Goal: Feedback & Contribution: Contribute content

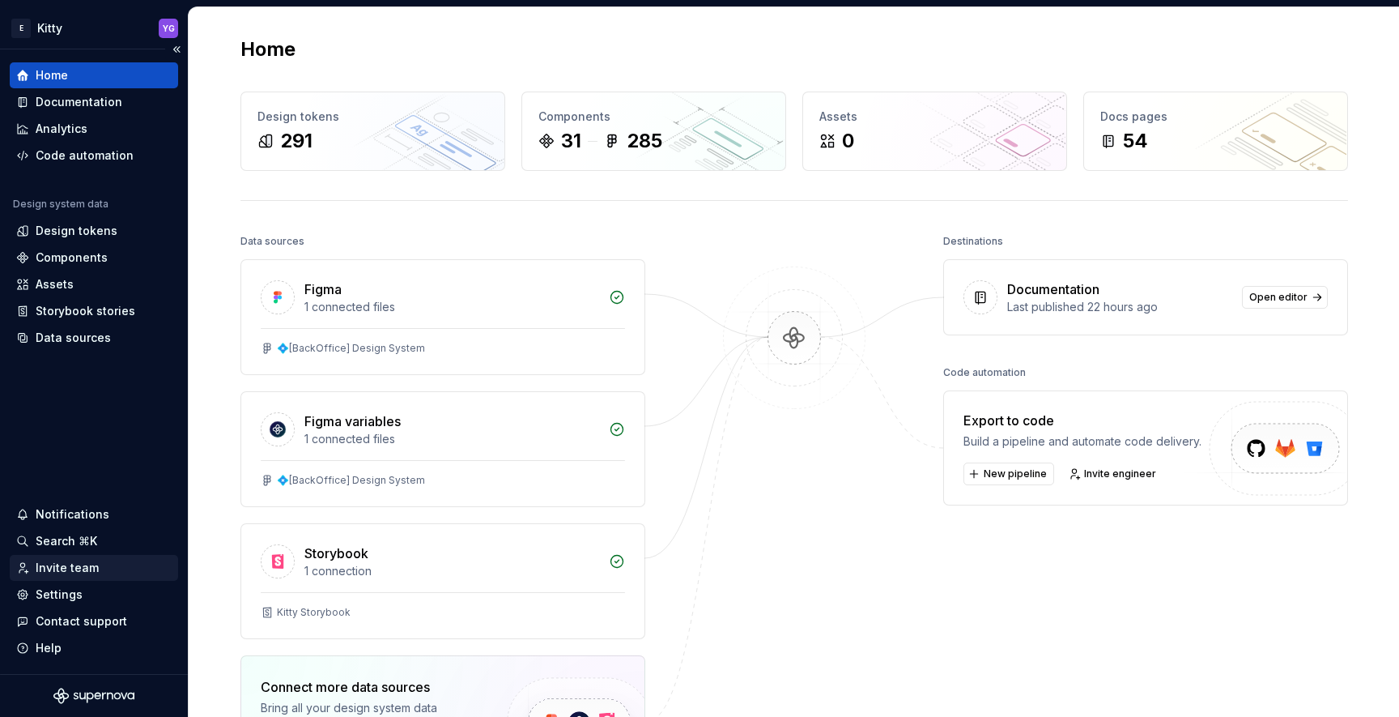
click at [70, 563] on div "Invite team" at bounding box center [67, 567] width 63 height 16
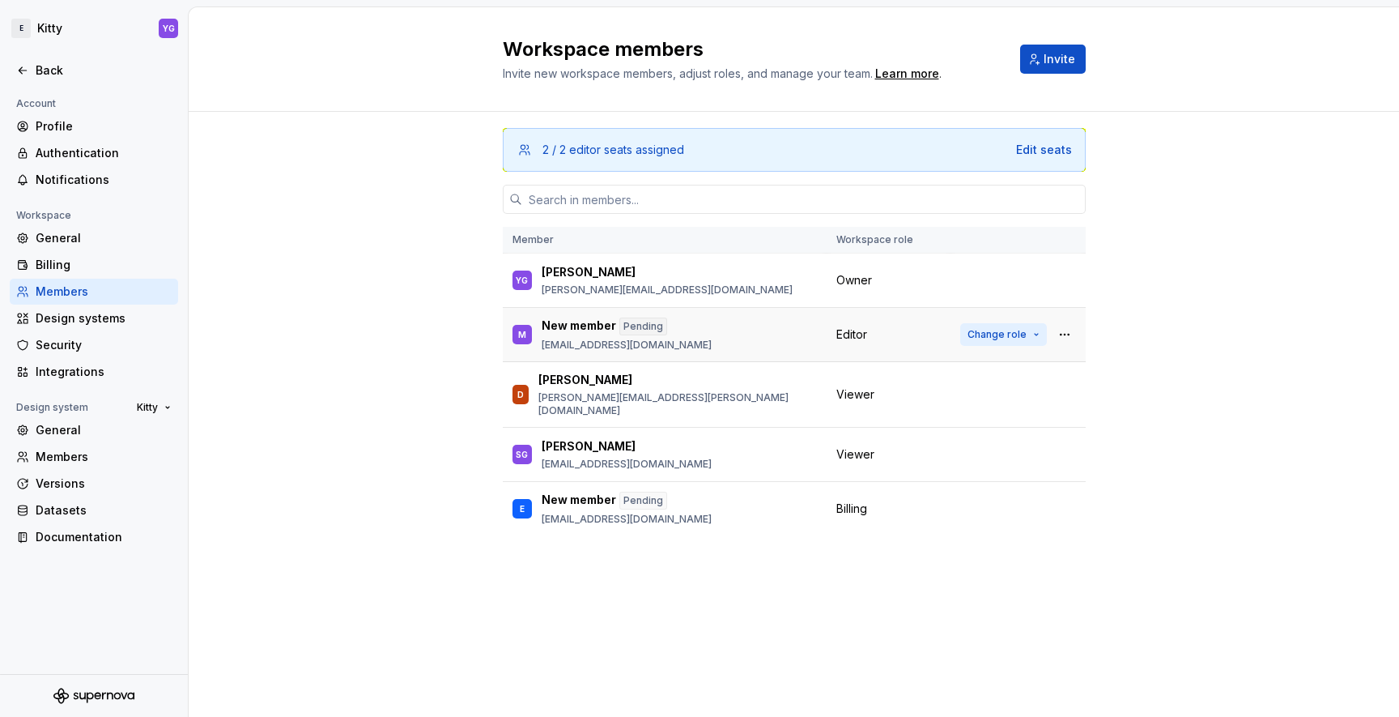
click at [1020, 336] on span "Change role" at bounding box center [996, 334] width 59 height 13
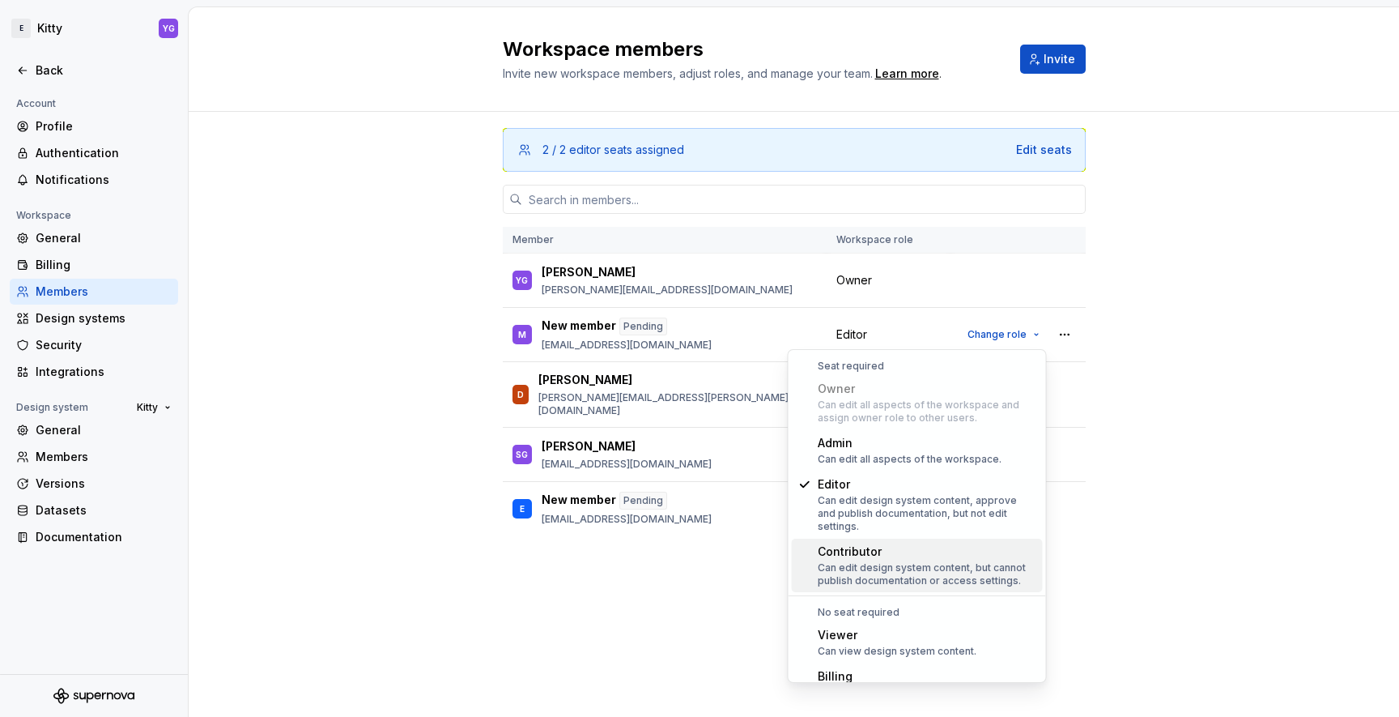
scroll to position [12, 0]
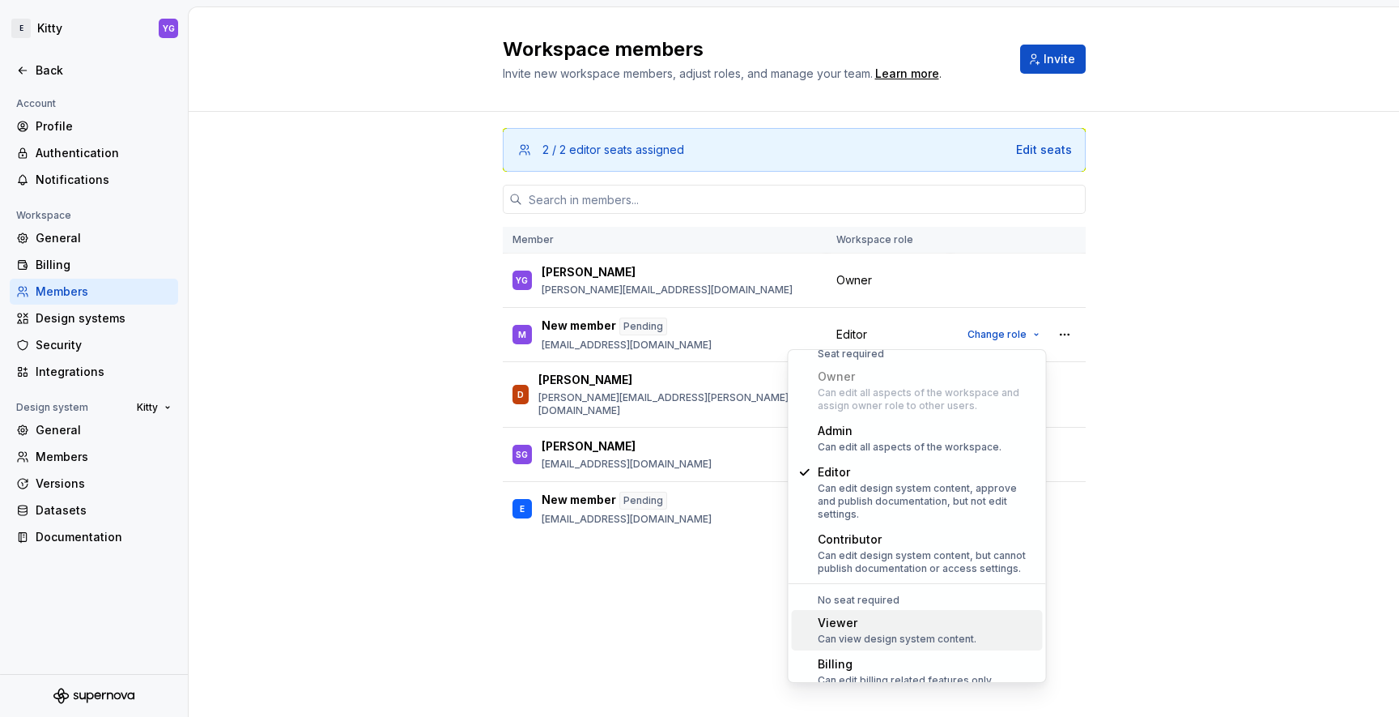
click at [858, 632] on div "Can view design system content." at bounding box center [897, 638] width 159 height 13
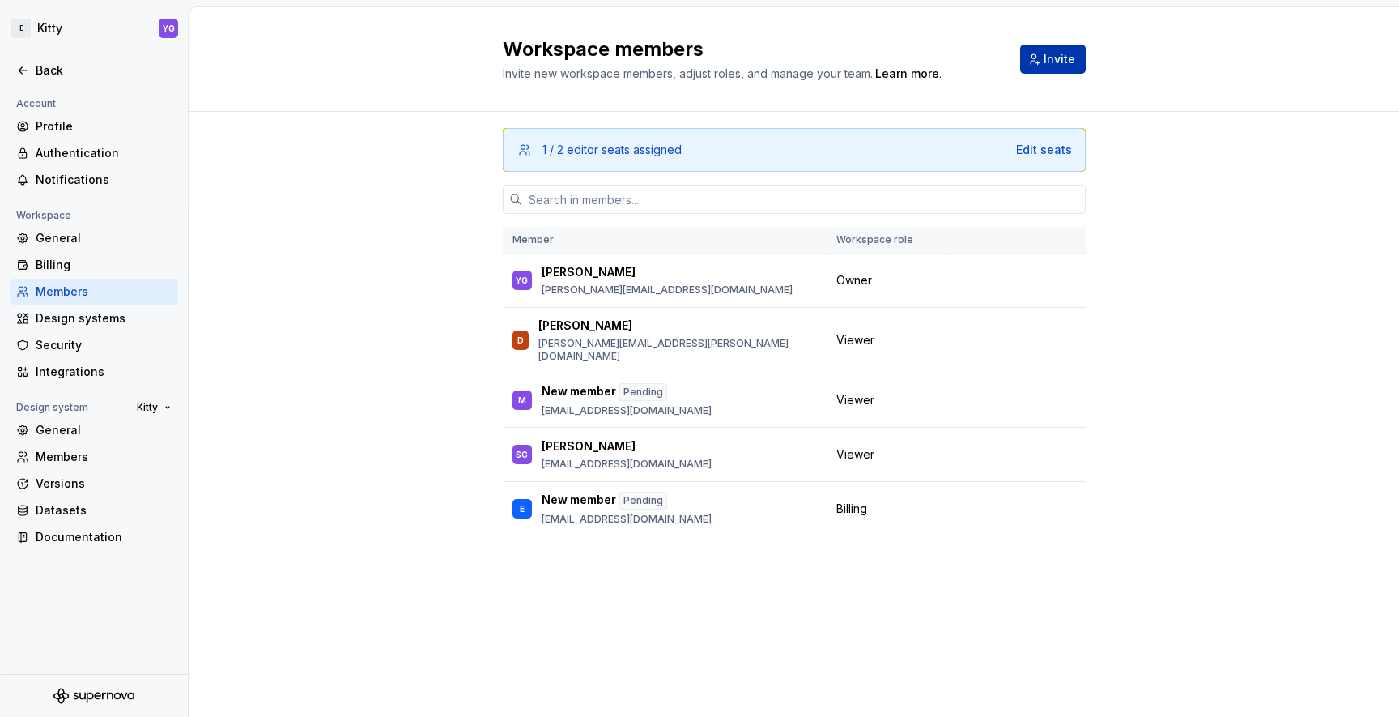
click at [1061, 57] on span "Invite" at bounding box center [1060, 59] width 32 height 16
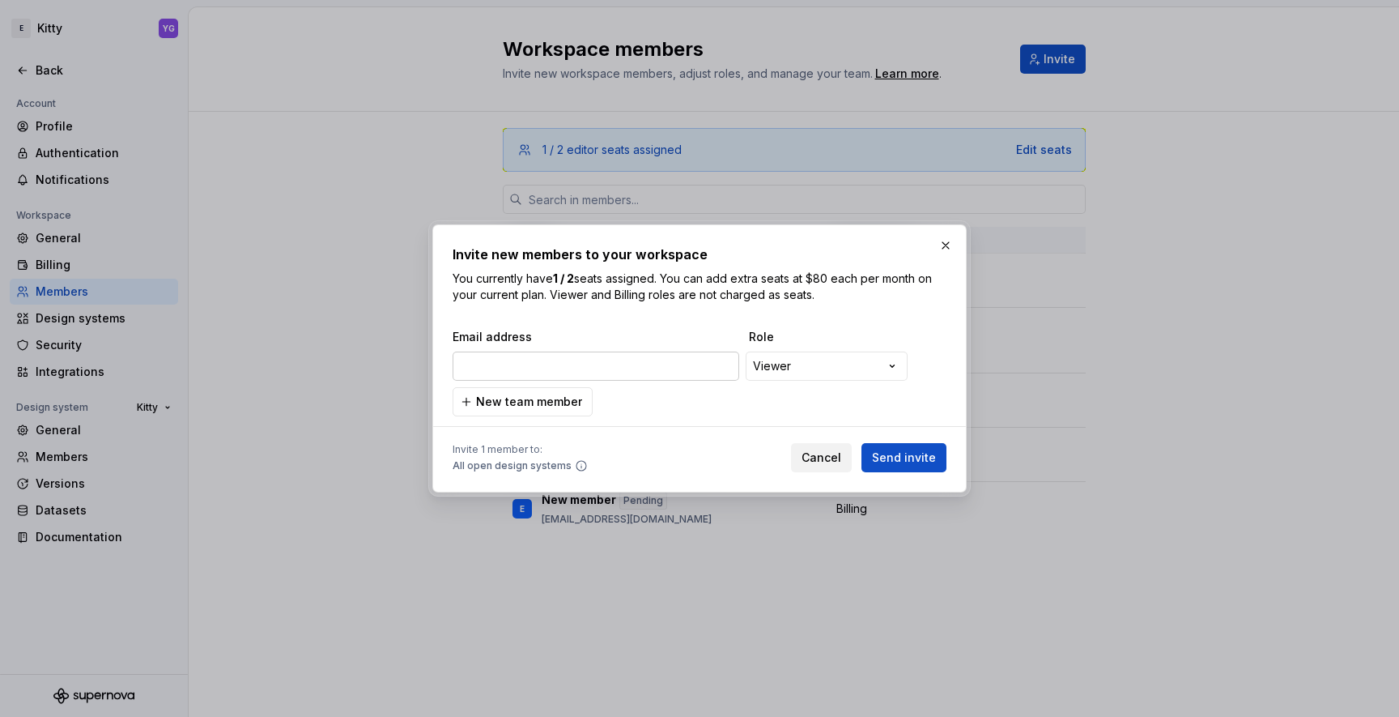
type input "nastyag@esh.com"
click at [789, 364] on div "**********" at bounding box center [699, 358] width 1399 height 717
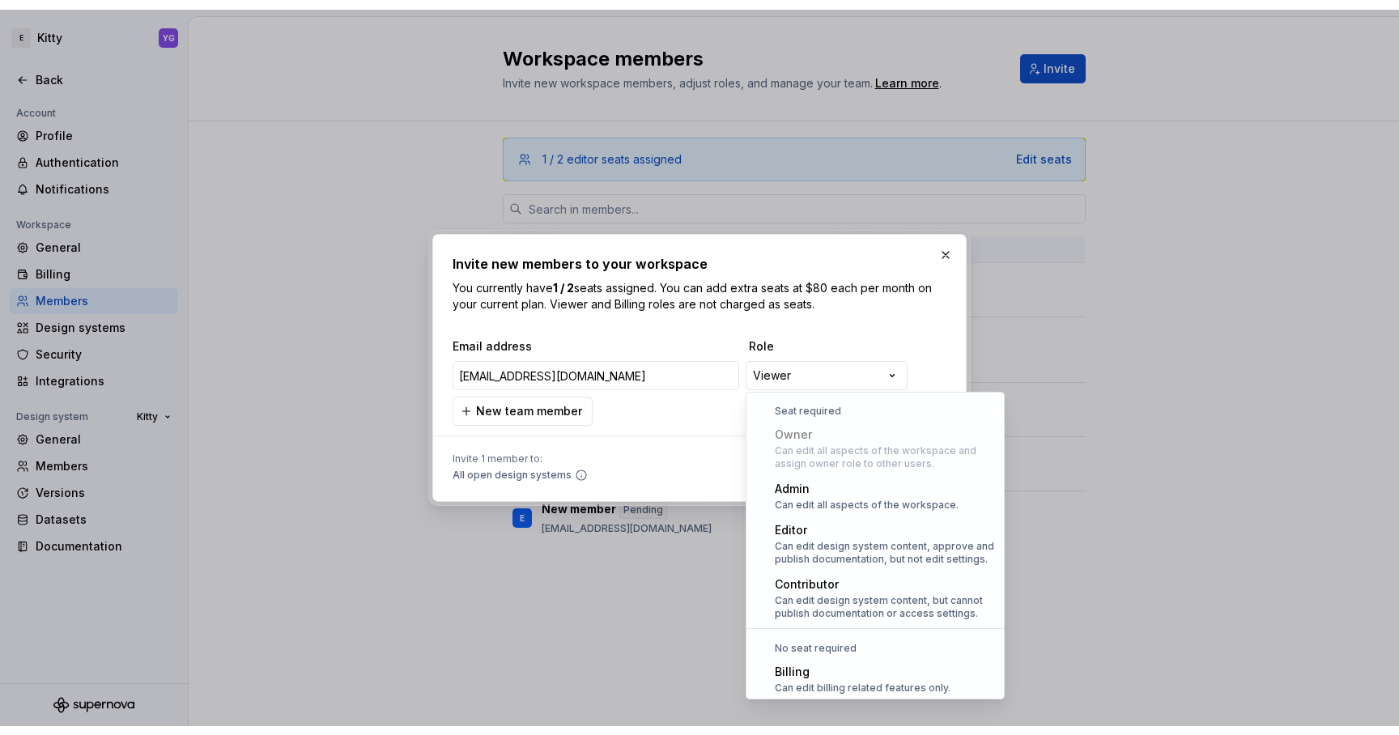
scroll to position [45, 0]
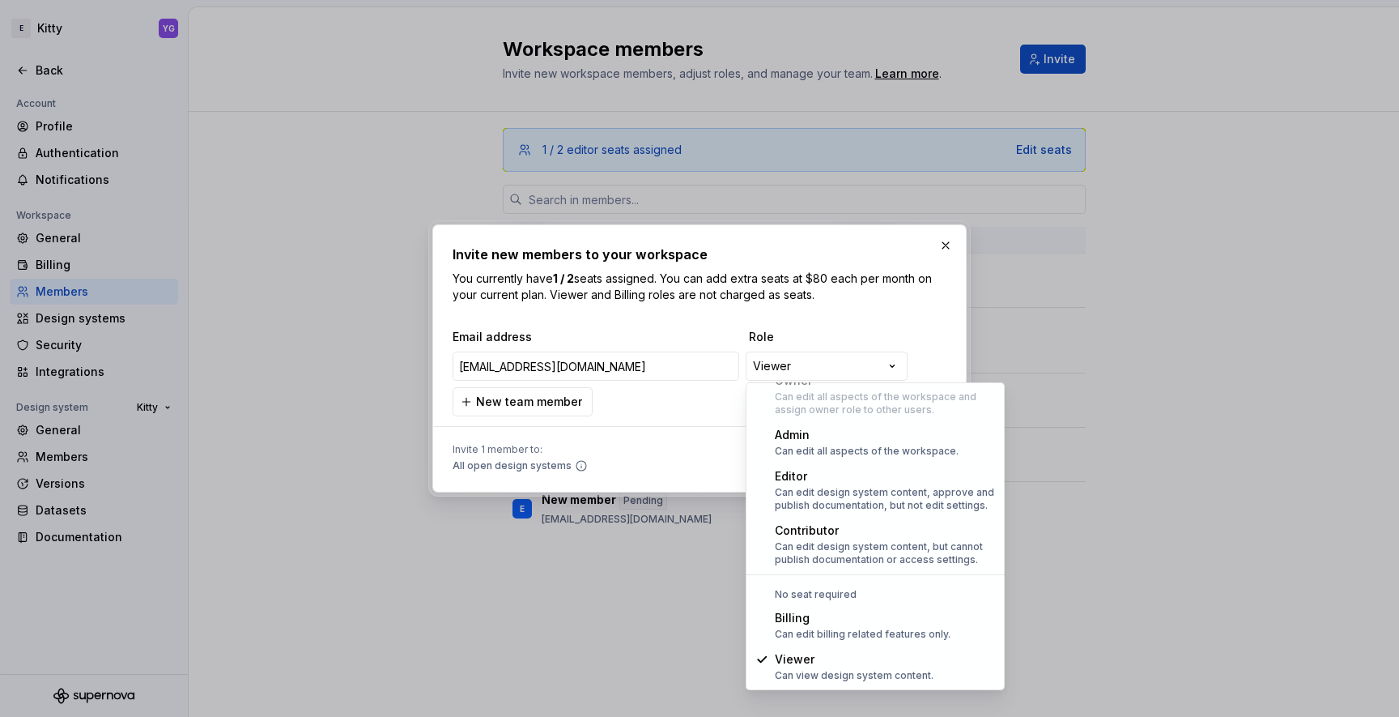
select select "*******"
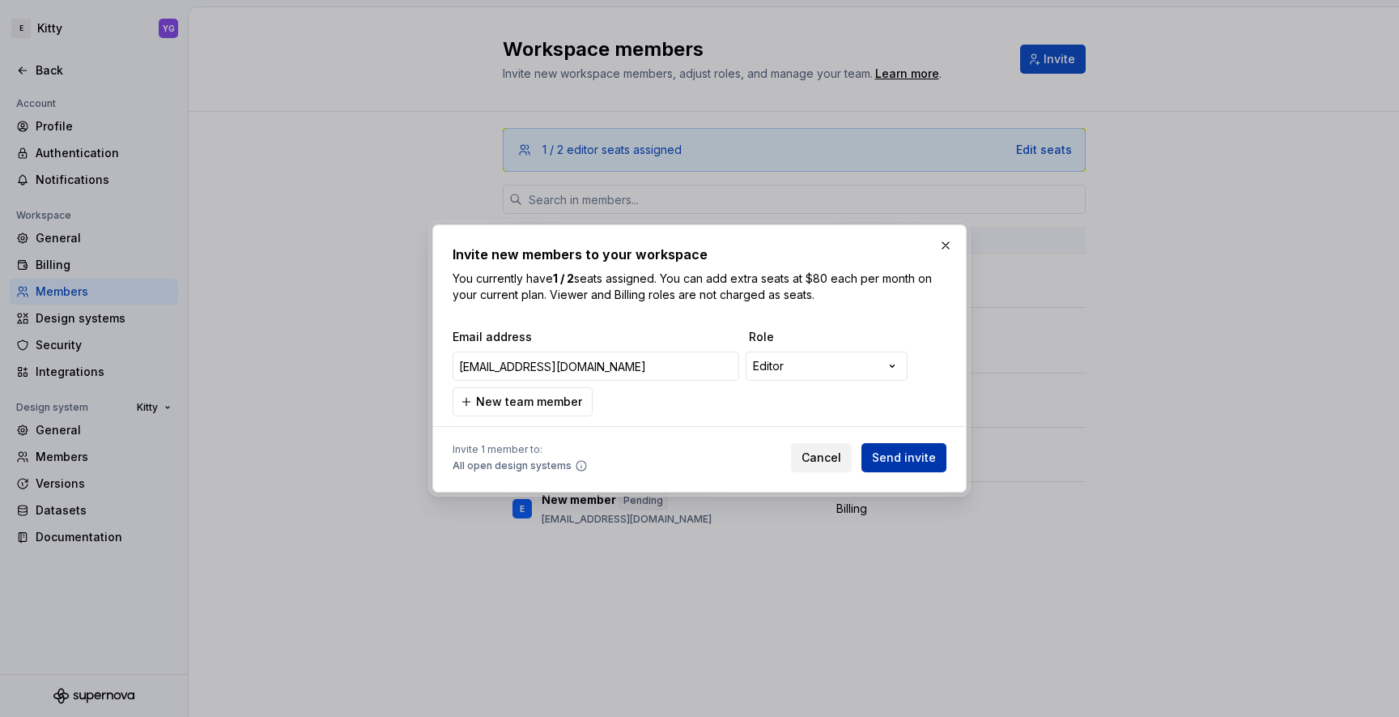
click at [898, 464] on span "Send invite" at bounding box center [904, 457] width 64 height 16
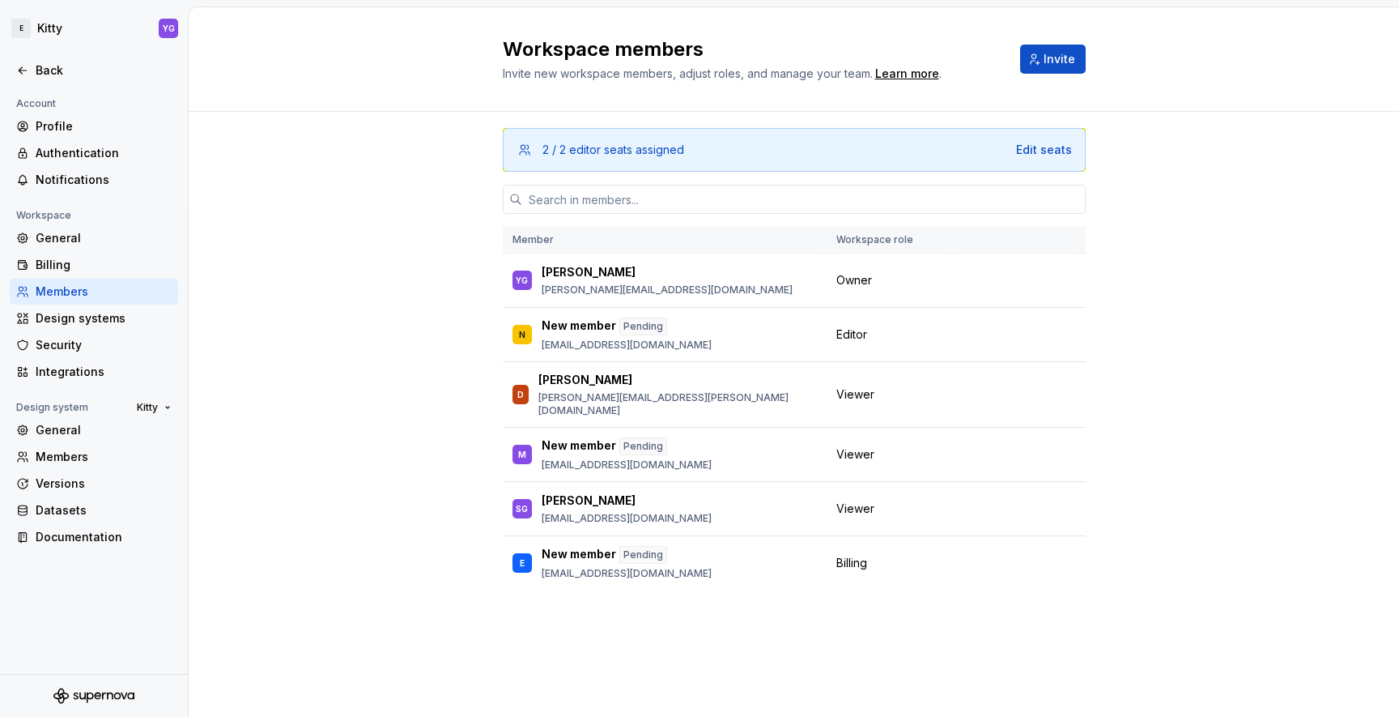
click at [326, 197] on div "2 / 2 editor seats assigned Edit seats Member Workspace role YG Yossi Guetta yo…" at bounding box center [794, 381] width 1210 height 539
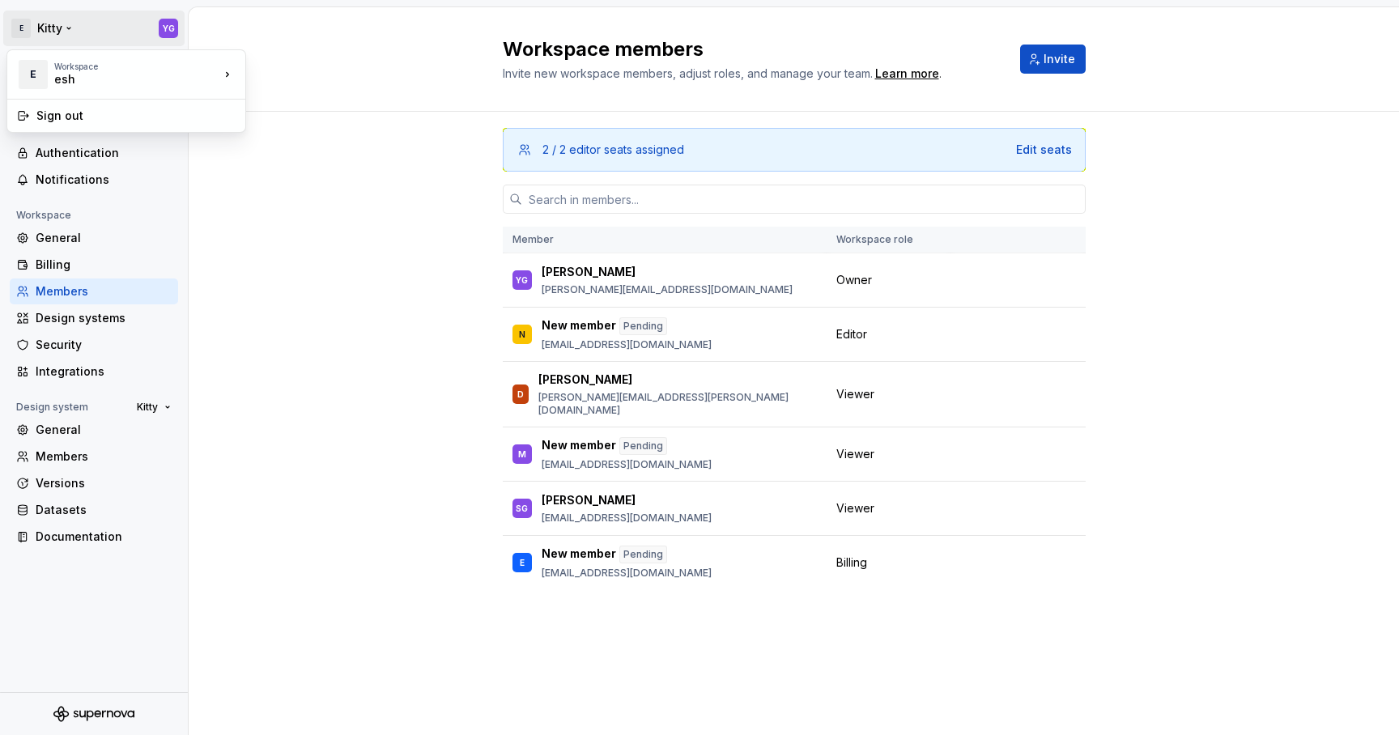
click at [14, 26] on html "E Kitty YG Back Account Profile Authentication Notifications Workspace General …" at bounding box center [699, 367] width 1399 height 735
click at [292, 62] on html "E Kitty YG Back Account Profile Authentication Notifications Workspace General …" at bounding box center [699, 367] width 1399 height 735
click at [29, 72] on div "Back" at bounding box center [93, 70] width 155 height 16
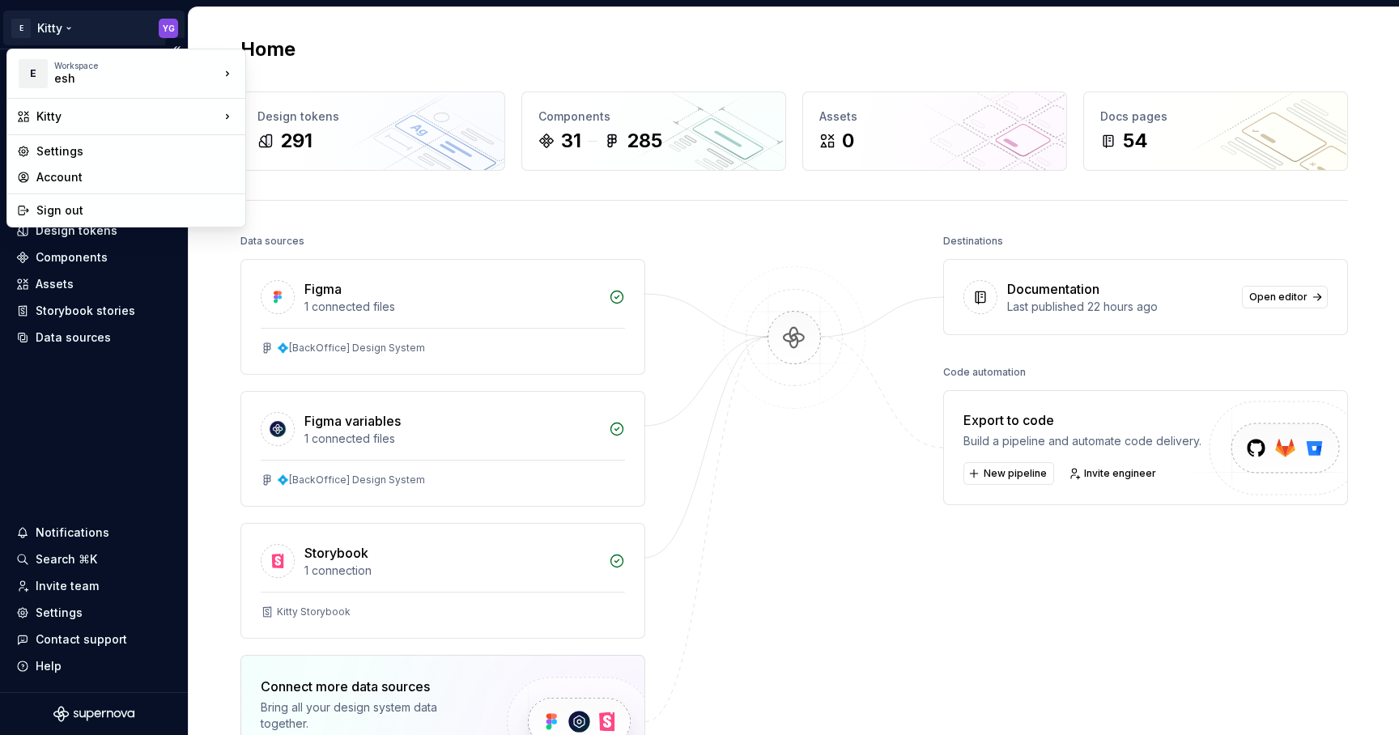
click at [67, 24] on html "E Kitty YG Home Documentation Analytics Code automation Design system data Desi…" at bounding box center [699, 367] width 1399 height 735
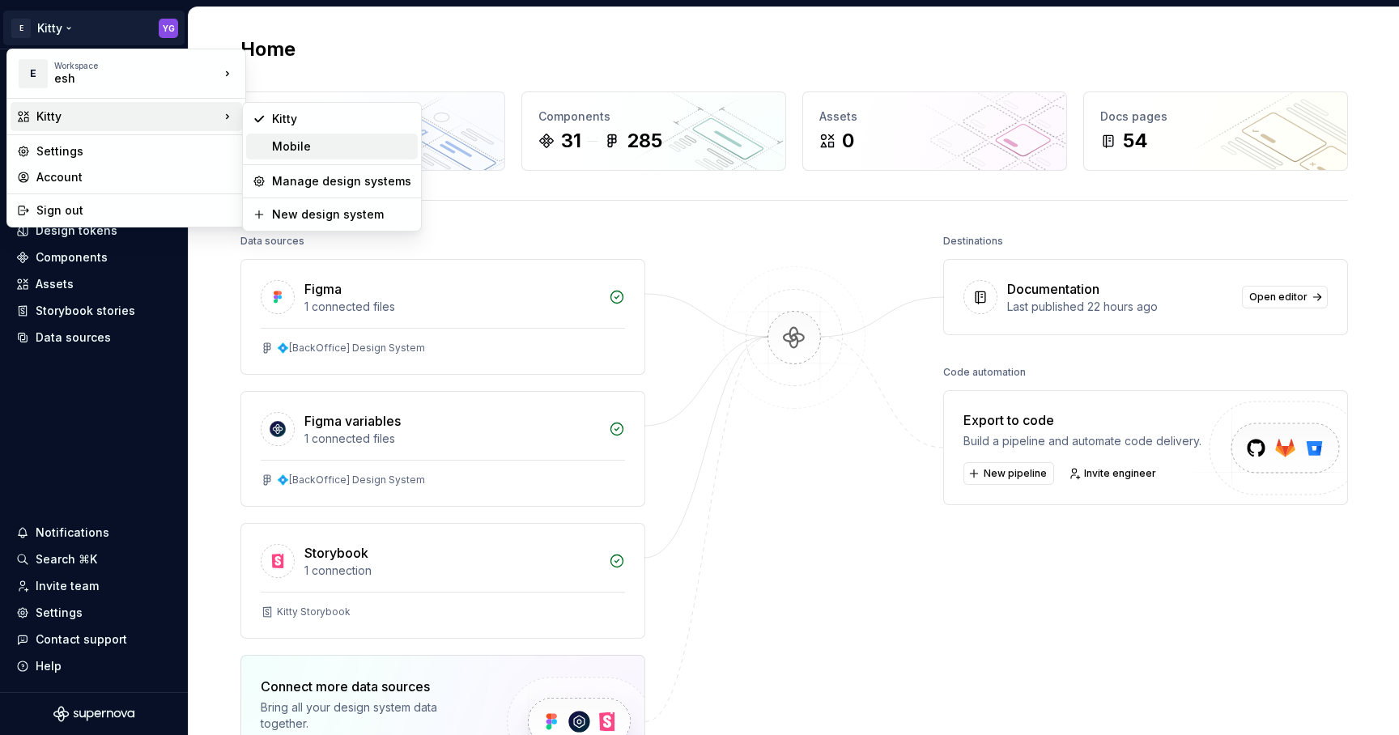
click at [330, 142] on div "Mobile" at bounding box center [341, 146] width 139 height 16
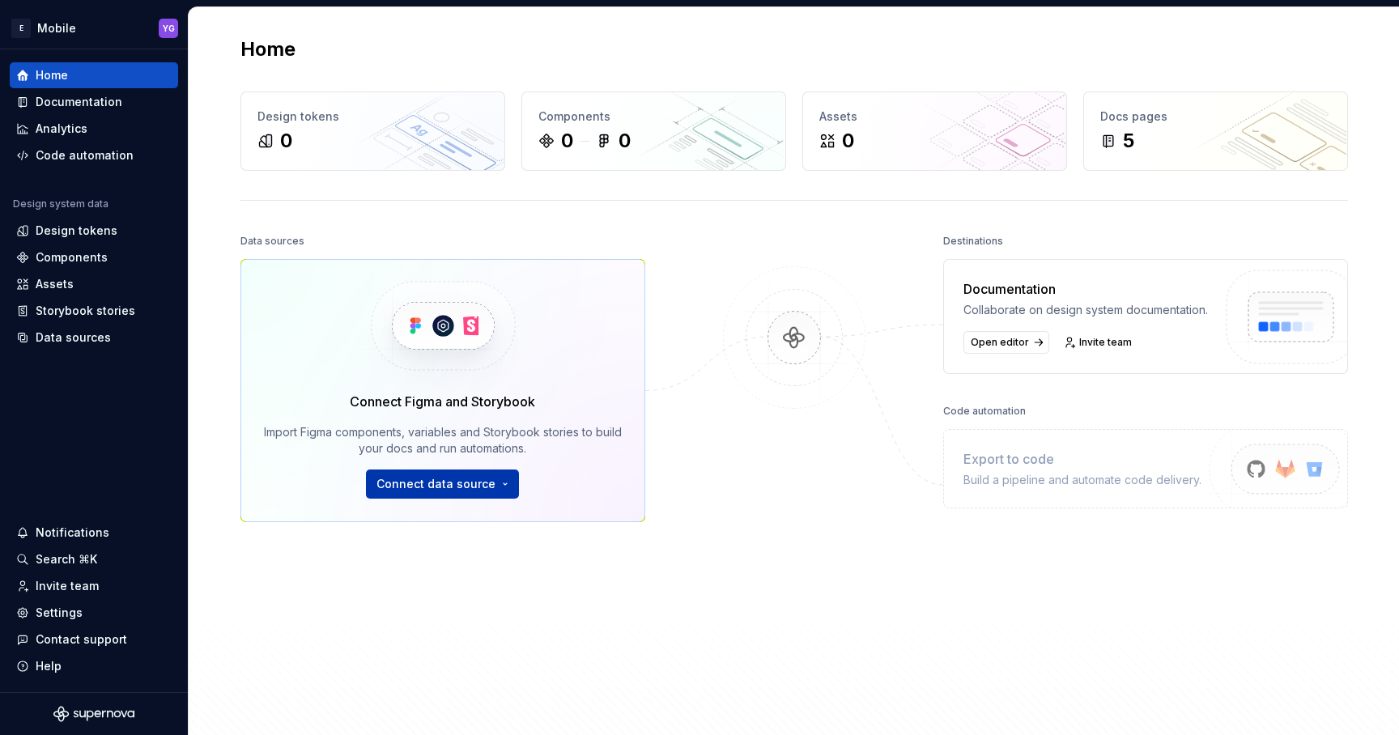
click at [479, 478] on html "E Mobile YG Home Documentation Analytics Code automation Design system data Des…" at bounding box center [699, 367] width 1399 height 735
click at [821, 603] on html "E Mobile YG Home Documentation Analytics Code automation Design system data Des…" at bounding box center [699, 367] width 1399 height 735
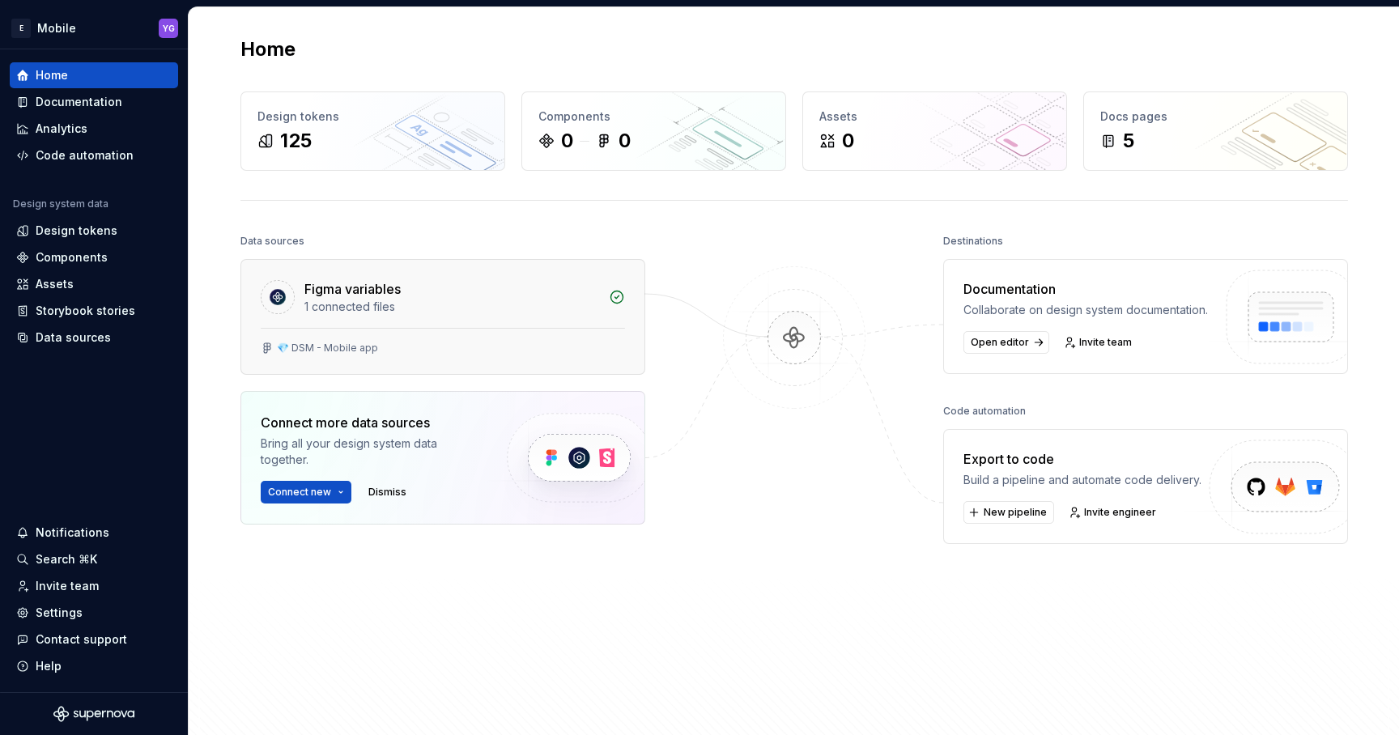
click at [522, 282] on div "Figma variables" at bounding box center [451, 288] width 295 height 19
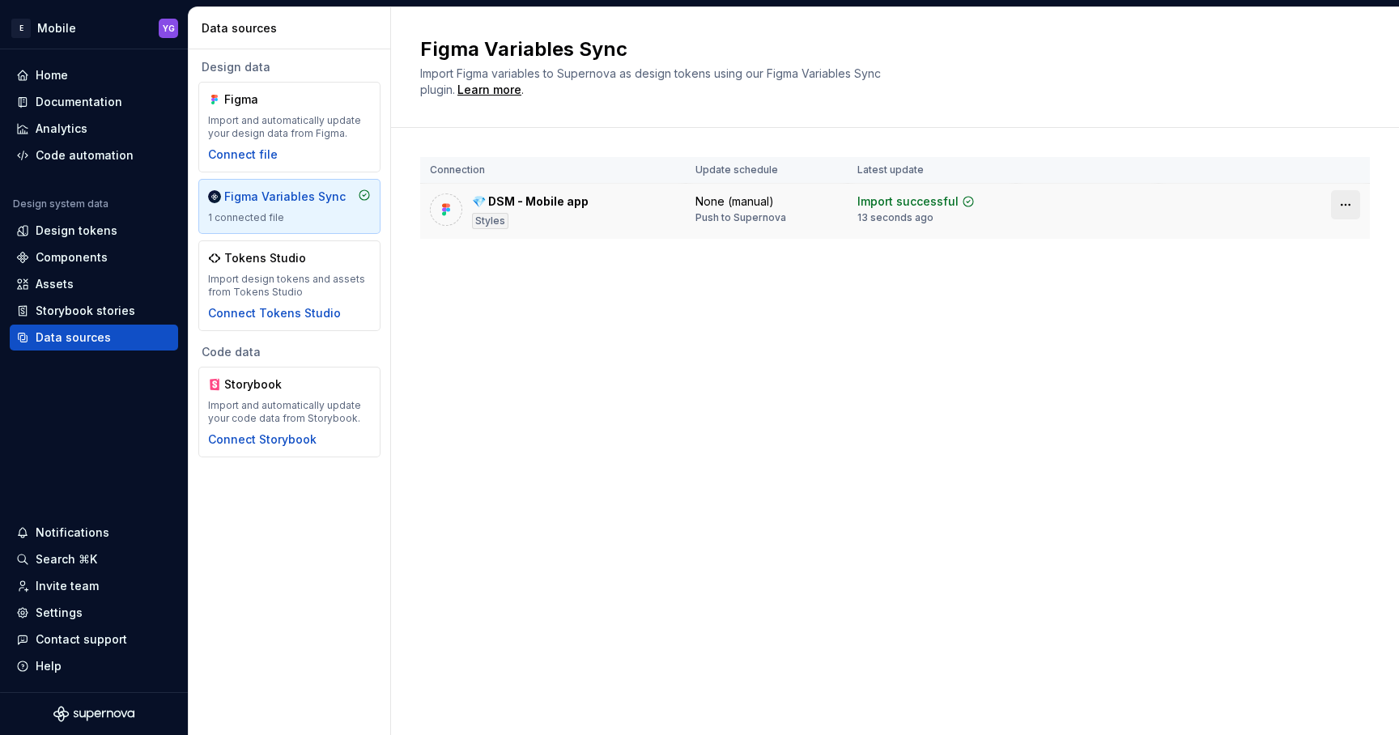
click at [1347, 204] on html "E Mobile YG Home Documentation Analytics Code automation Design system data Des…" at bounding box center [699, 367] width 1399 height 735
click at [839, 257] on html "E Mobile YG Home Documentation Analytics Code automation Design system data Des…" at bounding box center [699, 367] width 1399 height 735
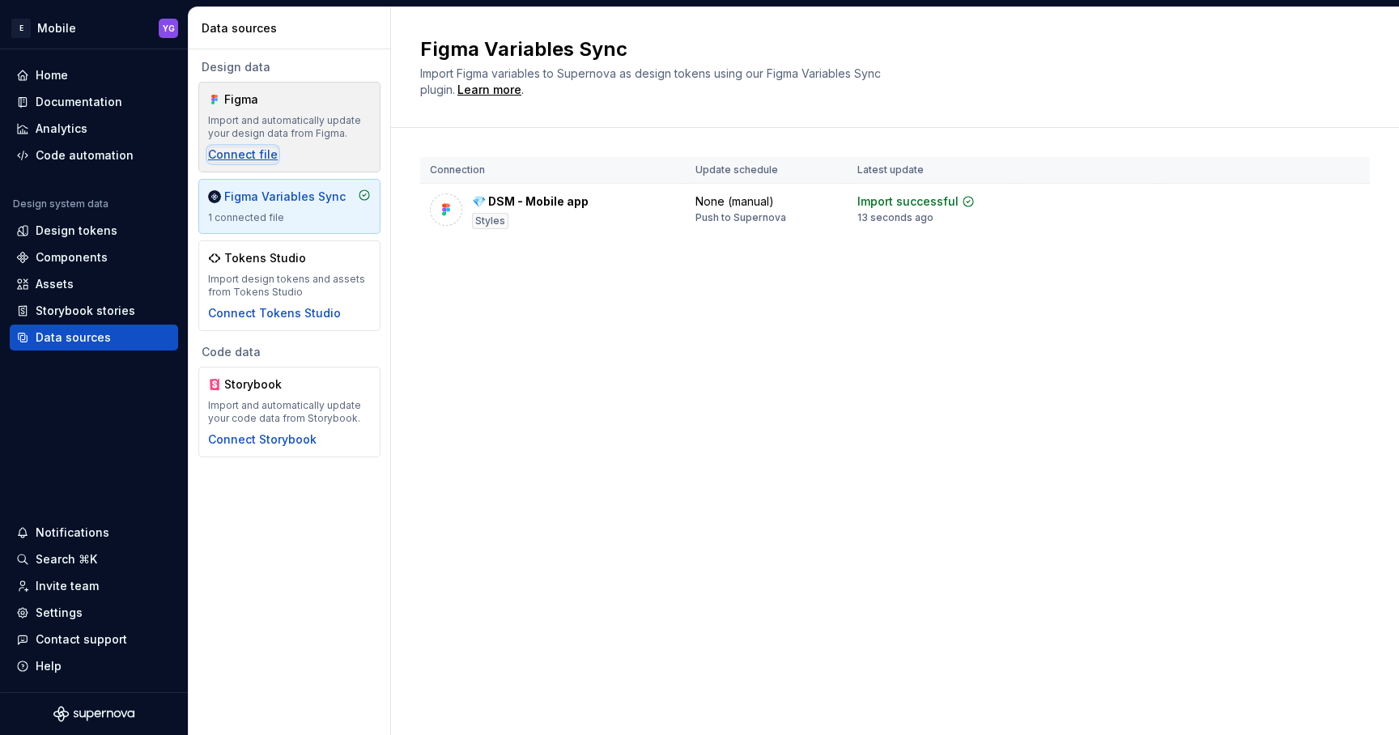
click at [223, 152] on div "Connect file" at bounding box center [243, 155] width 70 height 16
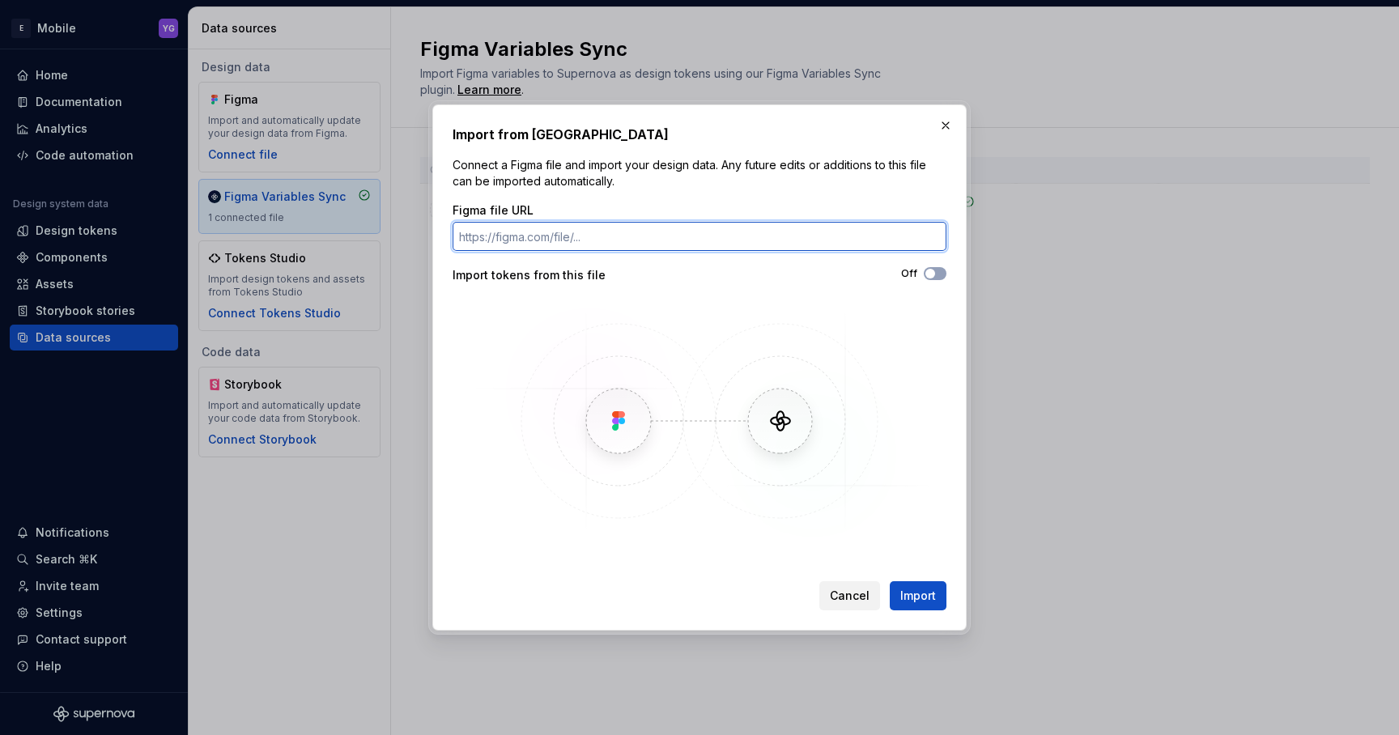
paste input "[URL][DOMAIN_NAME]"
type input "[URL][DOMAIN_NAME]"
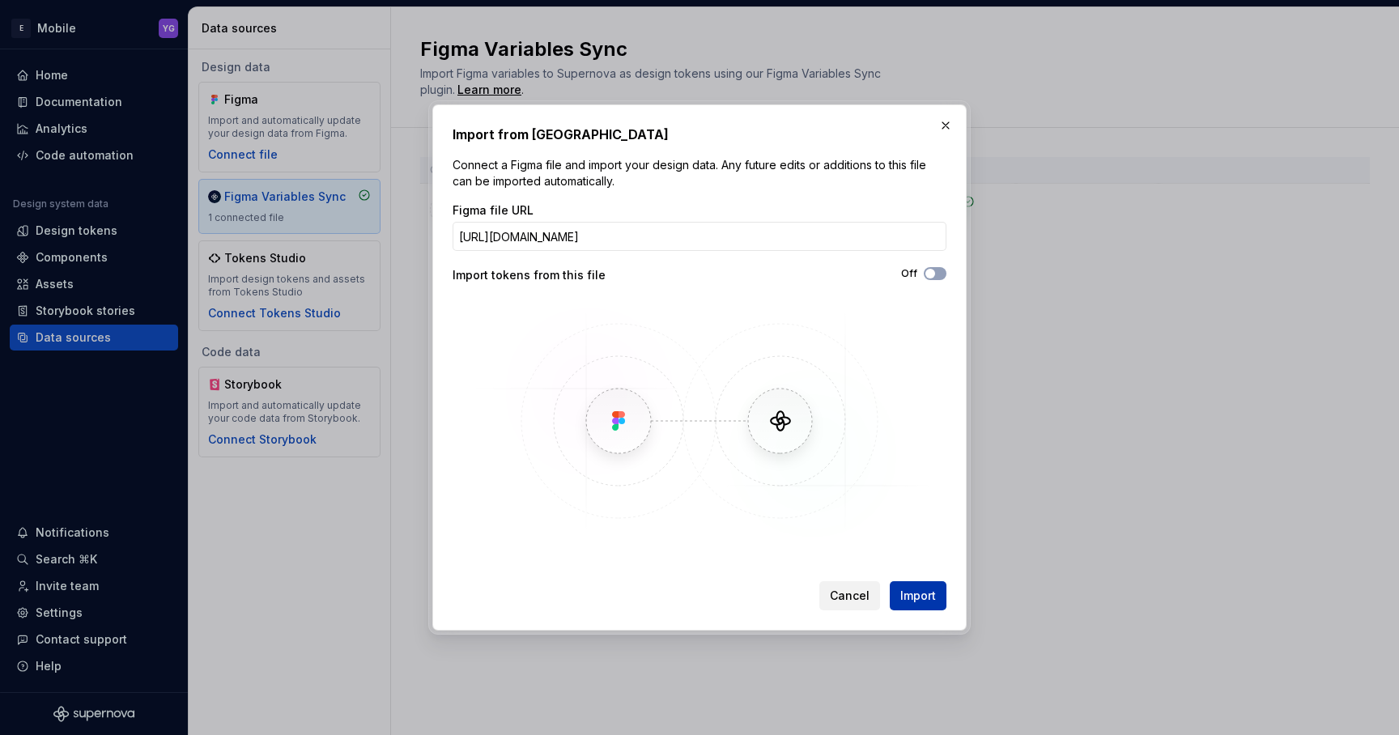
scroll to position [0, 0]
drag, startPoint x: 908, startPoint y: 592, endPoint x: 784, endPoint y: 408, distance: 222.1
click at [783, 406] on div "Import from Figma Connect a Figma file and import your design data. Any future …" at bounding box center [700, 368] width 494 height 486
click at [936, 274] on icon "button" at bounding box center [930, 274] width 13 height 10
click at [925, 599] on span "Import" at bounding box center [918, 596] width 36 height 16
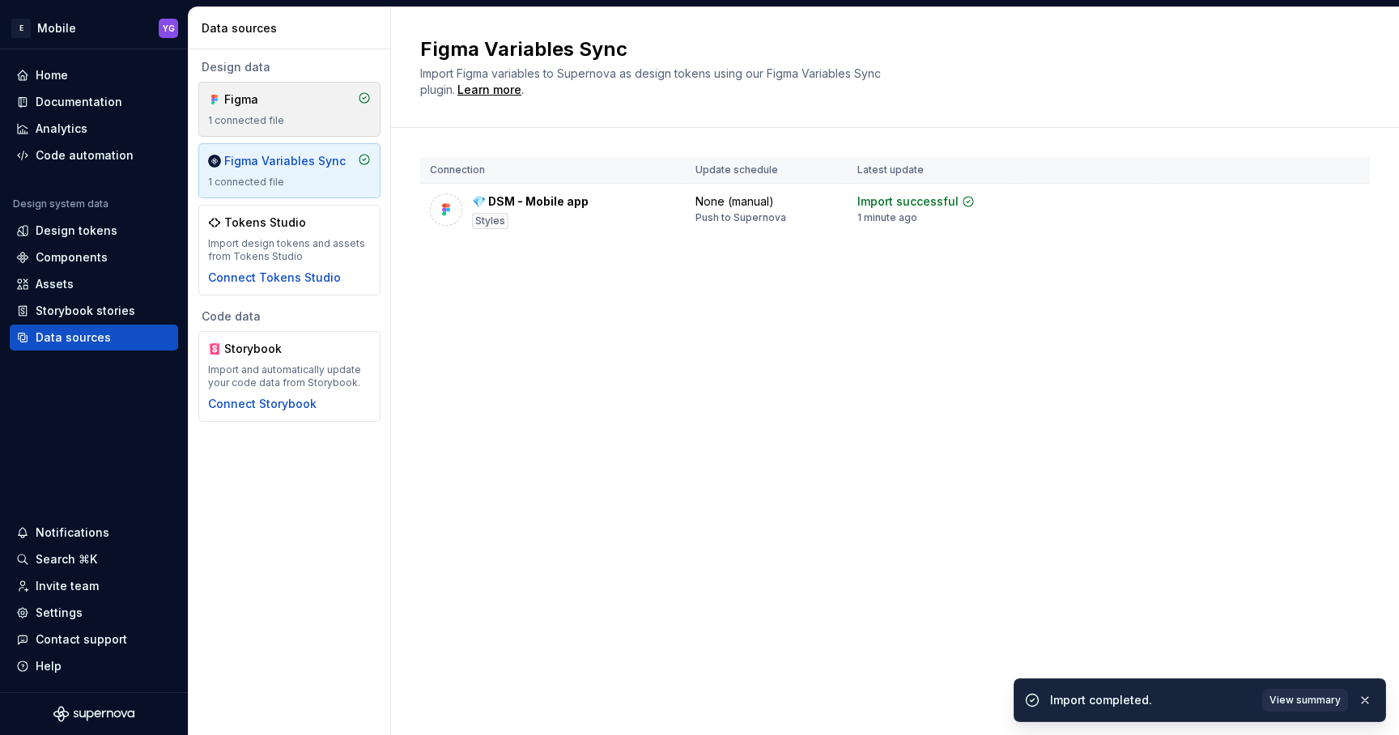
click at [300, 90] on div "Figma 1 connected file" at bounding box center [289, 109] width 182 height 55
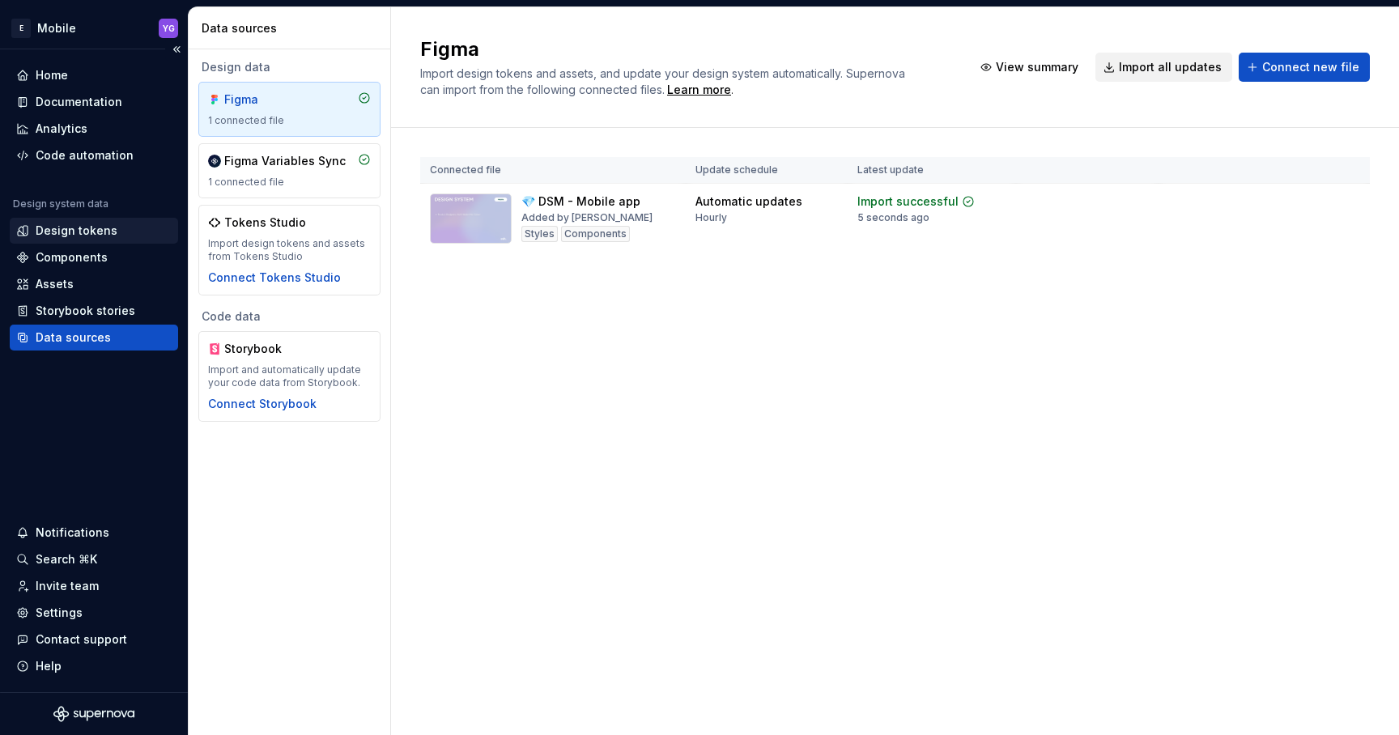
click at [69, 236] on div "Design tokens" at bounding box center [77, 231] width 82 height 16
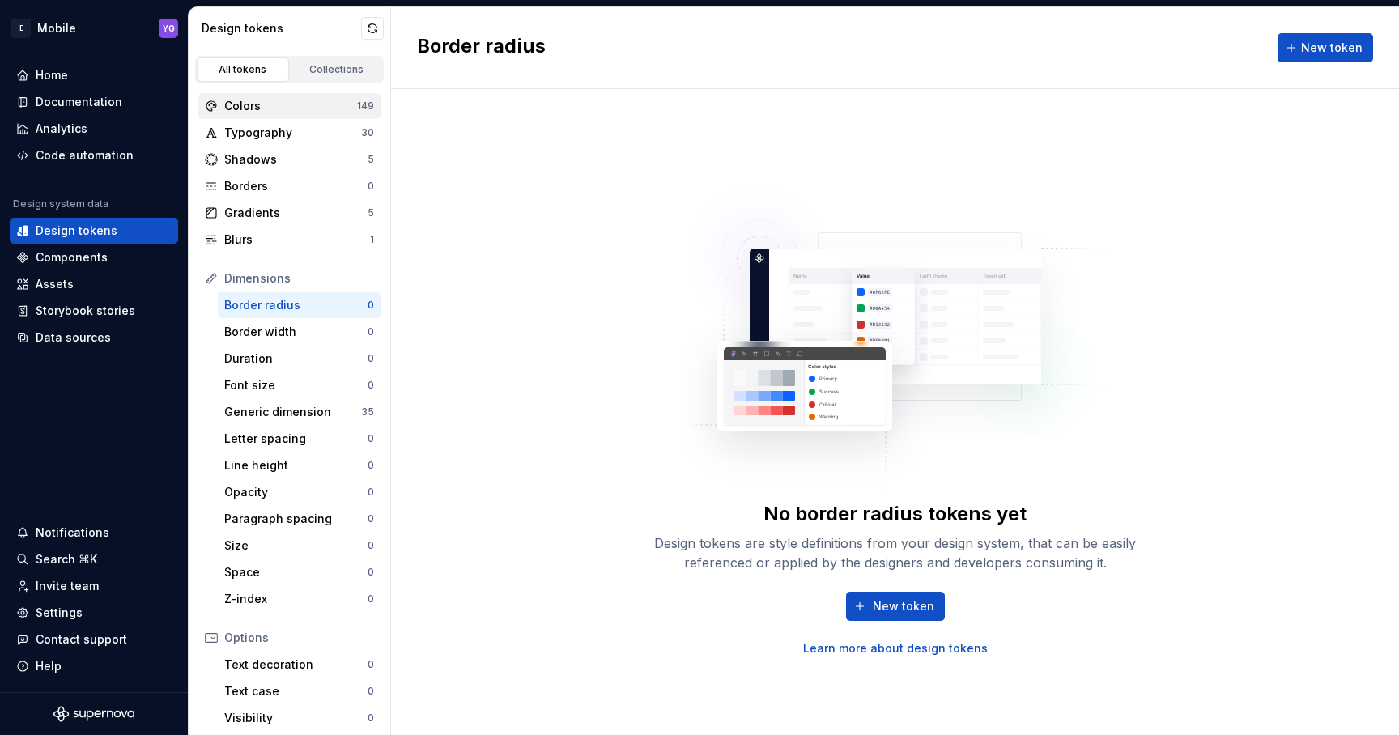
click at [308, 101] on div "Colors" at bounding box center [290, 106] width 133 height 16
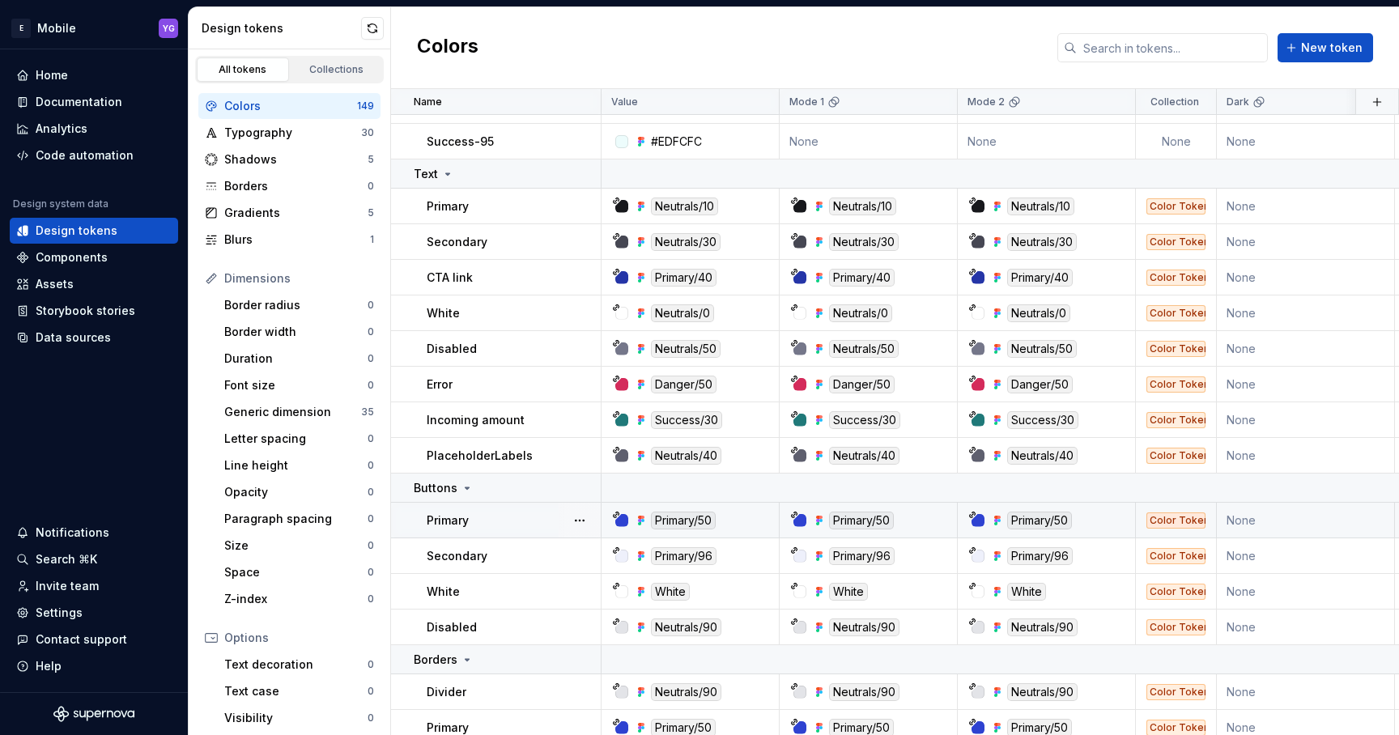
scroll to position [3884, 0]
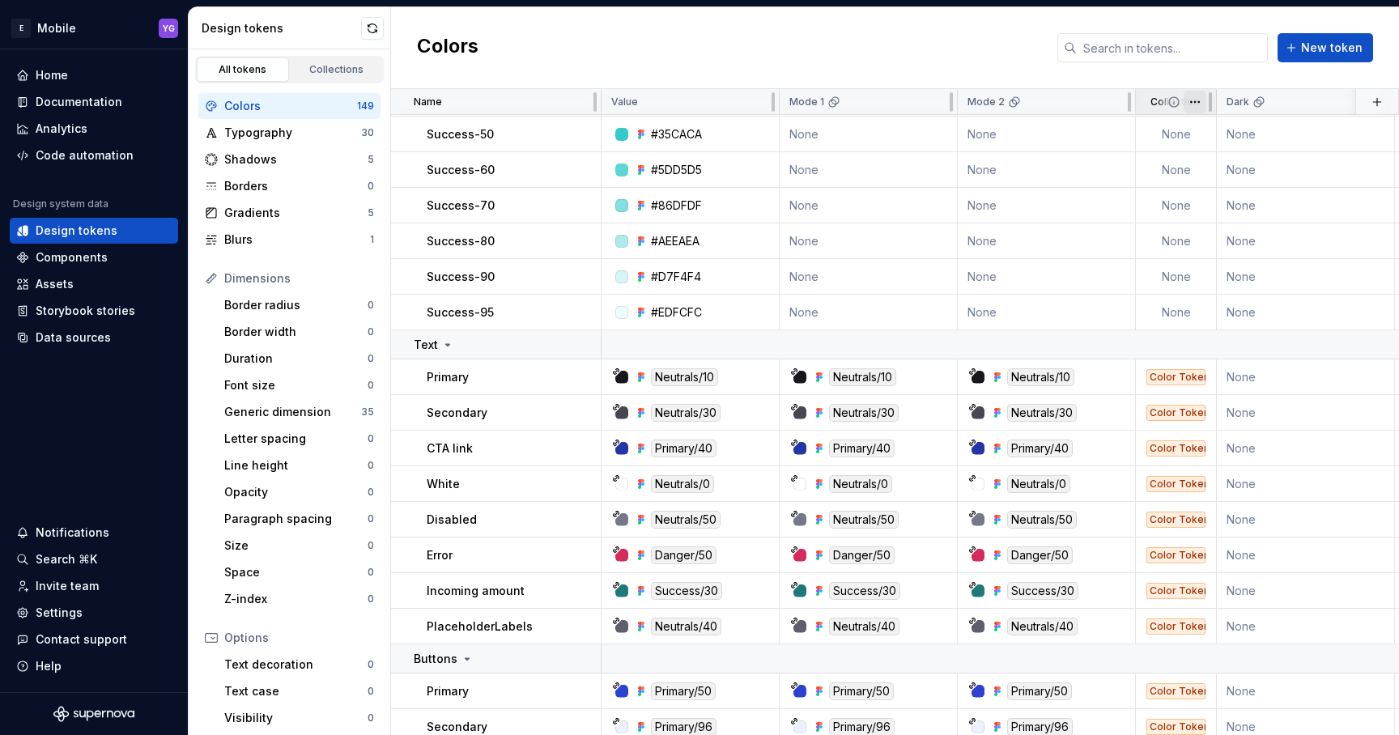
click at [1195, 100] on html "E Mobile YG Home Documentation Analytics Code automation Design system data Des…" at bounding box center [699, 367] width 1399 height 735
click at [1195, 101] on html "E Mobile YG Home Documentation Analytics Code automation Design system data Des…" at bounding box center [699, 367] width 1399 height 735
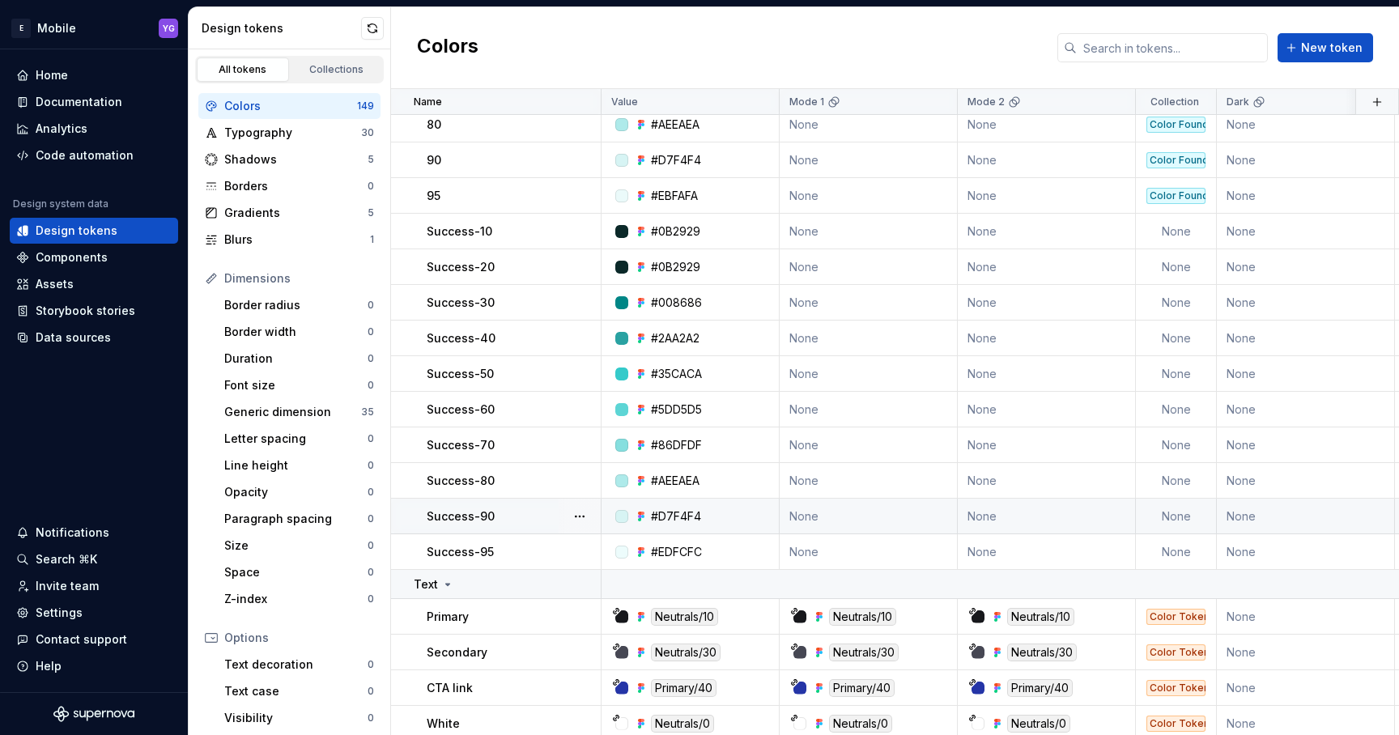
scroll to position [3642, 0]
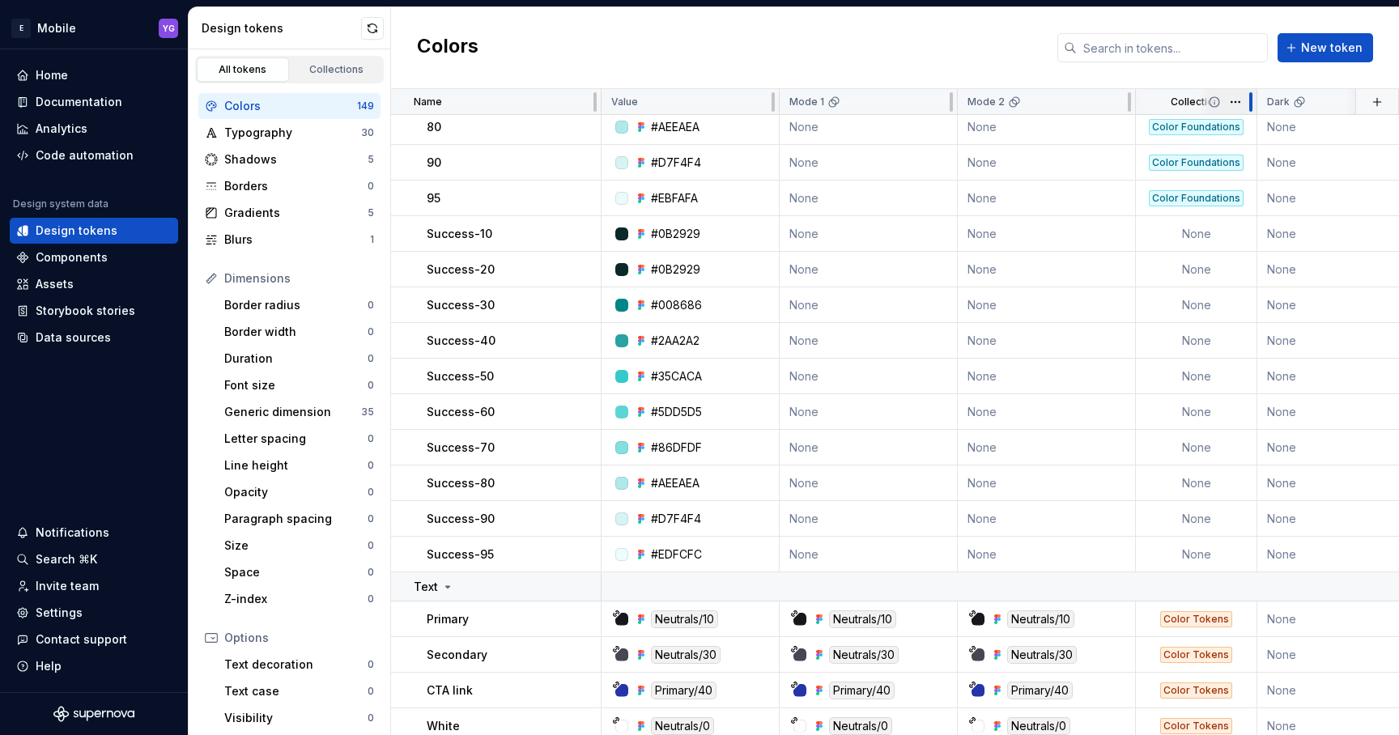
drag, startPoint x: 1215, startPoint y: 106, endPoint x: 1253, endPoint y: 106, distance: 38.1
click at [1253, 107] on div at bounding box center [1250, 102] width 13 height 26
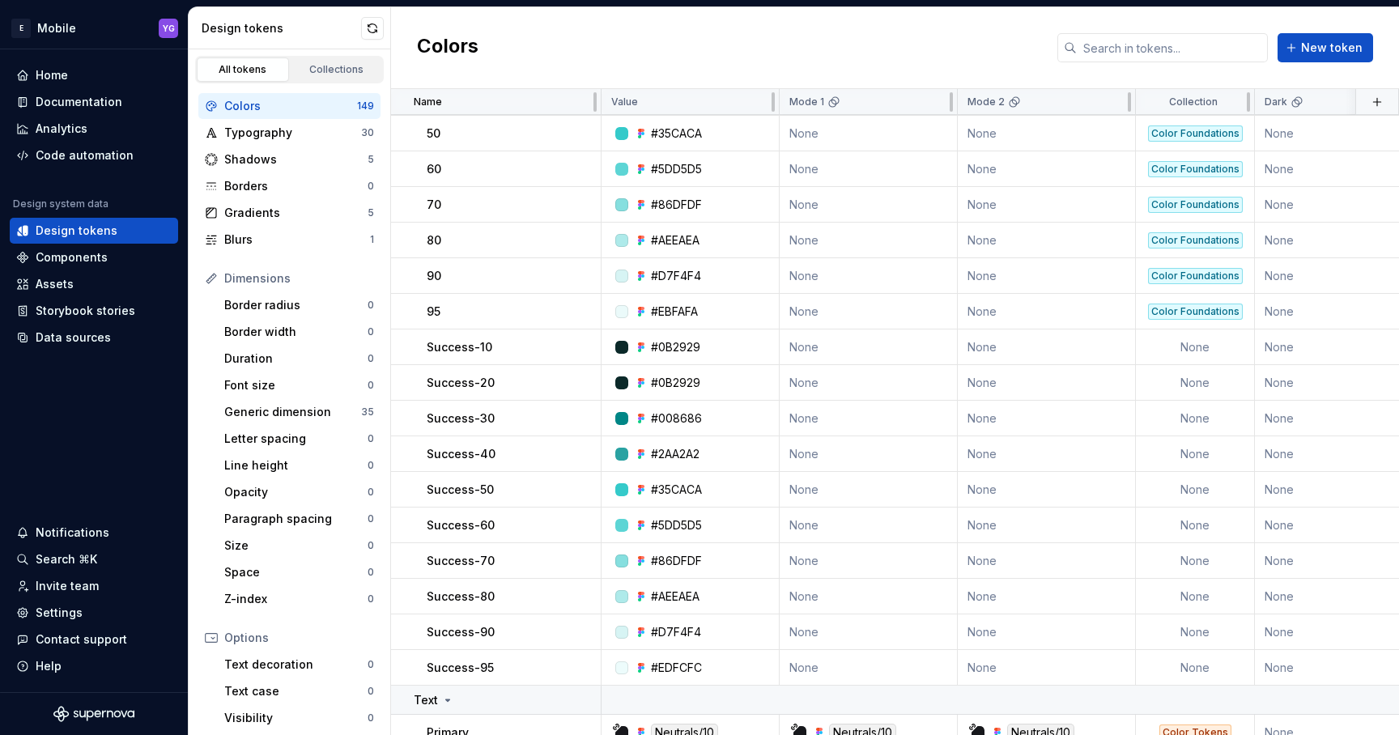
scroll to position [3490, 0]
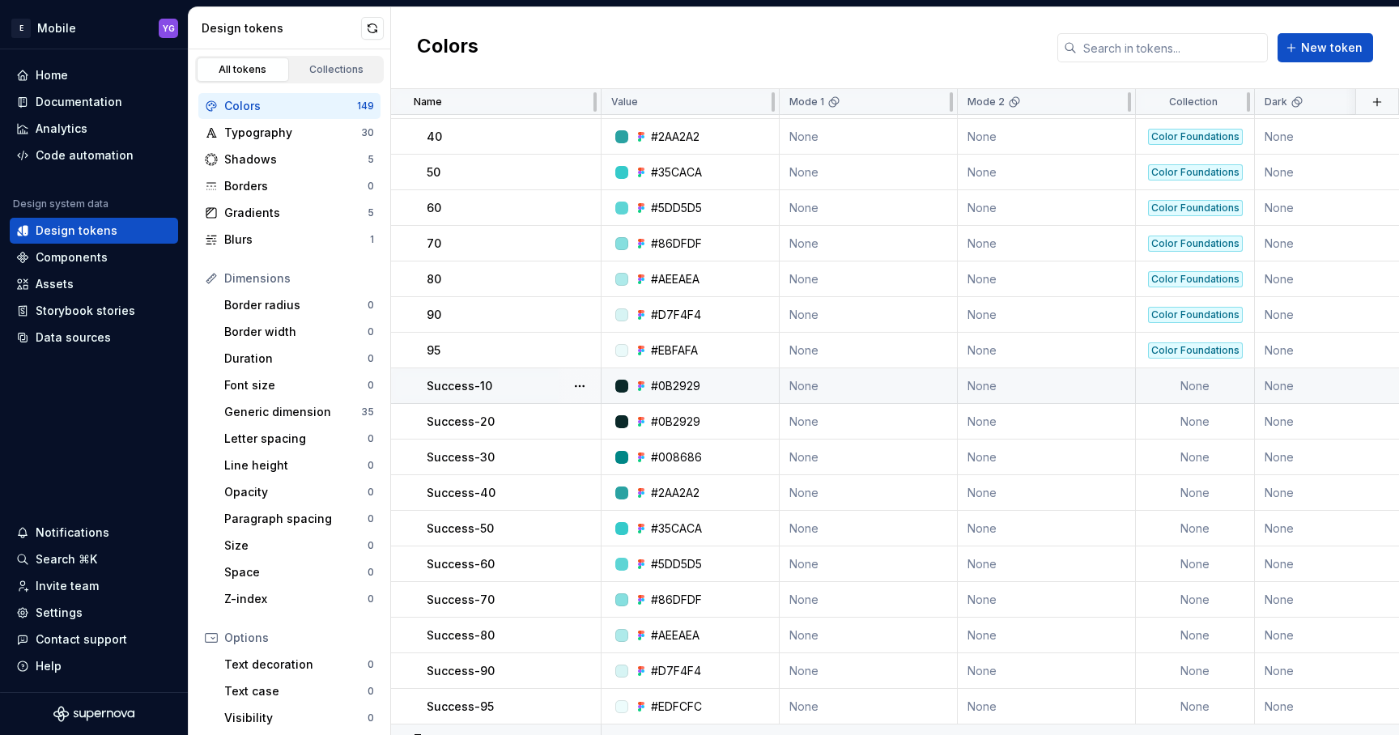
click at [1202, 388] on td "None" at bounding box center [1195, 386] width 119 height 36
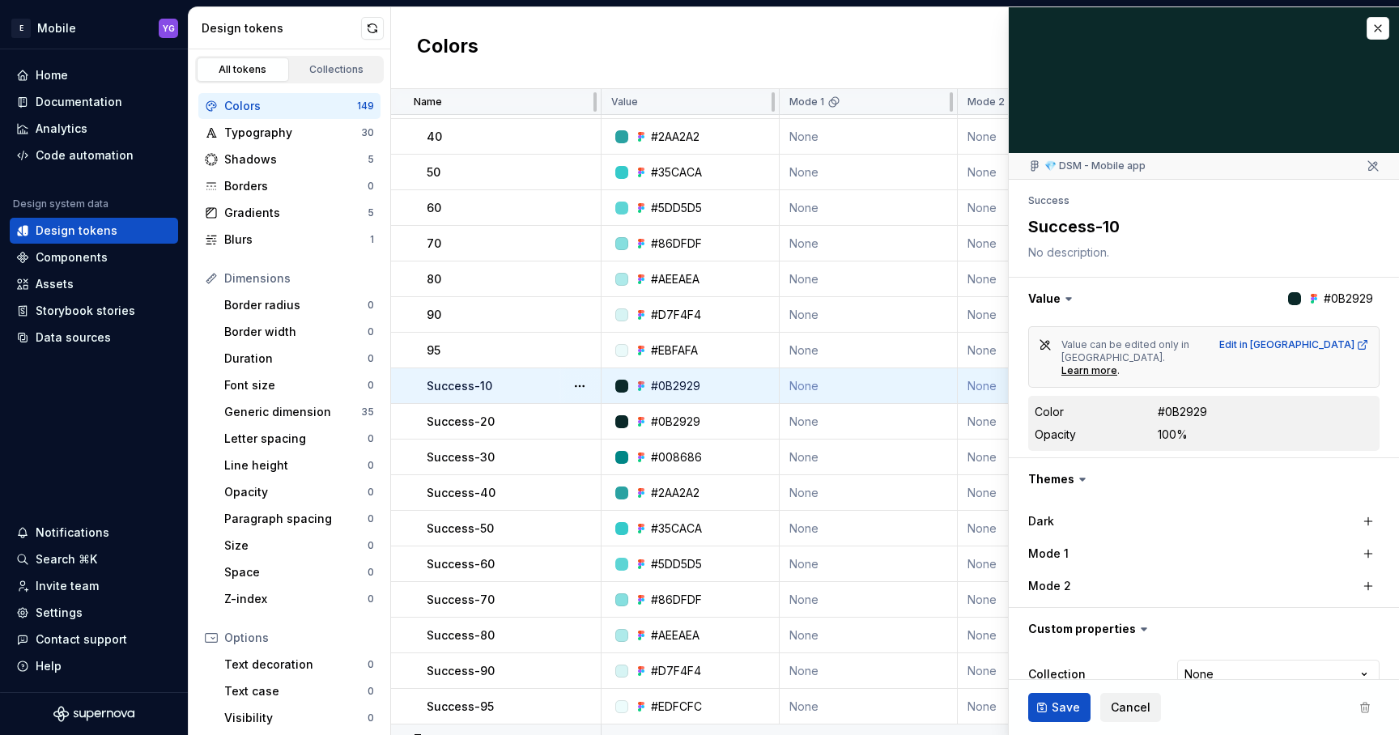
scroll to position [41, 0]
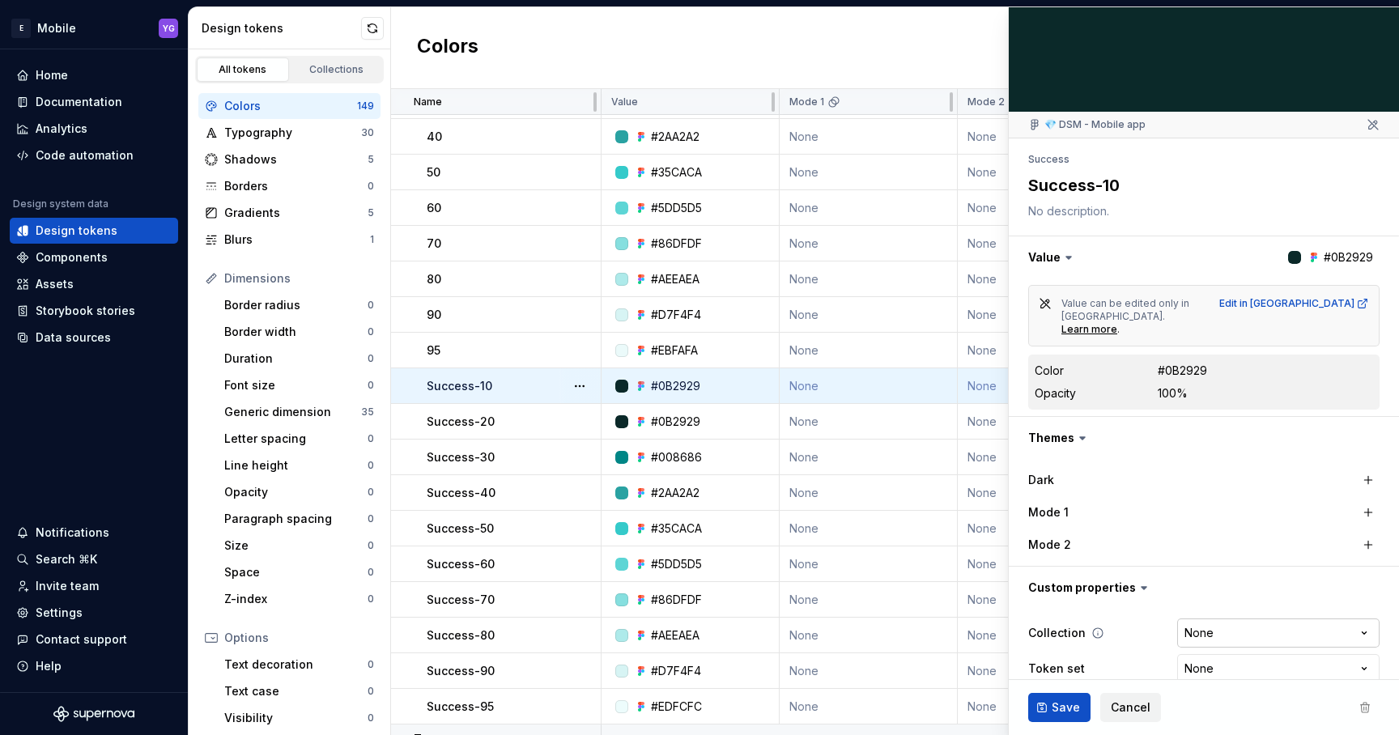
click at [1213, 610] on html "E Mobile YG Home Documentation Analytics Code automation Design system data Des…" at bounding box center [699, 367] width 1399 height 735
click at [1204, 631] on html "E Mobile YG Home Documentation Analytics Code automation Design system data Des…" at bounding box center [699, 367] width 1399 height 735
click at [1131, 713] on span "Cancel" at bounding box center [1131, 708] width 40 height 16
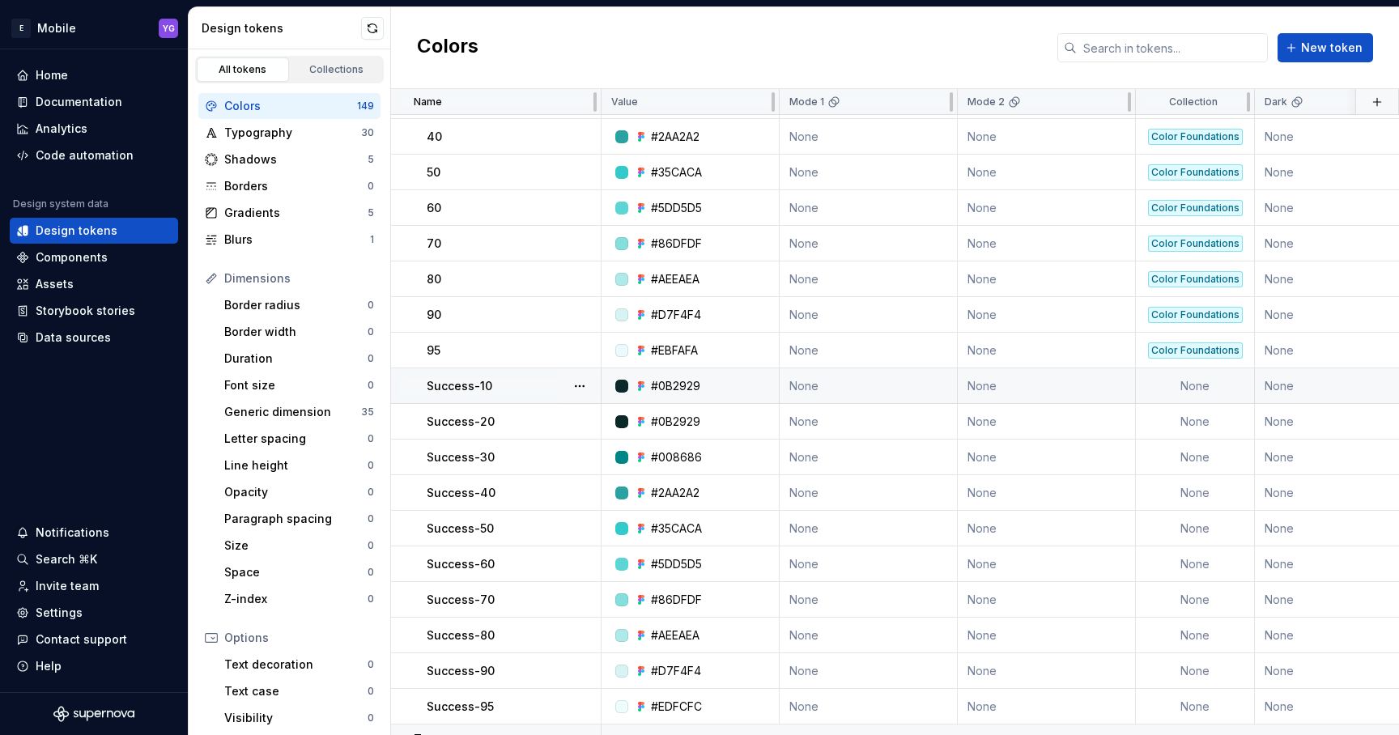
scroll to position [3508, 0]
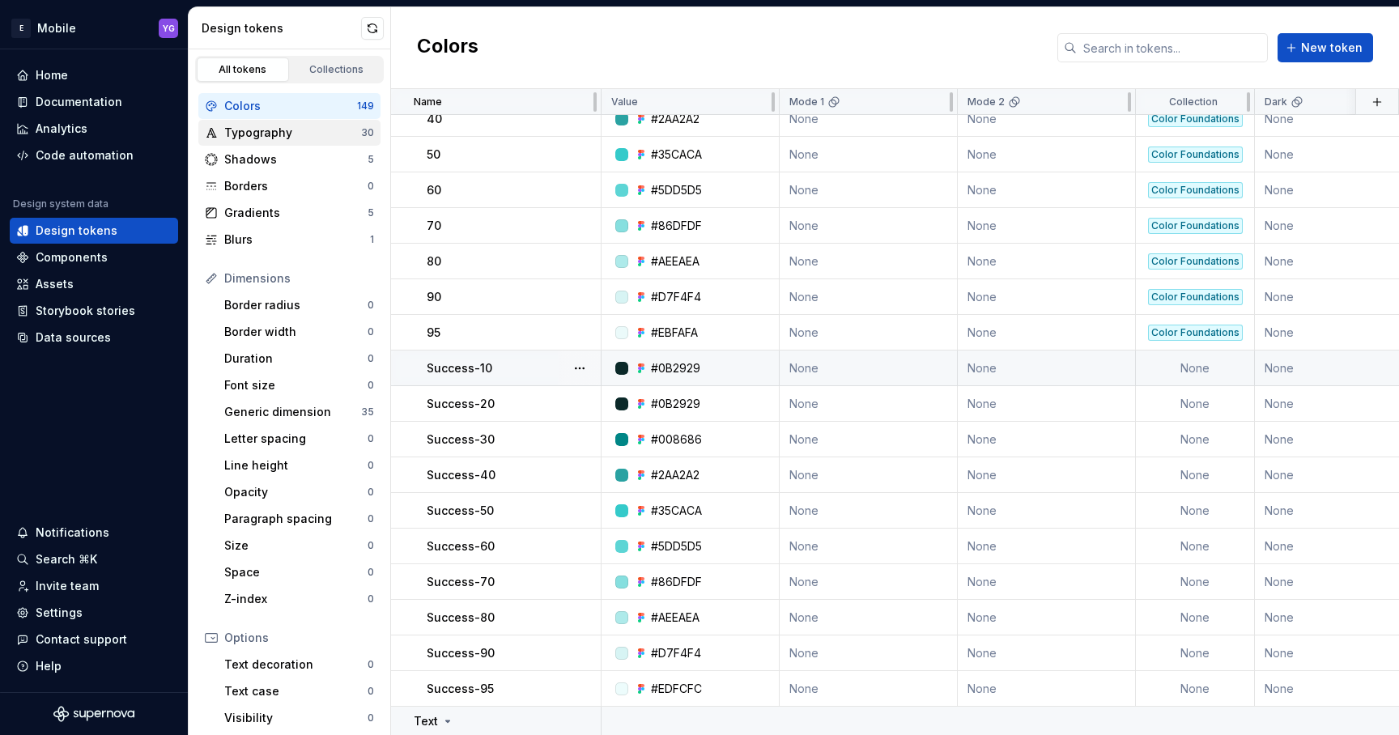
click at [298, 132] on div "Typography" at bounding box center [292, 133] width 137 height 16
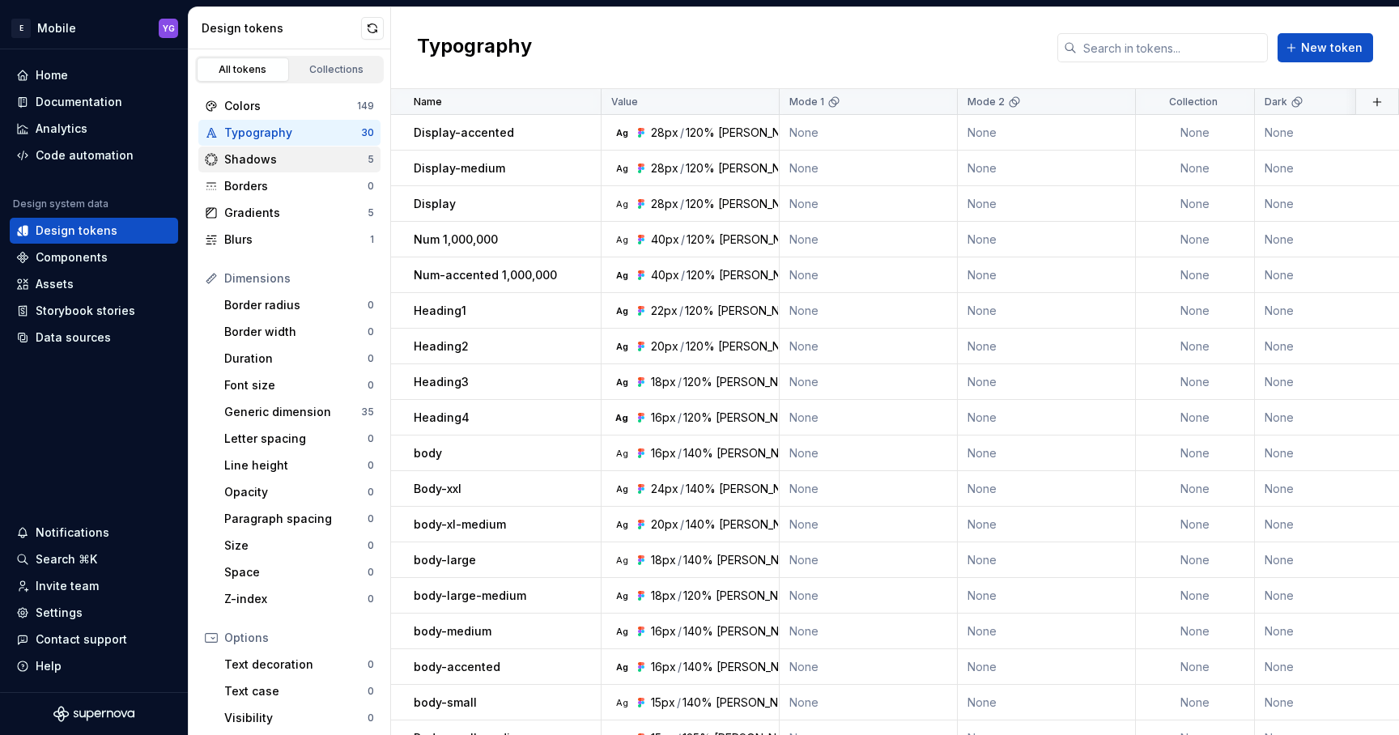
click at [300, 163] on div "Shadows" at bounding box center [295, 159] width 143 height 16
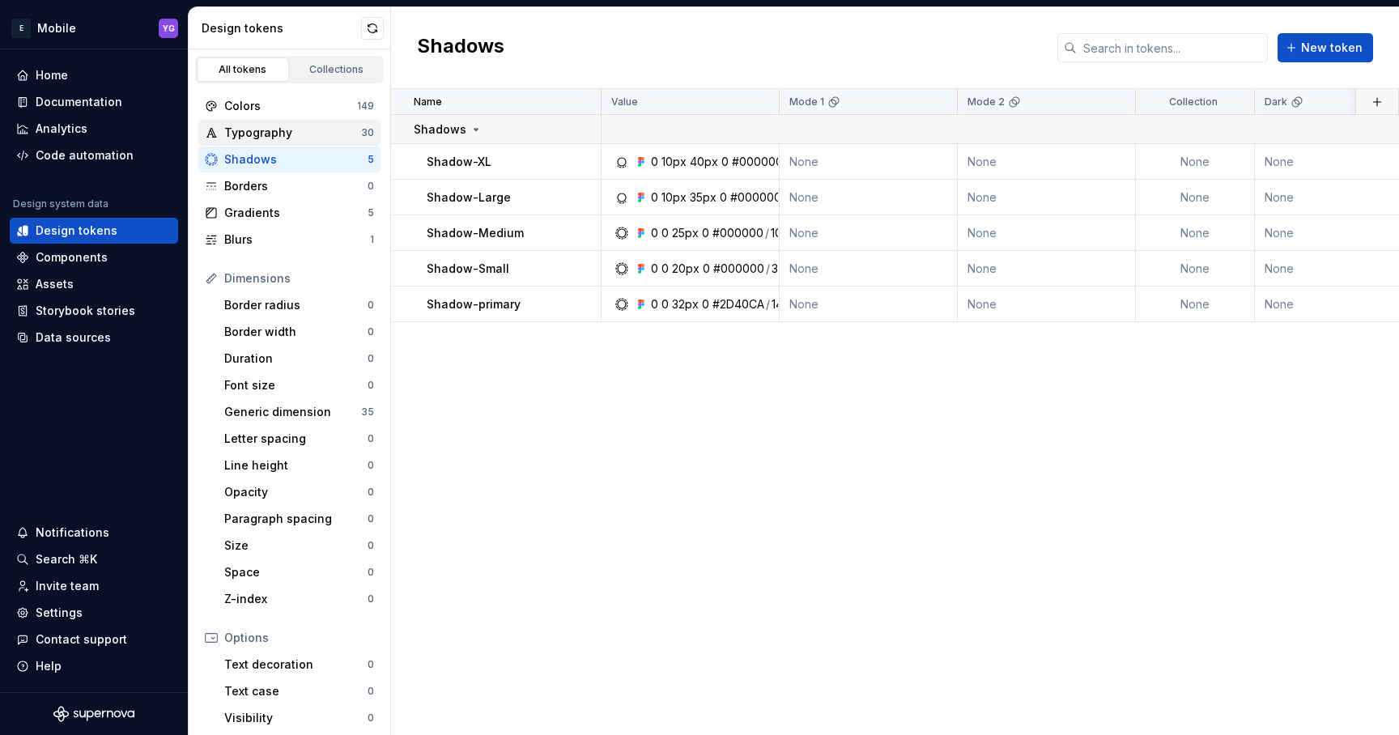
click at [302, 136] on div "Typography" at bounding box center [292, 133] width 137 height 16
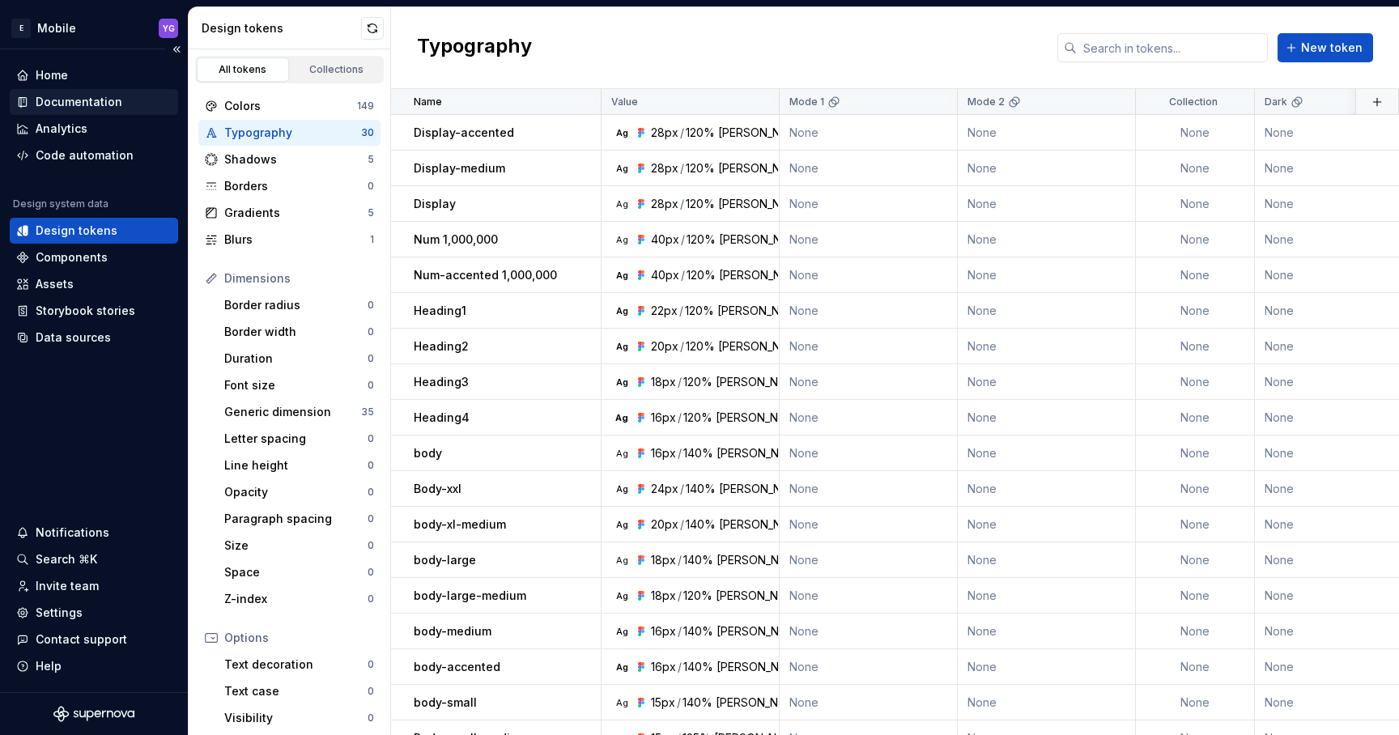
click at [79, 106] on div "Documentation" at bounding box center [79, 102] width 87 height 16
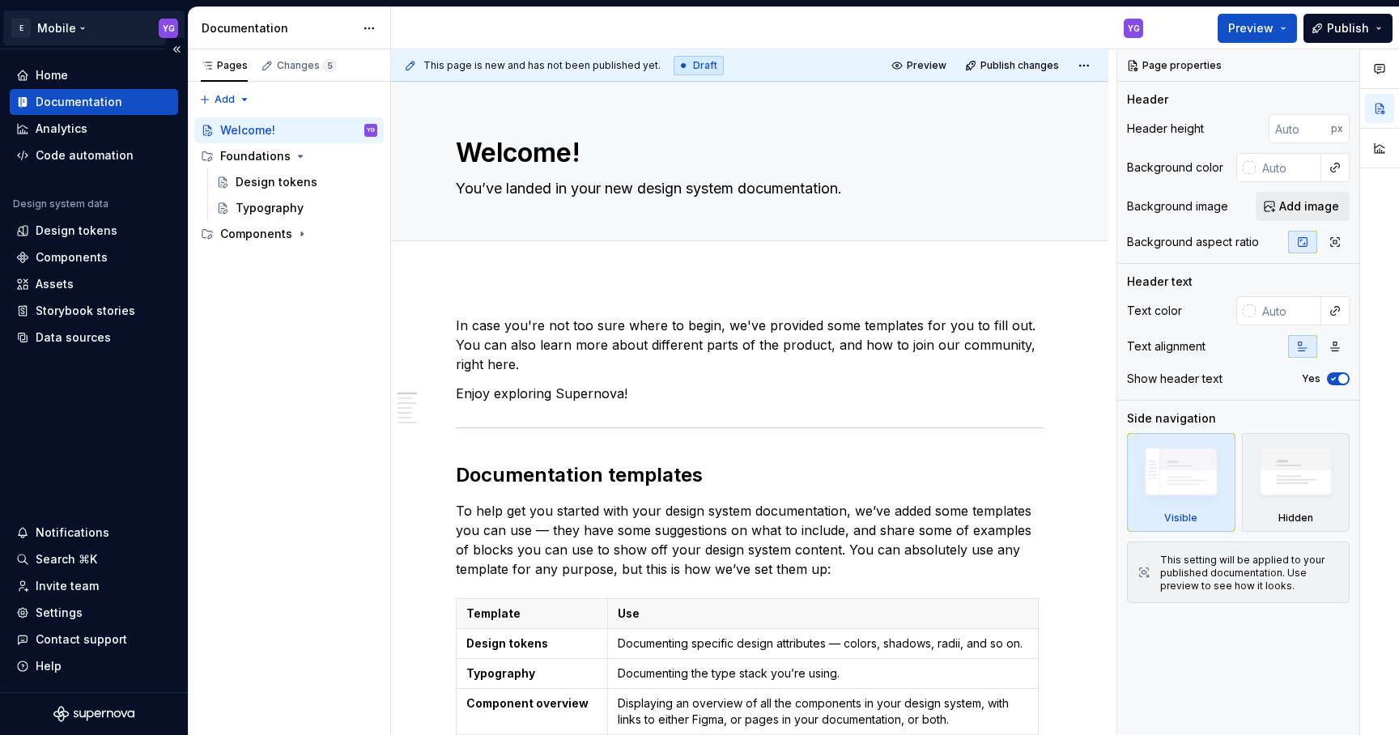
click at [77, 28] on html "E Mobile YG Home Documentation Analytics Code automation Design system data Des…" at bounding box center [699, 367] width 1399 height 735
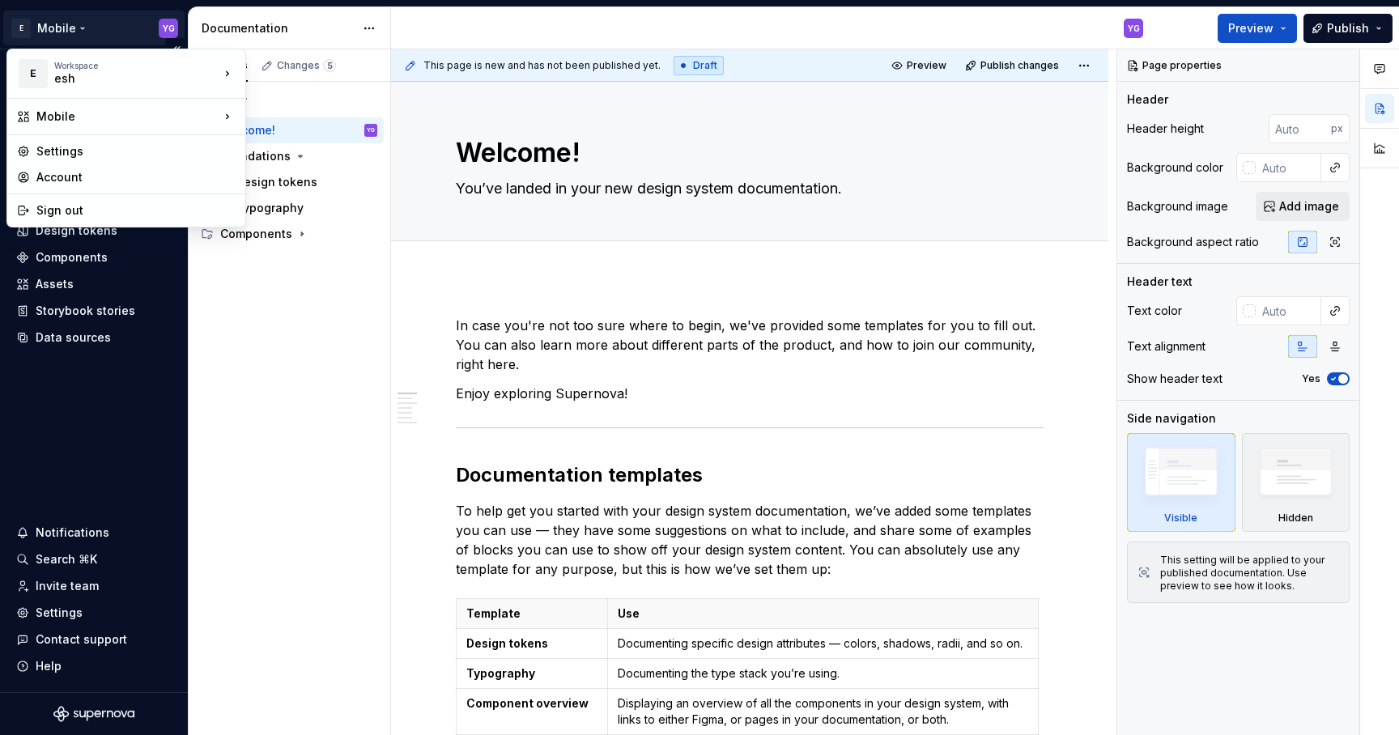
click at [75, 27] on html "E Mobile YG Home Documentation Analytics Code automation Design system data Des…" at bounding box center [699, 367] width 1399 height 735
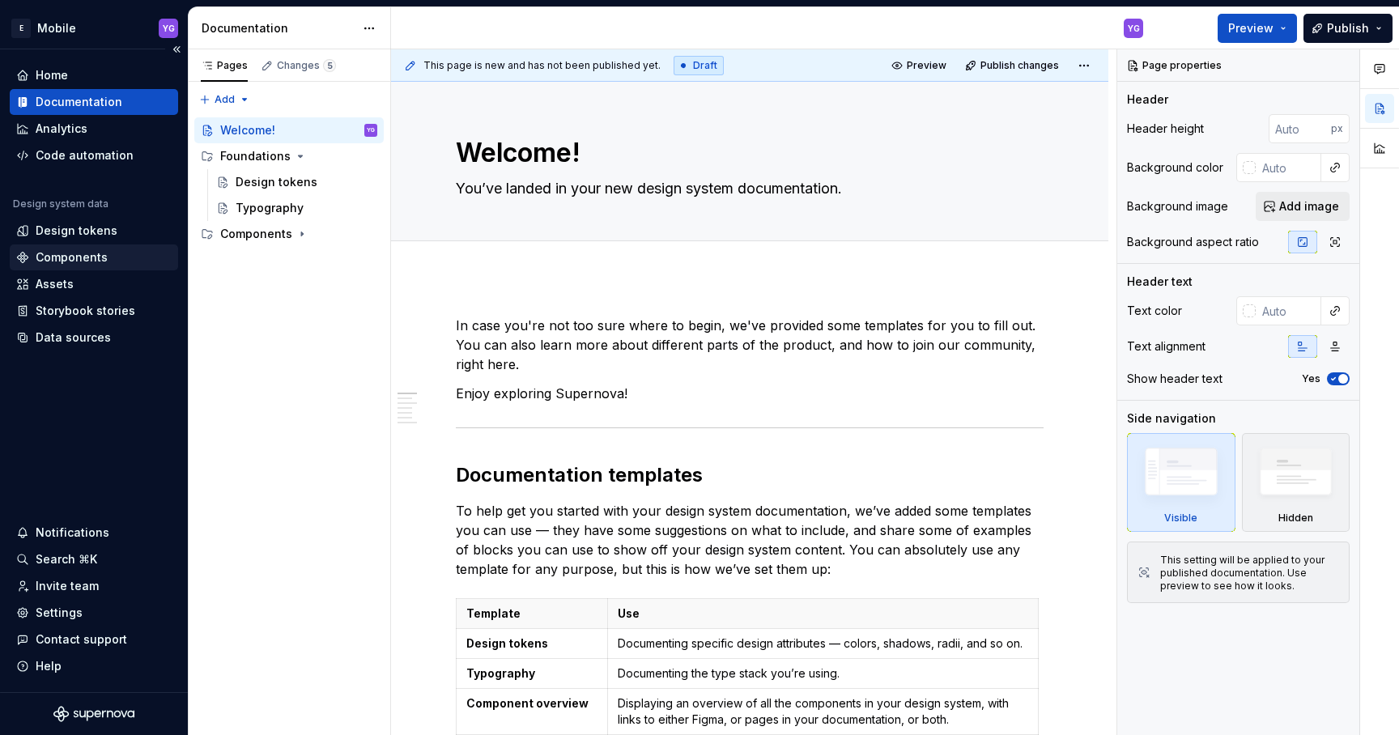
click at [49, 253] on div "Components" at bounding box center [72, 257] width 72 height 16
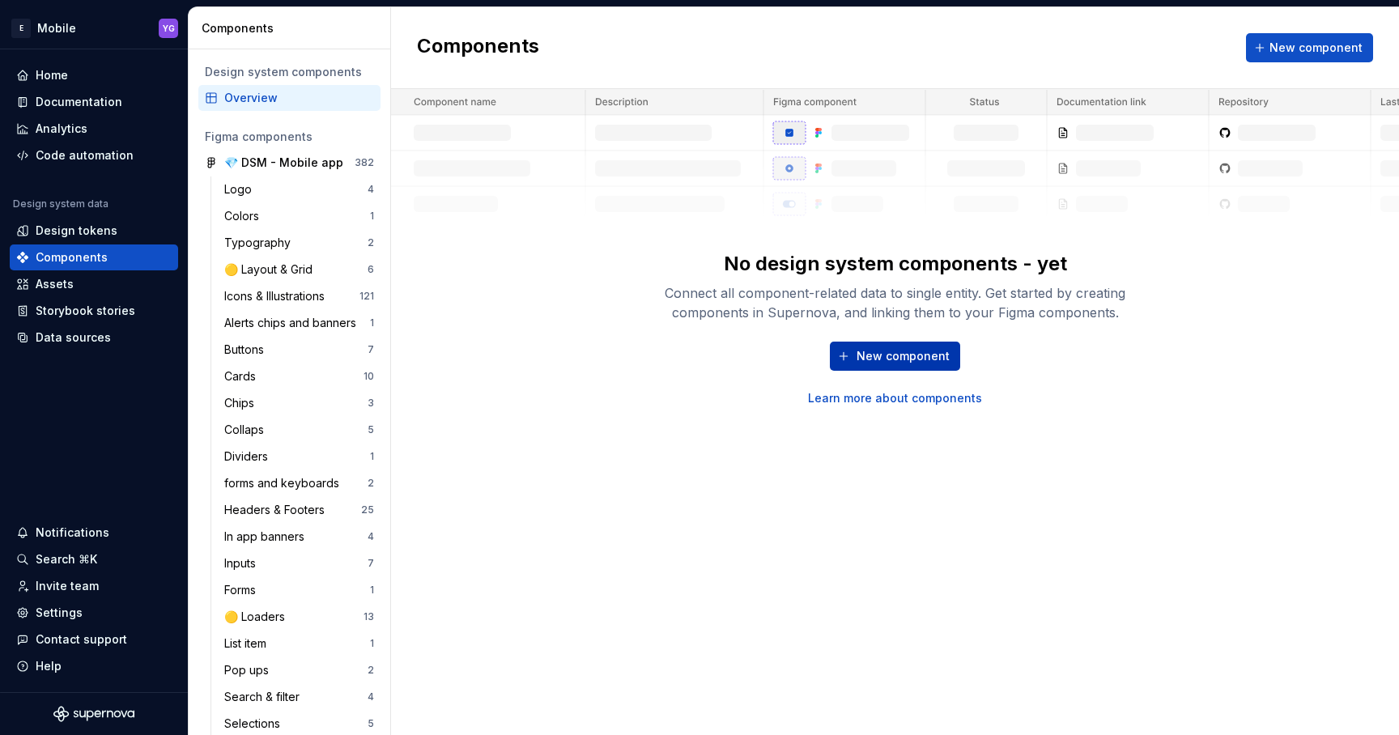
click at [882, 360] on span "New component" at bounding box center [903, 356] width 93 height 16
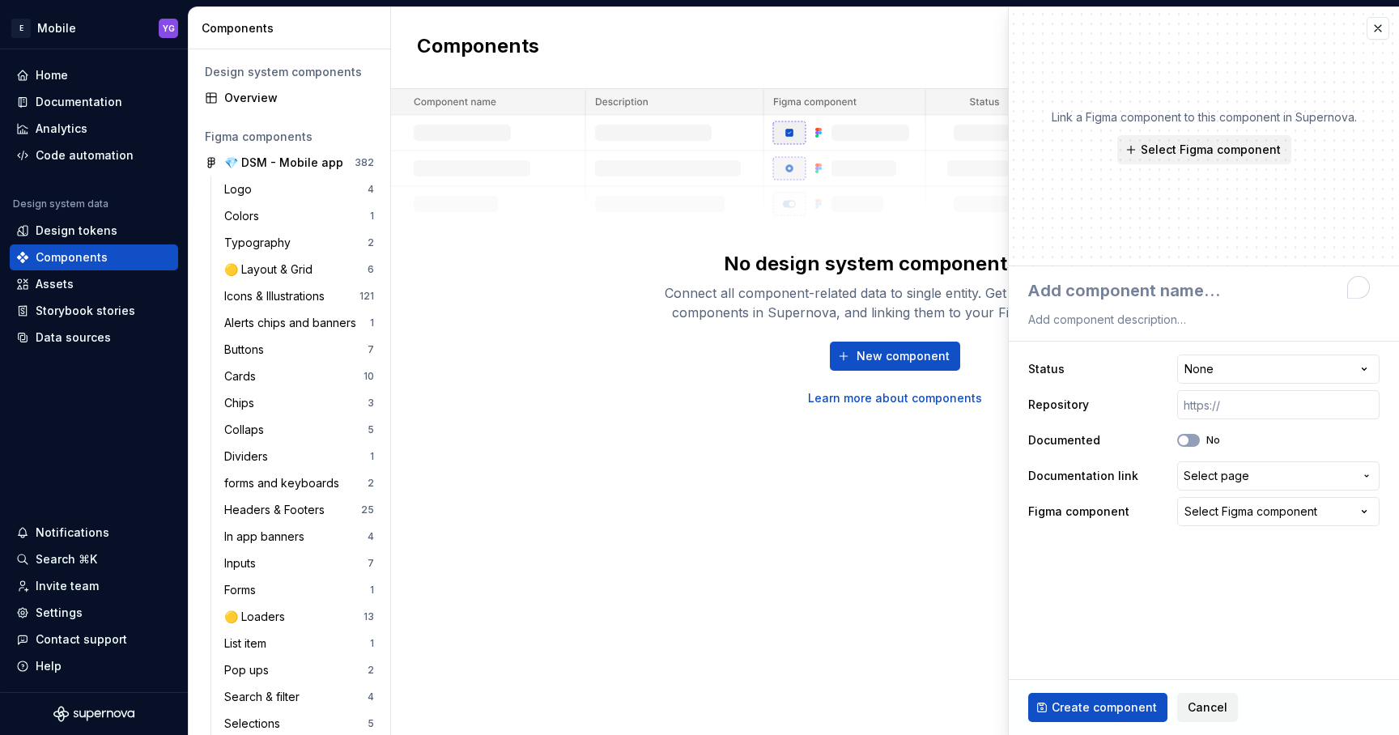
type textarea "*"
type textarea "d"
click at [1088, 291] on textarea "d" at bounding box center [1200, 290] width 351 height 29
click at [1071, 293] on textarea "d" at bounding box center [1200, 290] width 351 height 29
type textarea "*"
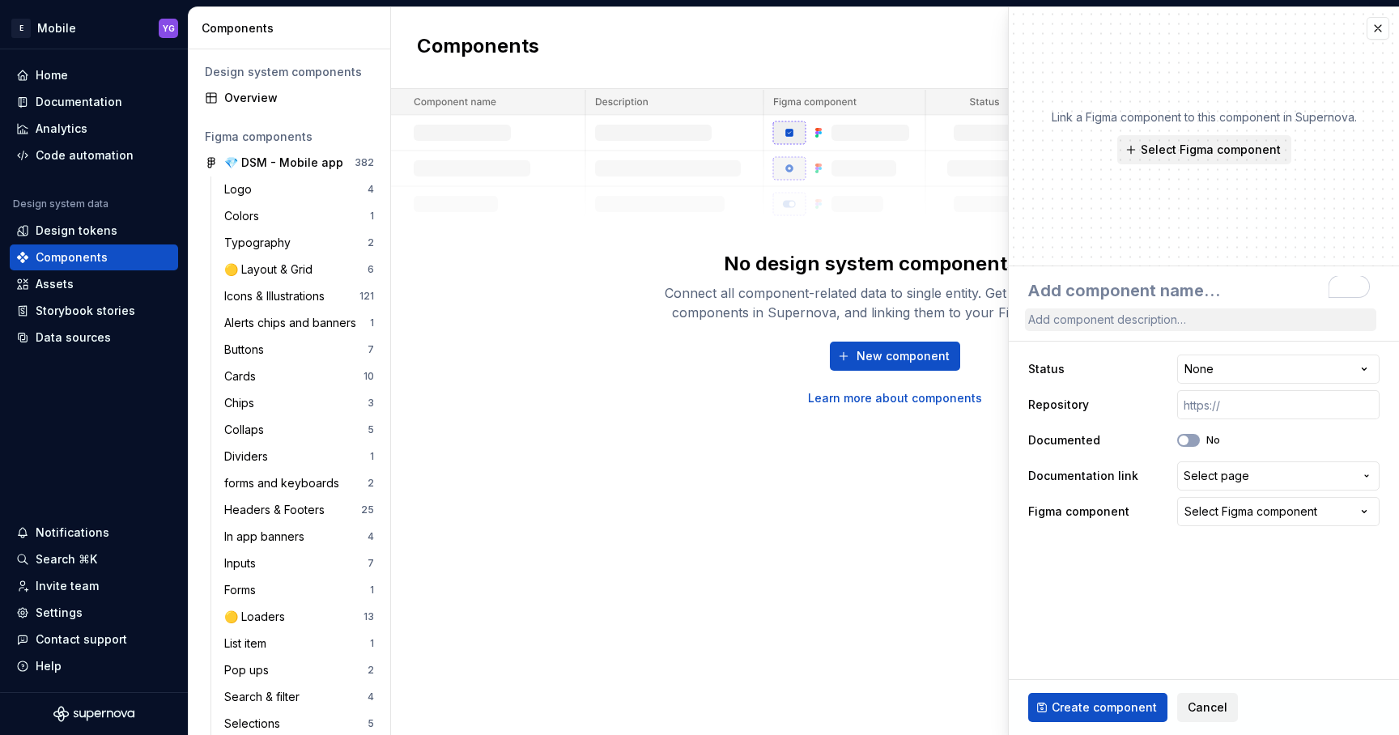
type textarea "B"
type textarea "*"
type textarea "Bu"
type textarea "*"
type textarea "But"
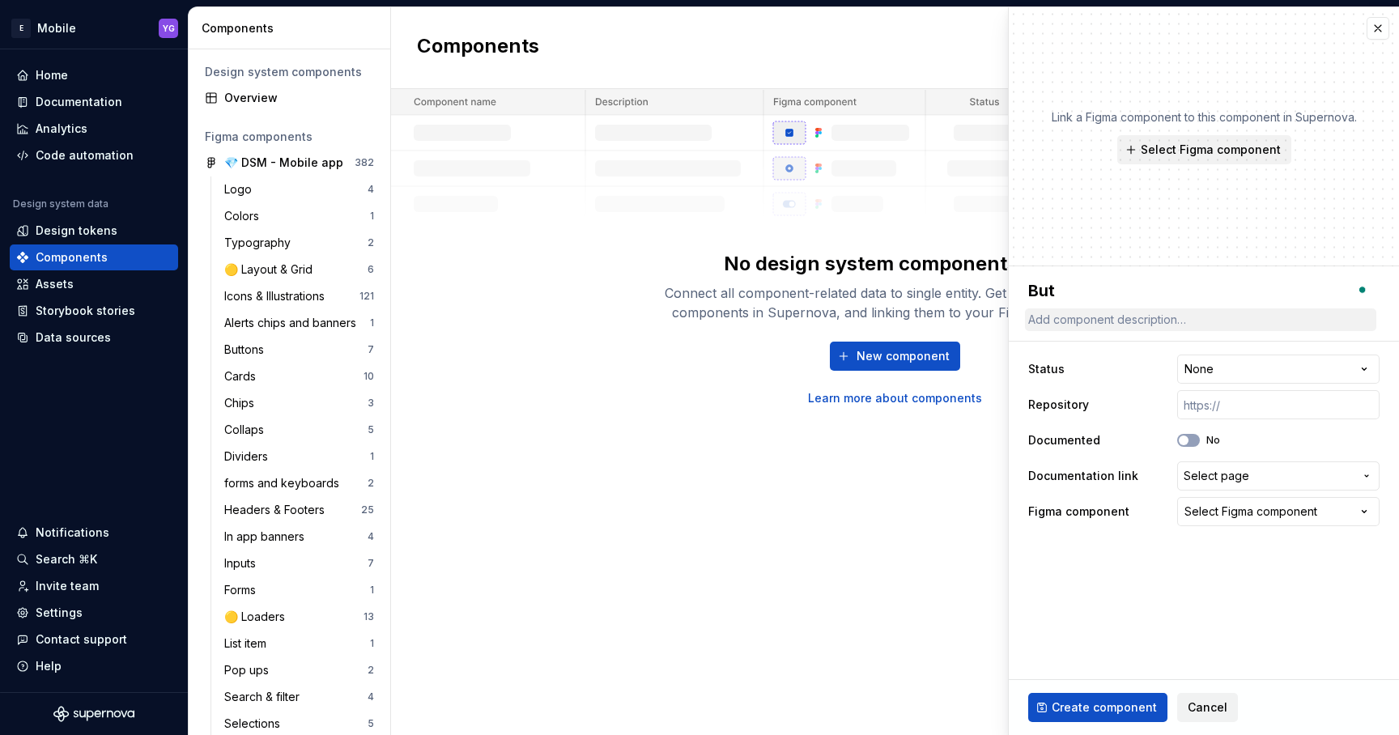
type textarea "*"
type textarea "Butt"
type textarea "*"
type textarea "Butto"
type textarea "*"
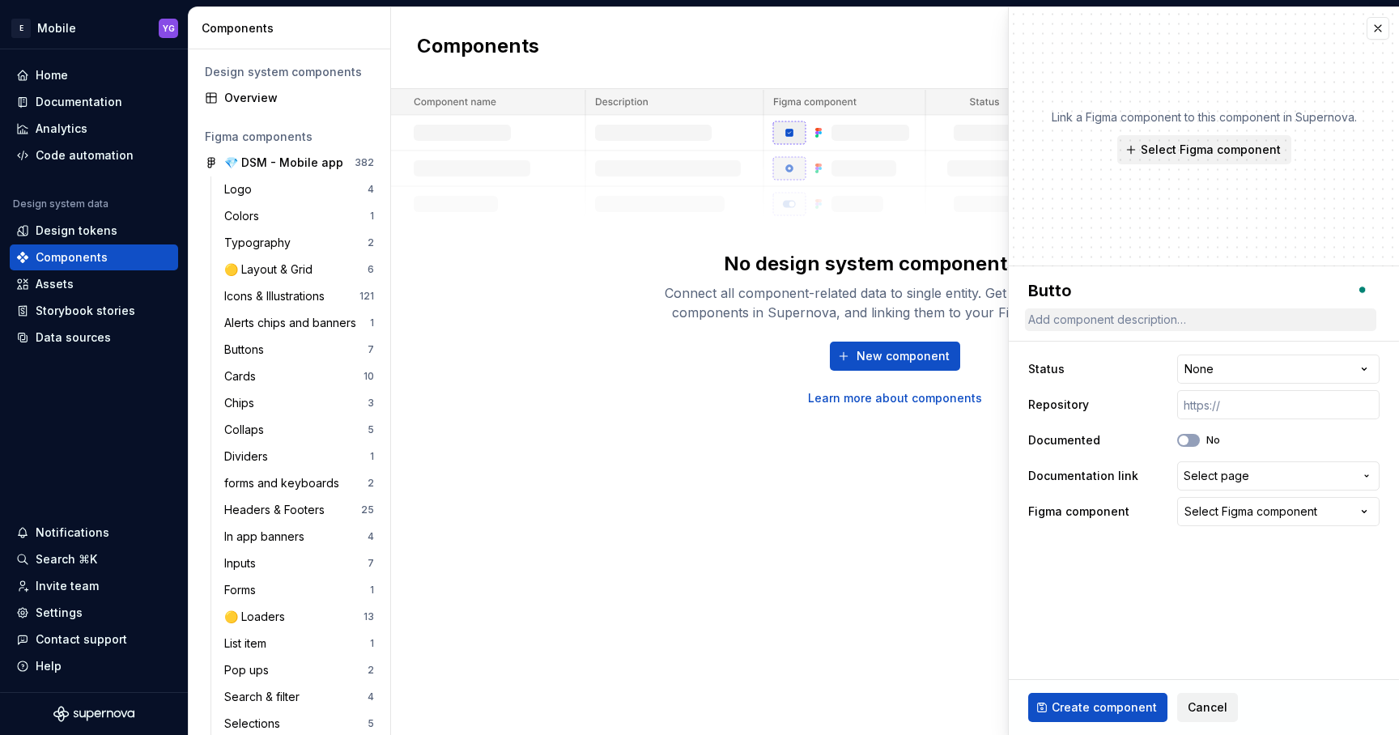
type textarea "Button"
type textarea "*"
type textarea "Buttons"
click at [1213, 362] on html "E Mobile YG Home Documentation Analytics Code automation Design system data Des…" at bounding box center [699, 367] width 1399 height 735
type textarea "*"
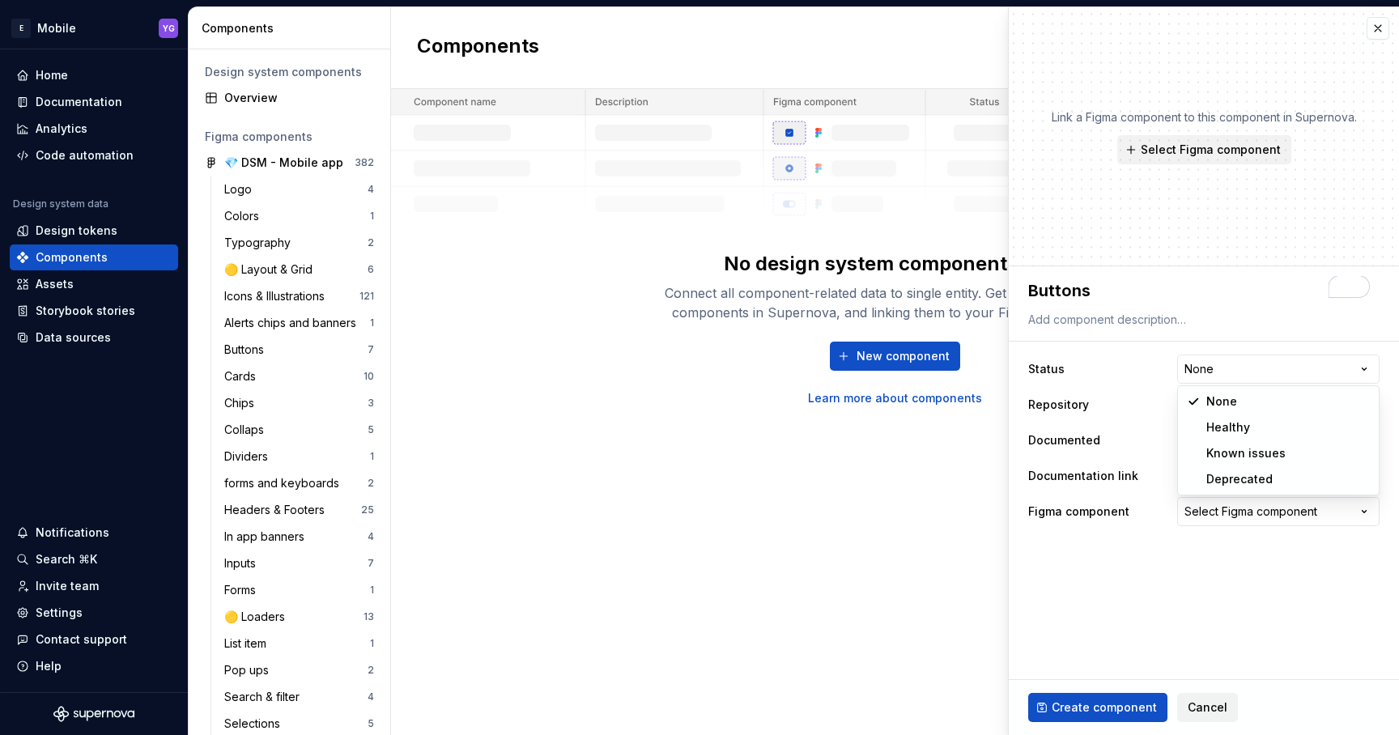
select select "**********"
click at [1214, 512] on div "Select Figma component" at bounding box center [1250, 512] width 133 height 16
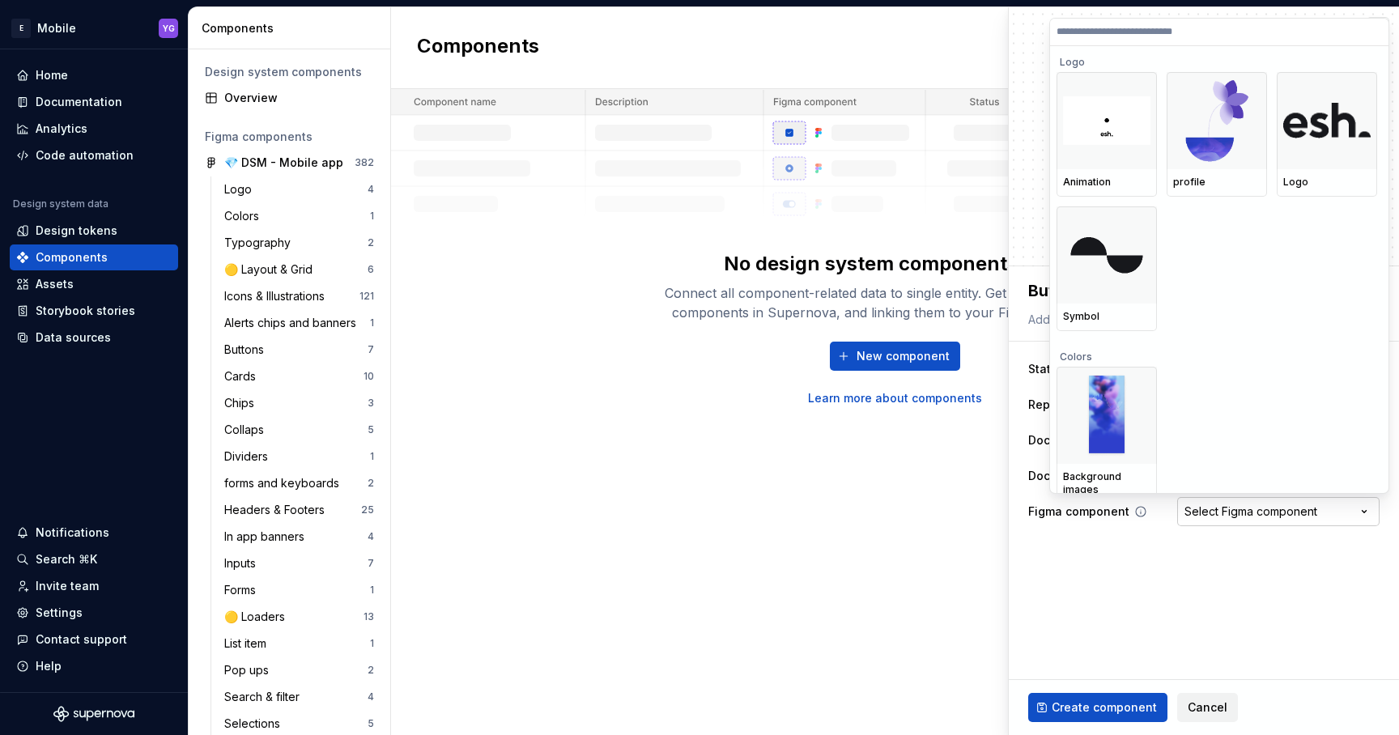
click at [1214, 512] on html "E Mobile YG Home Documentation Analytics Code automation Design system data Des…" at bounding box center [699, 367] width 1399 height 735
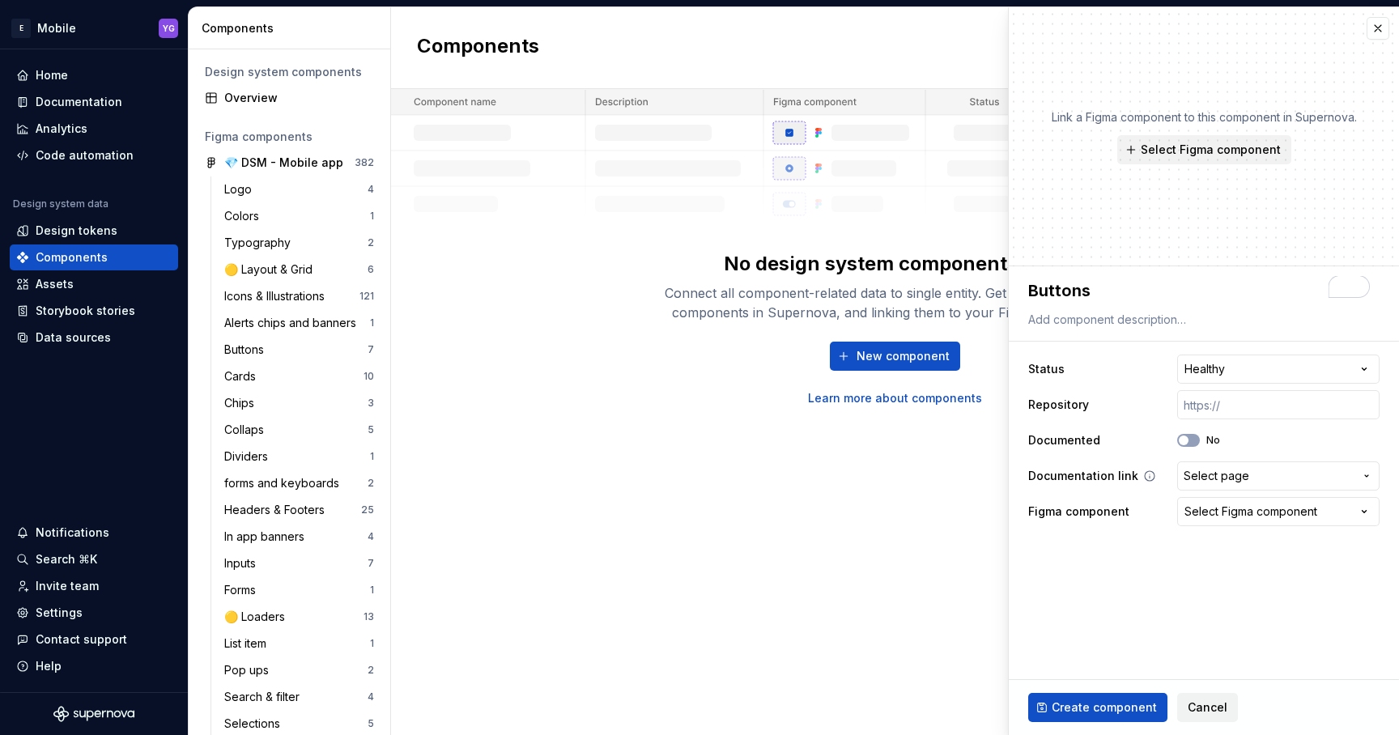
click at [1205, 480] on span "Select page" at bounding box center [1217, 476] width 66 height 16
click at [1205, 480] on html "E Mobile YG Home Documentation Analytics Code automation Design system data Des…" at bounding box center [699, 367] width 1399 height 735
click at [1100, 704] on span "Create component" at bounding box center [1104, 708] width 105 height 16
type textarea "*"
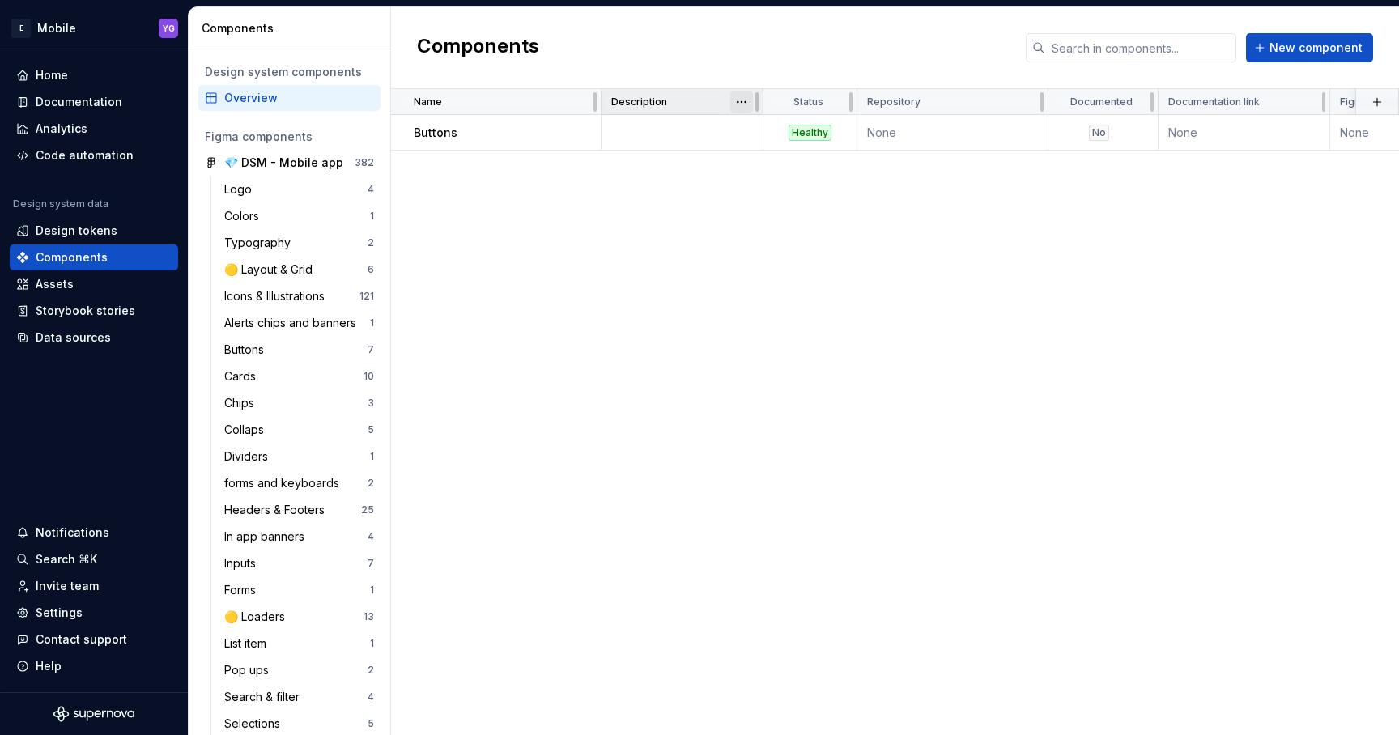
click at [742, 98] on html "E Mobile YG Home Documentation Analytics Code automation Design system data Des…" at bounding box center [699, 367] width 1399 height 735
click at [661, 188] on html "E Mobile YG Home Documentation Analytics Code automation Design system data Des…" at bounding box center [699, 367] width 1399 height 735
click at [657, 104] on p "Description" at bounding box center [639, 102] width 56 height 13
click at [737, 102] on html "E Mobile YG Home Documentation Analytics Code automation Design system data Des…" at bounding box center [699, 367] width 1399 height 735
click at [660, 257] on html "E Mobile YG Home Documentation Analytics Code automation Design system data Des…" at bounding box center [699, 367] width 1399 height 735
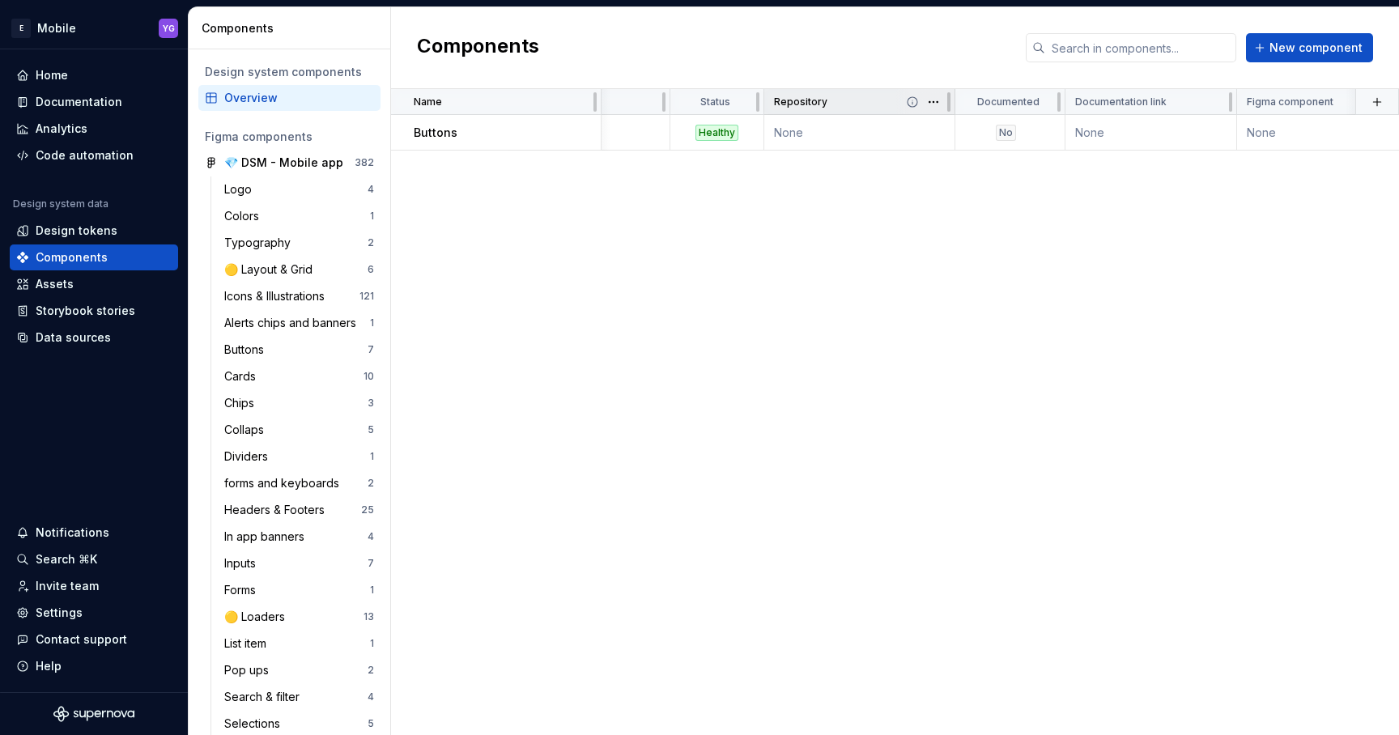
scroll to position [0, 130]
click at [895, 103] on html "E Mobile YG Home Documentation Analytics Code automation Design system data Des…" at bounding box center [699, 367] width 1399 height 735
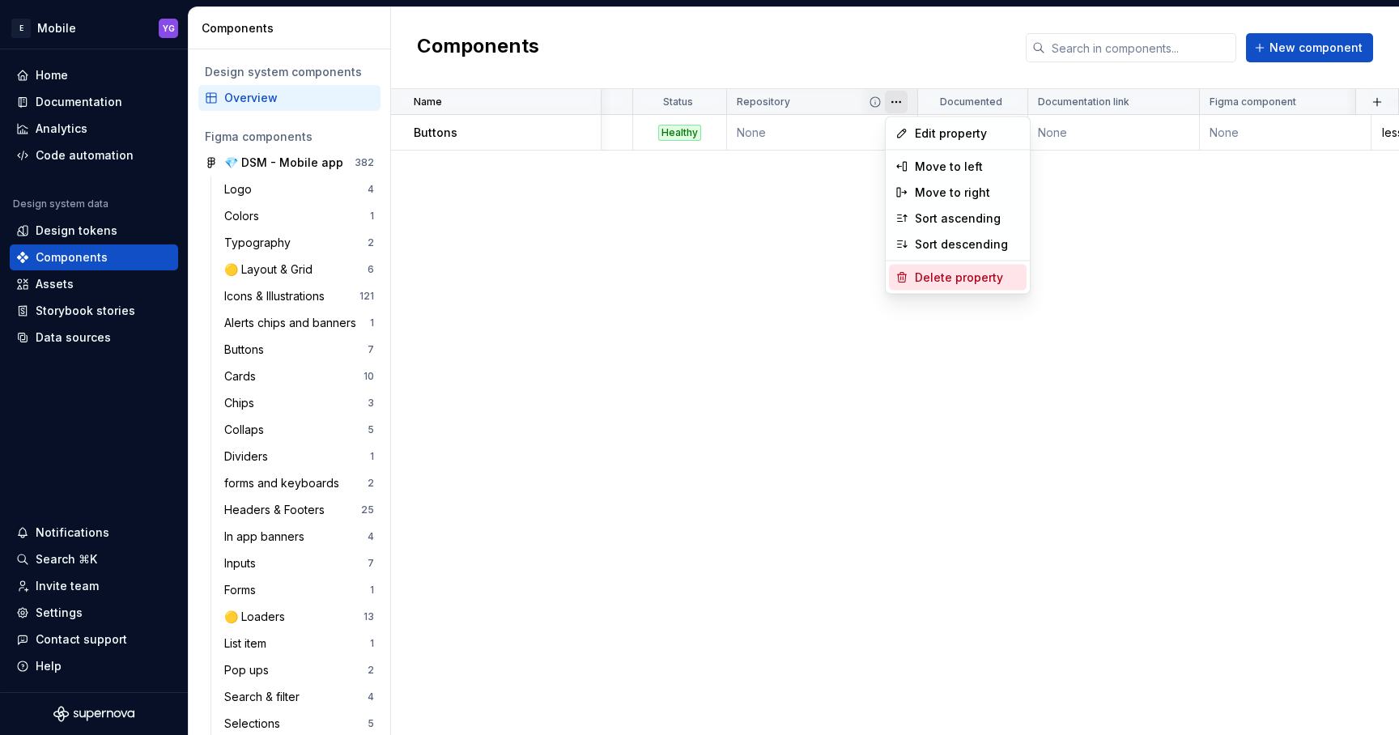
click at [921, 275] on div "Delete property" at bounding box center [967, 278] width 105 height 16
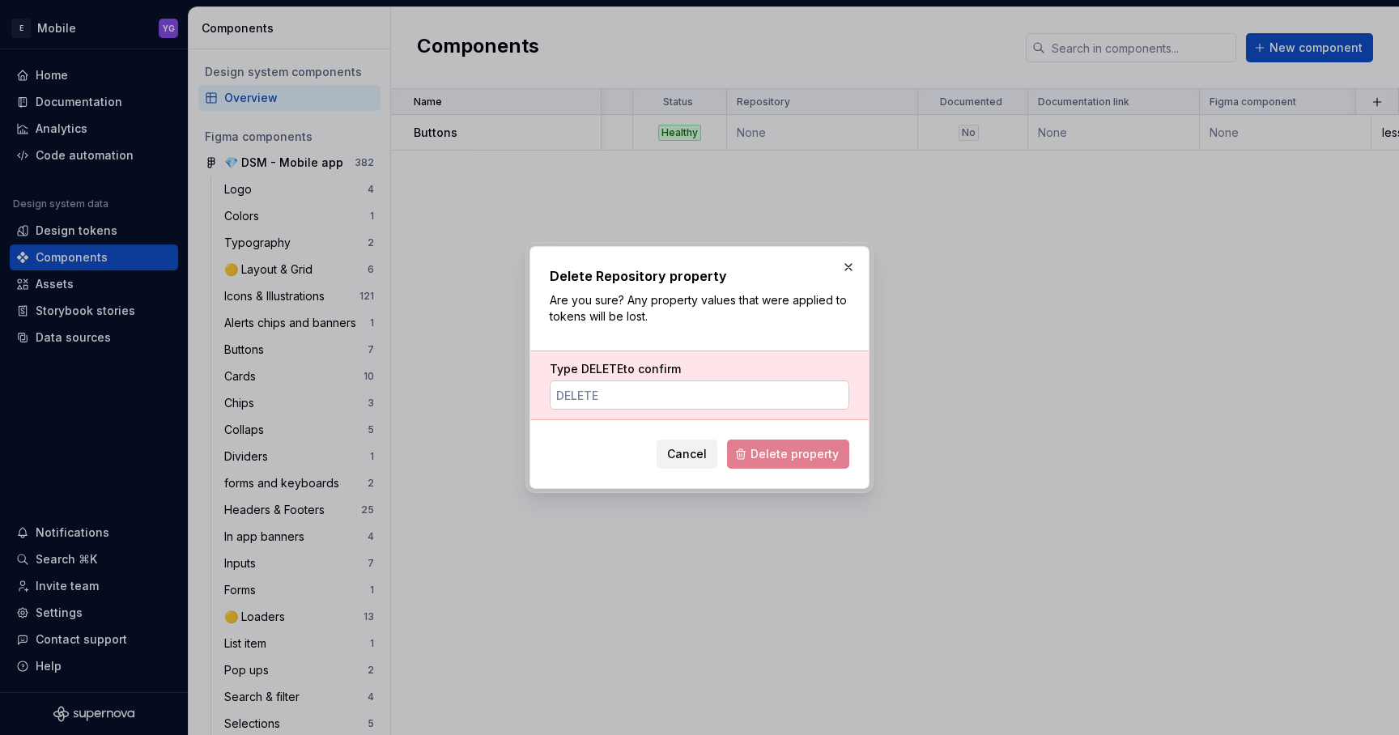
click at [651, 390] on input "Type DELETE to confirm" at bounding box center [700, 395] width 300 height 29
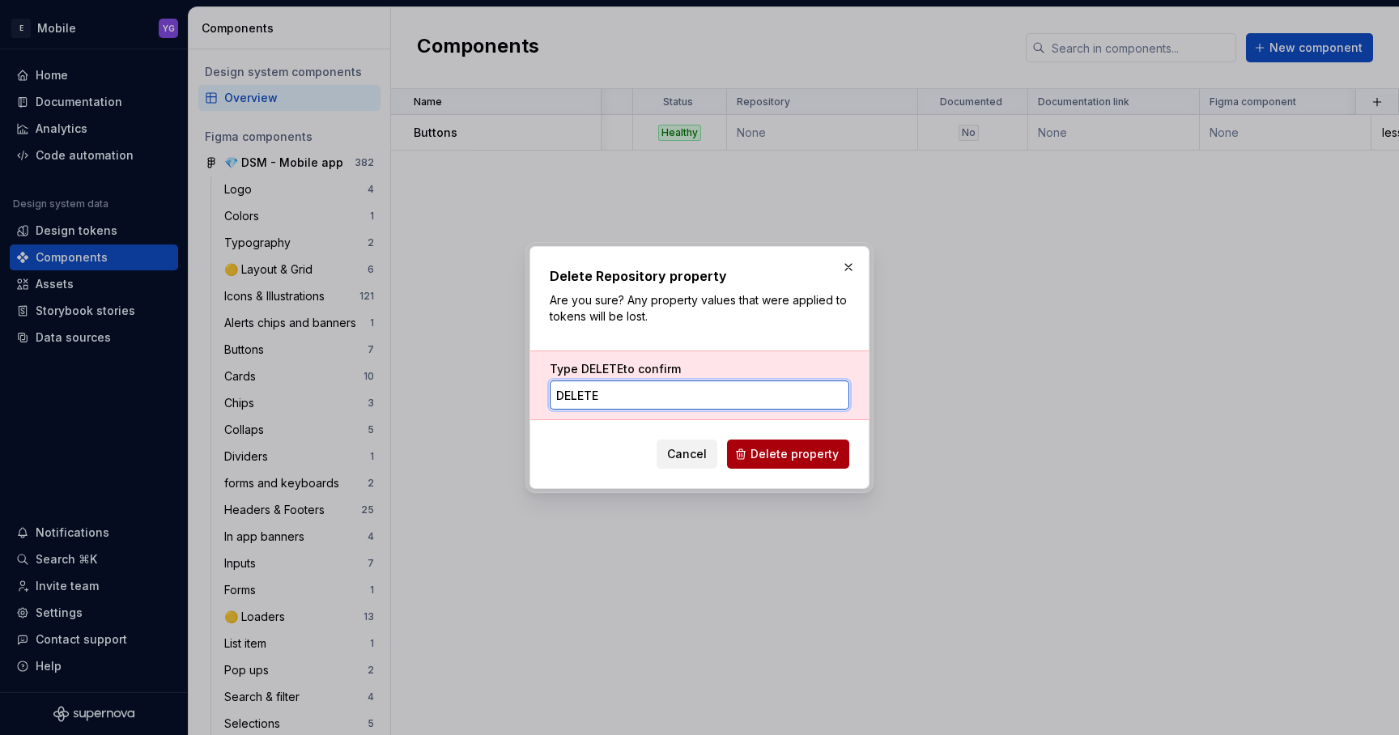
type input "delete"
click at [782, 450] on span "Delete property" at bounding box center [795, 454] width 88 height 16
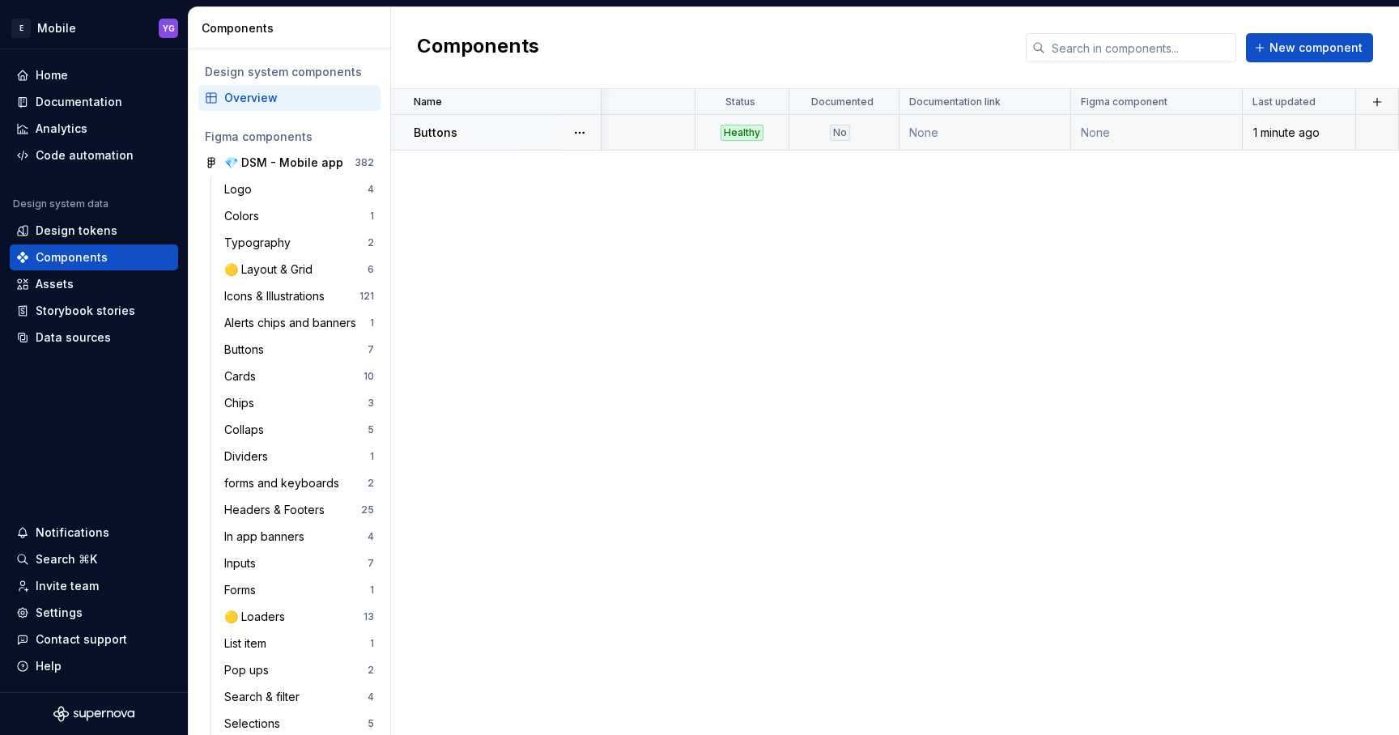
scroll to position [0, 68]
click at [887, 104] on div at bounding box center [893, 102] width 13 height 26
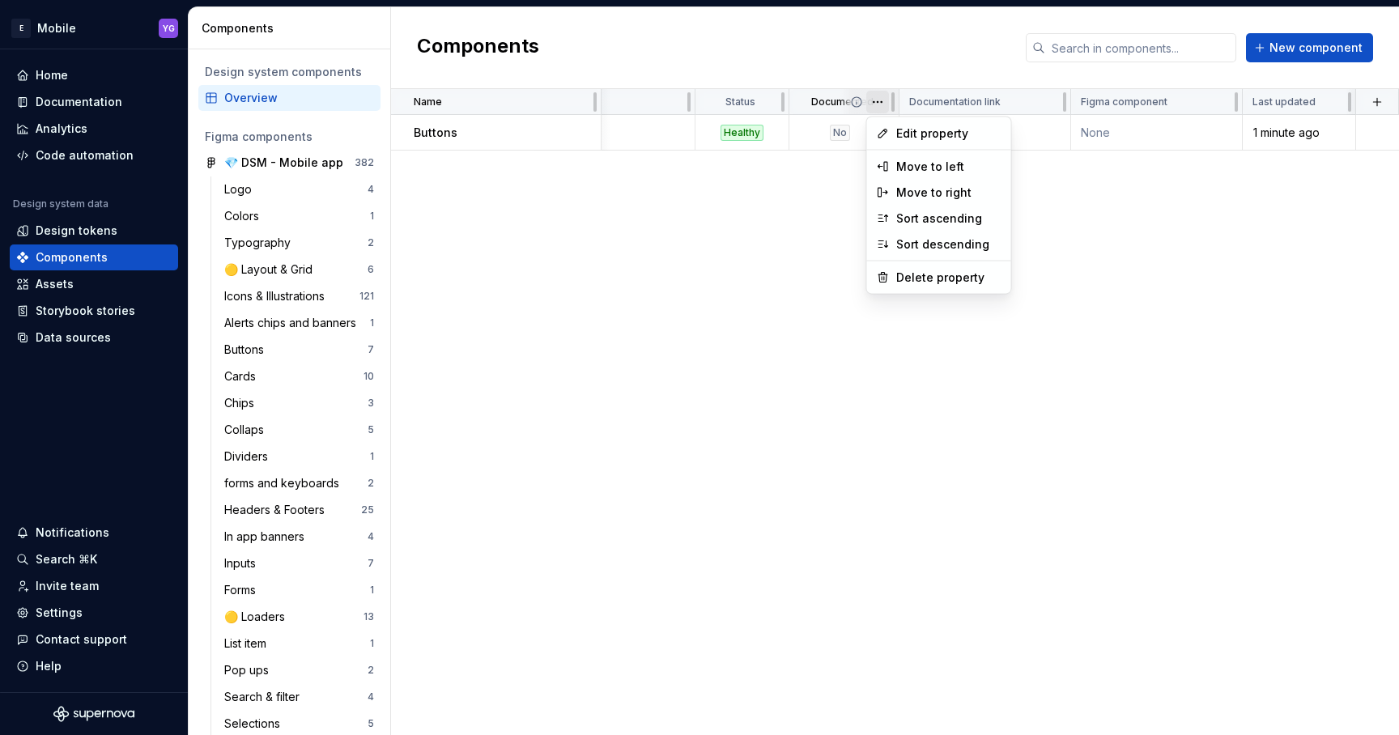
click at [881, 102] on html "E Mobile YG Home Documentation Analytics Code automation Design system data Des…" at bounding box center [699, 367] width 1399 height 735
click at [798, 241] on html "E Mobile YG Home Documentation Analytics Code automation Design system data Des…" at bounding box center [699, 367] width 1399 height 735
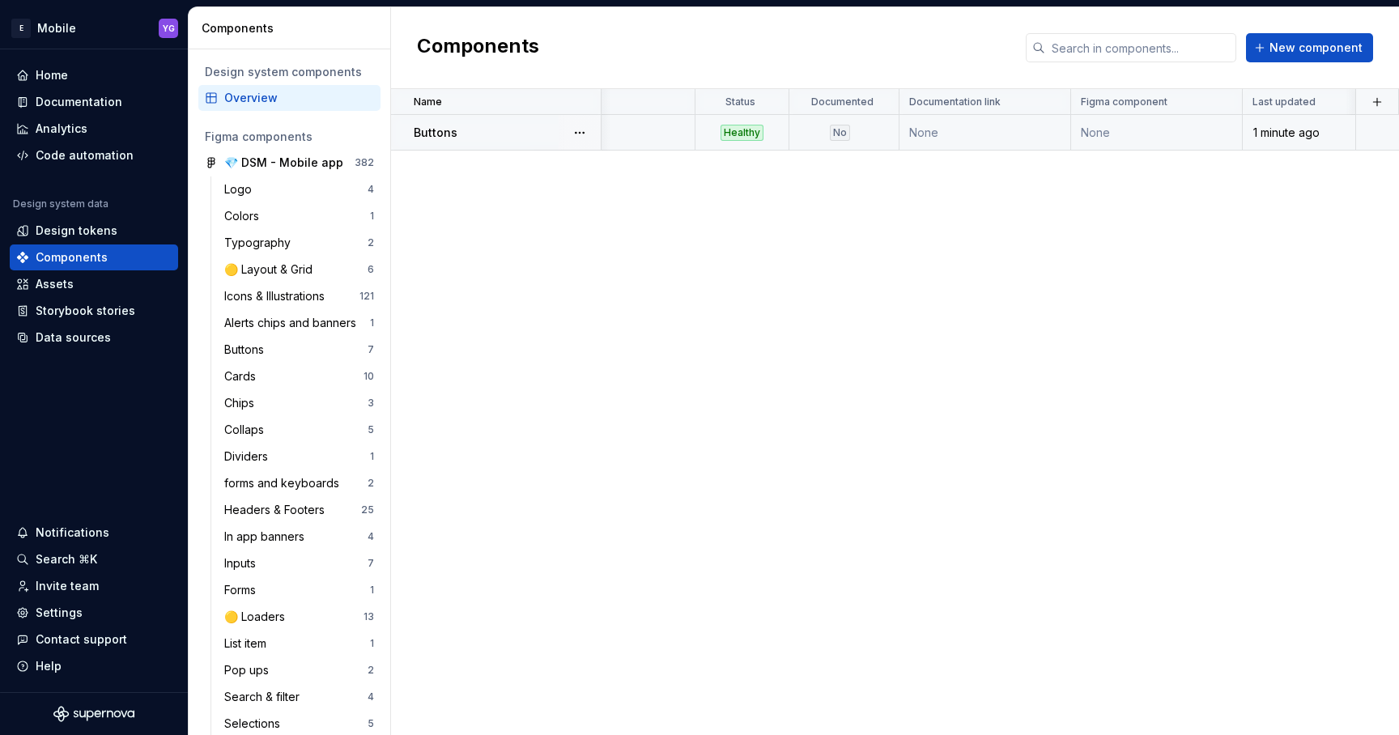
click at [1099, 136] on td "None" at bounding box center [1157, 133] width 172 height 36
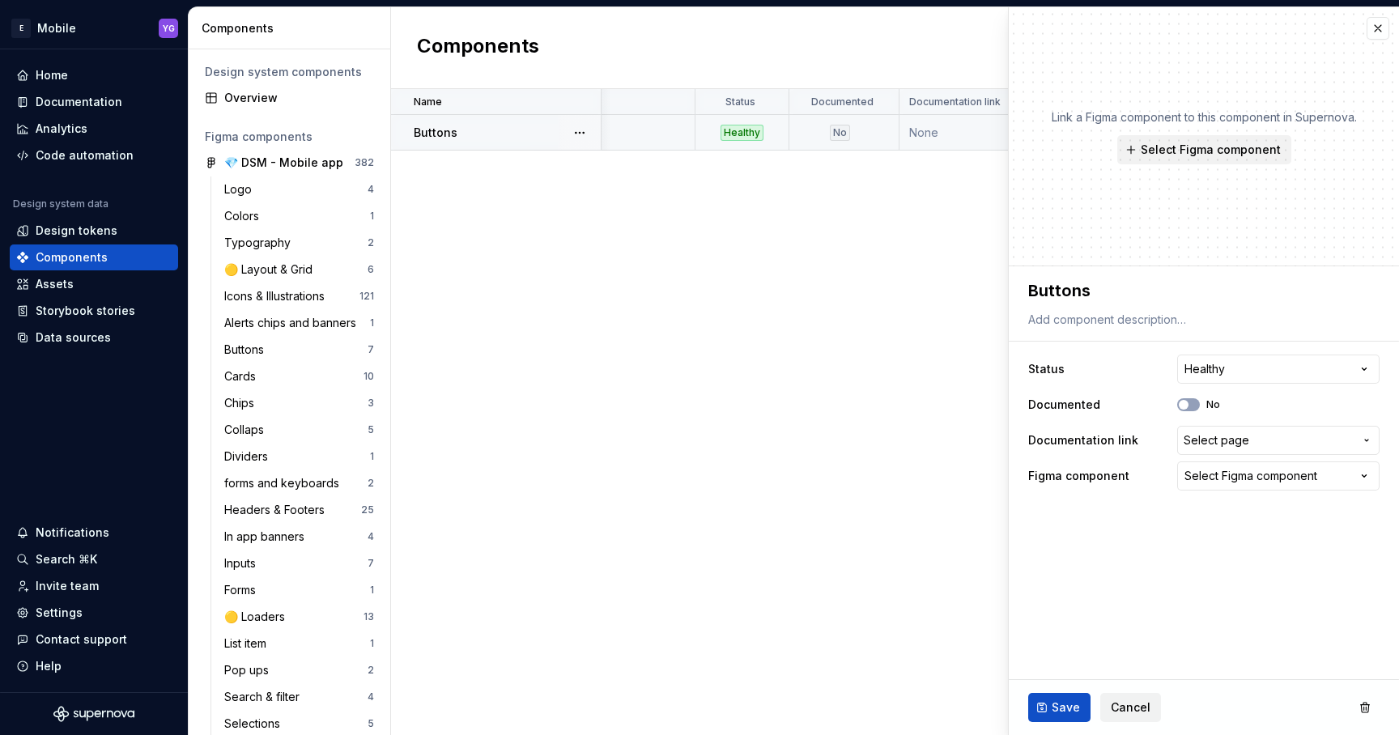
click at [895, 234] on div "Name Description Status Documented Documentation link Figma component Last upda…" at bounding box center [895, 412] width 1008 height 646
click at [1369, 36] on button "button" at bounding box center [1378, 28] width 23 height 23
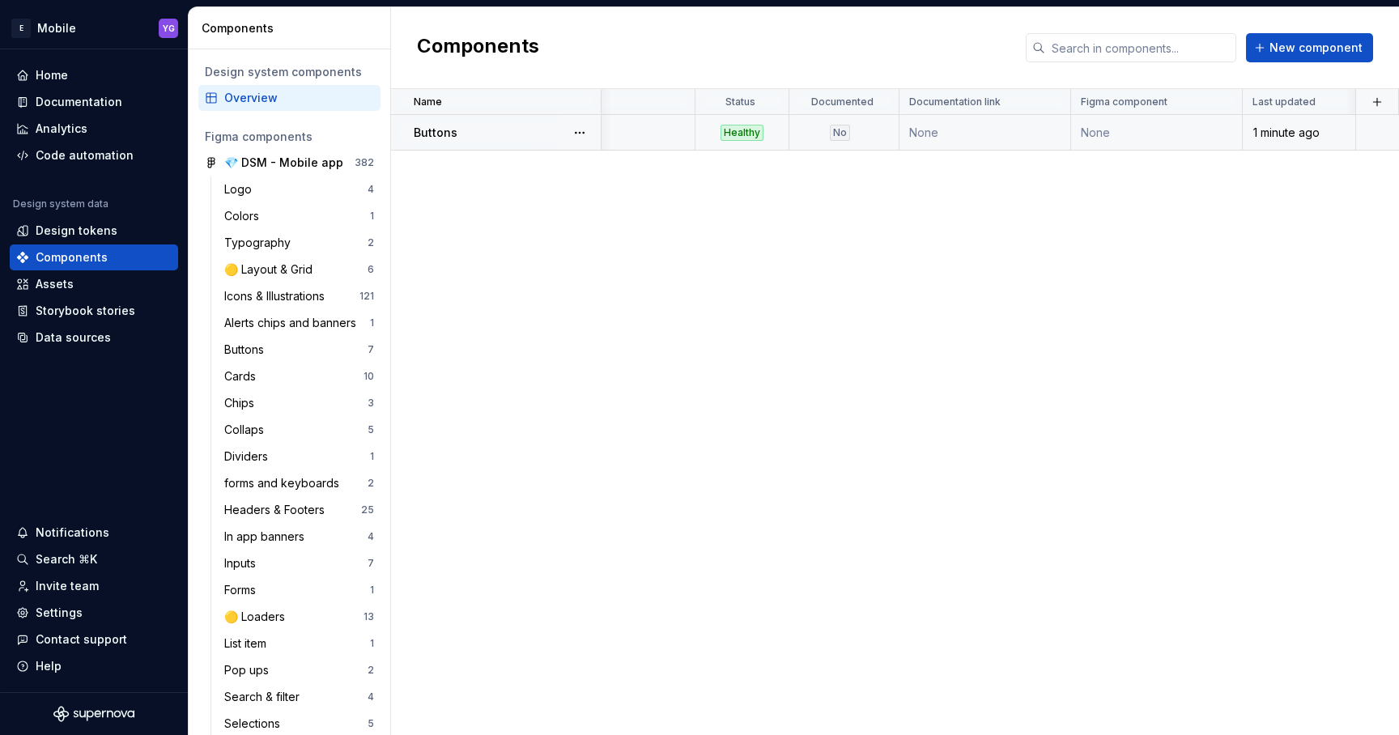
click at [1097, 138] on td "None" at bounding box center [1157, 133] width 172 height 36
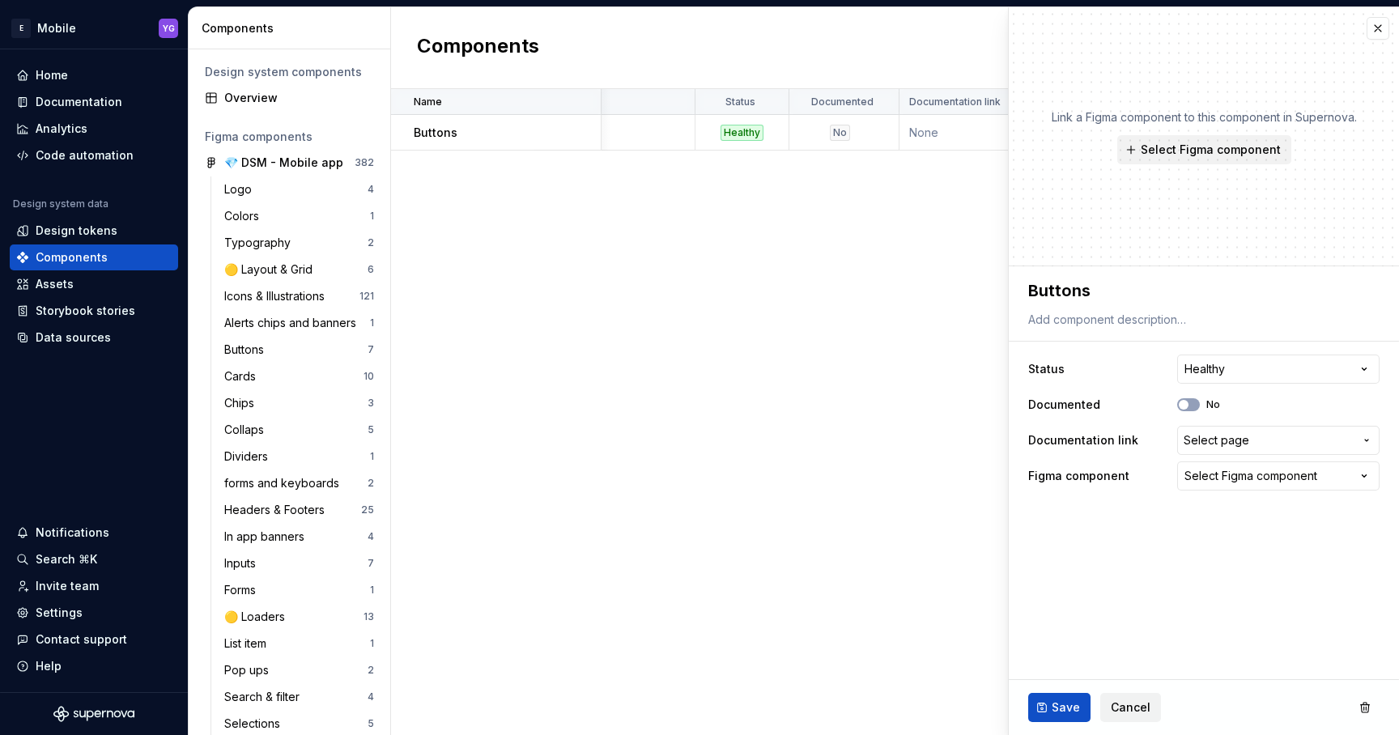
click at [1230, 491] on div "**********" at bounding box center [1203, 422] width 351 height 142
click at [1230, 474] on div "Select Figma component" at bounding box center [1250, 476] width 133 height 16
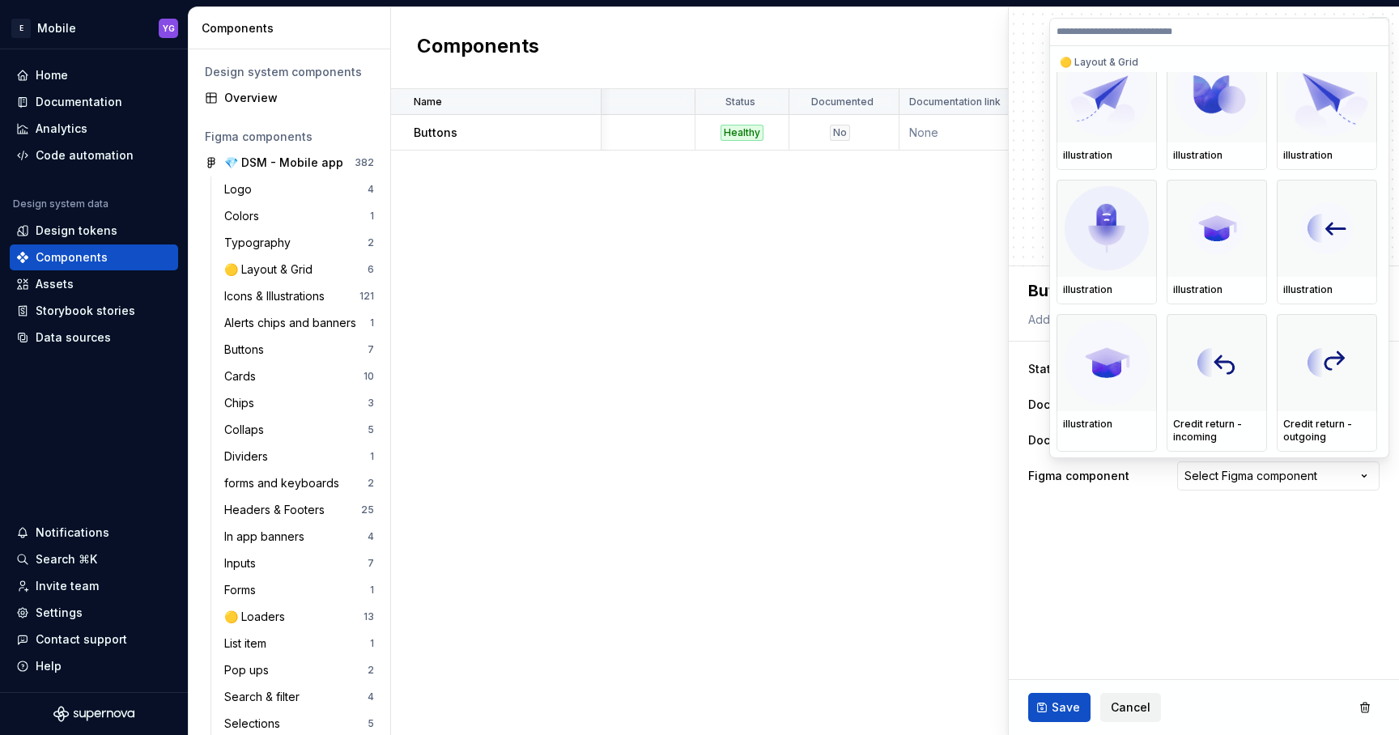
scroll to position [749, 0]
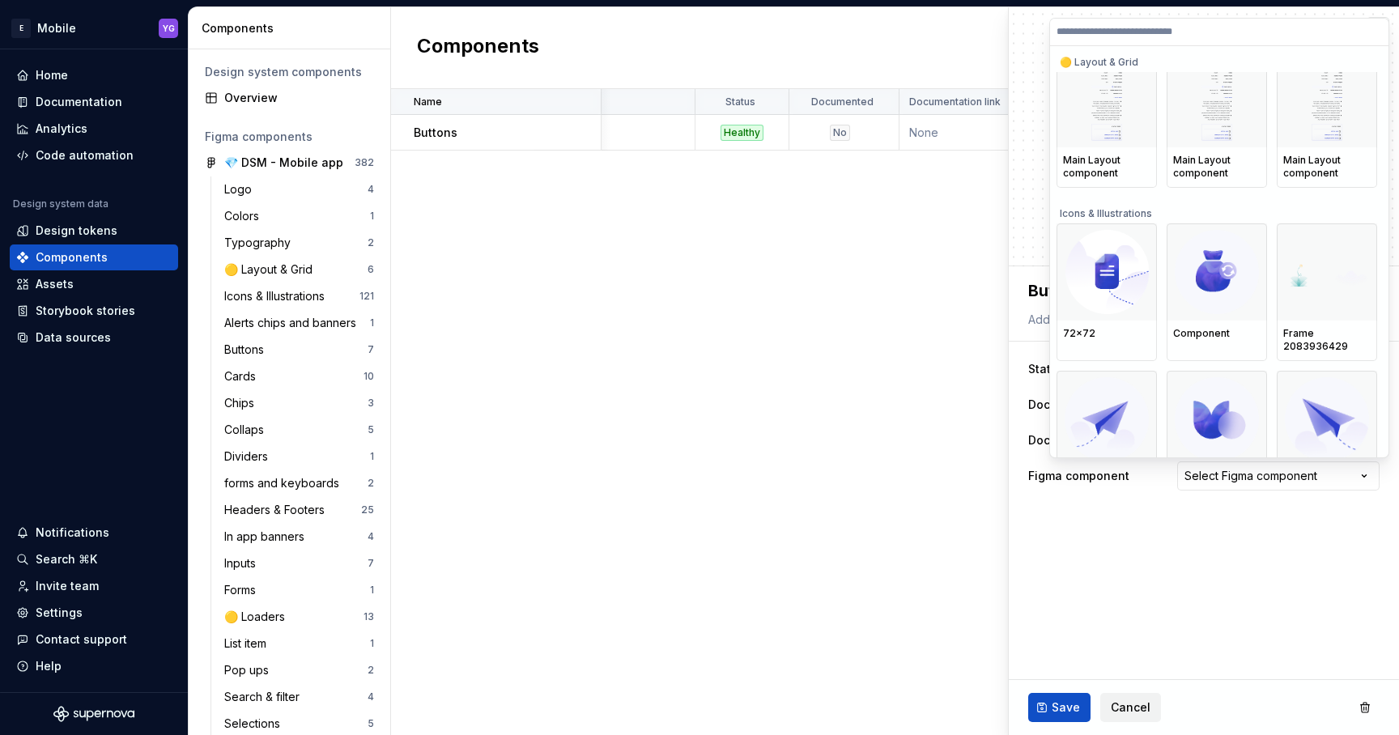
click at [802, 619] on html "E Mobile YG Home Documentation Analytics Code automation Design system data Des…" at bounding box center [699, 367] width 1399 height 735
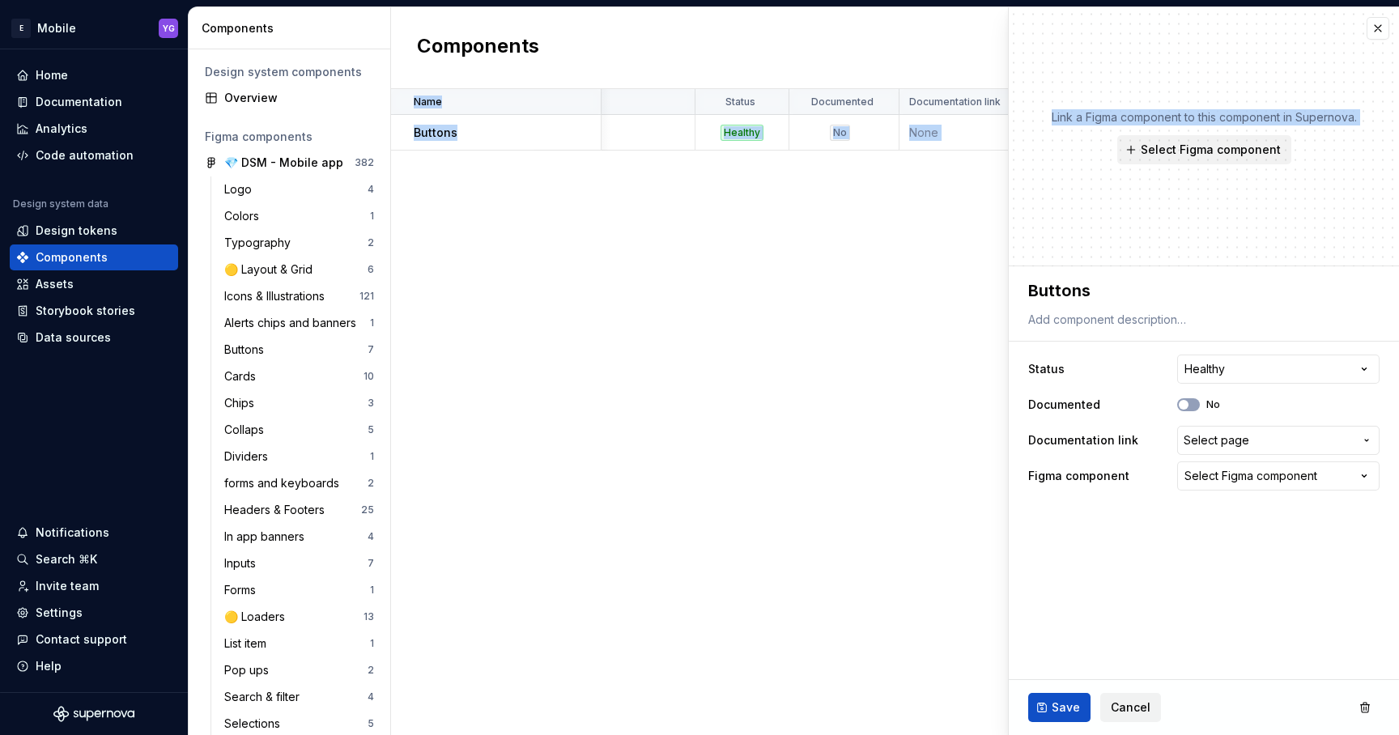
drag, startPoint x: 878, startPoint y: 212, endPoint x: 1114, endPoint y: 215, distance: 236.4
click at [1117, 215] on body "E Mobile YG Home Documentation Analytics Code automation Design system data Des…" at bounding box center [699, 367] width 1399 height 735
click at [1114, 215] on div "Link a Figma component to this component in Supernova. Select Figma component" at bounding box center [1204, 136] width 390 height 259
click at [1173, 152] on span "Select Figma component" at bounding box center [1211, 150] width 140 height 16
type textarea "*"
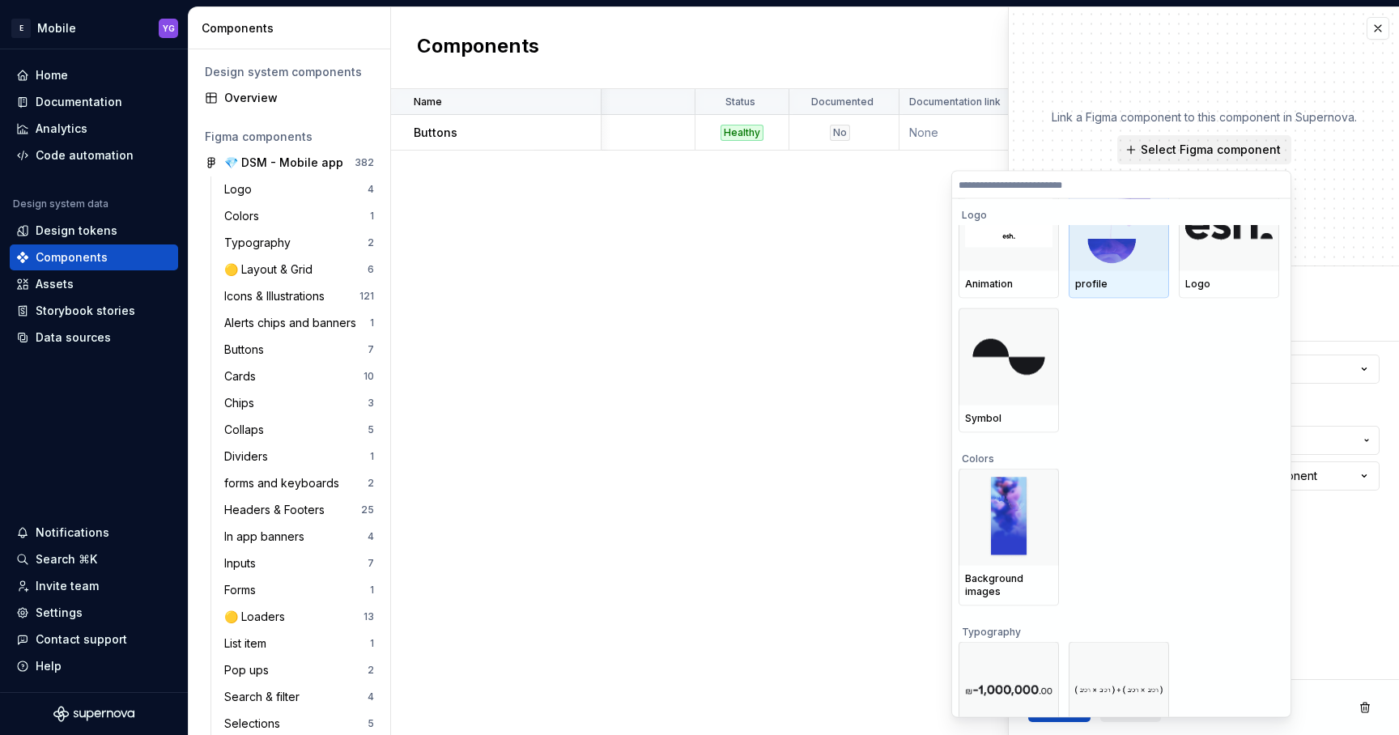
scroll to position [0, 0]
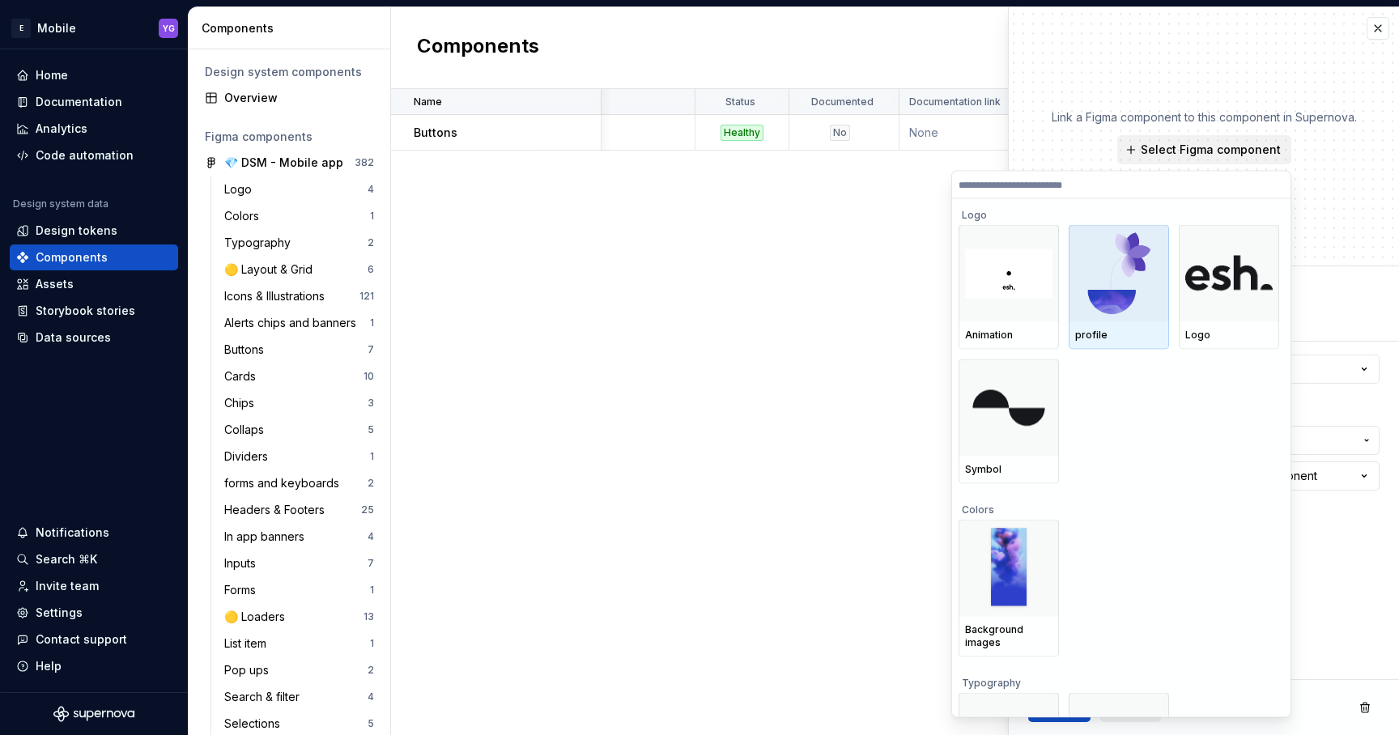
paste input "**********"
type input "**********"
type textarea "*"
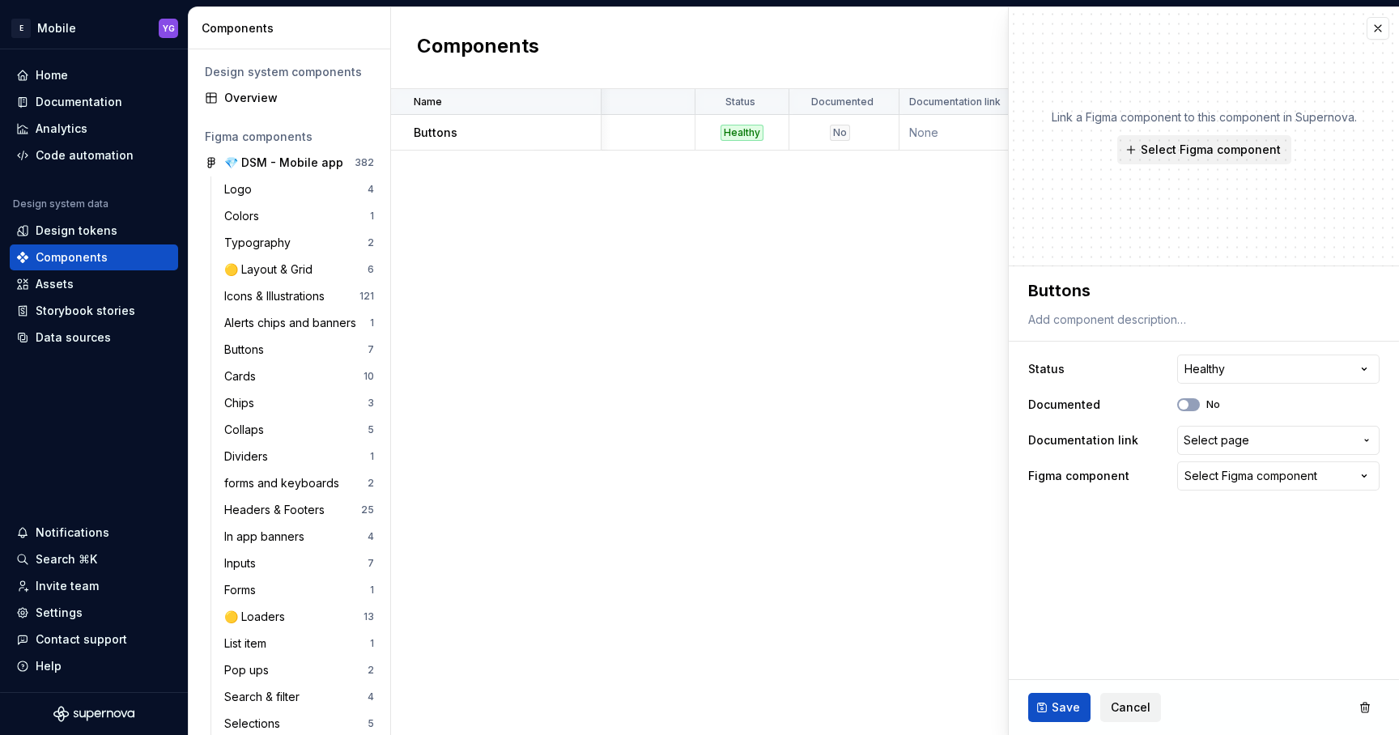
click at [814, 270] on div "Name Description Status Documented Documentation link Figma component Last upda…" at bounding box center [895, 412] width 1008 height 646
click at [1378, 33] on button "button" at bounding box center [1378, 28] width 23 height 23
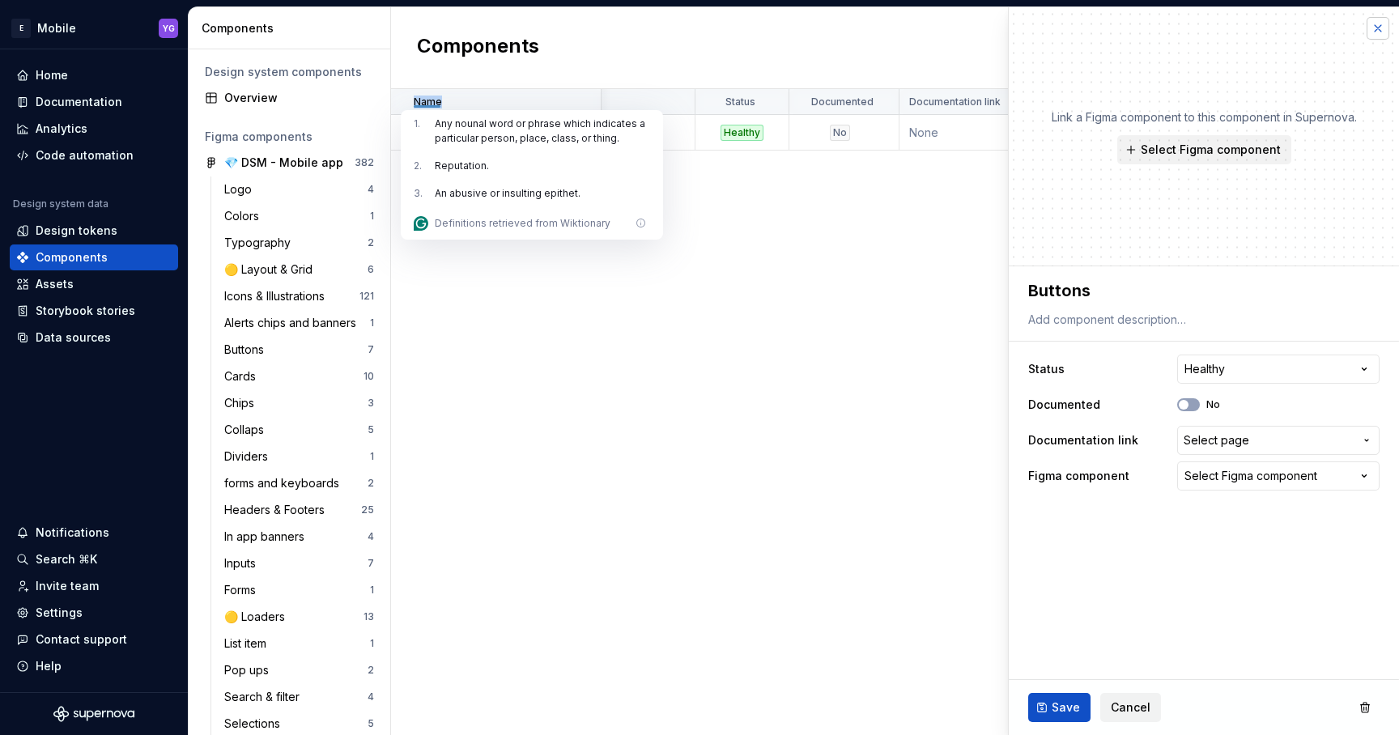
click at [1377, 27] on button "button" at bounding box center [1378, 28] width 23 height 23
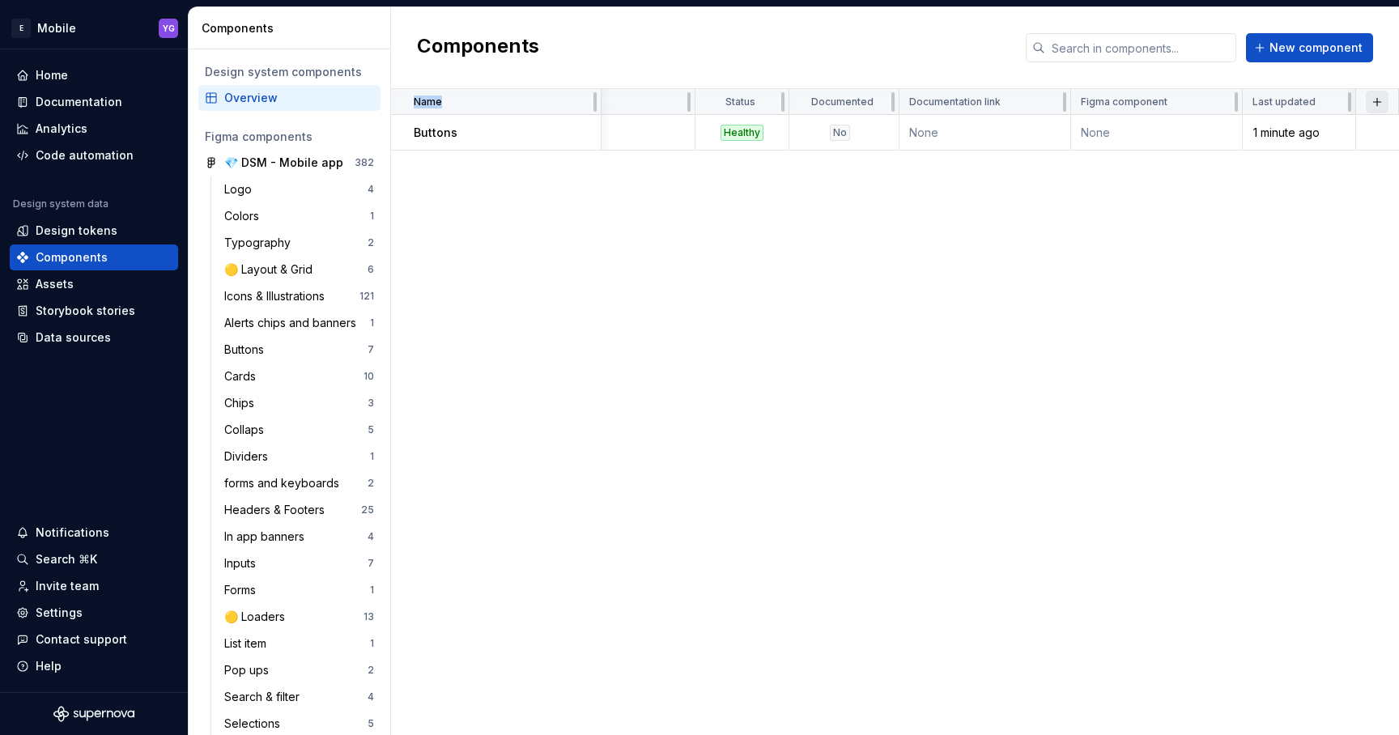
click at [1376, 101] on button "button" at bounding box center [1377, 102] width 23 height 23
click at [1291, 132] on div "New custom property" at bounding box center [1284, 133] width 121 height 16
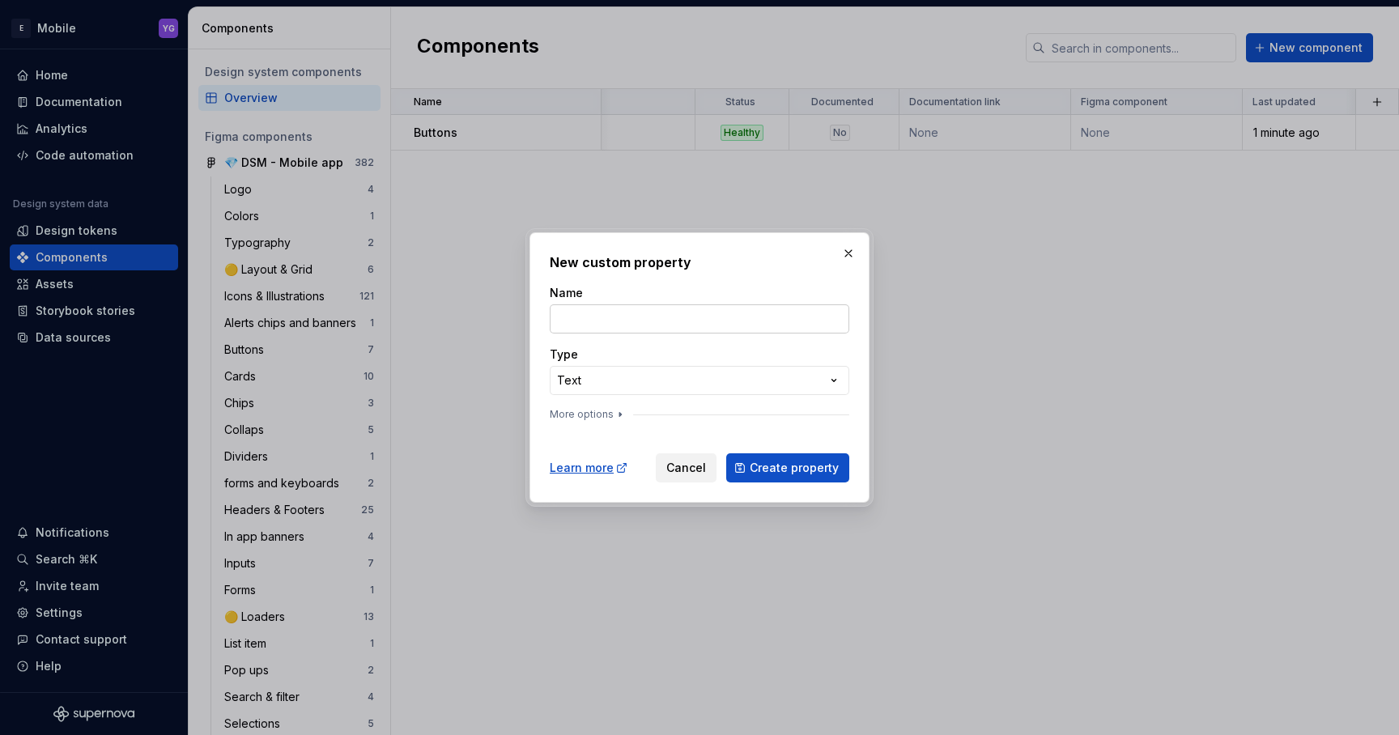
type input "d"
type input "Figma component v2"
click at [643, 391] on div "**********" at bounding box center [699, 367] width 1399 height 735
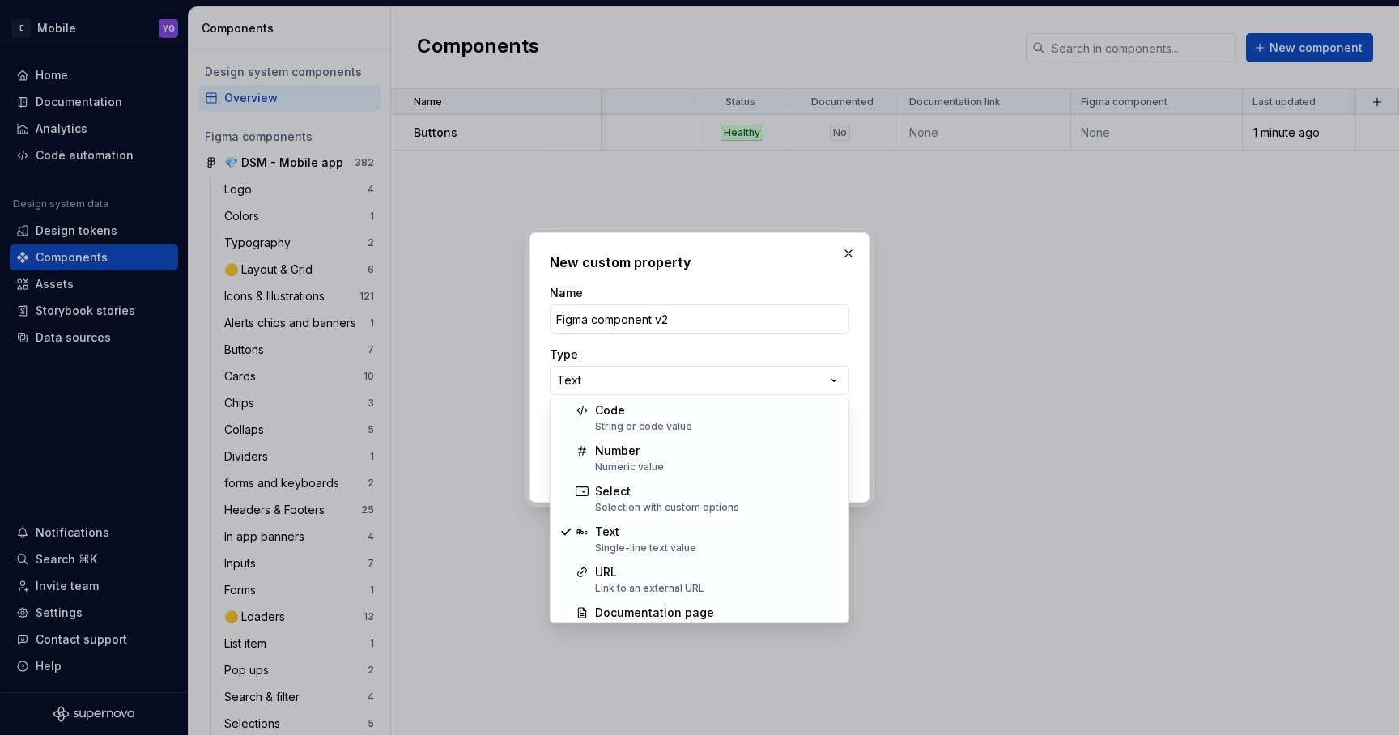
scroll to position [74, 0]
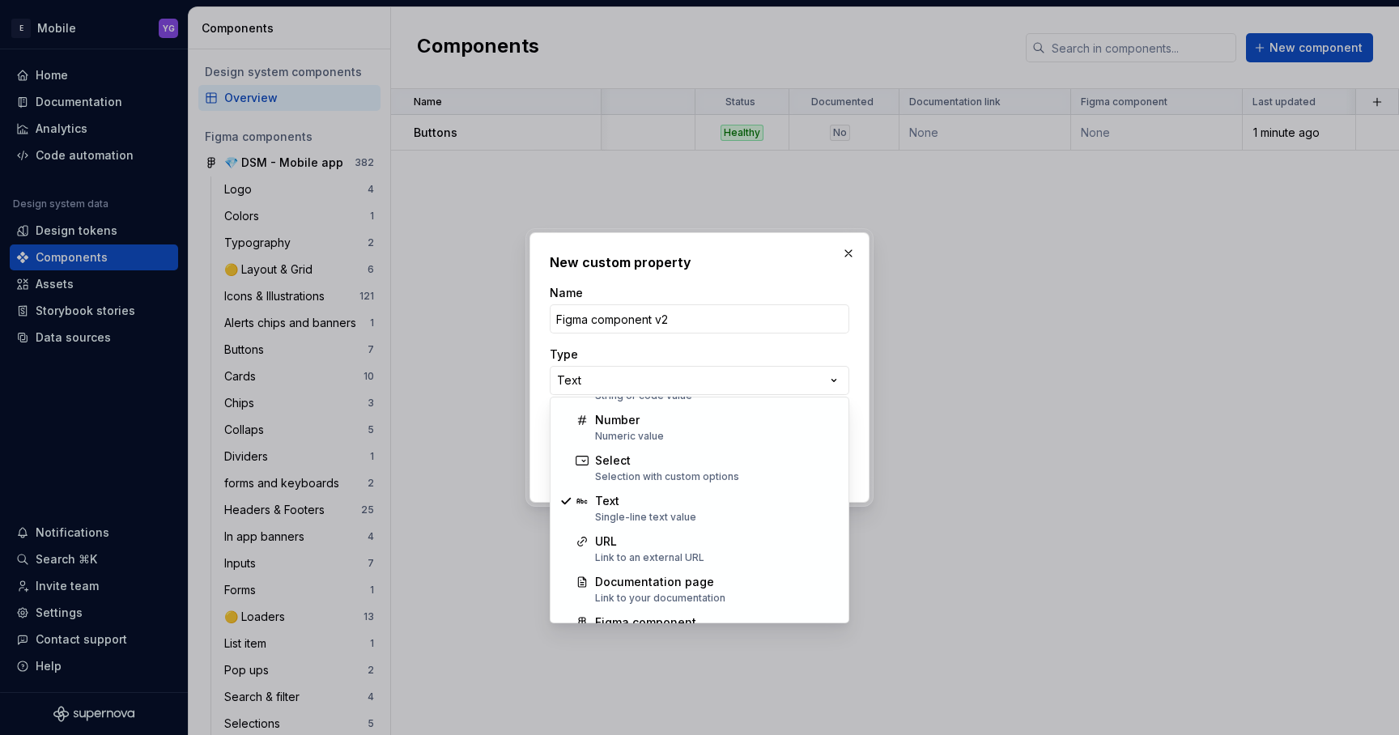
select select "***"
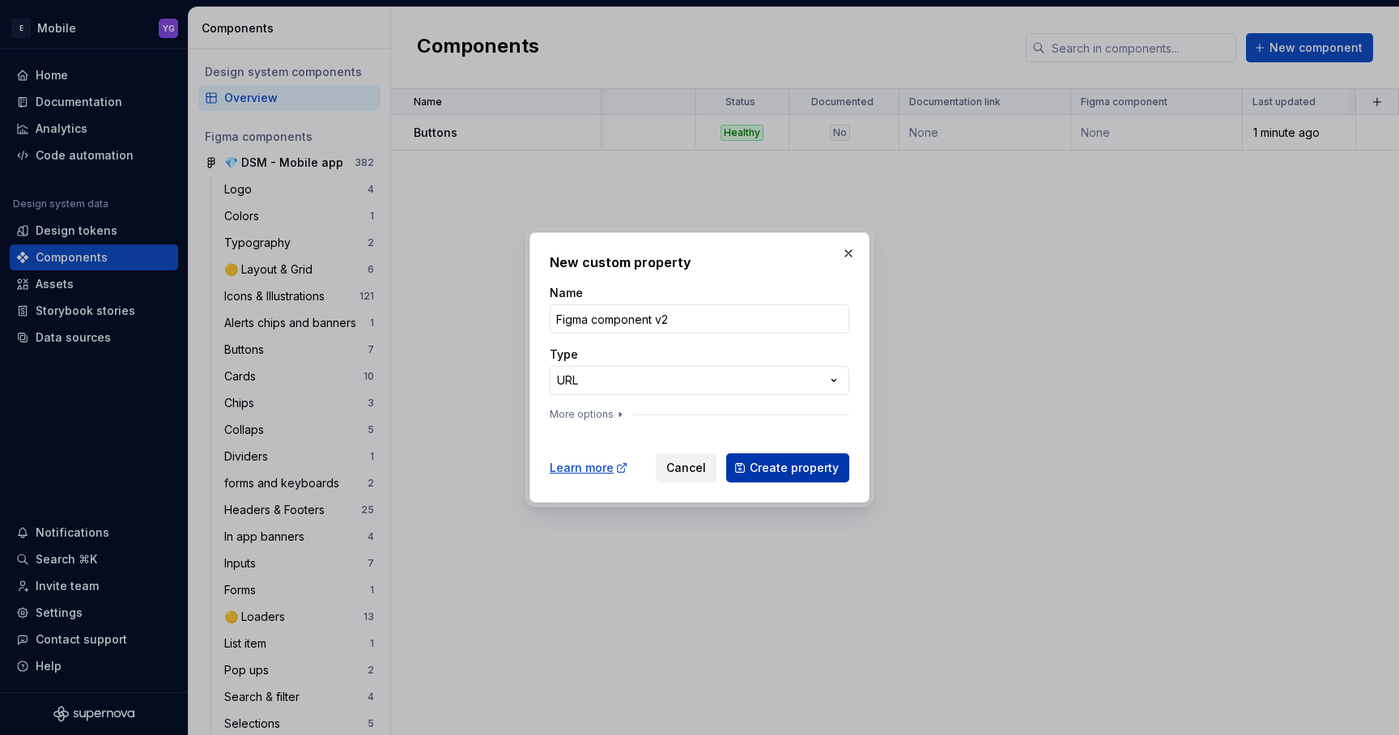
click at [812, 463] on span "Create property" at bounding box center [794, 468] width 89 height 16
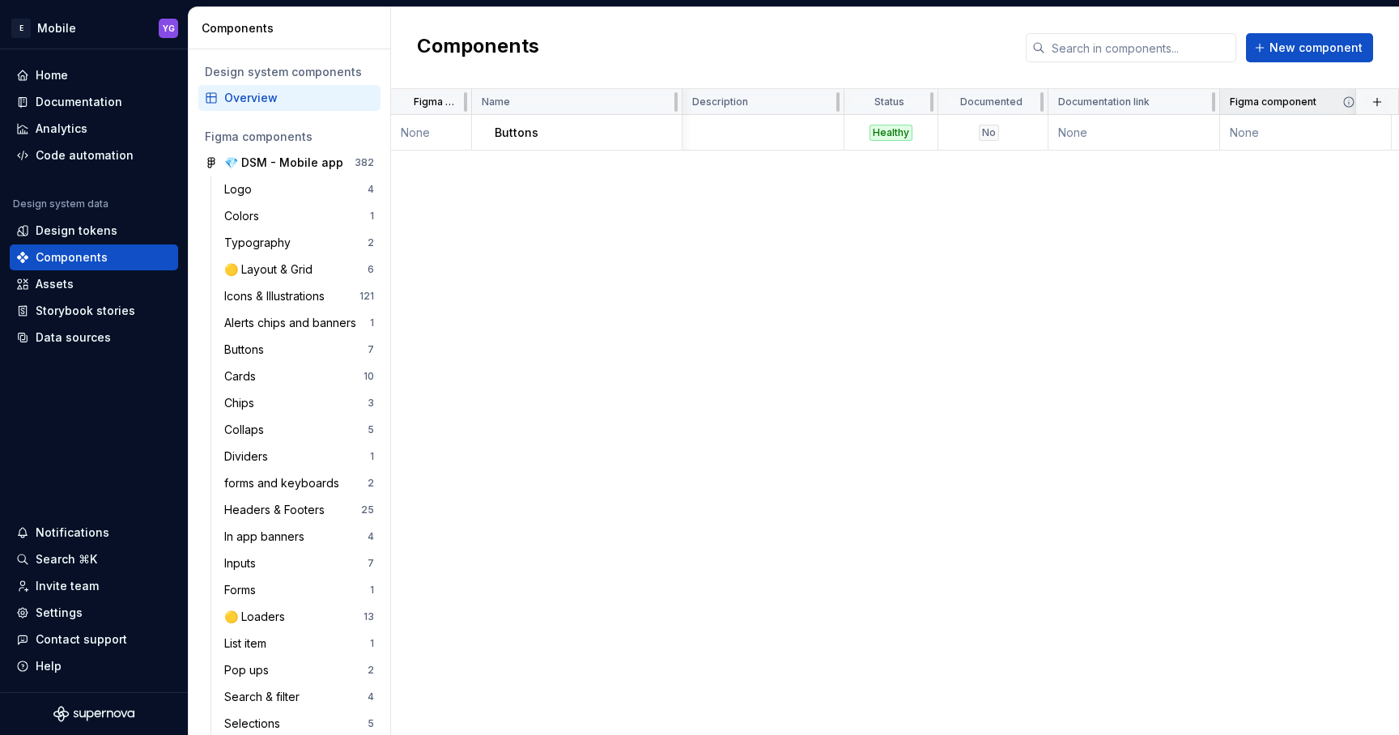
scroll to position [0, 83]
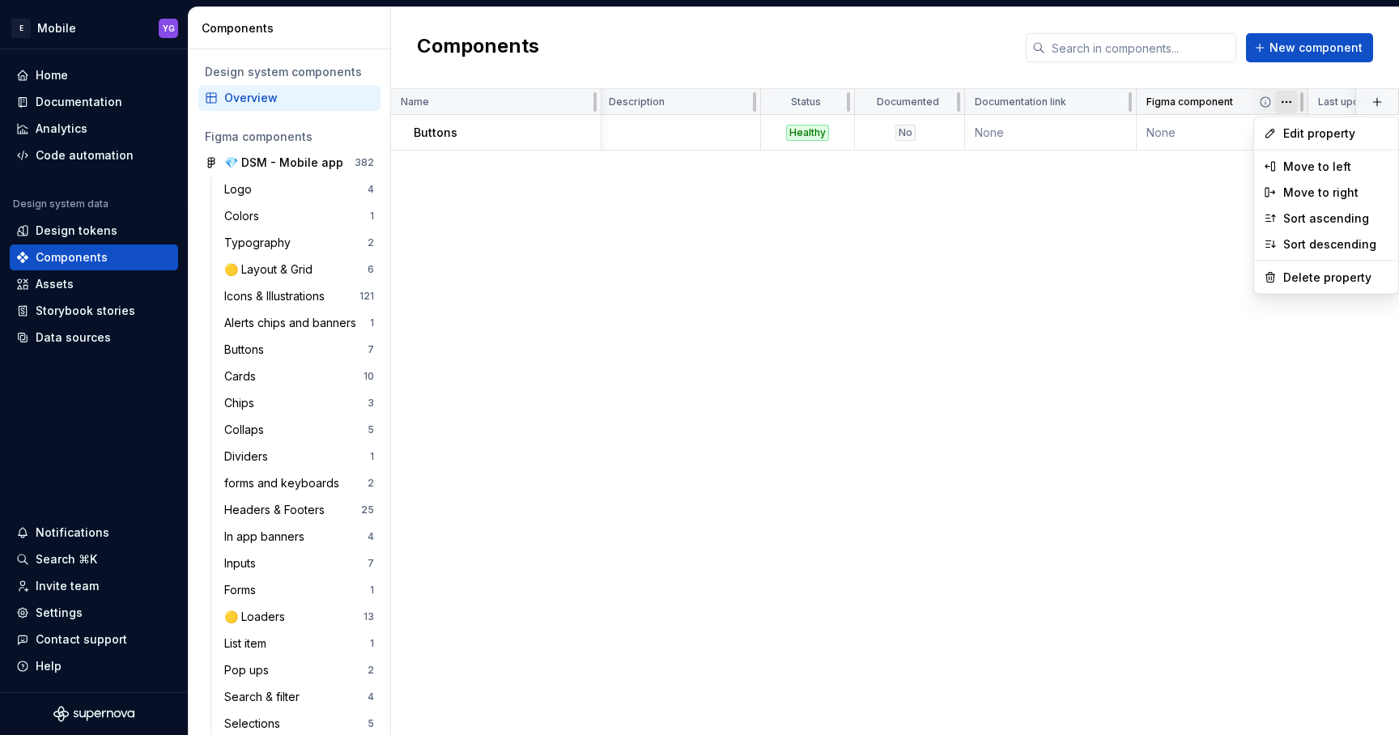
click at [1290, 103] on html "E Mobile YG Home Documentation Analytics Code automation Design system data Des…" at bounding box center [699, 367] width 1399 height 735
click at [1278, 268] on div "Delete property" at bounding box center [1326, 278] width 138 height 26
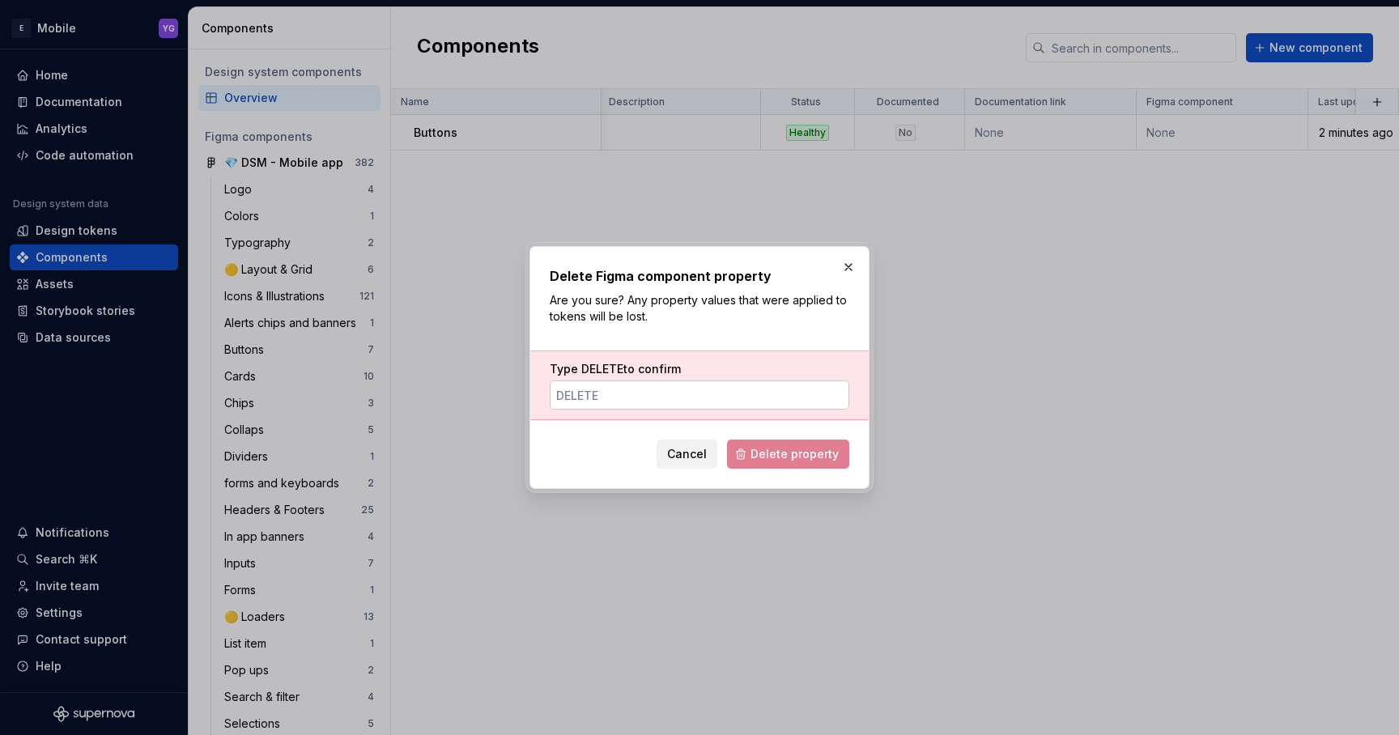
click at [749, 385] on input "Type DELETE to confirm" at bounding box center [700, 395] width 300 height 29
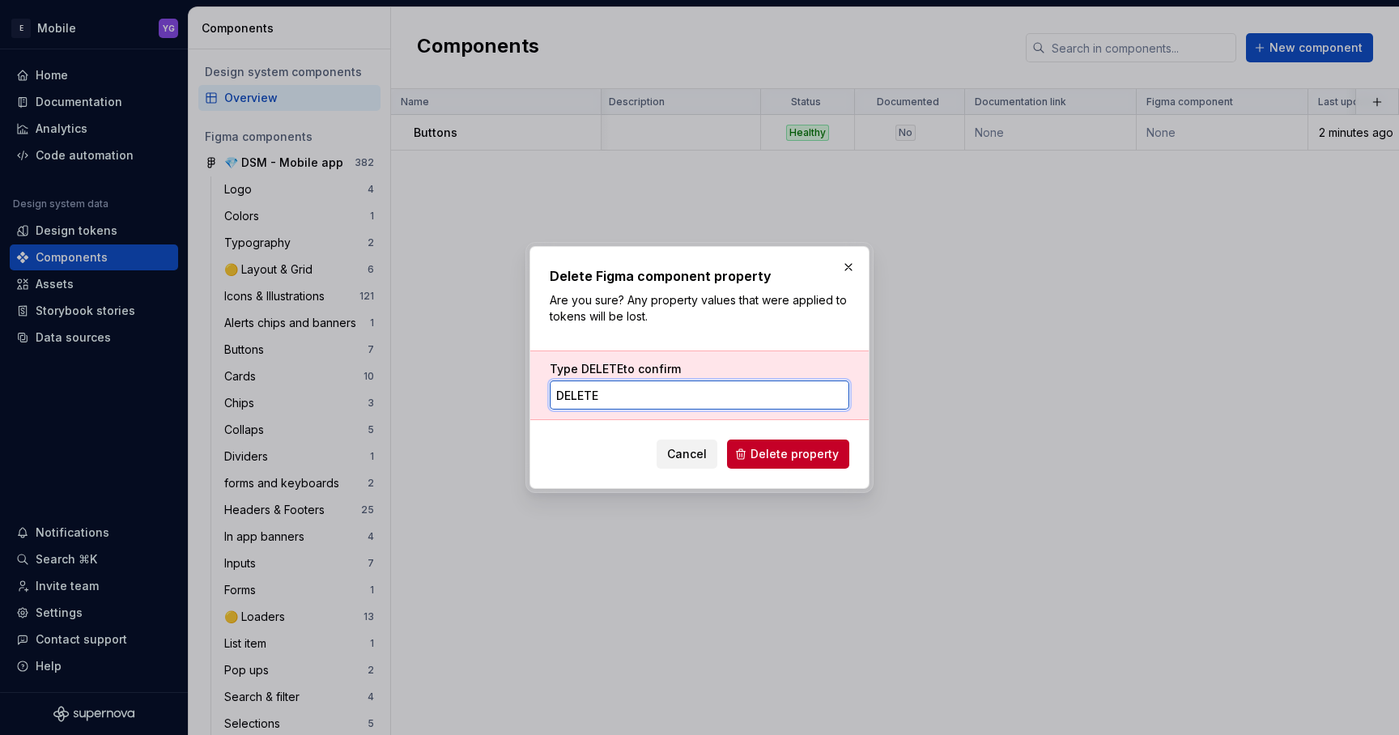
type input "delete"
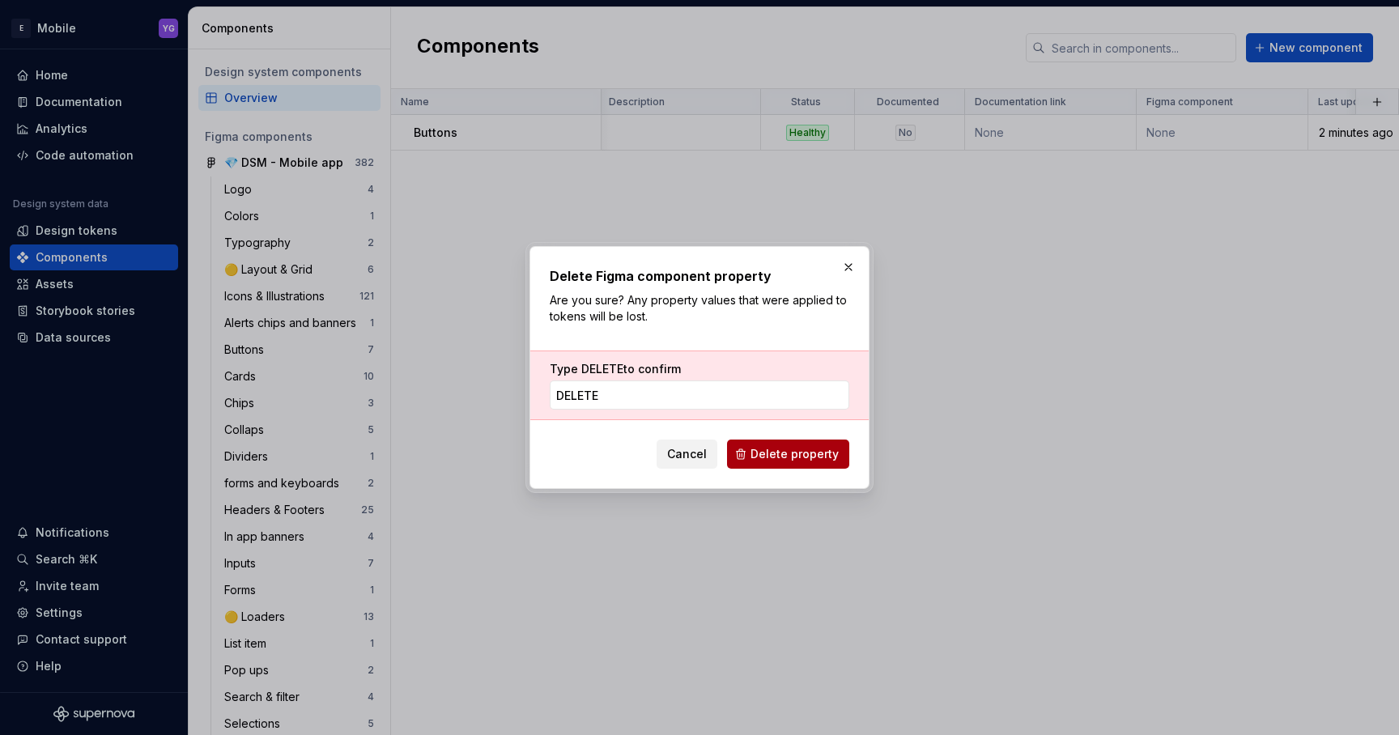
click at [816, 457] on span "Delete property" at bounding box center [795, 454] width 88 height 16
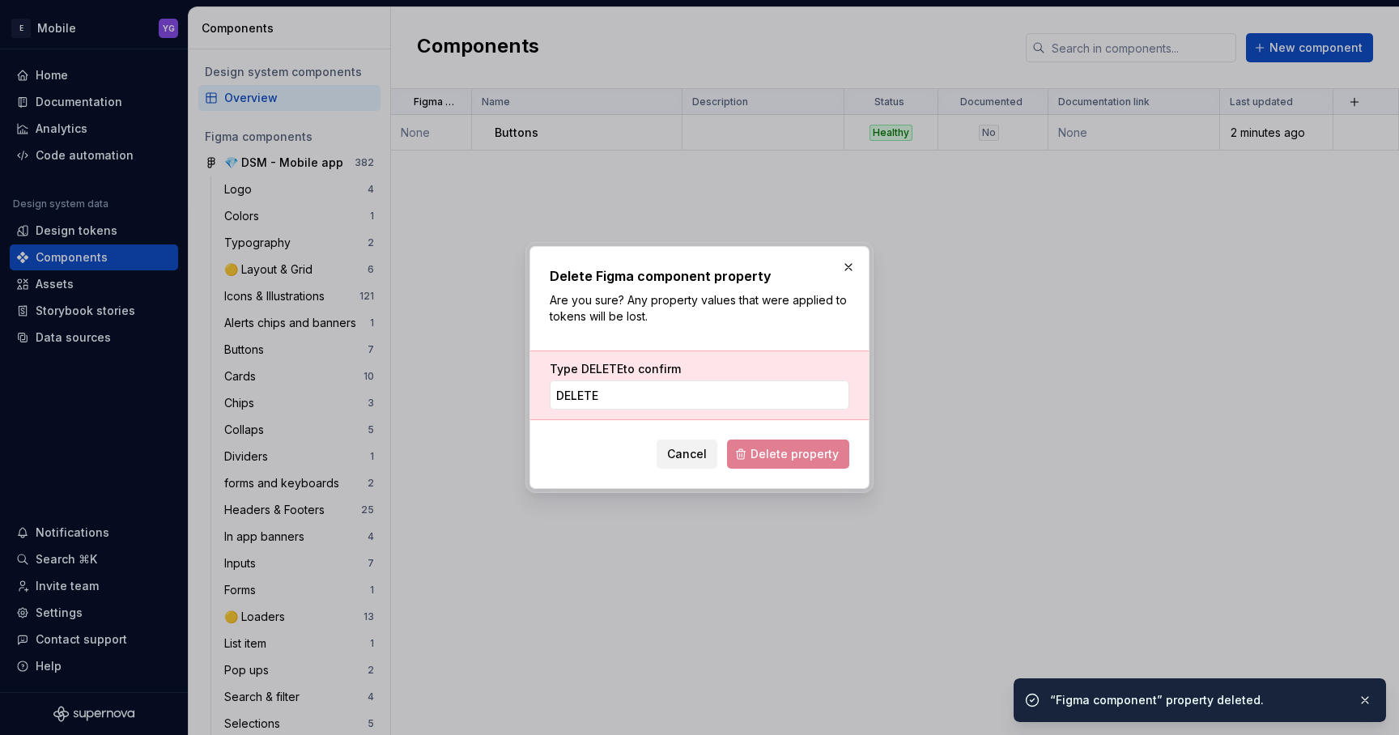
scroll to position [0, 0]
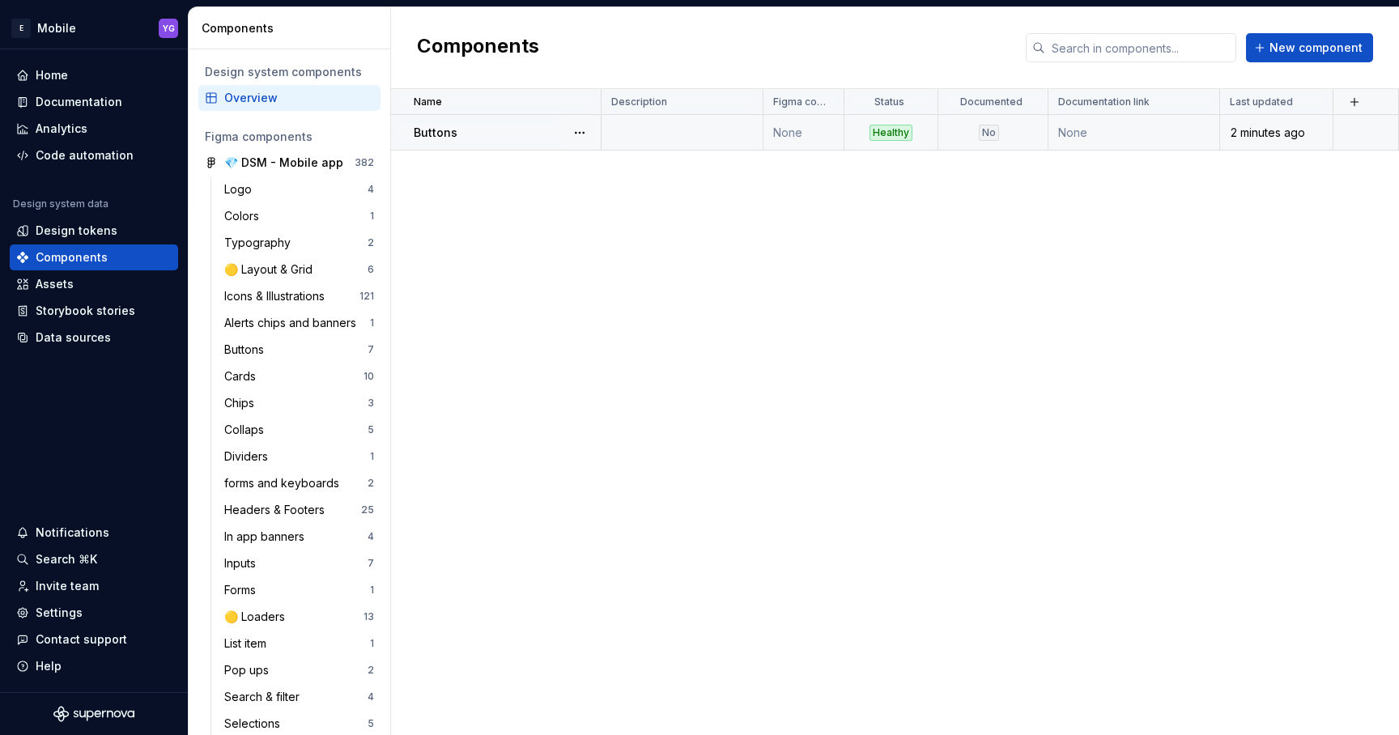
click at [787, 137] on td "None" at bounding box center [803, 133] width 81 height 36
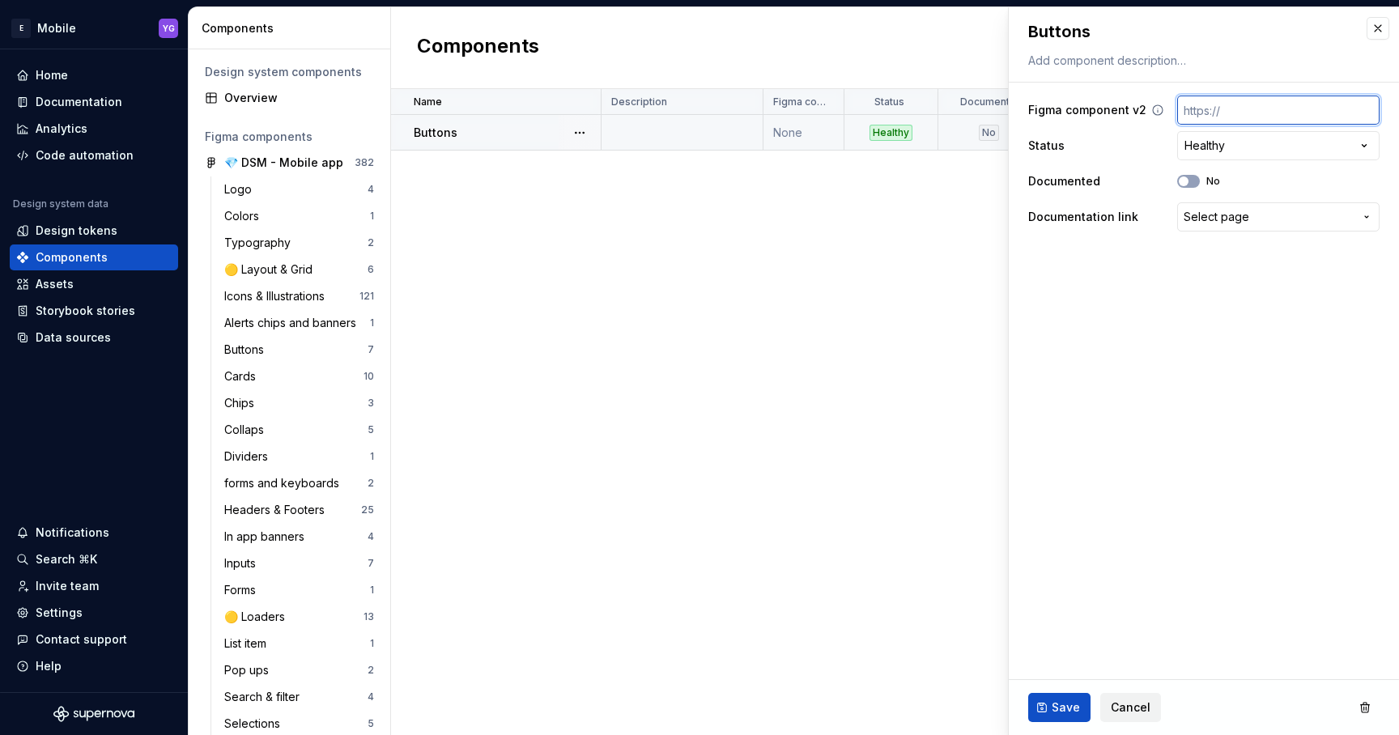
click at [1235, 108] on input "text" at bounding box center [1278, 110] width 202 height 29
paste input "[URL][DOMAIN_NAME][PHONE_NUMBER]"
type textarea "*"
type input "[URL][DOMAIN_NAME][PHONE_NUMBER]"
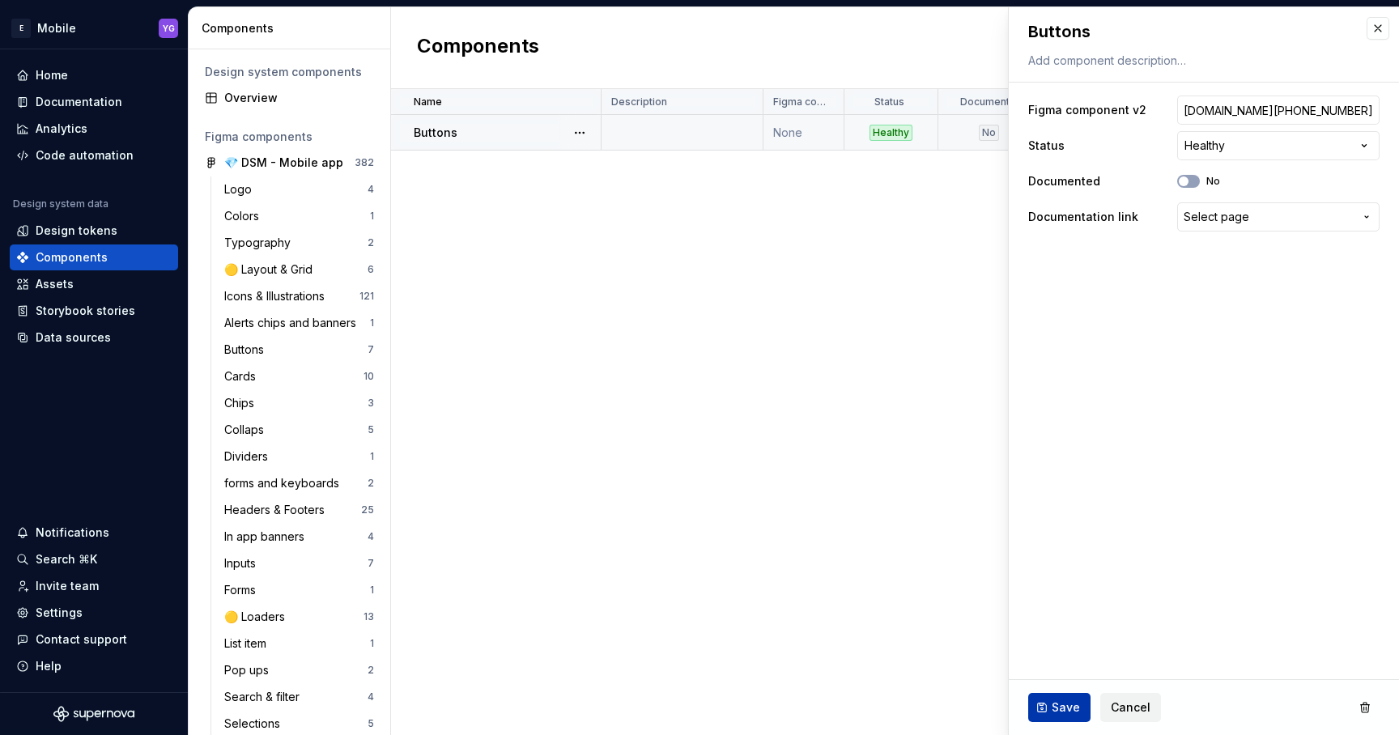
scroll to position [0, 0]
click at [1050, 701] on button "Save" at bounding box center [1059, 707] width 62 height 29
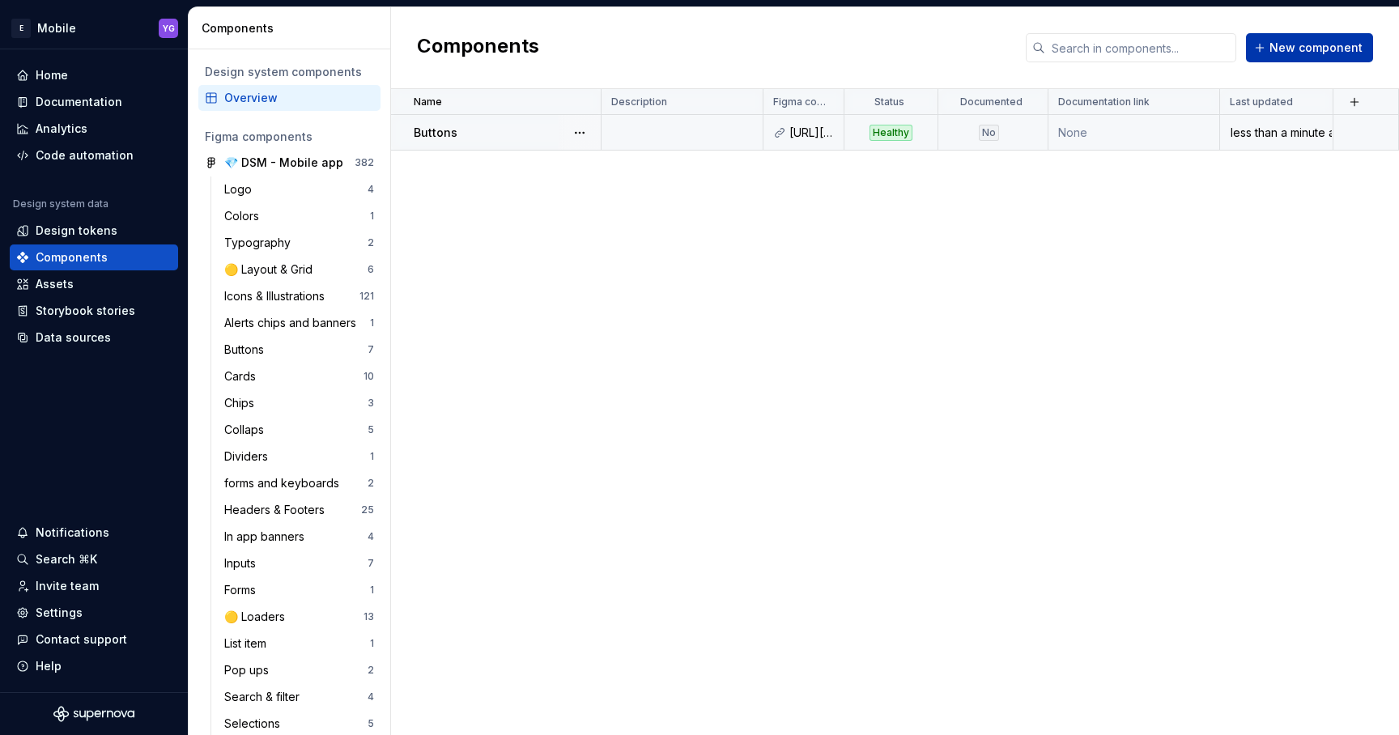
click at [1295, 47] on span "New component" at bounding box center [1315, 48] width 93 height 16
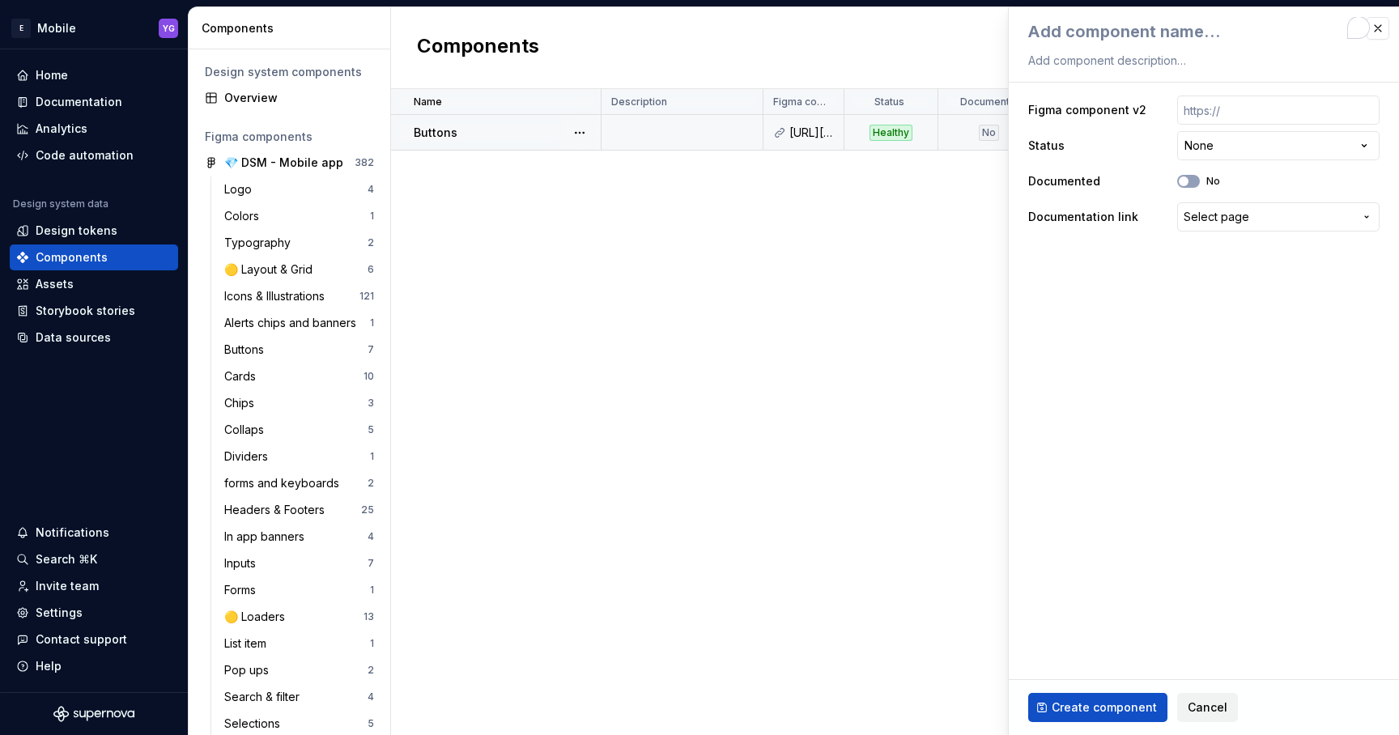
type textarea "*"
click at [1184, 695] on button "Cancel" at bounding box center [1207, 707] width 61 height 29
click at [1193, 701] on span "Cancel" at bounding box center [1208, 708] width 40 height 16
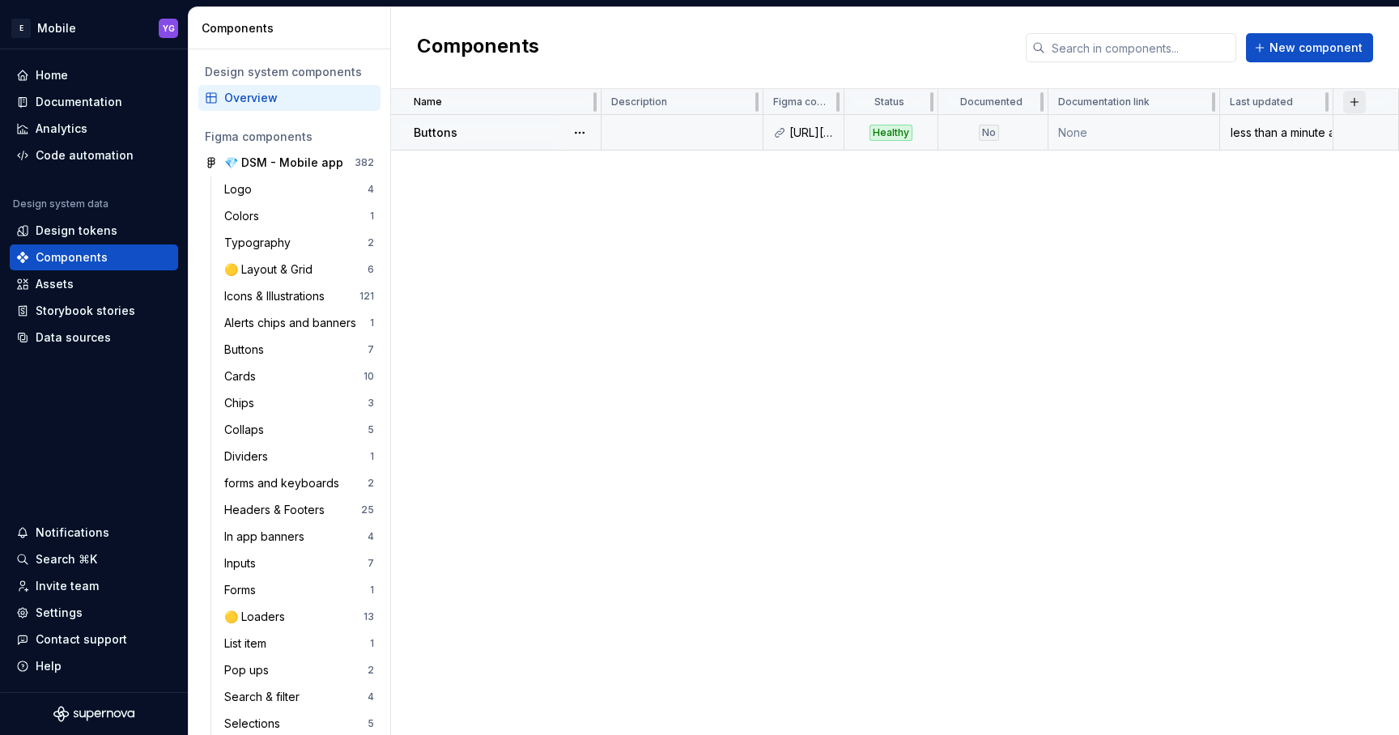
click at [1354, 100] on button "button" at bounding box center [1354, 102] width 23 height 23
click at [1292, 130] on div "New custom property" at bounding box center [1261, 133] width 121 height 16
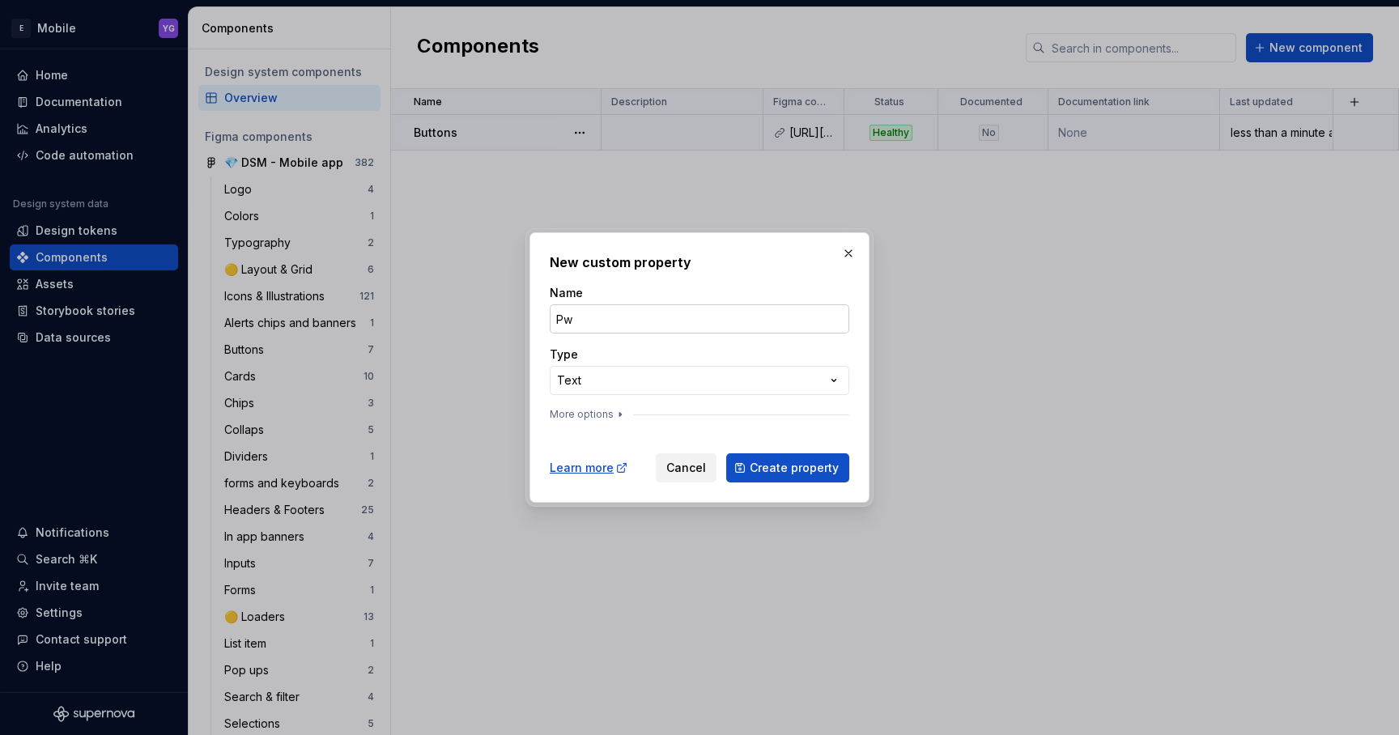
type input "P"
type input "Owner"
click at [637, 385] on div "**********" at bounding box center [699, 367] width 1399 height 735
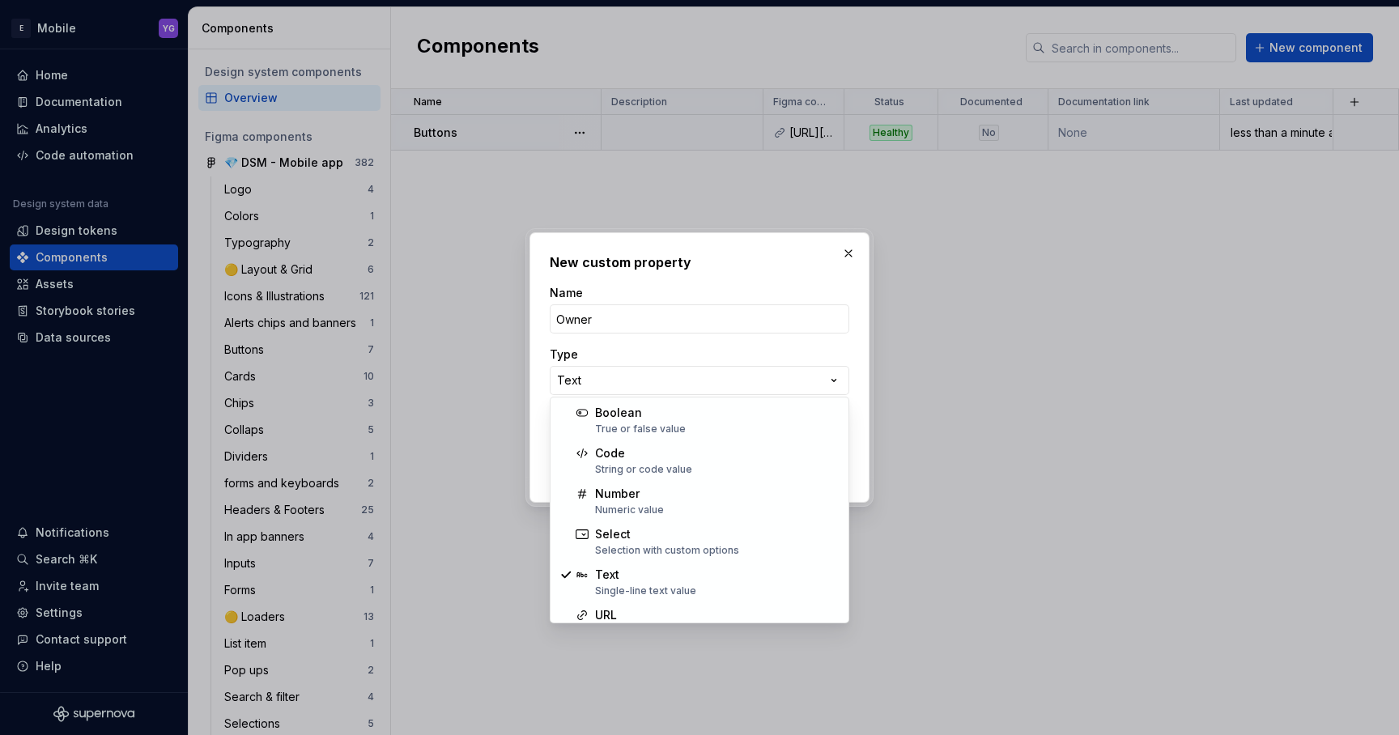
select select "******"
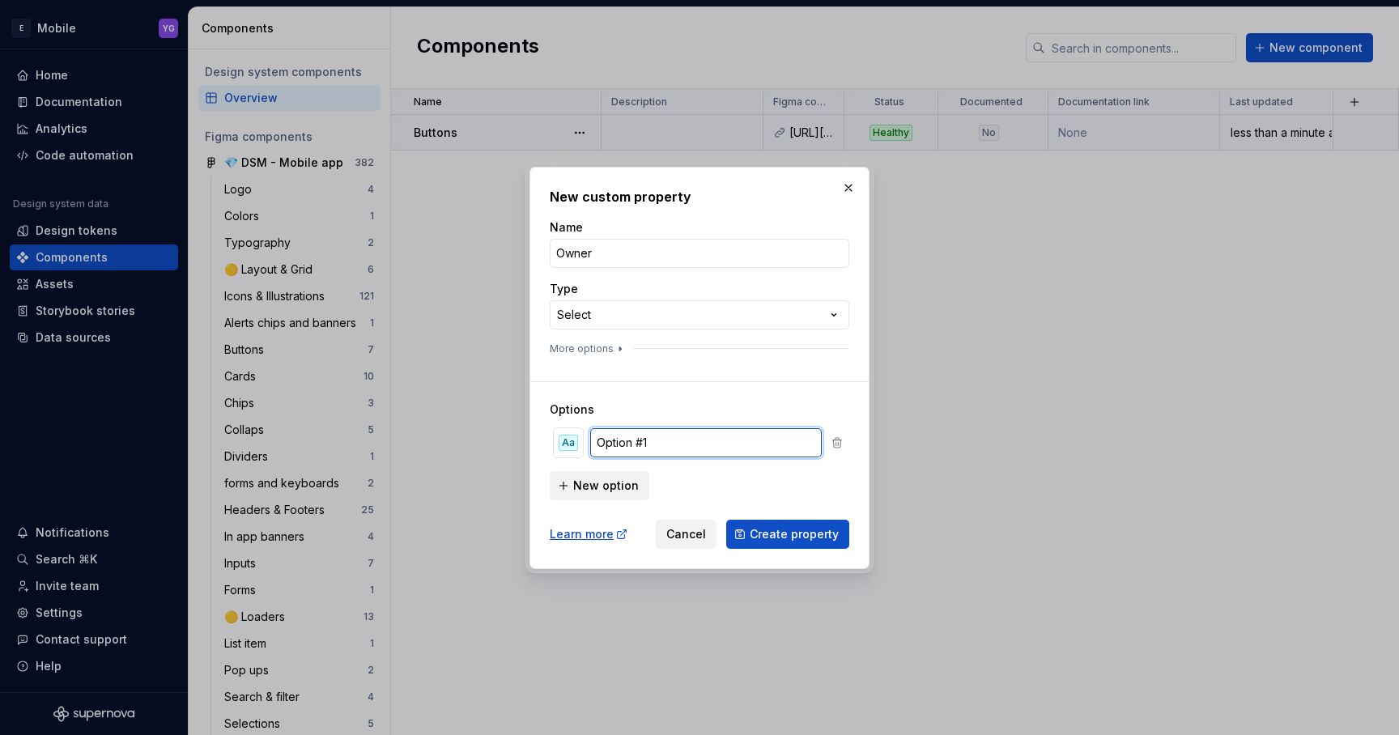
click at [654, 443] on input "Option #1" at bounding box center [706, 442] width 232 height 29
type input "d"
type input "Nastya"
click at [593, 483] on span "New option" at bounding box center [606, 486] width 66 height 16
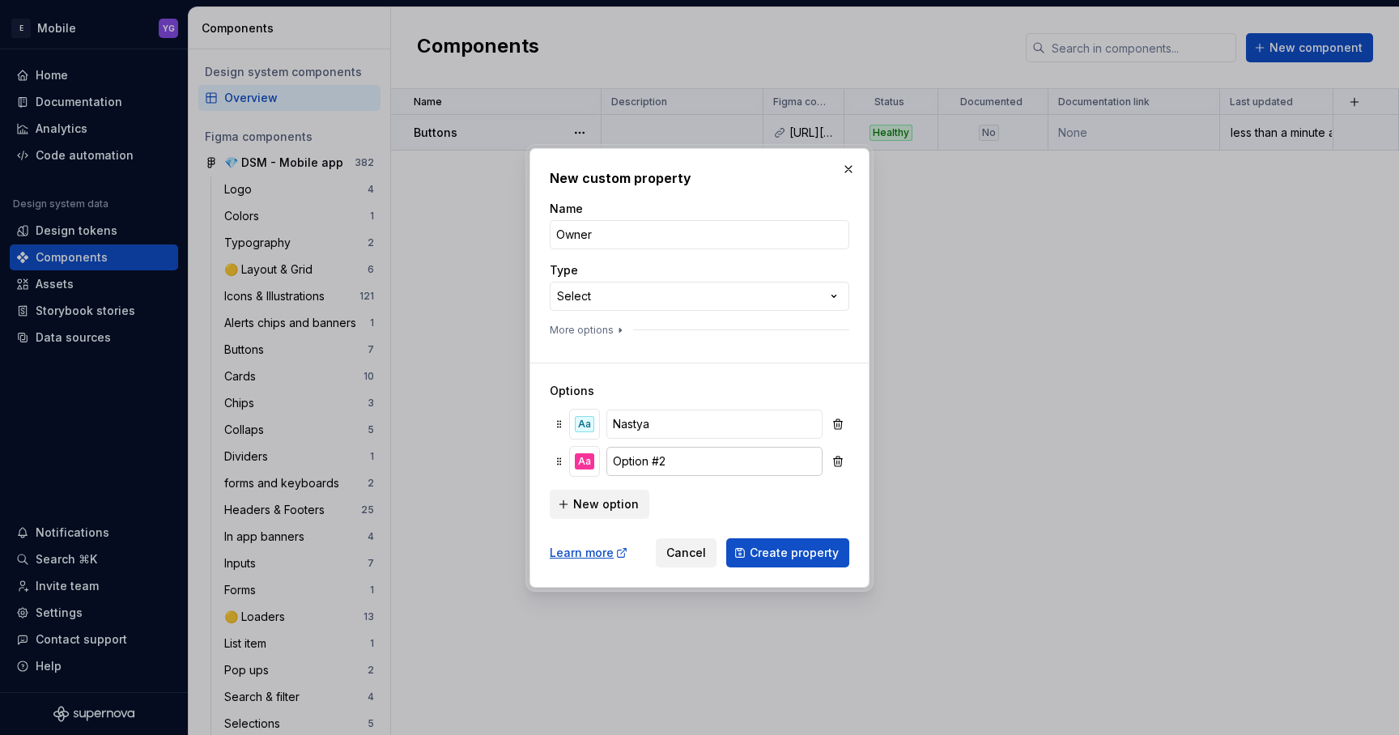
click at [649, 452] on input "Option #2" at bounding box center [714, 461] width 216 height 29
type input "Mor"
click at [625, 505] on span "New option" at bounding box center [606, 504] width 66 height 16
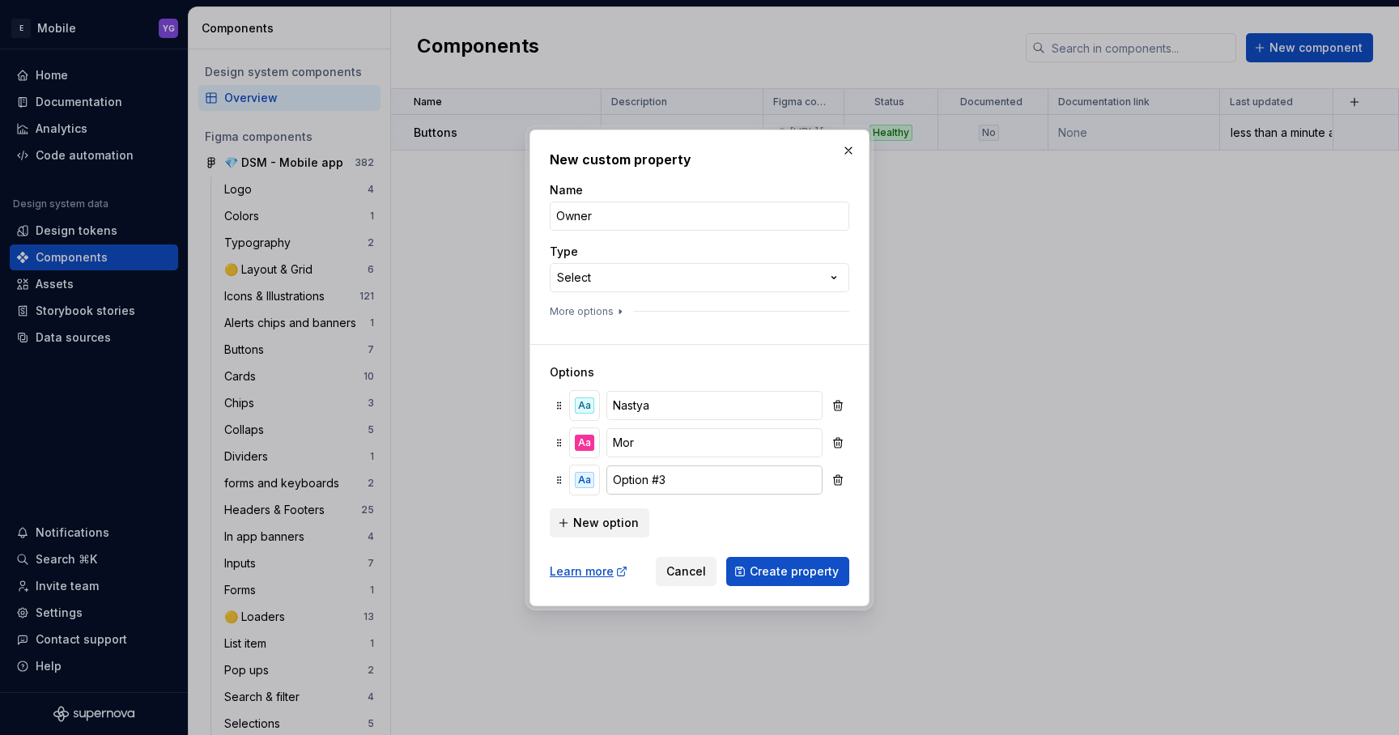
click at [645, 490] on input "Option #3" at bounding box center [714, 480] width 216 height 29
type input "Saar"
click at [797, 578] on span "Create property" at bounding box center [794, 571] width 89 height 16
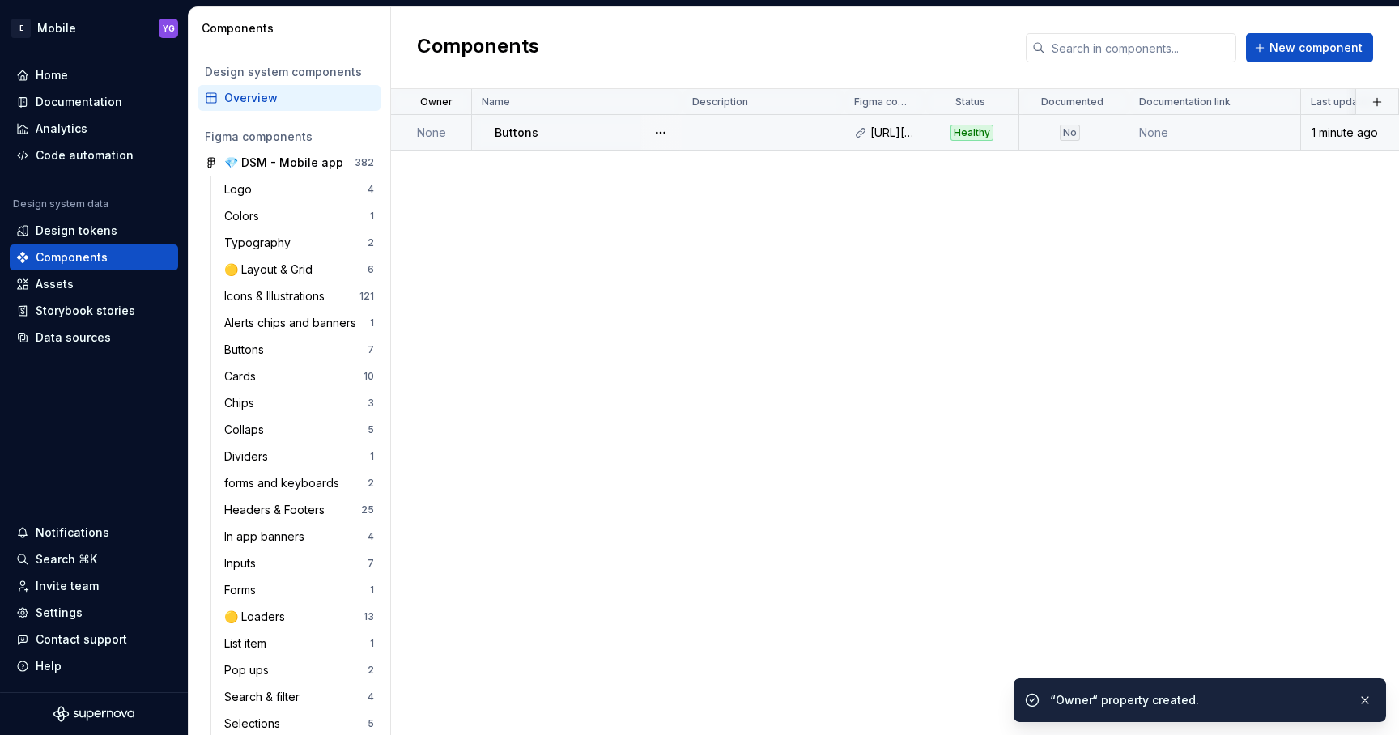
click at [1172, 124] on td "None" at bounding box center [1215, 133] width 172 height 36
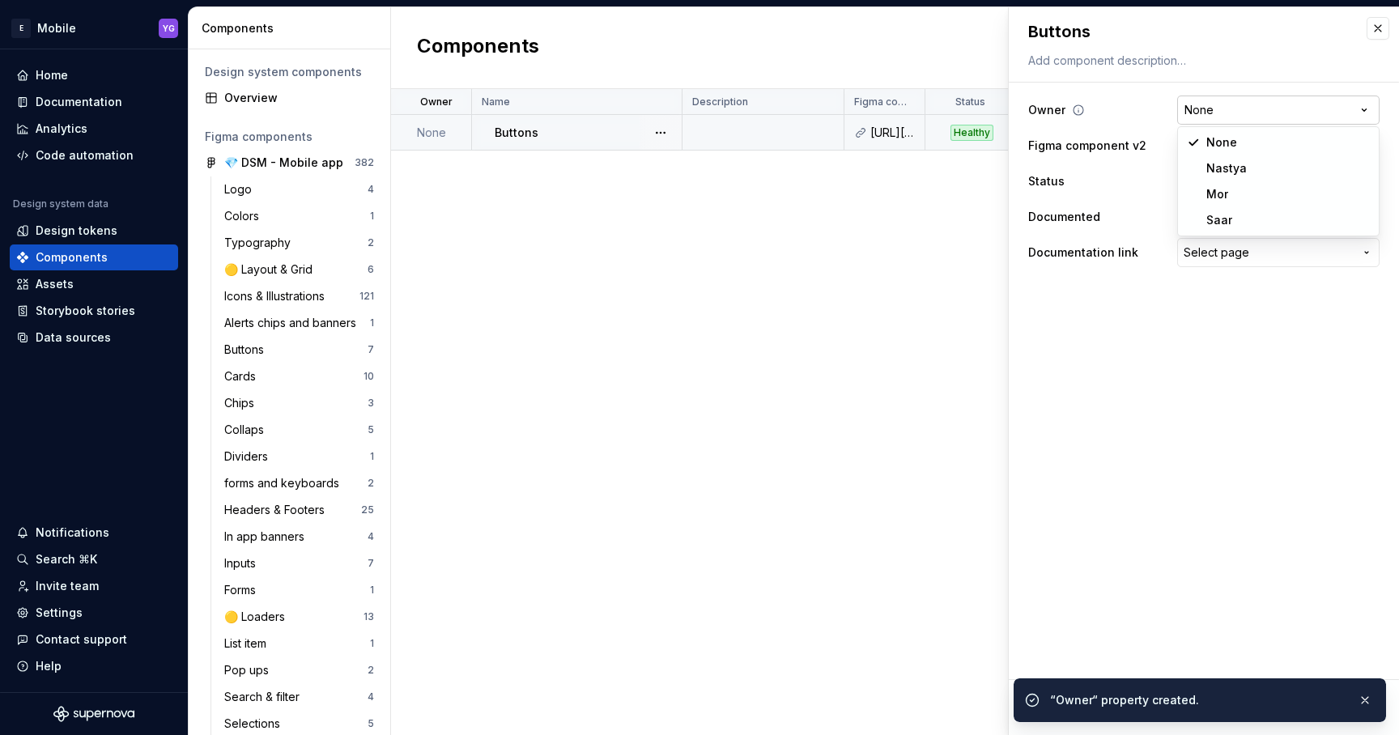
click at [1242, 116] on html "E Mobile YG Home Documentation Analytics Code automation Design system data Des…" at bounding box center [699, 367] width 1399 height 735
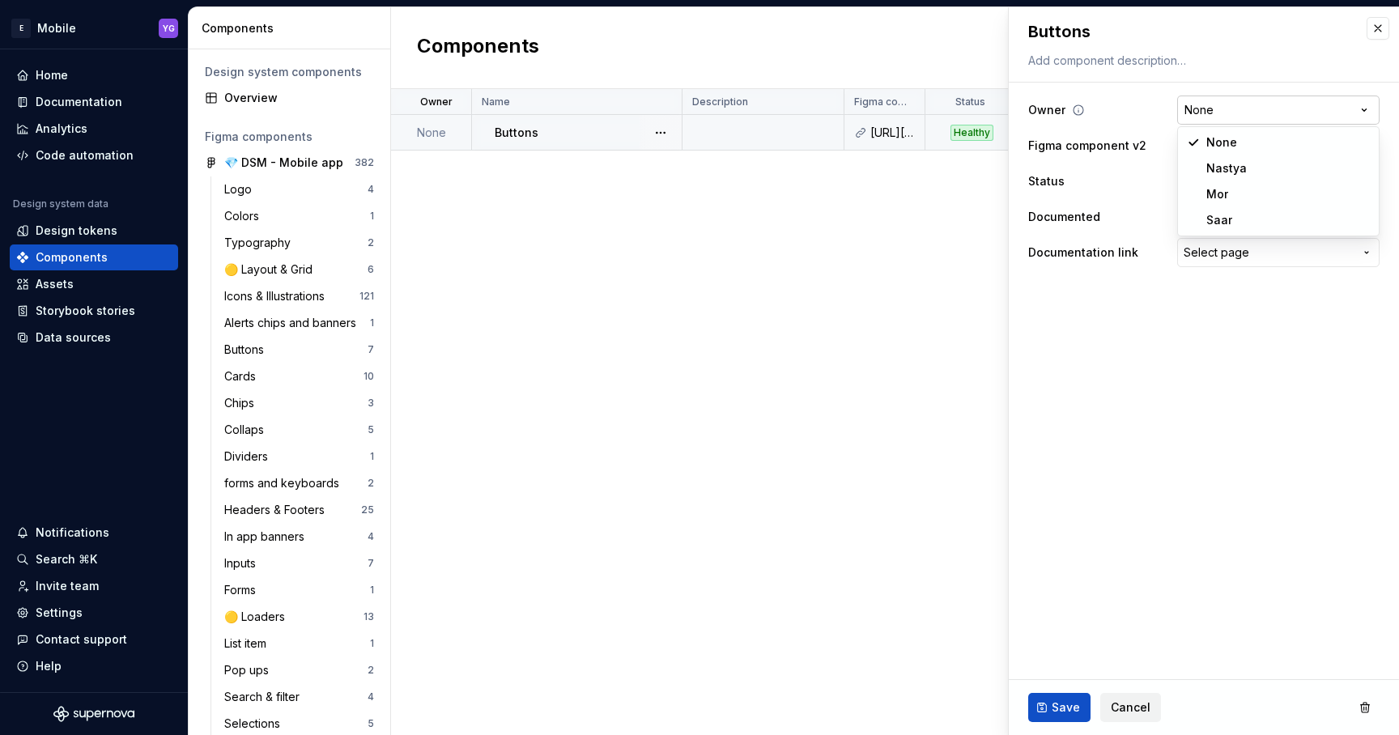
type textarea "*"
select select "**********"
click at [1192, 219] on button "No" at bounding box center [1188, 216] width 23 height 13
click at [1197, 251] on span "Select page" at bounding box center [1217, 253] width 66 height 16
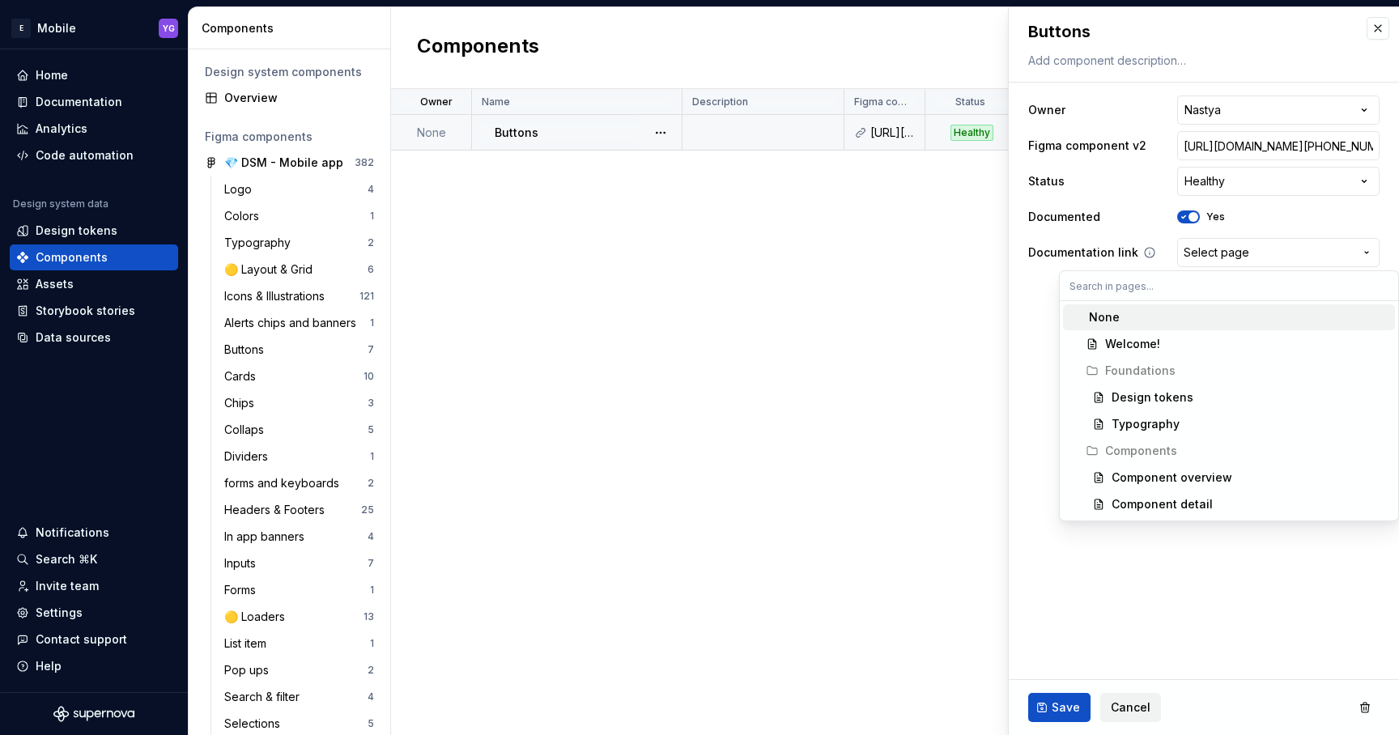
click at [1197, 251] on html "E Mobile YG Home Documentation Analytics Code automation Design system data Des…" at bounding box center [699, 367] width 1399 height 735
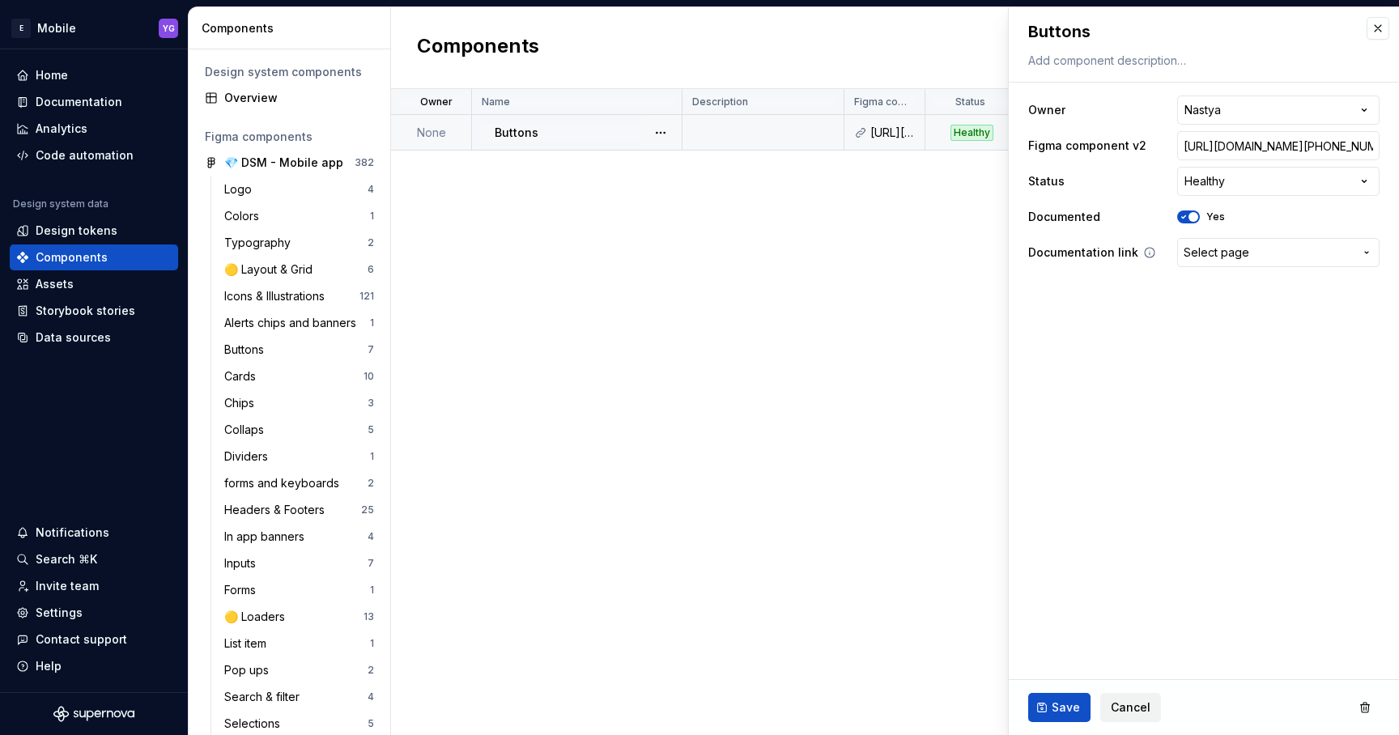
click at [1213, 260] on span "Select page" at bounding box center [1217, 253] width 66 height 16
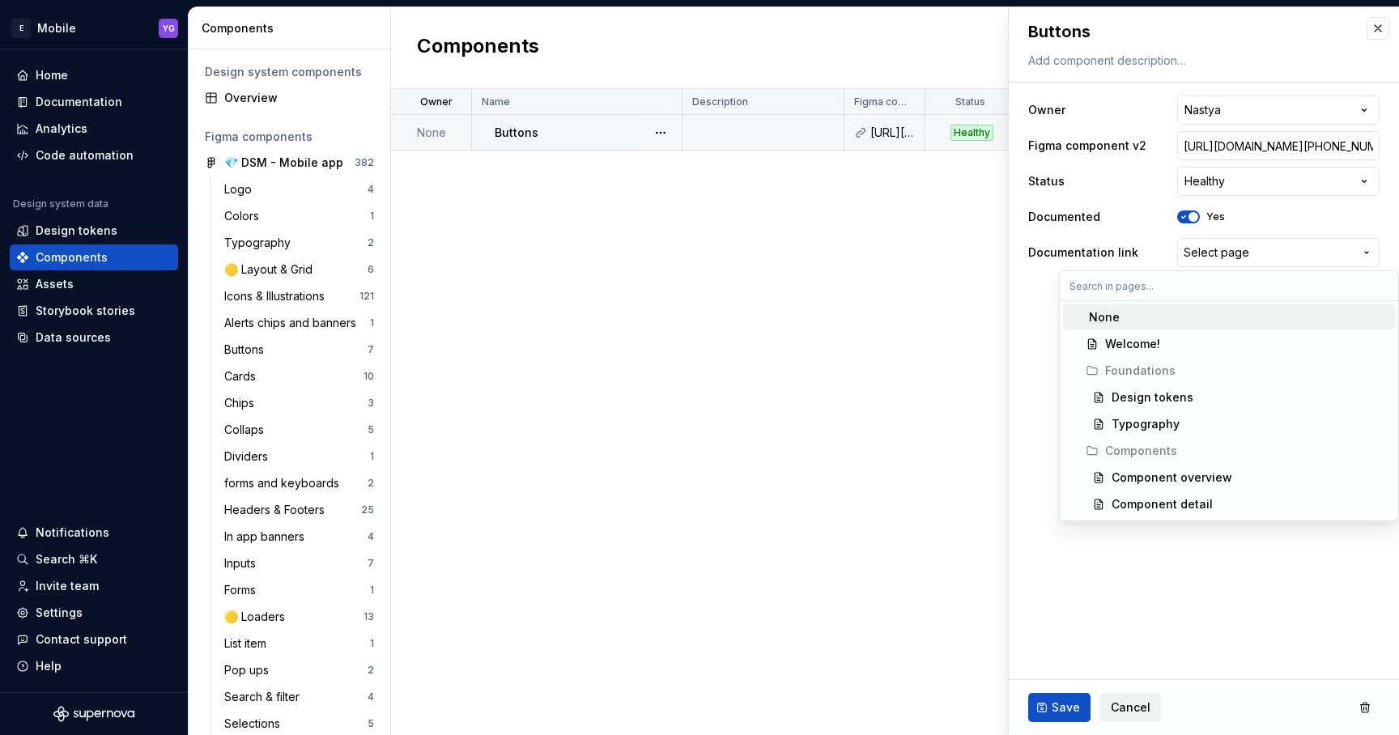
click at [1211, 259] on html "E Mobile YG Home Documentation Analytics Code automation Design system data Des…" at bounding box center [699, 367] width 1399 height 735
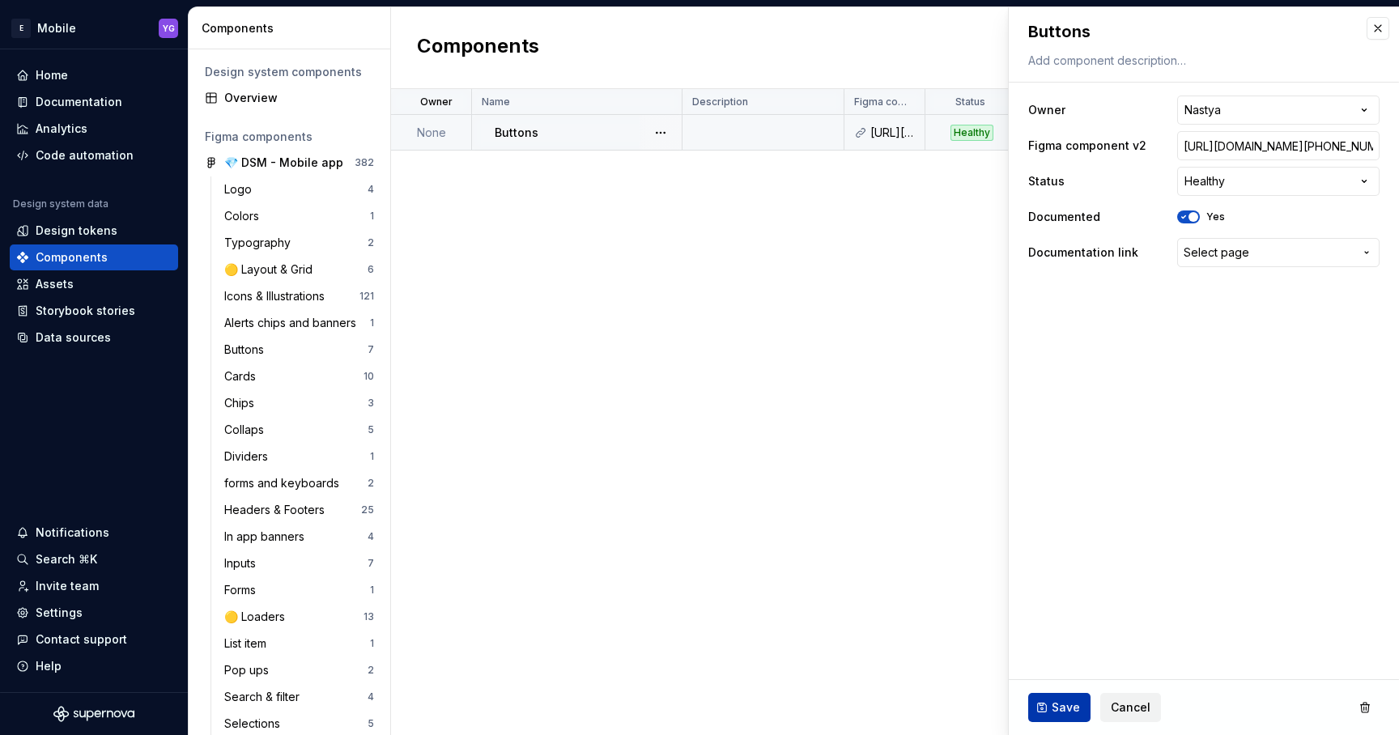
click at [1065, 708] on span "Save" at bounding box center [1066, 708] width 28 height 16
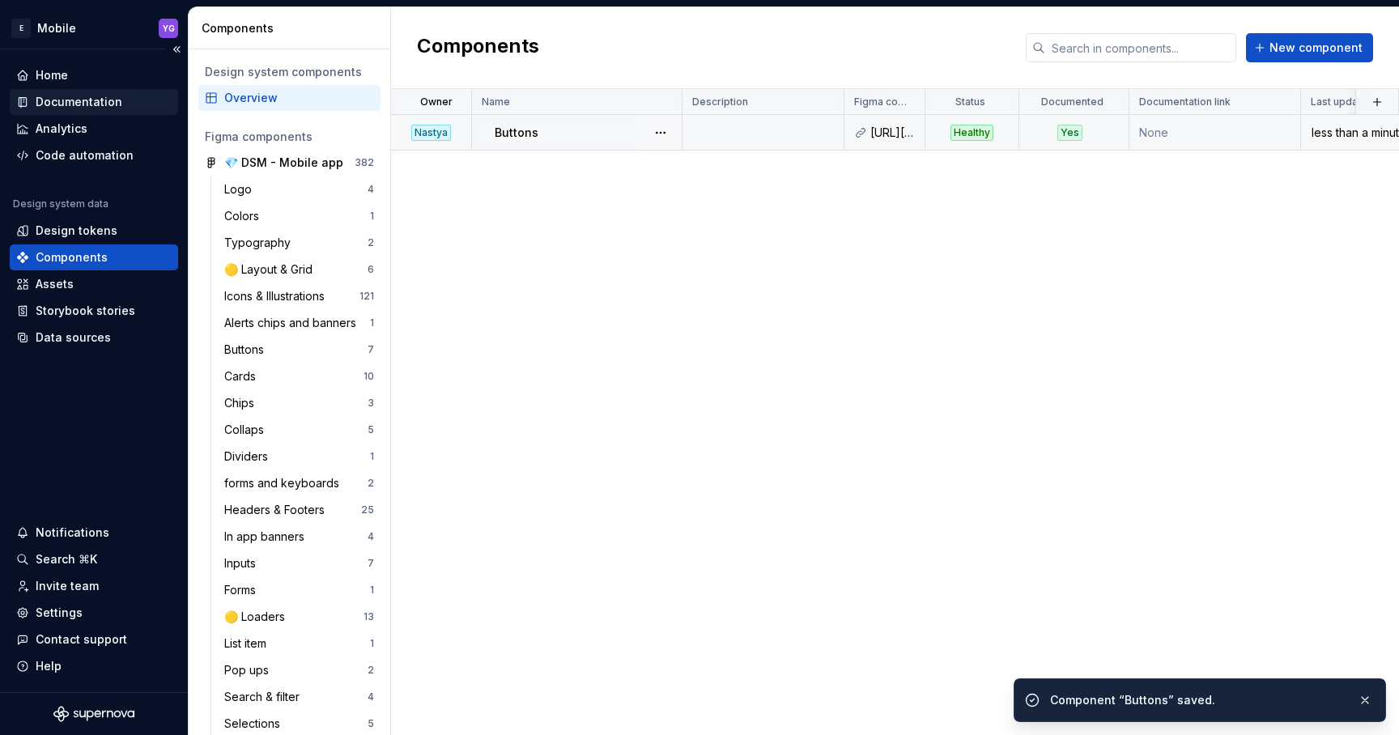
click at [84, 98] on div "Documentation" at bounding box center [79, 102] width 87 height 16
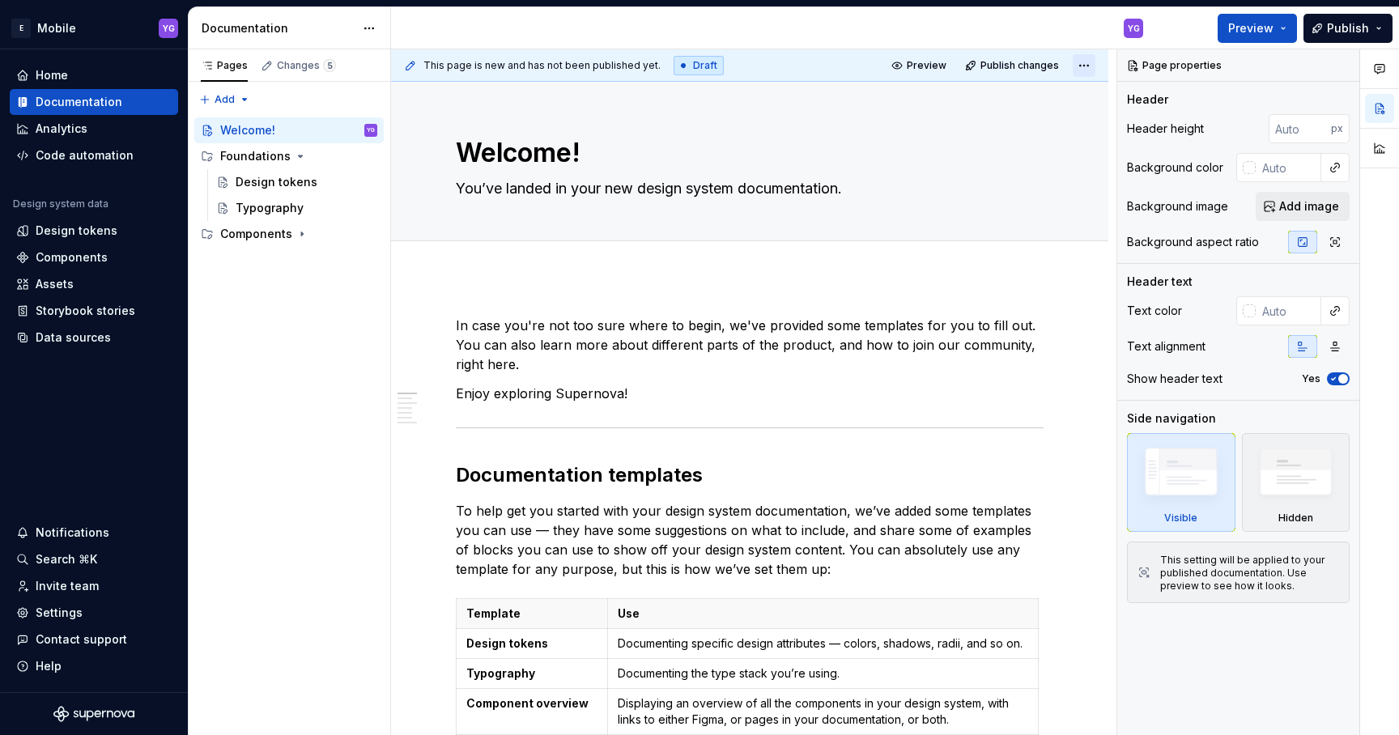
click at [1082, 61] on html "E Mobile YG Home Documentation Analytics Code automation Design system data Des…" at bounding box center [699, 367] width 1399 height 735
click at [363, 32] on html "E Mobile YG Home Documentation Analytics Code automation Design system data Des…" at bounding box center [699, 367] width 1399 height 735
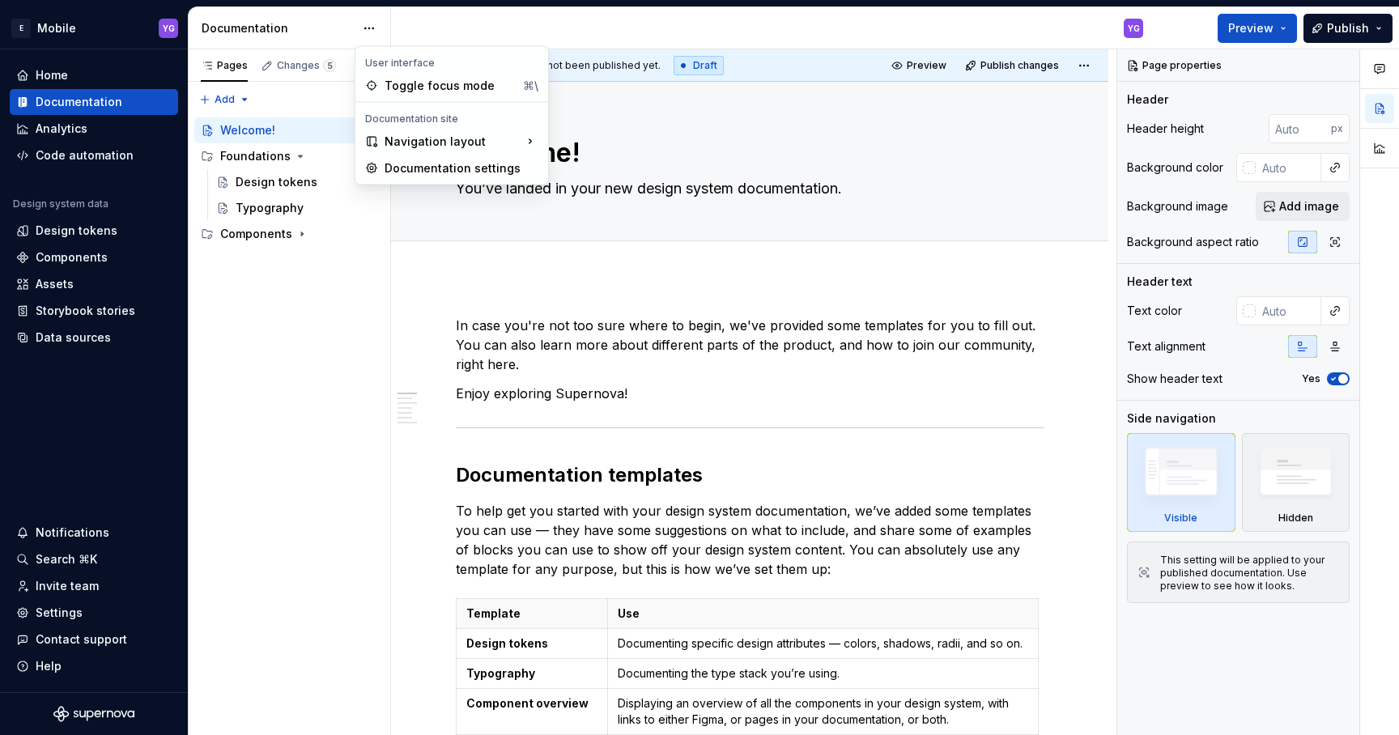
click at [338, 28] on html "E Mobile YG Home Documentation Analytics Code automation Design system data Des…" at bounding box center [699, 367] width 1399 height 735
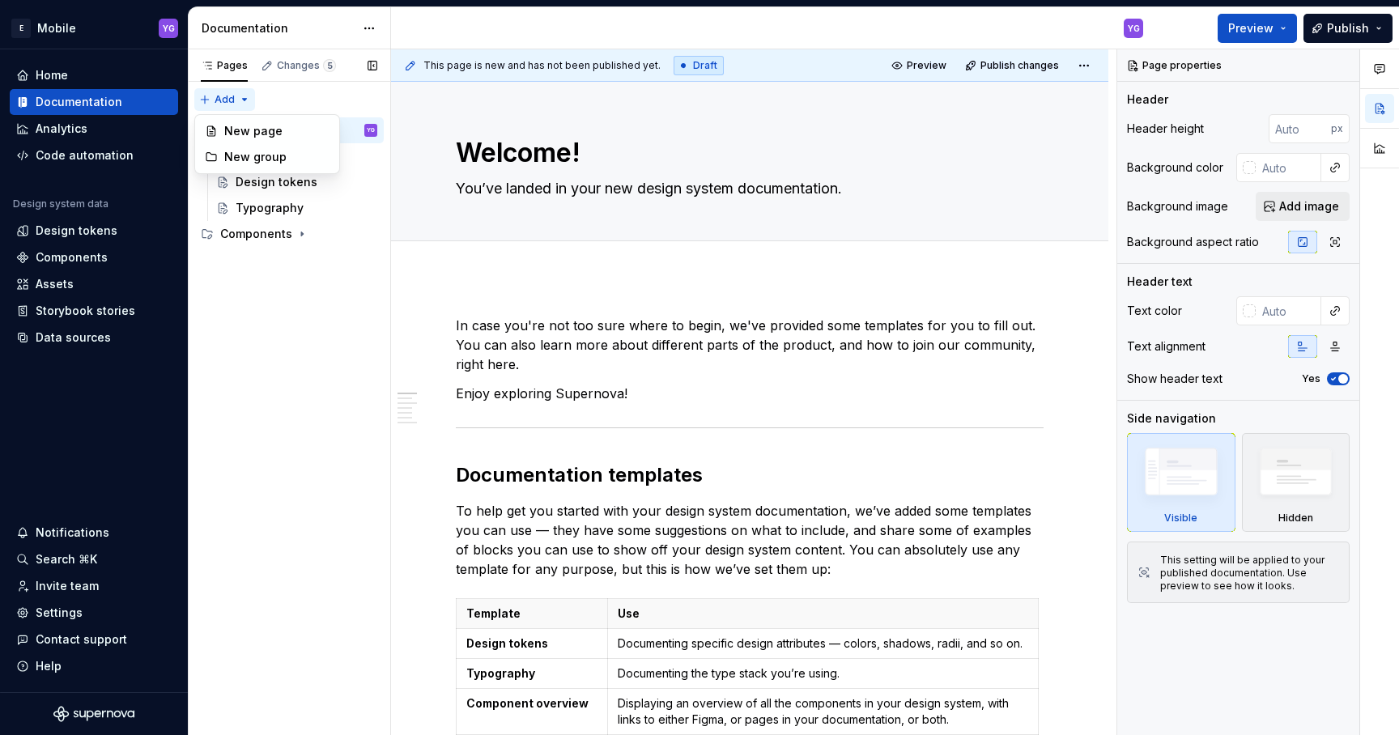
click at [241, 101] on div "Pages Changes 5 Add Accessibility guide for tree Page tree. Navigate the tree w…" at bounding box center [289, 392] width 202 height 687
click at [239, 366] on div "Pages Changes 5 Add Accessibility guide for tree Page tree. Navigate the tree w…" at bounding box center [289, 392] width 202 height 687
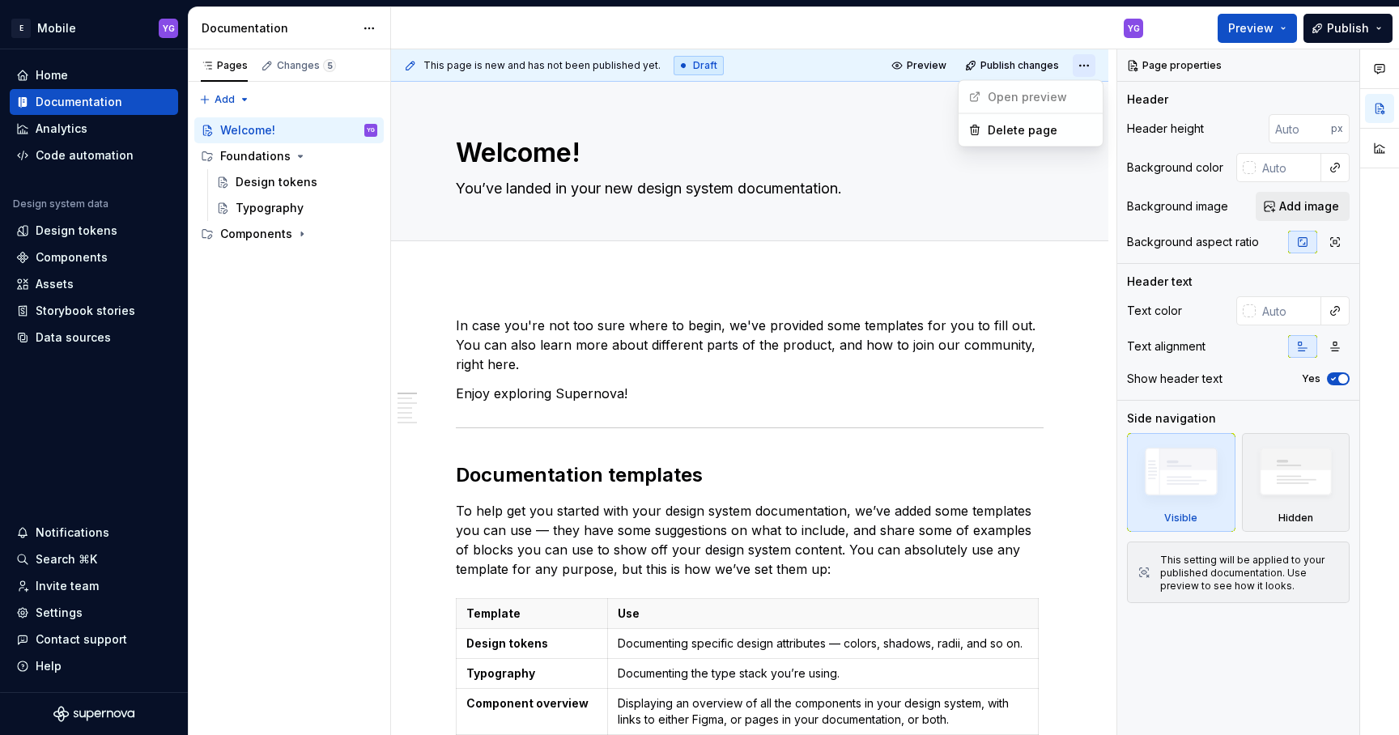
click at [1092, 59] on html "E Mobile YG Home Documentation Analytics Code automation Design system data Des…" at bounding box center [699, 367] width 1399 height 735
click at [1329, 28] on button "Publish" at bounding box center [1347, 28] width 89 height 29
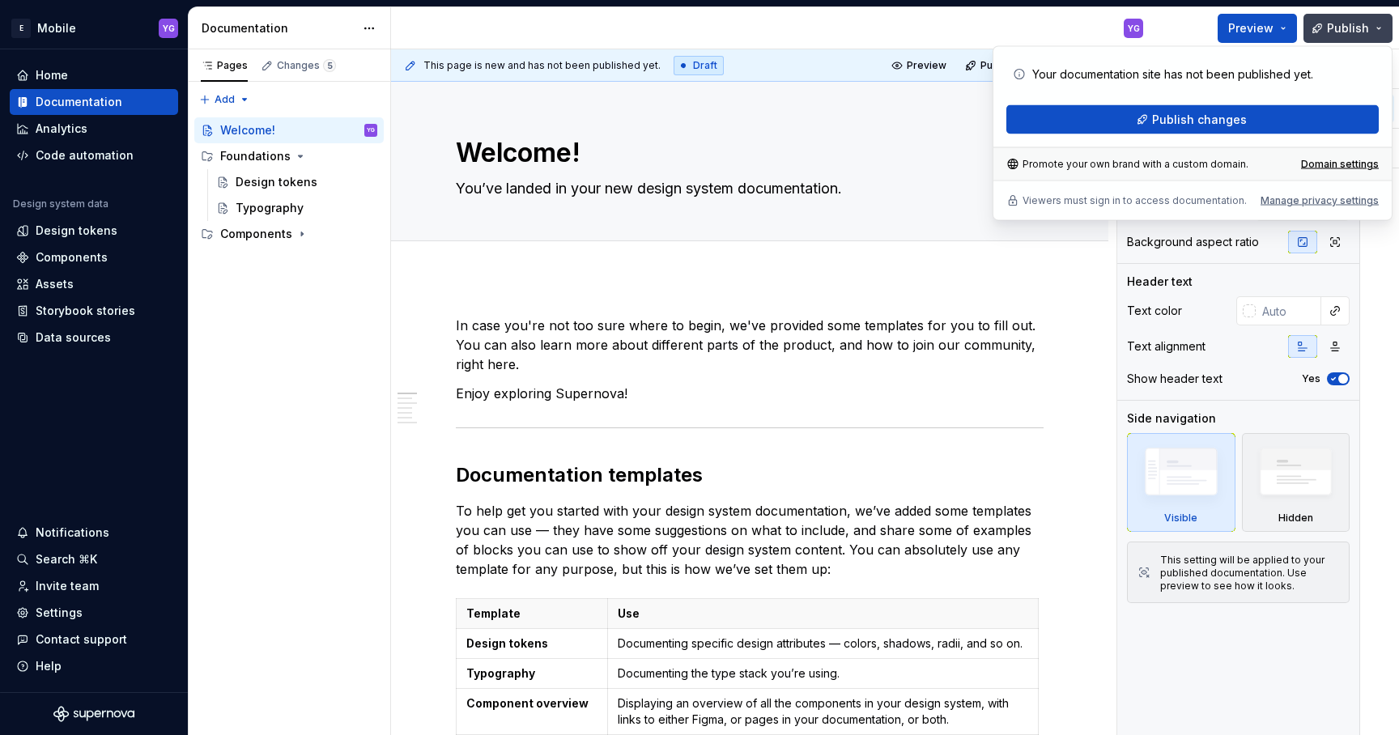
click at [1329, 28] on button "Publish" at bounding box center [1347, 28] width 89 height 29
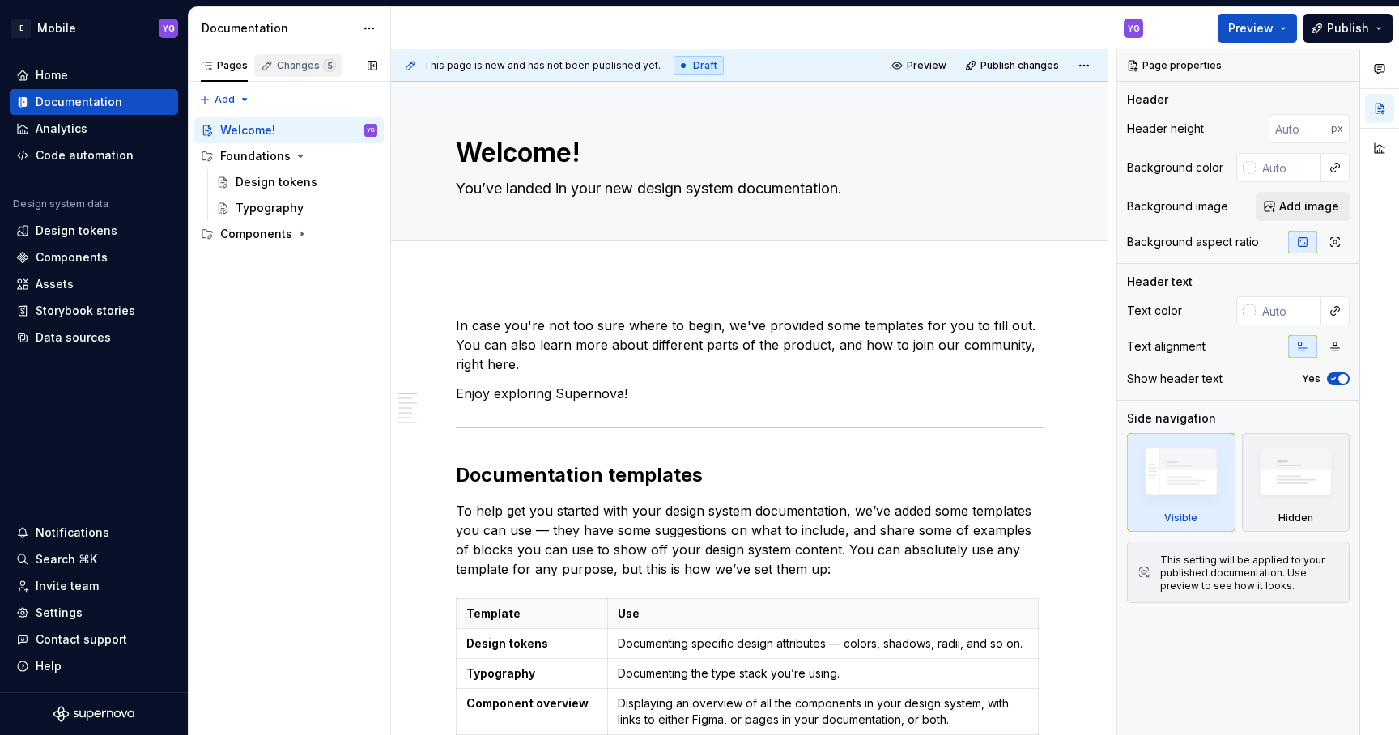
click at [294, 60] on div "Changes 5" at bounding box center [306, 65] width 59 height 13
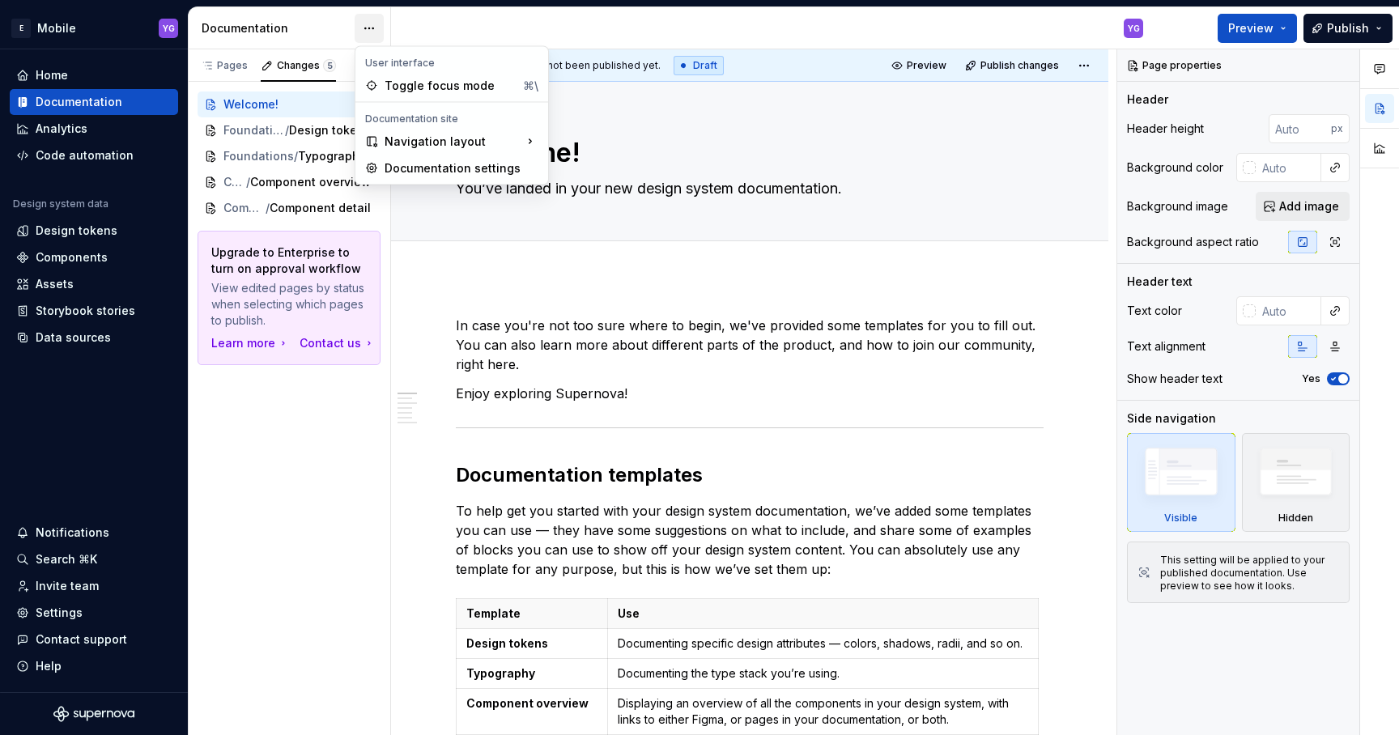
click at [368, 23] on html "E Mobile YG Home Documentation Analytics Code automation Design system data Des…" at bounding box center [699, 367] width 1399 height 735
click at [415, 172] on div "Documentation settings" at bounding box center [462, 168] width 154 height 16
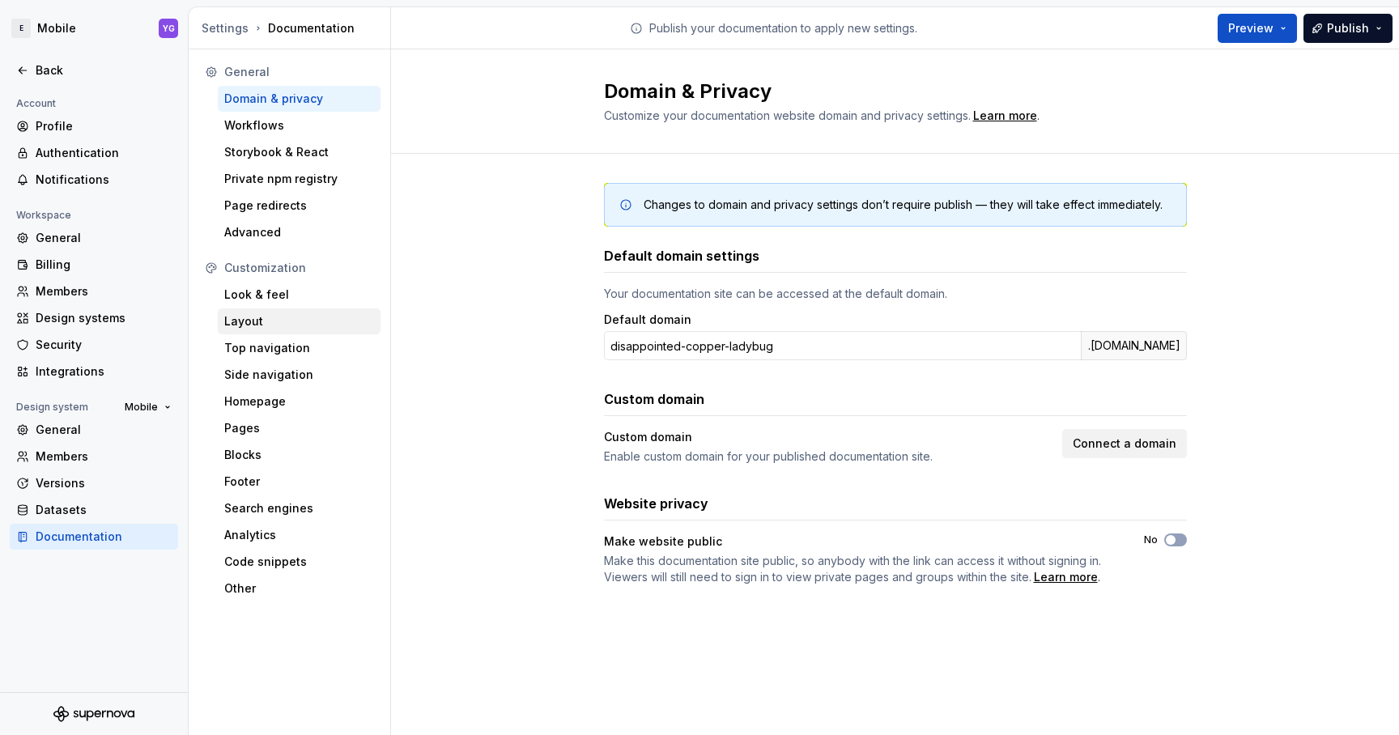
click at [275, 329] on div "Layout" at bounding box center [299, 321] width 150 height 16
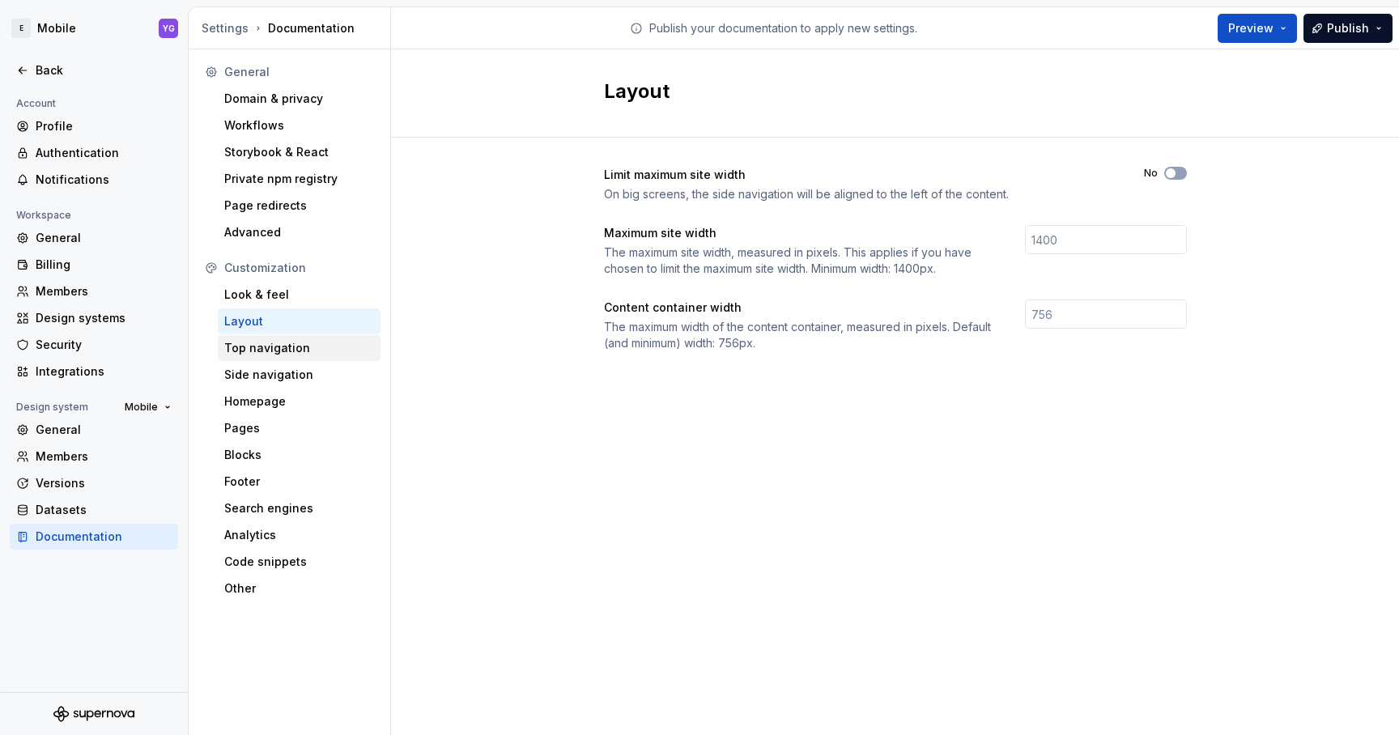
click at [274, 347] on div "Top navigation" at bounding box center [299, 348] width 150 height 16
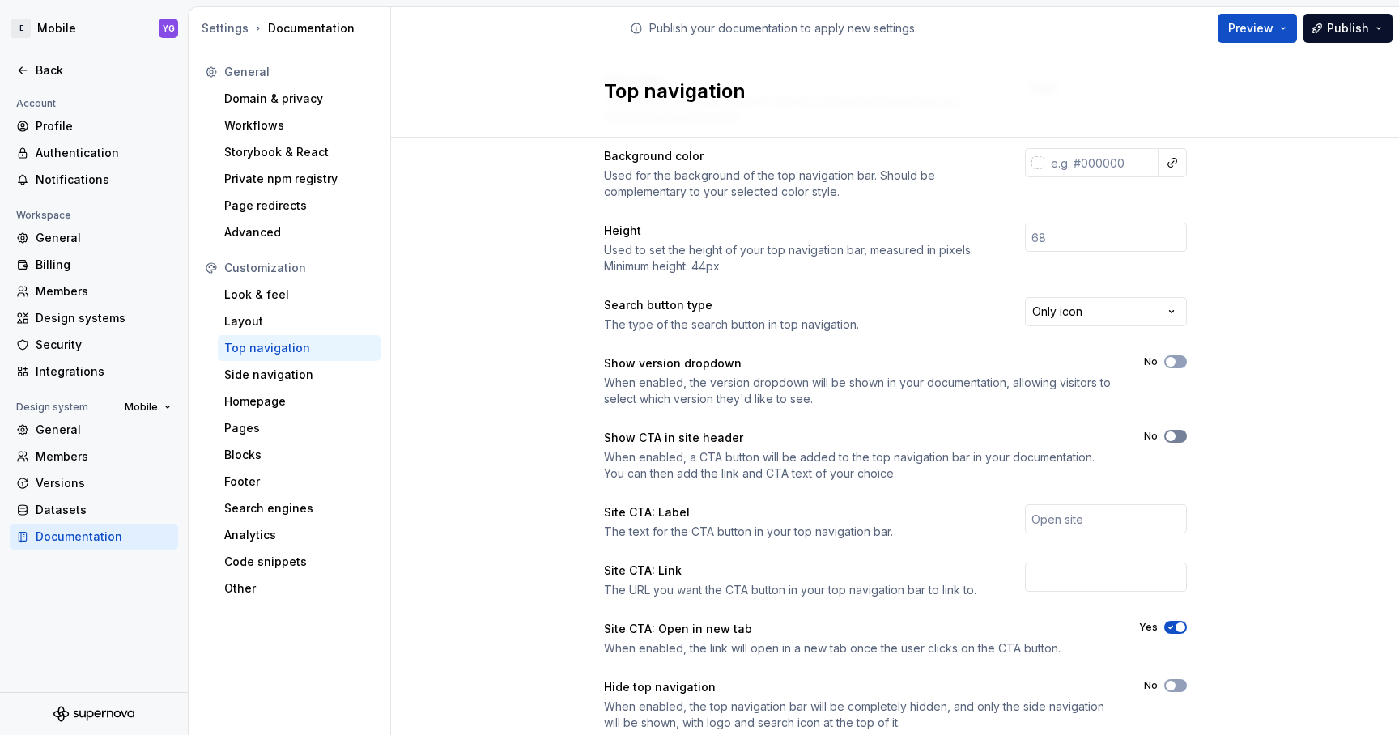
scroll to position [143, 0]
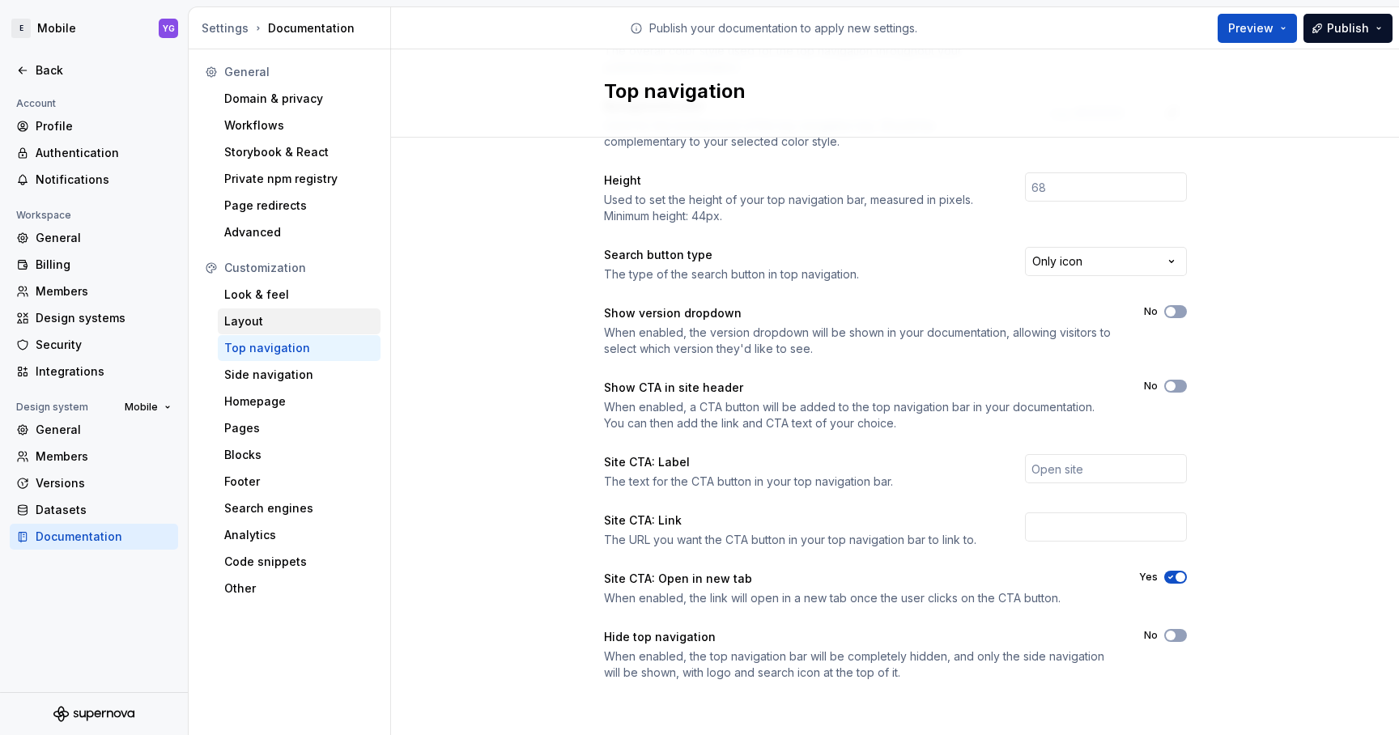
click at [279, 317] on div "Layout" at bounding box center [299, 321] width 150 height 16
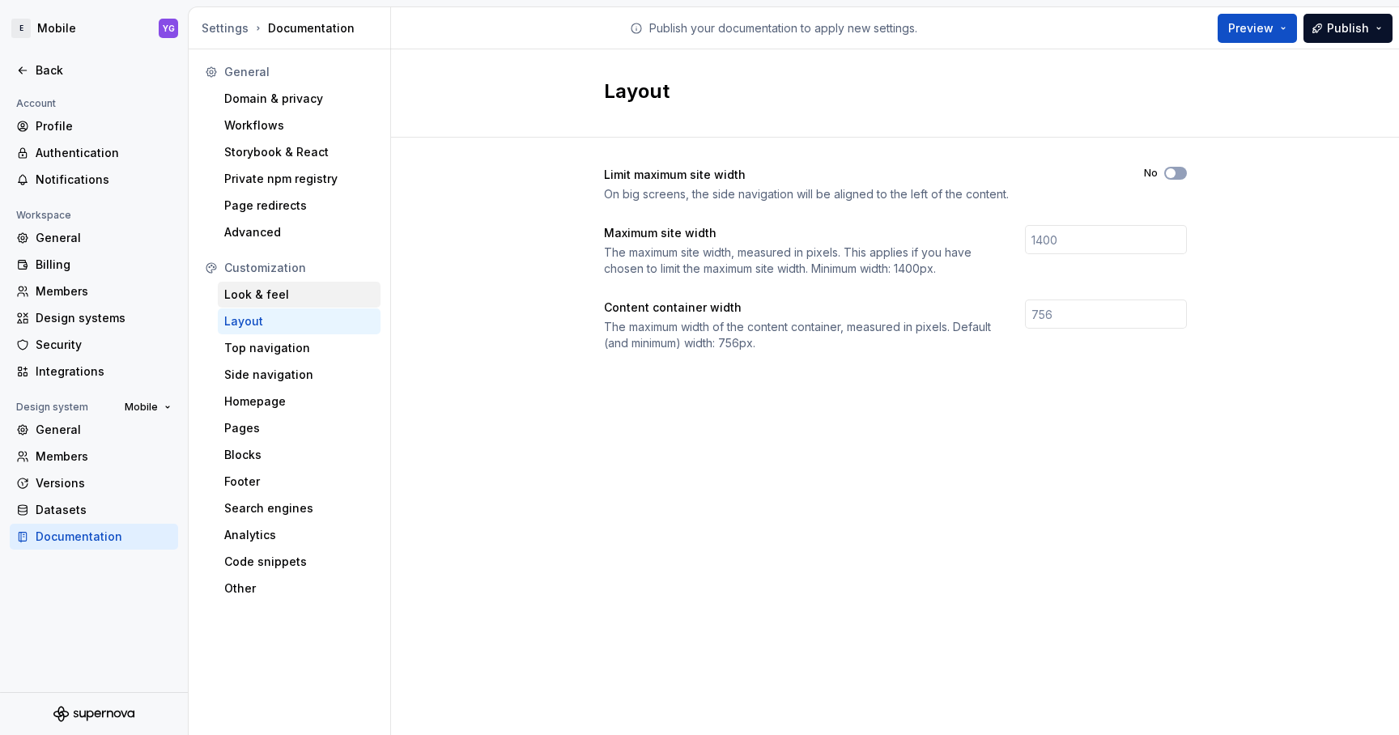
click at [238, 303] on div "Look & feel" at bounding box center [299, 295] width 163 height 26
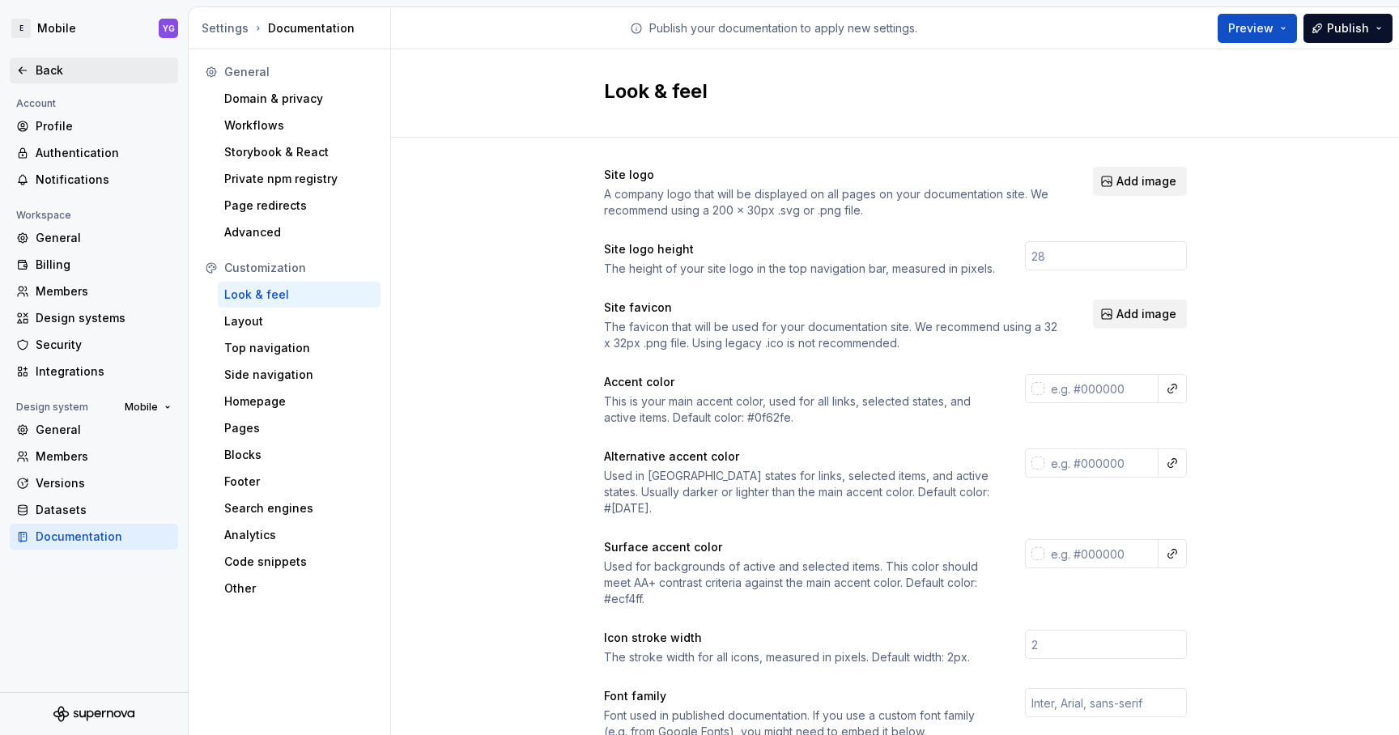
click at [32, 74] on div "Back" at bounding box center [93, 70] width 155 height 16
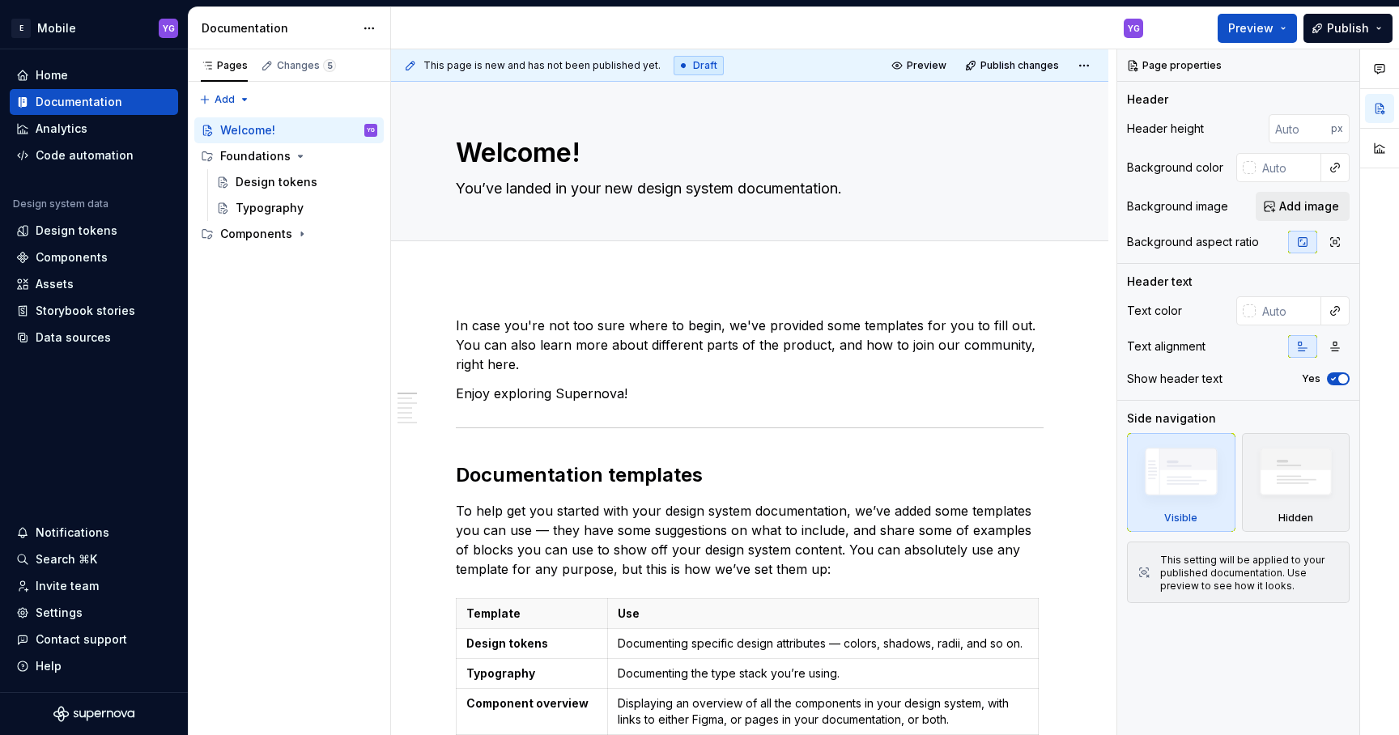
click at [428, 28] on div "YG" at bounding box center [773, 28] width 765 height 42
click at [1047, 30] on div "YG" at bounding box center [773, 28] width 765 height 42
click at [1090, 62] on html "E Mobile YG Home Documentation Analytics Code automation Design system data Des…" at bounding box center [699, 367] width 1399 height 735
click at [1090, 61] on html "E Mobile YG Home Documentation Analytics Code automation Design system data Des…" at bounding box center [699, 367] width 1399 height 735
click at [385, 18] on div "Documentation" at bounding box center [290, 28] width 202 height 42
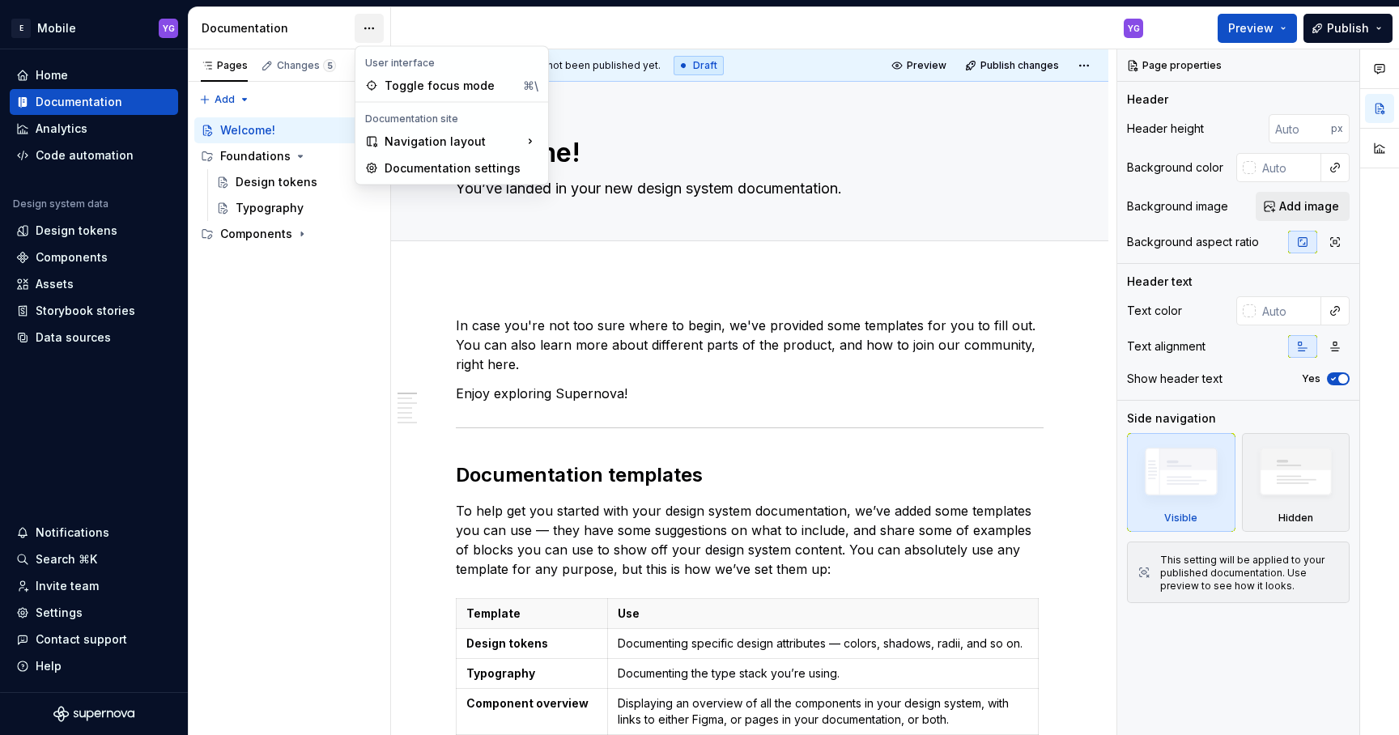
click at [383, 18] on html "E Mobile YG Home Documentation Analytics Code automation Design system data Des…" at bounding box center [699, 367] width 1399 height 735
click at [382, 18] on html "E Mobile YG Home Documentation Analytics Code automation Design system data Des…" at bounding box center [699, 367] width 1399 height 735
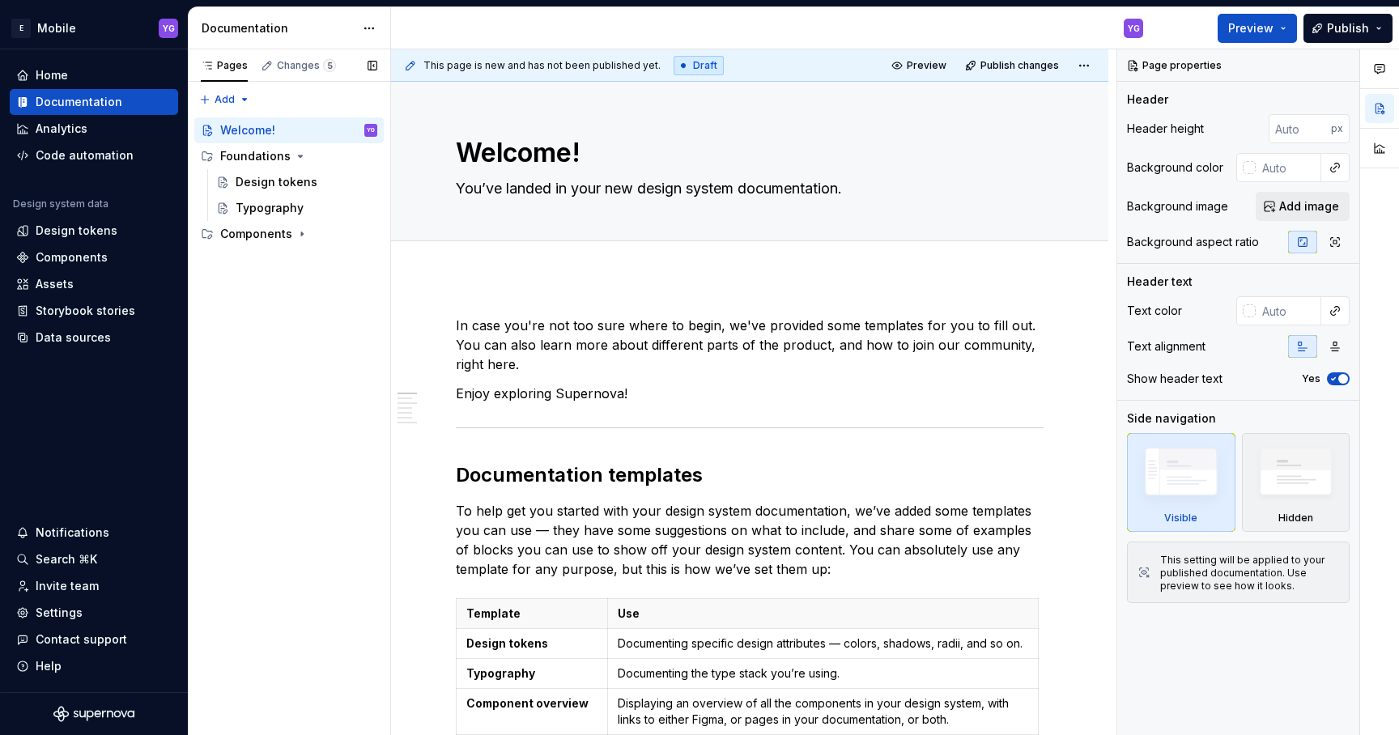
click at [342, 309] on div "Pages Changes 5 Add Accessibility guide for tree Page tree. Navigate the tree w…" at bounding box center [289, 392] width 202 height 687
click at [746, 62] on div "This page is new and has not been published yet. Draft Preview Publish changes" at bounding box center [749, 65] width 717 height 32
click at [343, 133] on button "Page tree" at bounding box center [343, 130] width 23 height 23
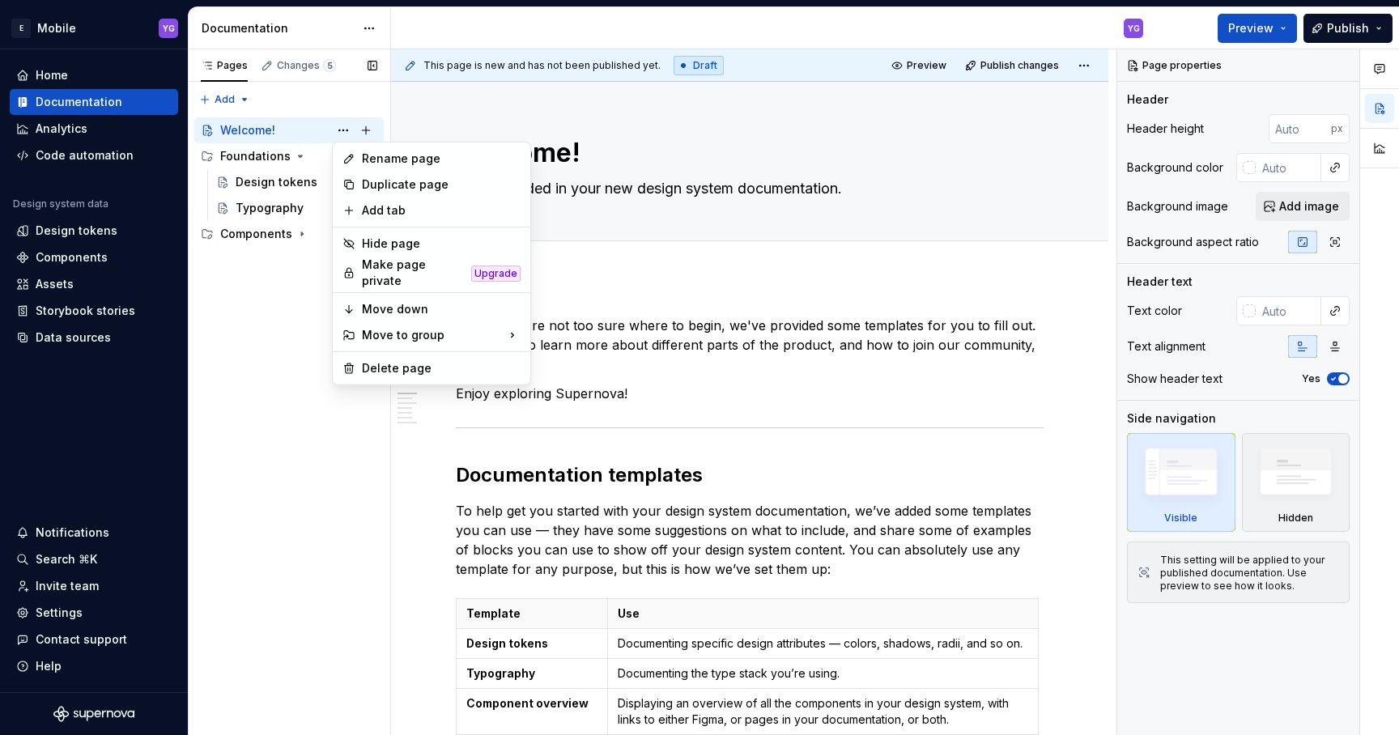
click at [266, 338] on div "Pages Changes 5 Add Accessibility guide for tree Page tree. Navigate the tree w…" at bounding box center [289, 392] width 202 height 687
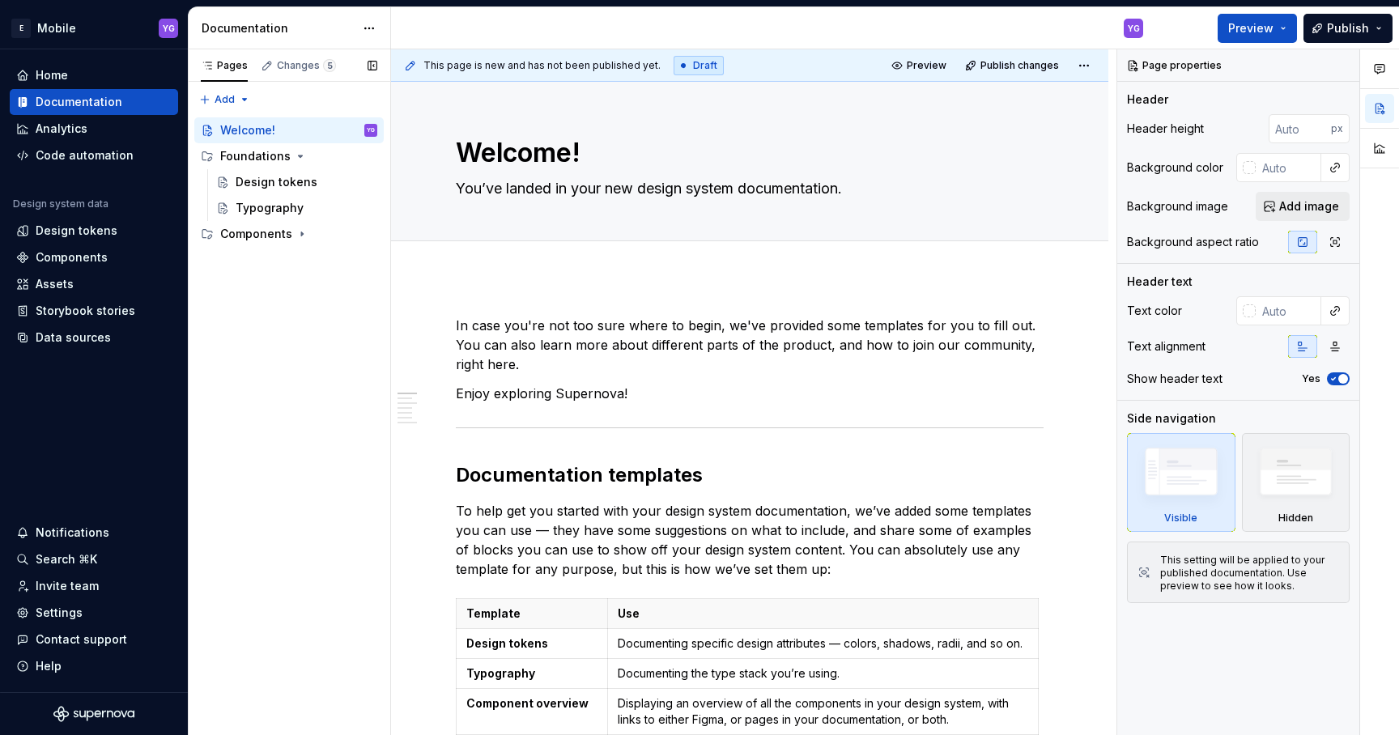
click at [253, 340] on div "Pages Changes 5 Add Accessibility guide for tree Page tree. Navigate the tree w…" at bounding box center [289, 392] width 202 height 687
click at [243, 95] on div "Pages Changes 5 Add Accessibility guide for tree Page tree. Navigate the tree w…" at bounding box center [289, 392] width 202 height 687
click at [294, 62] on div "Pages Changes 5 Add Accessibility guide for tree Page tree. Navigate the tree w…" at bounding box center [289, 392] width 202 height 687
click at [899, 28] on div "YG" at bounding box center [773, 28] width 765 height 42
click at [41, 618] on div "Settings" at bounding box center [59, 613] width 47 height 16
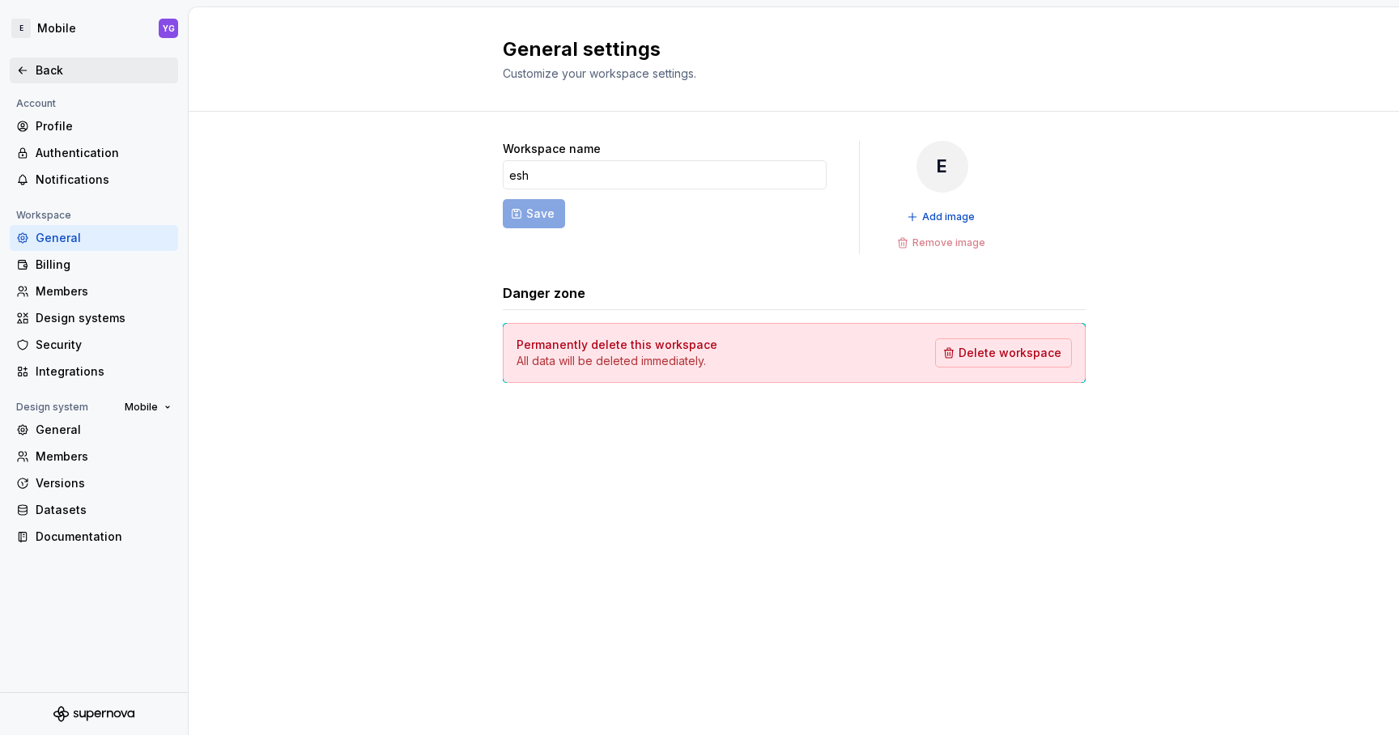
click at [43, 74] on div "Back" at bounding box center [104, 70] width 136 height 16
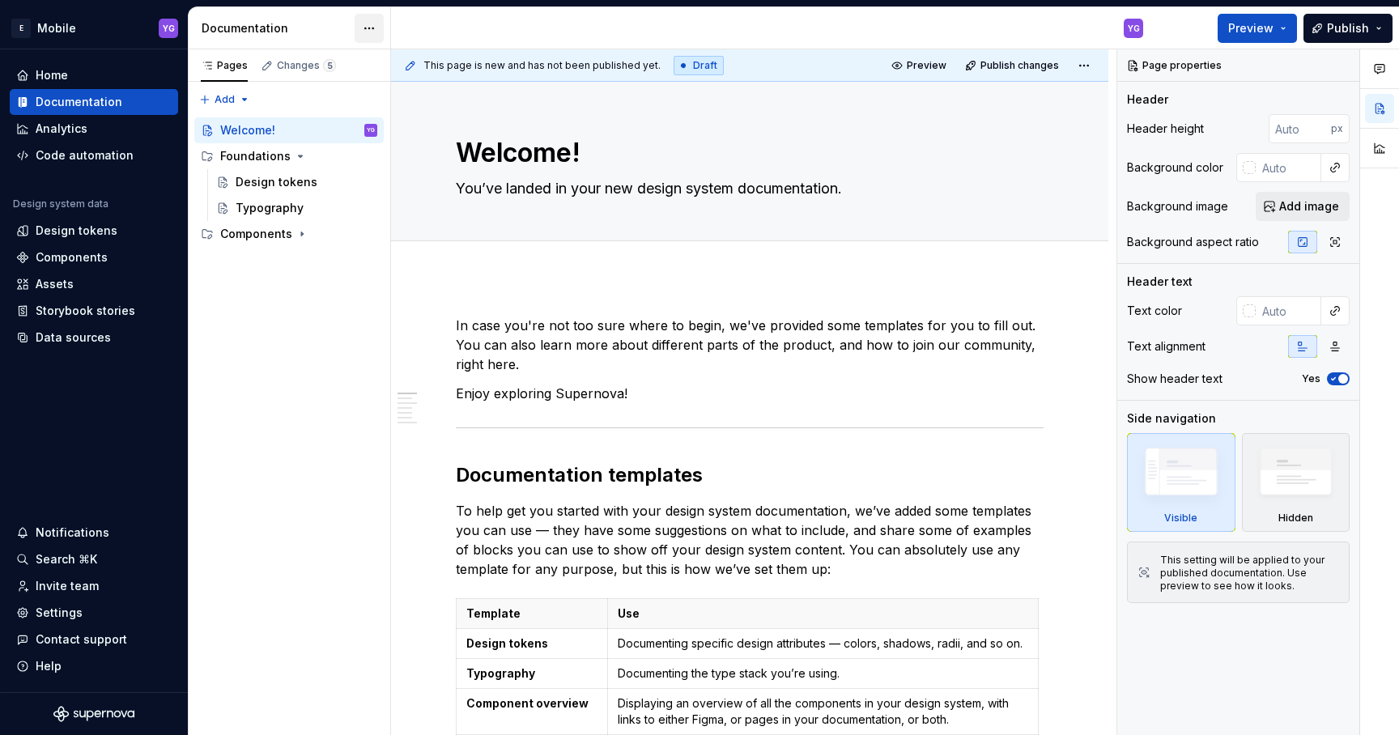
click at [372, 30] on html "E Mobile YG Home Documentation Analytics Code automation Design system data Des…" at bounding box center [699, 367] width 1399 height 735
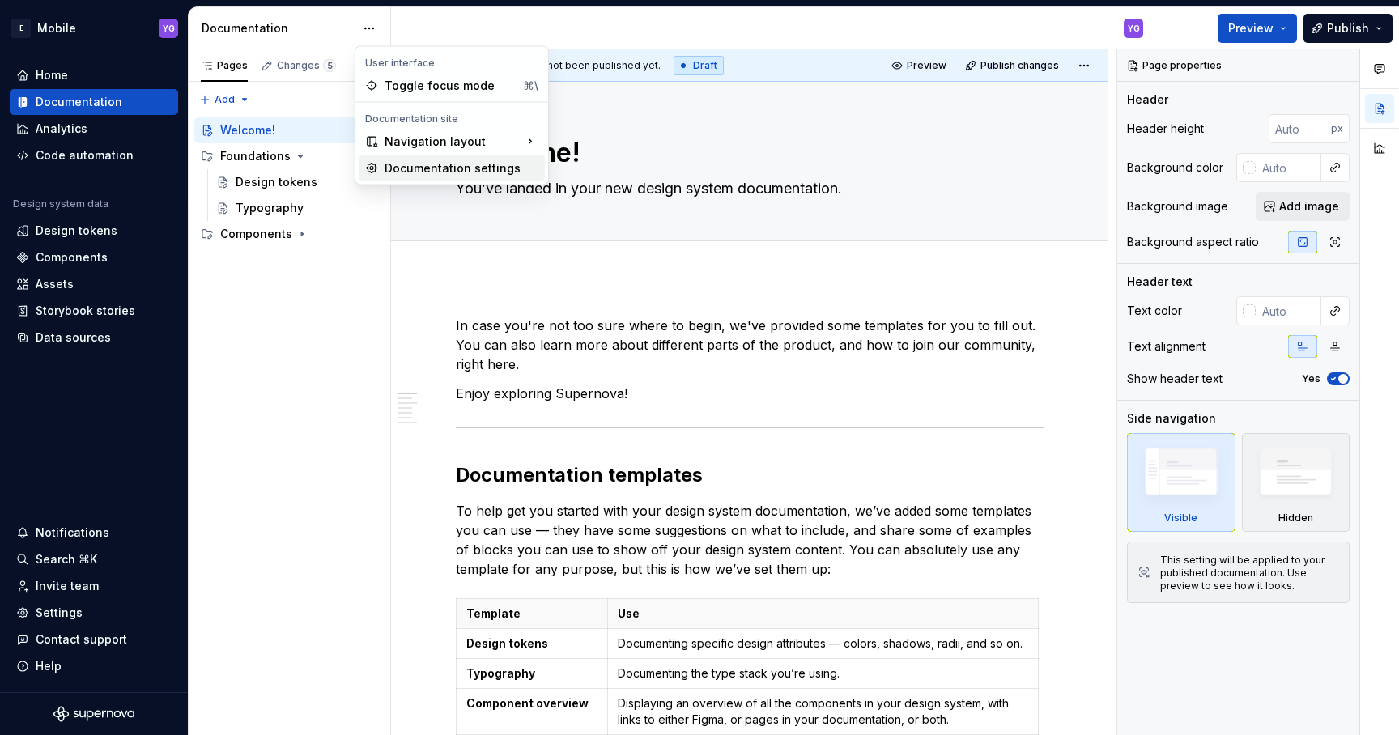
click at [420, 167] on div "Documentation settings" at bounding box center [462, 168] width 154 height 16
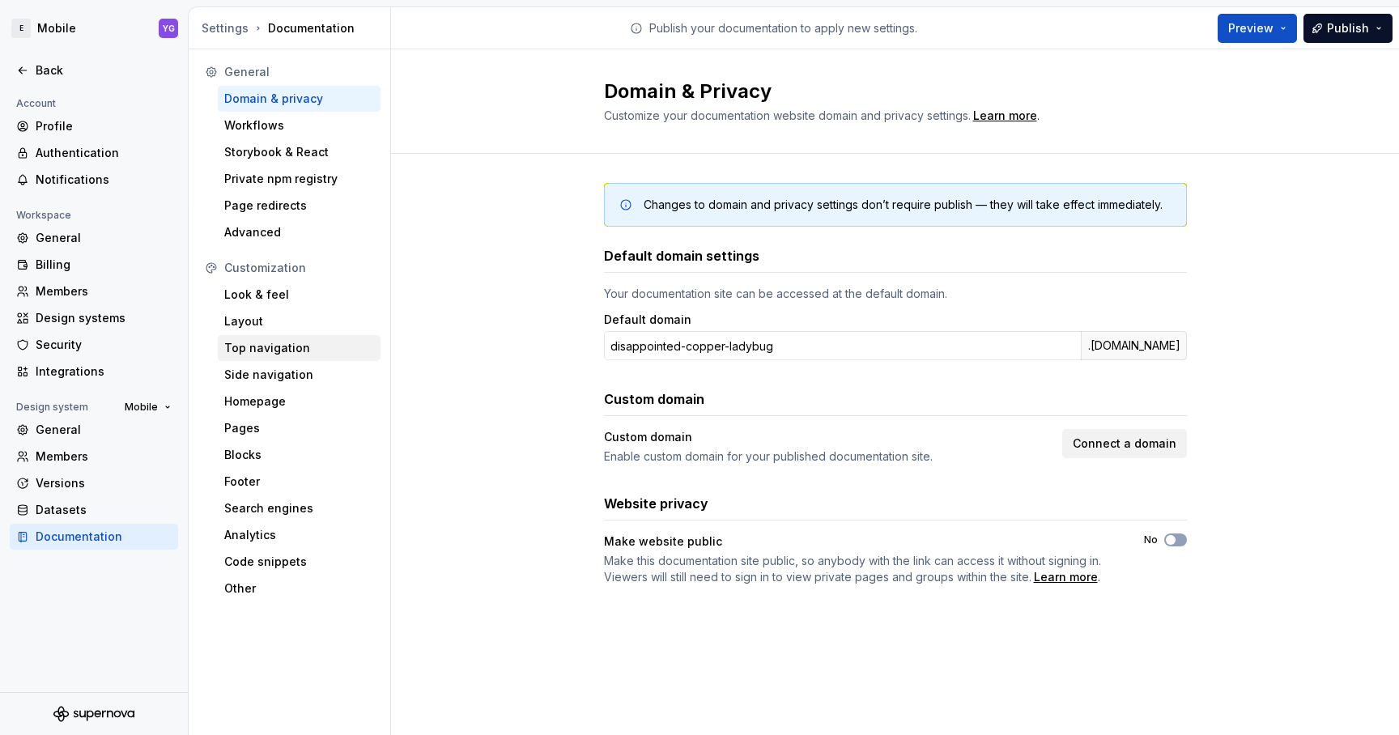
click at [287, 355] on div "Top navigation" at bounding box center [299, 348] width 150 height 16
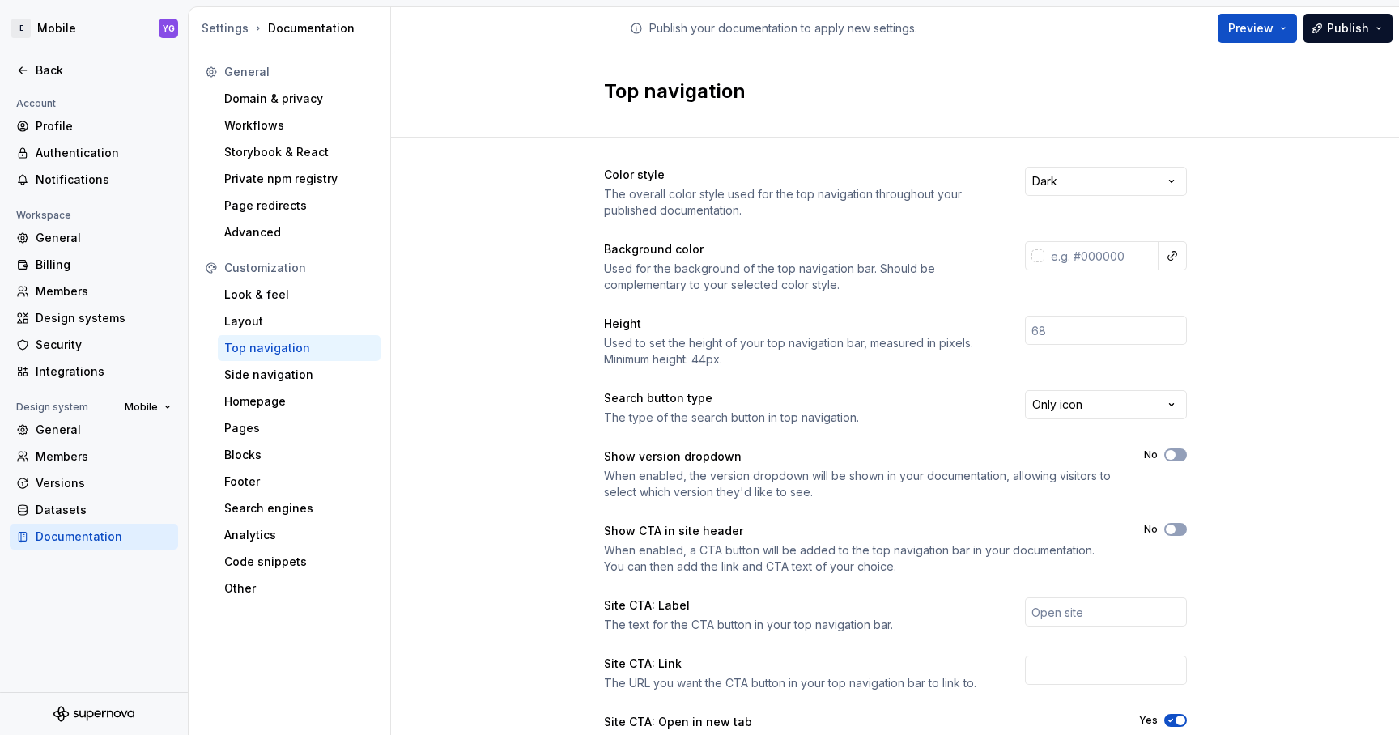
scroll to position [143, 0]
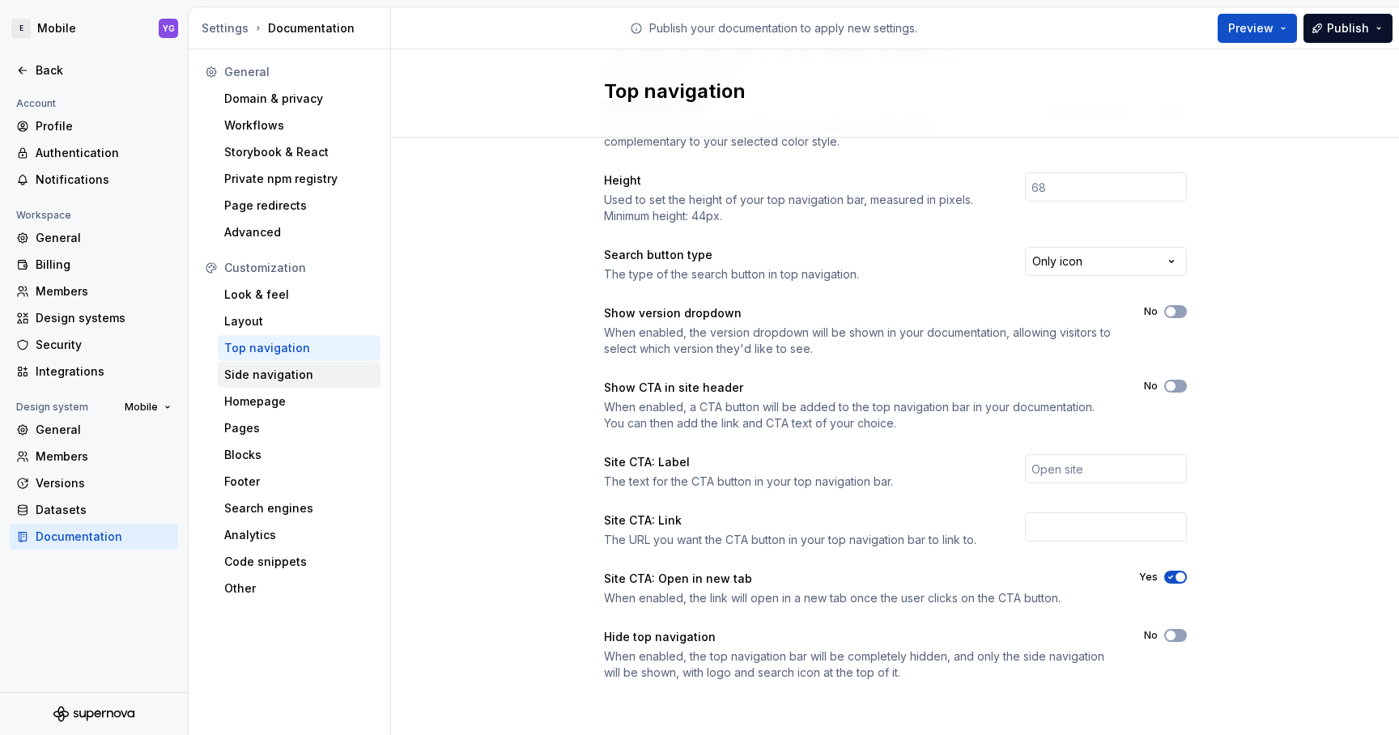
click at [271, 367] on div "Side navigation" at bounding box center [299, 375] width 150 height 16
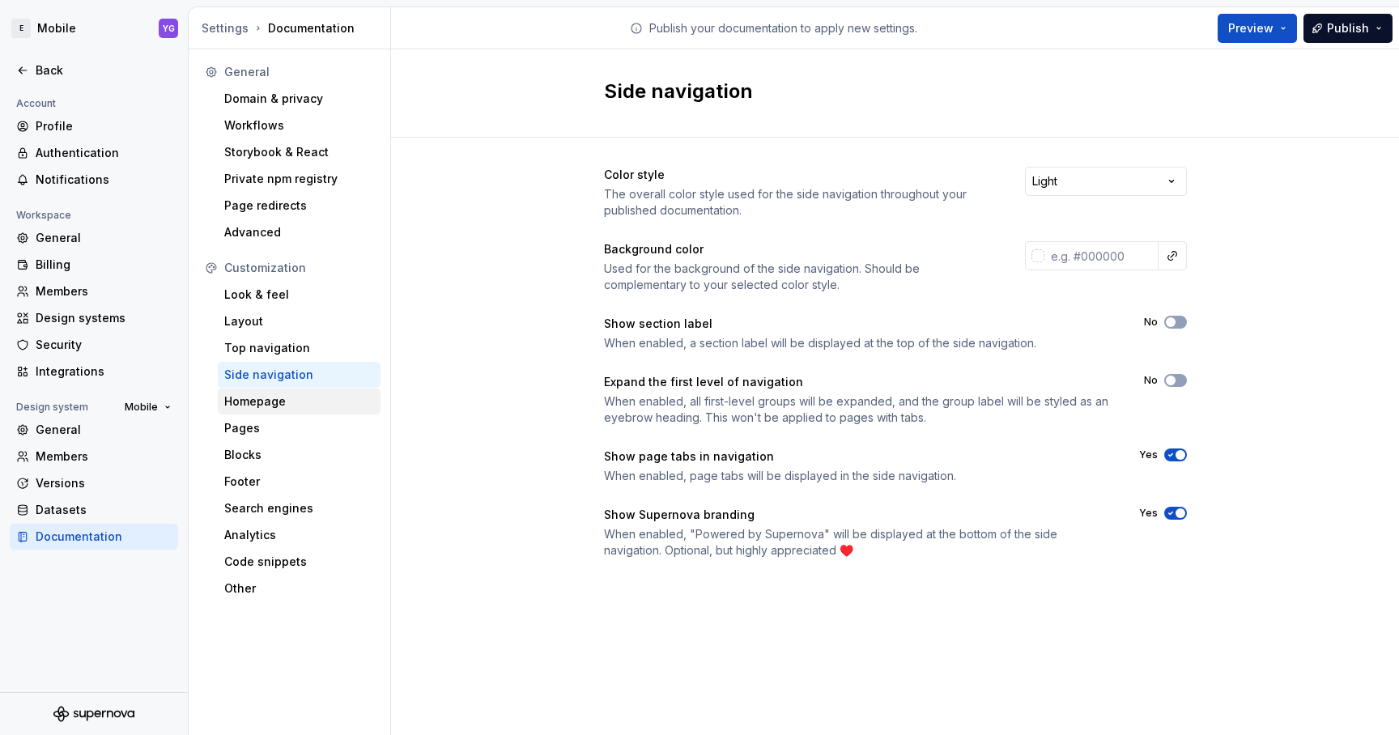
click at [245, 409] on div "Homepage" at bounding box center [299, 401] width 150 height 16
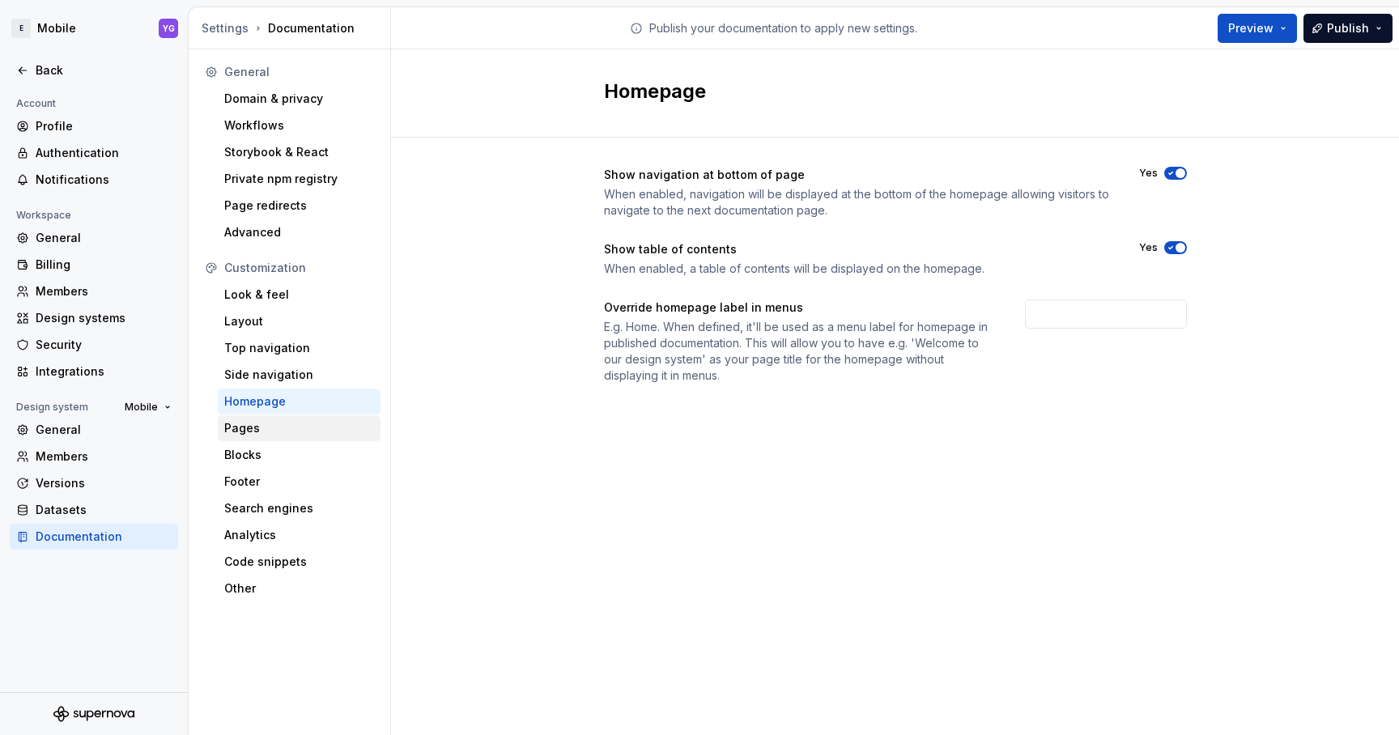
click at [249, 422] on div "Pages" at bounding box center [299, 428] width 150 height 16
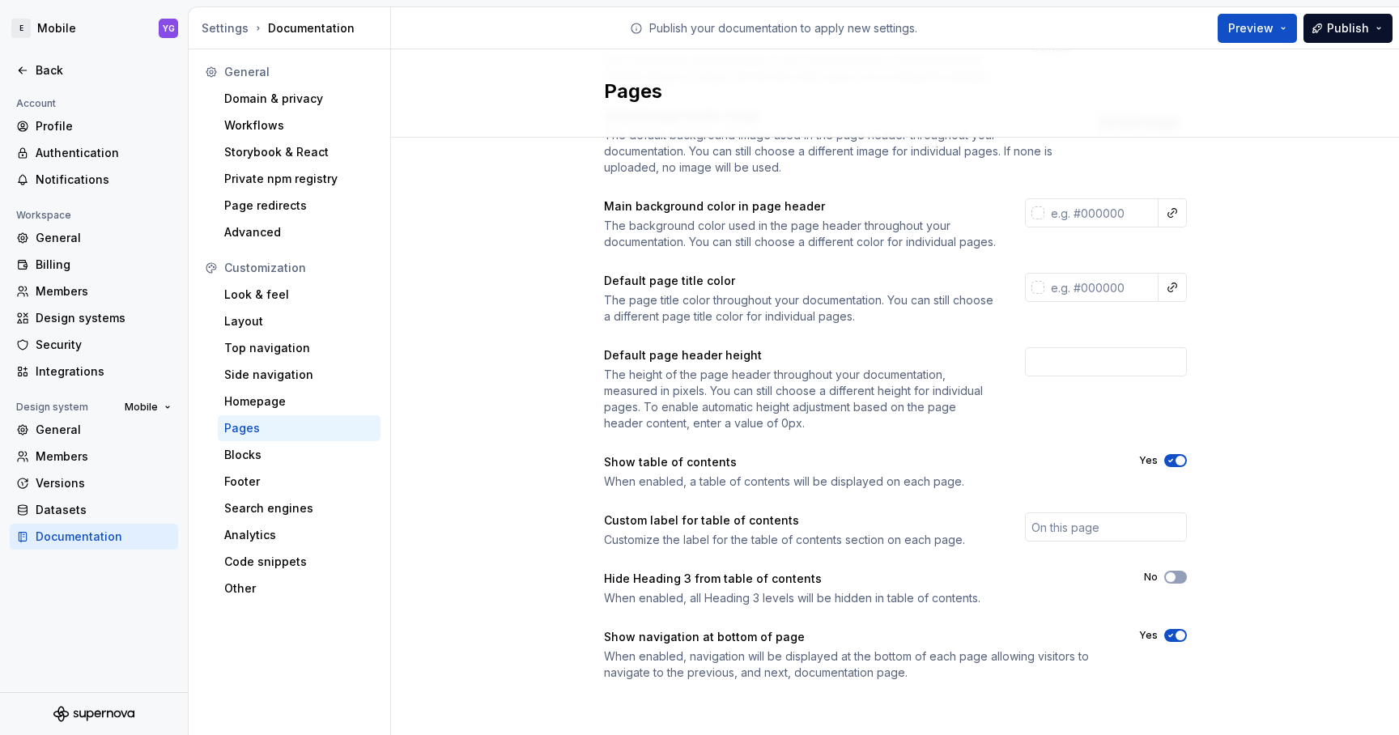
scroll to position [150, 0]
click at [276, 454] on div "Blocks" at bounding box center [299, 455] width 150 height 16
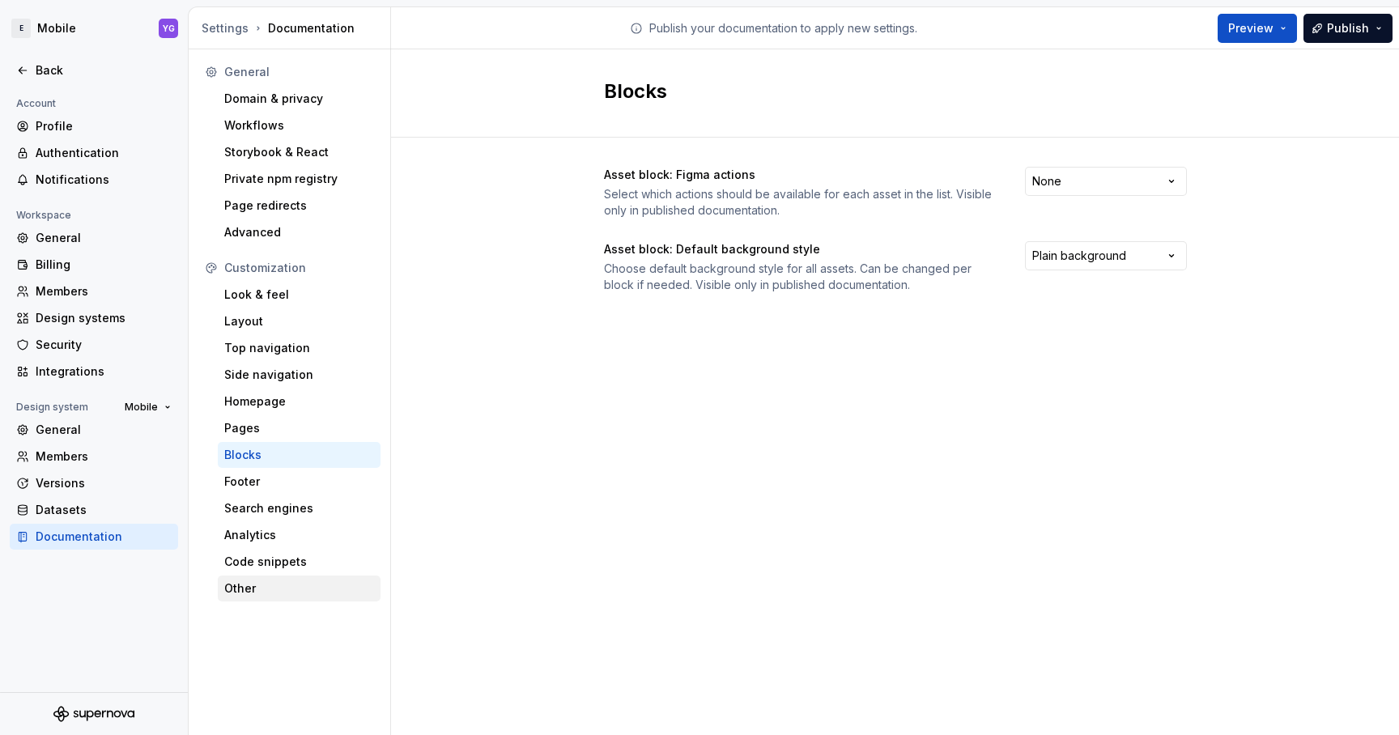
click at [278, 582] on div "Other" at bounding box center [299, 588] width 150 height 16
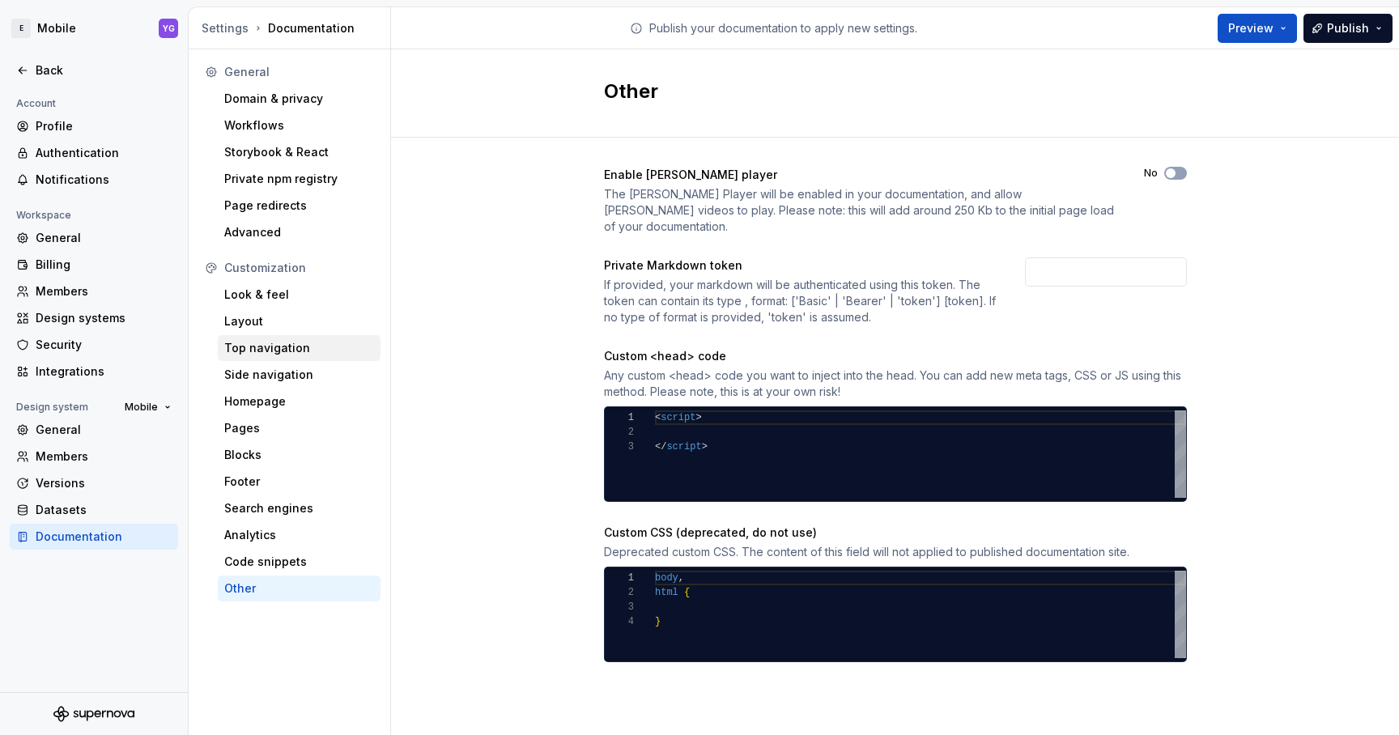
click at [266, 355] on div "Top navigation" at bounding box center [299, 348] width 150 height 16
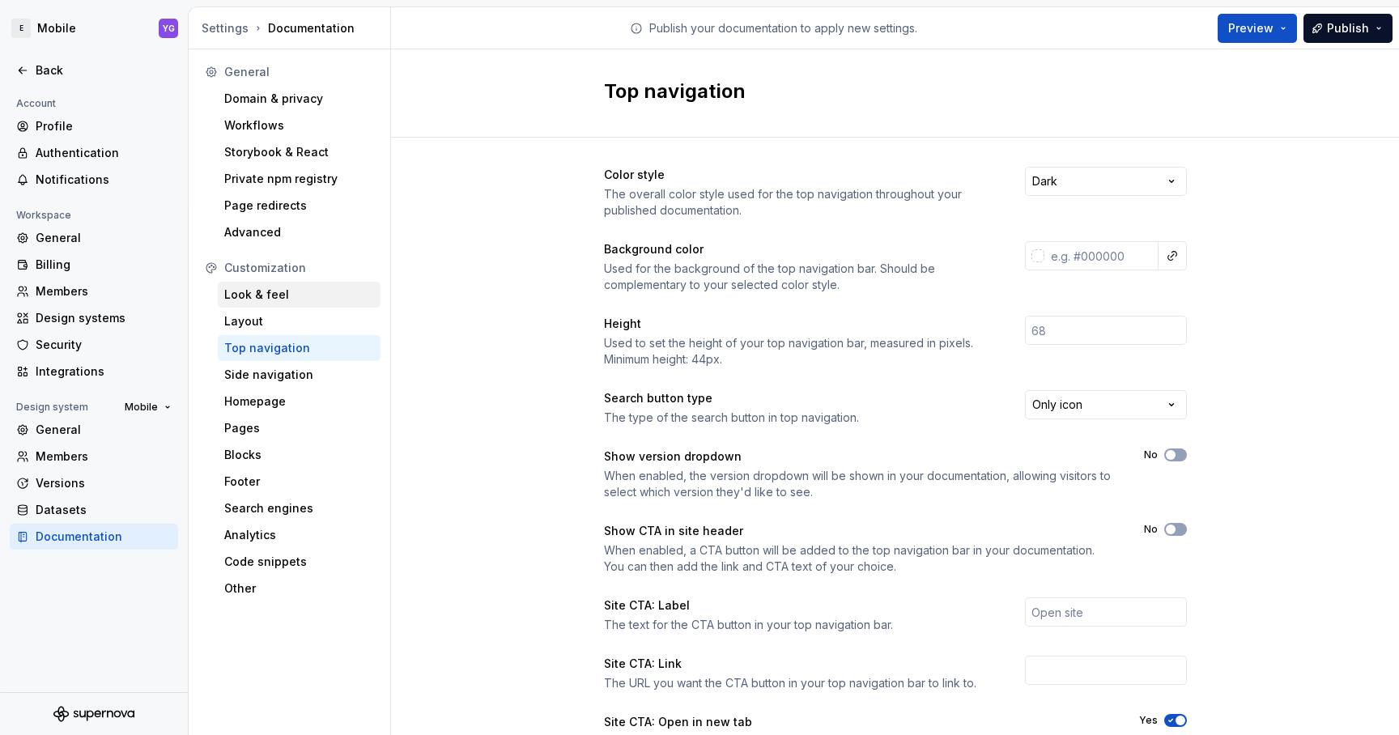
click at [294, 296] on div "Look & feel" at bounding box center [299, 295] width 150 height 16
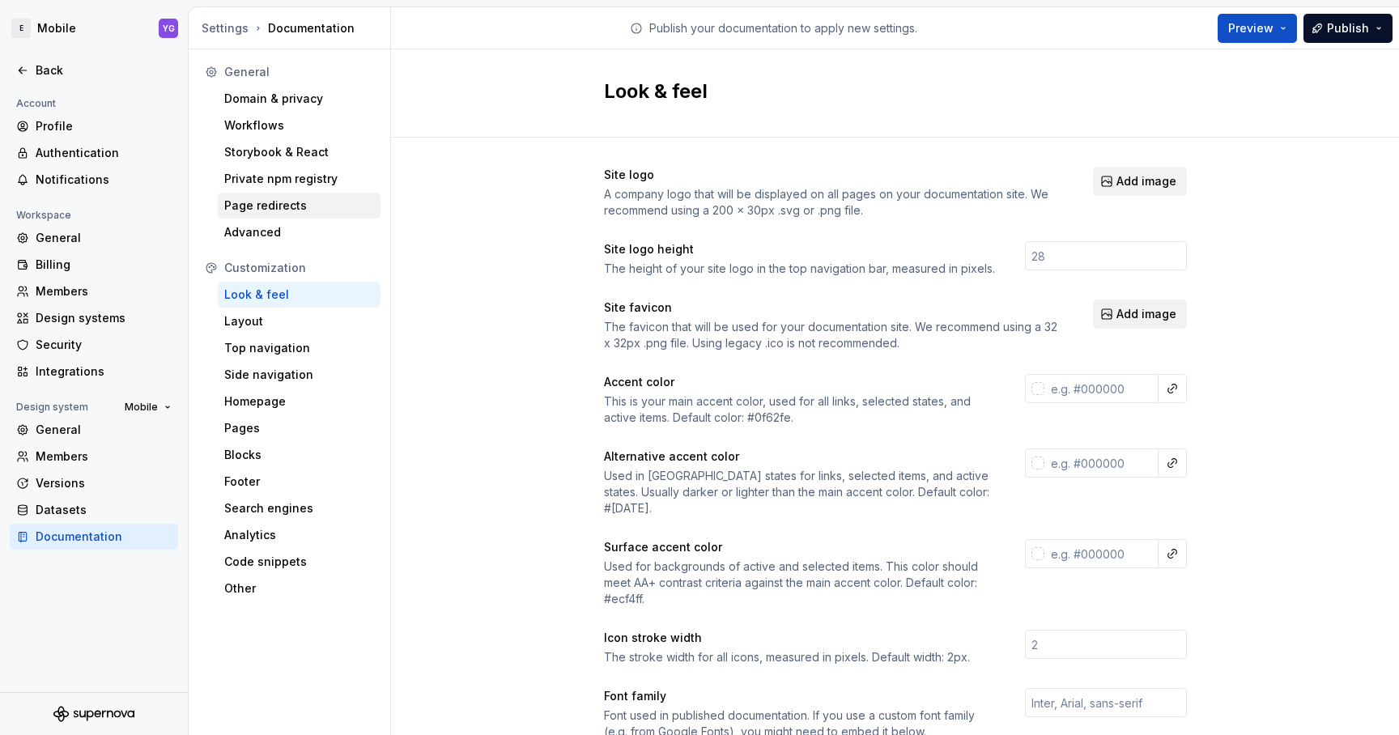
click at [256, 203] on div "Page redirects" at bounding box center [299, 206] width 150 height 16
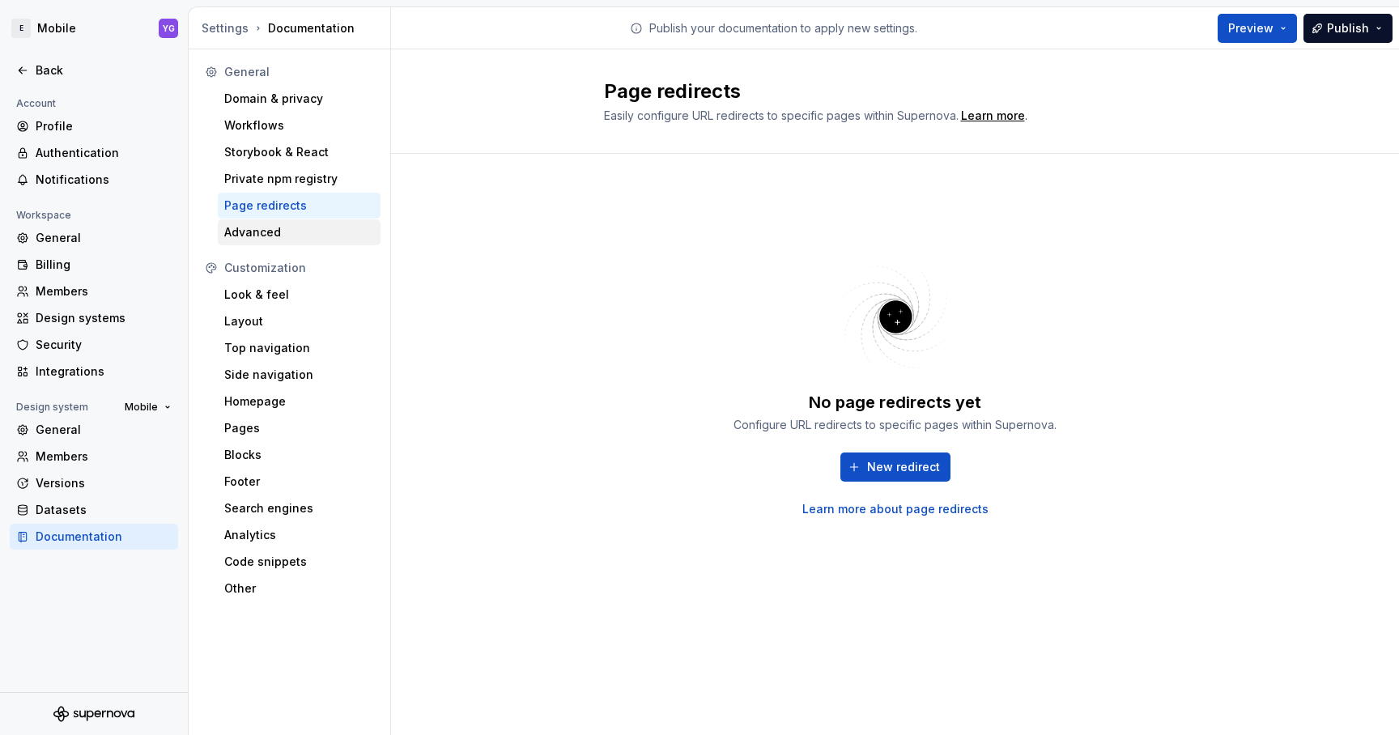
click at [266, 242] on div "Advanced" at bounding box center [299, 232] width 163 height 26
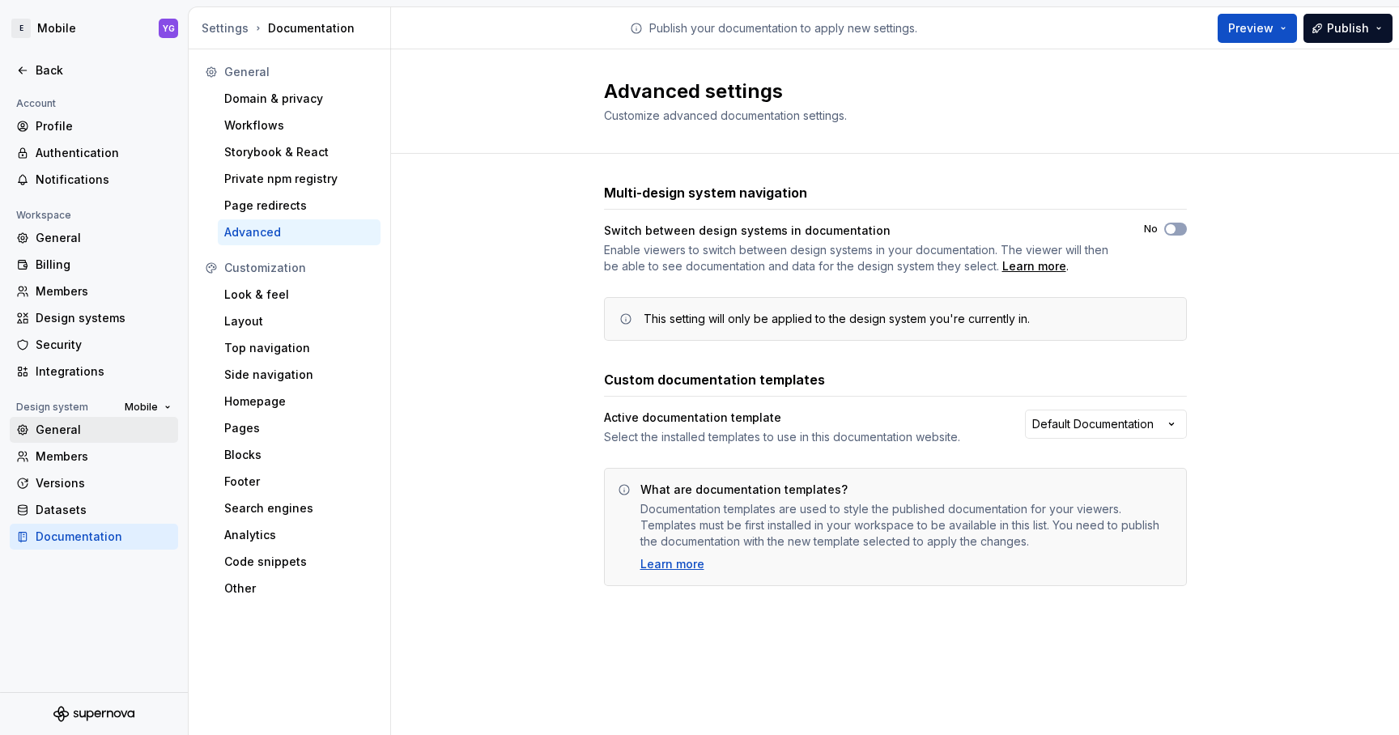
click at [85, 436] on div "General" at bounding box center [104, 430] width 136 height 16
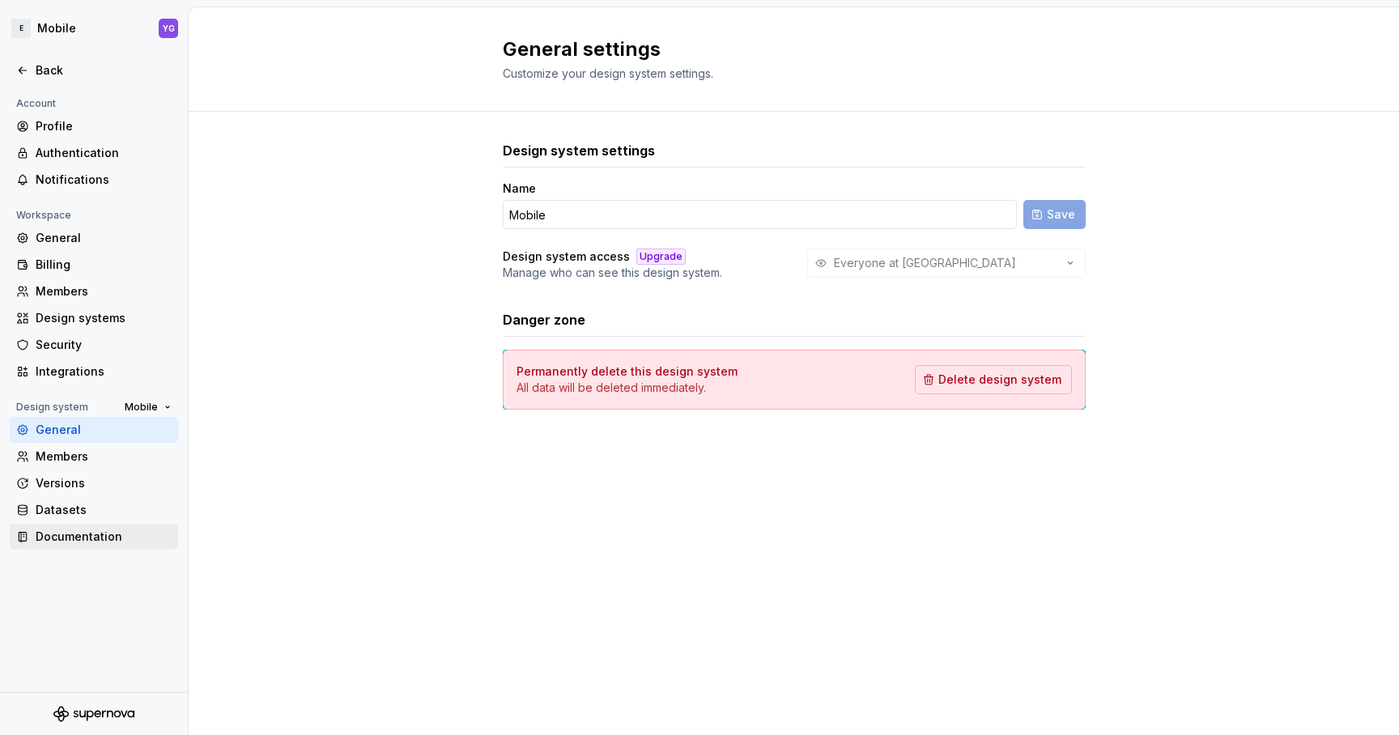
click at [75, 542] on div "Documentation" at bounding box center [104, 537] width 136 height 16
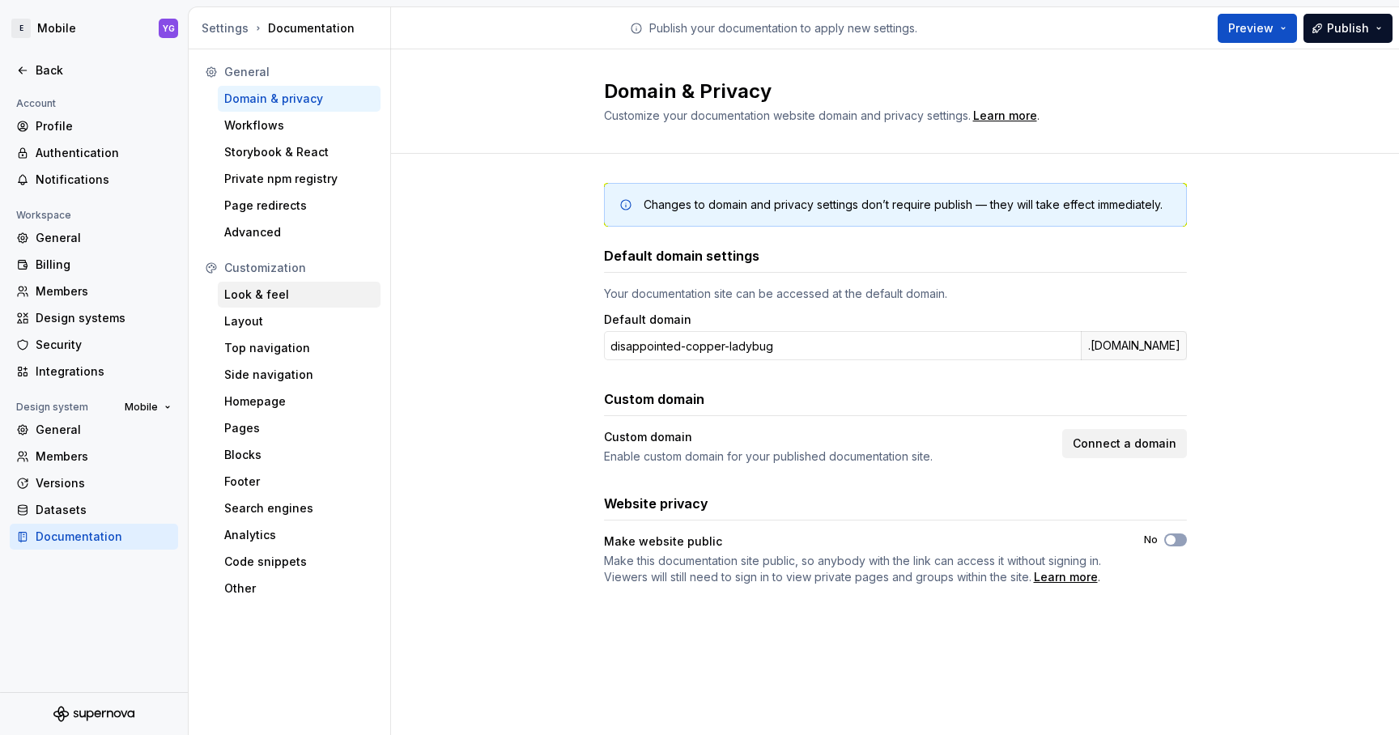
click at [267, 300] on div "Look & feel" at bounding box center [299, 295] width 150 height 16
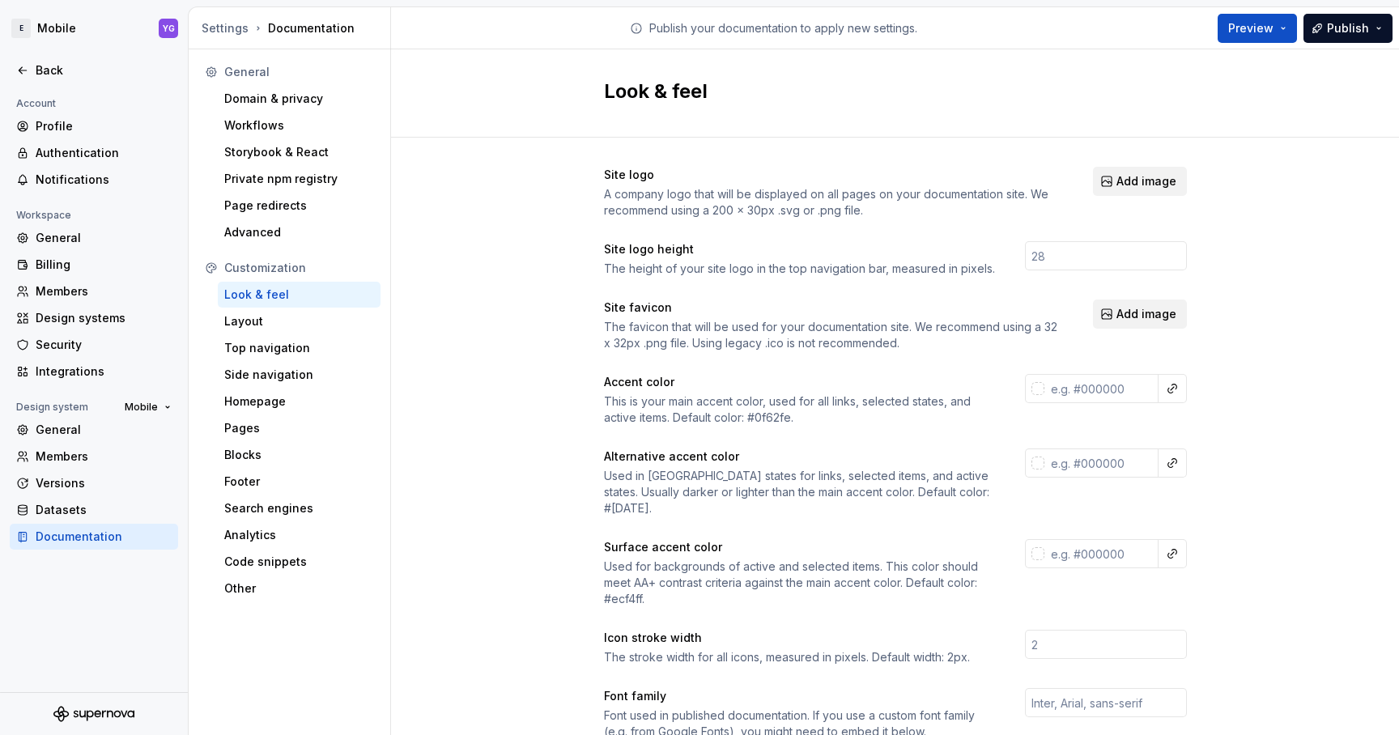
click at [561, 363] on div "Site logo A company logo that will be displayed on all pages on your documentat…" at bounding box center [895, 734] width 1008 height 1193
click at [271, 317] on div "Layout" at bounding box center [299, 321] width 150 height 16
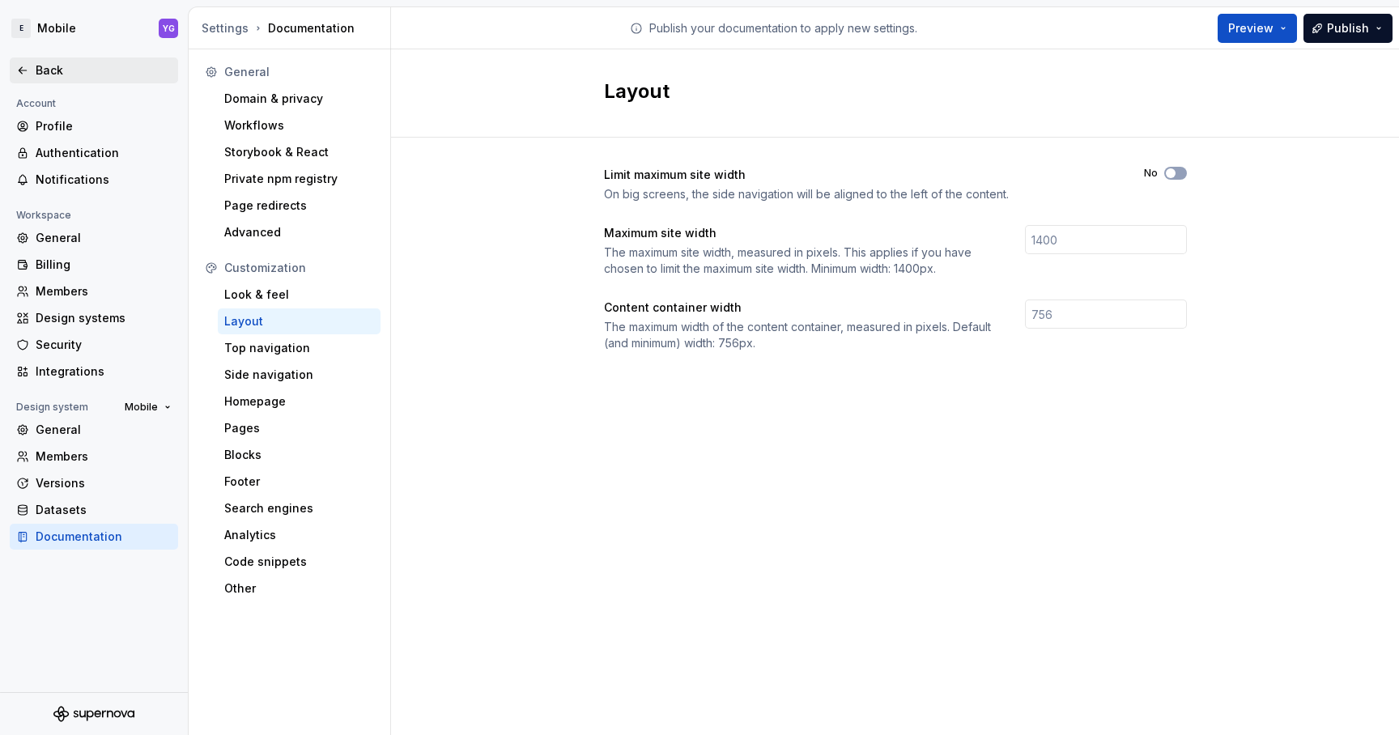
click at [87, 69] on div "Back" at bounding box center [104, 70] width 136 height 16
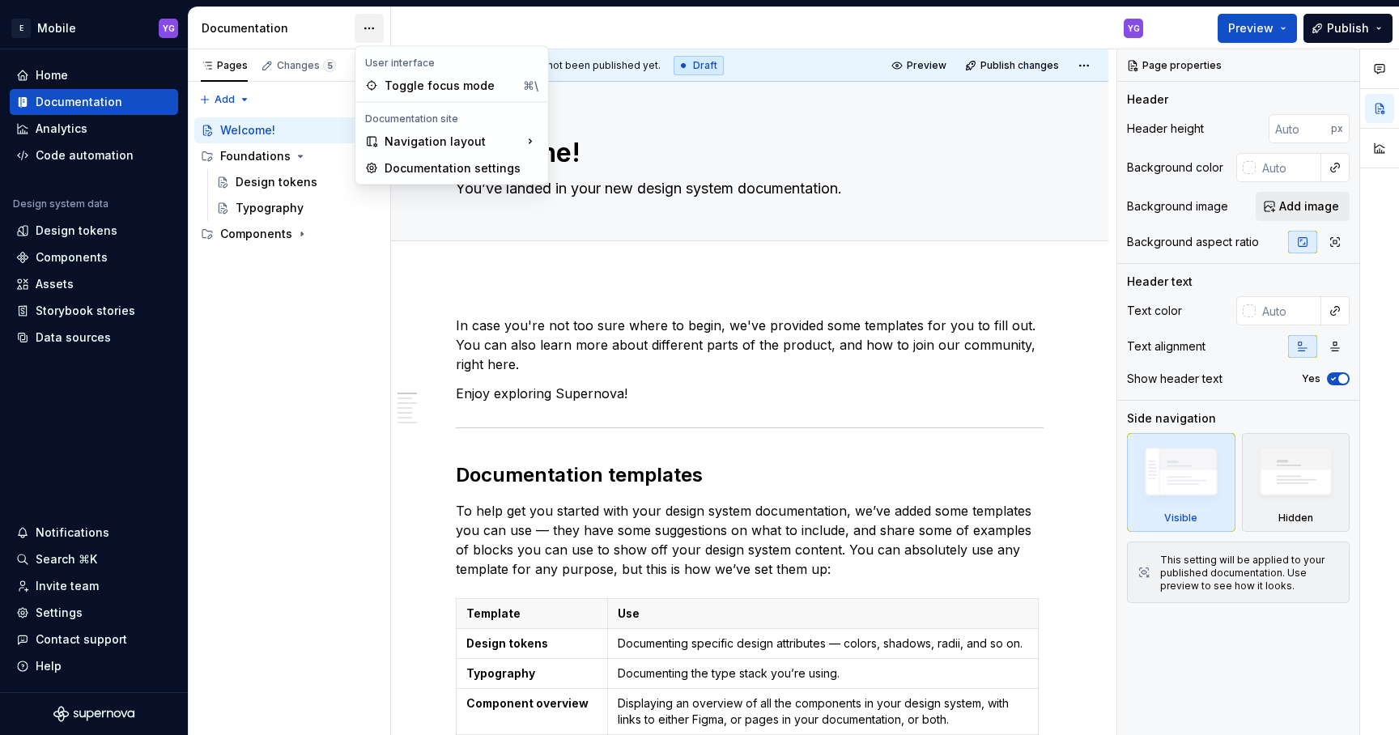
click at [369, 29] on html "E Mobile YG Home Documentation Analytics Code automation Design system data Des…" at bounding box center [699, 367] width 1399 height 735
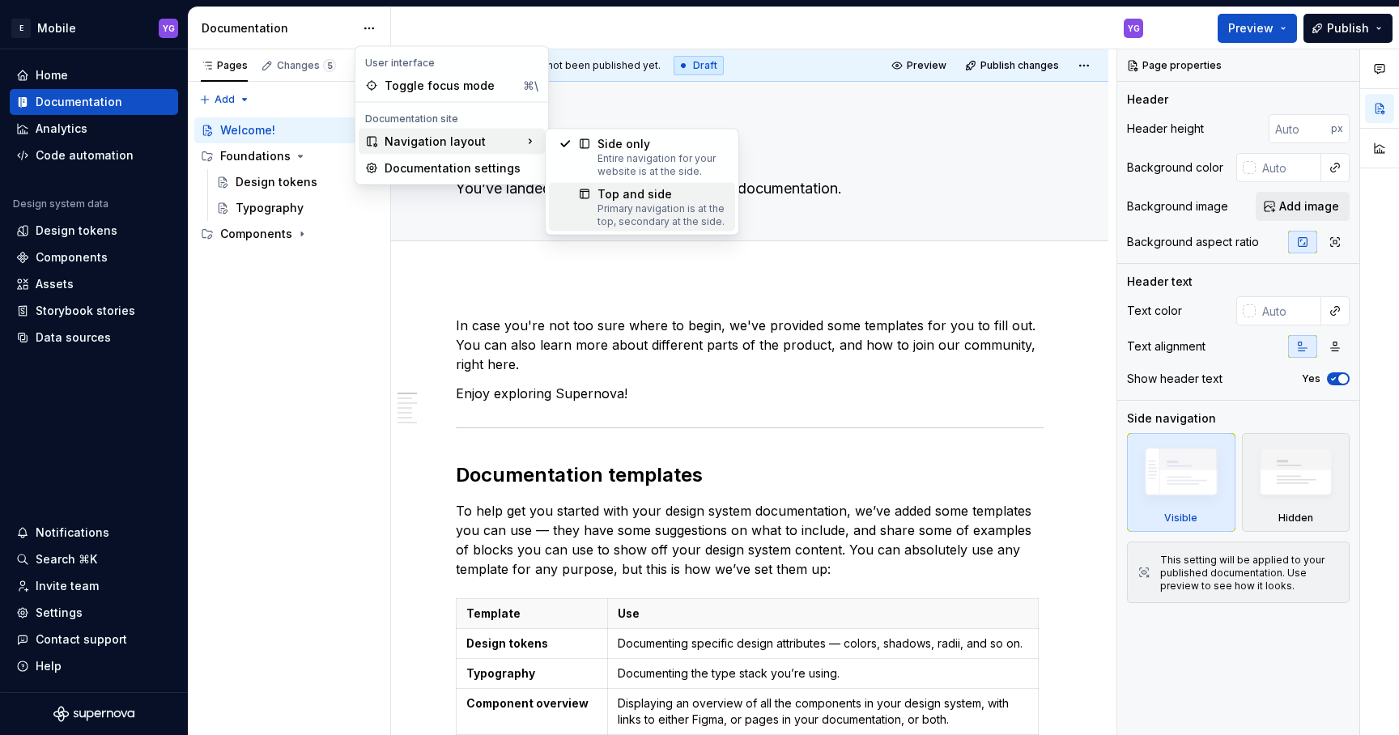
click at [624, 206] on div "Primary navigation is at the top, secondary at the side." at bounding box center [661, 215] width 128 height 26
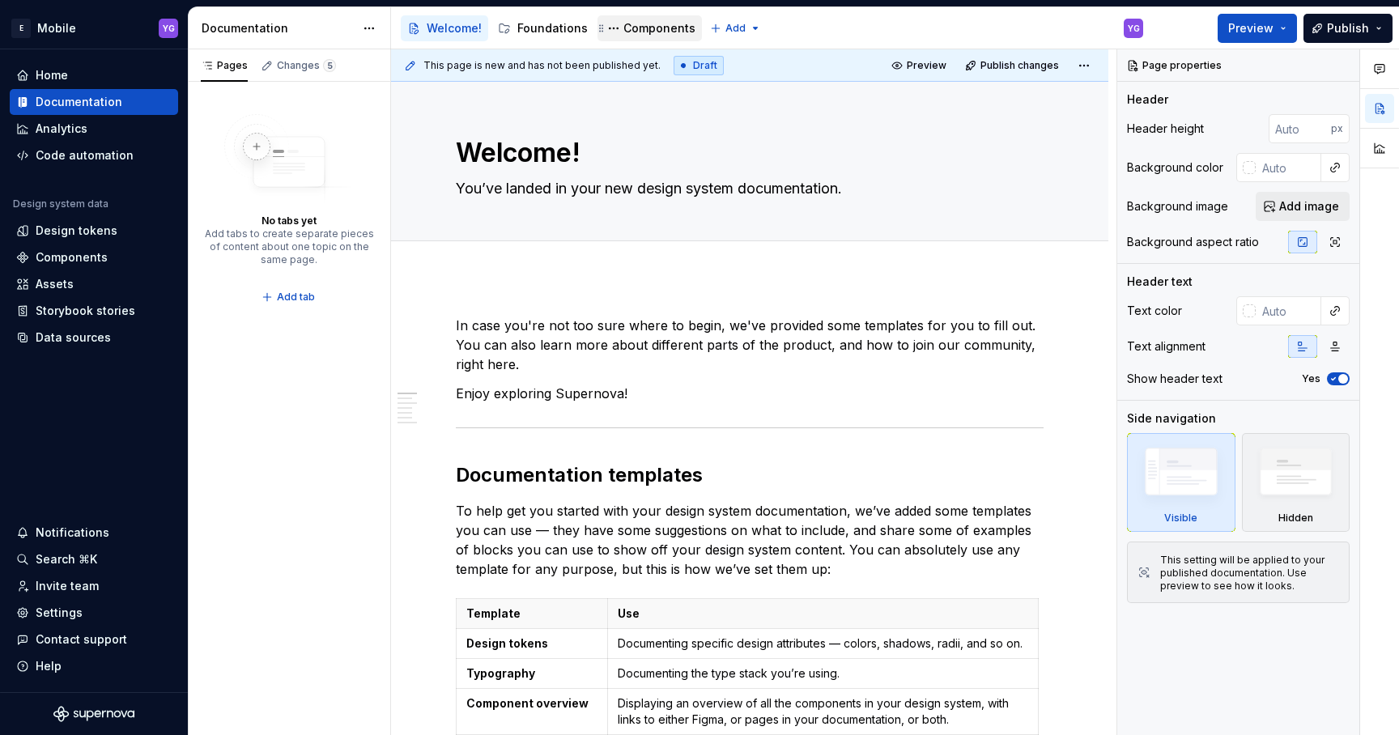
click at [633, 28] on div "Components" at bounding box center [659, 28] width 72 height 16
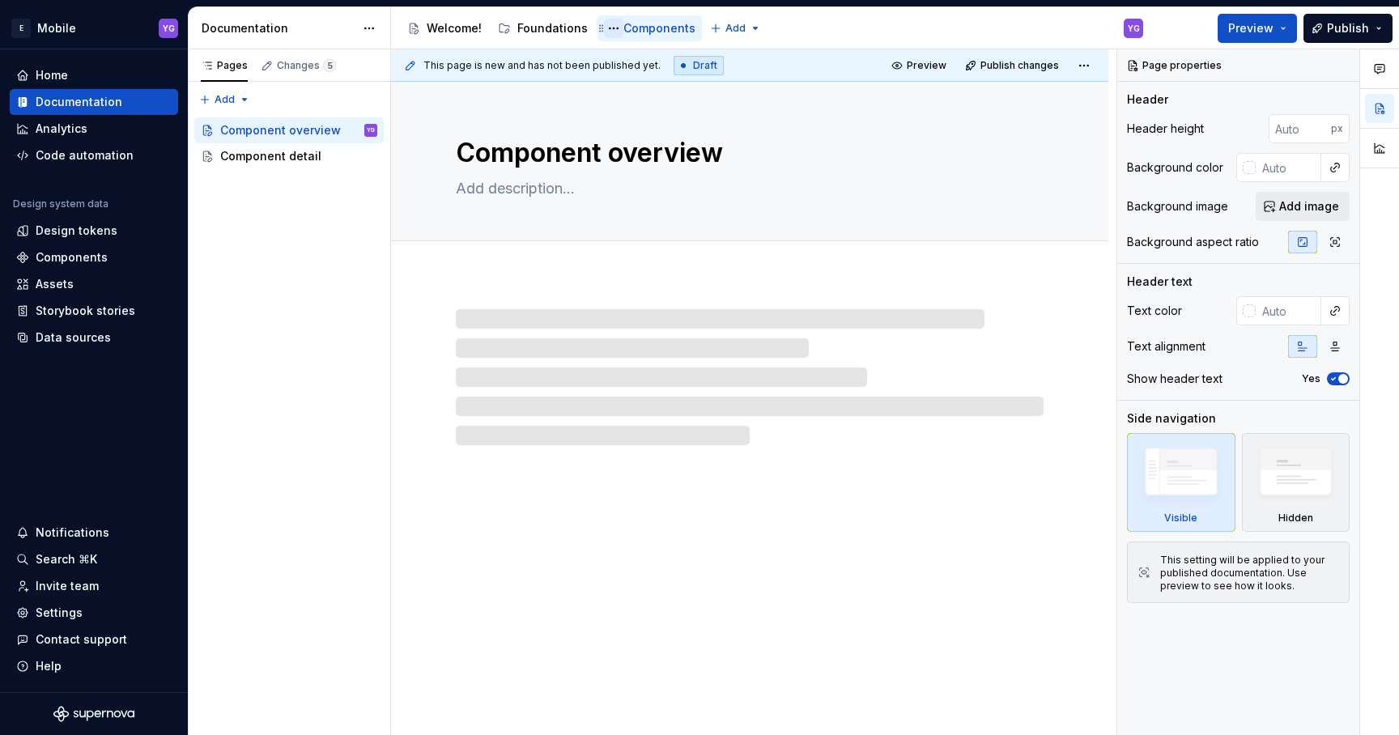
click at [608, 25] on button "Page tree" at bounding box center [613, 28] width 19 height 19
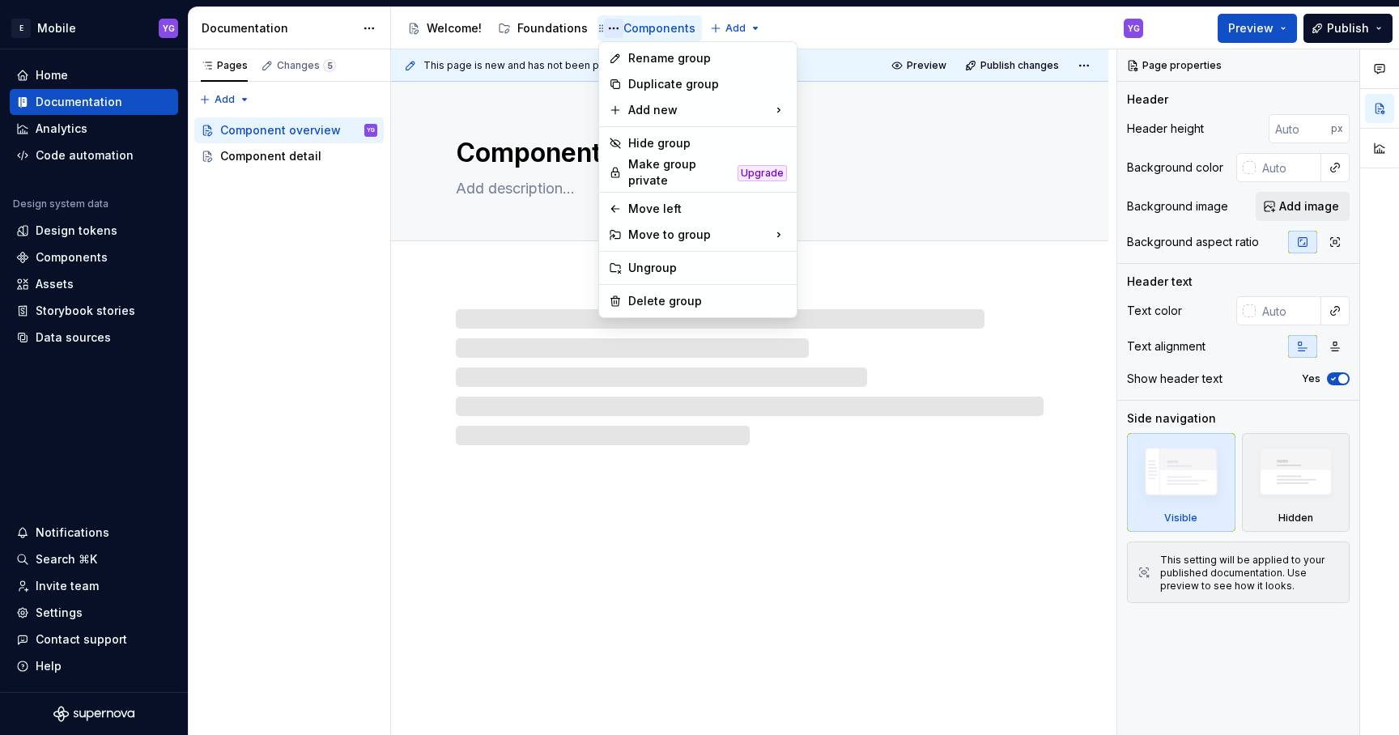
type textarea "*"
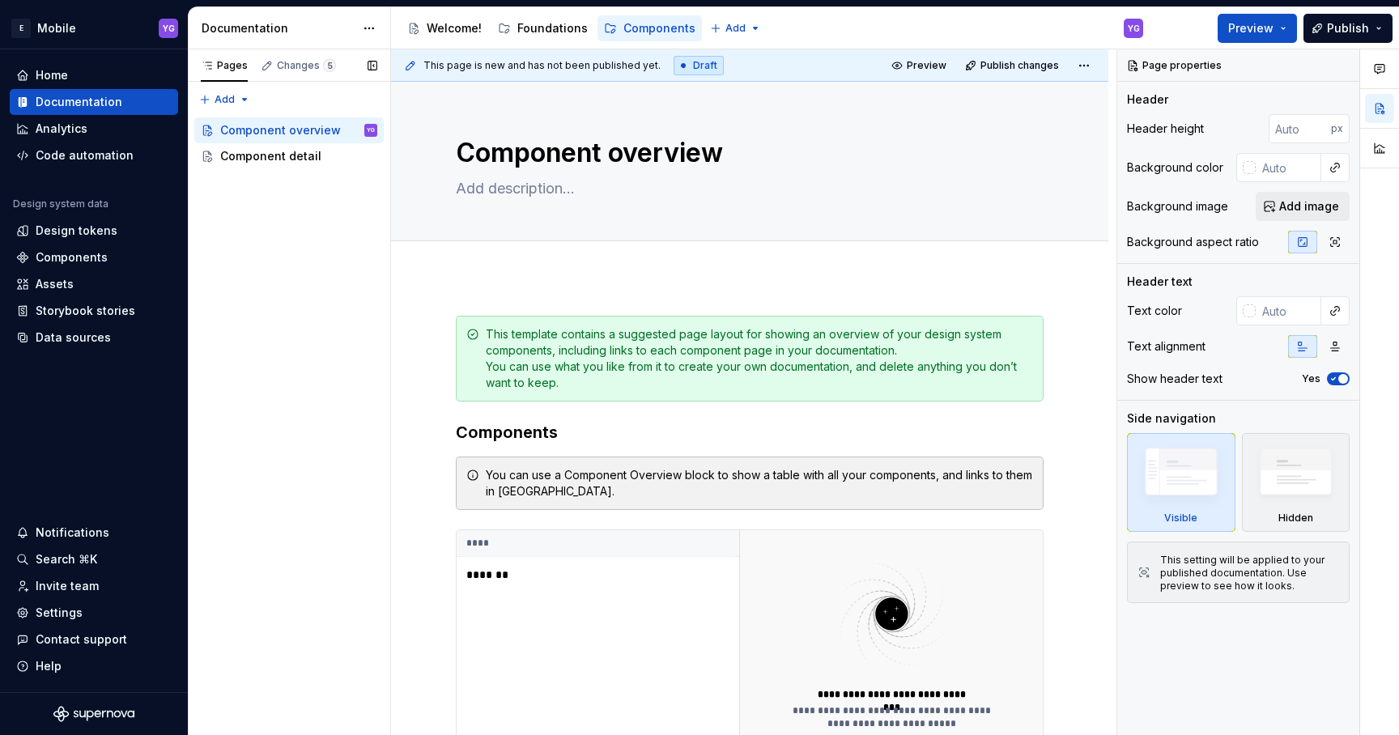
click at [248, 207] on div "Pages Changes 5 Add Accessibility guide for tree Page tree. Navigate the tree w…" at bounding box center [289, 392] width 202 height 687
click at [232, 103] on div "Pages Changes 5 Add Accessibility guide for tree Page tree. Navigate the tree w…" at bounding box center [289, 392] width 202 height 687
click at [267, 159] on div "New group" at bounding box center [276, 157] width 105 height 16
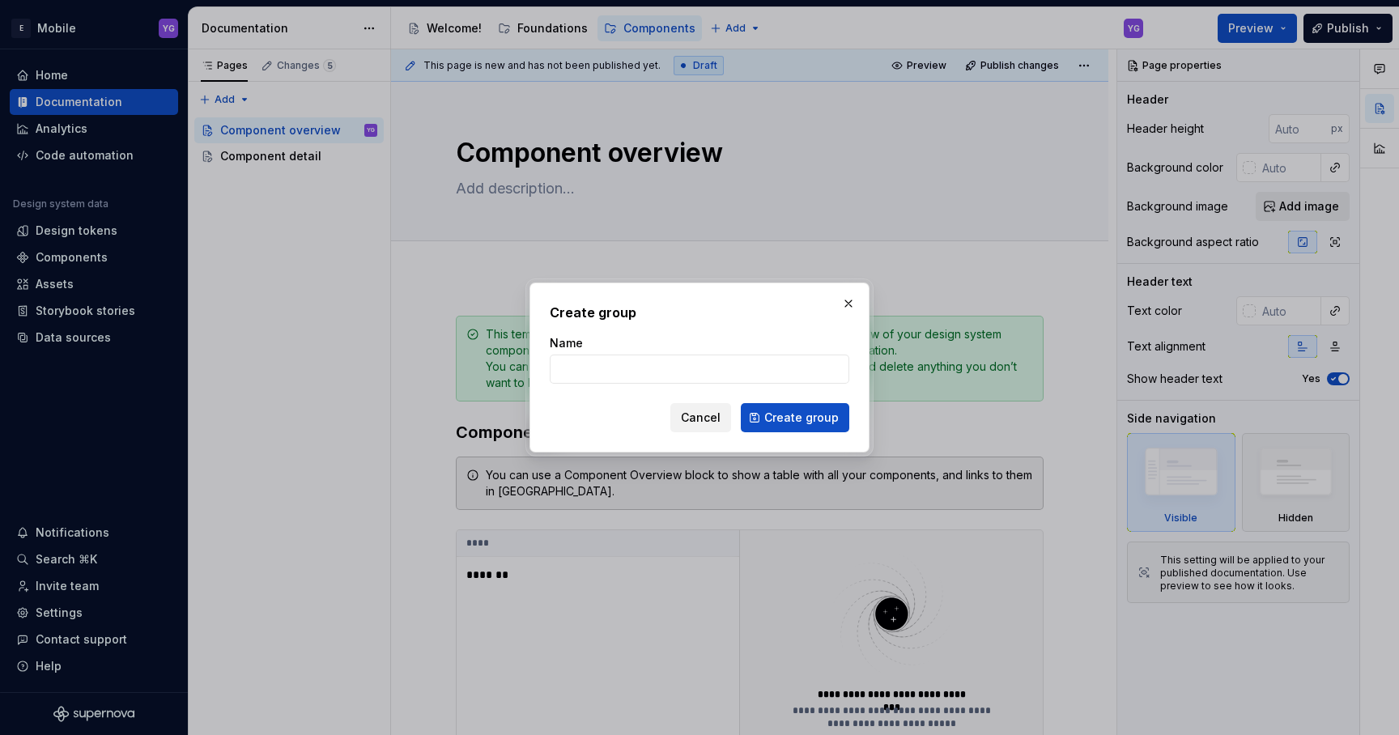
type input "B"
type input "CTA Buttons"
click at [779, 414] on span "Create group" at bounding box center [801, 418] width 74 height 16
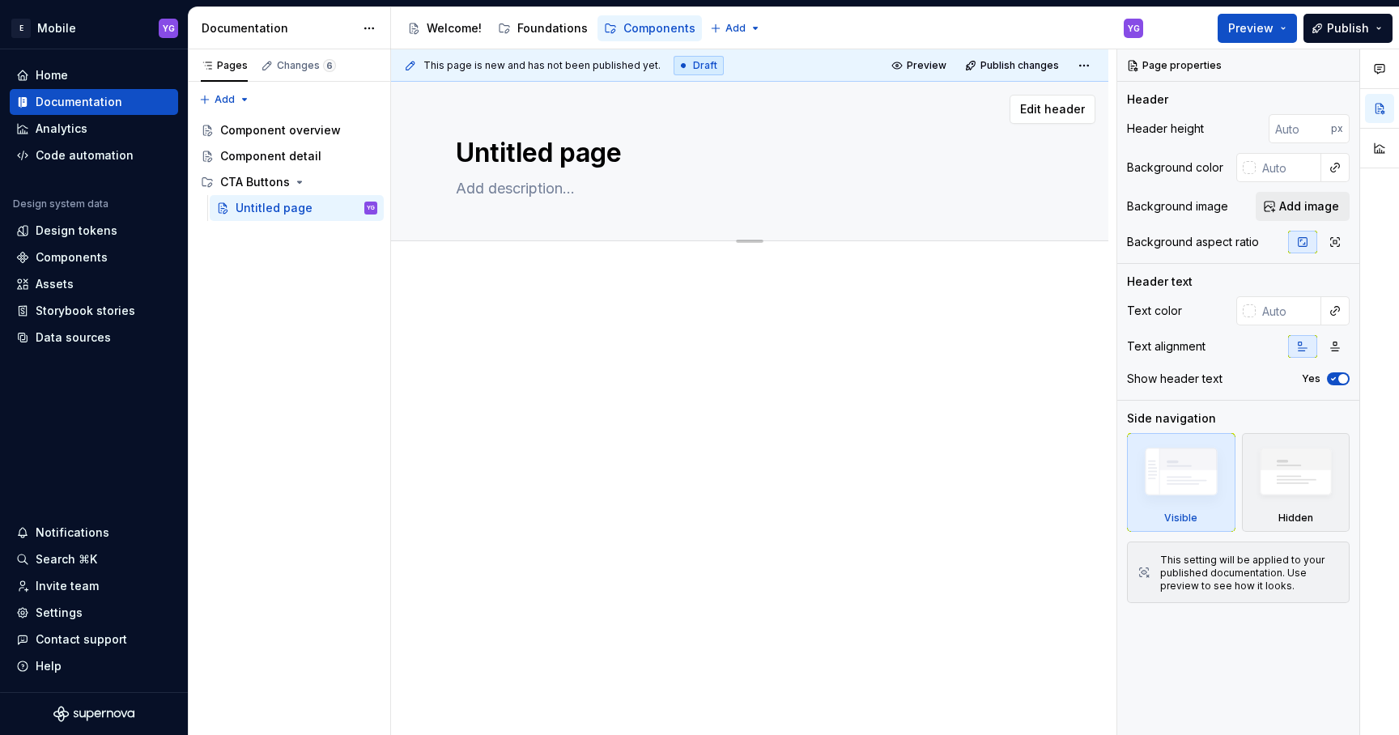
type textarea "*"
click at [485, 143] on textarea "Untitled page" at bounding box center [747, 153] width 588 height 39
click at [480, 152] on textarea "Untitled page" at bounding box center [747, 153] width 588 height 39
type textarea "s page"
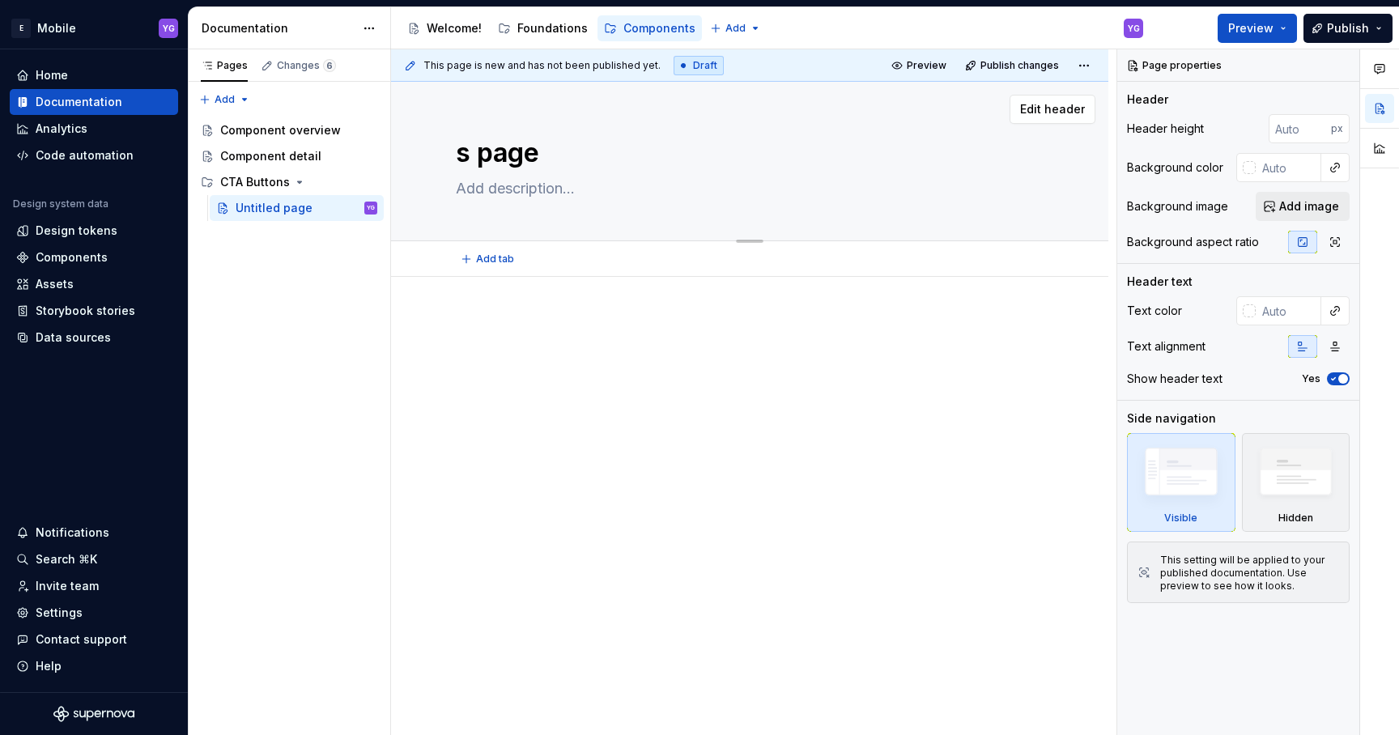
click at [480, 152] on textarea "Untitled page" at bounding box center [747, 153] width 588 height 39
type textarea "*"
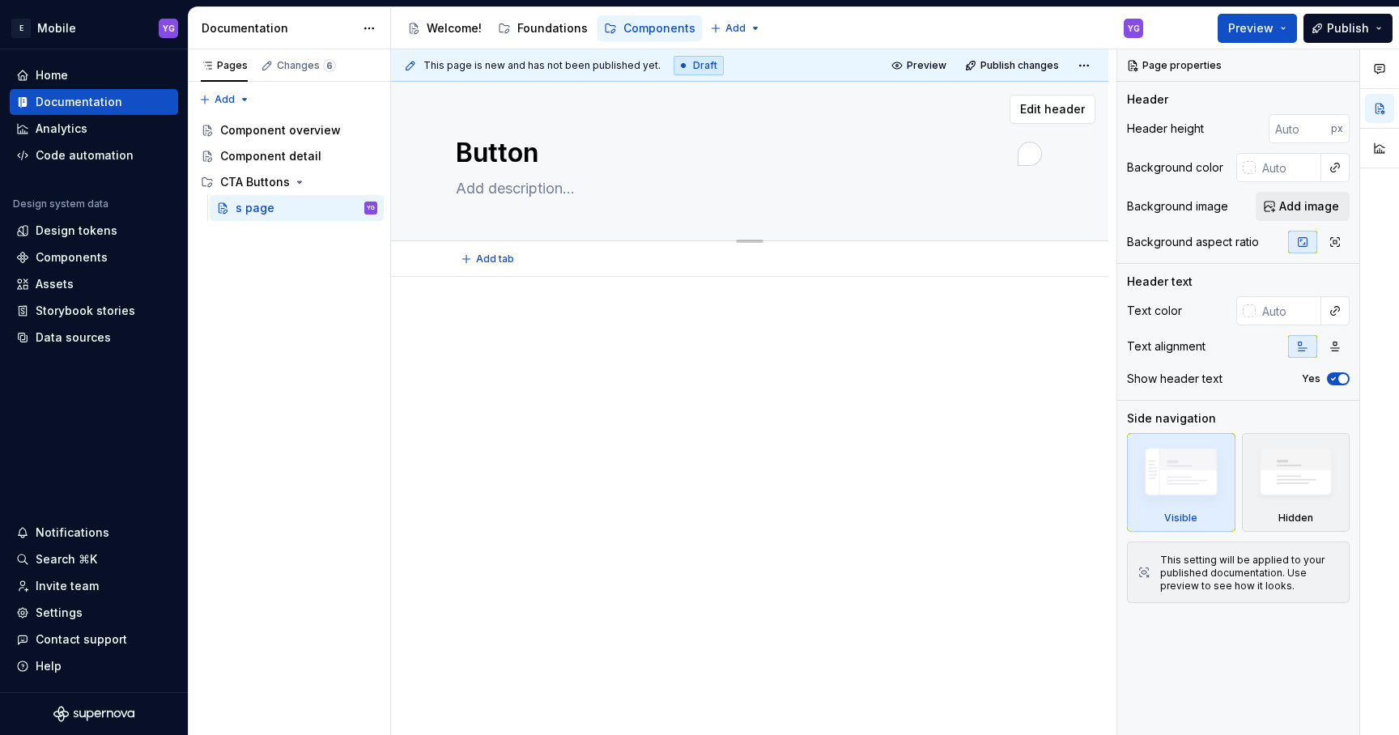
type textarea "Buttons"
type textarea "*"
type textarea "Buttons"
click at [492, 335] on div at bounding box center [750, 347] width 588 height 62
click at [471, 294] on div at bounding box center [749, 447] width 717 height 340
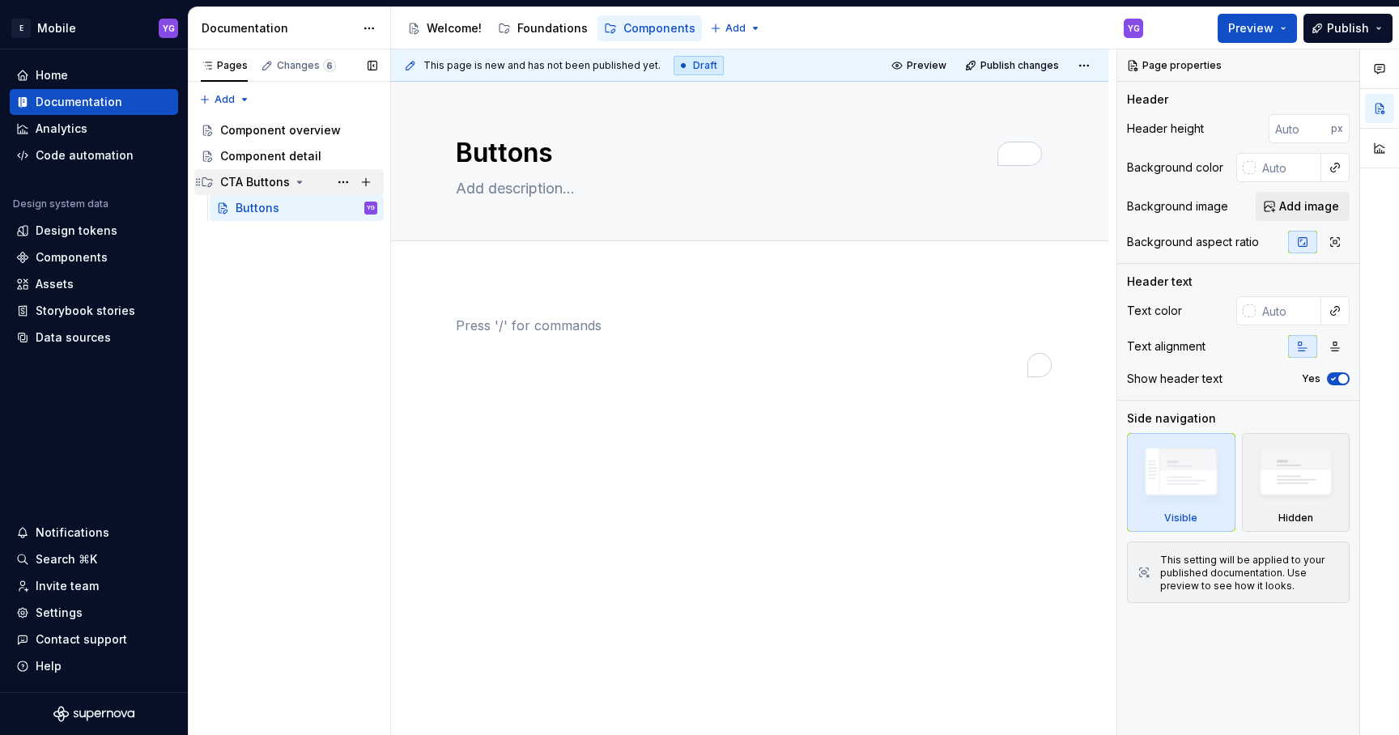
click at [480, 360] on div "To enrich screen reader interactions, please activate Accessibility in Grammarl…" at bounding box center [750, 347] width 588 height 62
type textarea "*"
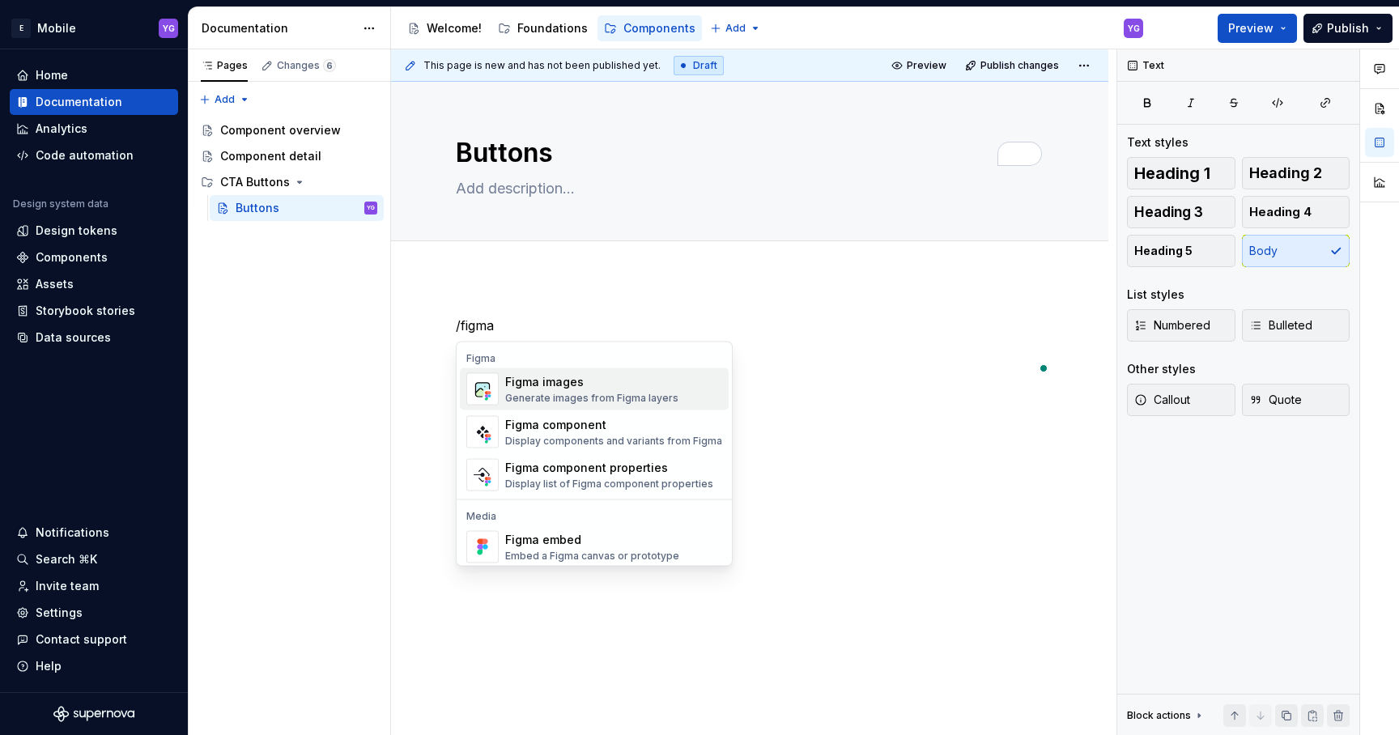
click at [534, 392] on div "Generate images from Figma layers" at bounding box center [591, 398] width 173 height 13
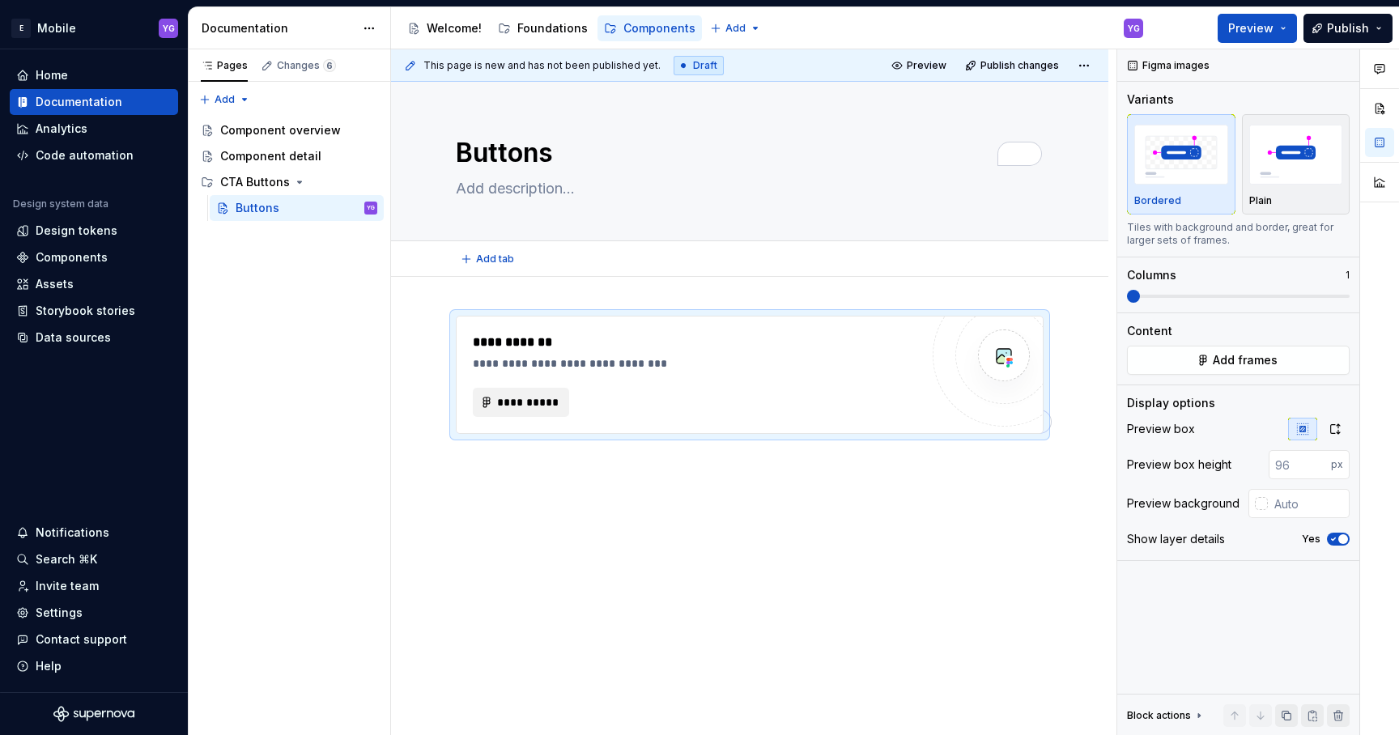
type textarea "*"
click at [527, 405] on span "**********" at bounding box center [527, 402] width 62 height 16
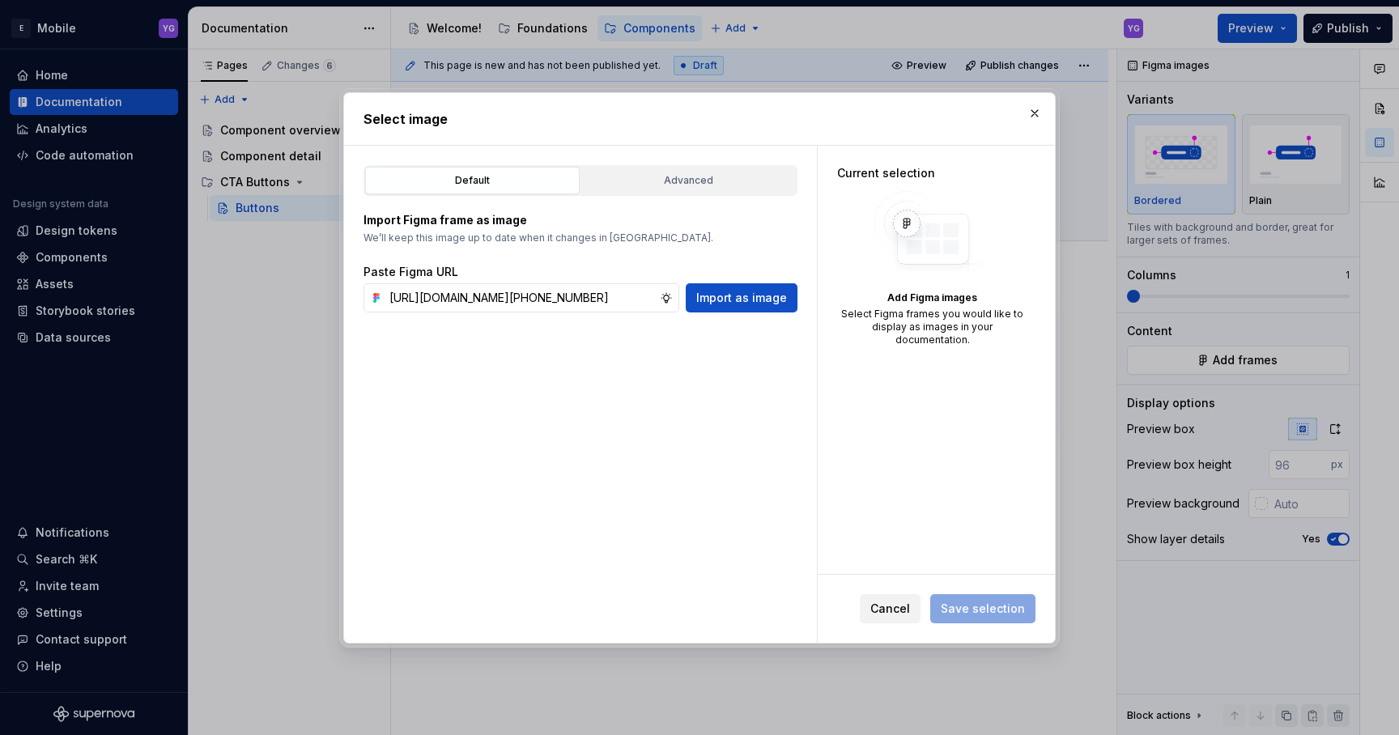
scroll to position [0, 541]
type input "[URL][DOMAIN_NAME][PHONE_NUMBER]"
click at [757, 292] on span "Import as image" at bounding box center [741, 298] width 91 height 16
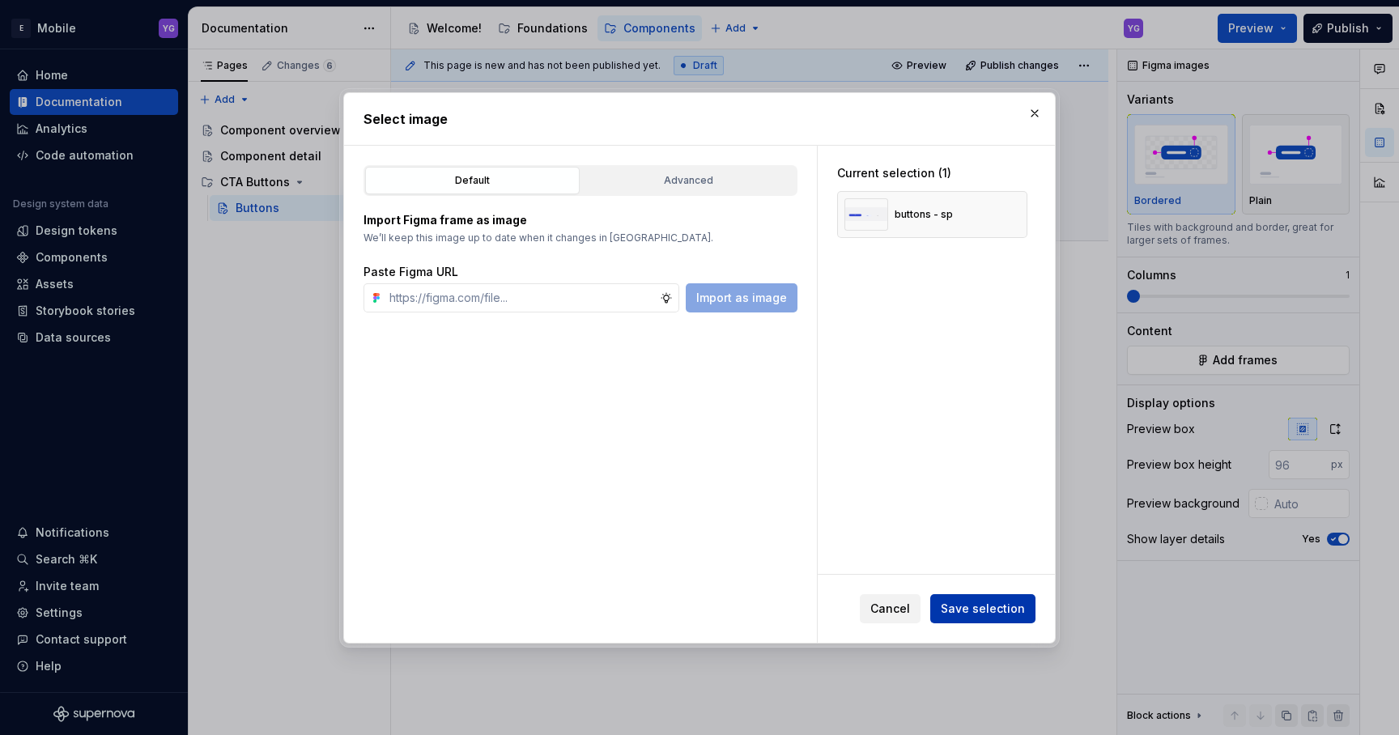
click at [974, 610] on span "Save selection" at bounding box center [983, 609] width 84 height 16
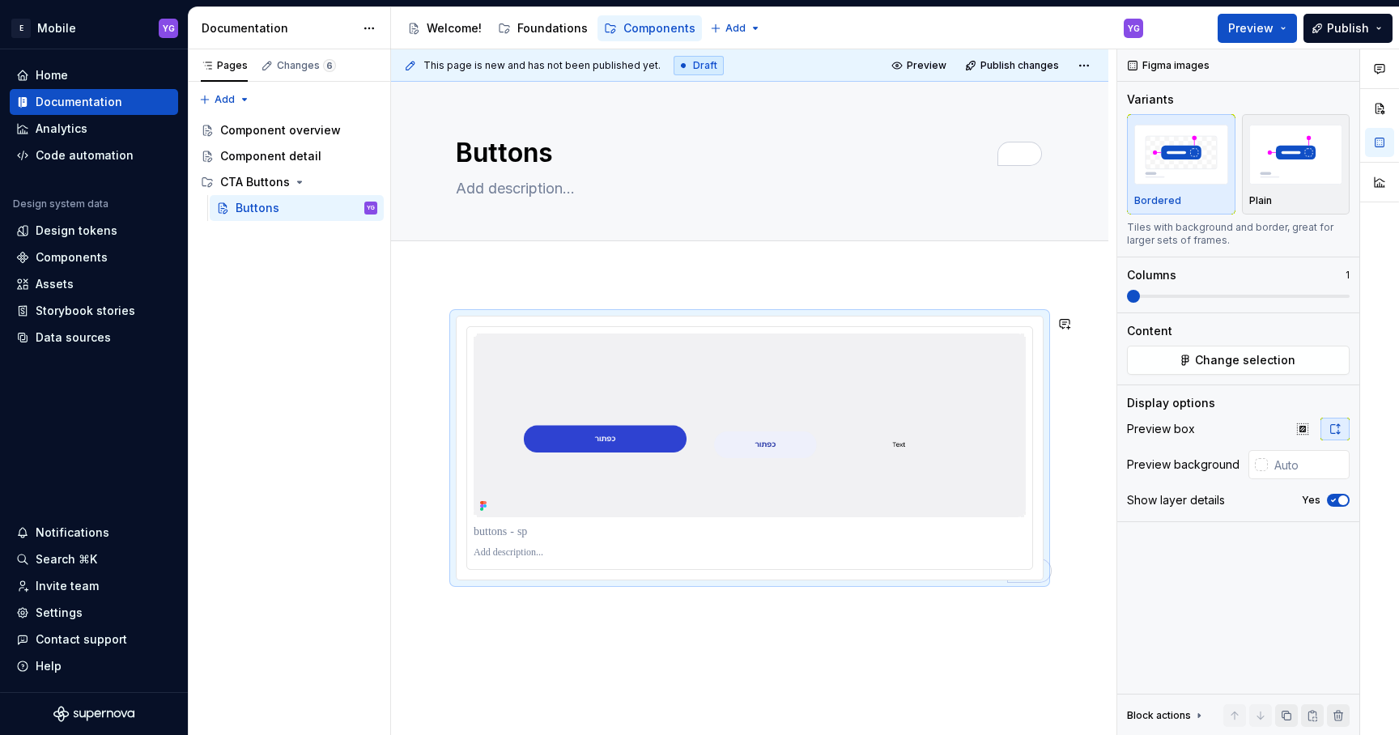
click at [560, 280] on div at bounding box center [749, 548] width 717 height 543
click at [465, 628] on div at bounding box center [749, 548] width 717 height 543
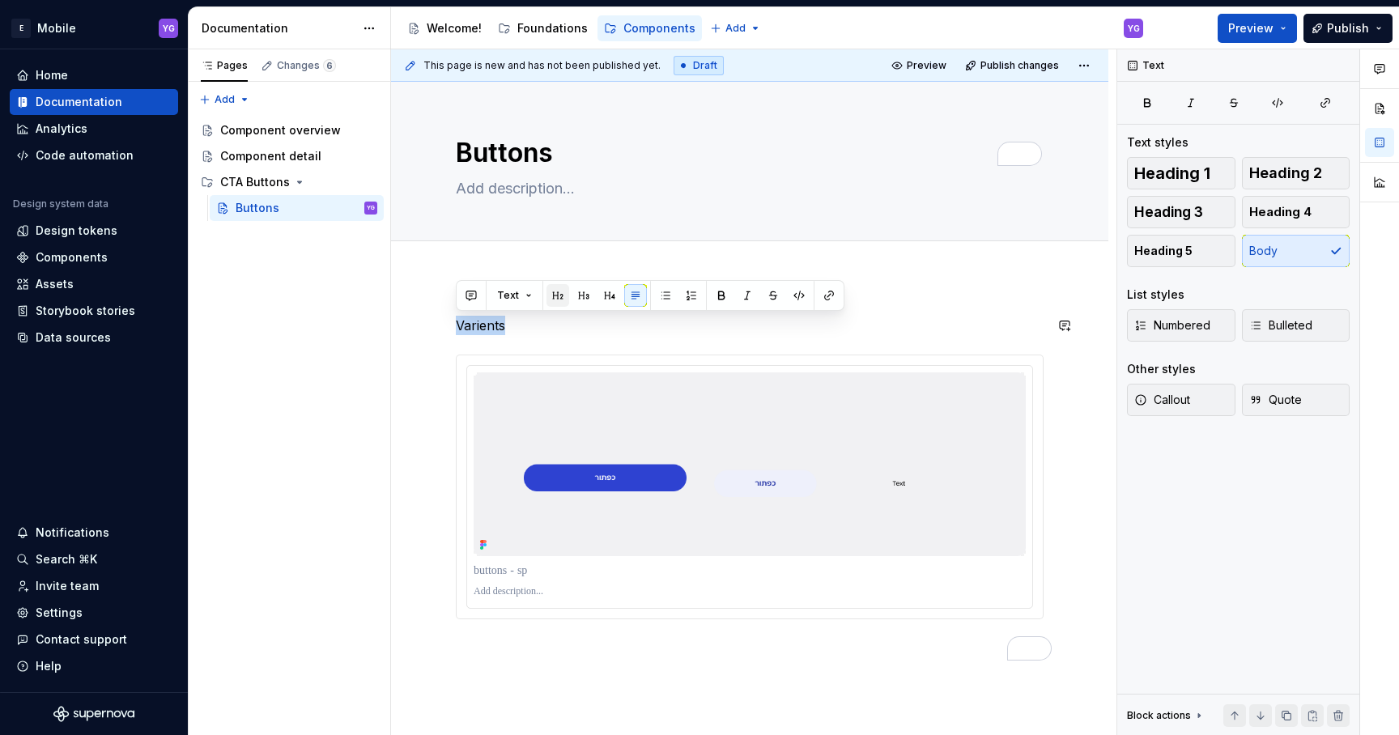
click at [557, 295] on button "button" at bounding box center [557, 295] width 23 height 23
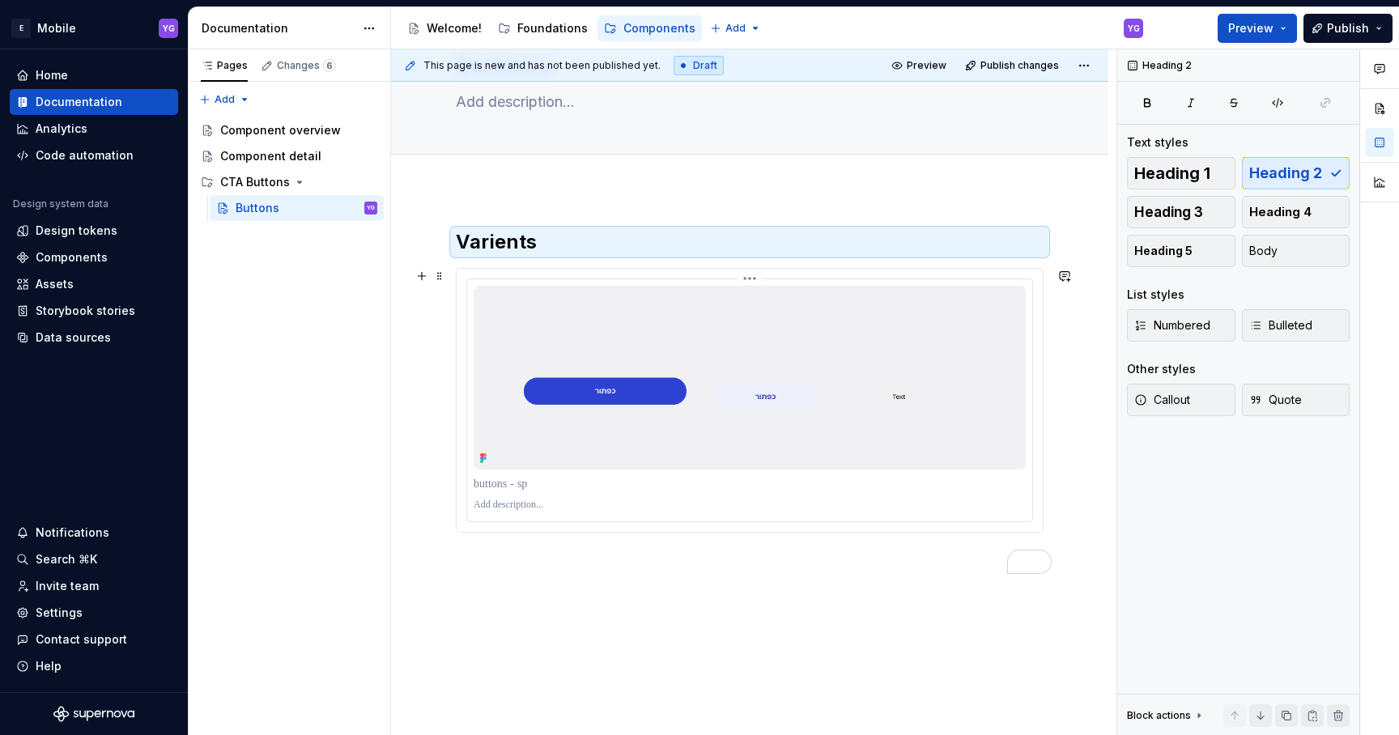
scroll to position [92, 0]
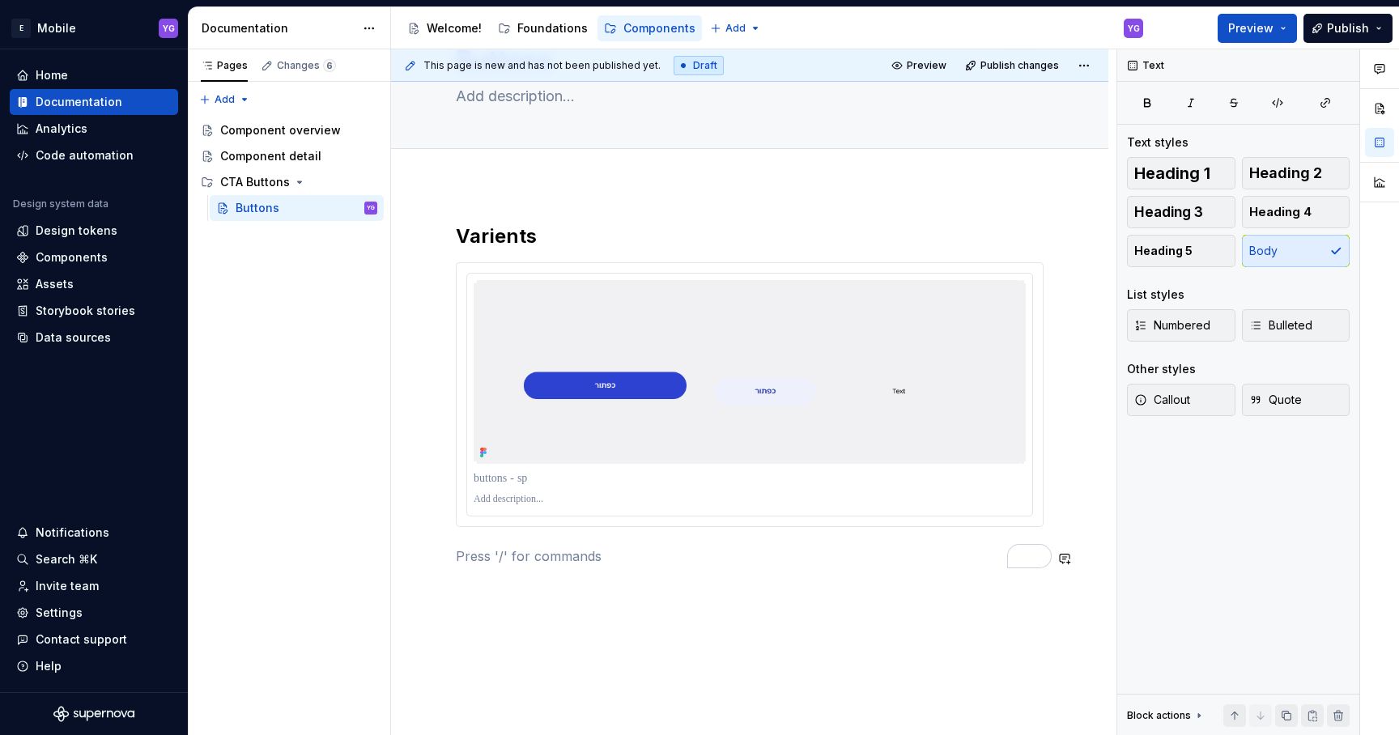
click at [553, 540] on div "Varients" at bounding box center [750, 394] width 588 height 342
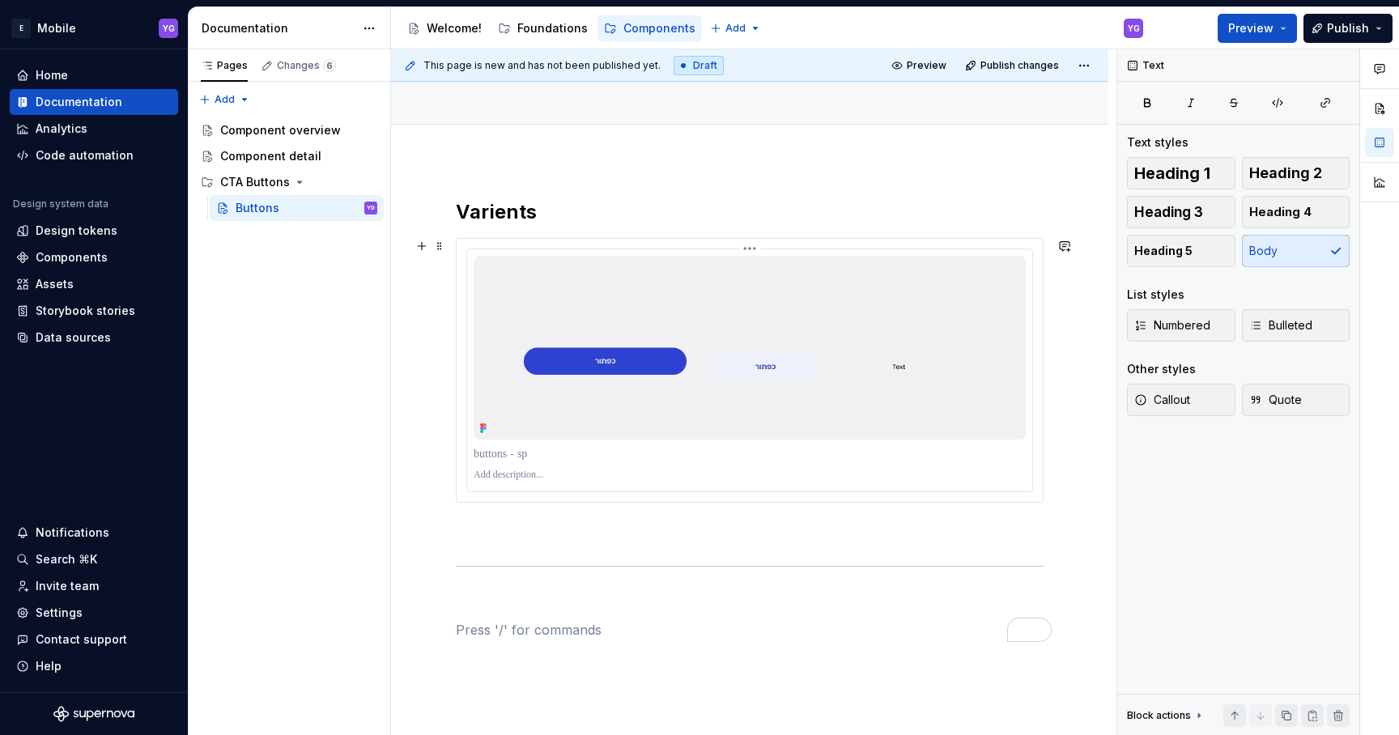
scroll to position [138, 0]
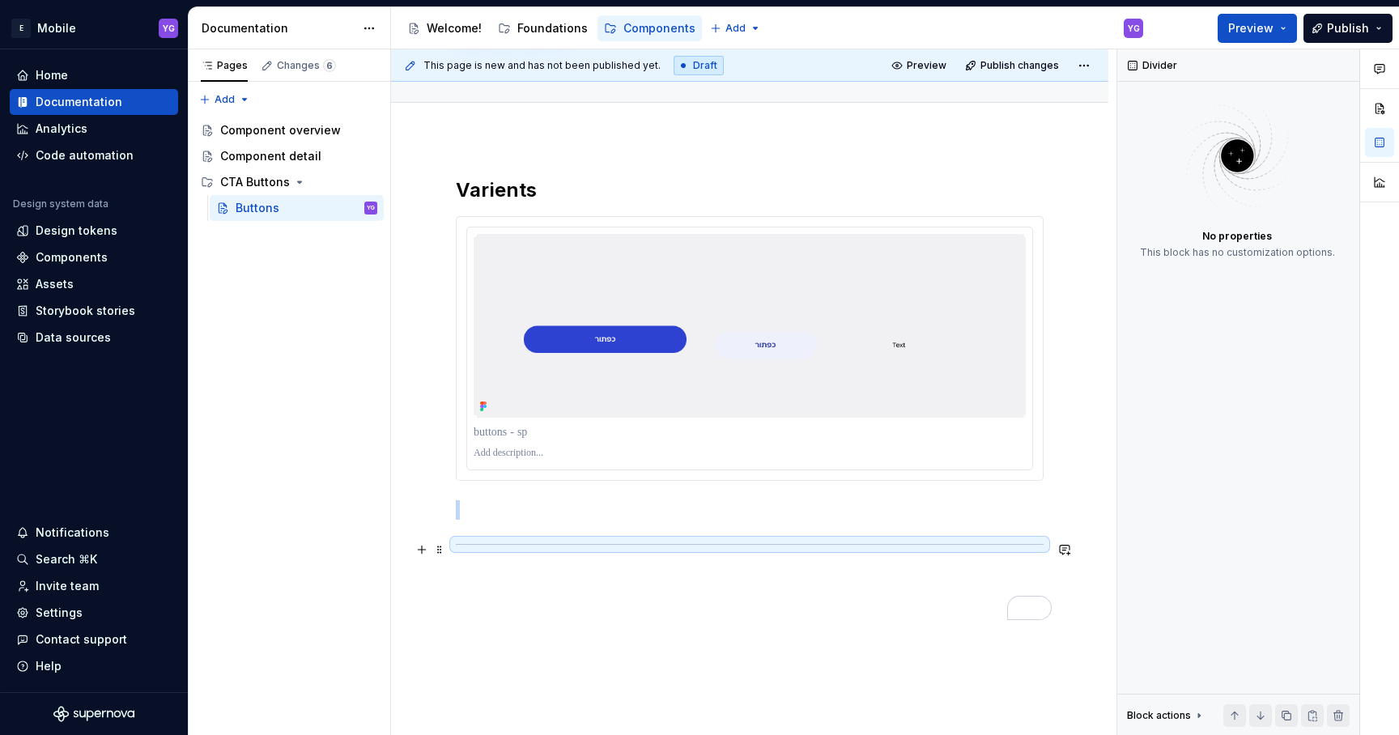
click at [503, 545] on div "To enrich screen reader interactions, please activate Accessibility in Grammarl…" at bounding box center [750, 544] width 588 height 11
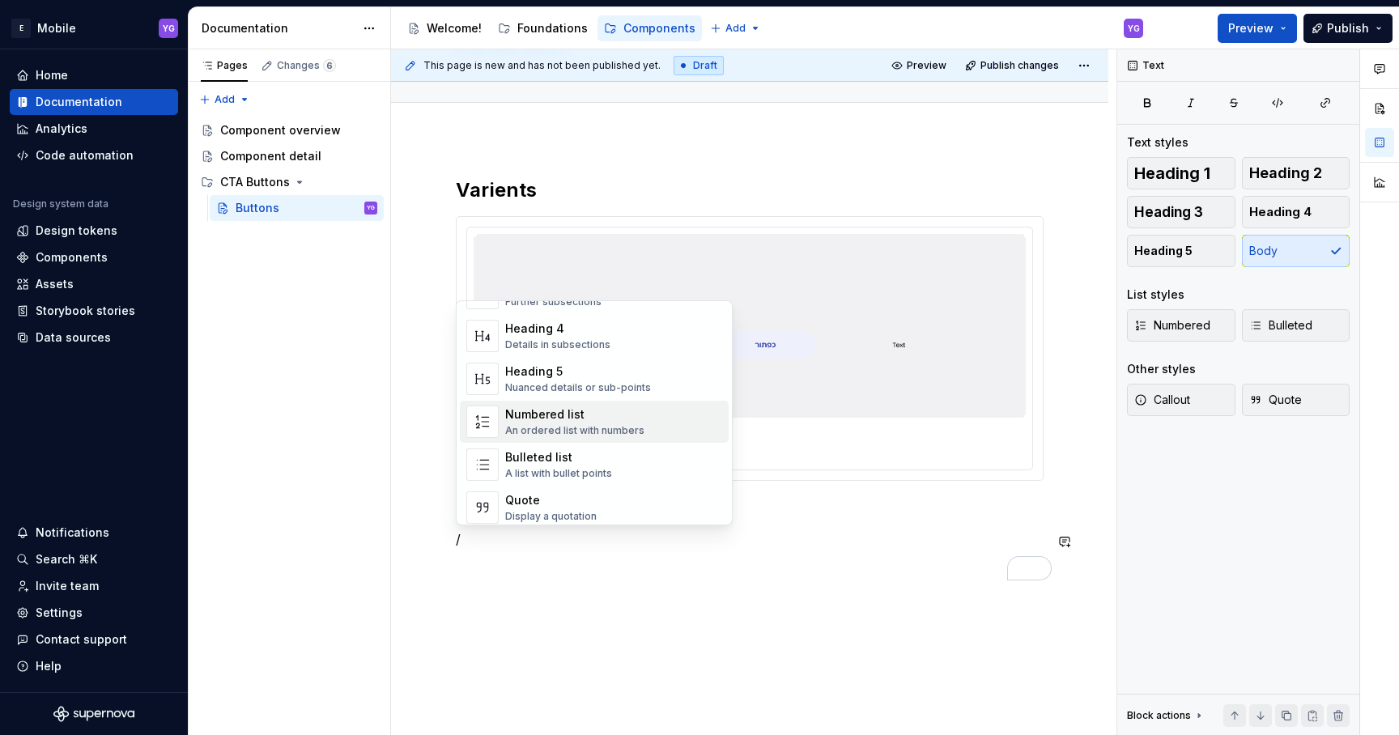
scroll to position [0, 0]
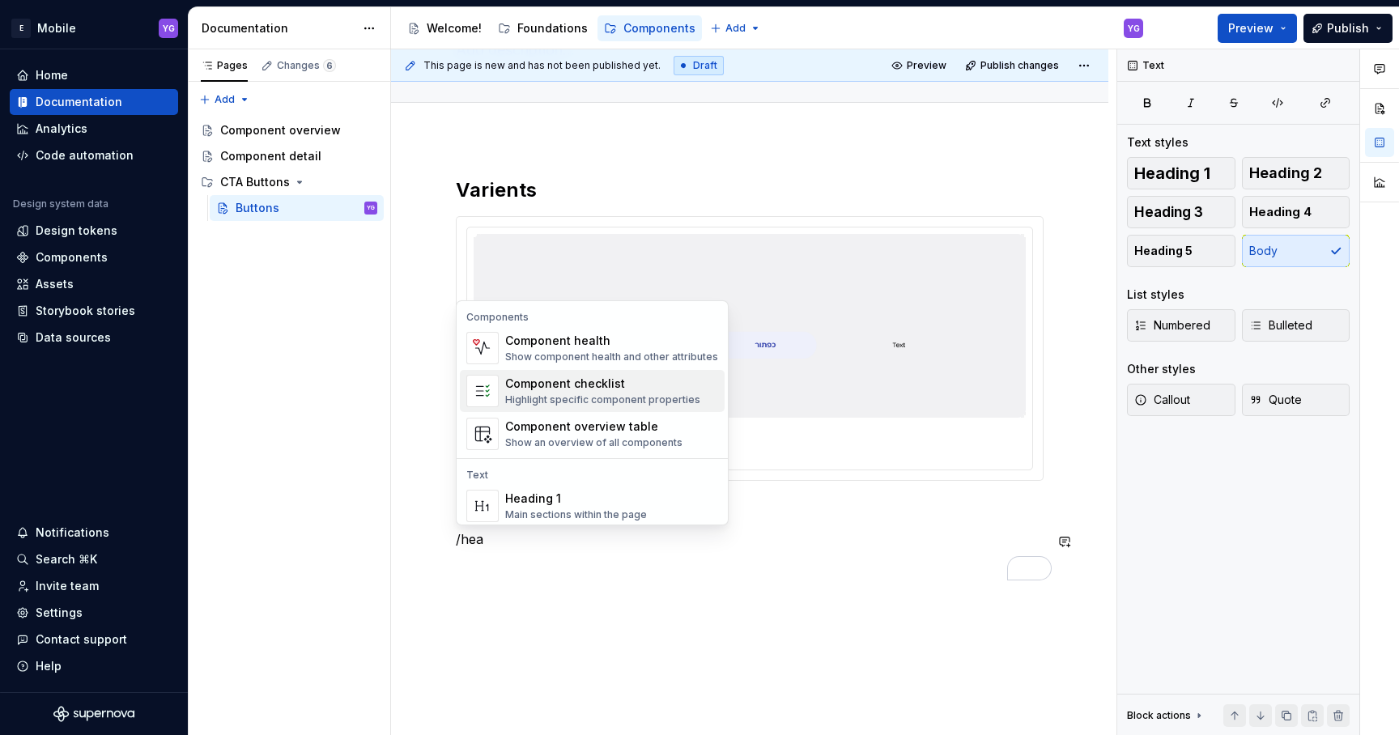
click at [610, 393] on div "Highlight specific component properties" at bounding box center [602, 399] width 195 height 13
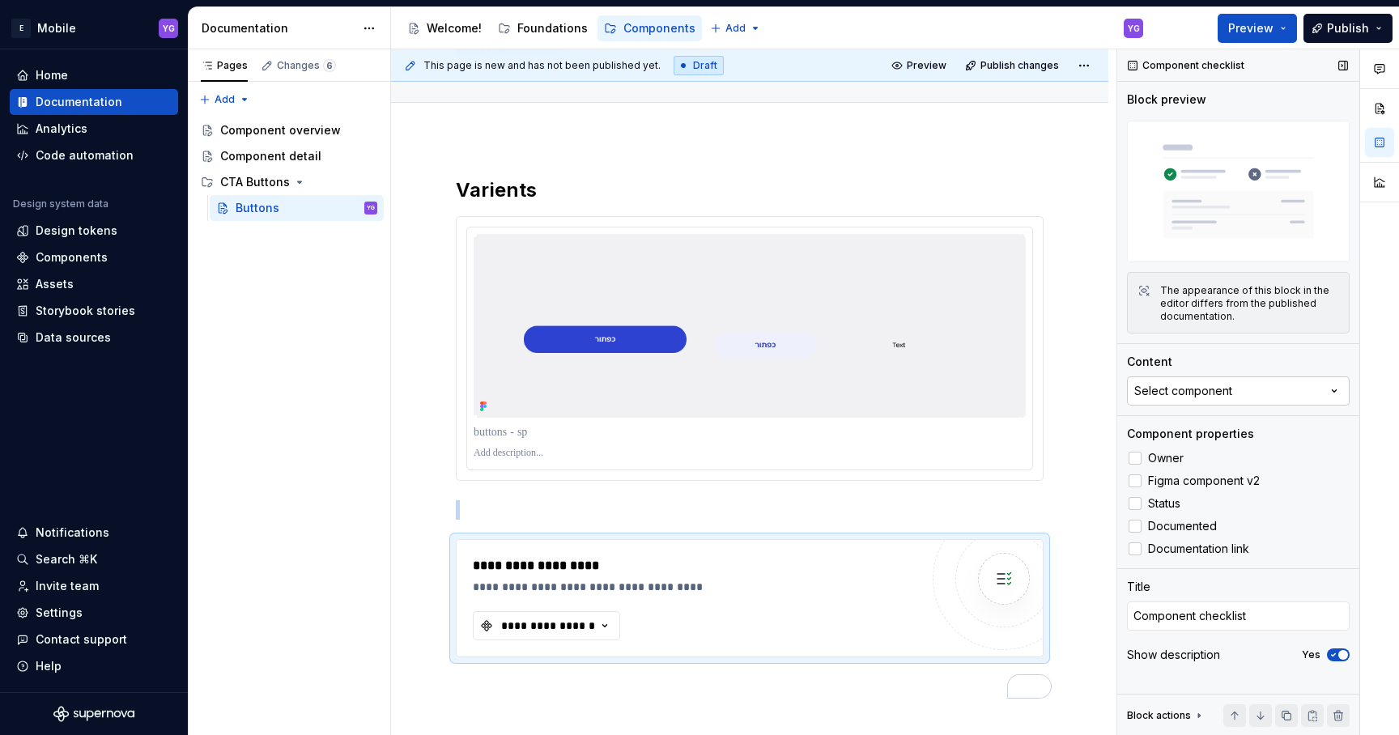
click at [1194, 381] on button "Select component" at bounding box center [1238, 390] width 223 height 29
click at [1137, 460] on div "Buttons" at bounding box center [1159, 457] width 44 height 16
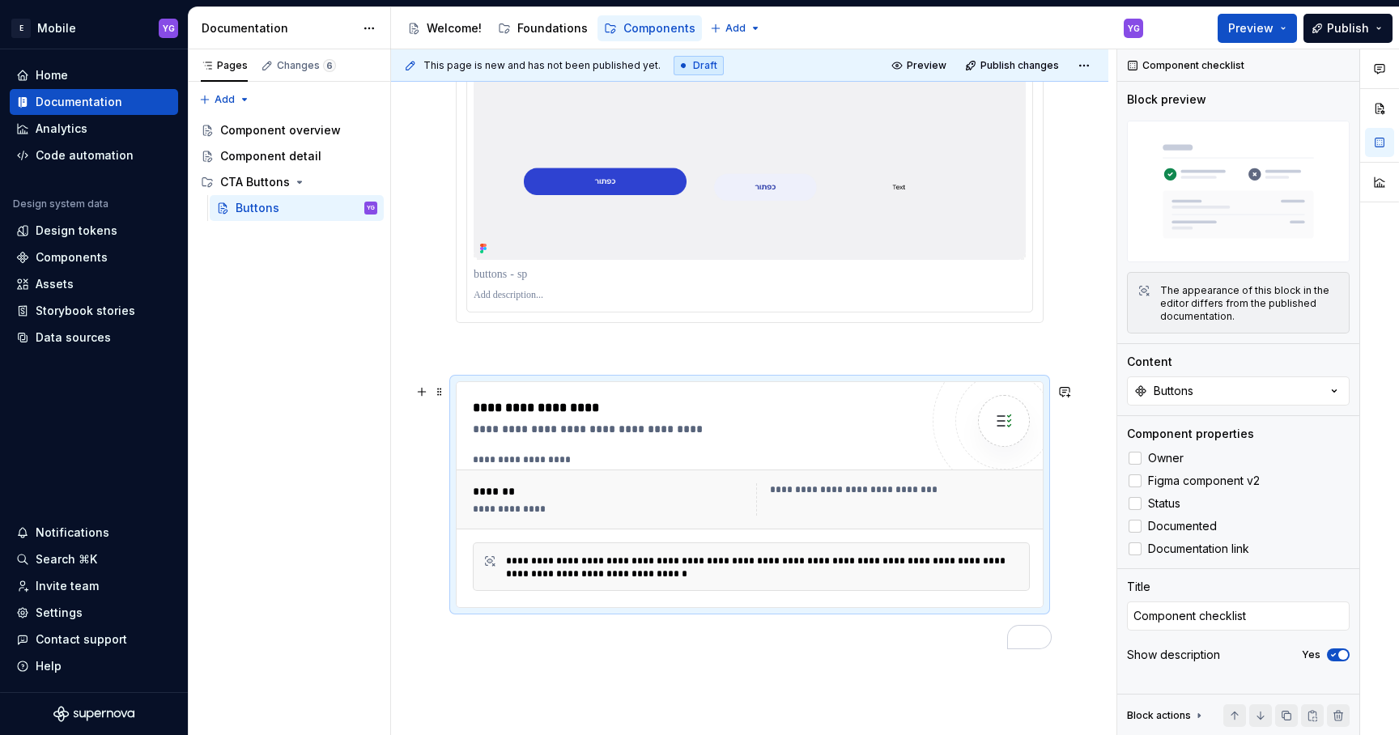
scroll to position [328, 0]
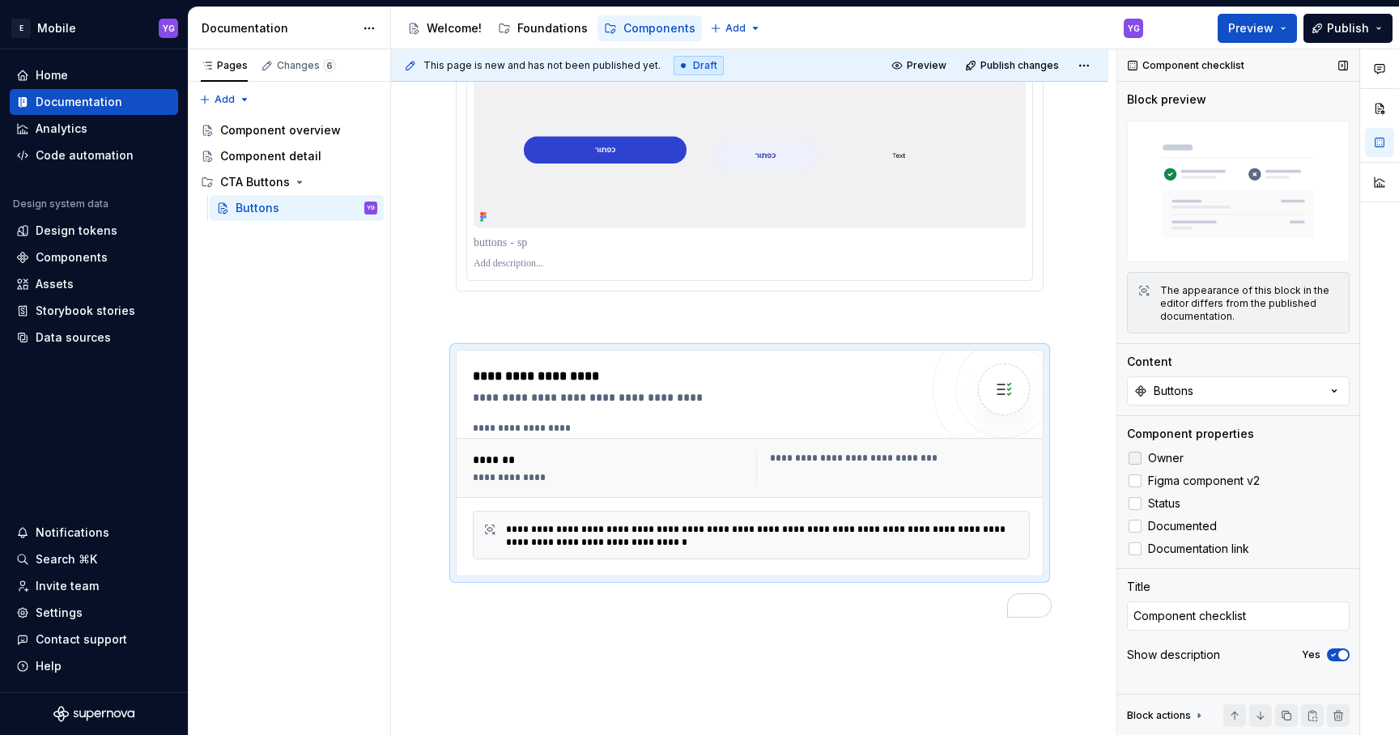
click at [1136, 453] on div at bounding box center [1135, 458] width 13 height 13
click at [1130, 483] on div at bounding box center [1135, 480] width 13 height 13
click at [1133, 504] on div at bounding box center [1135, 503] width 13 height 13
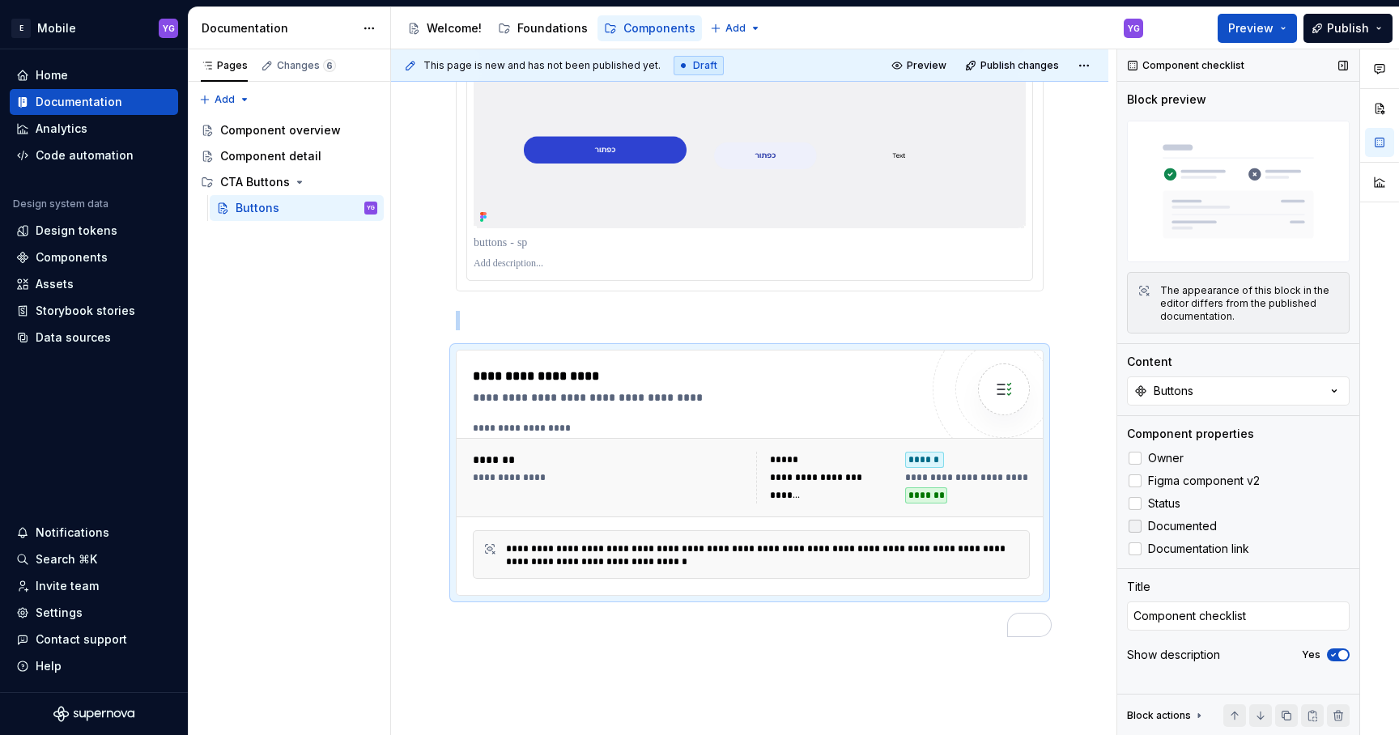
click at [1135, 527] on div at bounding box center [1135, 526] width 13 height 13
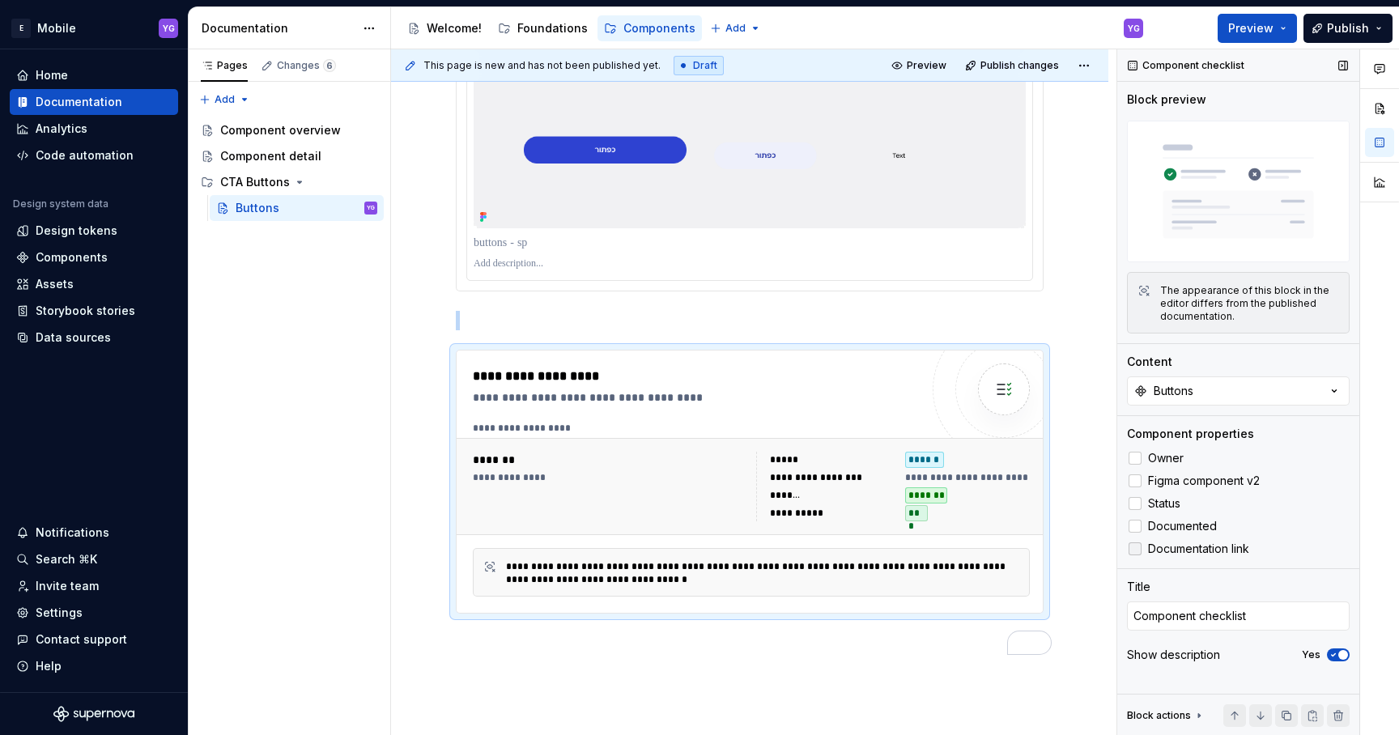
click at [1136, 551] on div at bounding box center [1135, 548] width 13 height 13
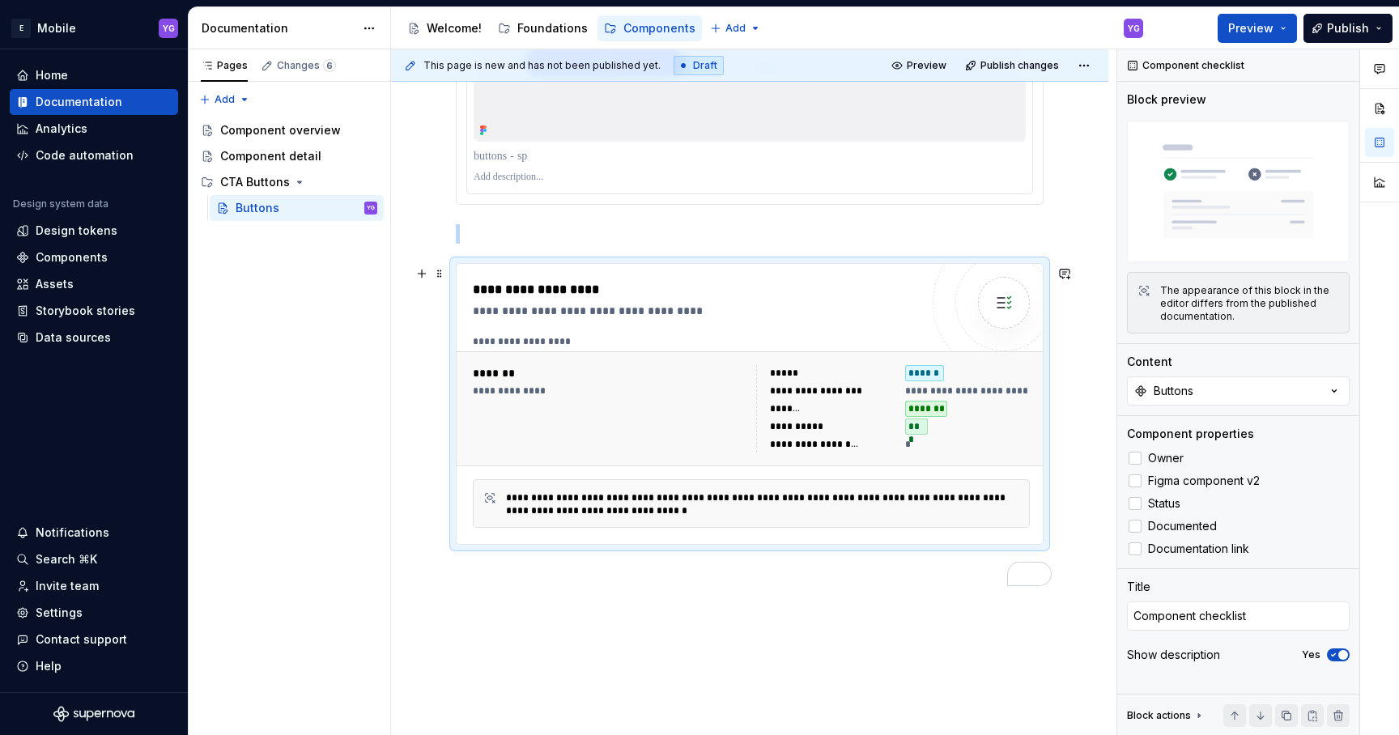
scroll to position [467, 0]
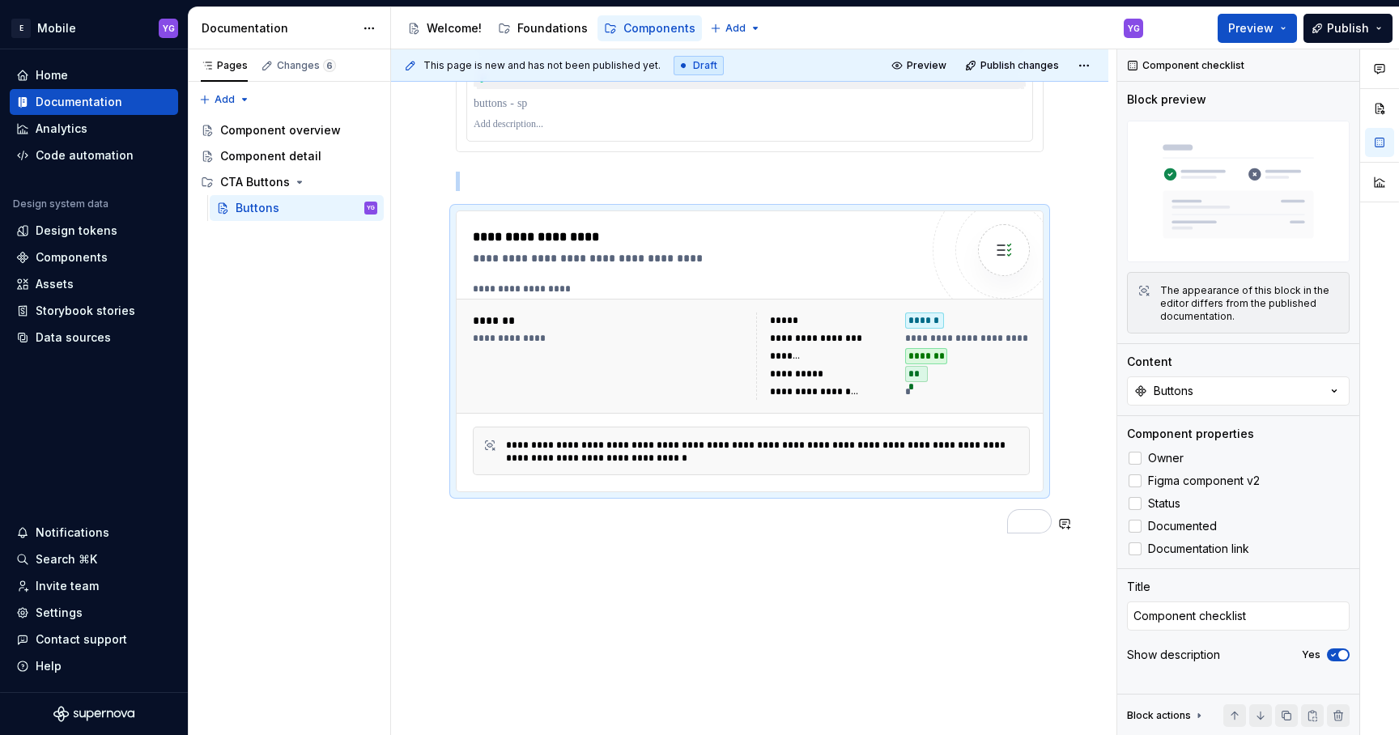
click at [714, 572] on div "**********" at bounding box center [749, 290] width 717 height 961
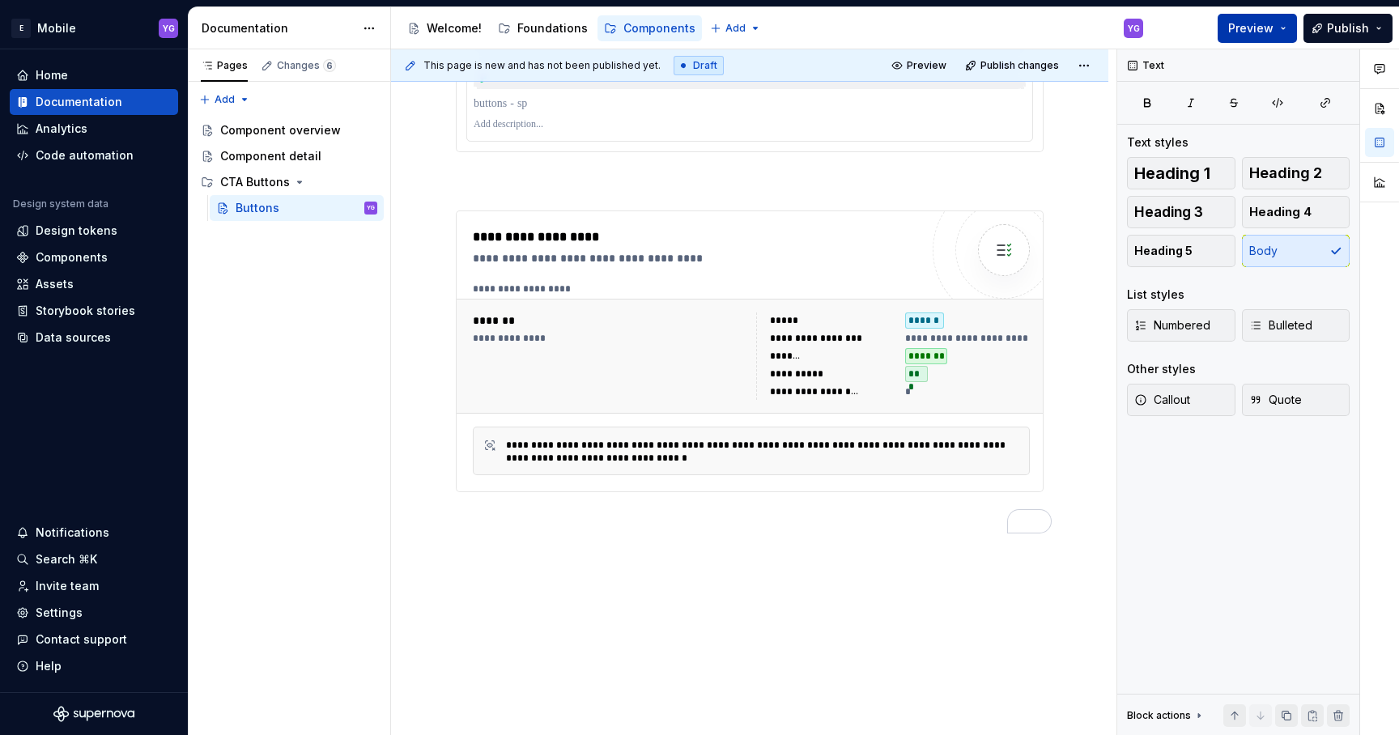
click at [1252, 23] on span "Preview" at bounding box center [1250, 28] width 45 height 16
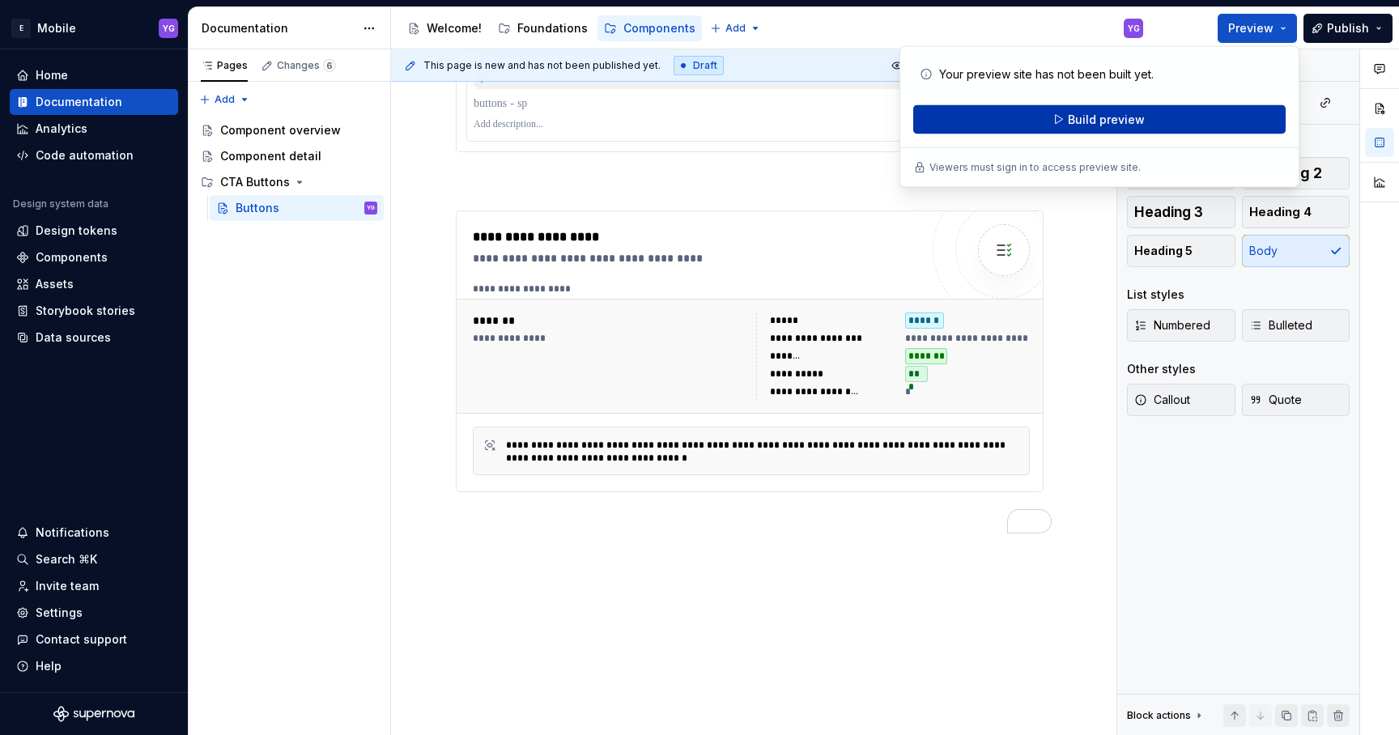
click at [1035, 119] on button "Build preview" at bounding box center [1099, 119] width 372 height 29
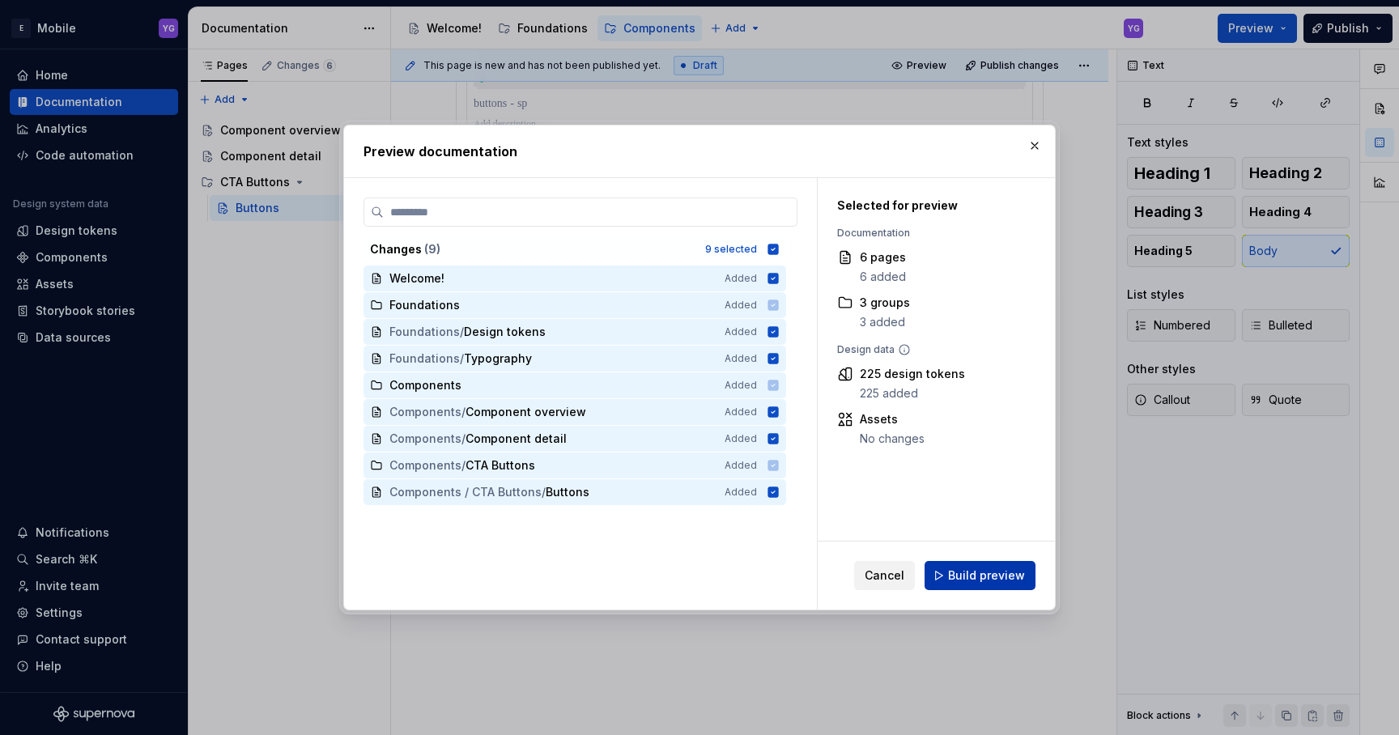
click at [959, 579] on span "Build preview" at bounding box center [986, 576] width 77 height 16
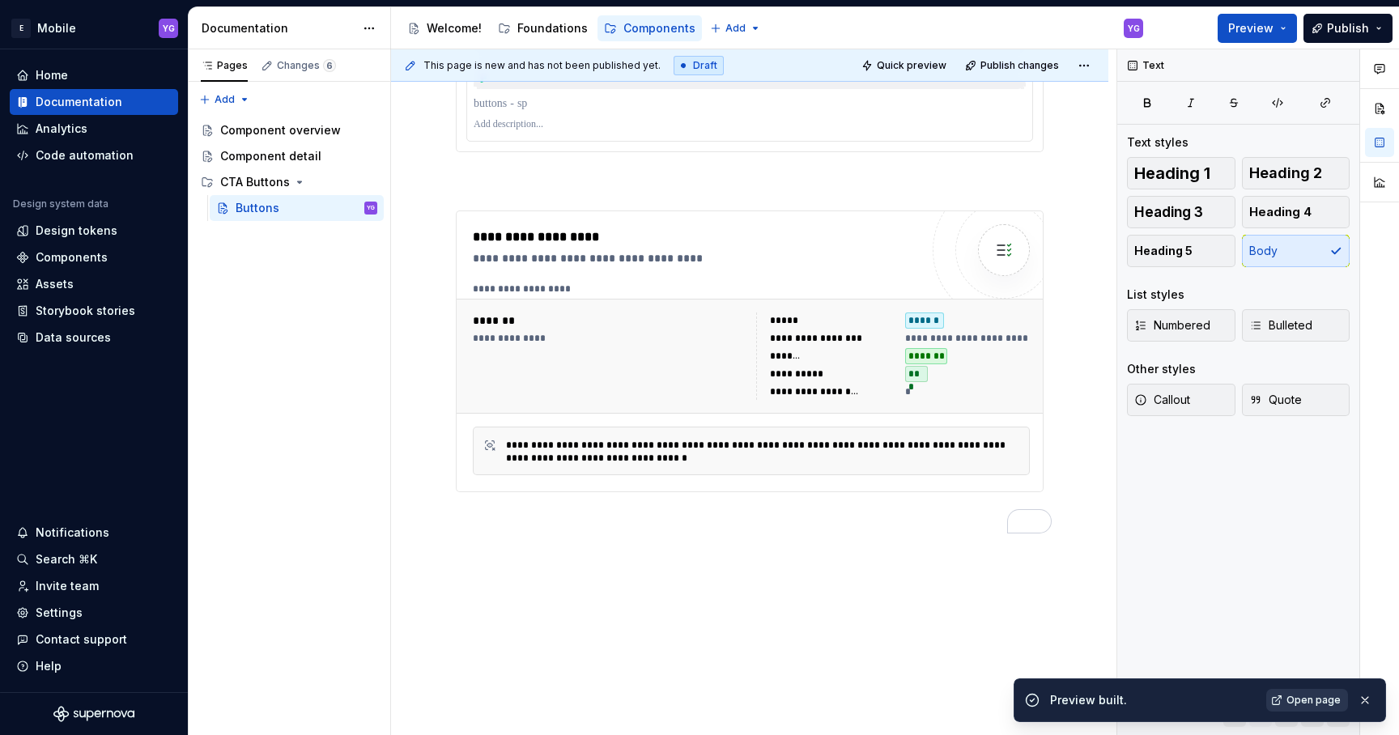
click at [1298, 697] on span "Open page" at bounding box center [1313, 700] width 54 height 13
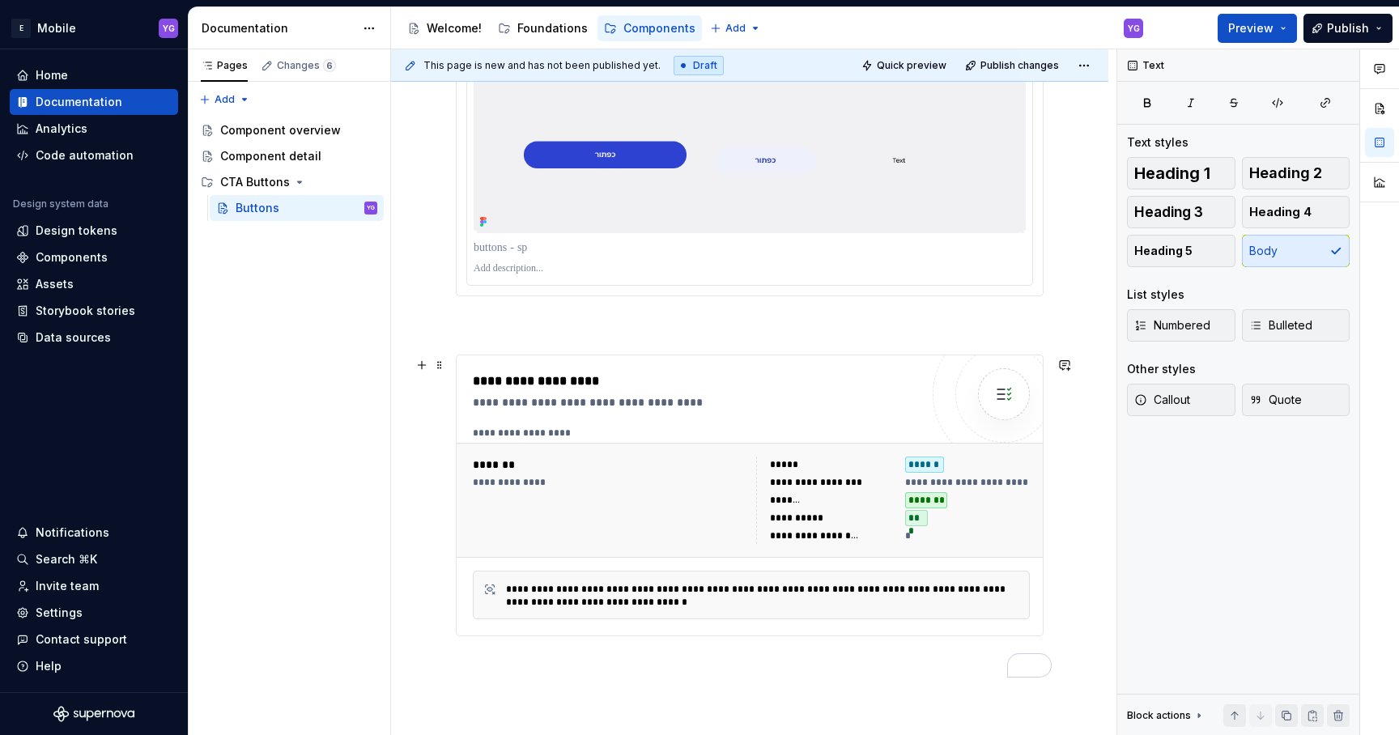
scroll to position [313, 0]
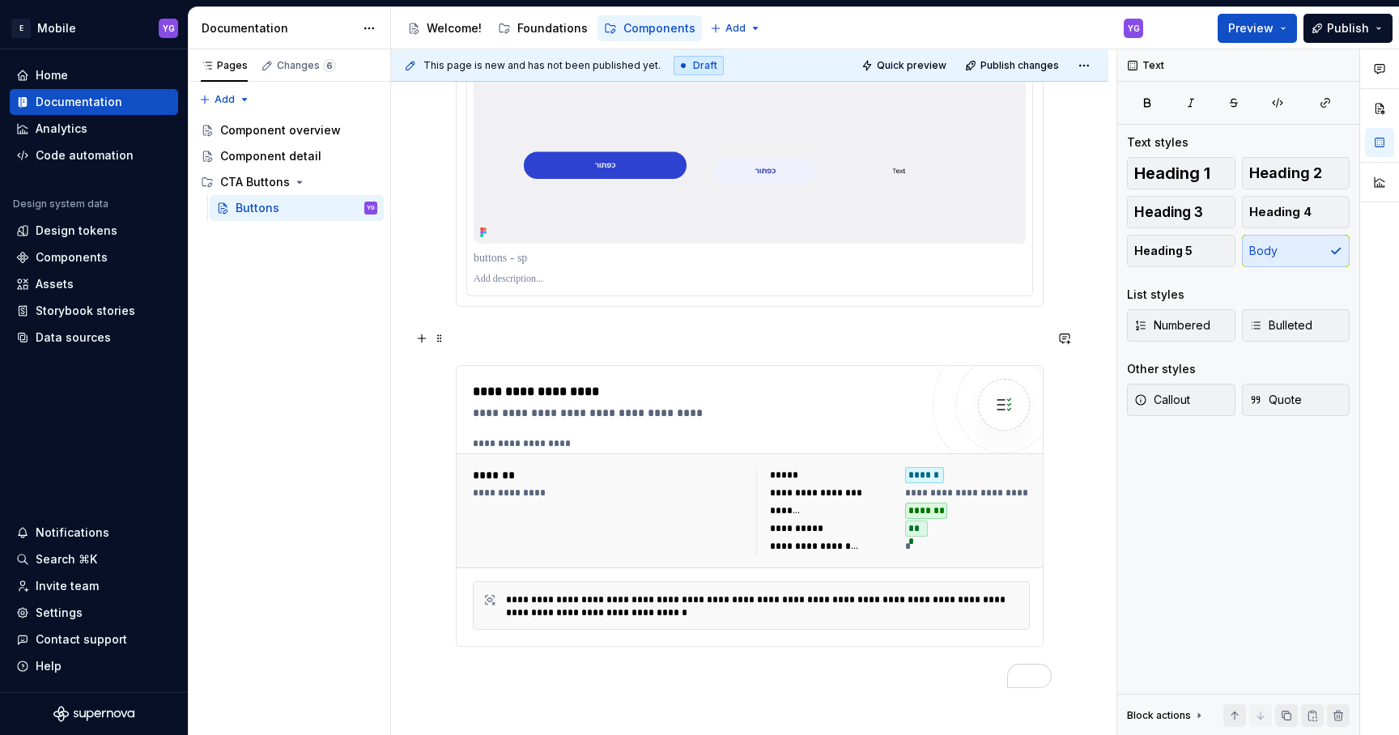
click at [518, 344] on p "To enrich screen reader interactions, please activate Accessibility in Grammarl…" at bounding box center [750, 335] width 588 height 19
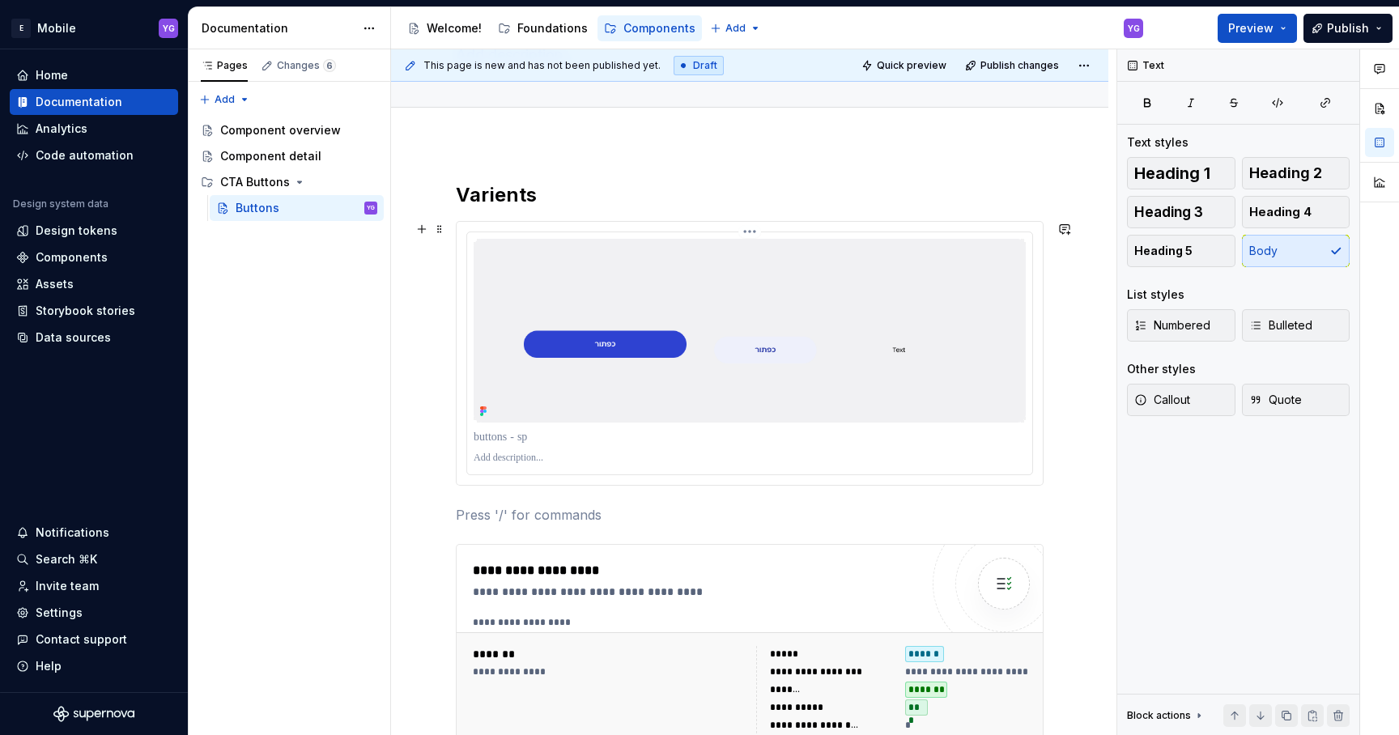
scroll to position [0, 0]
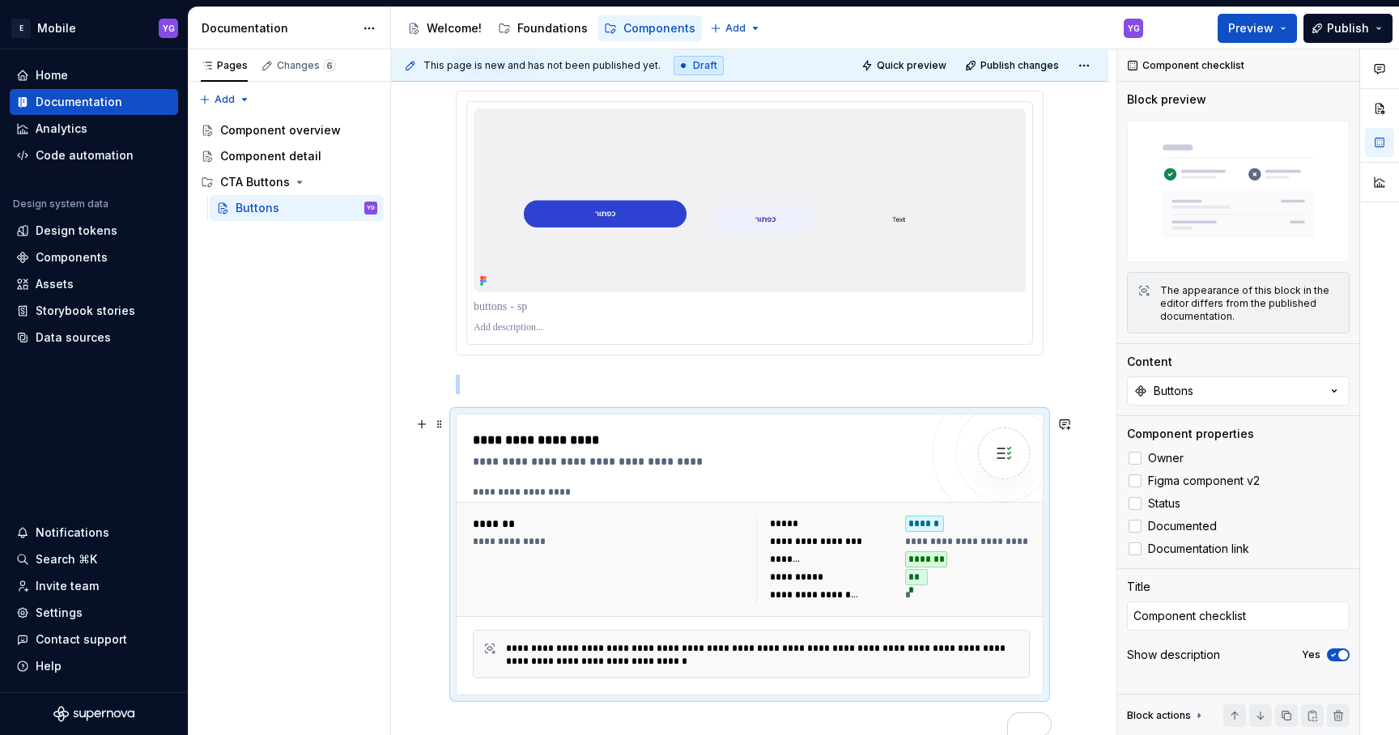
click at [554, 517] on div "**********" at bounding box center [751, 559] width 570 height 100
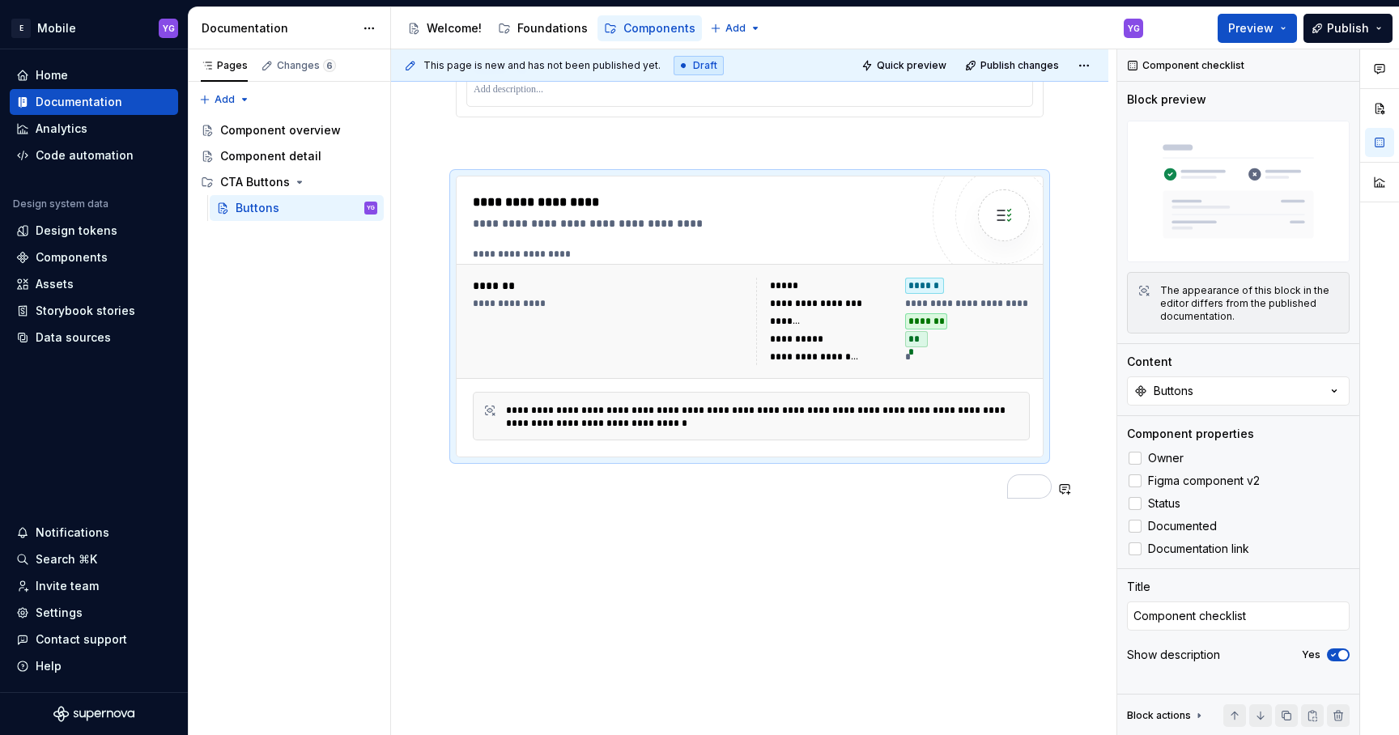
click at [668, 535] on div "**********" at bounding box center [749, 255] width 717 height 961
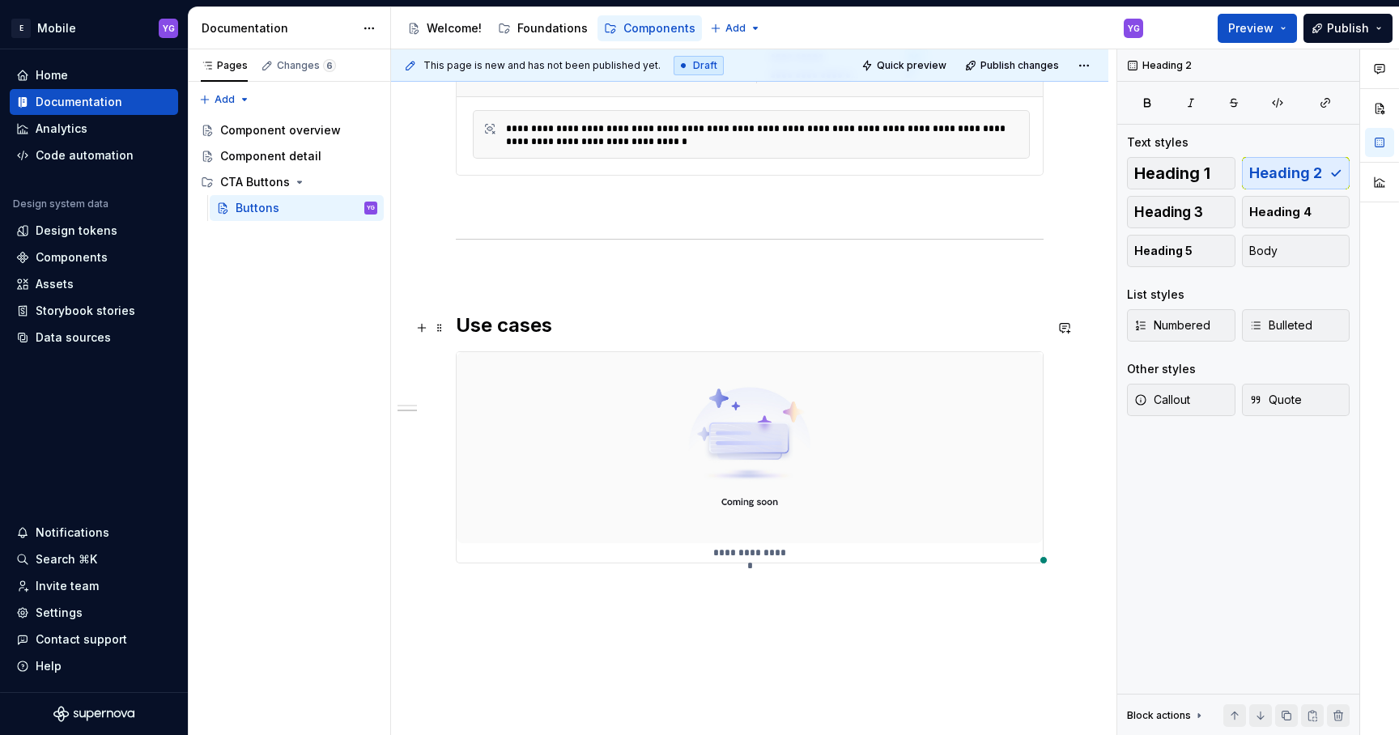
click at [614, 319] on h2 "Use cases" at bounding box center [750, 326] width 588 height 26
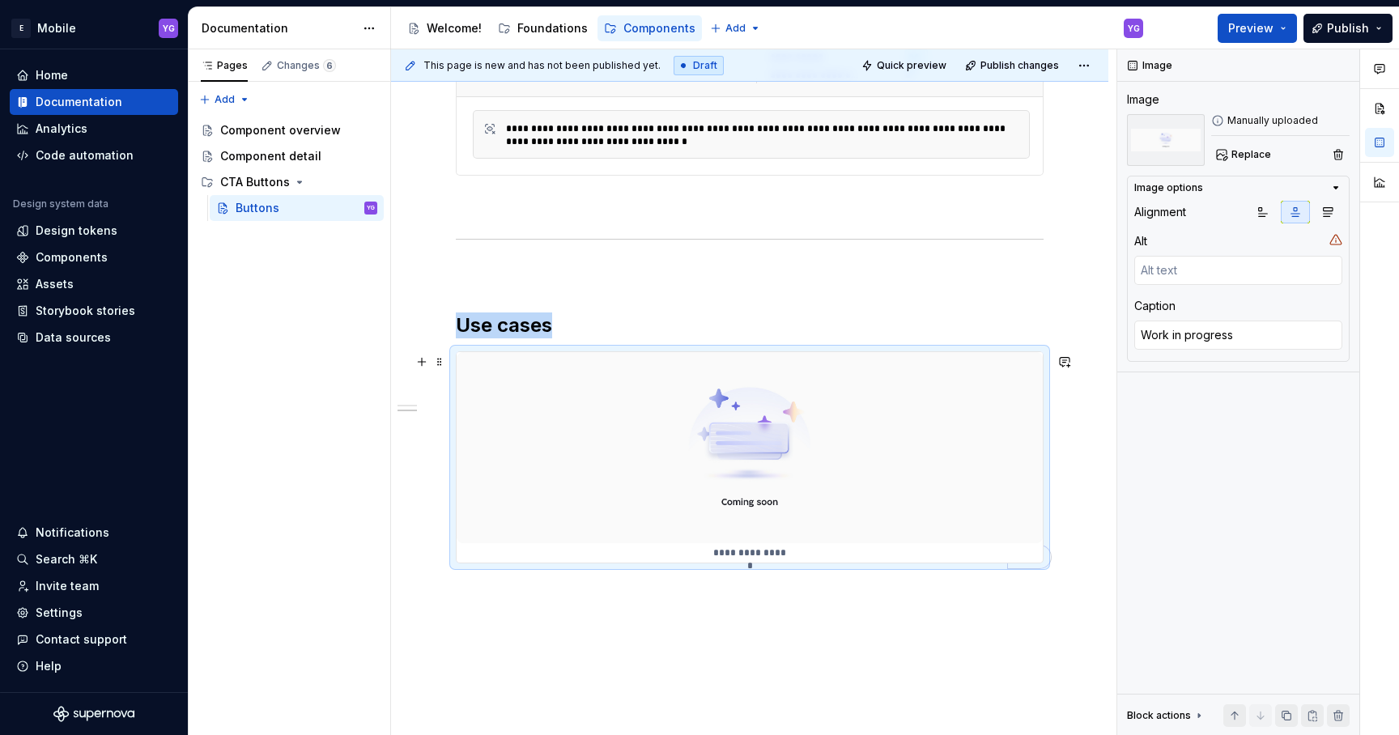
click at [633, 469] on img "To enrich screen reader interactions, please activate Accessibility in Grammarl…" at bounding box center [750, 447] width 586 height 191
click at [631, 609] on div "**********" at bounding box center [749, 148] width 717 height 1311
click at [477, 279] on p "To enrich screen reader interactions, please activate Accessibility in Grammarl…" at bounding box center [750, 273] width 588 height 19
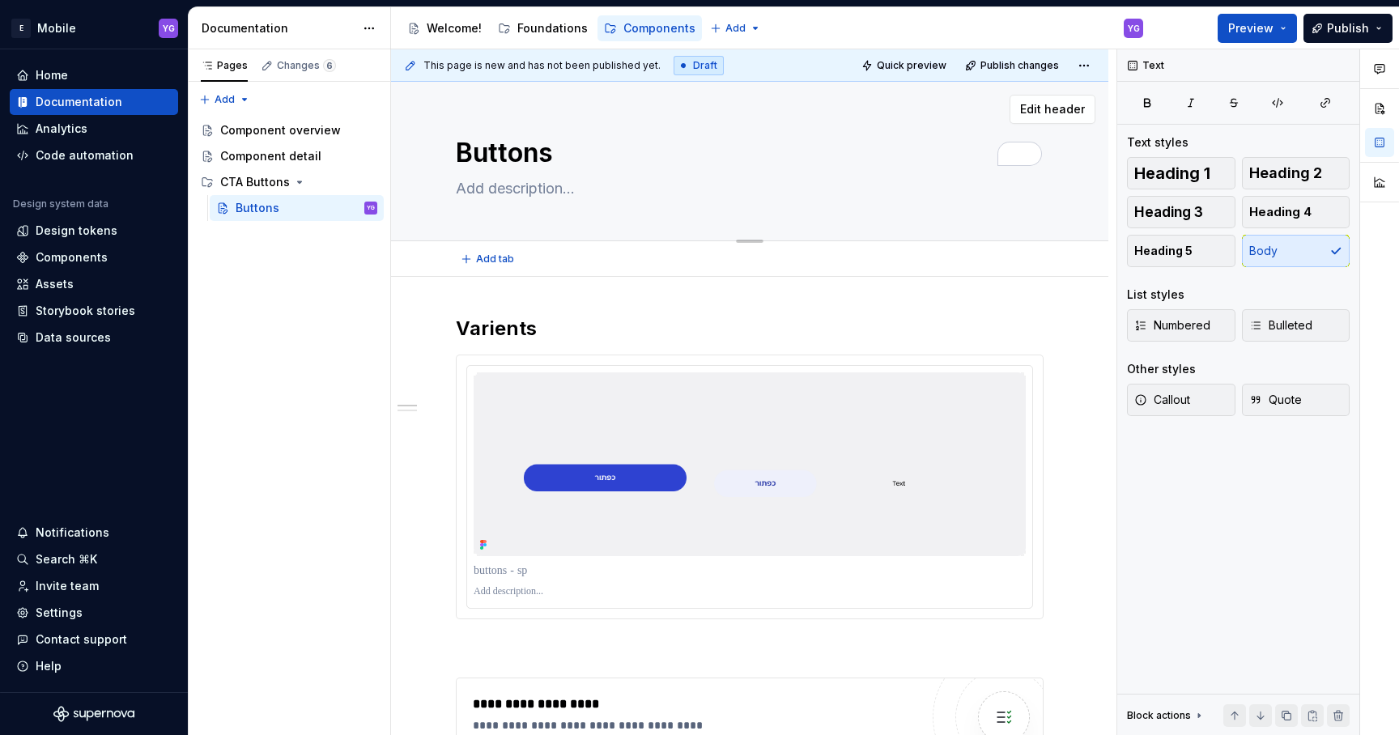
click at [484, 193] on textarea at bounding box center [747, 189] width 588 height 26
type textarea "*"
type textarea "b"
type textarea "*"
type textarea "bl"
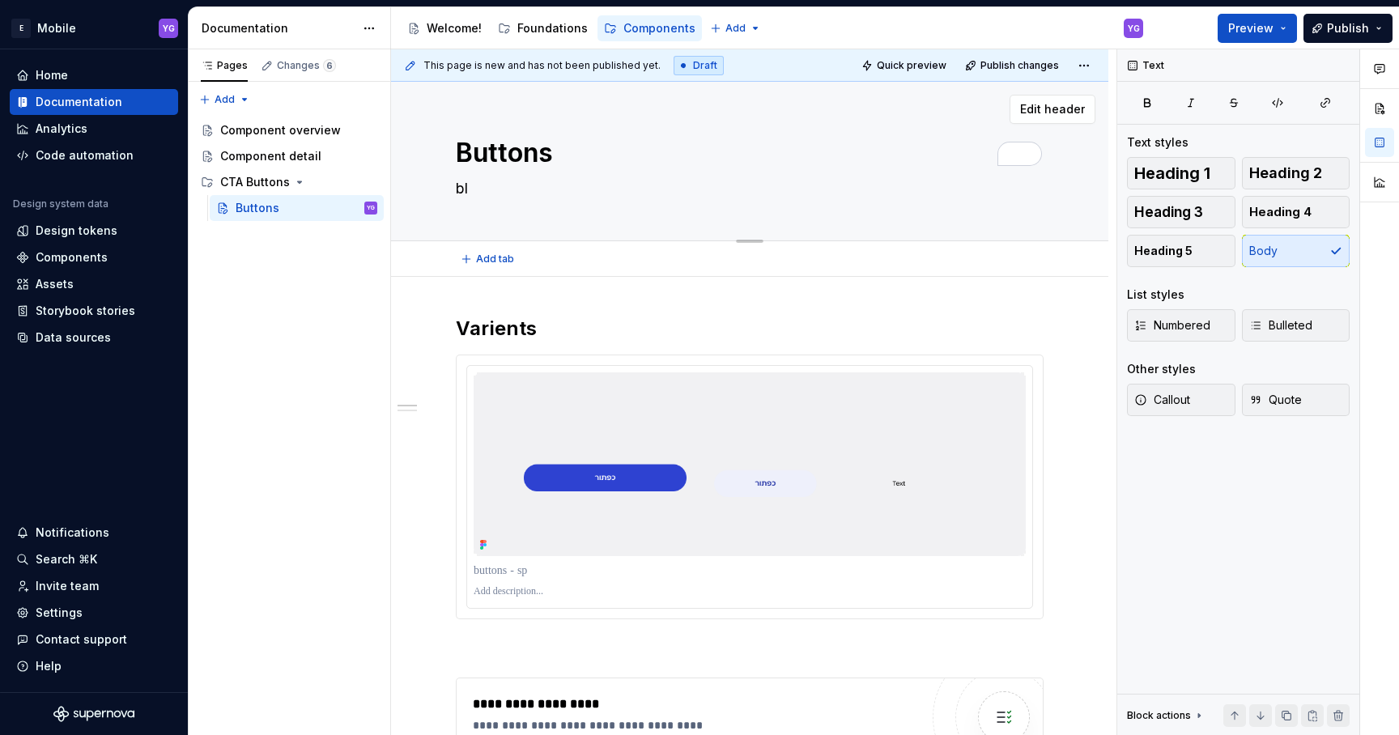
type textarea "*"
type textarea "bla"
type textarea "*"
type textarea "bla"
type textarea "*"
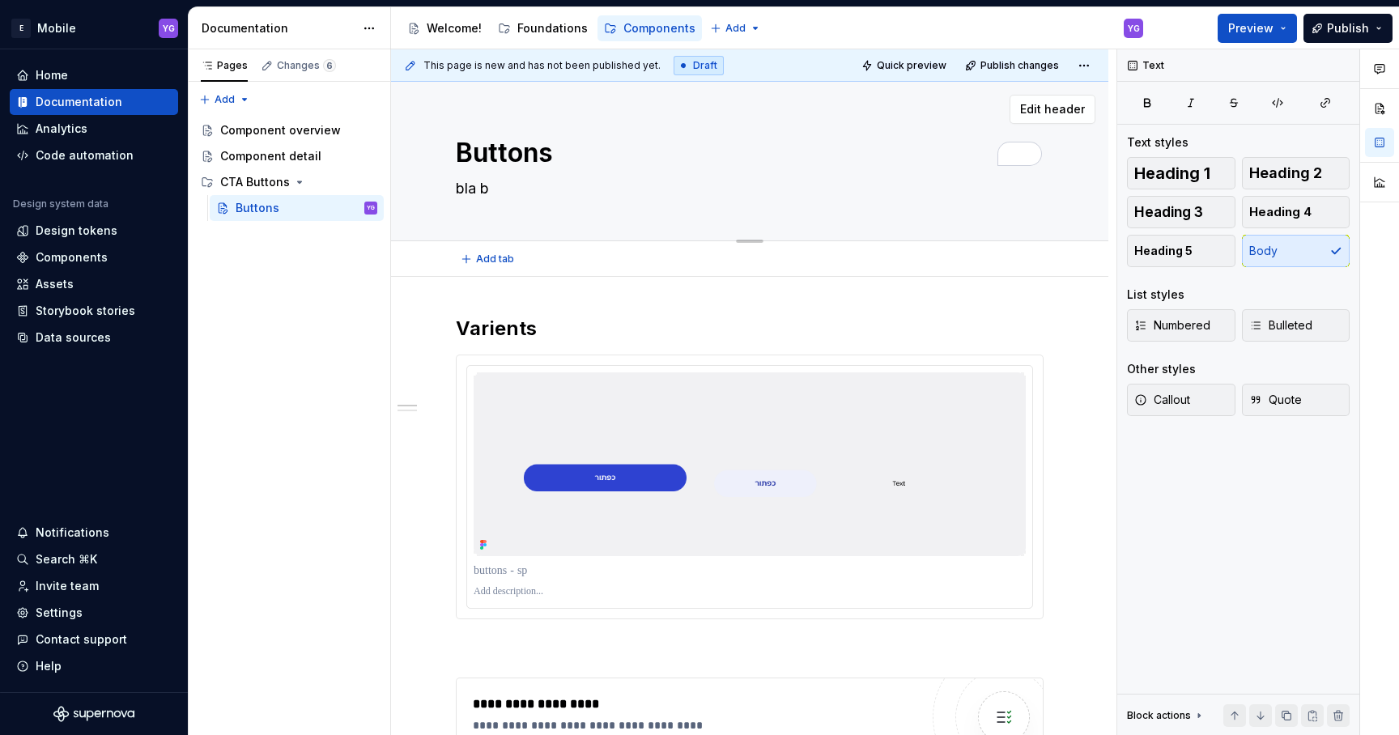
type textarea "bla bl"
type textarea "*"
type textarea "bla bla"
type textarea "*"
type textarea "bla bla"
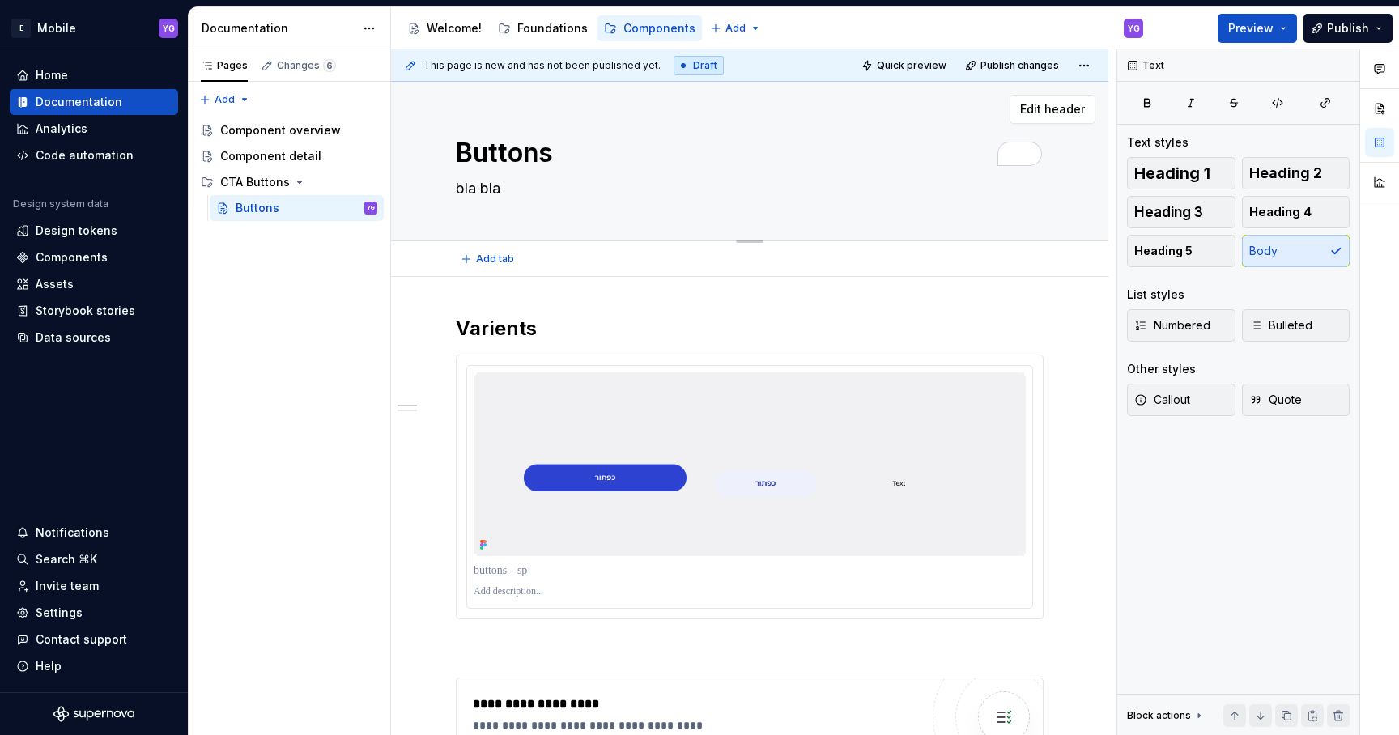
type textarea "*"
type textarea "bla bla b"
type textarea "*"
type textarea "bla bla bl"
type textarea "*"
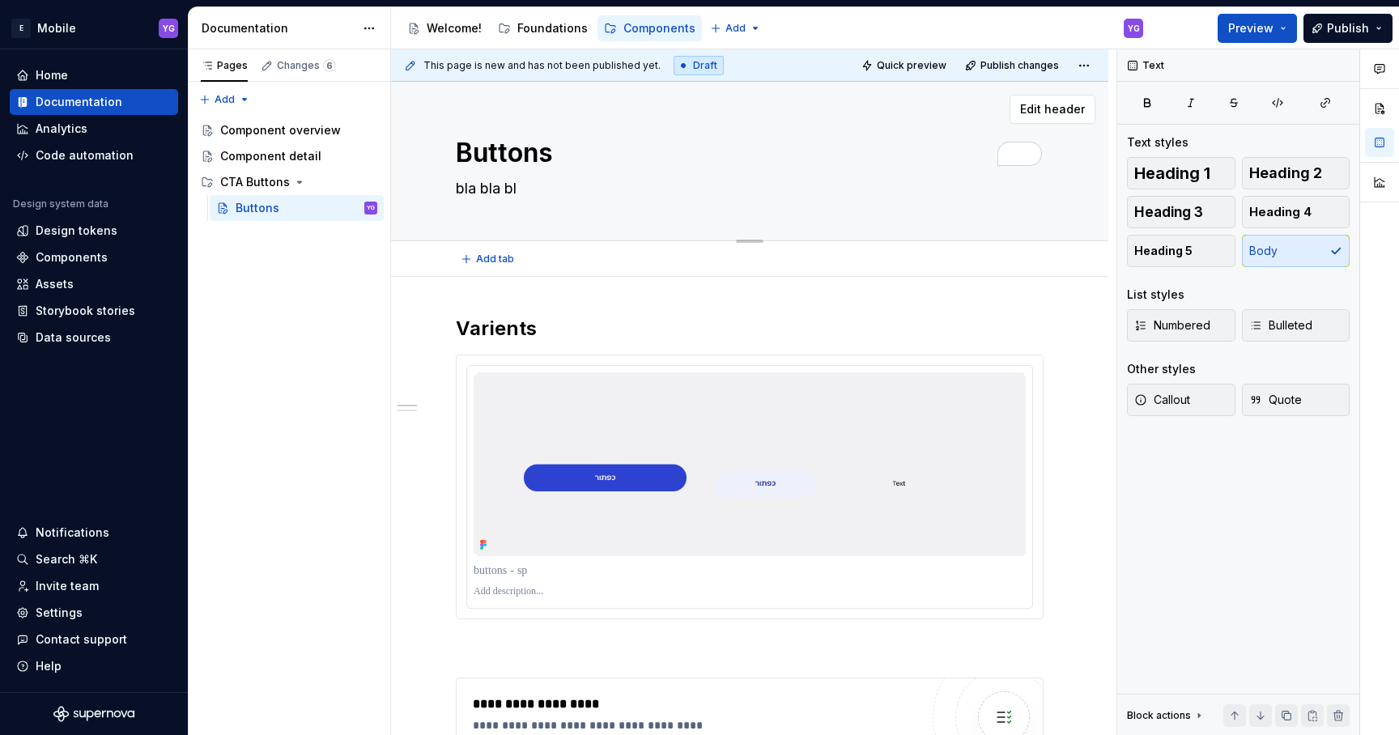
type textarea "bla bla bla"
type textarea "*"
type textarea "bla bla bla"
type textarea "*"
type textarea "bla bla bla b"
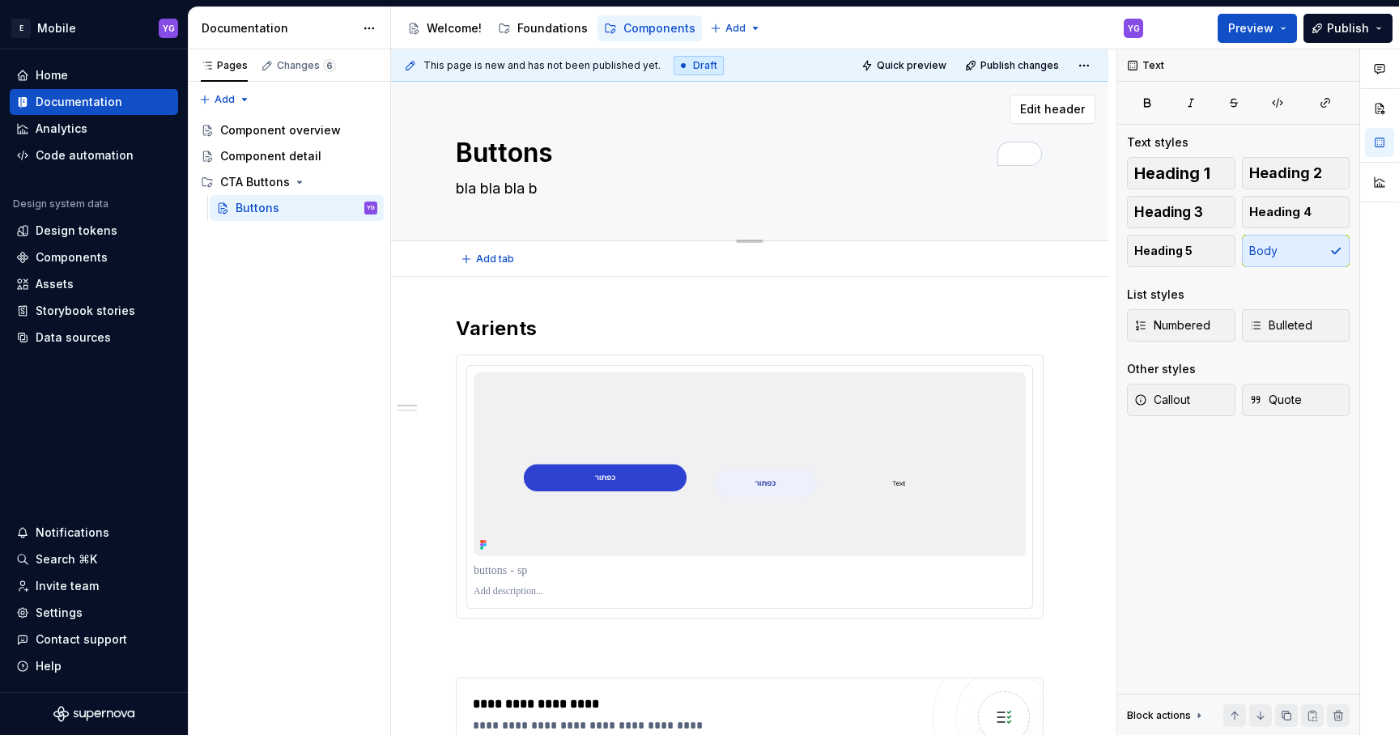
type textarea "*"
type textarea "bla bla bla bl"
type textarea "*"
type textarea "bla bla bla bla"
type textarea "*"
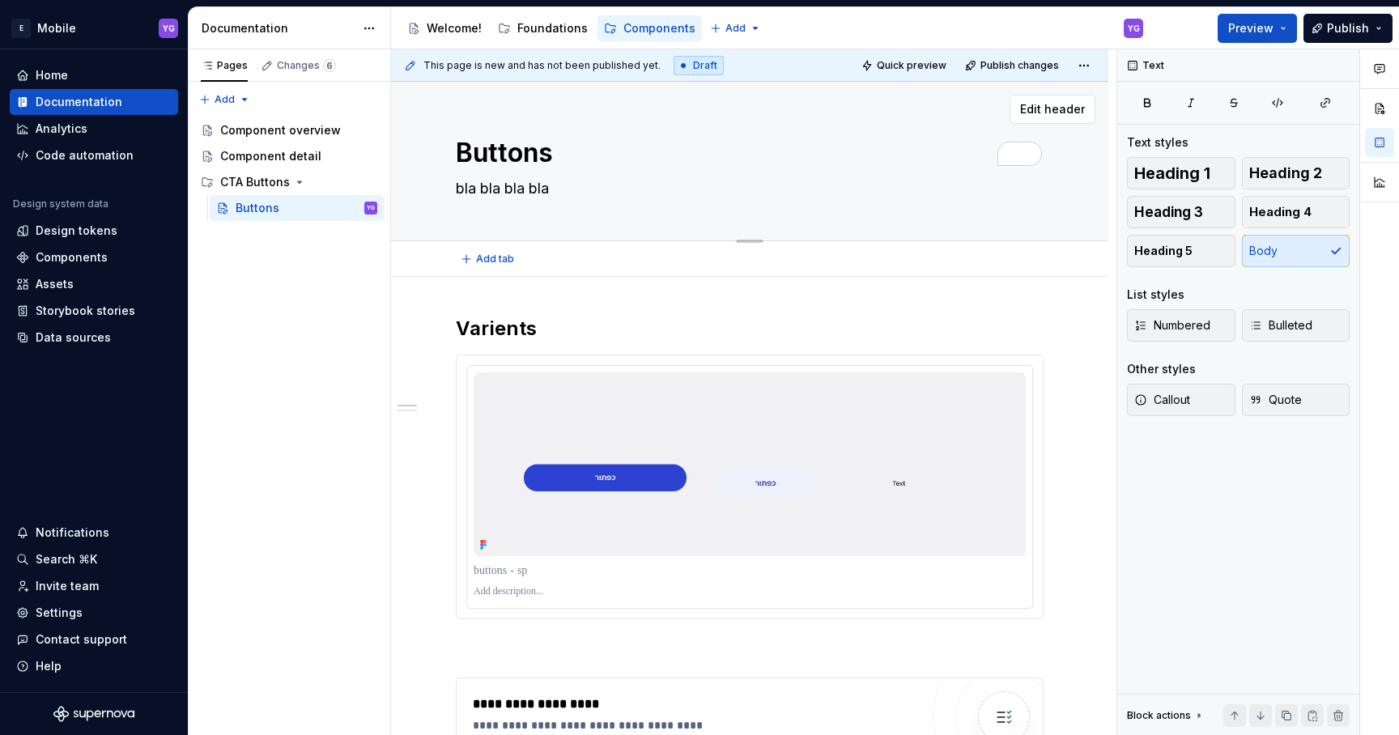
type textarea "bla bla bla bla"
type textarea "*"
type textarea "bla bla bla bla b"
type textarea "*"
type textarea "bla bla bla bla bl"
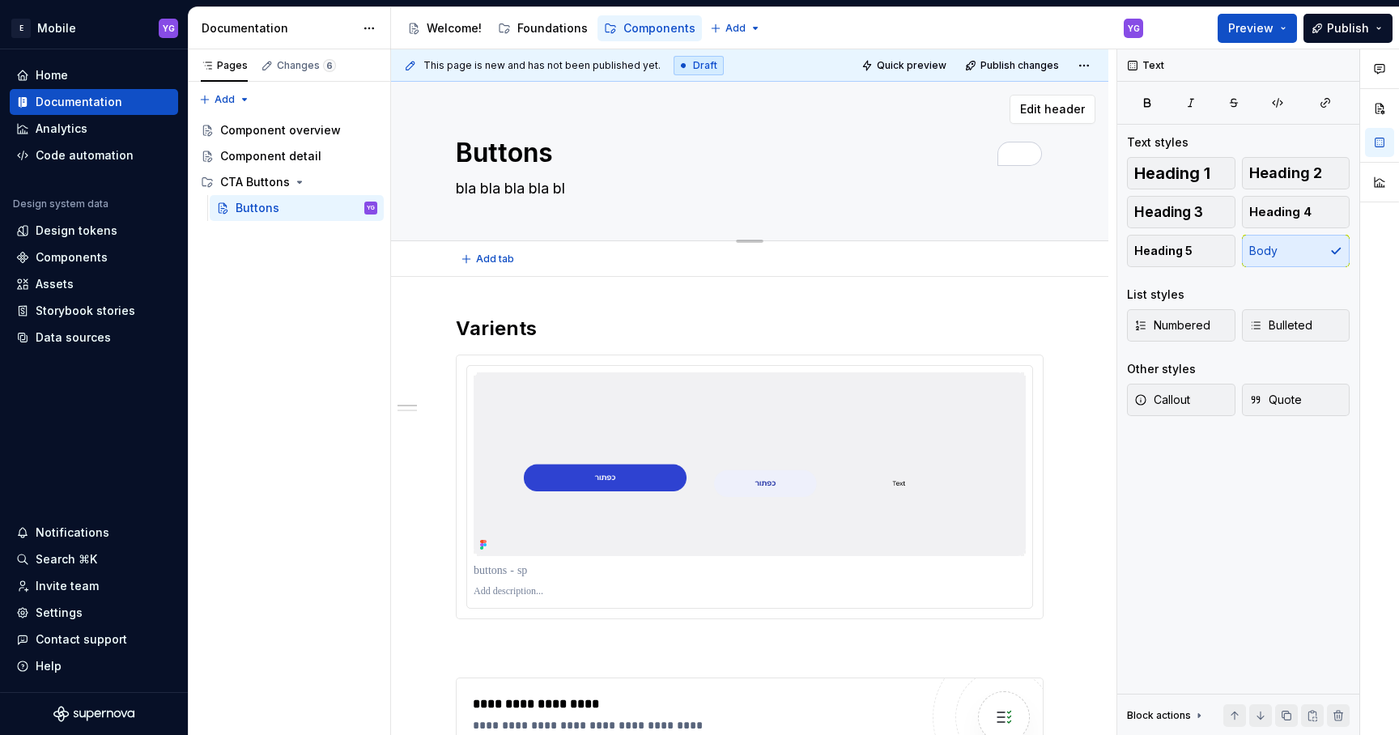
type textarea "*"
type textarea "bla bla bla bla bla"
type textarea "*"
type textarea "bla bla bla bla bla"
type textarea "*"
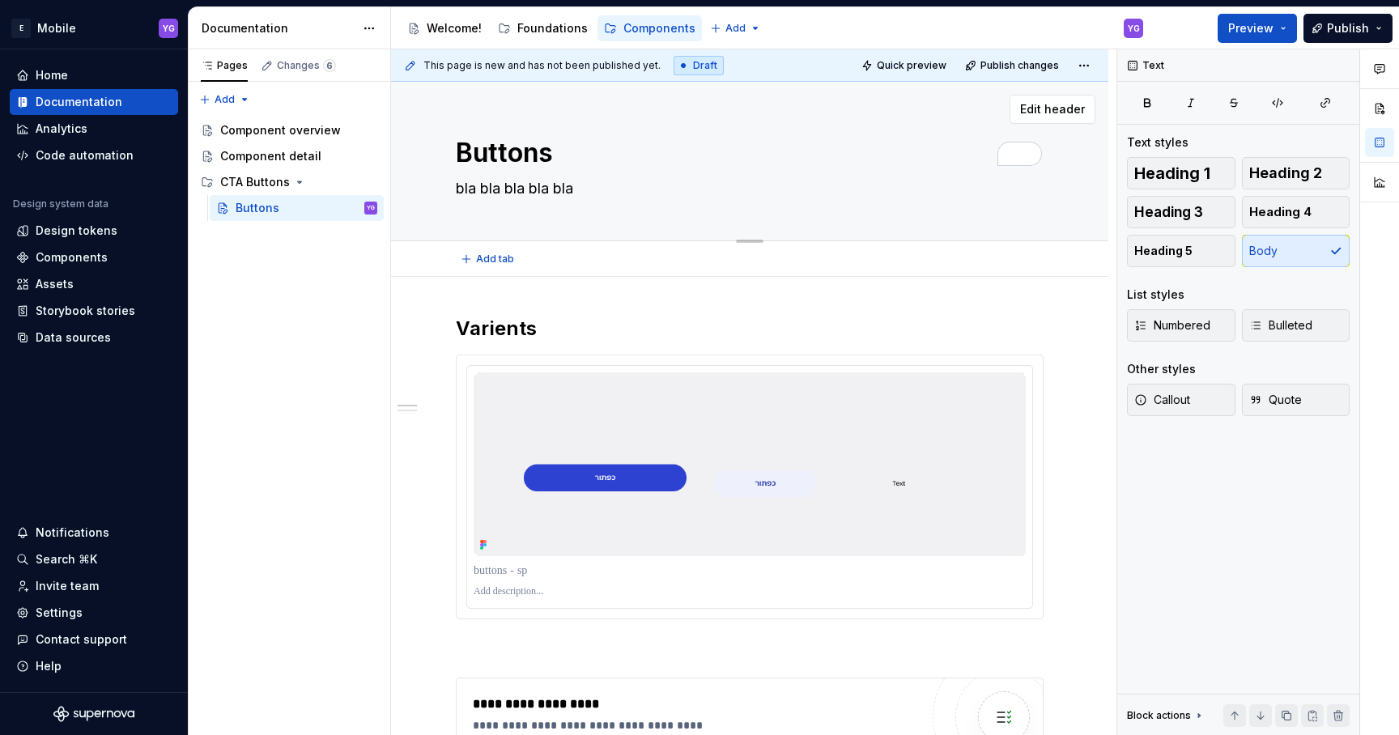
type textarea "bla bla bla bla bla b"
type textarea "*"
type textarea "bla bla bla bla bla bl"
type textarea "*"
type textarea "bla bla bla bla bla bla"
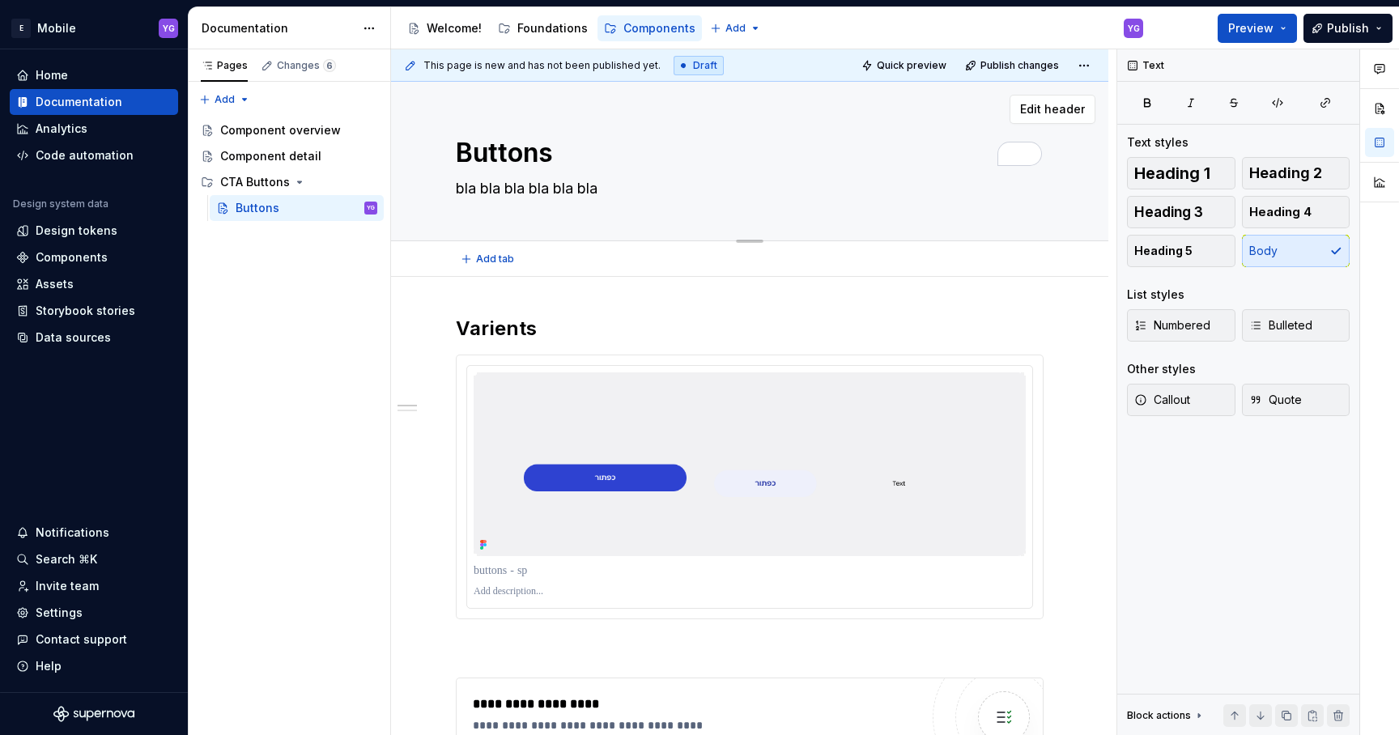
type textarea "*"
type textarea "bla bla bla bla bla bla"
type textarea "*"
type textarea "bla bla bla bla bla bla b"
type textarea "*"
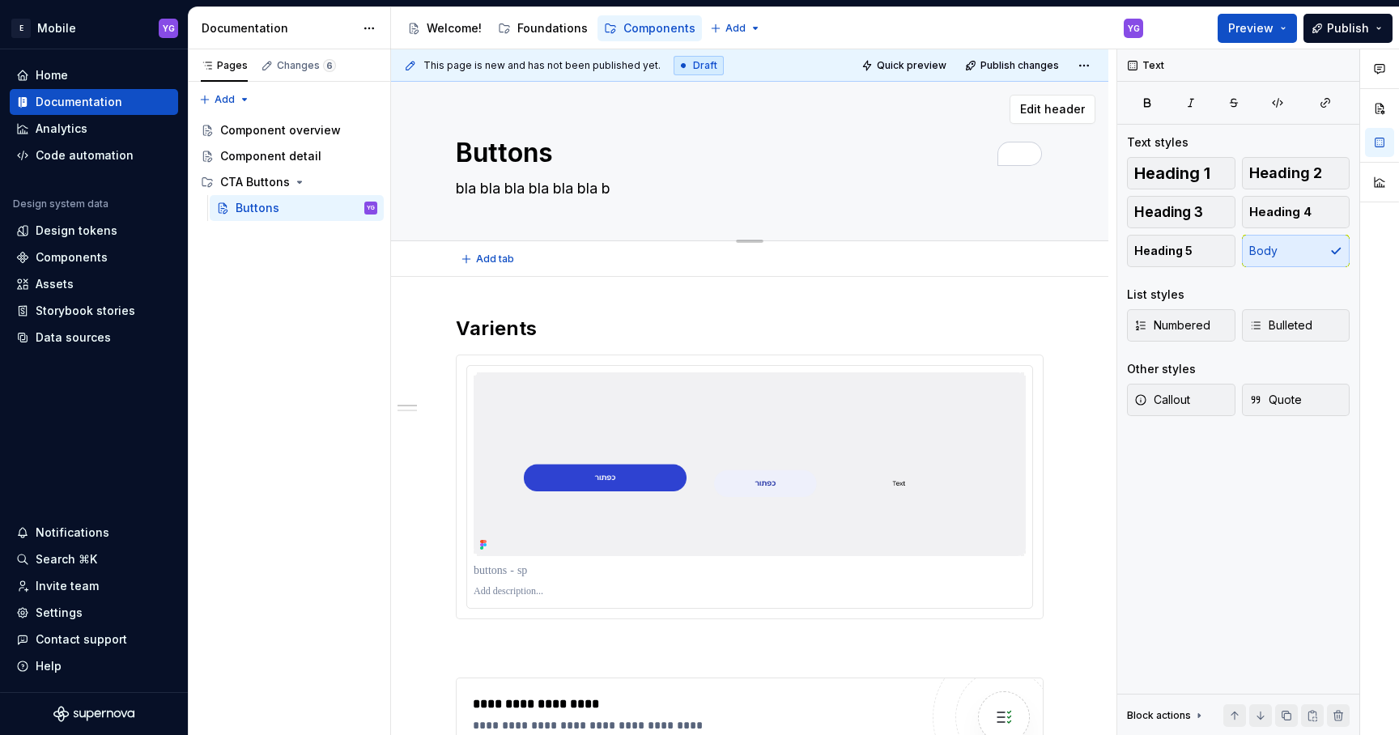
type textarea "bla bla bla bla bla bla bl"
type textarea "*"
type textarea "bla bla bla bla bla bla bla"
type textarea "*"
type textarea "bla bla bla bla bla bla bla"
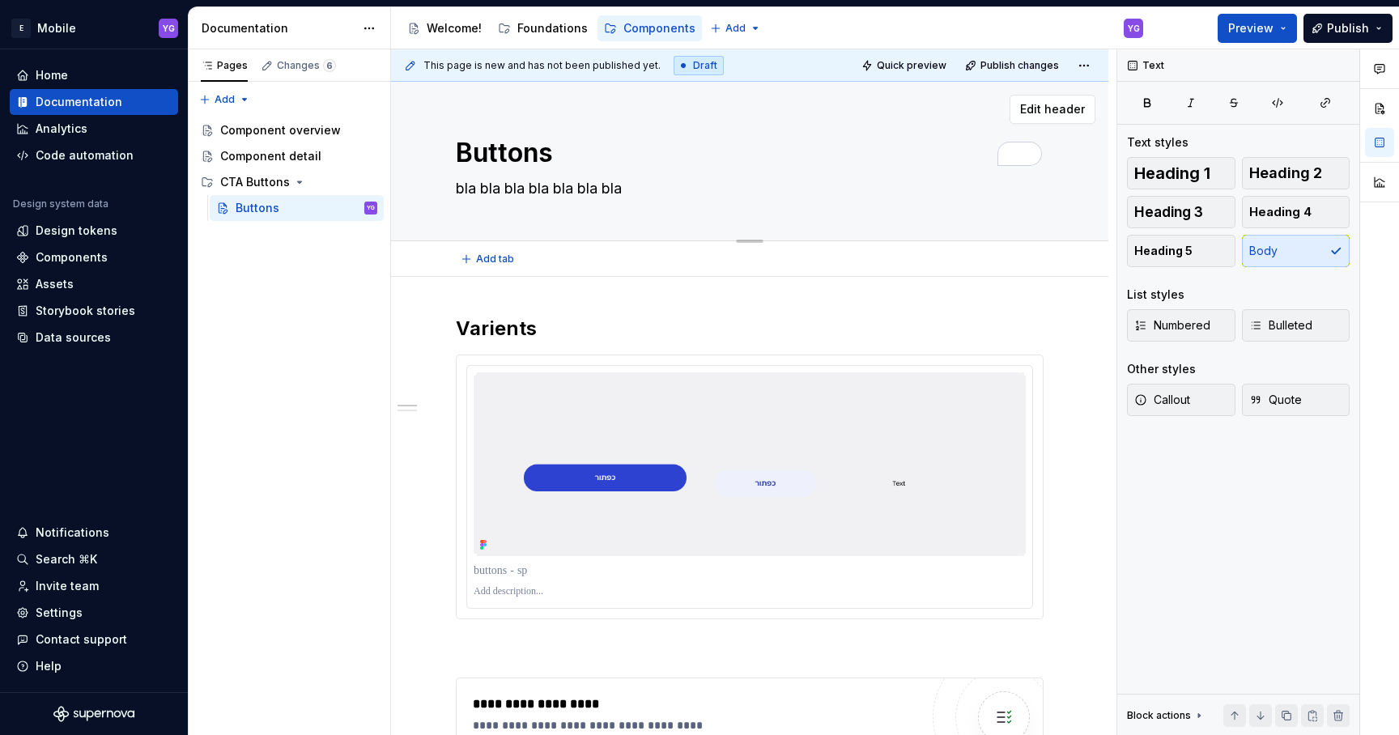
type textarea "*"
type textarea "bla bla bla bla bla bla bla b"
type textarea "*"
type textarea "bla bla bla bla bla bla bla bl"
type textarea "*"
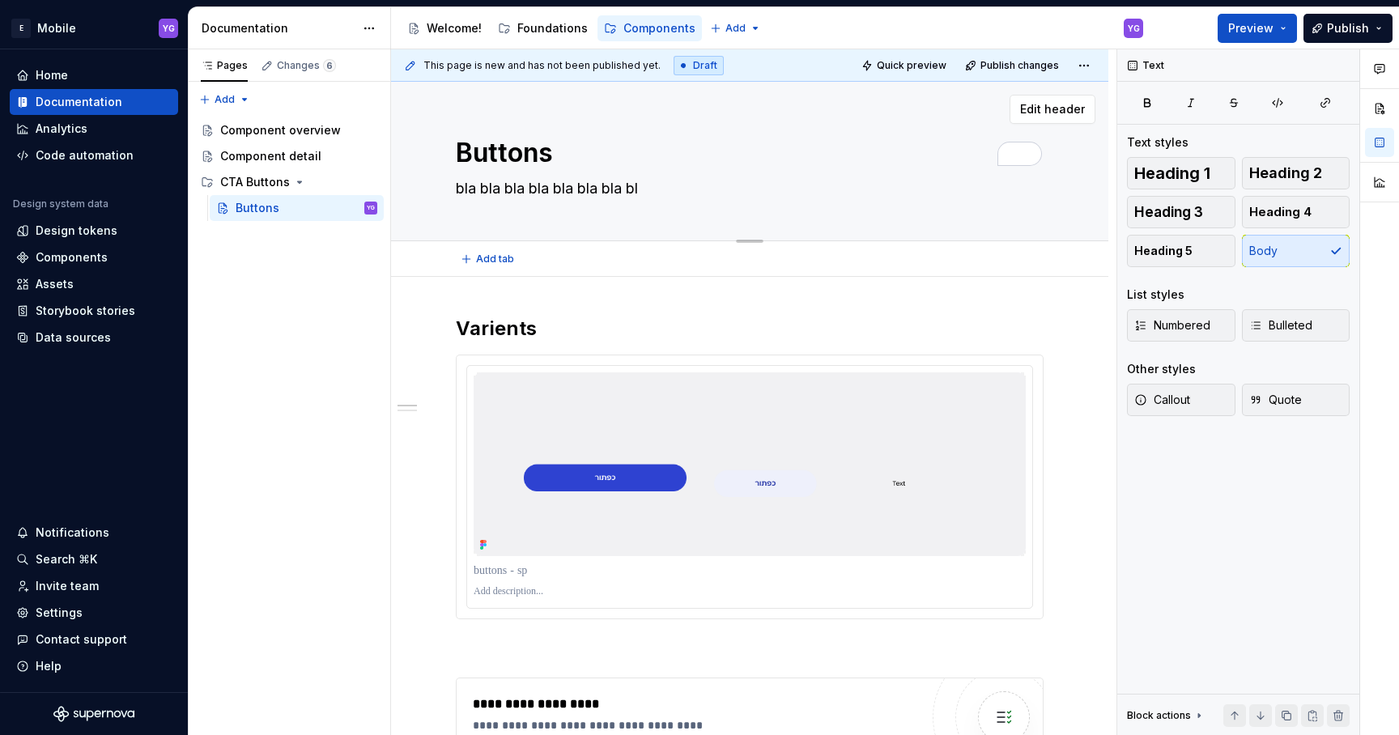
type textarea "bla bla bla bla bla bla bla bla"
type textarea "*"
type textarea "bla bla bla bla bla bla bla bla"
type textarea "*"
type textarea "bla bla bla bla bla bla bla bla b"
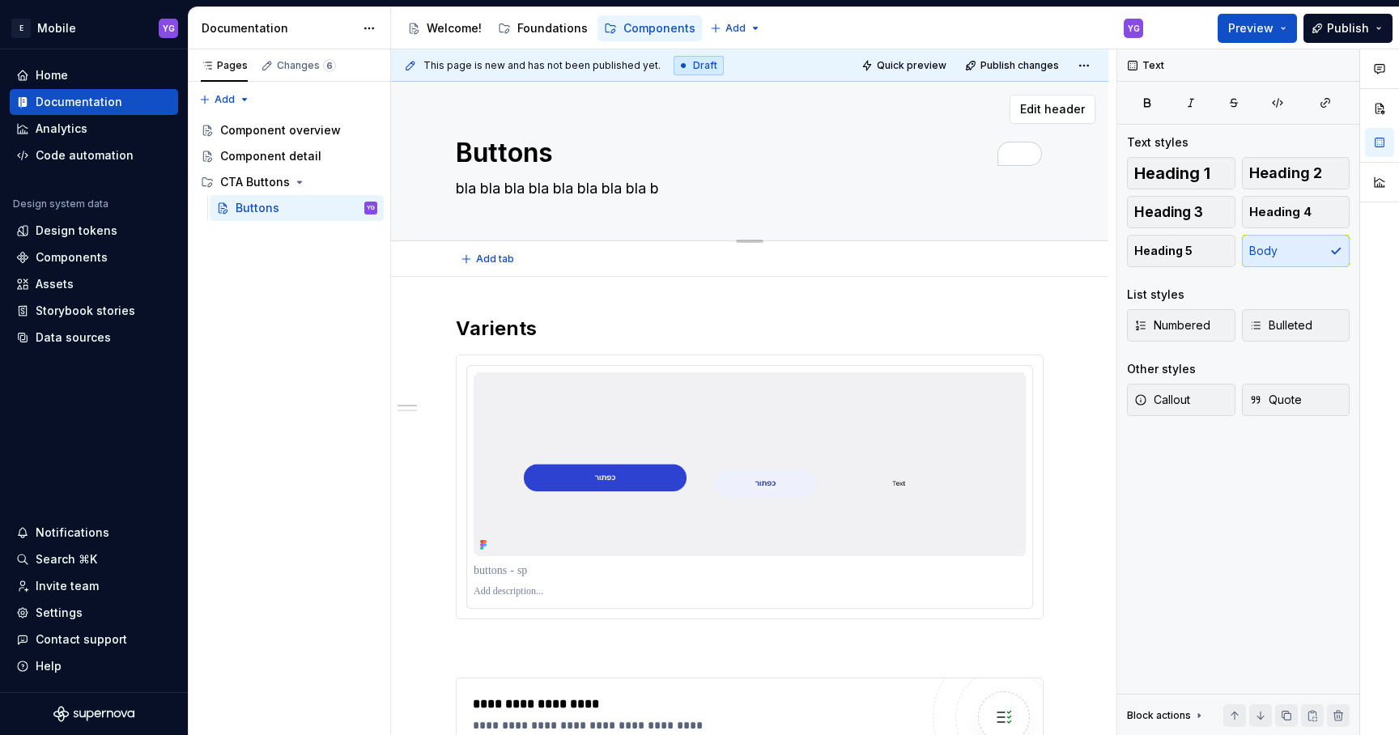
type textarea "*"
type textarea "bla bla bla bla bla bla bla bla bl"
type textarea "*"
type textarea "bla bla bla bla bla bla bla bla bla"
type textarea "*"
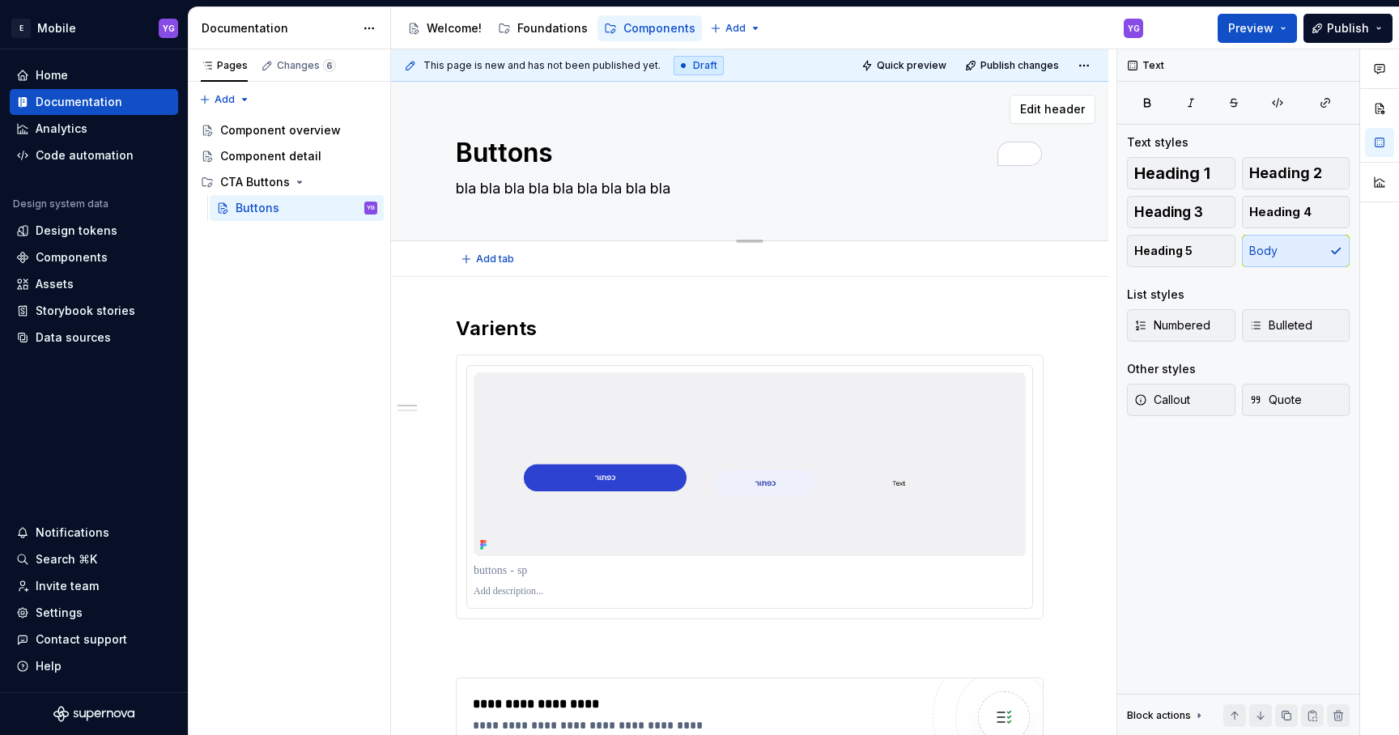
type textarea "bla bla bla bla bla bla bla bla bla"
type textarea "*"
type textarea "bla bla bla bla bla bla bla bla bla b"
type textarea "*"
type textarea "bla bla bla bla bla bla bla bla bla bl"
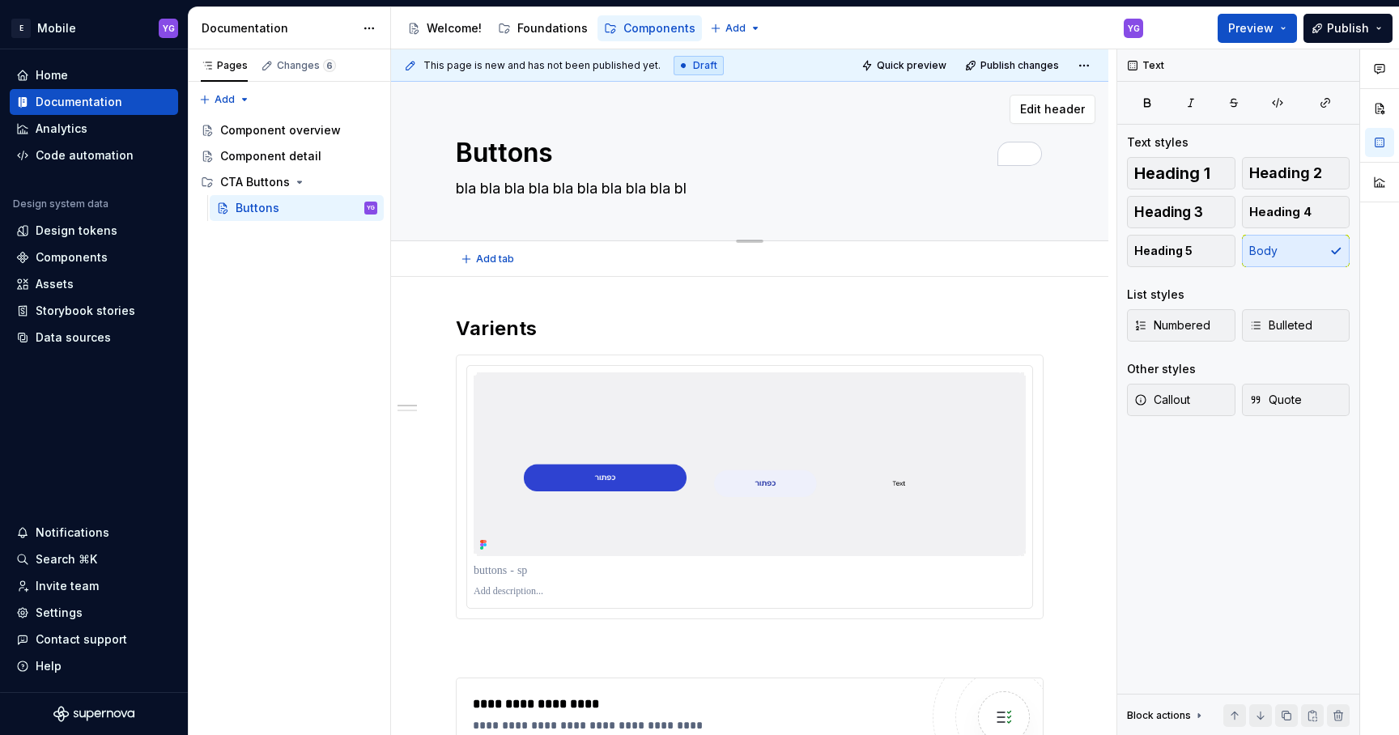
type textarea "*"
type textarea "bla bla bla bla bla bla bla bla bla bla"
type textarea "*"
type textarea "bla bla bla bla bla bla bla bla bla bla"
click at [1059, 113] on span "Edit header" at bounding box center [1052, 109] width 65 height 16
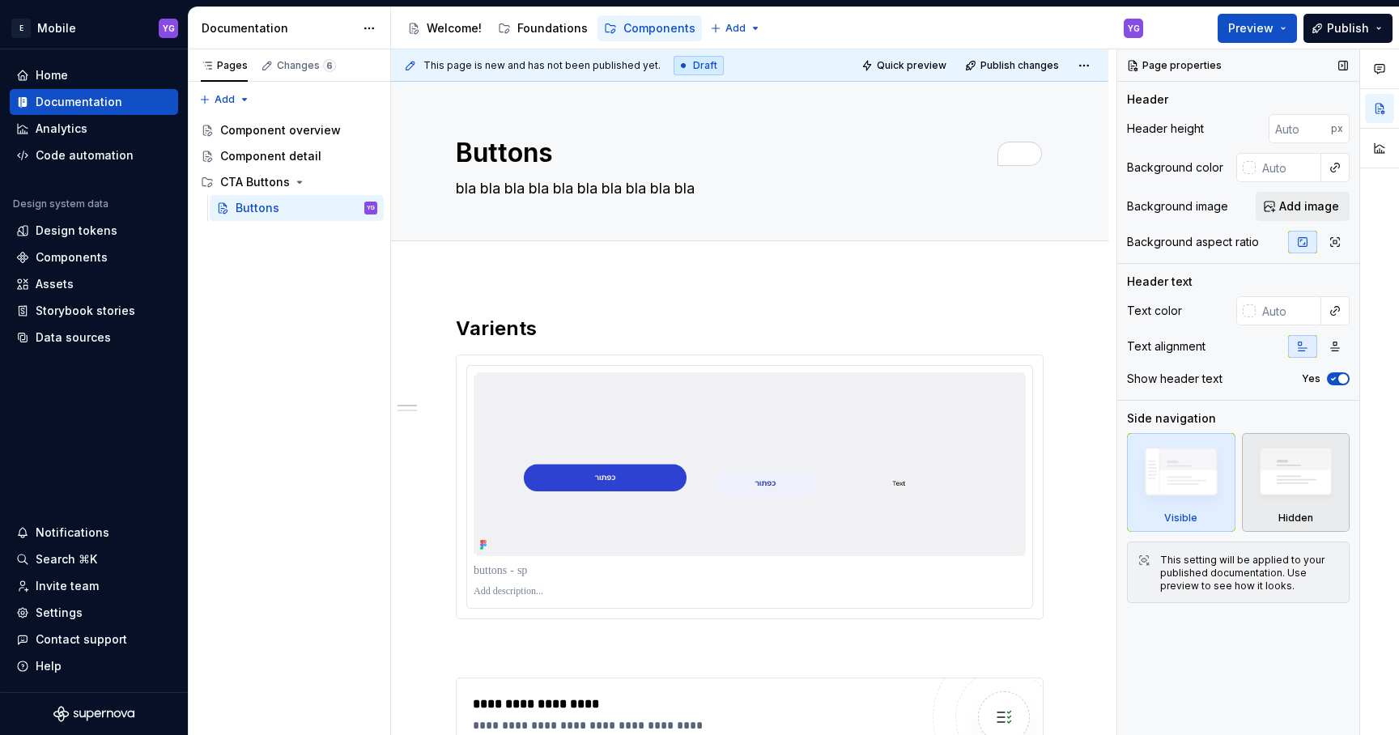
click at [1287, 479] on img at bounding box center [1296, 475] width 94 height 71
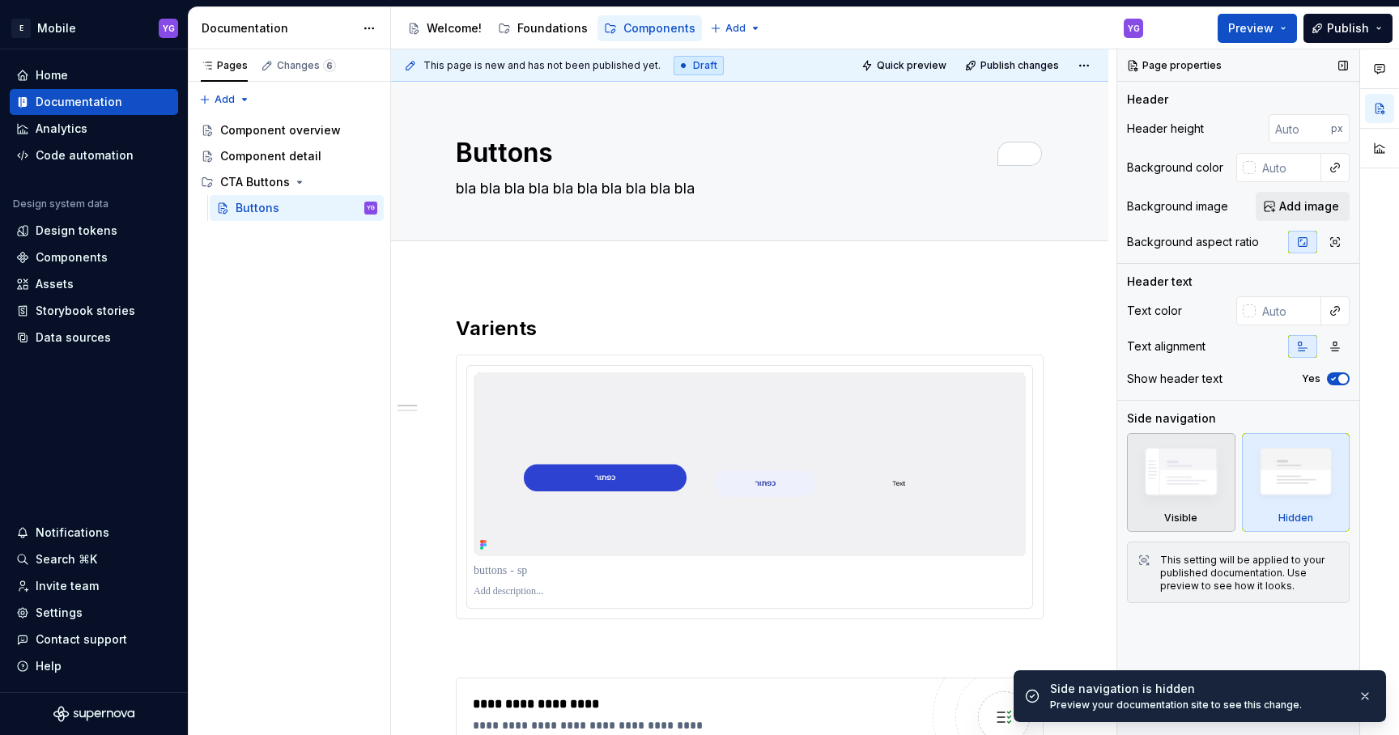
click at [1201, 478] on img at bounding box center [1181, 475] width 94 height 70
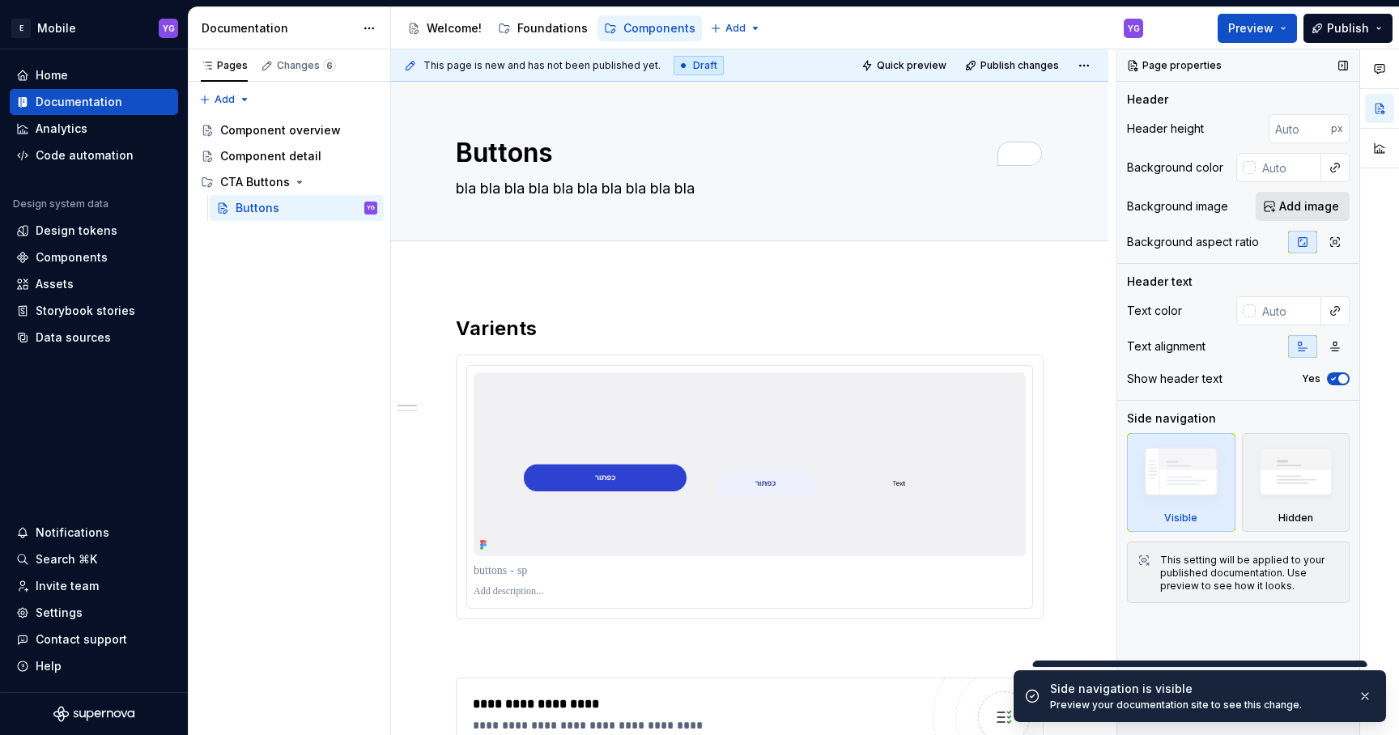
click at [1307, 208] on span "Add image" at bounding box center [1309, 206] width 60 height 16
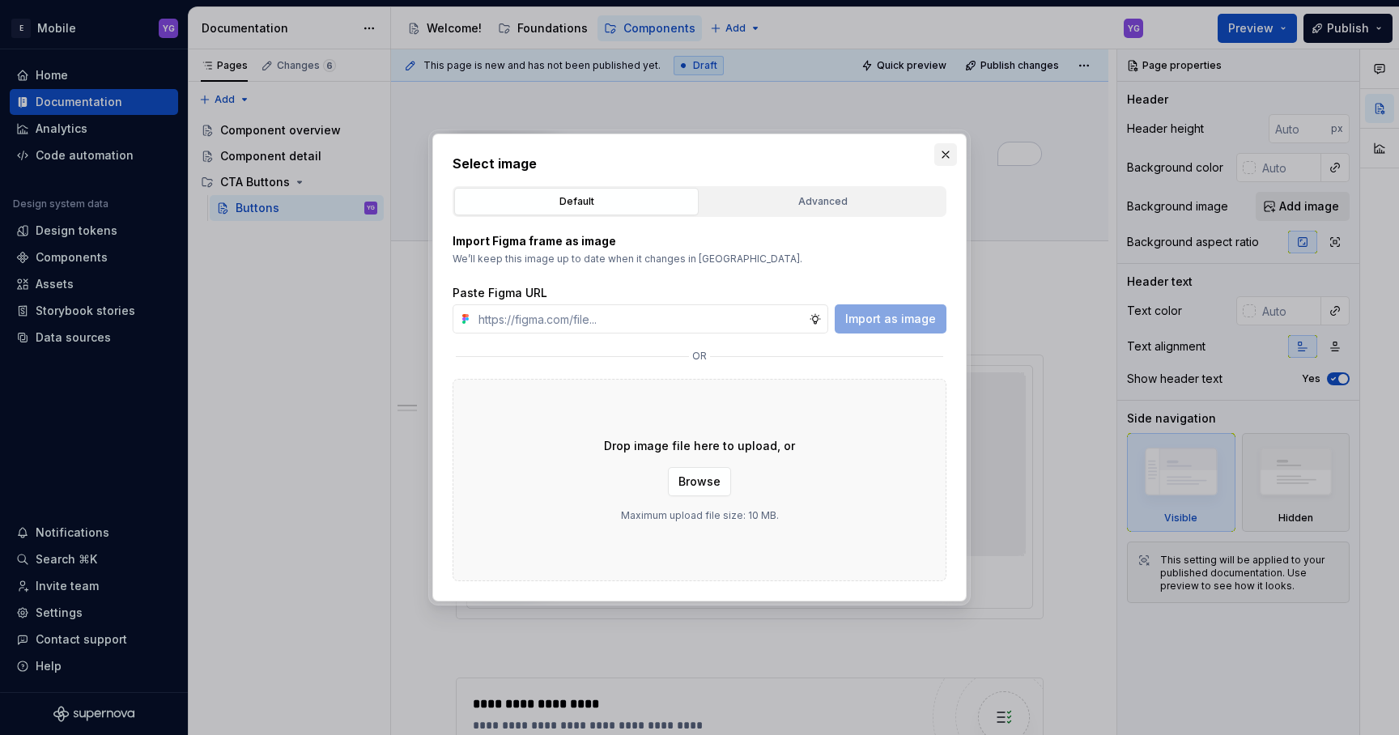
click at [951, 144] on button "button" at bounding box center [945, 154] width 23 height 23
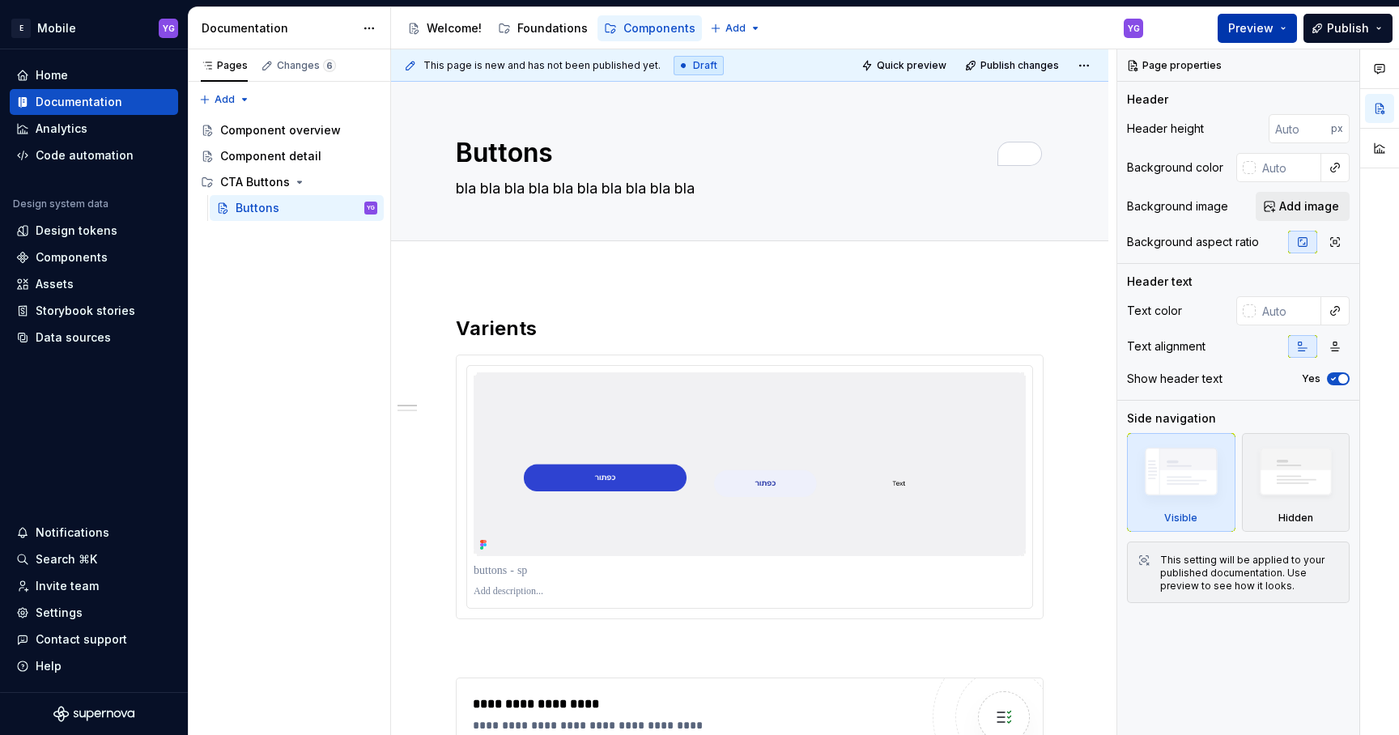
click at [1257, 28] on span "Preview" at bounding box center [1250, 28] width 45 height 16
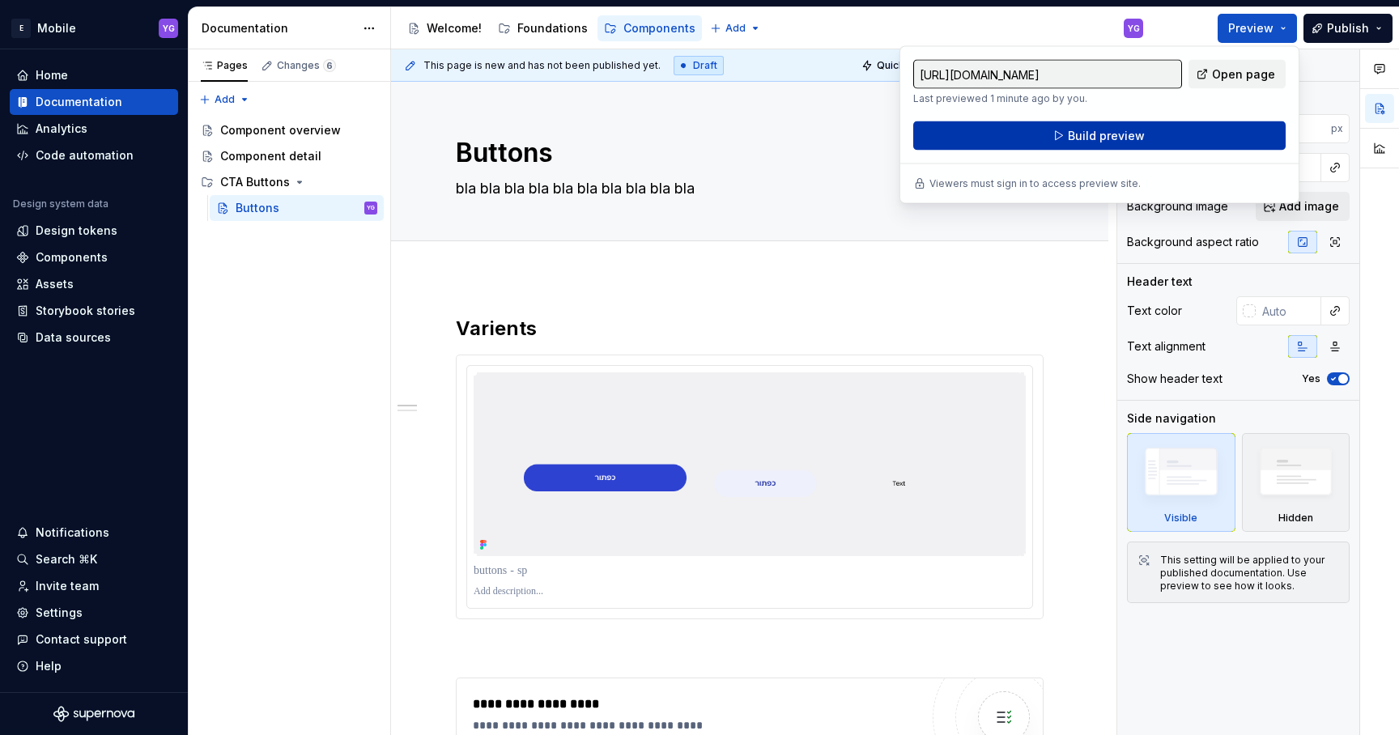
click at [1075, 133] on span "Build preview" at bounding box center [1106, 136] width 77 height 16
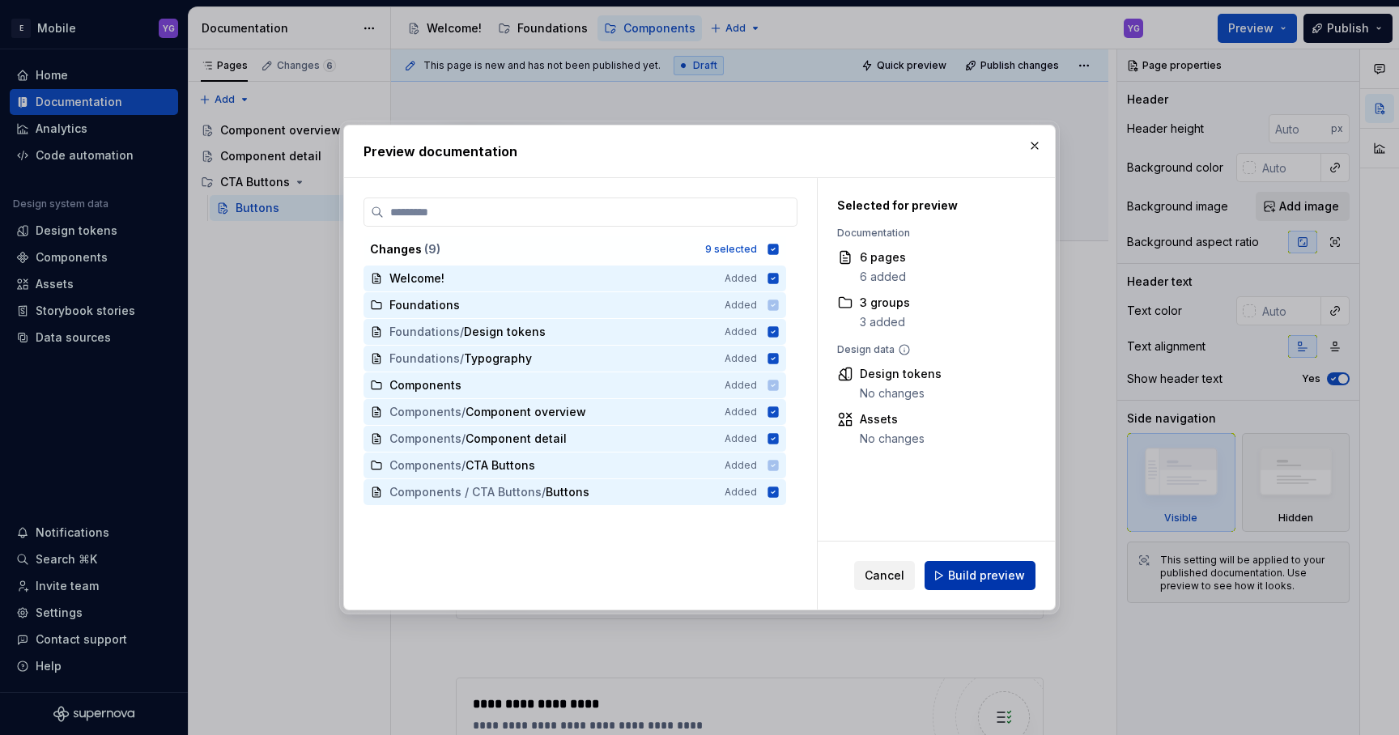
click at [962, 576] on span "Build preview" at bounding box center [986, 576] width 77 height 16
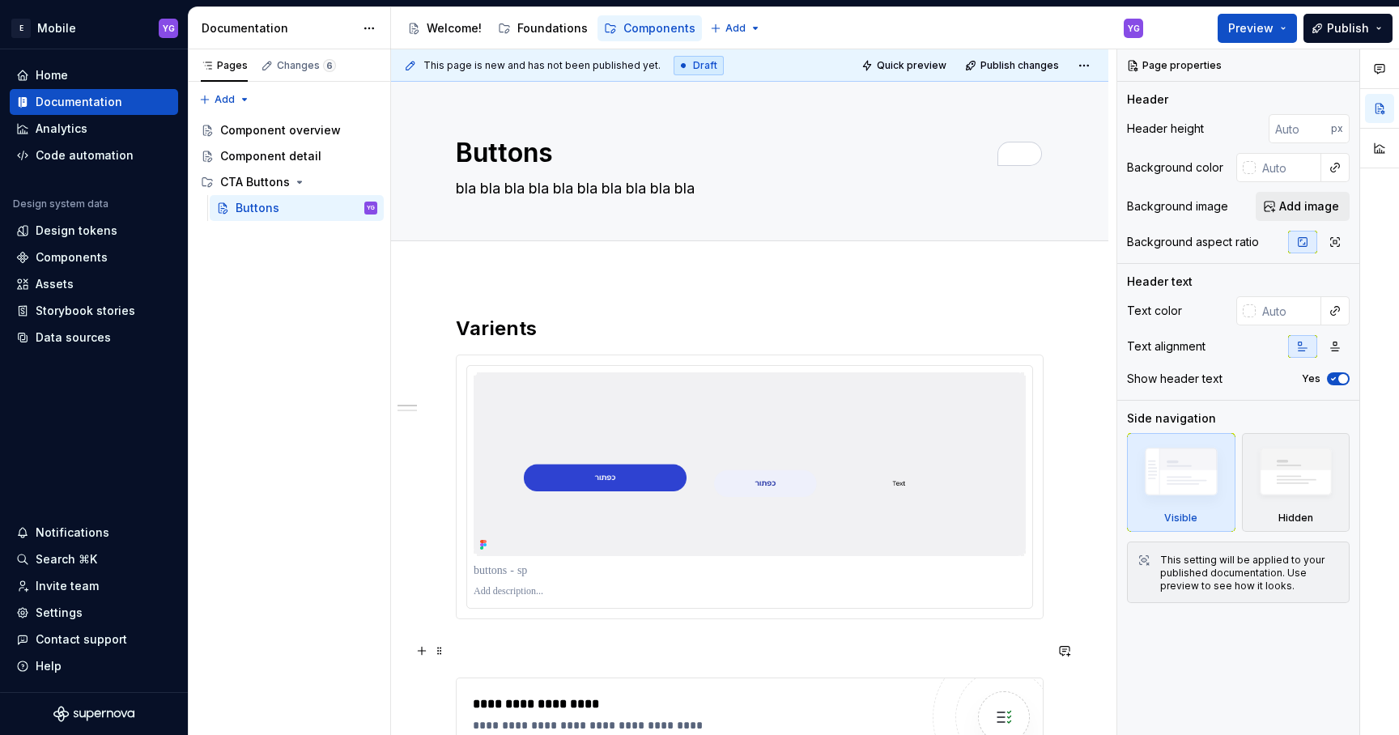
type textarea "*"
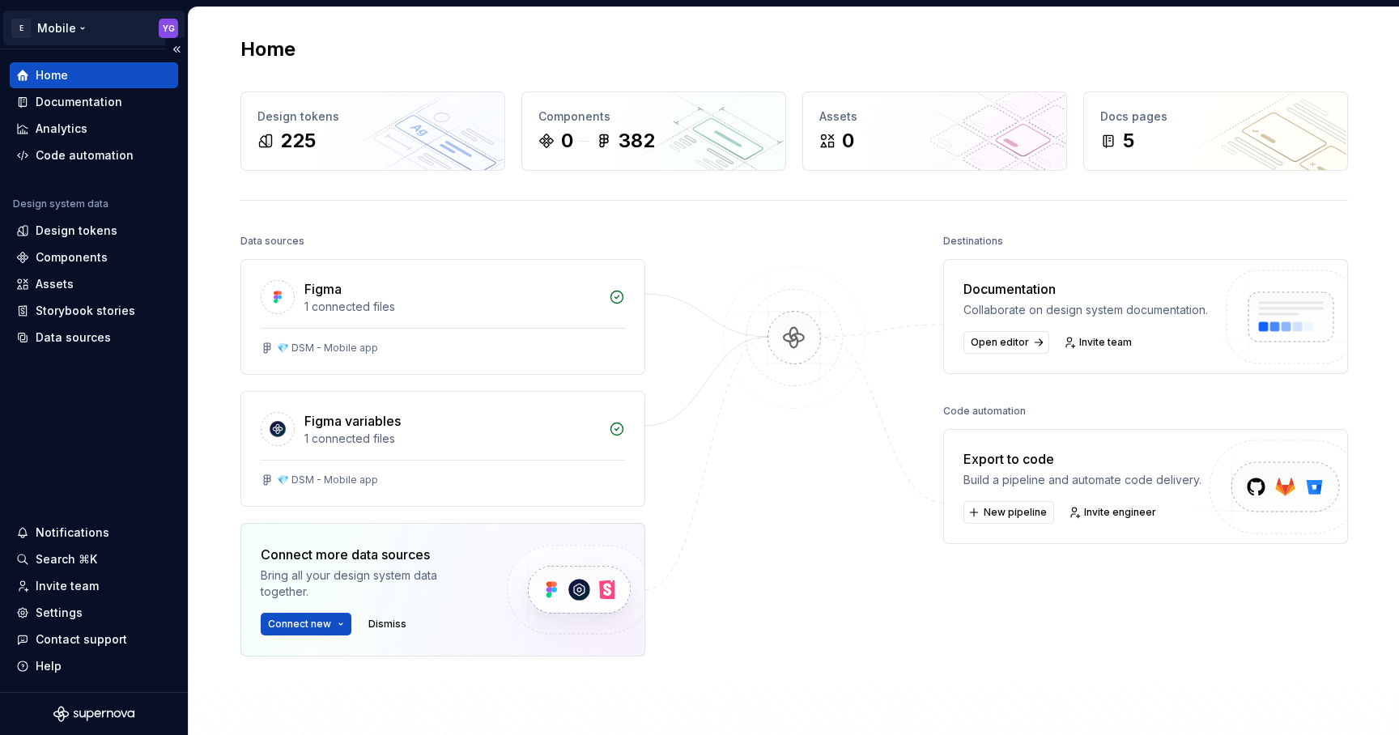
click at [53, 19] on html "E Mobile YG Home Documentation Analytics Code automation Design system data Des…" at bounding box center [699, 367] width 1399 height 735
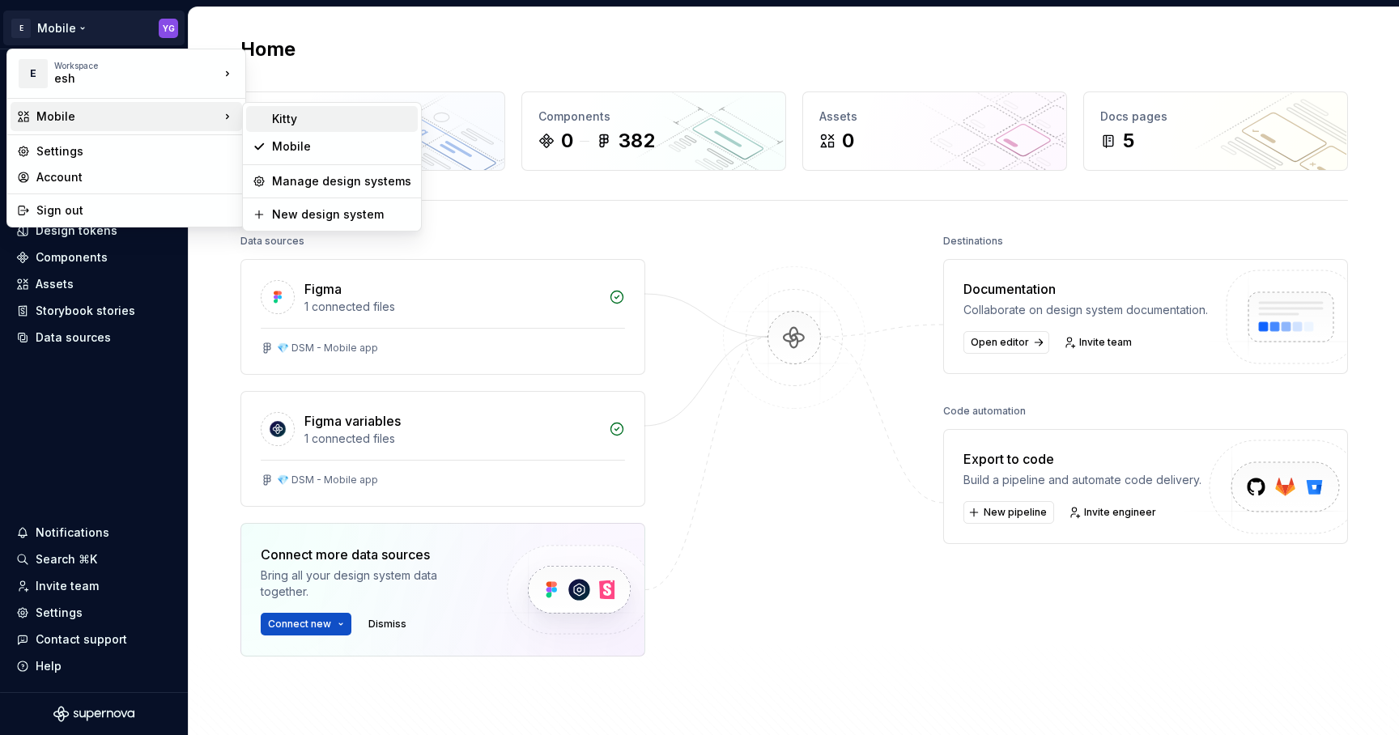
click at [286, 121] on div "Kitty" at bounding box center [341, 119] width 139 height 16
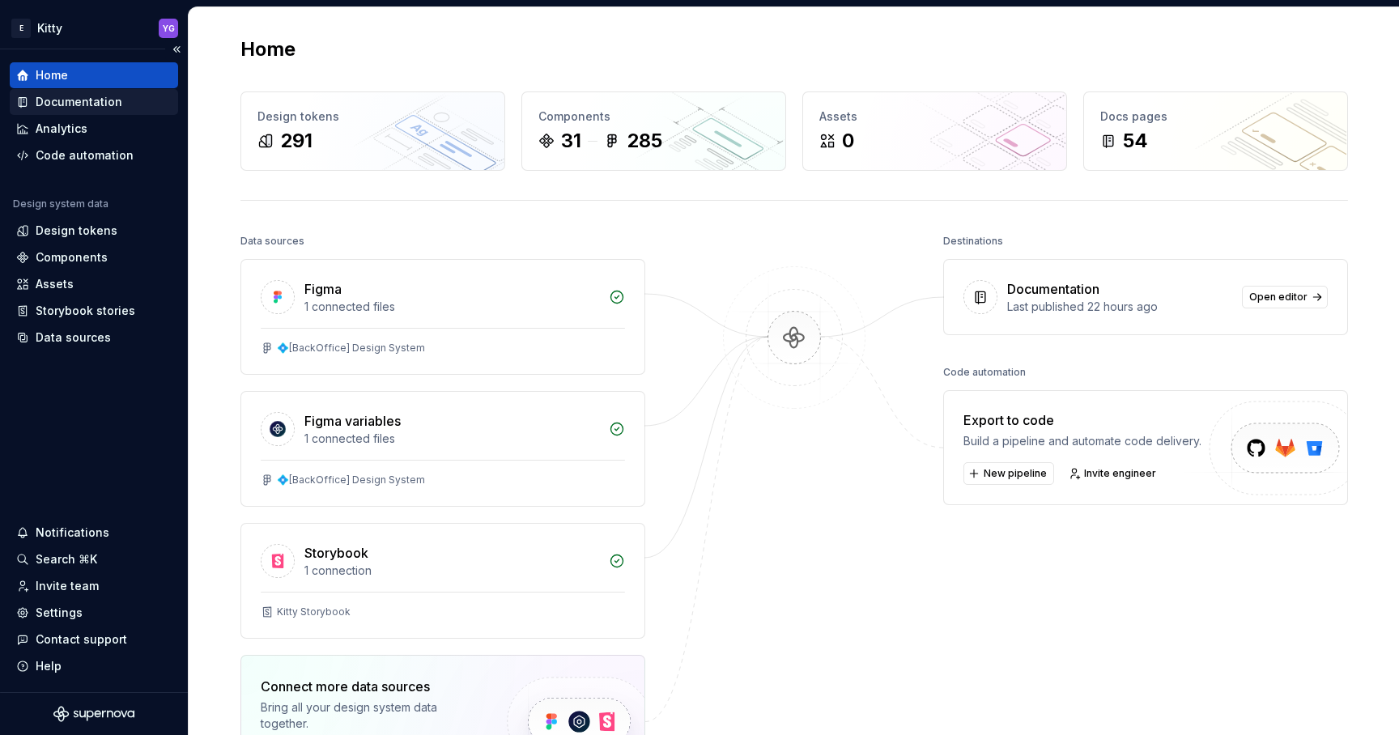
click at [43, 102] on div "Documentation" at bounding box center [79, 102] width 87 height 16
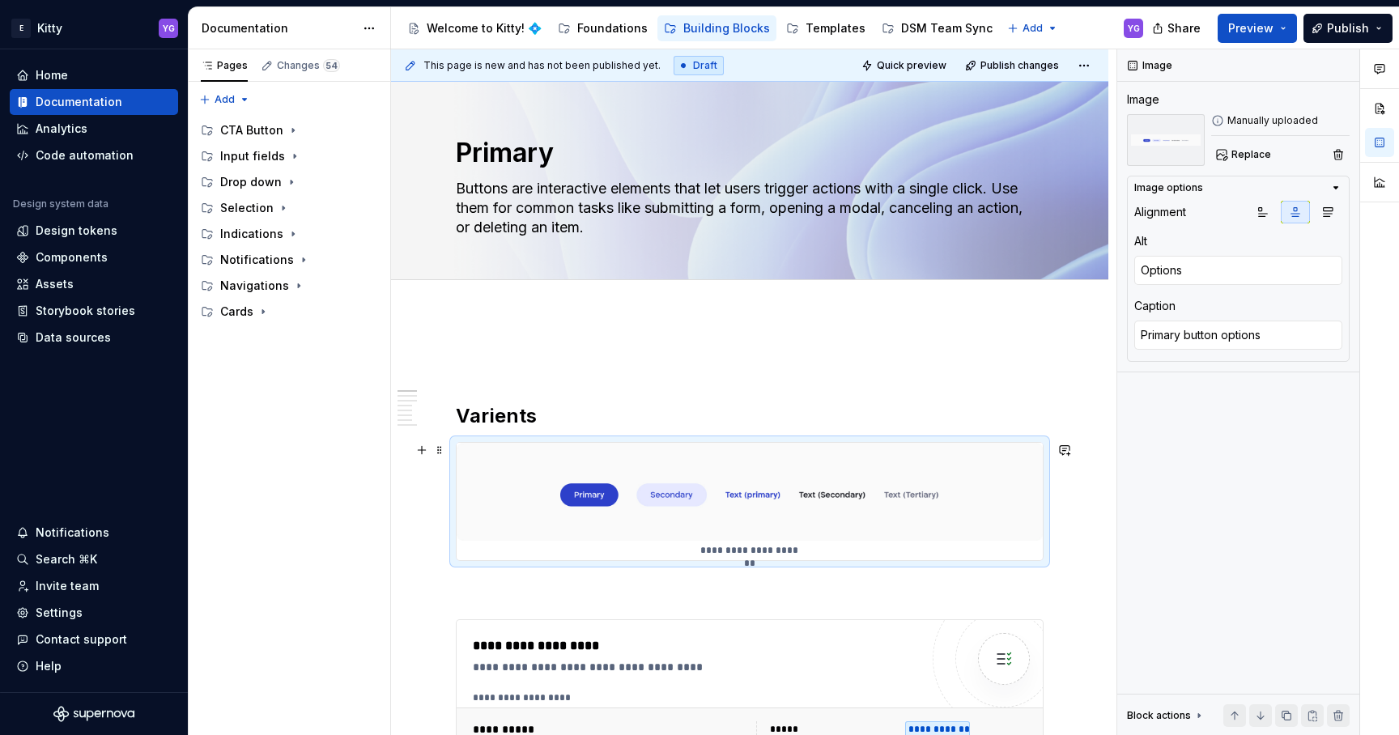
click at [912, 509] on img at bounding box center [750, 492] width 586 height 98
click at [905, 500] on img at bounding box center [750, 492] width 586 height 98
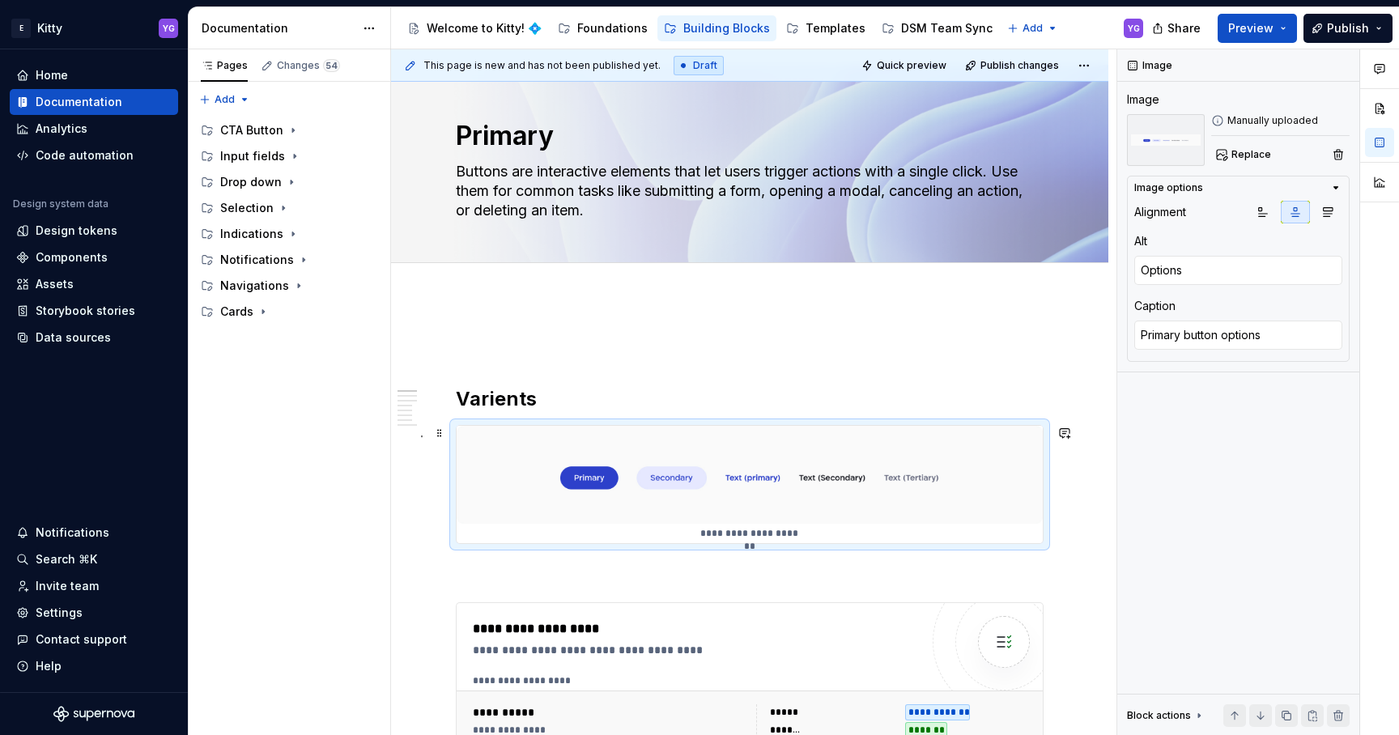
scroll to position [19, 0]
click at [423, 573] on button "button" at bounding box center [421, 573] width 23 height 23
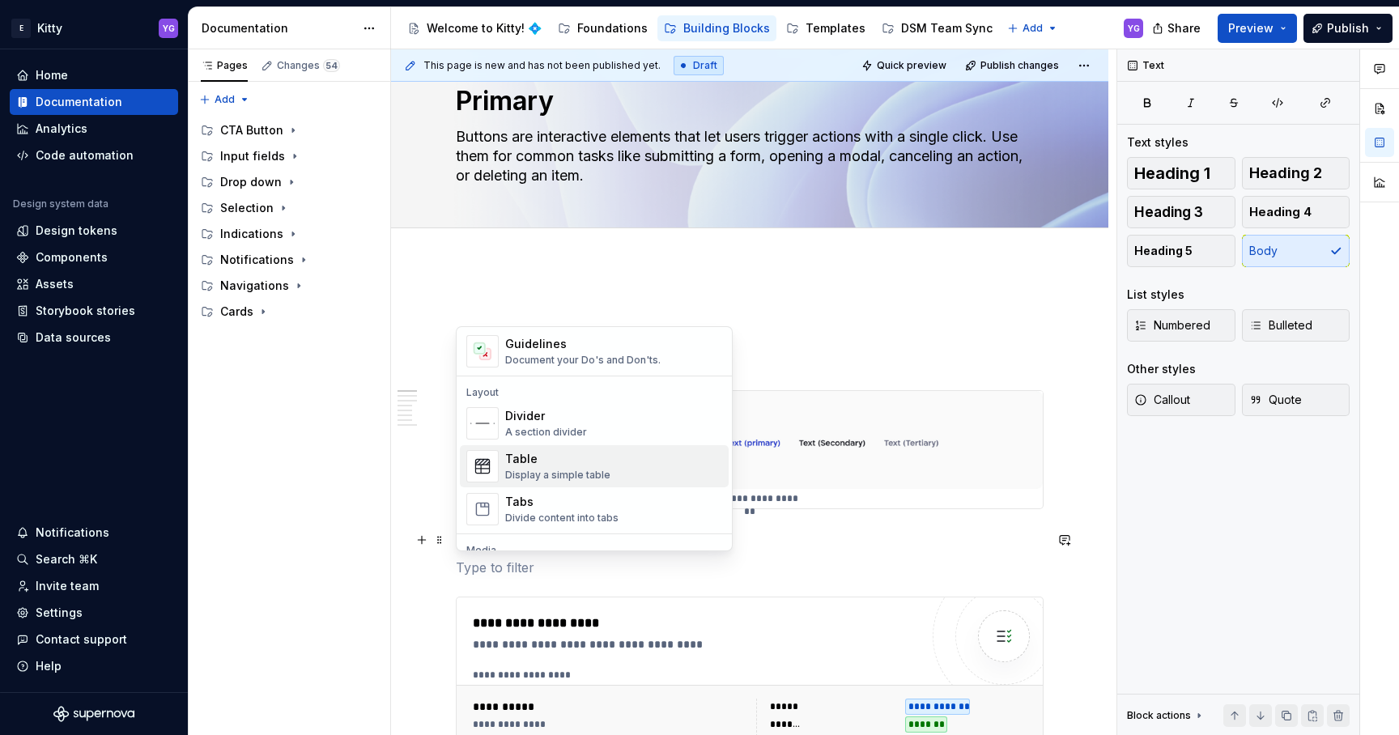
scroll to position [561, 0]
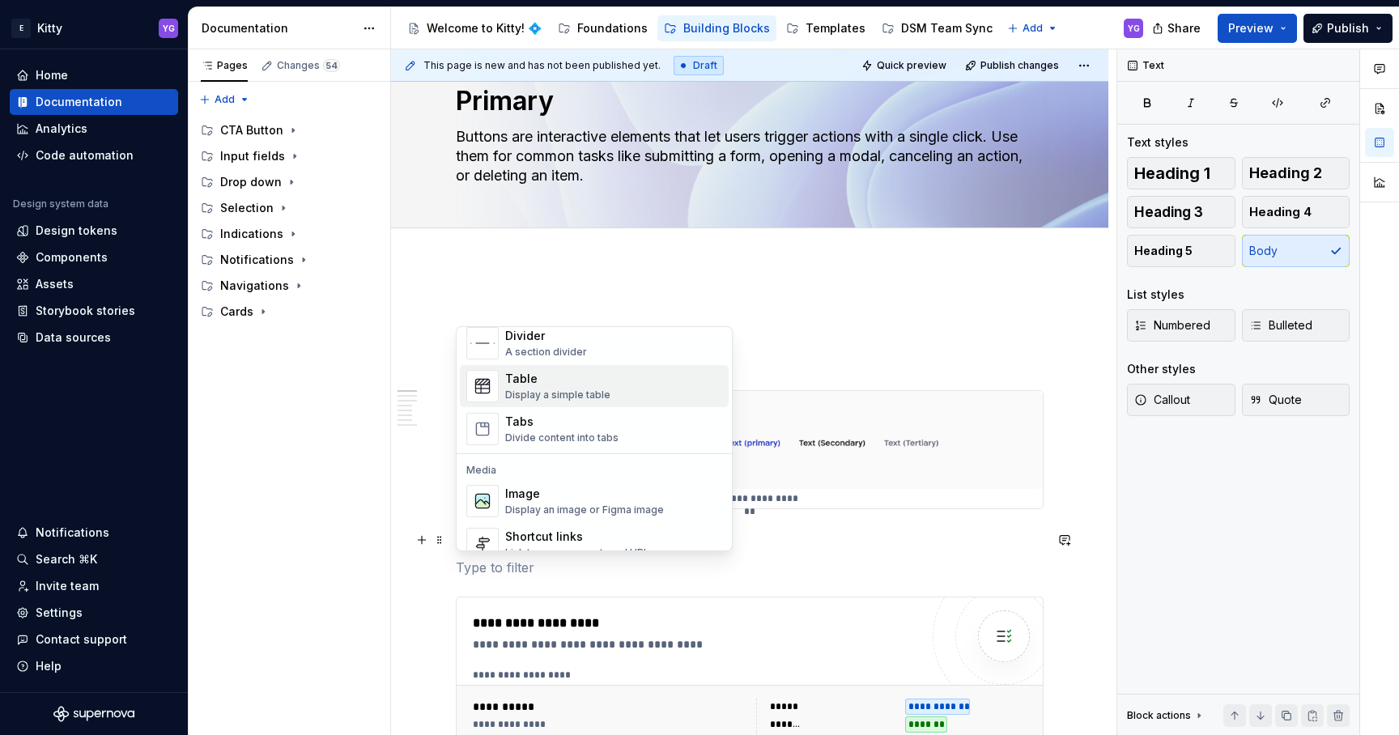
drag, startPoint x: 426, startPoint y: 490, endPoint x: 640, endPoint y: 610, distance: 245.0
click at [426, 489] on div "**********" at bounding box center [753, 392] width 725 height 687
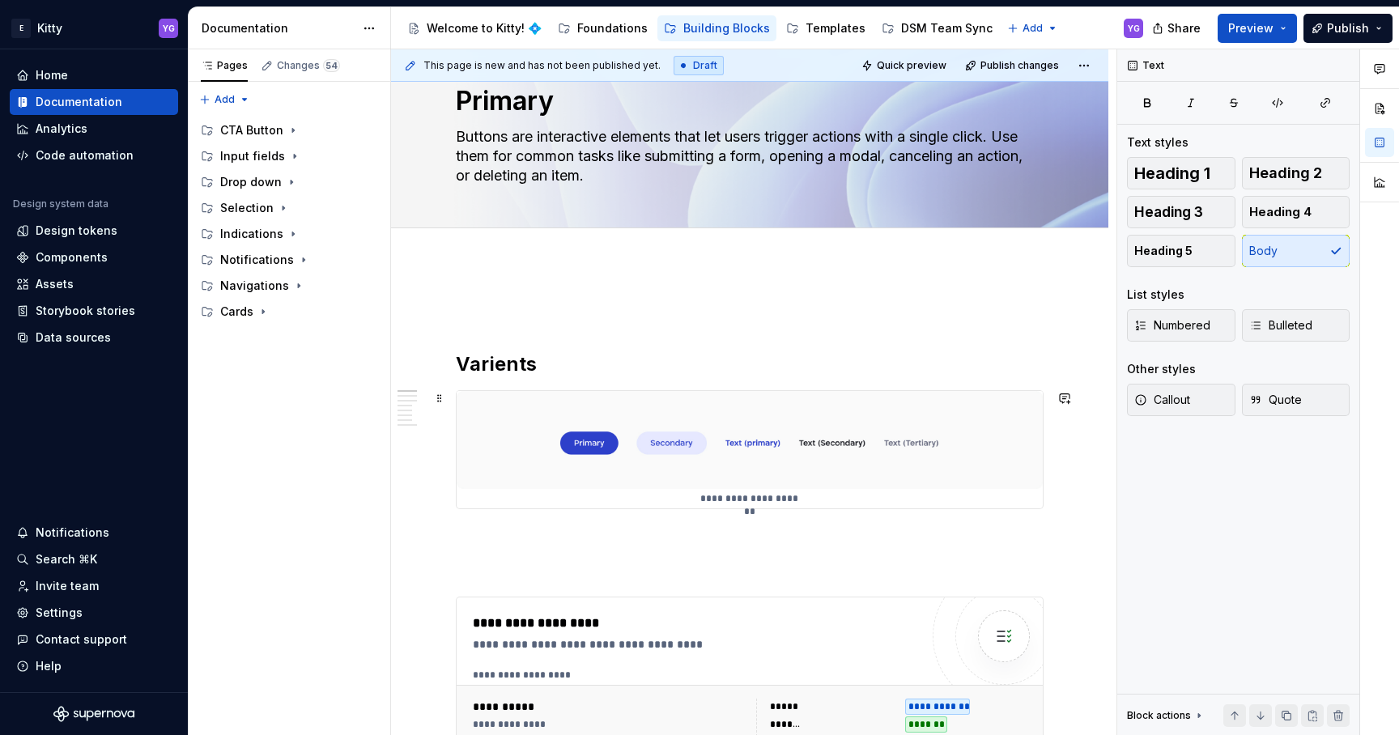
click at [624, 433] on img at bounding box center [750, 440] width 586 height 98
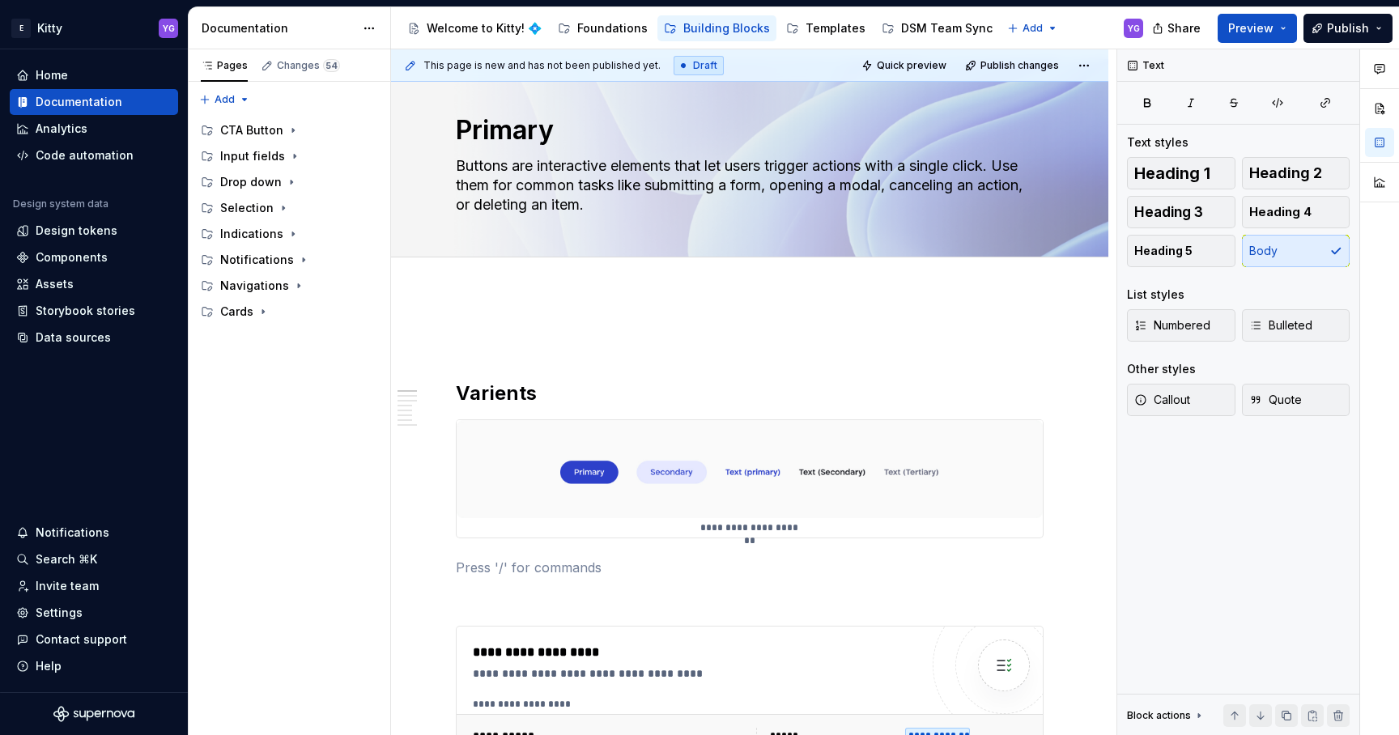
scroll to position [0, 0]
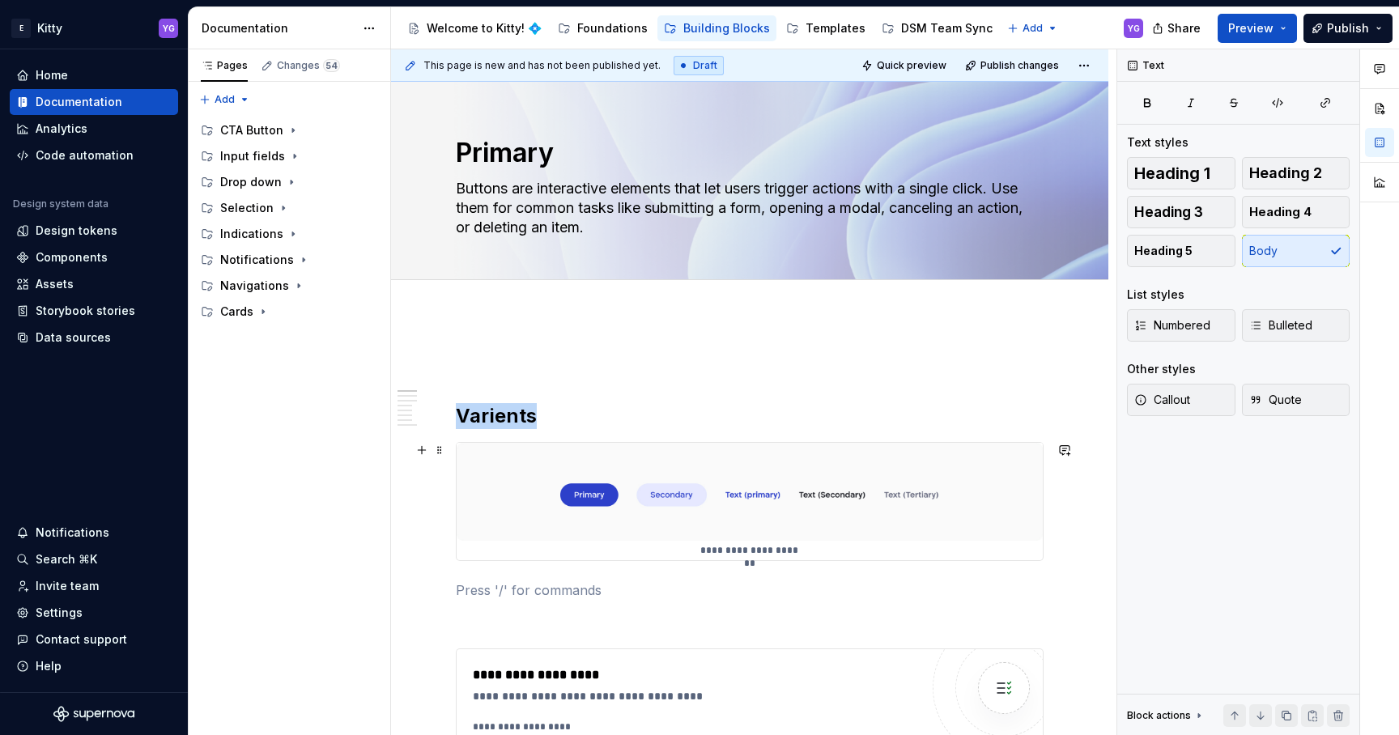
click at [773, 471] on img at bounding box center [750, 492] width 586 height 98
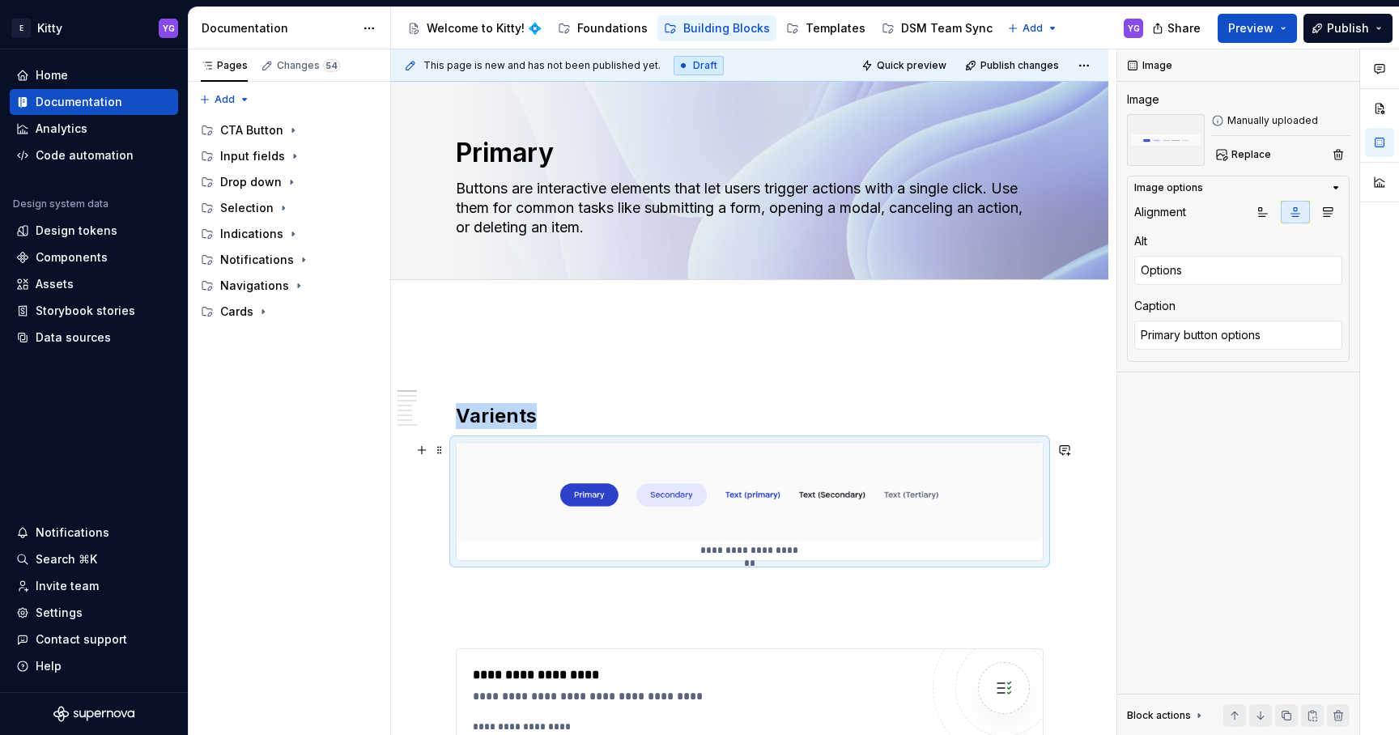
scroll to position [1, 0]
click at [548, 414] on h2 "Varients" at bounding box center [750, 415] width 588 height 26
click at [571, 465] on img at bounding box center [750, 491] width 586 height 98
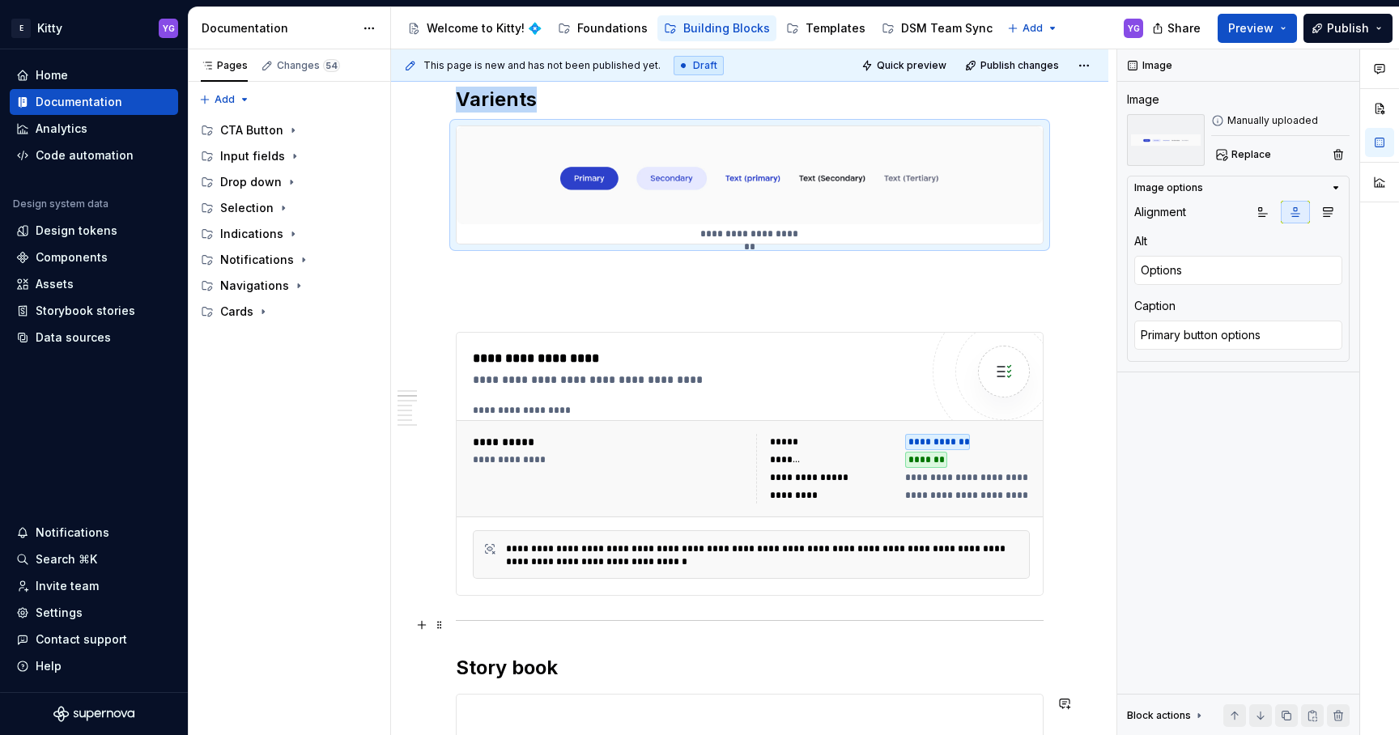
scroll to position [0, 0]
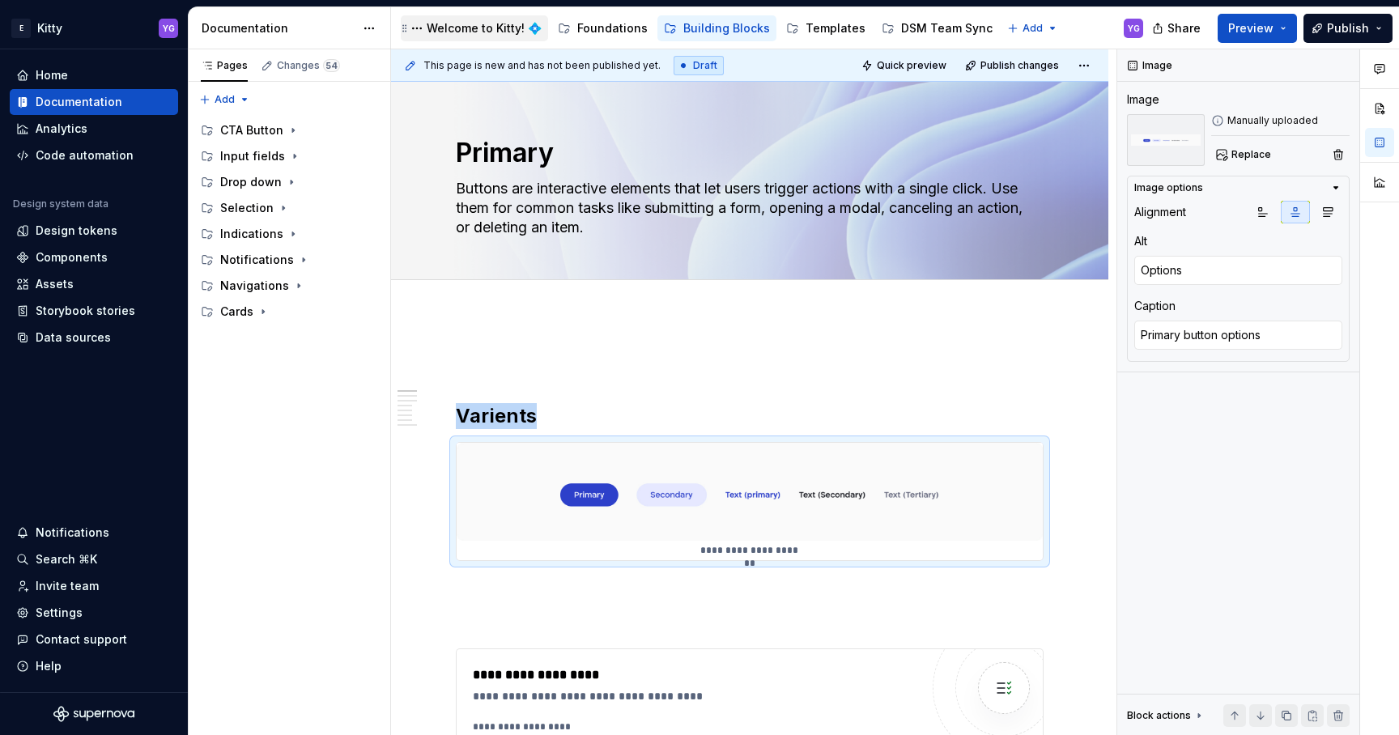
click at [500, 32] on div "Welcome to Kitty! 💠" at bounding box center [484, 28] width 115 height 16
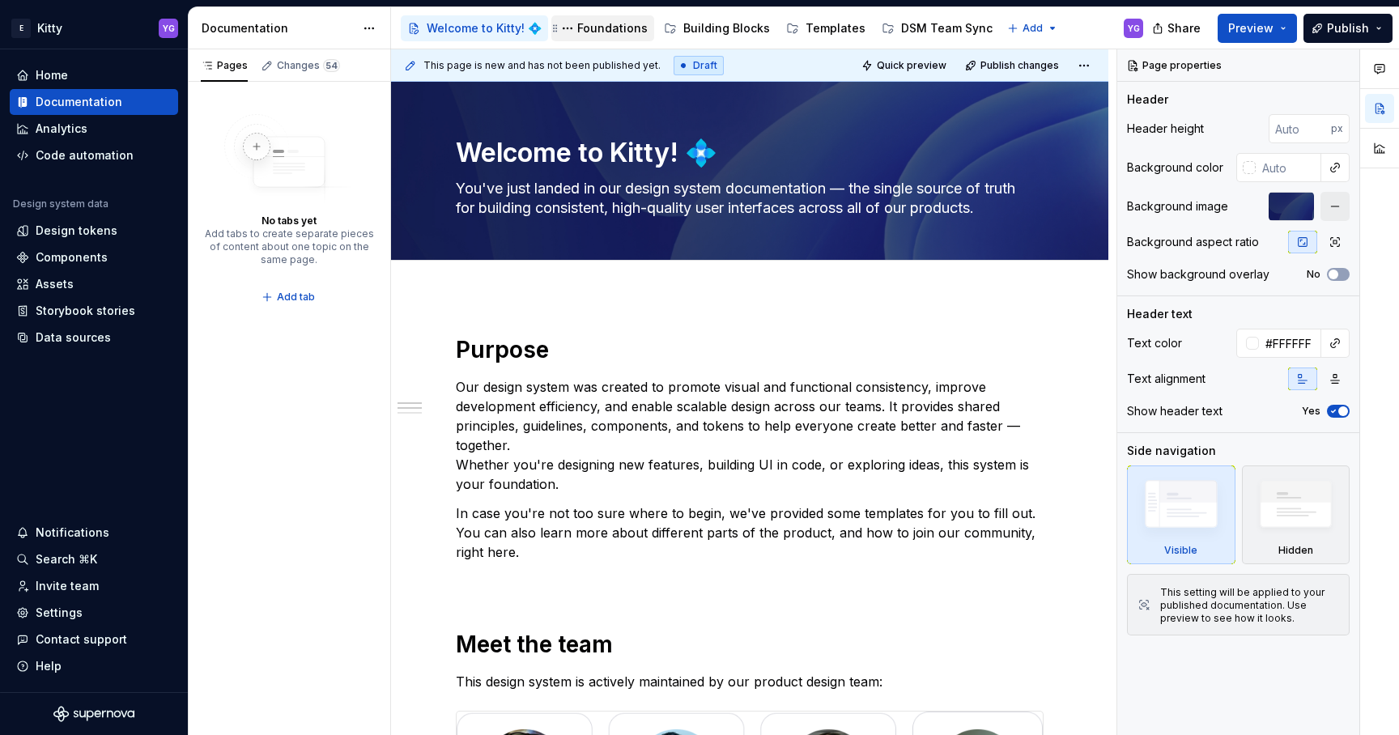
click at [589, 32] on div "Foundations" at bounding box center [612, 28] width 70 height 16
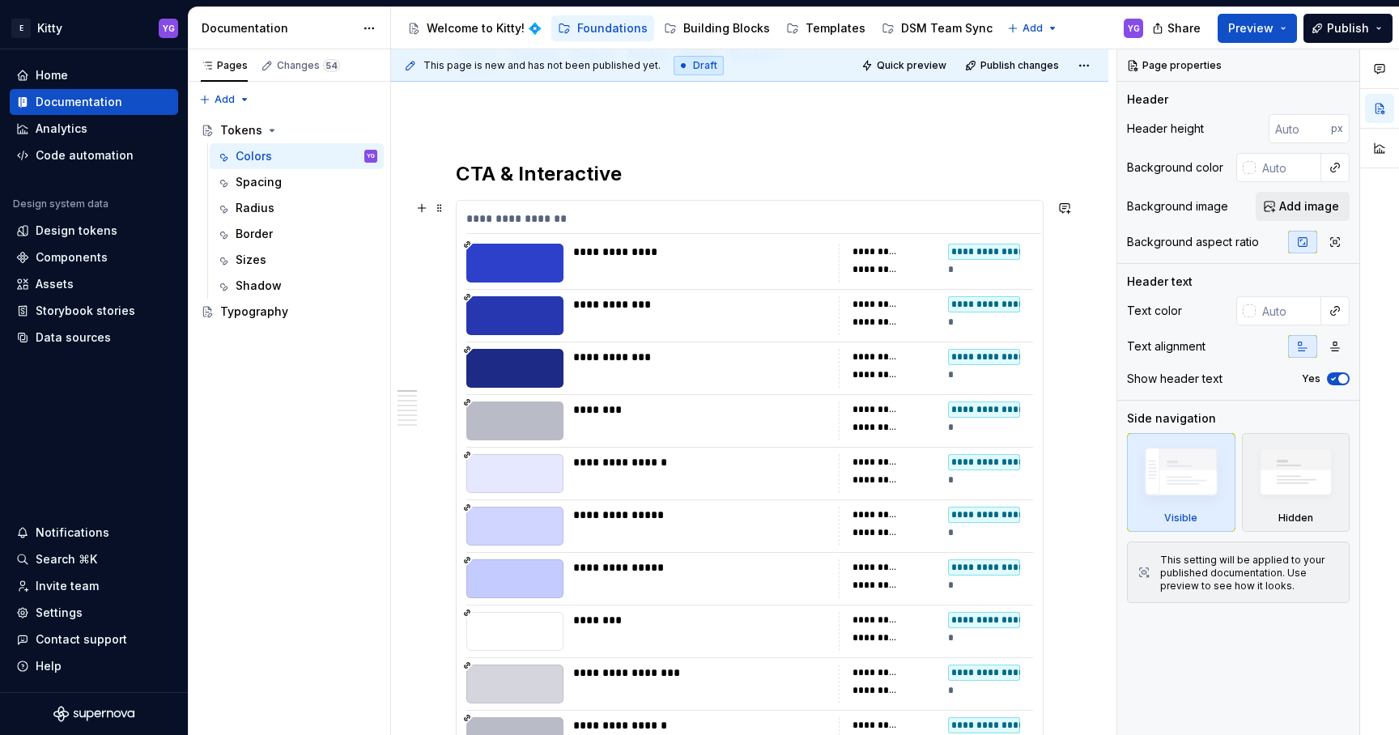
scroll to position [232, 0]
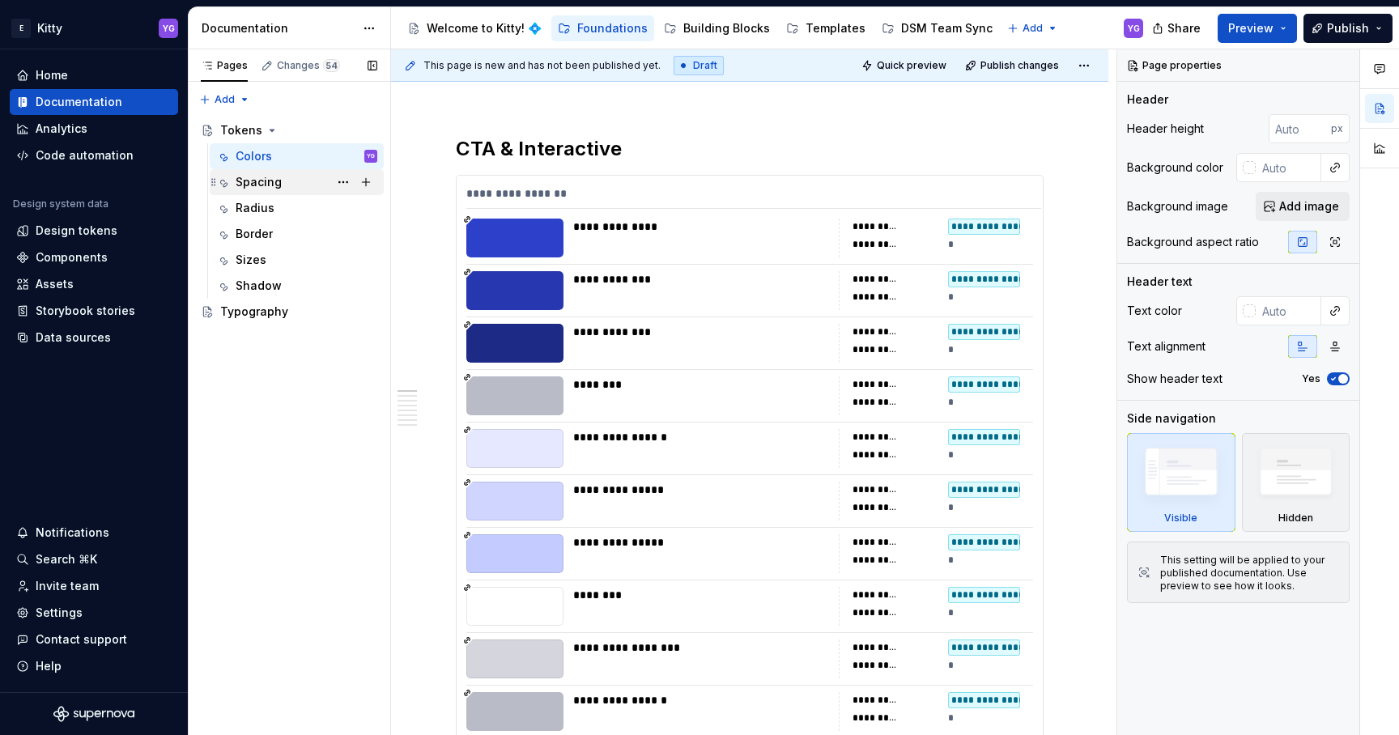
click at [269, 177] on div "Spacing" at bounding box center [259, 182] width 46 height 16
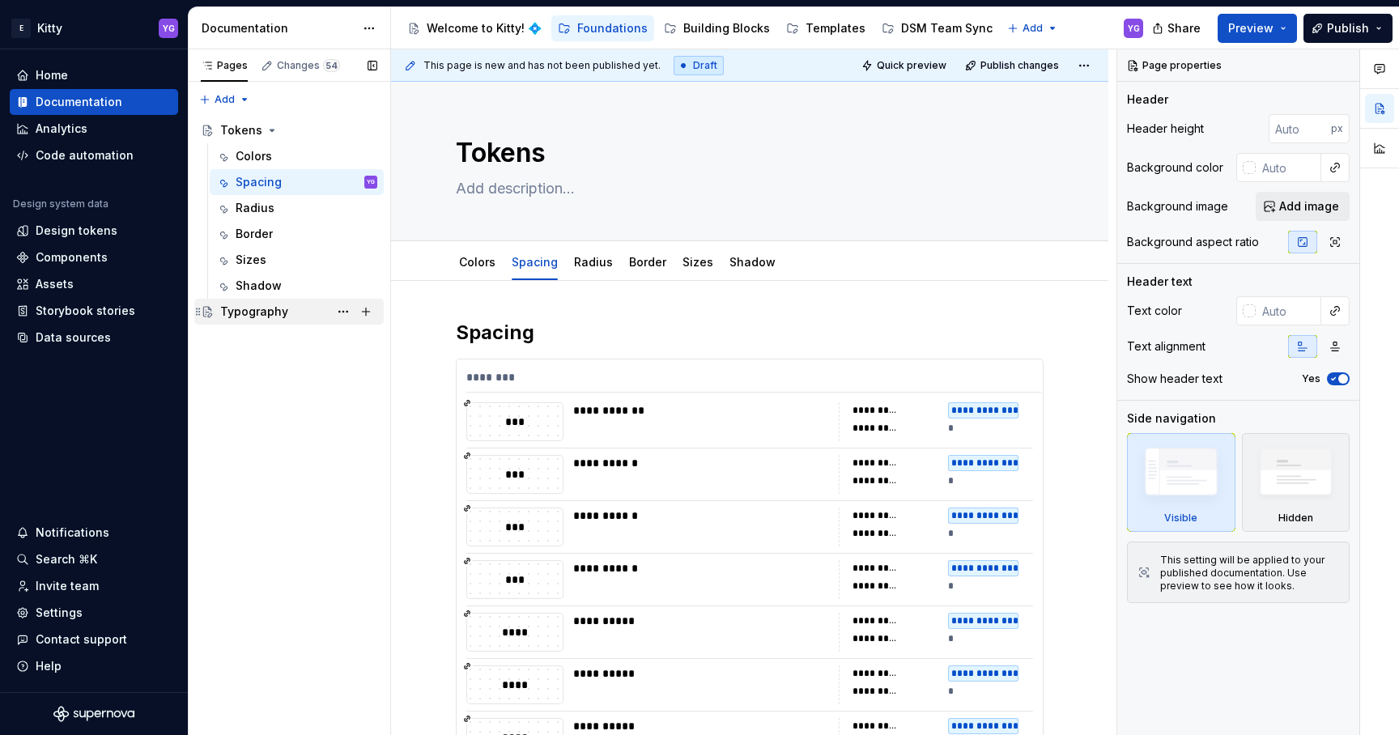
click at [255, 311] on div "Typography" at bounding box center [254, 312] width 68 height 16
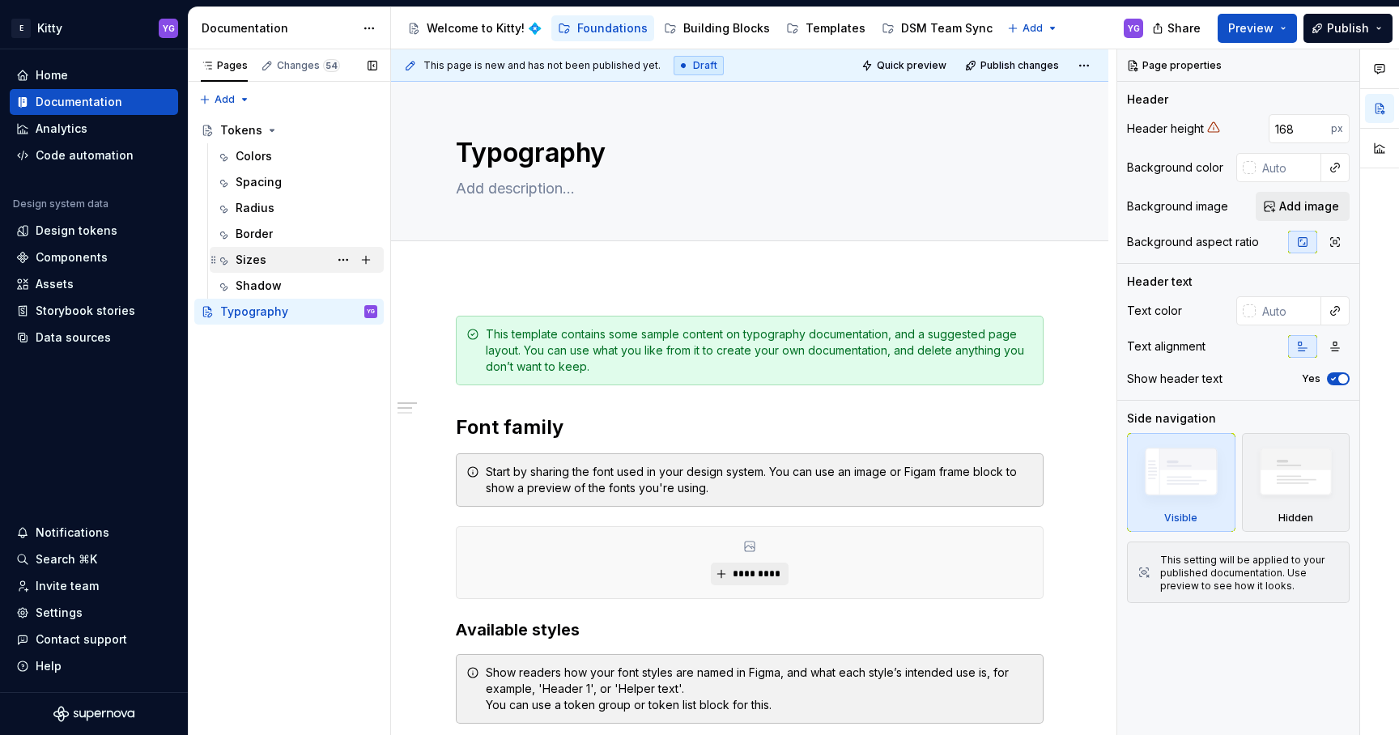
click at [269, 262] on div "Sizes" at bounding box center [307, 260] width 142 height 23
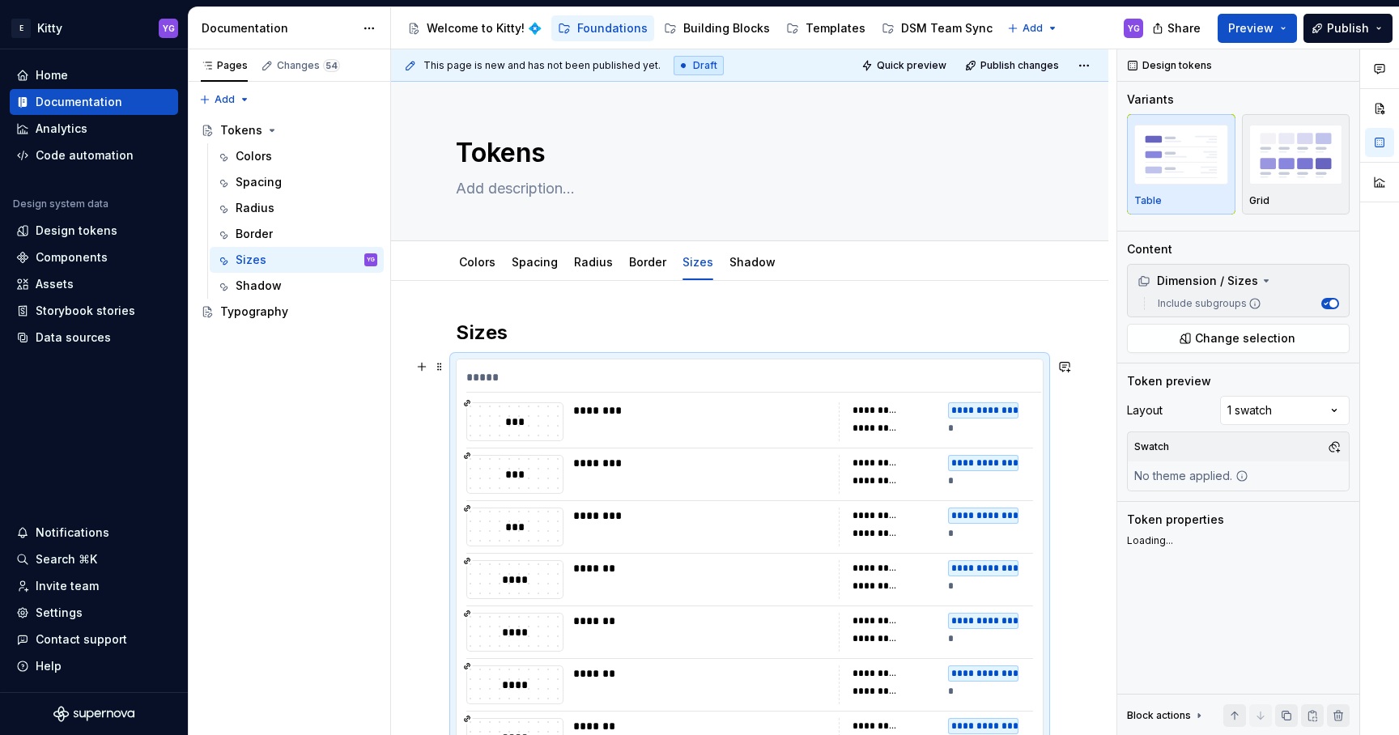
click at [521, 372] on div "*****" at bounding box center [753, 380] width 575 height 23
type textarea "*"
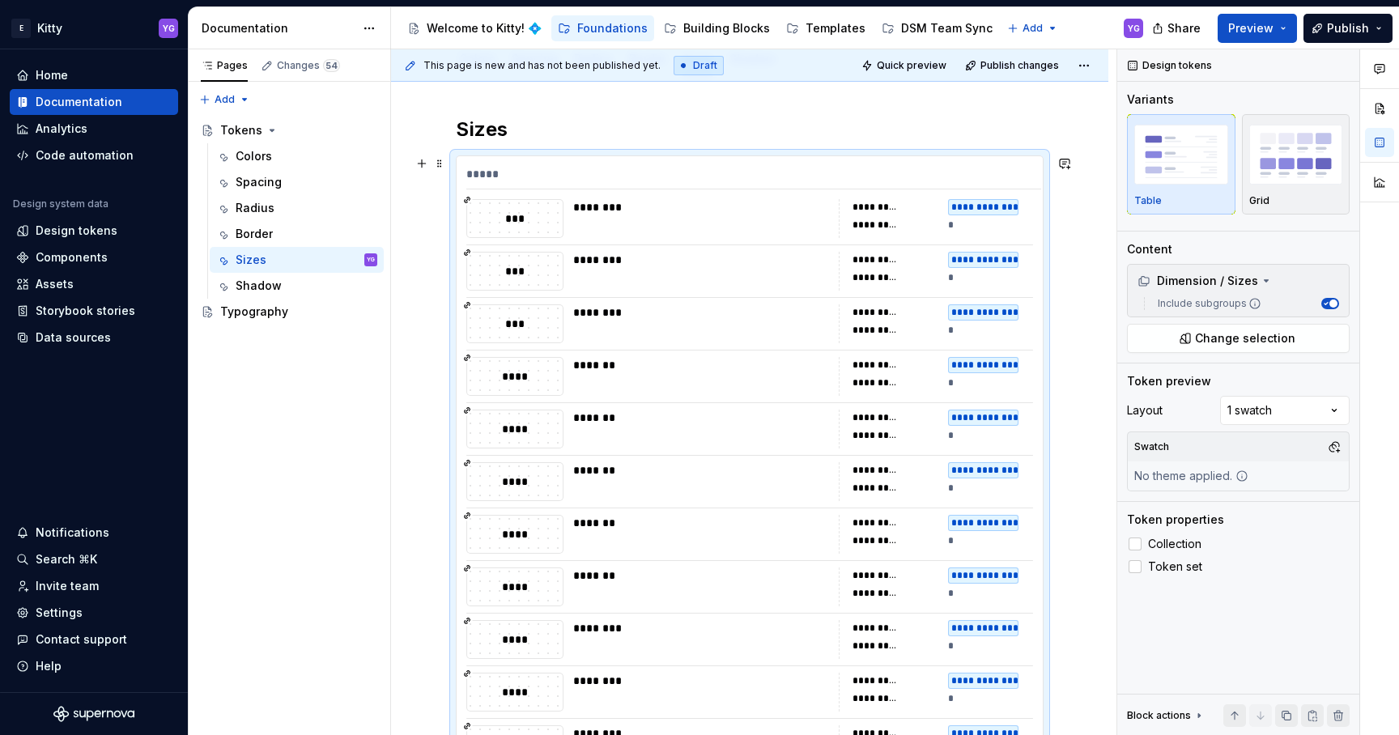
scroll to position [482, 0]
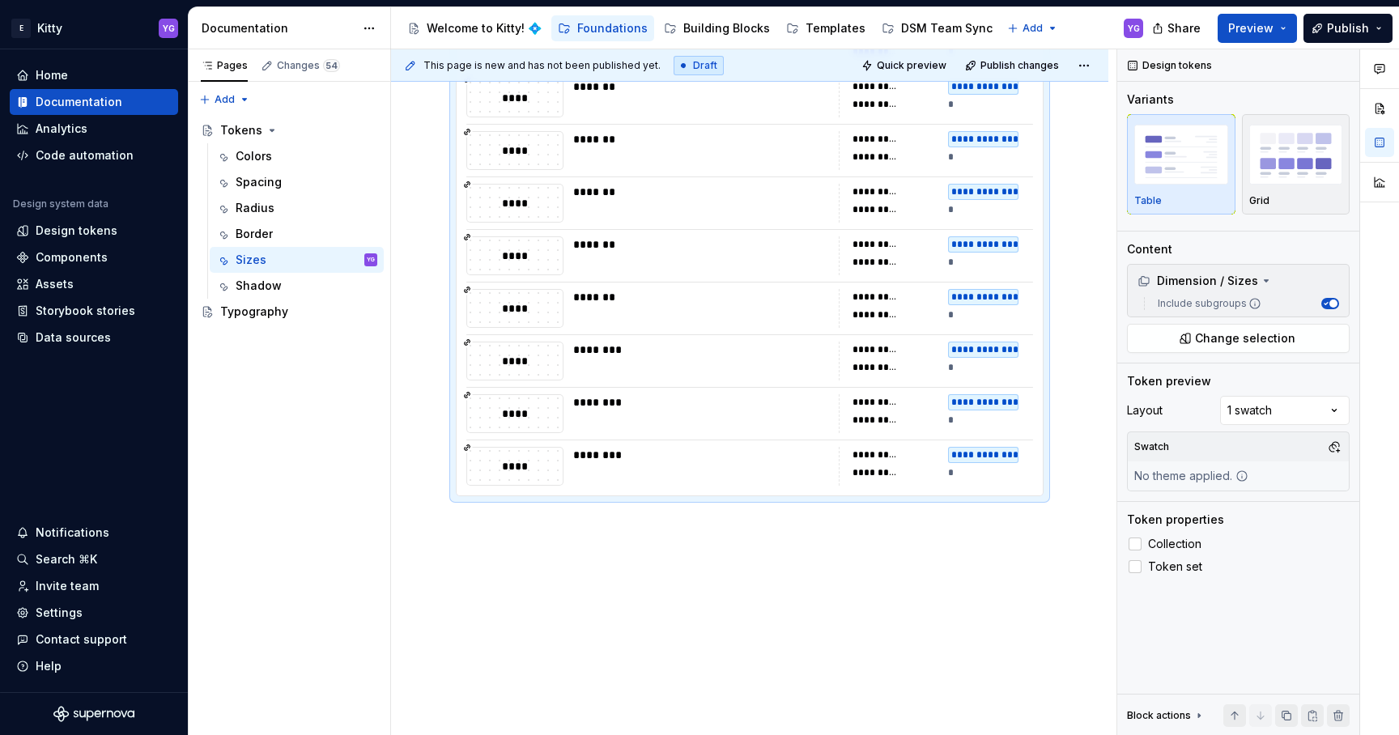
click at [554, 528] on div "**********" at bounding box center [749, 267] width 717 height 937
click at [535, 542] on div "**********" at bounding box center [749, 267] width 717 height 937
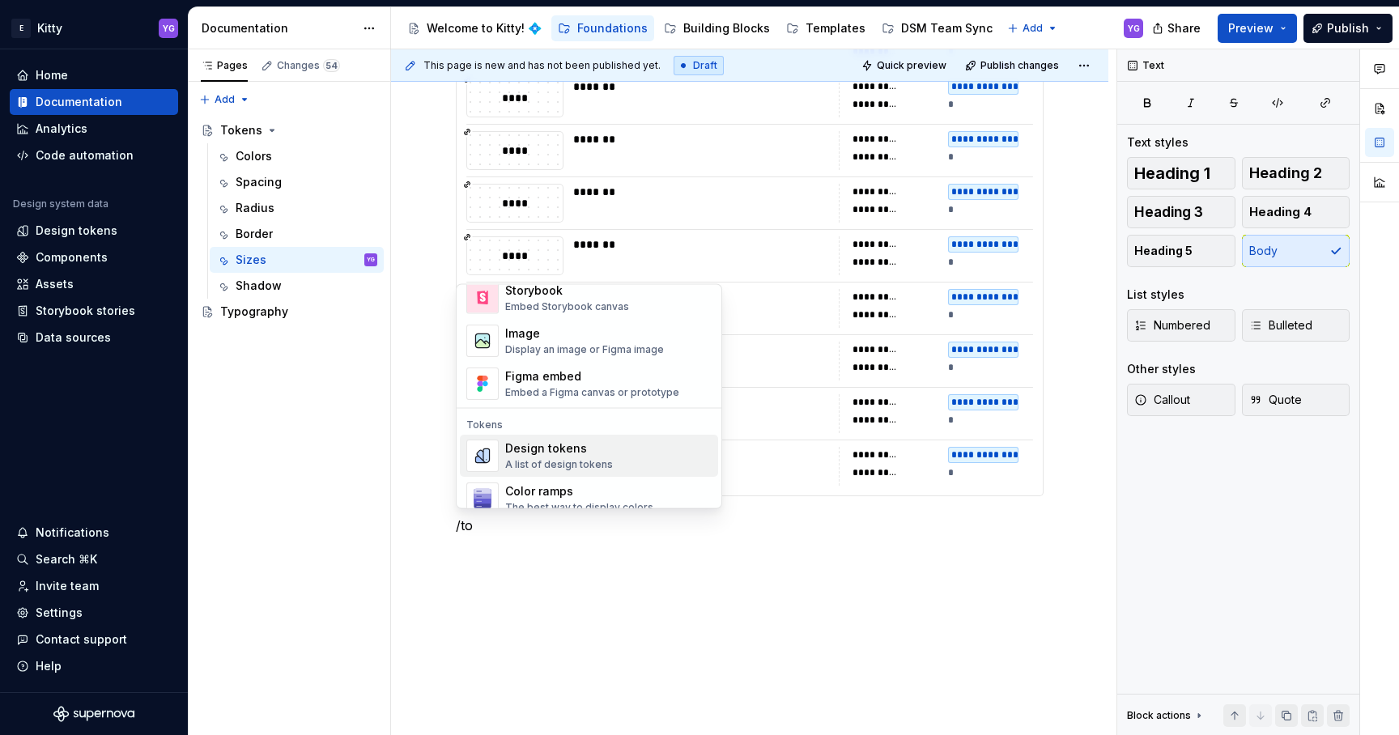
scroll to position [45, 0]
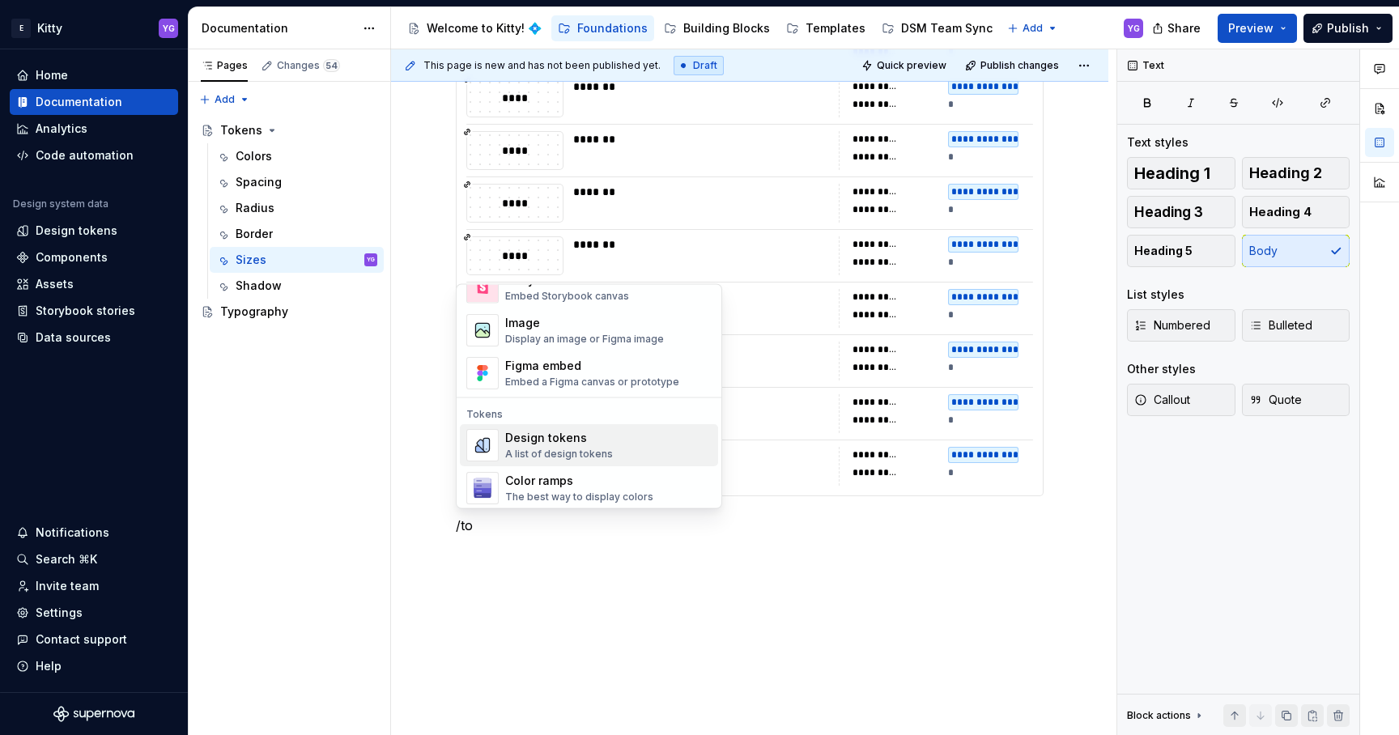
click at [553, 451] on div "A list of design tokens" at bounding box center [559, 454] width 108 height 13
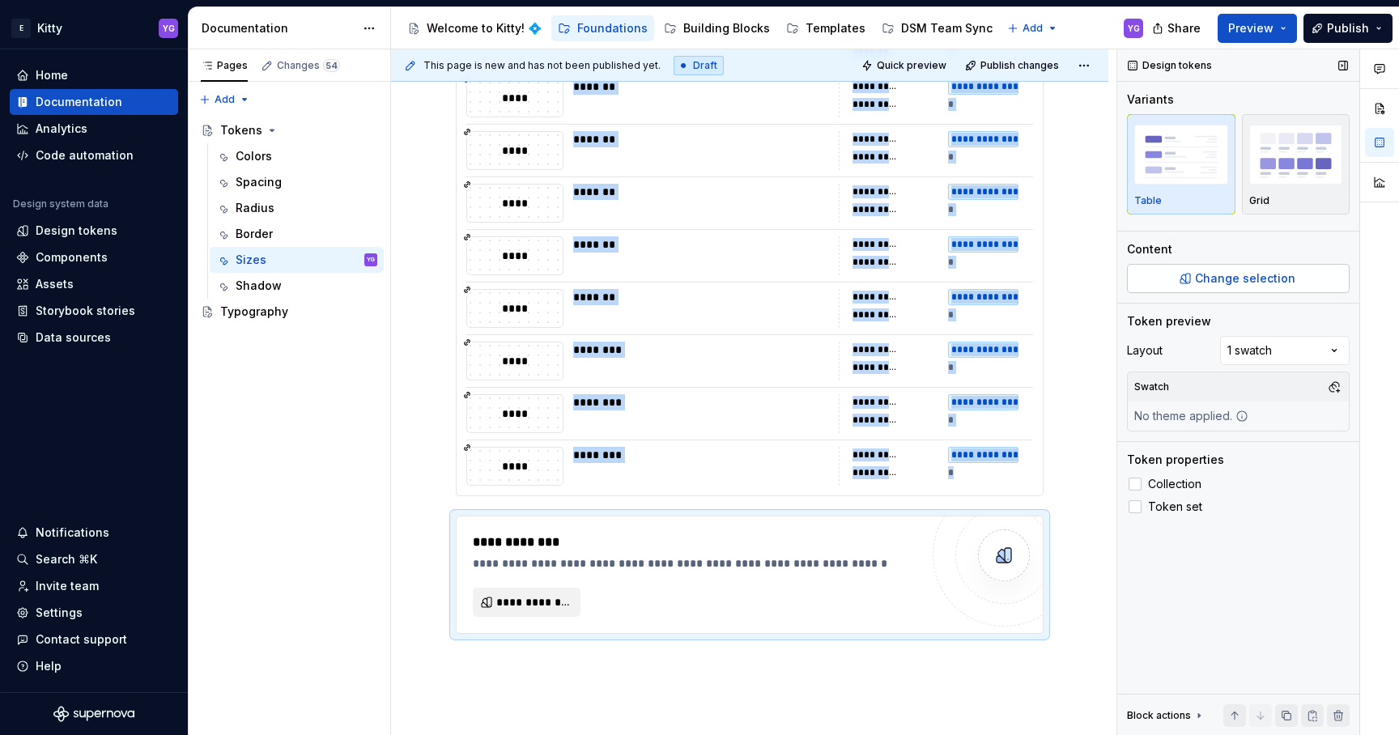
click at [1190, 274] on button "Change selection" at bounding box center [1238, 278] width 223 height 29
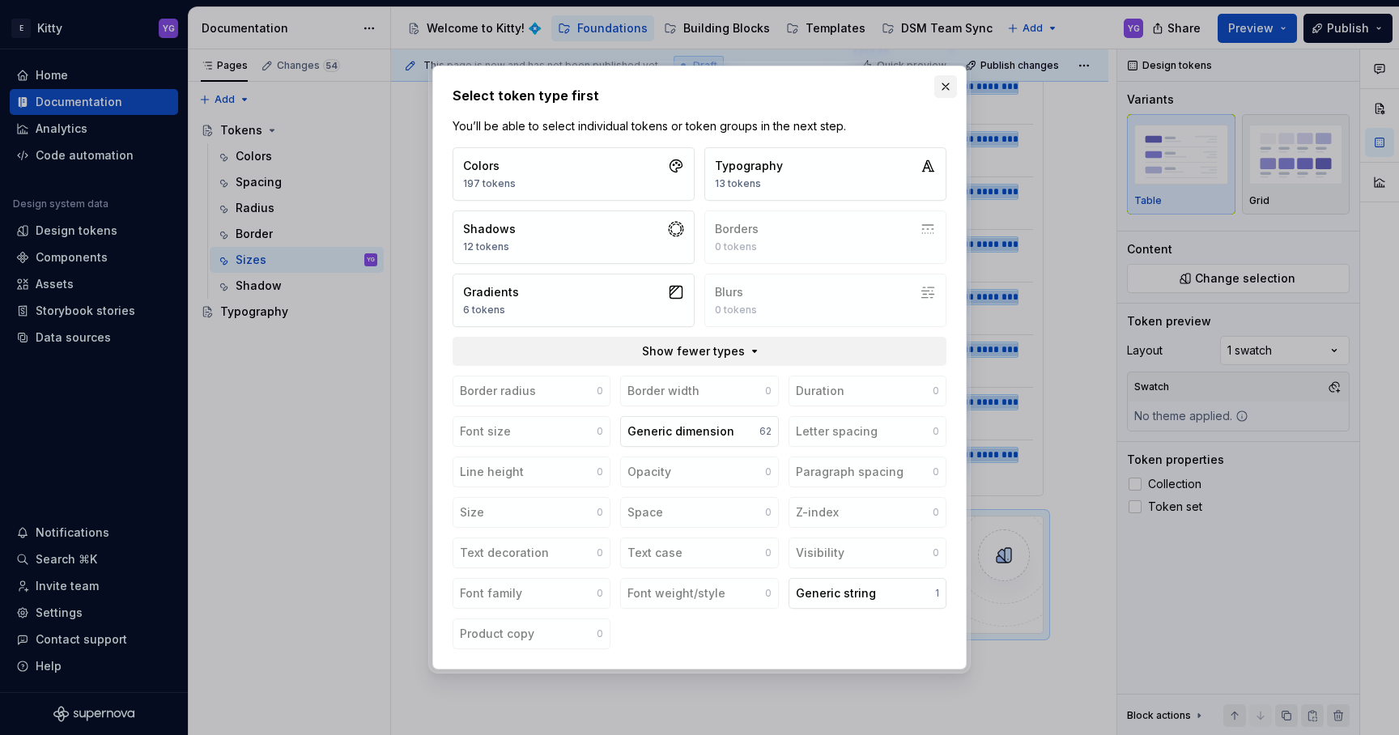
click at [949, 85] on button "button" at bounding box center [945, 86] width 23 height 23
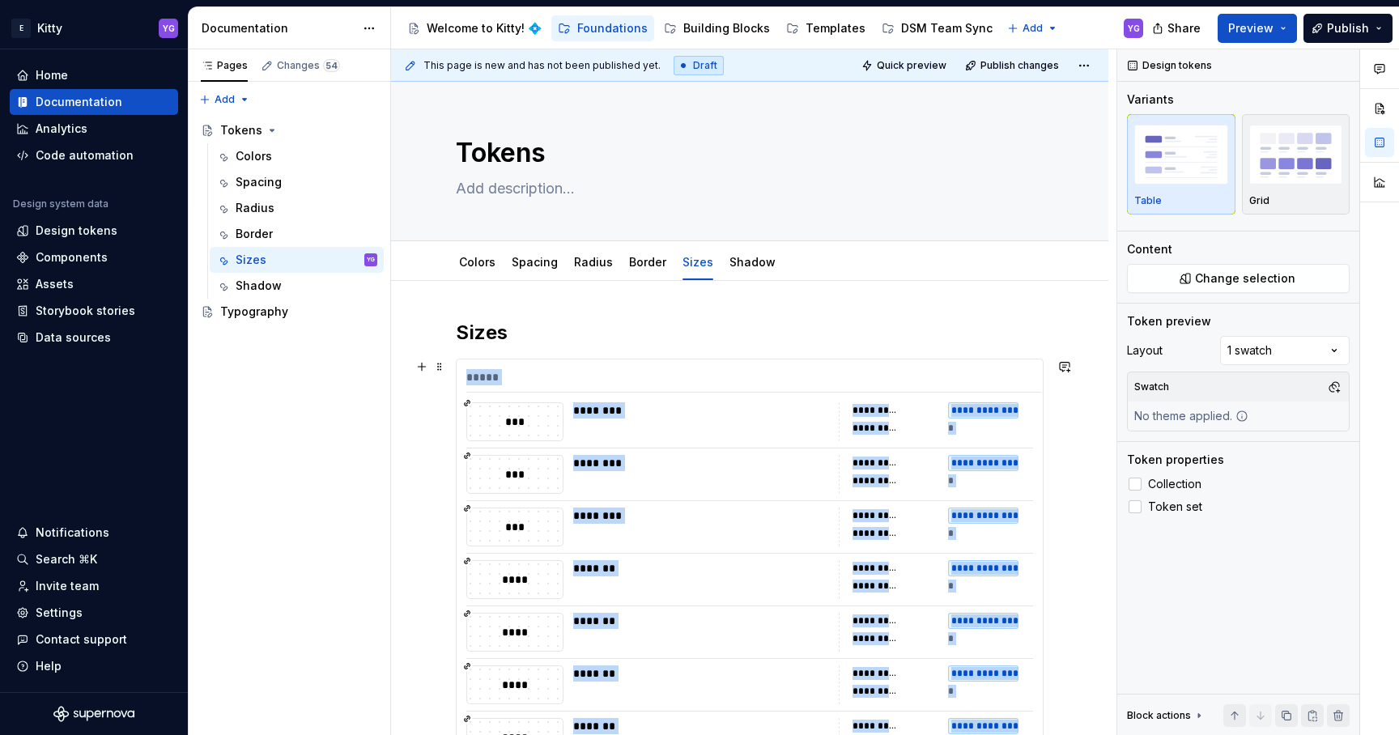
scroll to position [23, 0]
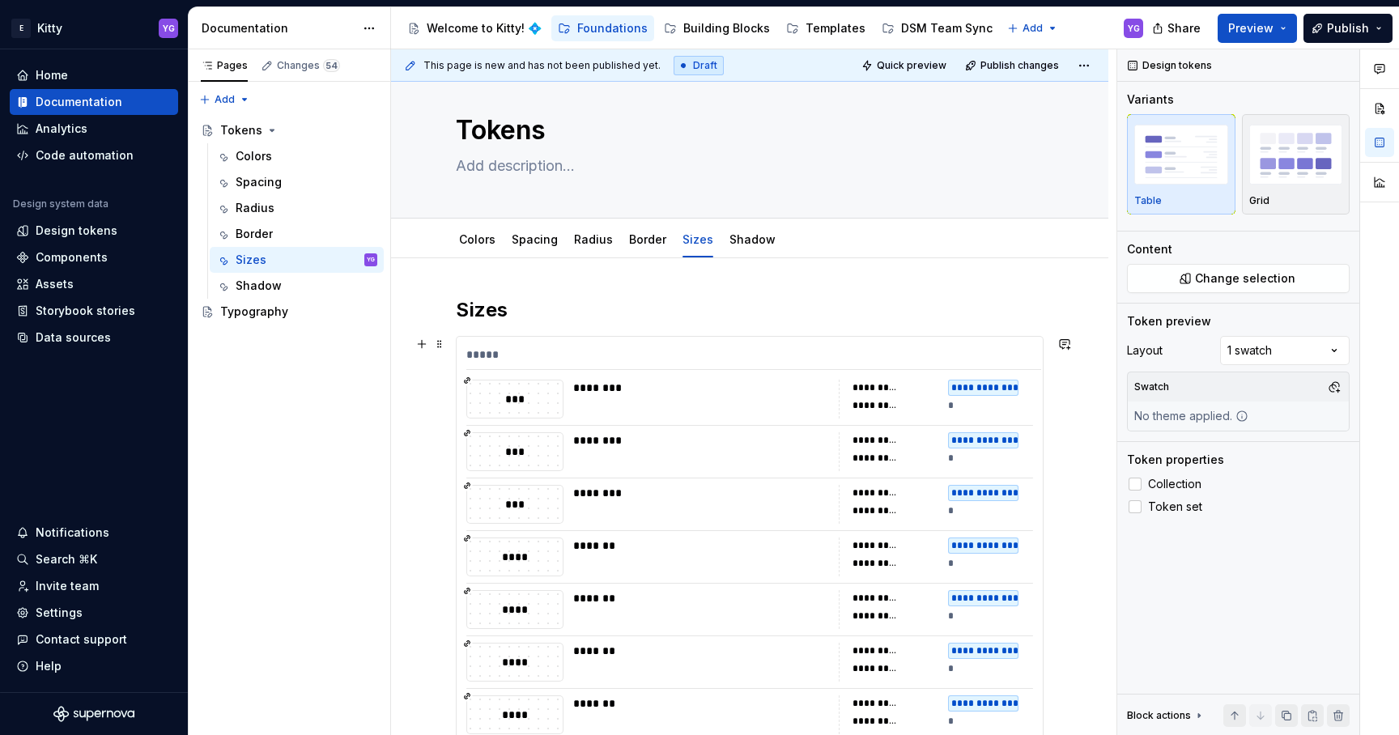
click at [653, 355] on div "*****" at bounding box center [753, 358] width 575 height 23
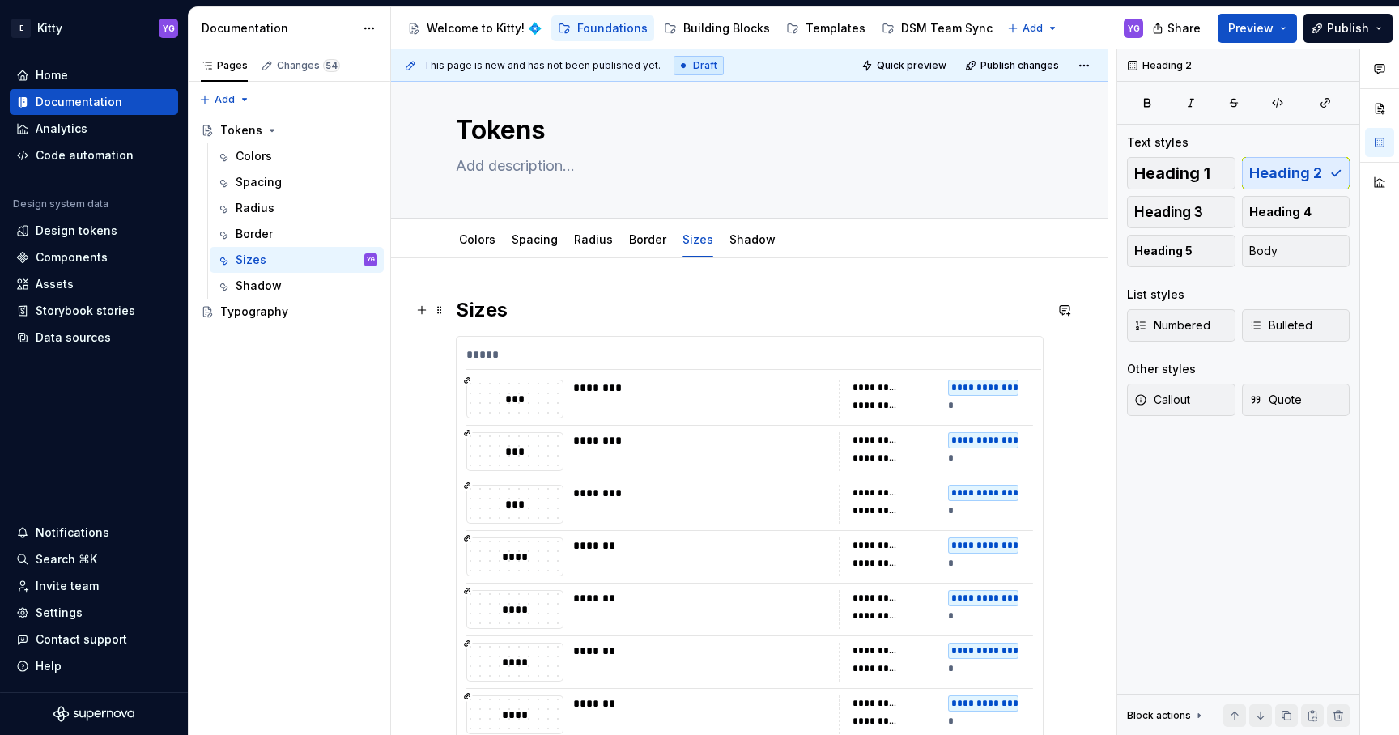
click at [578, 309] on h2 "Sizes" at bounding box center [750, 310] width 588 height 26
click at [748, 34] on div "Building Blocks" at bounding box center [726, 28] width 87 height 16
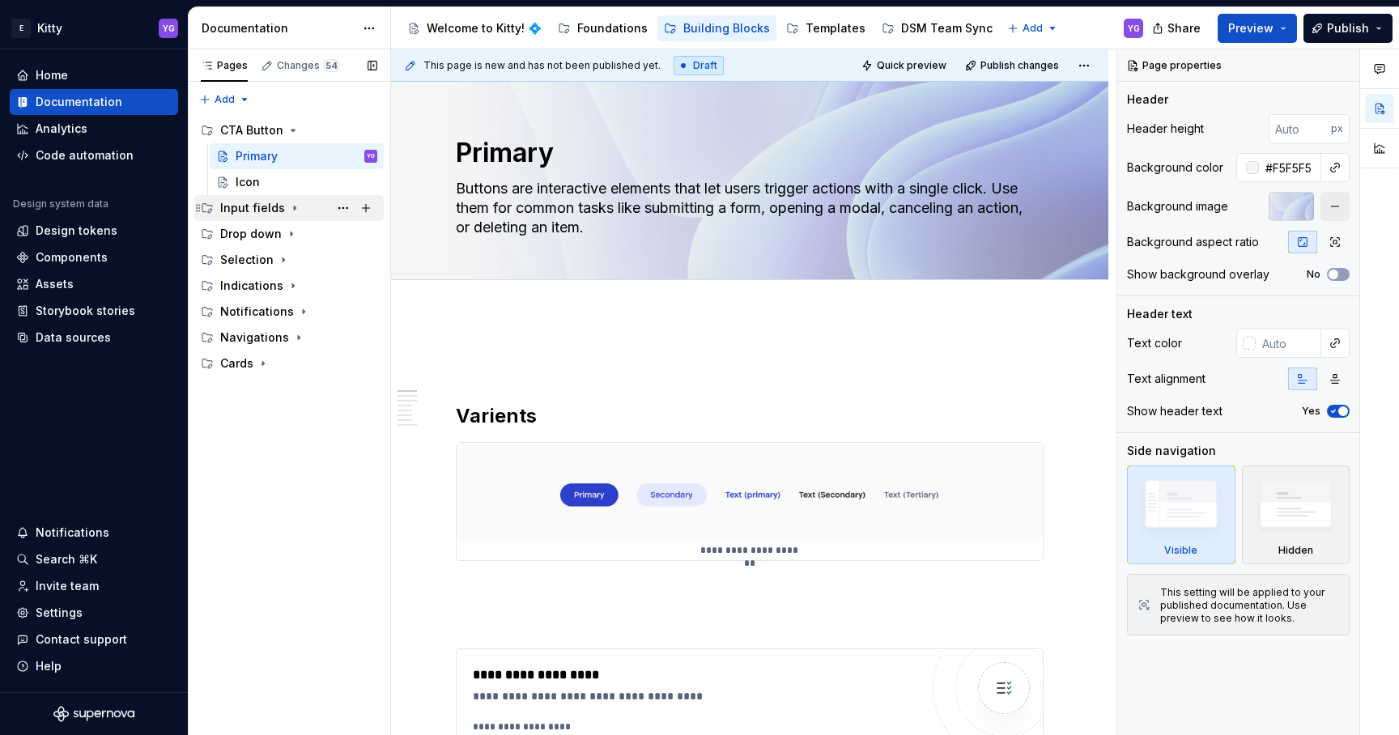
click at [283, 204] on div "Input fields" at bounding box center [298, 208] width 157 height 23
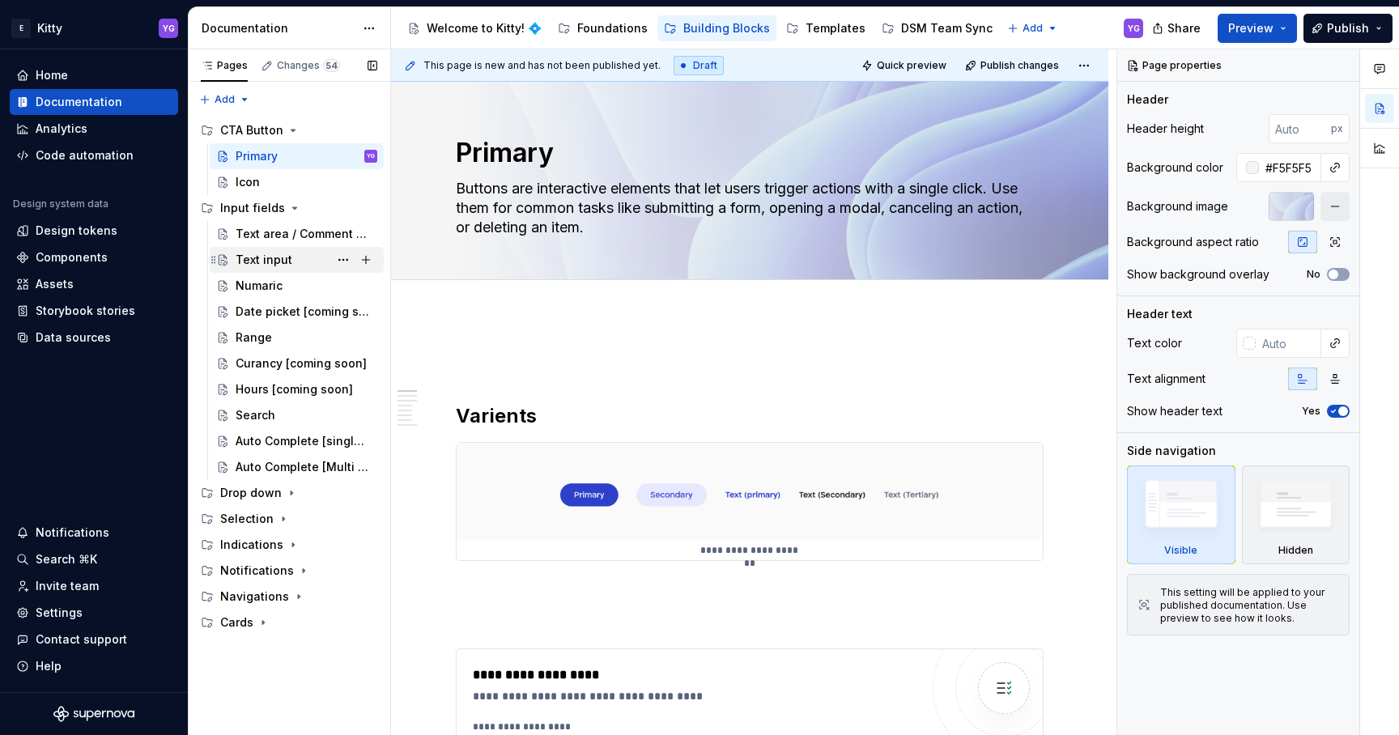
click at [273, 264] on div "Text input" at bounding box center [264, 260] width 57 height 16
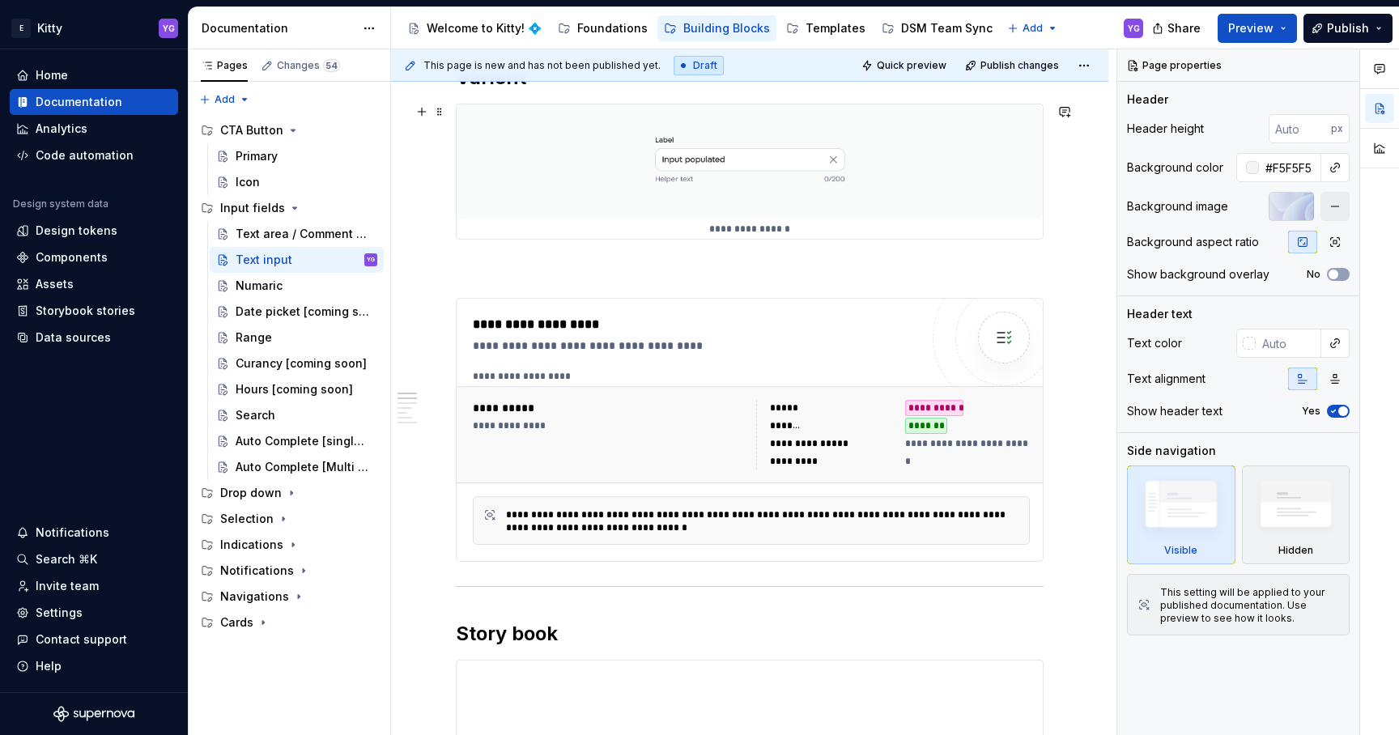
scroll to position [304, 0]
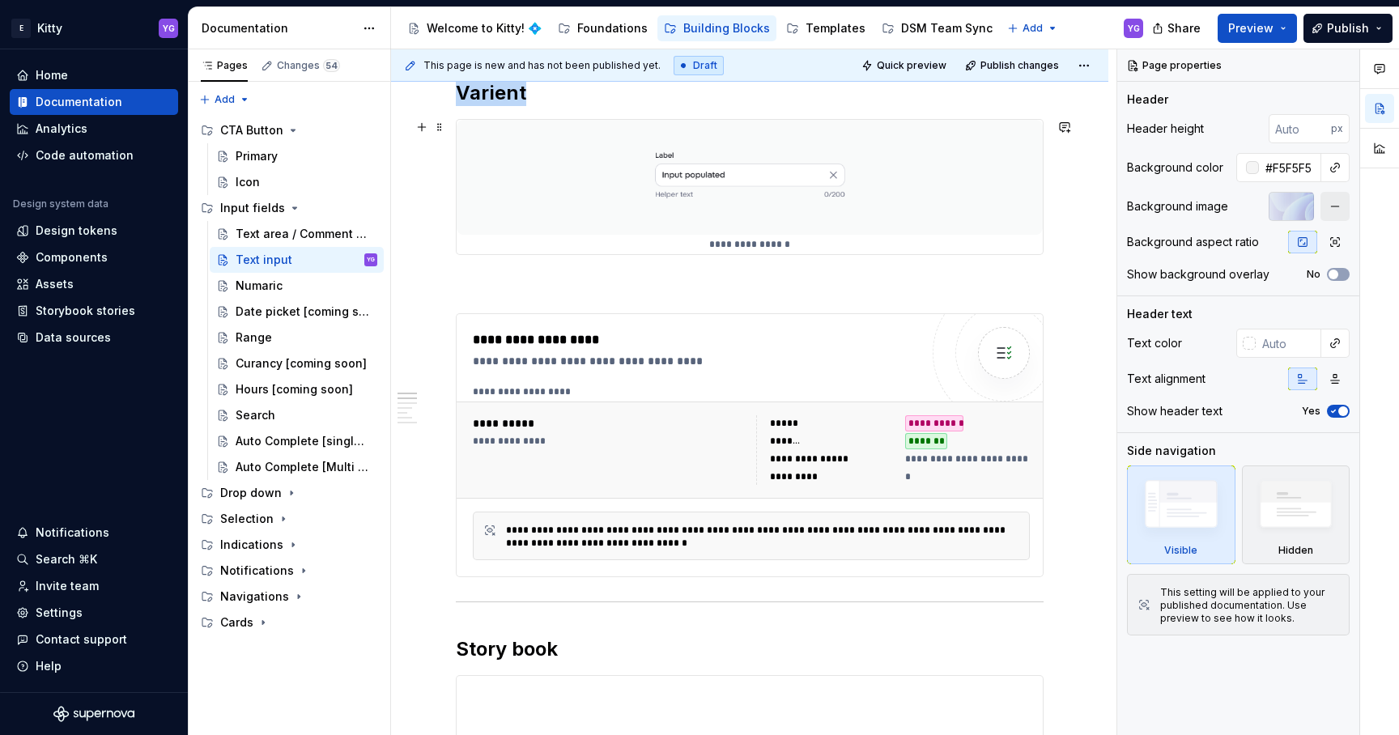
click at [789, 185] on img at bounding box center [750, 177] width 586 height 115
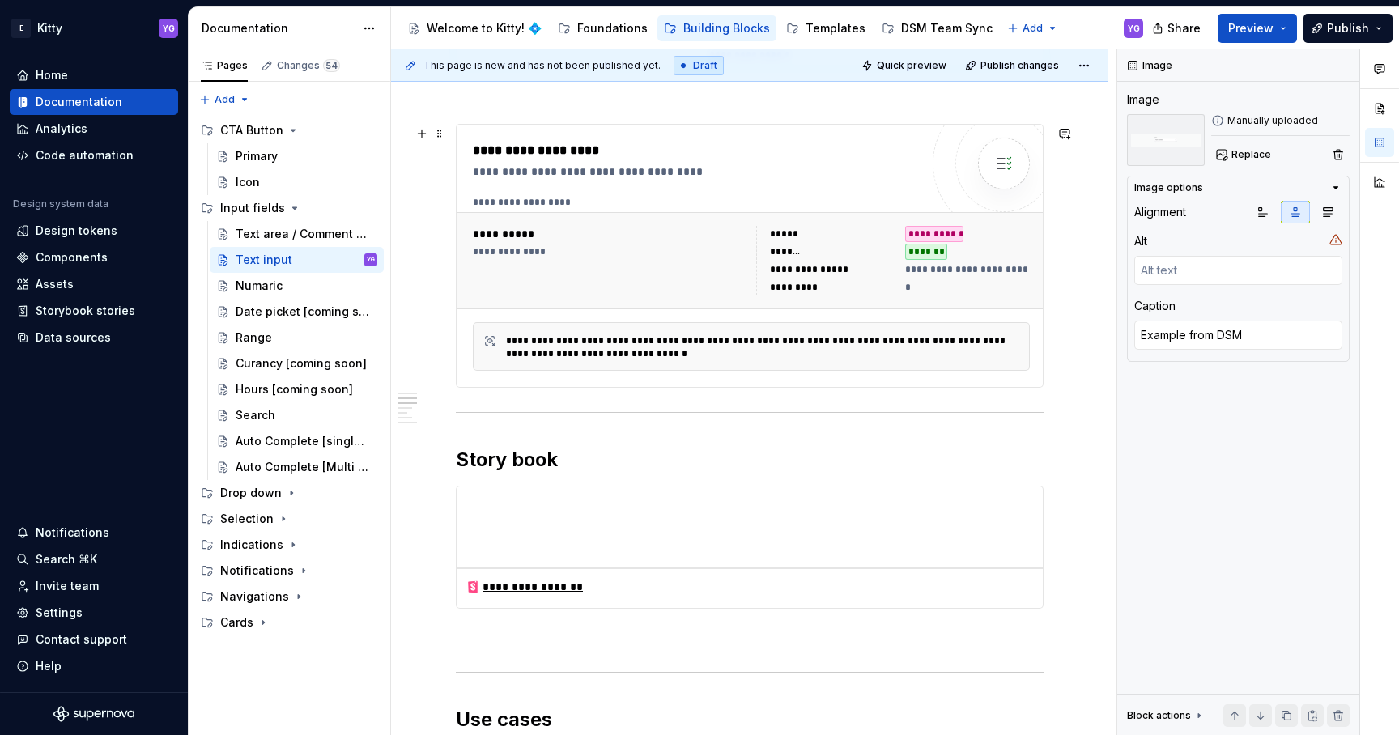
scroll to position [484, 0]
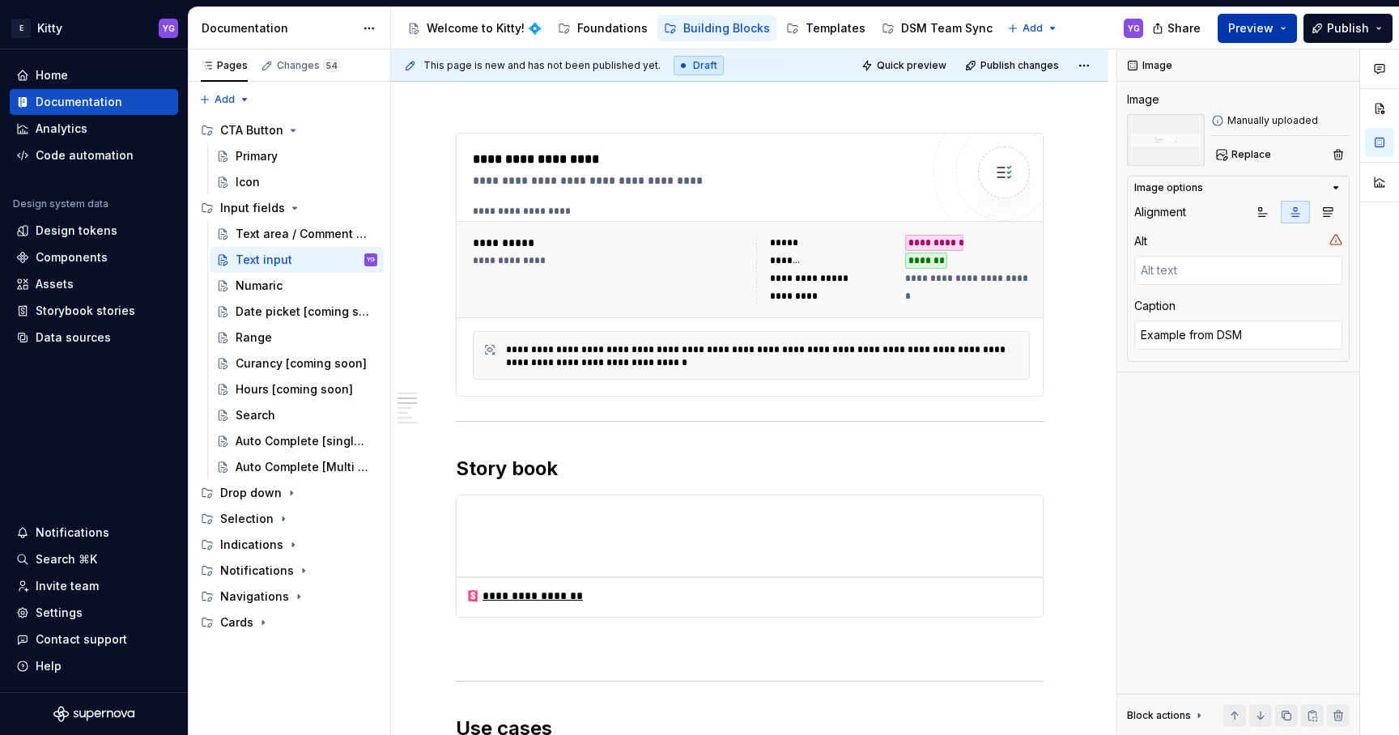
click at [1281, 33] on button "Preview" at bounding box center [1257, 28] width 79 height 29
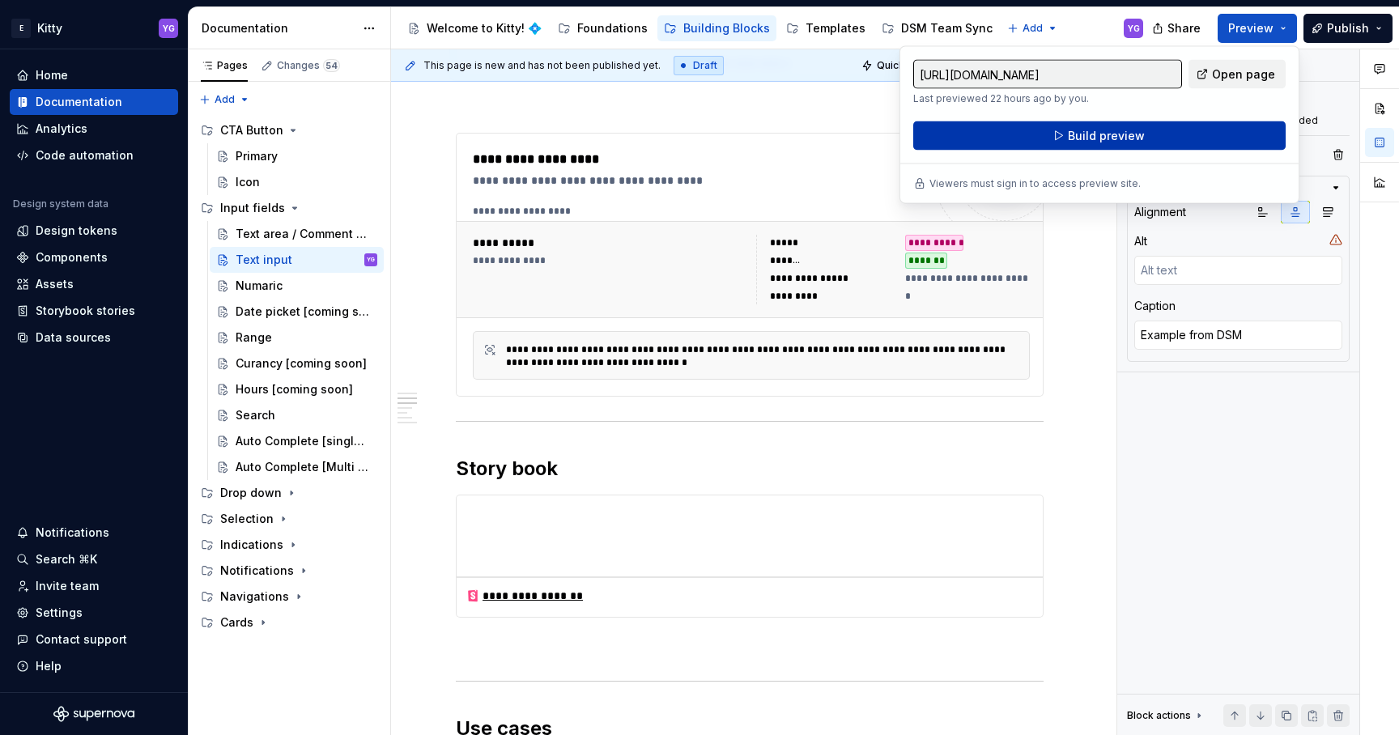
click at [1071, 132] on span "Build preview" at bounding box center [1106, 136] width 77 height 16
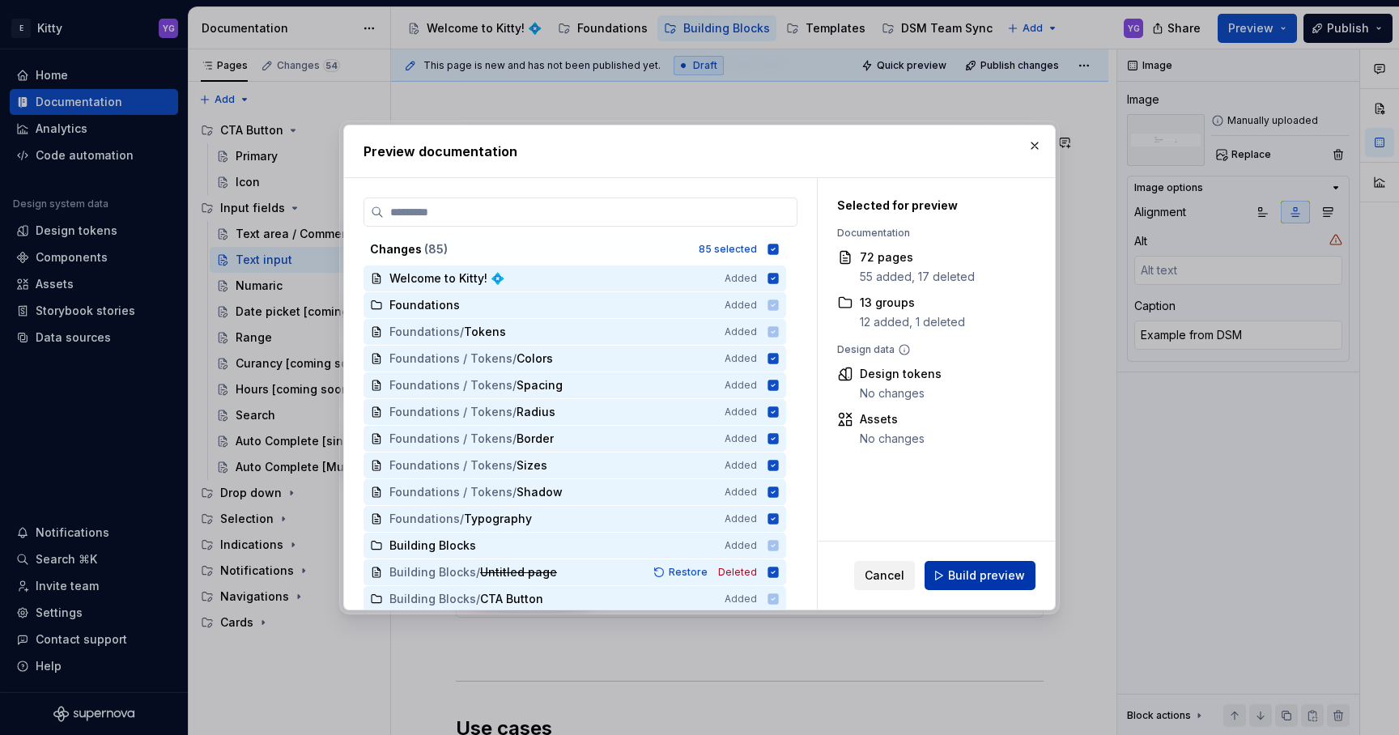
click at [966, 573] on span "Build preview" at bounding box center [986, 576] width 77 height 16
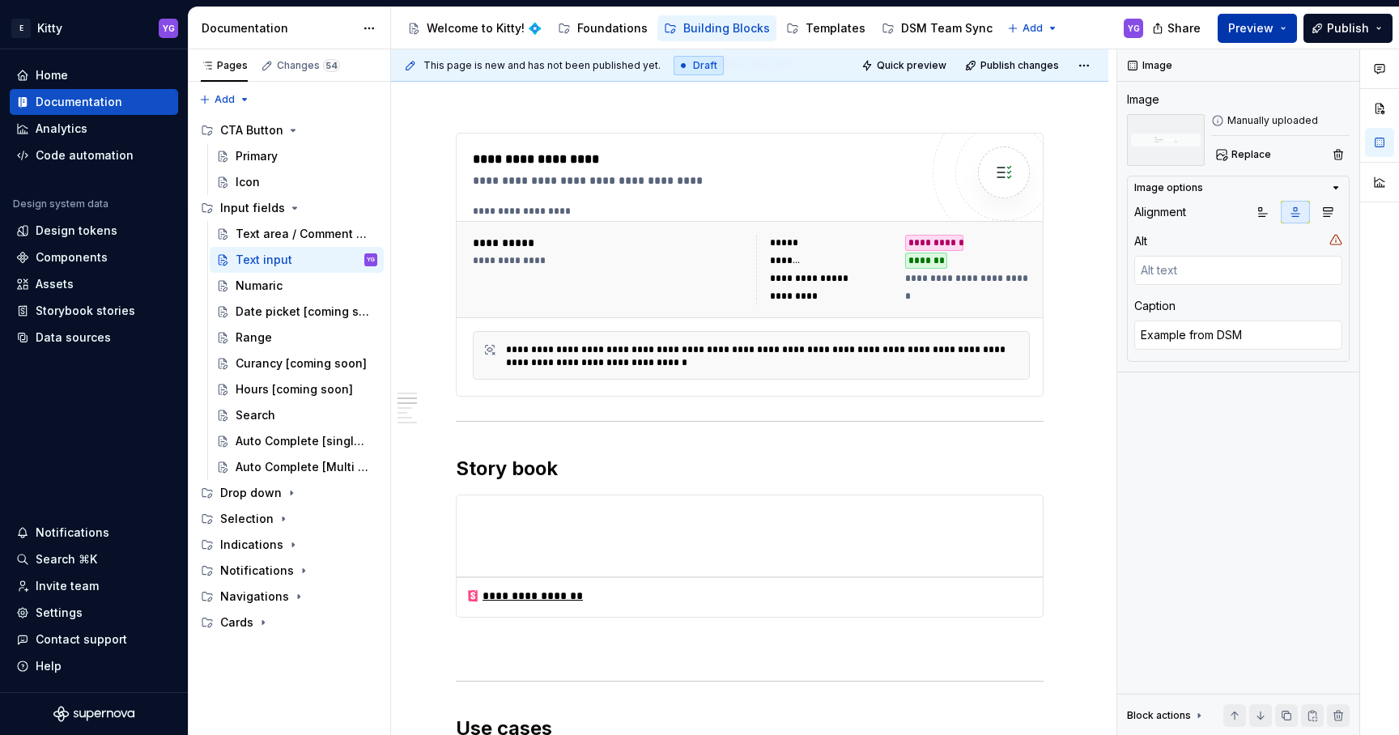
click at [1260, 16] on button "Preview" at bounding box center [1257, 28] width 79 height 29
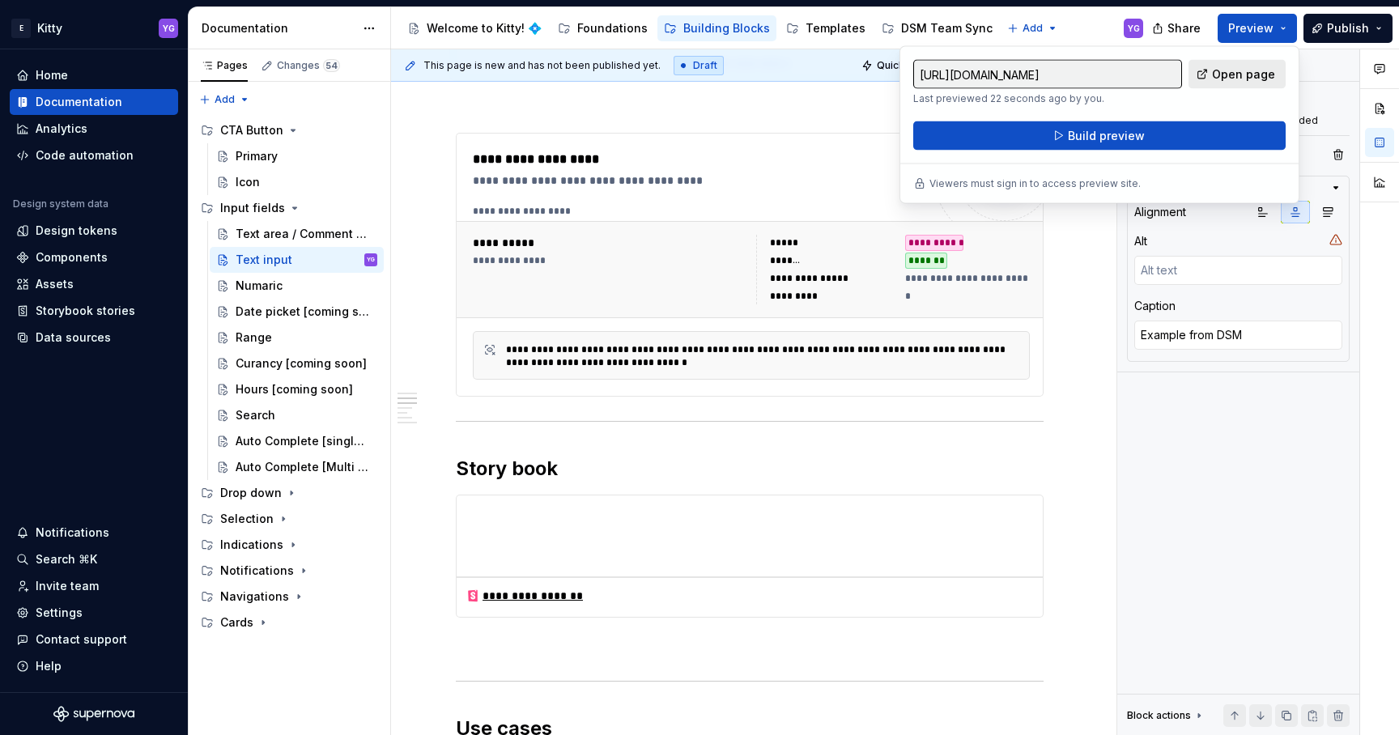
click at [1242, 70] on span "Open page" at bounding box center [1243, 74] width 63 height 16
click at [1227, 414] on div "Image Image Manually uploaded Replace Image options Alignment Alt Caption Examp…" at bounding box center [1238, 392] width 242 height 687
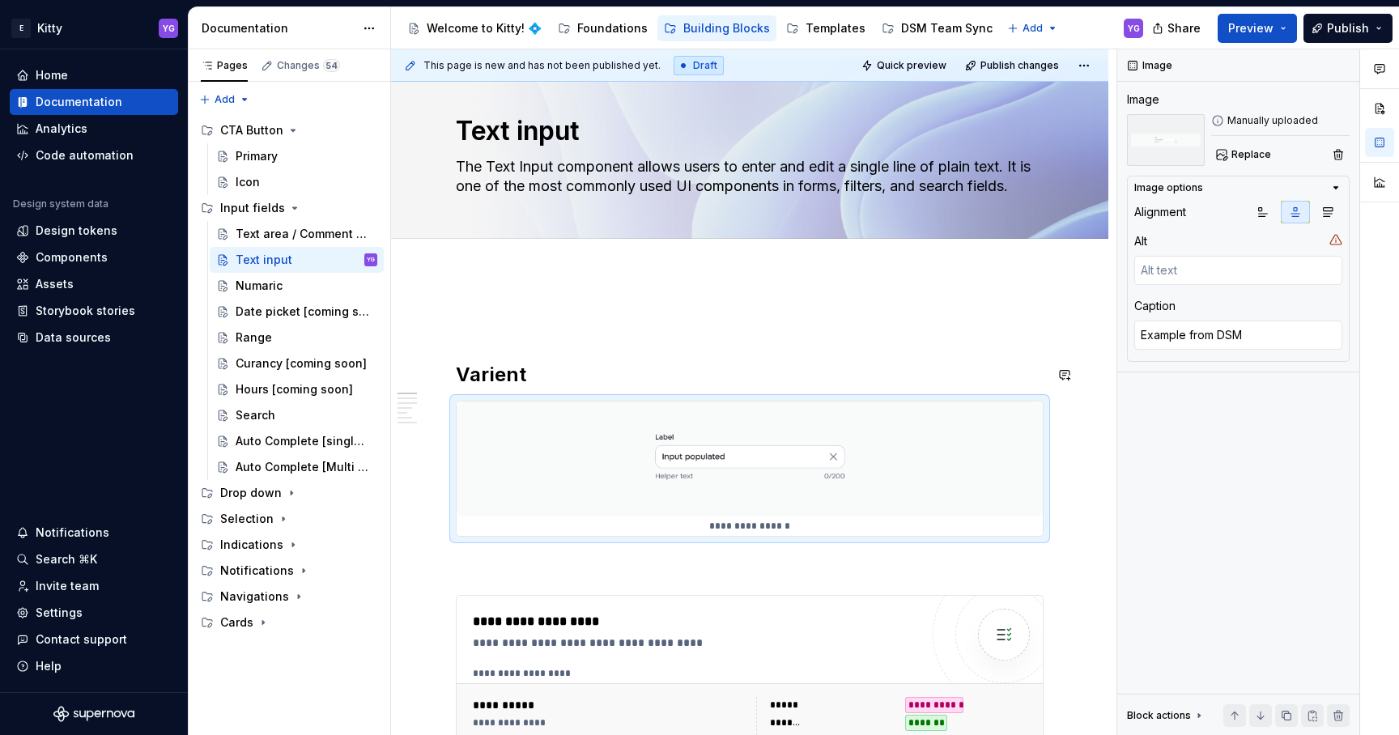
scroll to position [0, 0]
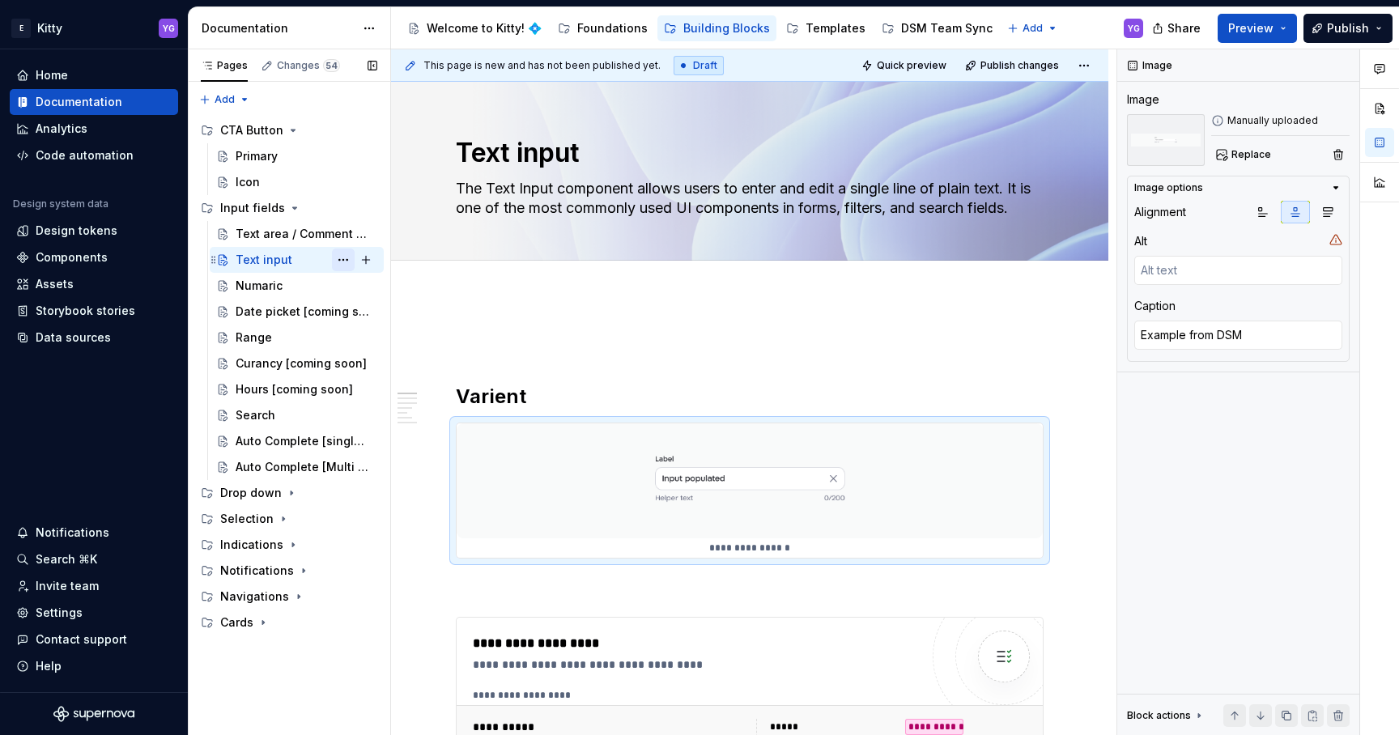
click at [341, 257] on button "Page tree" at bounding box center [343, 260] width 23 height 23
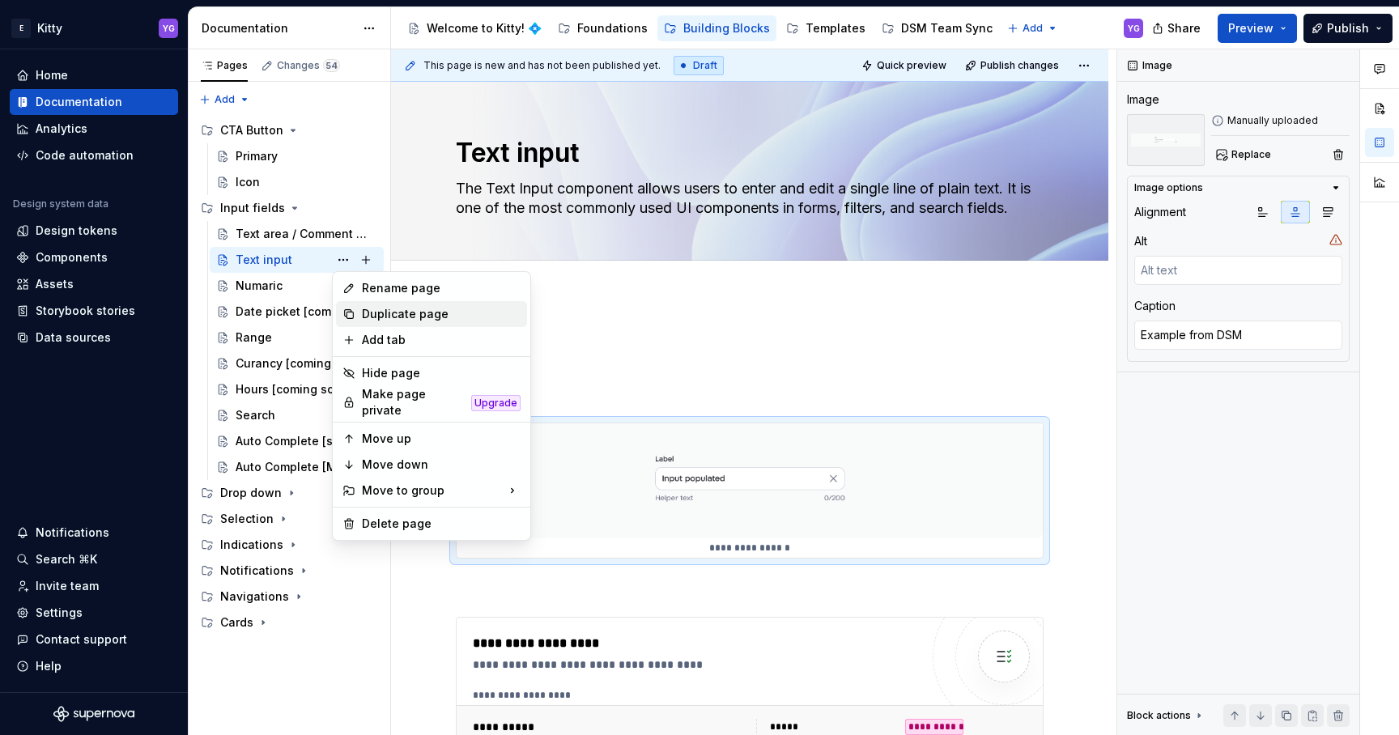
click at [373, 305] on div "Duplicate page" at bounding box center [431, 314] width 191 height 26
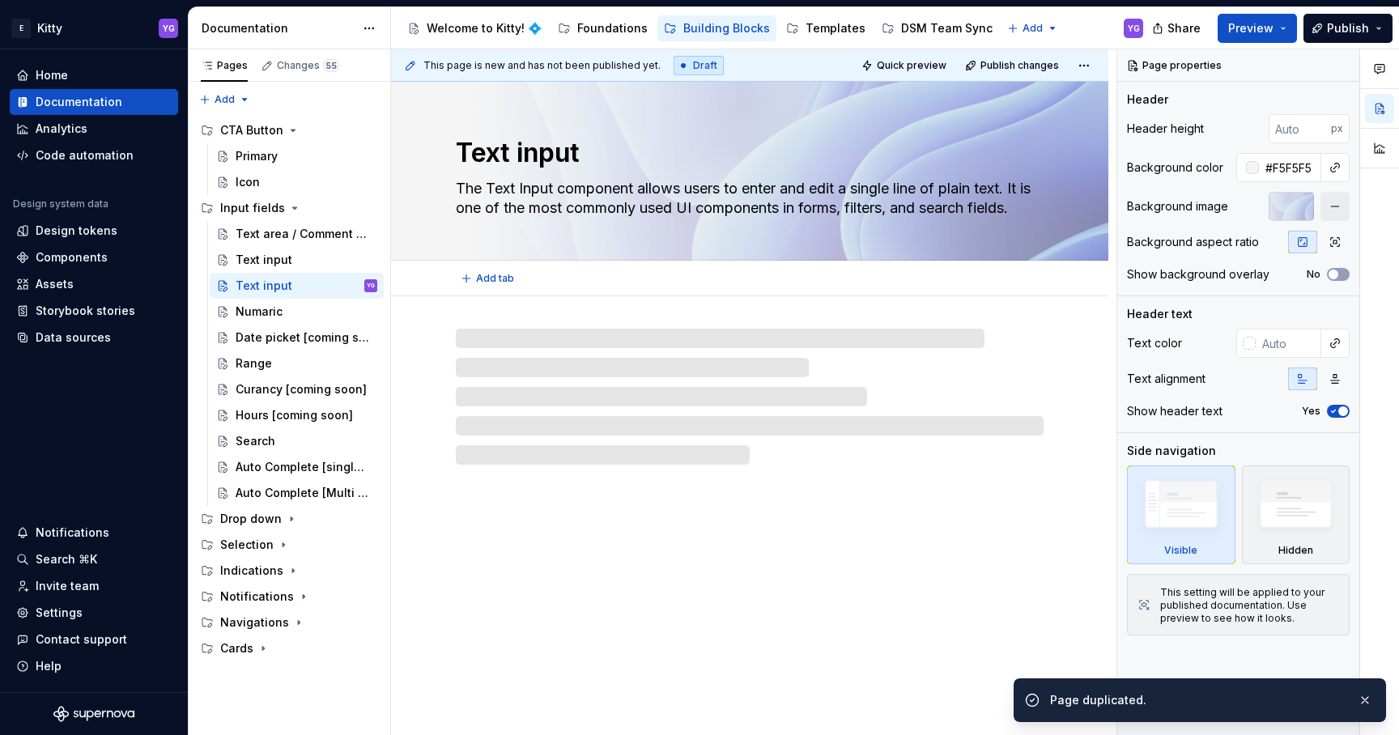
click at [516, 158] on textarea "Text input" at bounding box center [747, 153] width 588 height 39
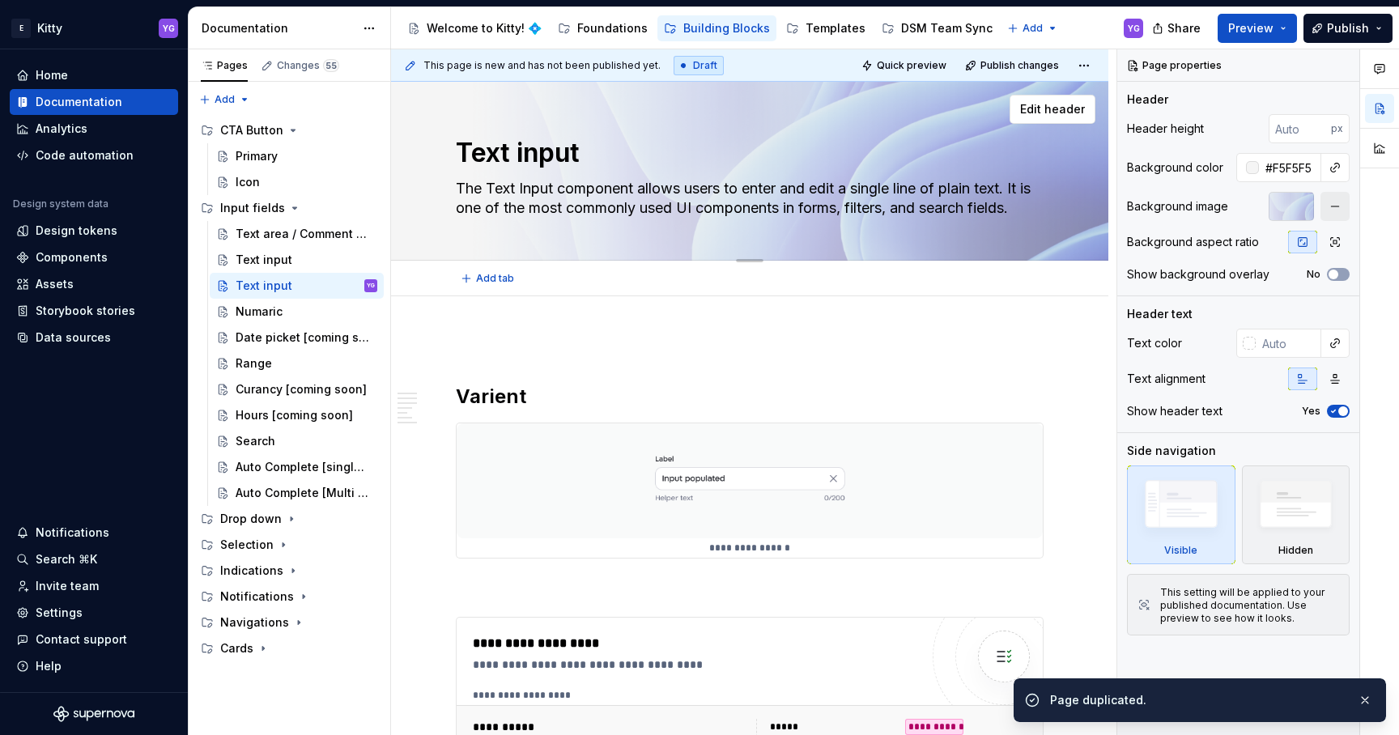
click at [516, 144] on textarea "Text input" at bounding box center [747, 153] width 588 height 39
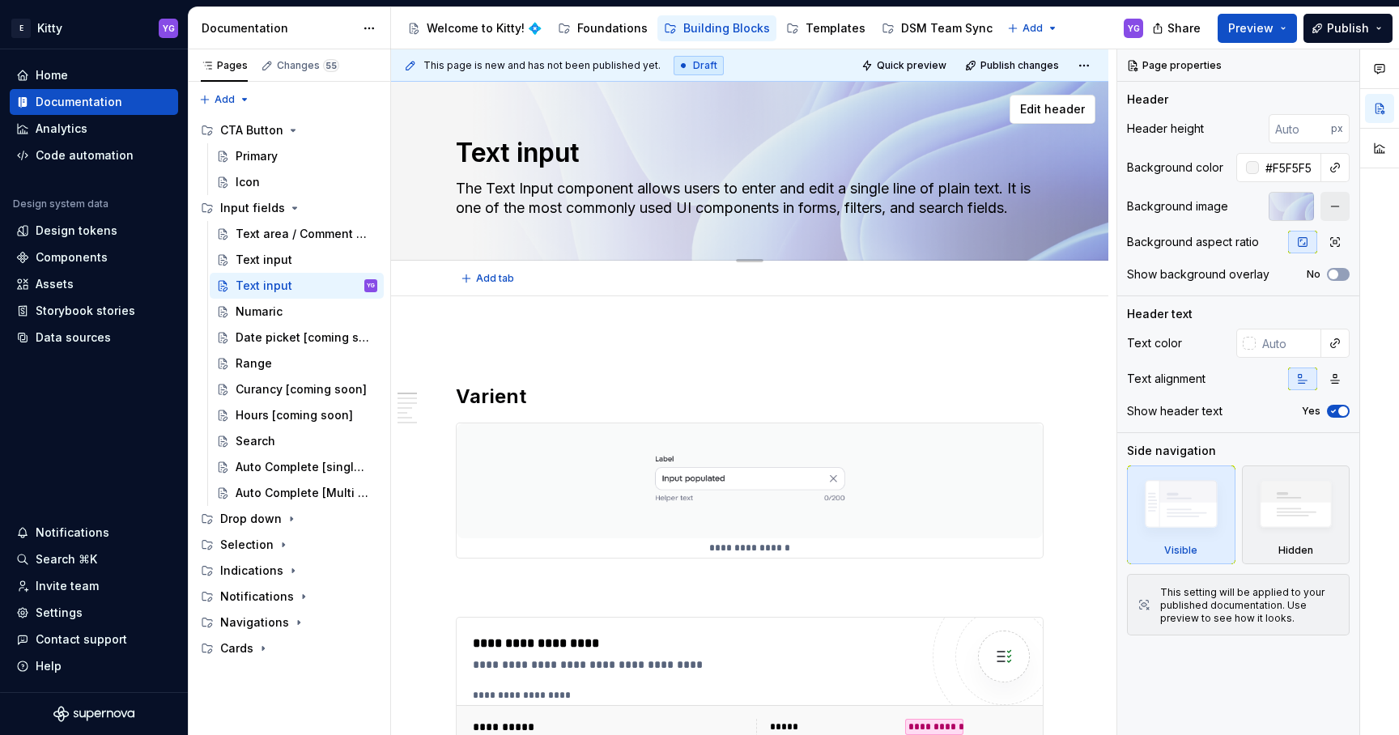
click at [523, 206] on textarea "The Text Input component allows users to enter and edit a single line of plain …" at bounding box center [747, 198] width 588 height 45
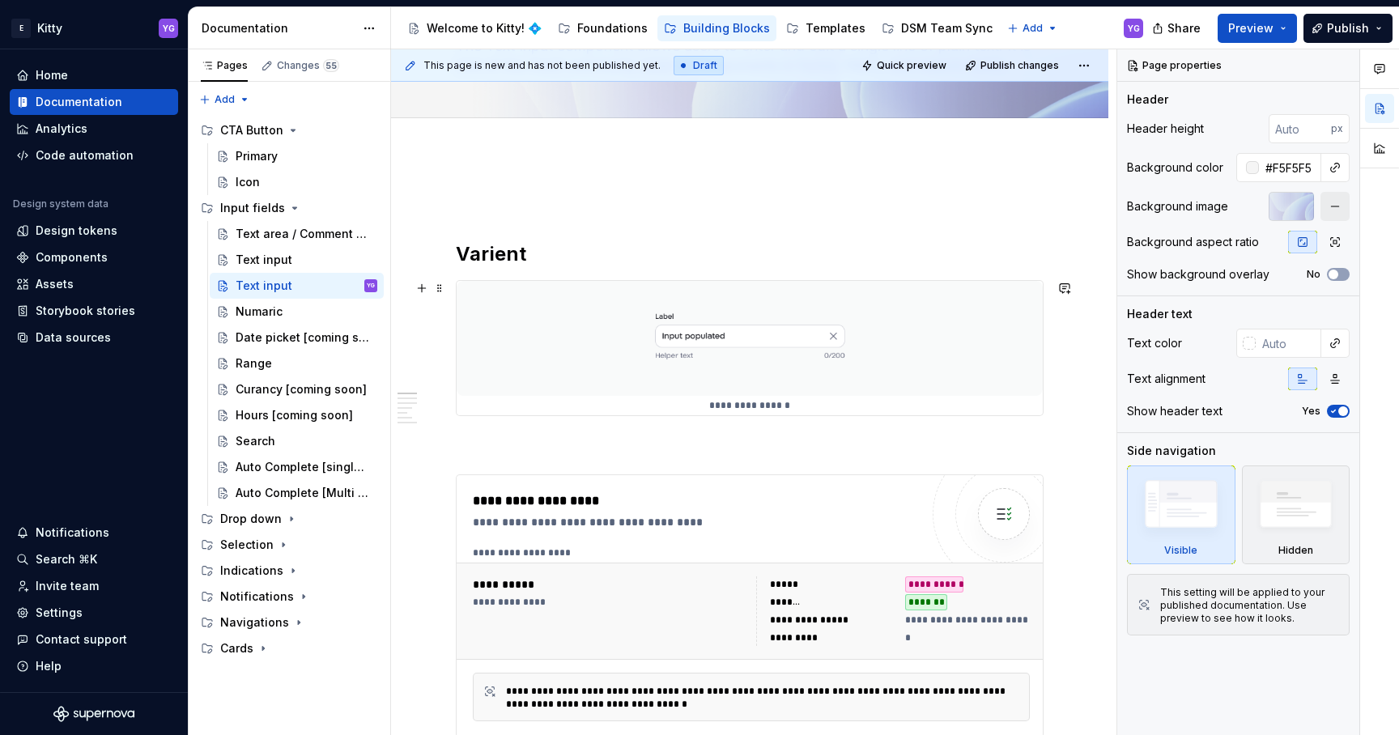
scroll to position [139, 0]
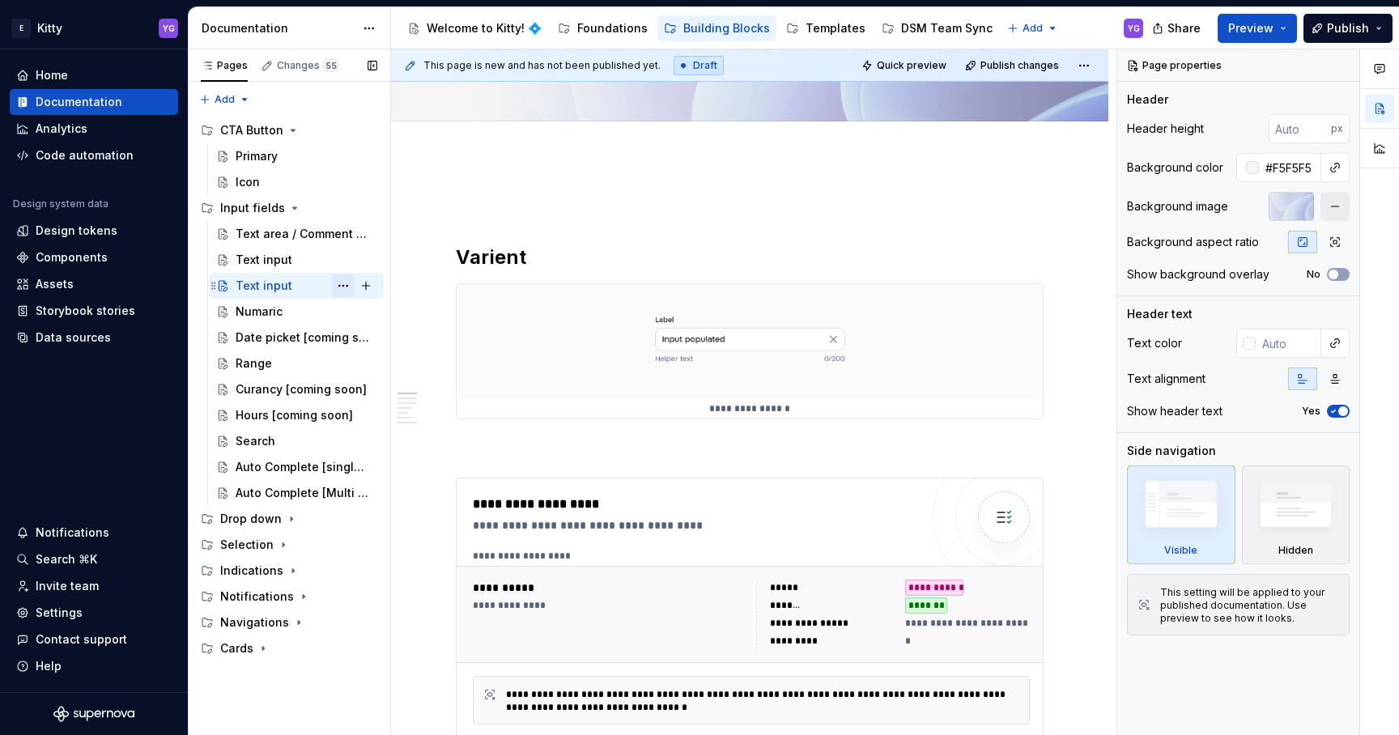
click at [347, 281] on button "Page tree" at bounding box center [343, 285] width 23 height 23
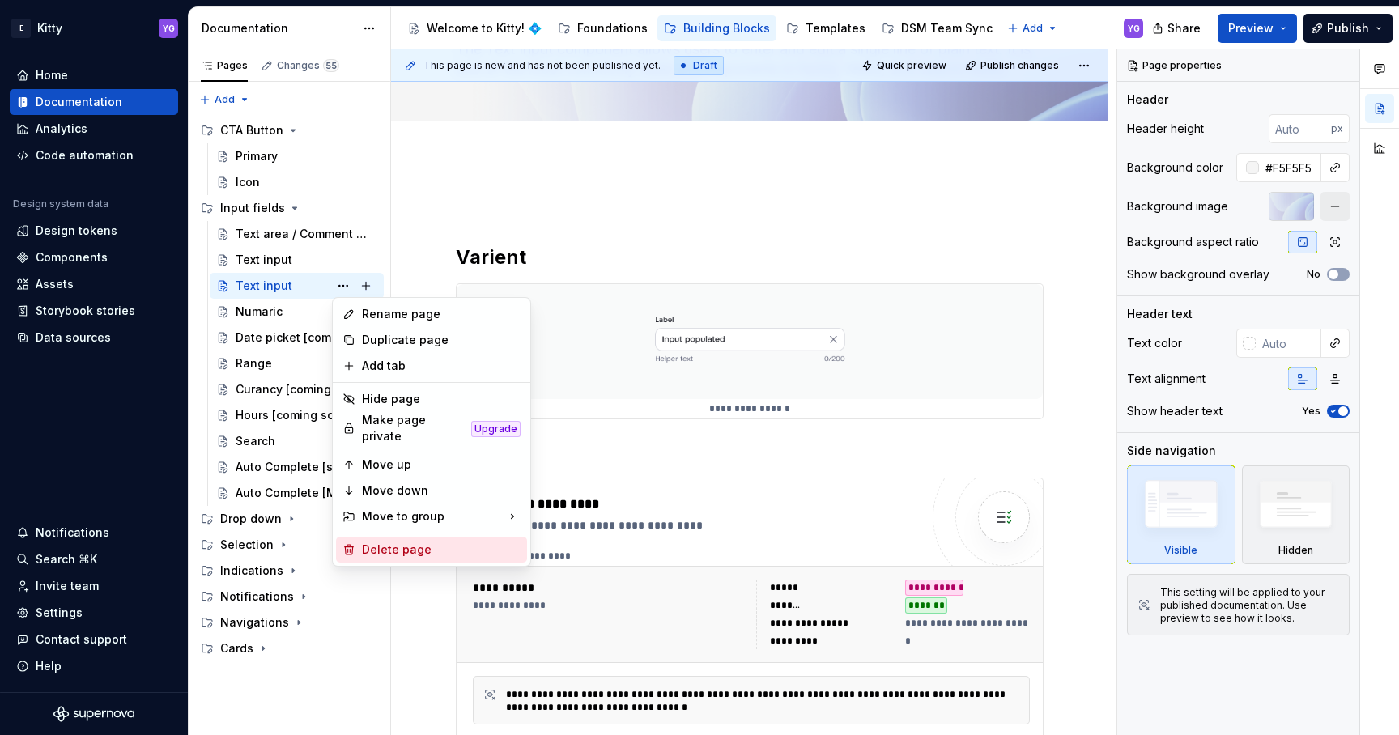
click at [410, 546] on div "Delete page" at bounding box center [441, 550] width 159 height 16
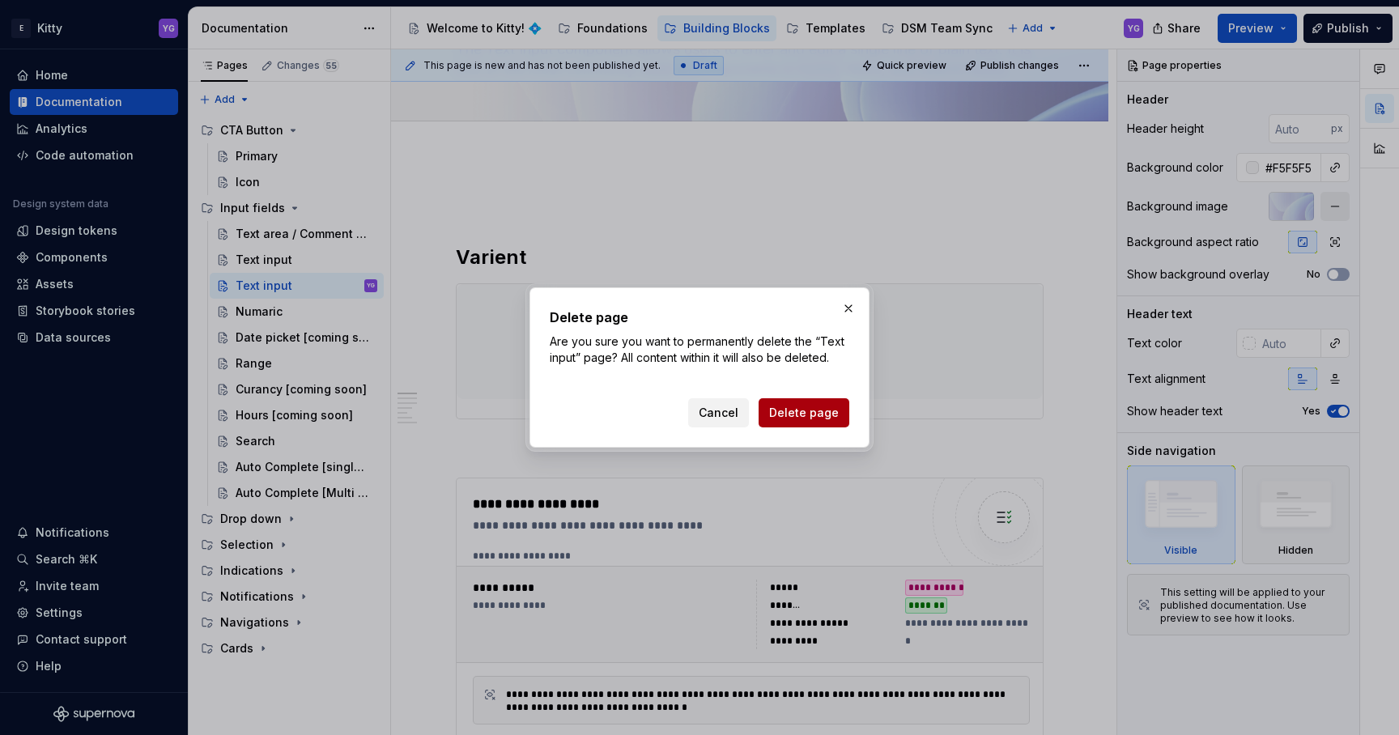
click at [827, 418] on span "Delete page" at bounding box center [804, 413] width 70 height 16
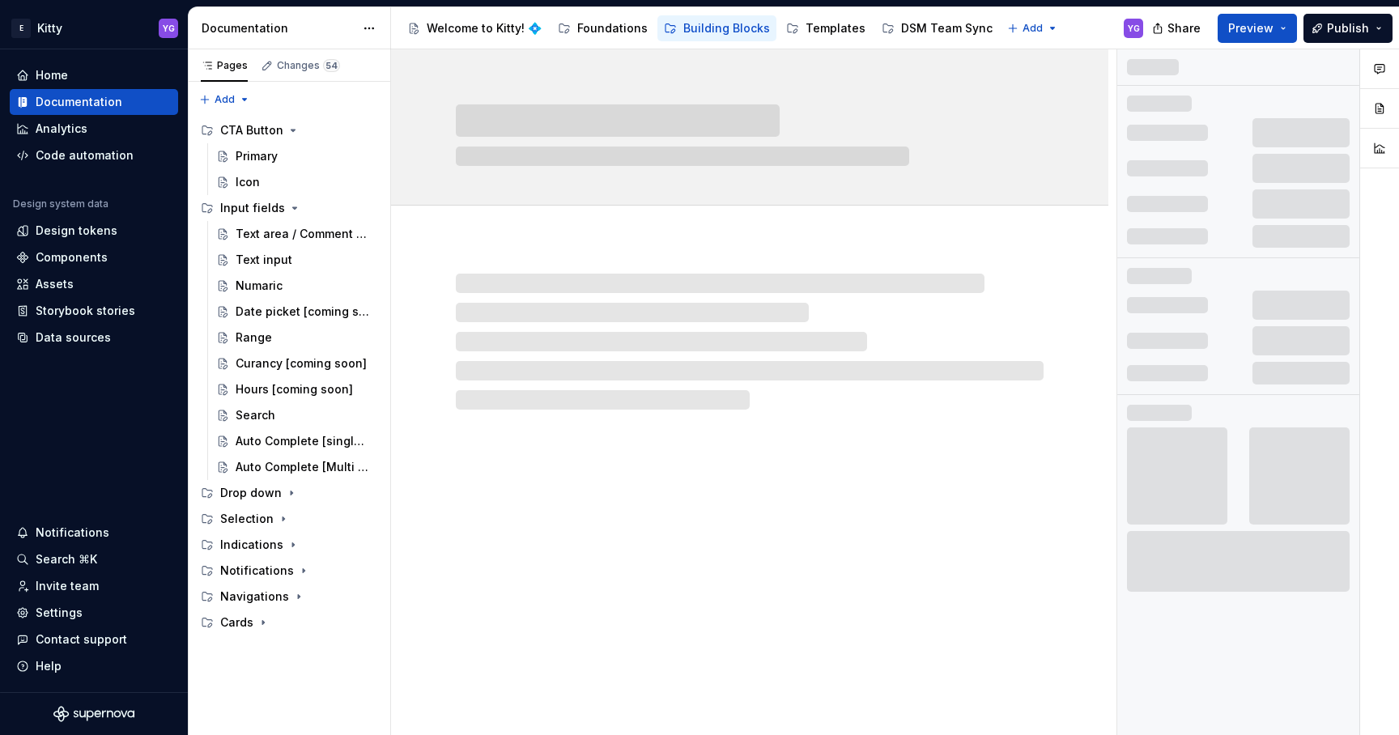
scroll to position [0, 0]
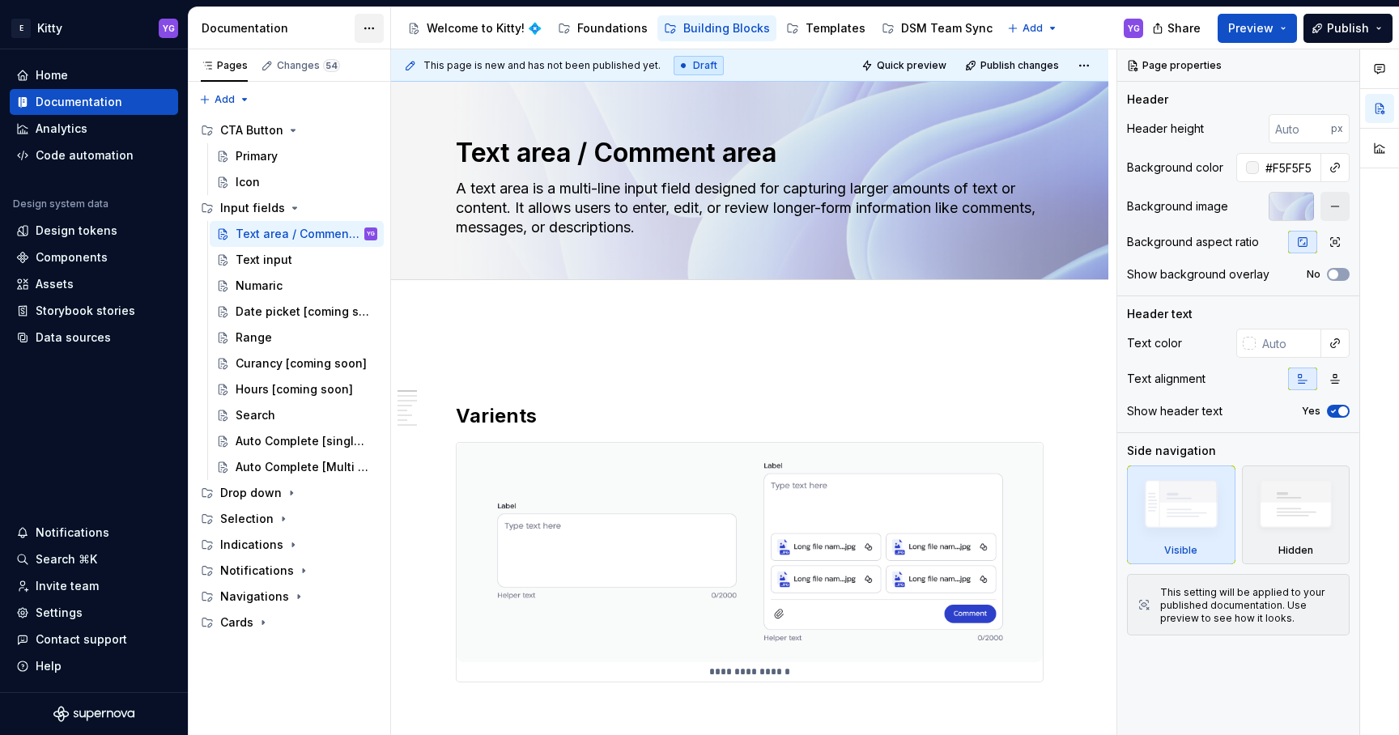
click at [364, 33] on html "E Kitty YG Home Documentation Analytics Code automation Design system data Desi…" at bounding box center [699, 367] width 1399 height 735
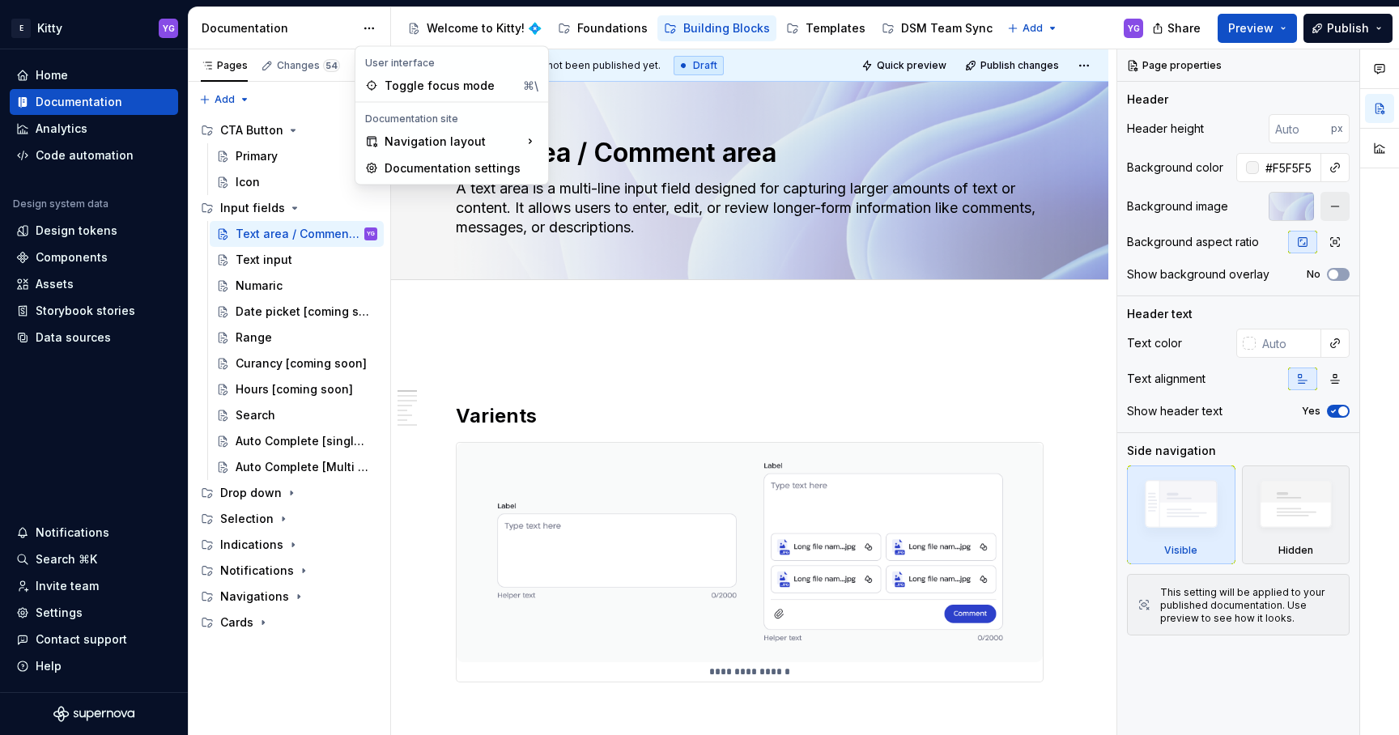
click at [328, 33] on html "E Kitty YG Home Documentation Analytics Code automation Design system data Desi…" at bounding box center [699, 367] width 1399 height 735
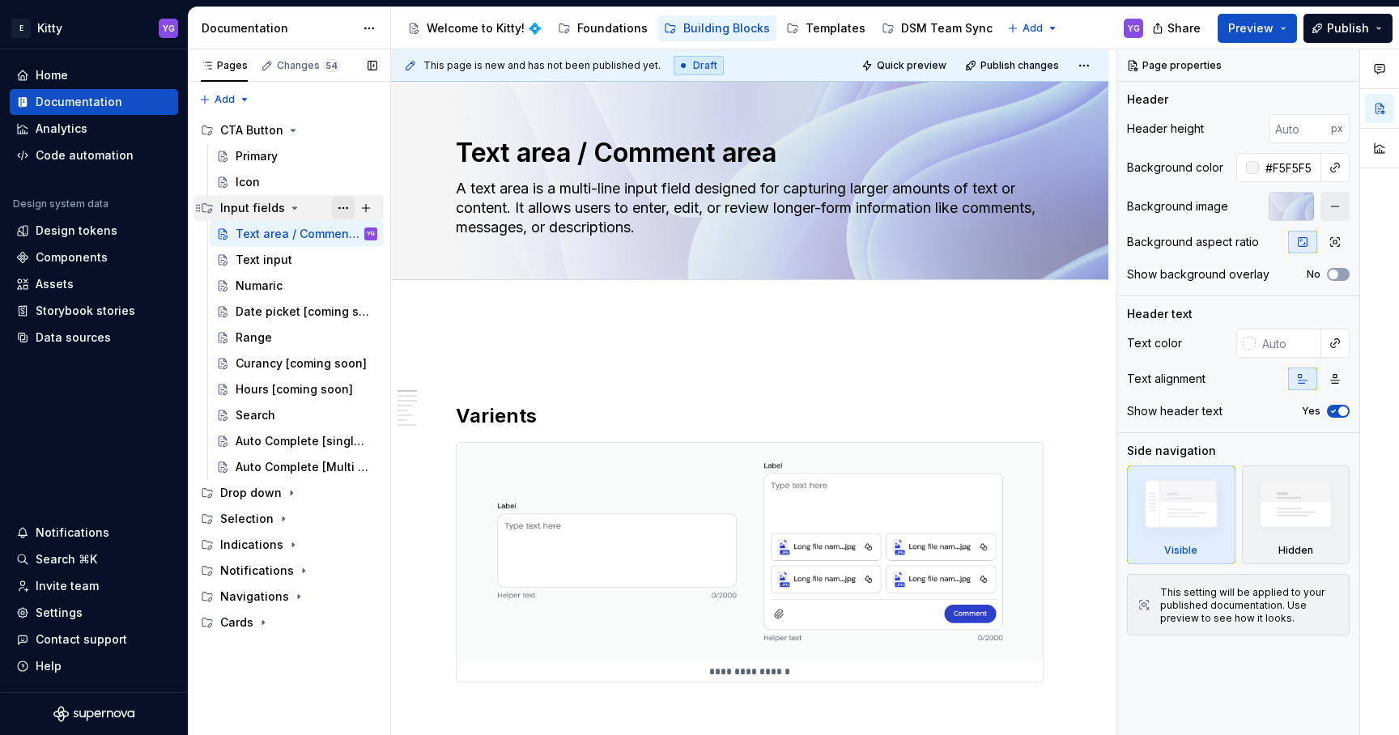
click at [342, 210] on button "Page tree" at bounding box center [343, 208] width 23 height 23
type textarea "*"
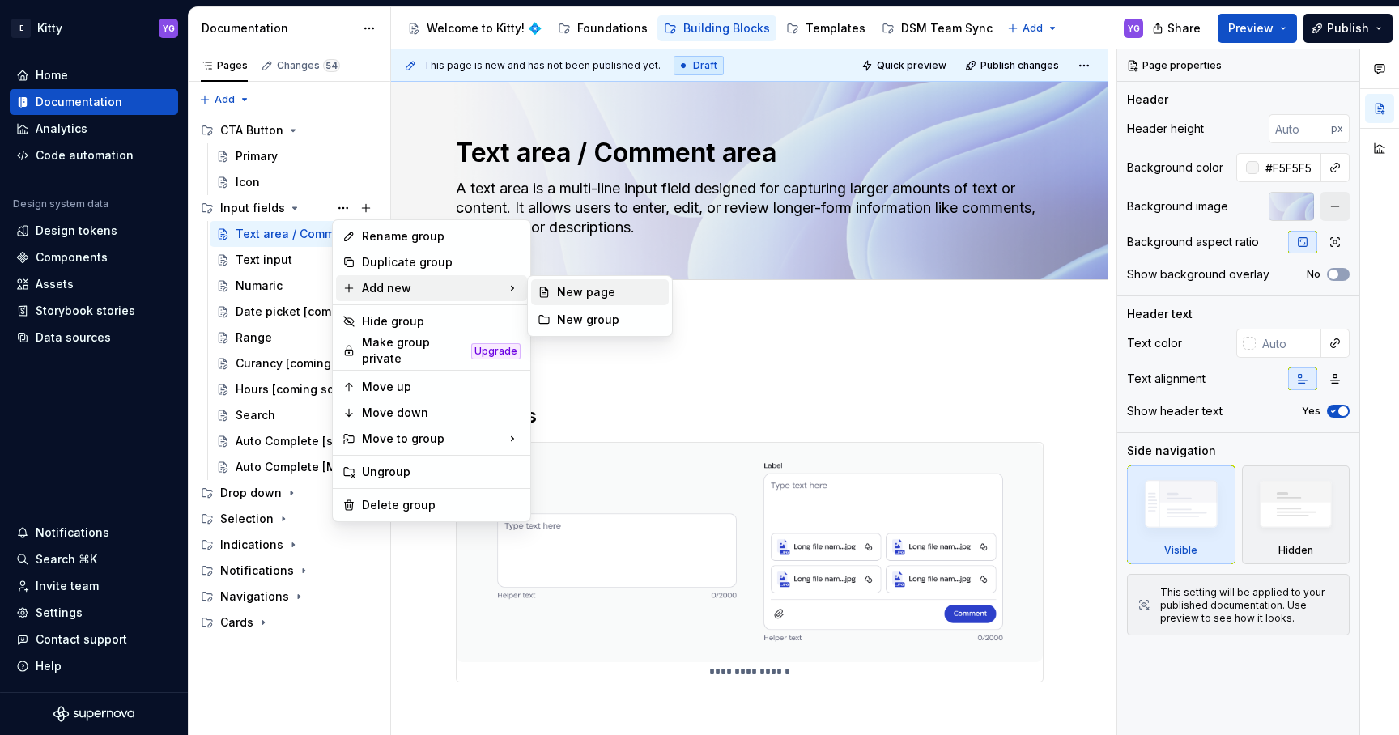
click at [569, 299] on div "New page" at bounding box center [609, 292] width 105 height 16
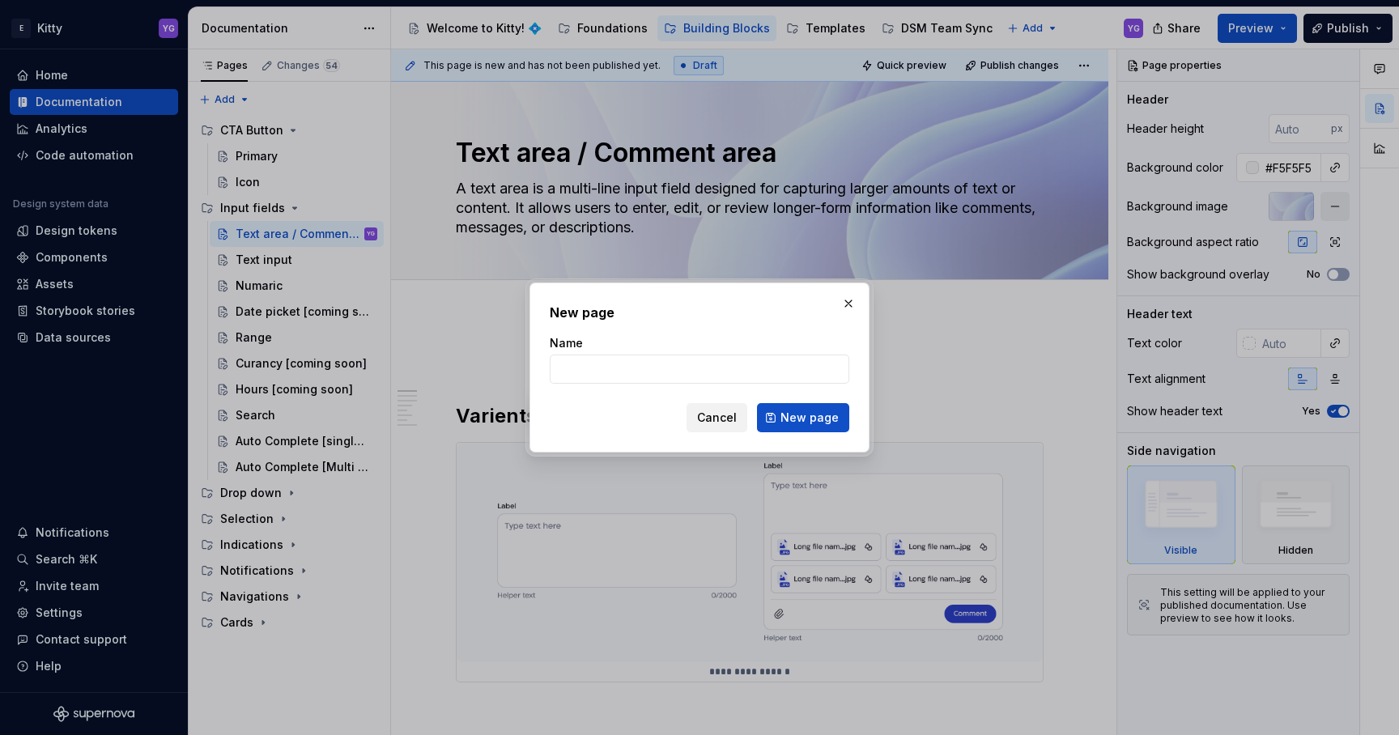
type input "x"
type input "nastya"
click button "New page" at bounding box center [803, 417] width 92 height 29
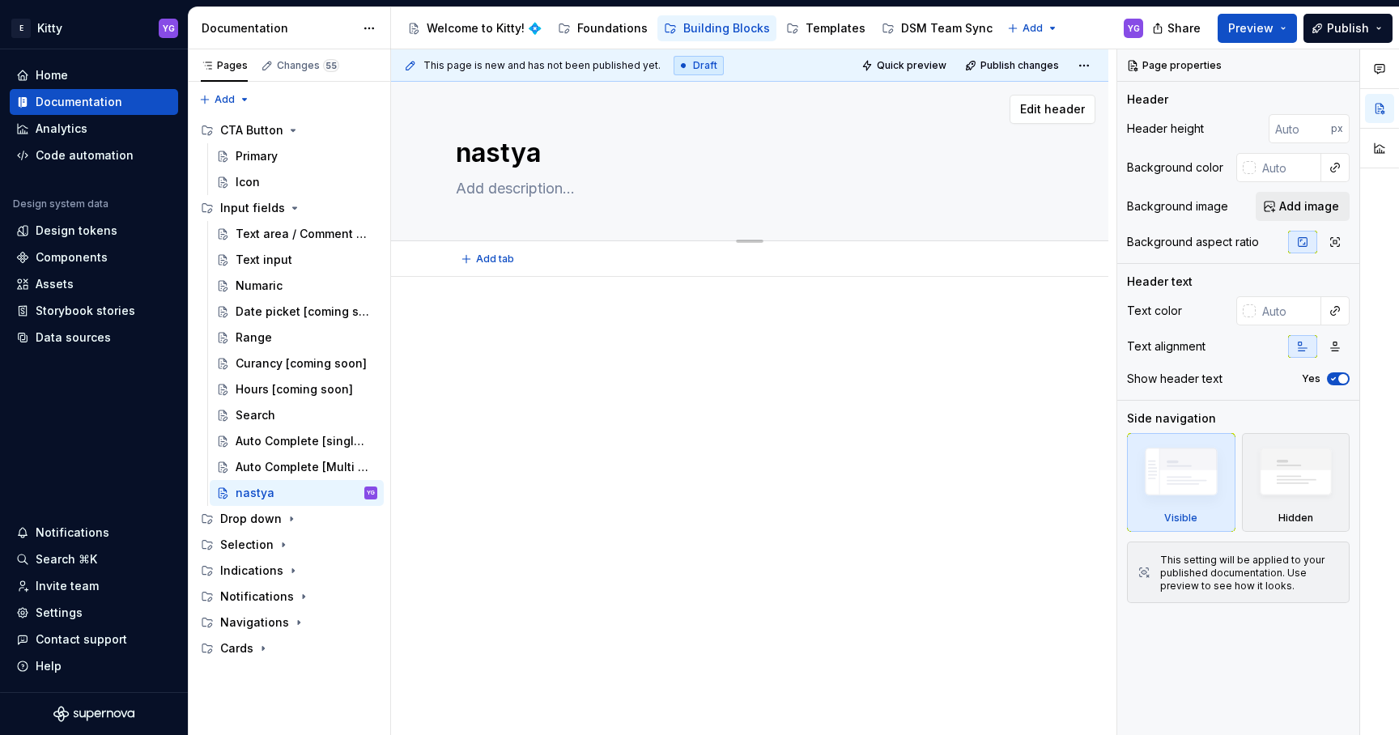
click at [511, 185] on textarea at bounding box center [747, 189] width 588 height 26
type textarea "*"
type textarea "p"
type textarea "*"
type textarea "pr"
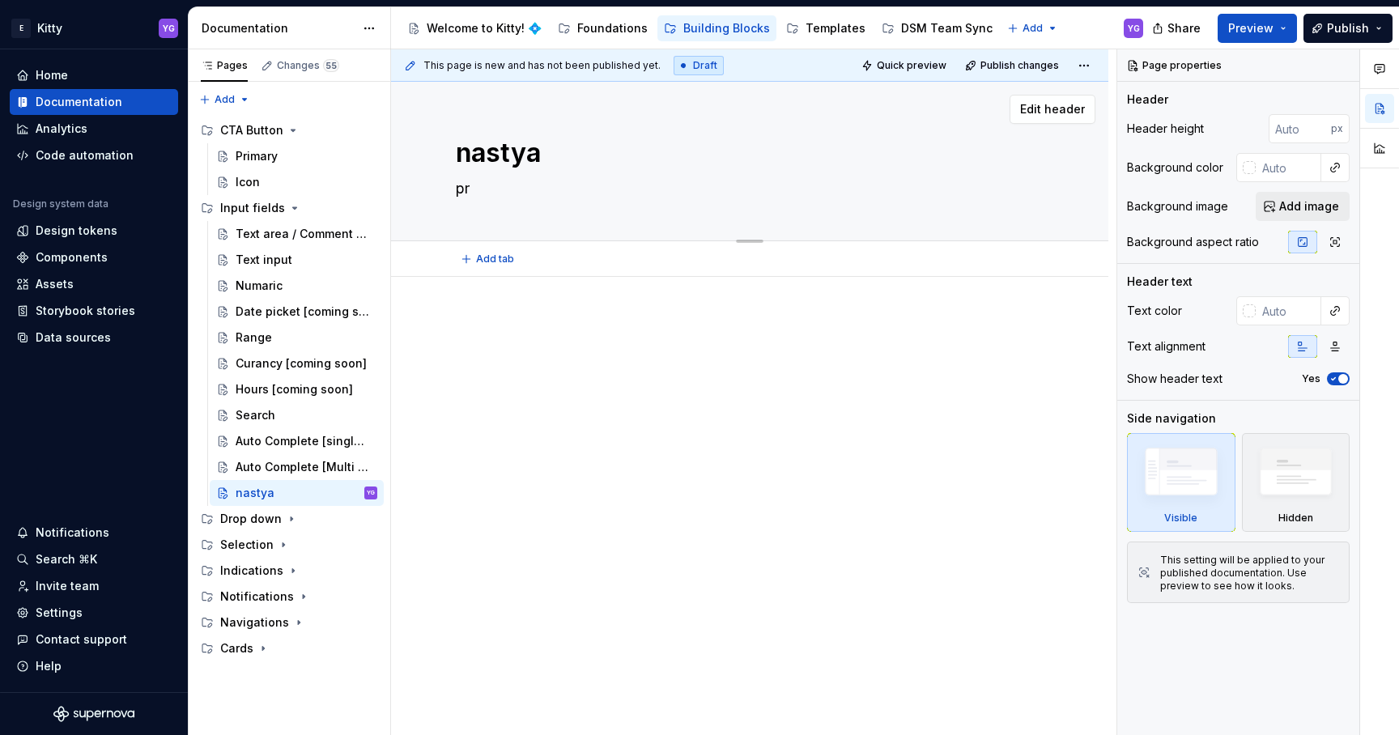
type textarea "*"
type textarea "pre"
type textarea "*"
type textarea "preo"
type textarea "*"
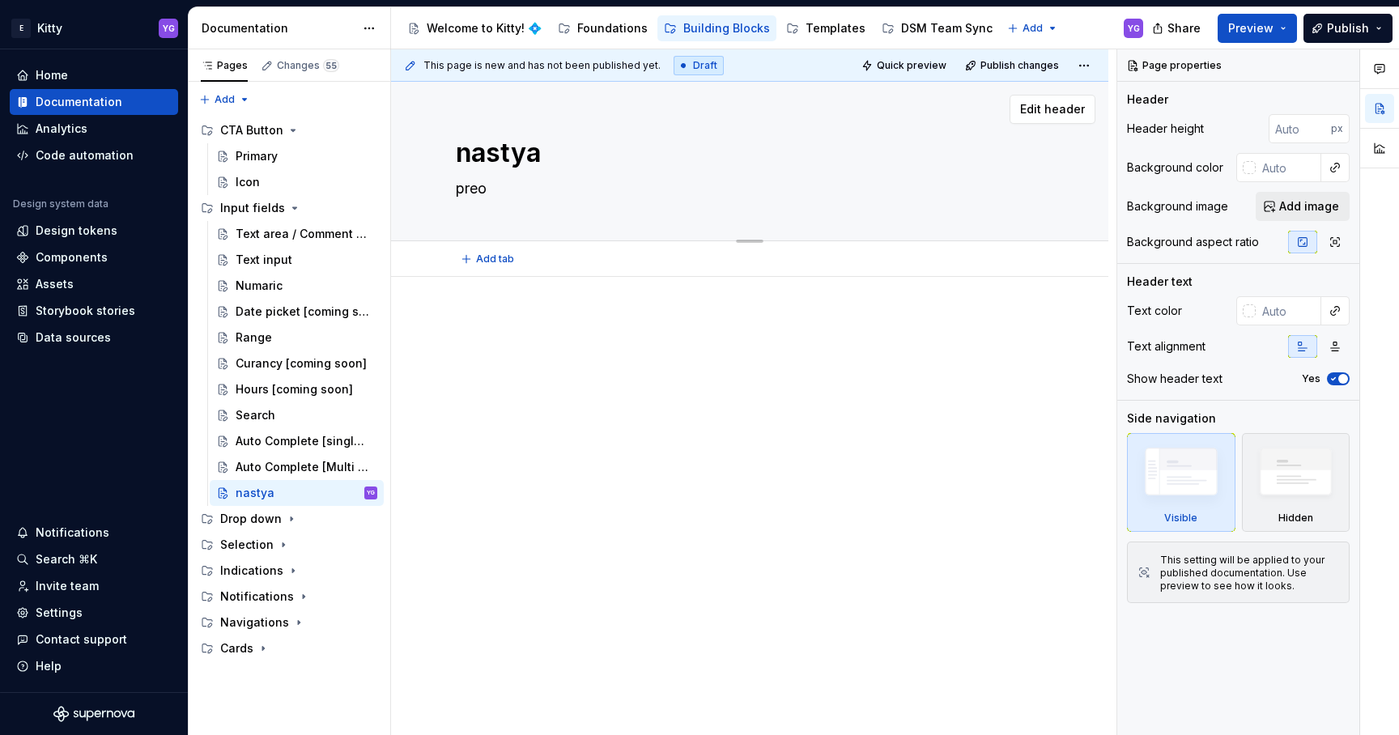
type textarea "pre"
type textarea "*"
type textarea "pr"
type textarea "*"
type textarea "pro"
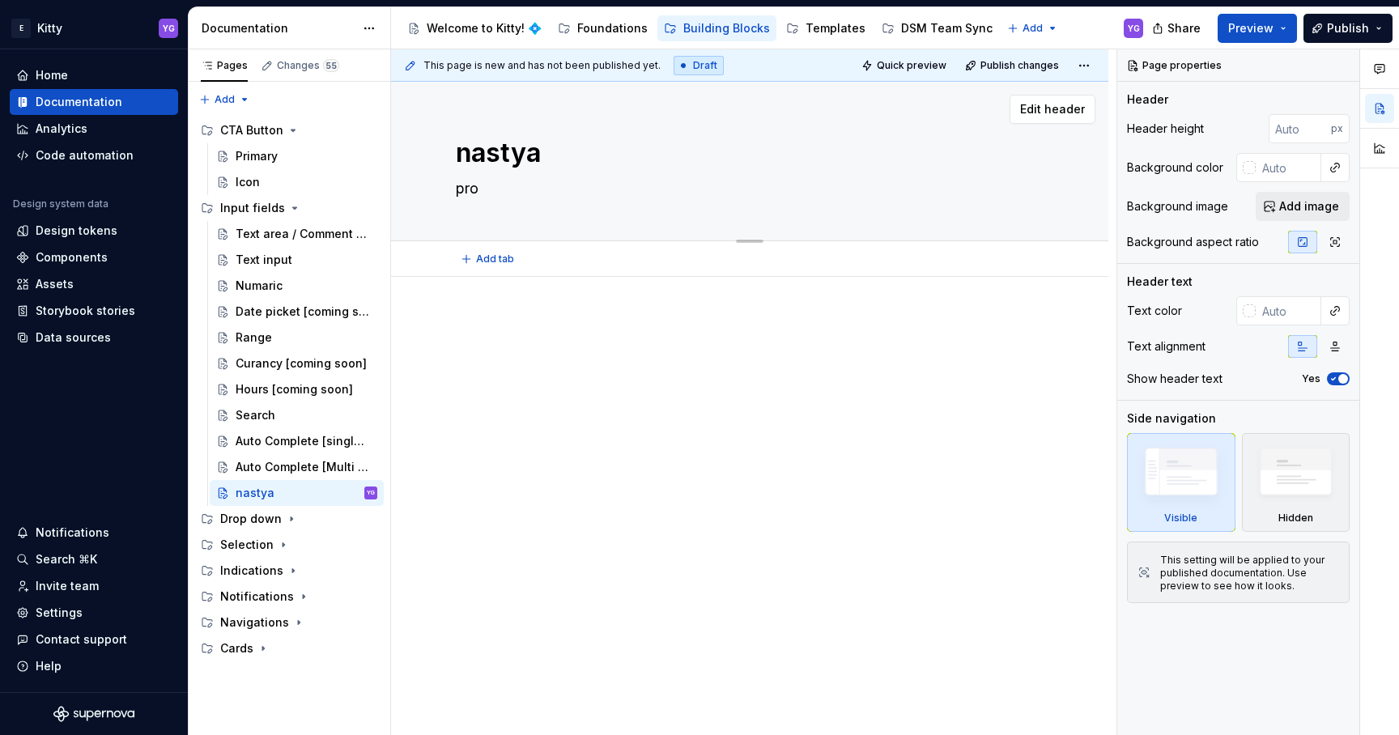
type textarea "*"
type textarea "prod"
type textarea "*"
type textarea "produ"
type textarea "*"
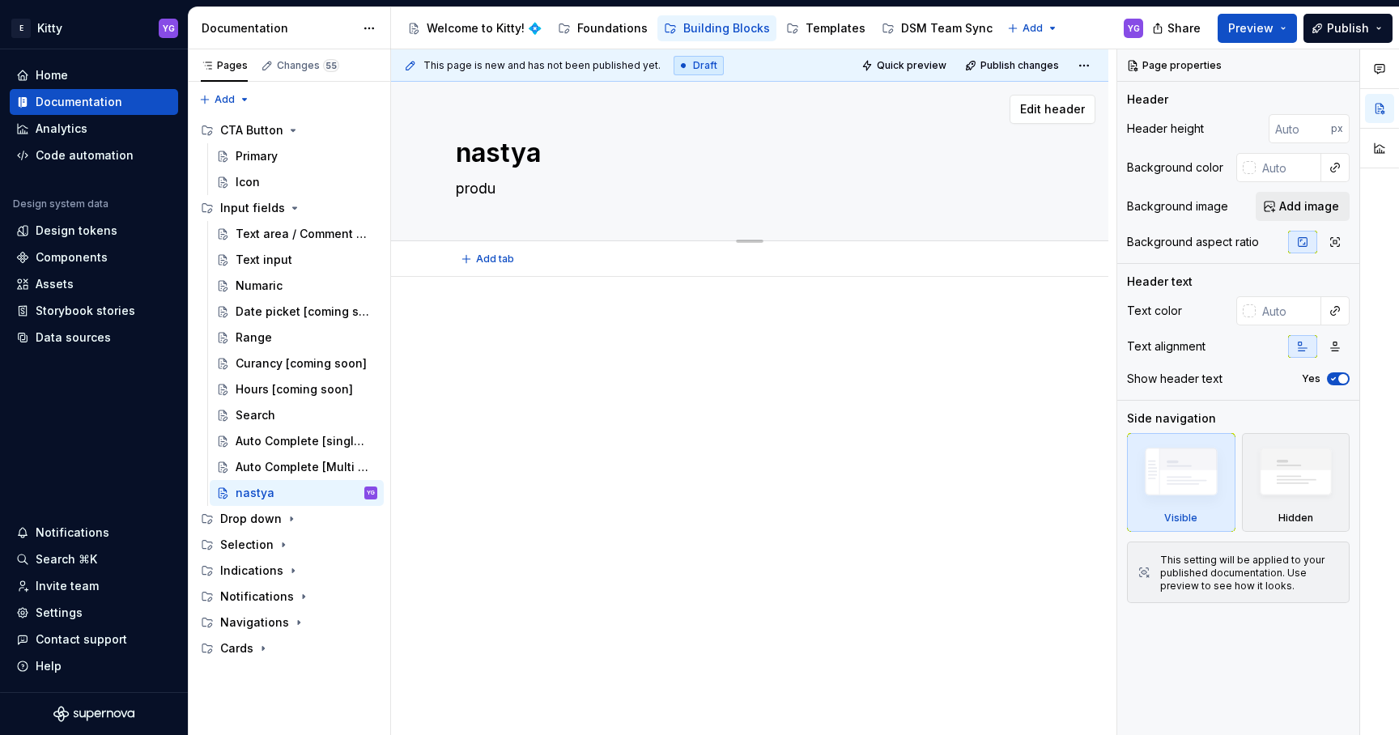
type textarea "produc"
type textarea "*"
type textarea "product"
type textarea "*"
type textarea "product"
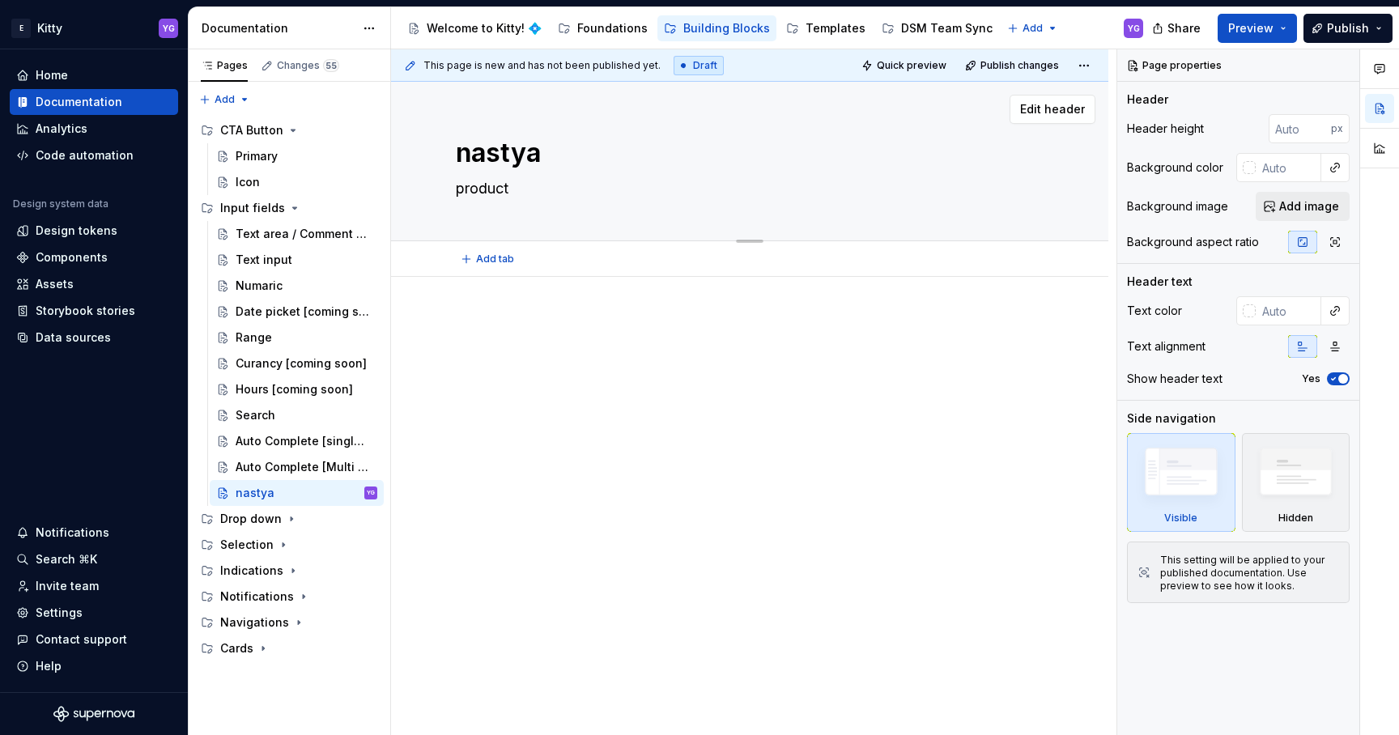
type textarea "*"
type textarea "product d"
type textarea "*"
type textarea "product de"
type textarea "*"
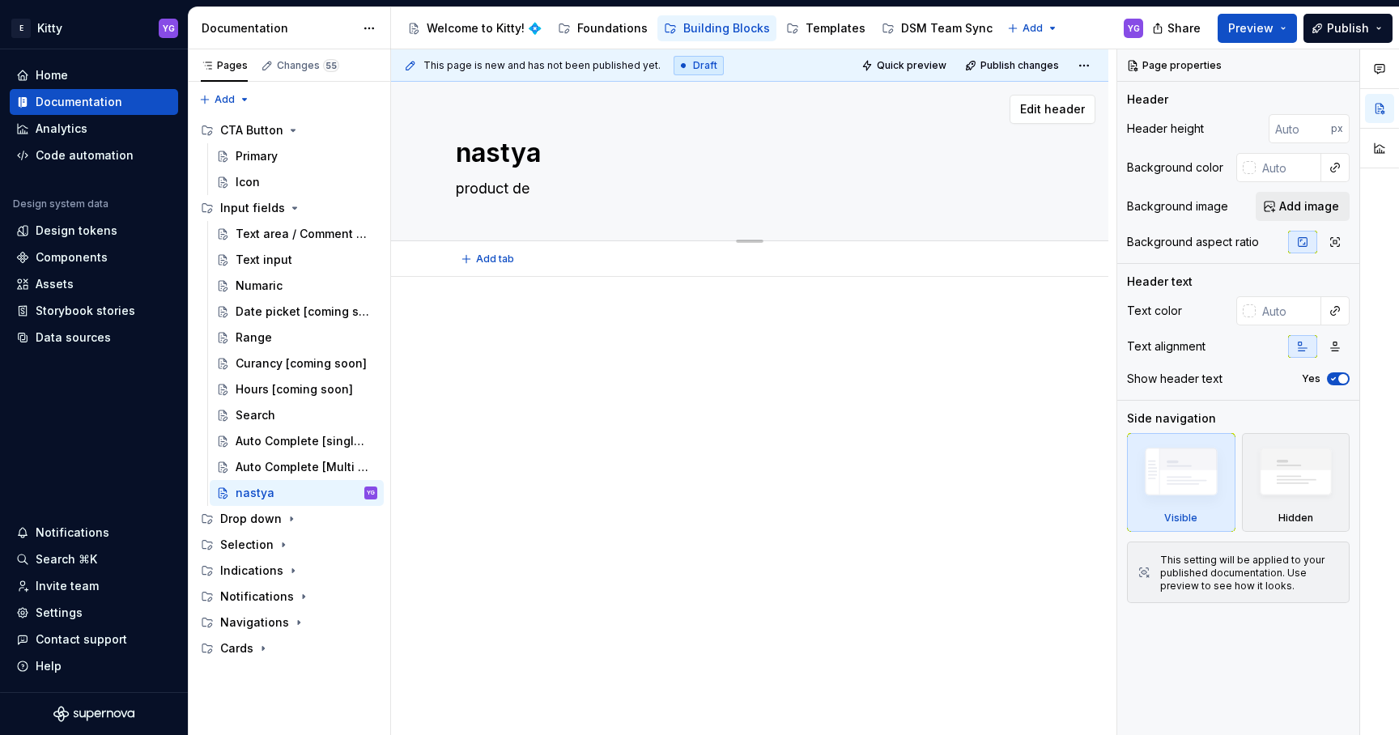
type textarea "product dee"
type textarea "*"
type textarea "product de"
type textarea "*"
type textarea "product des"
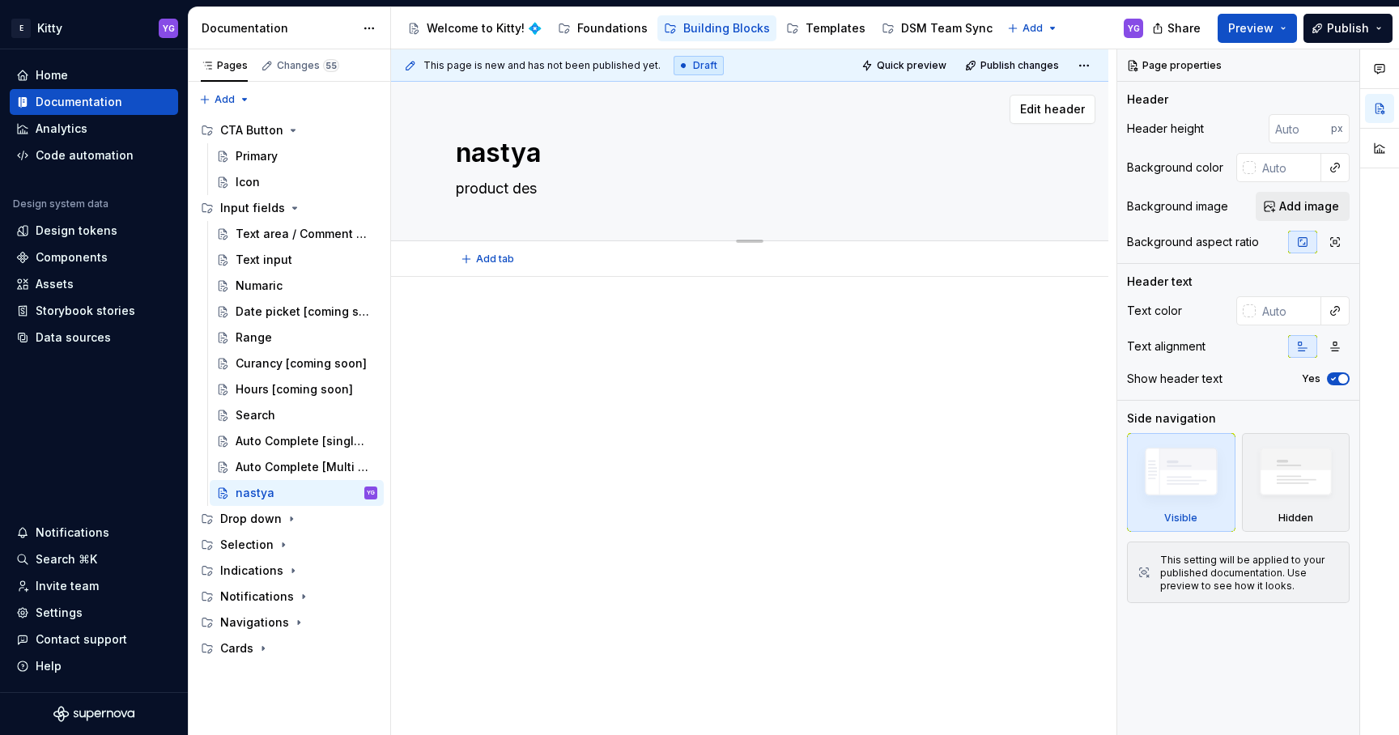
type textarea "*"
type textarea "product desi"
type textarea "*"
type textarea "product desig"
type textarea "*"
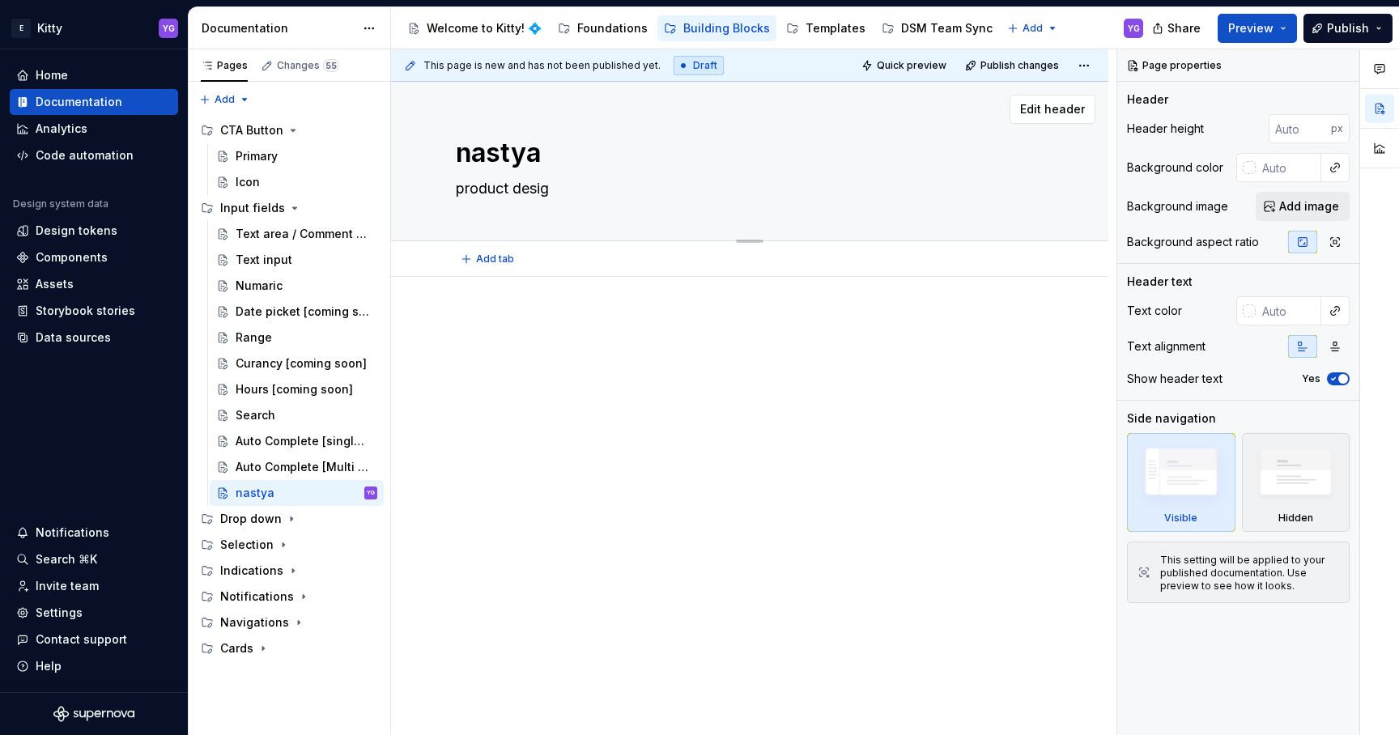
type textarea "product desigb"
type textarea "*"
type textarea "product desigbe"
type textarea "*"
type textarea "product desigber"
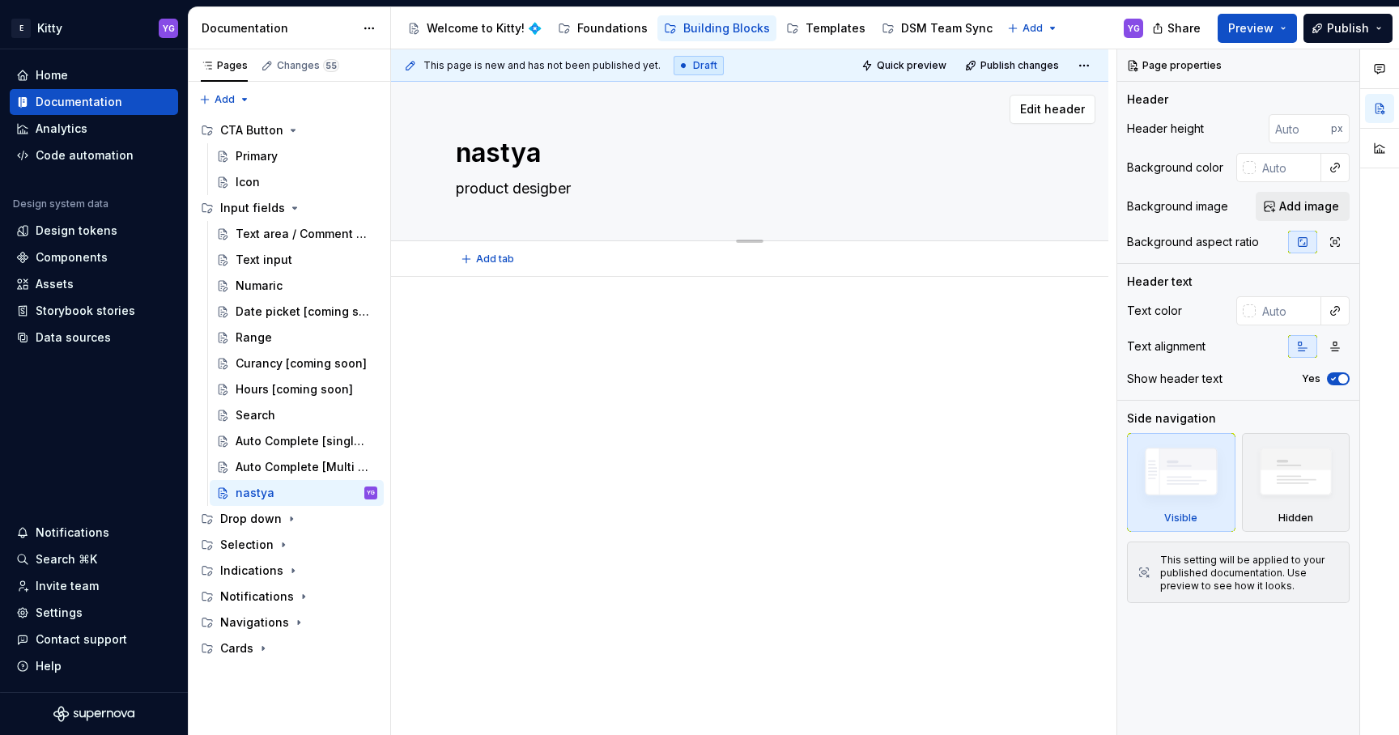
type textarea "*"
type textarea "product desigbe"
type textarea "*"
type textarea "product desigb"
type textarea "*"
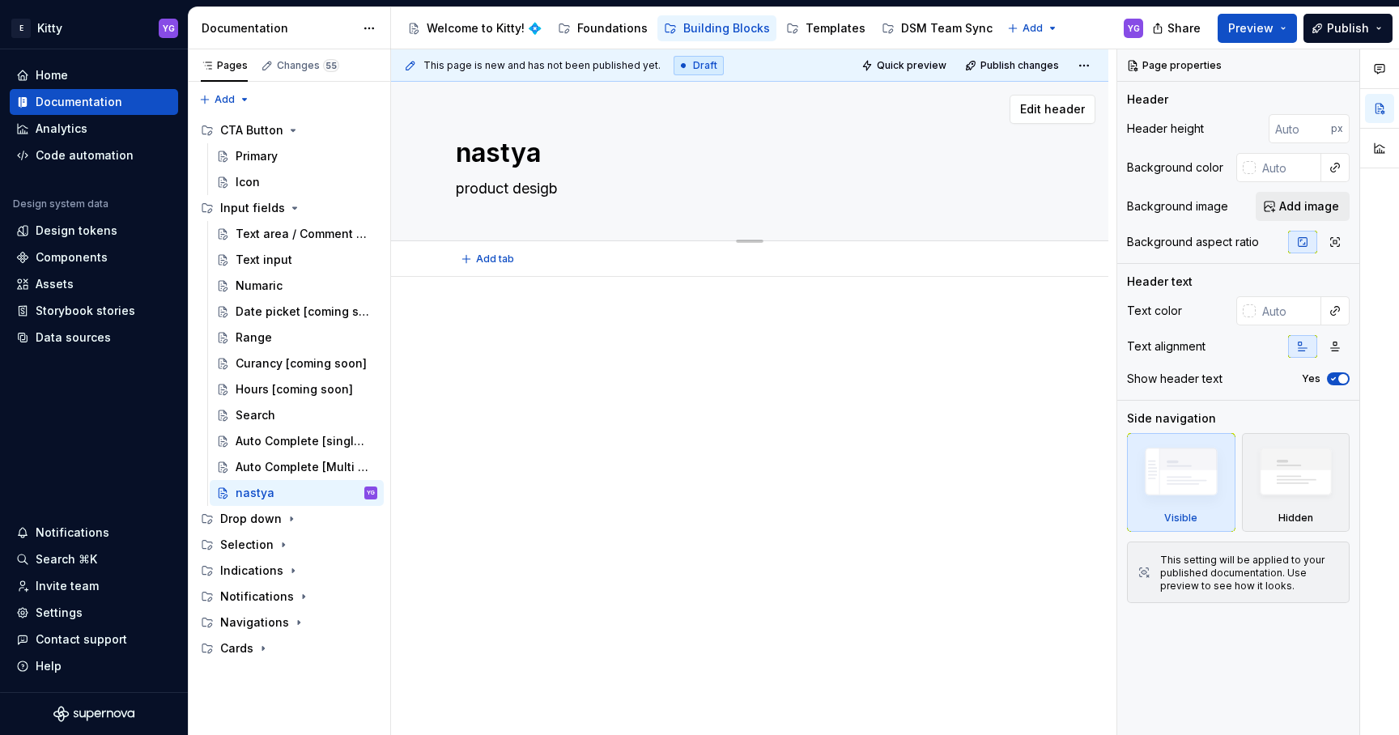
type textarea "product desig"
type textarea "*"
type textarea "product design"
type textarea "*"
type textarea "product designe"
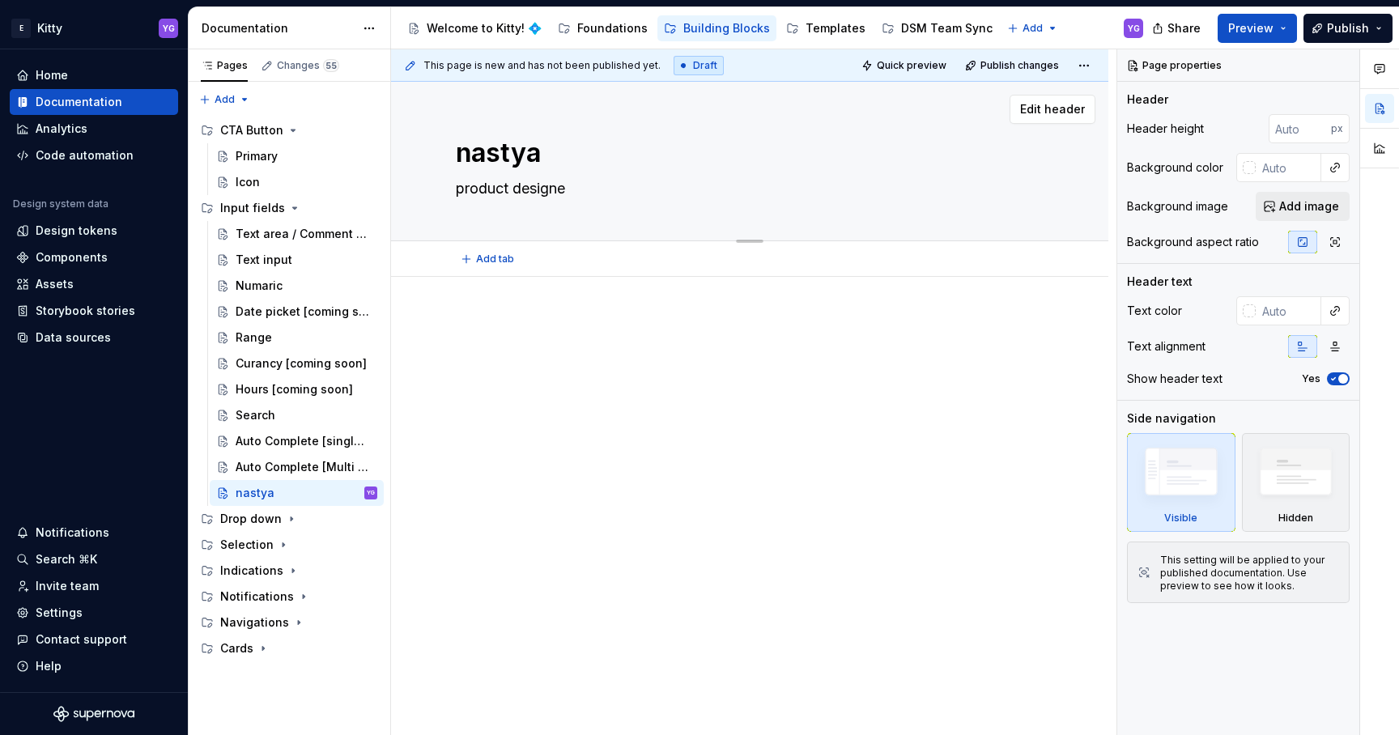
type textarea "*"
type textarea "product designer"
type textarea "*"
type textarea "product designer"
click at [1048, 120] on button "Edit header" at bounding box center [1053, 109] width 86 height 29
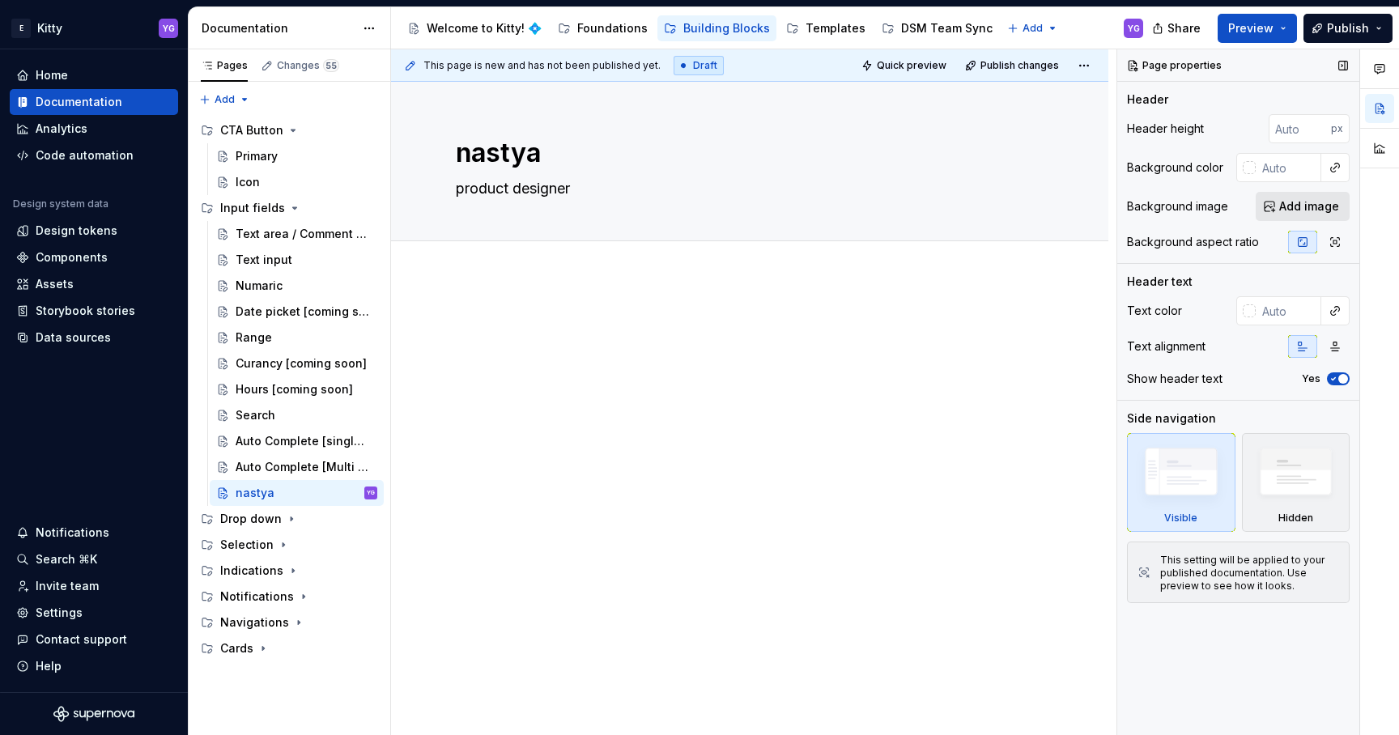
click at [1295, 202] on span "Add image" at bounding box center [1309, 206] width 60 height 16
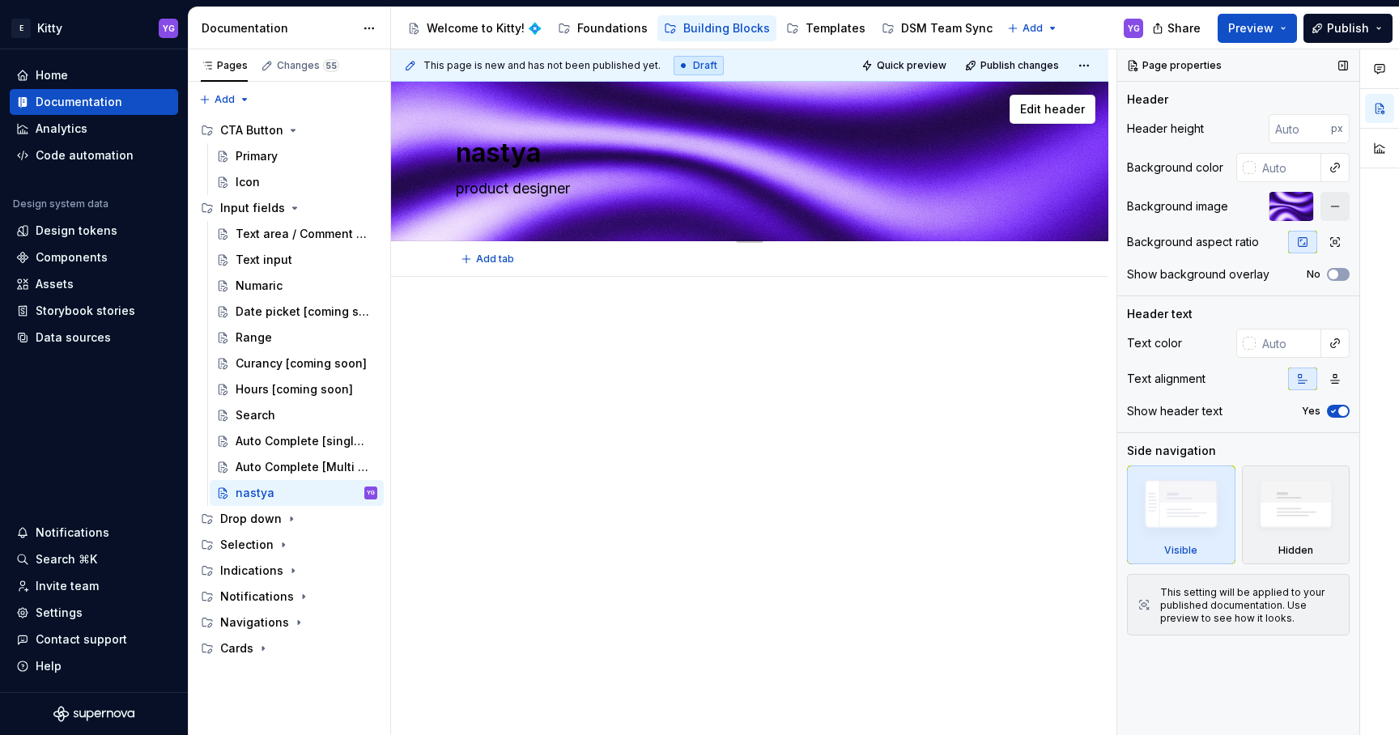
click at [526, 156] on textarea "nastya" at bounding box center [747, 153] width 588 height 39
click at [763, 415] on div at bounding box center [749, 447] width 717 height 340
click at [1337, 274] on span "button" at bounding box center [1334, 275] width 10 height 10
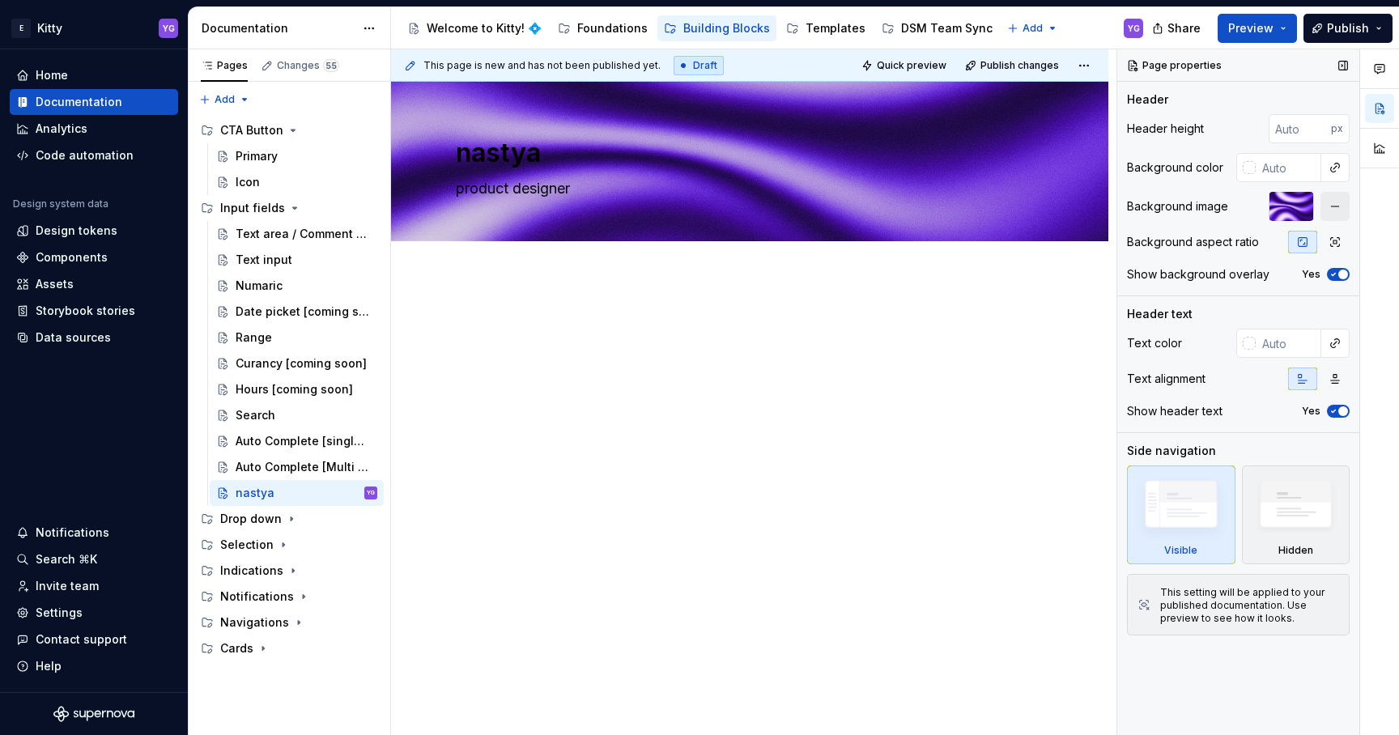
click at [1338, 274] on span "button" at bounding box center [1343, 275] width 10 height 10
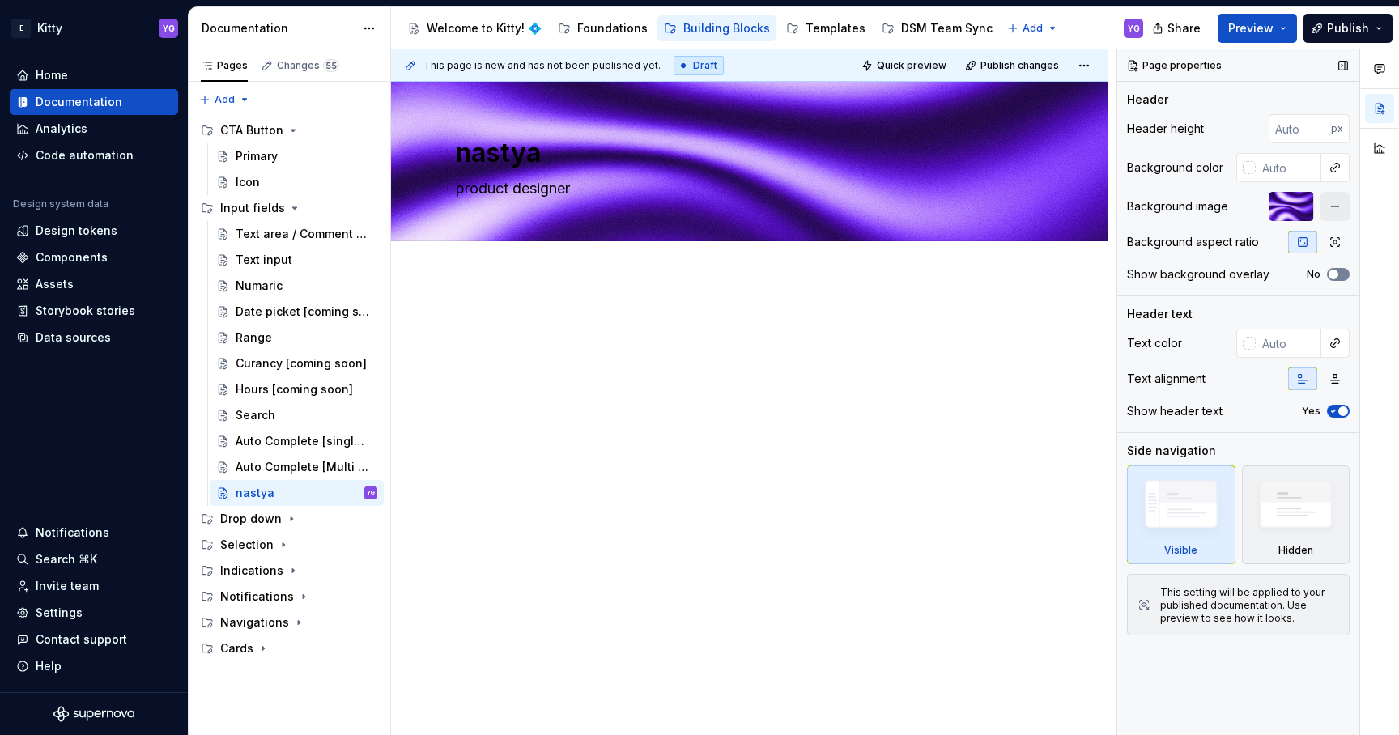
click at [1337, 274] on span "button" at bounding box center [1334, 275] width 10 height 10
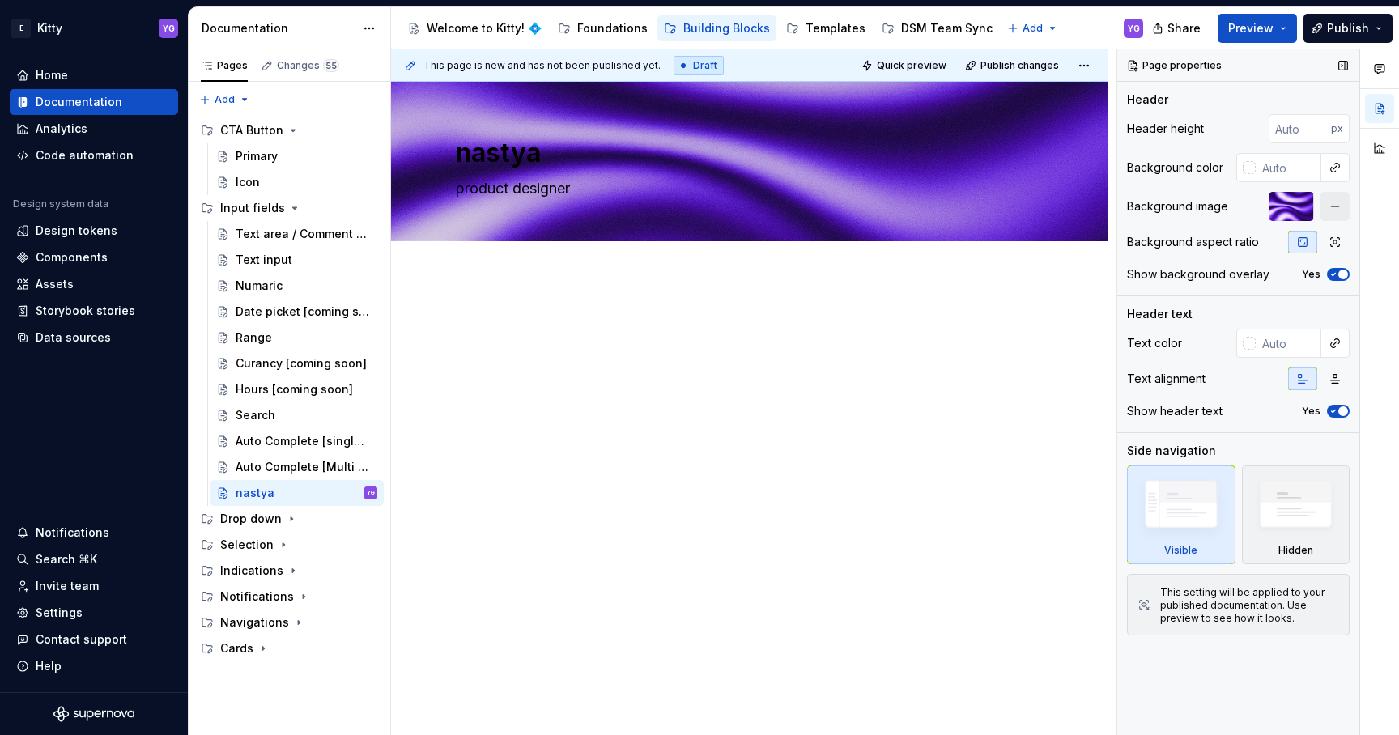
click at [1338, 274] on span "button" at bounding box center [1343, 275] width 10 height 10
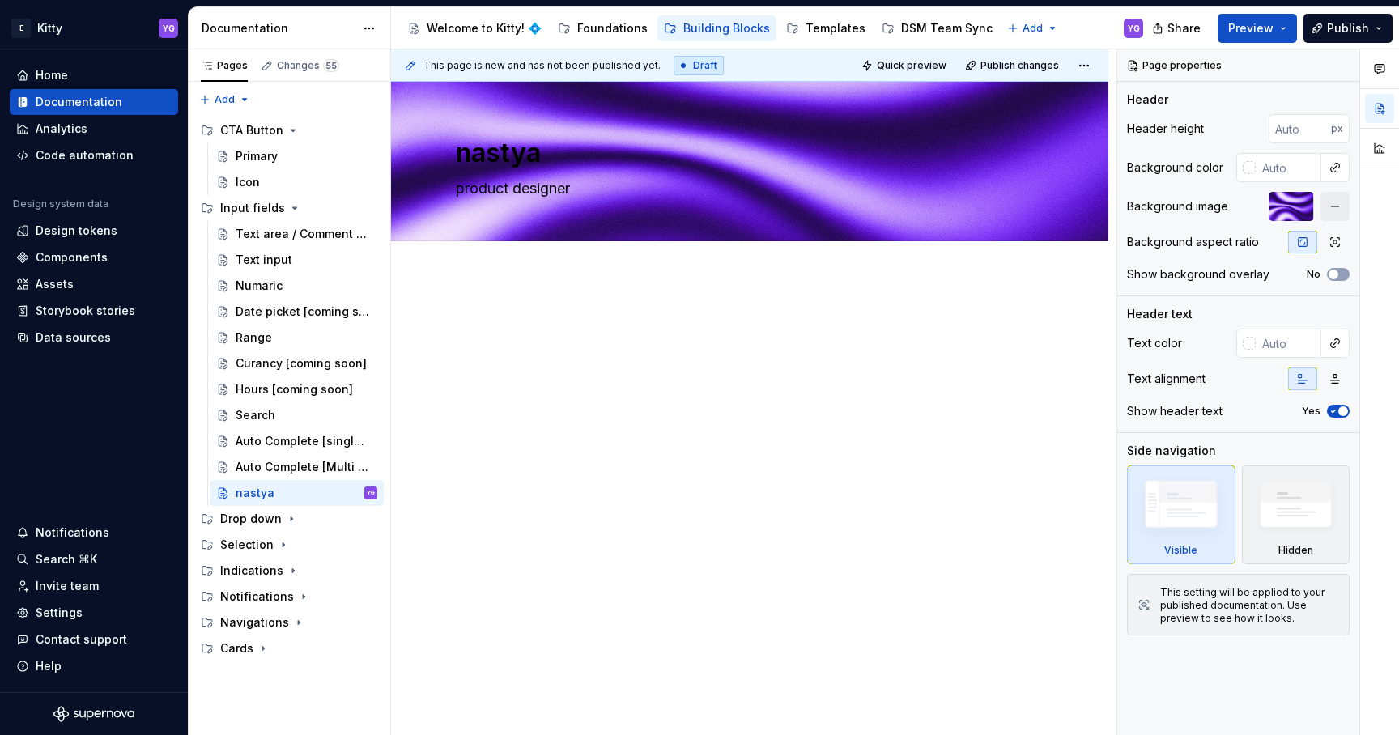
click at [539, 295] on div at bounding box center [749, 447] width 717 height 340
type textarea "*"
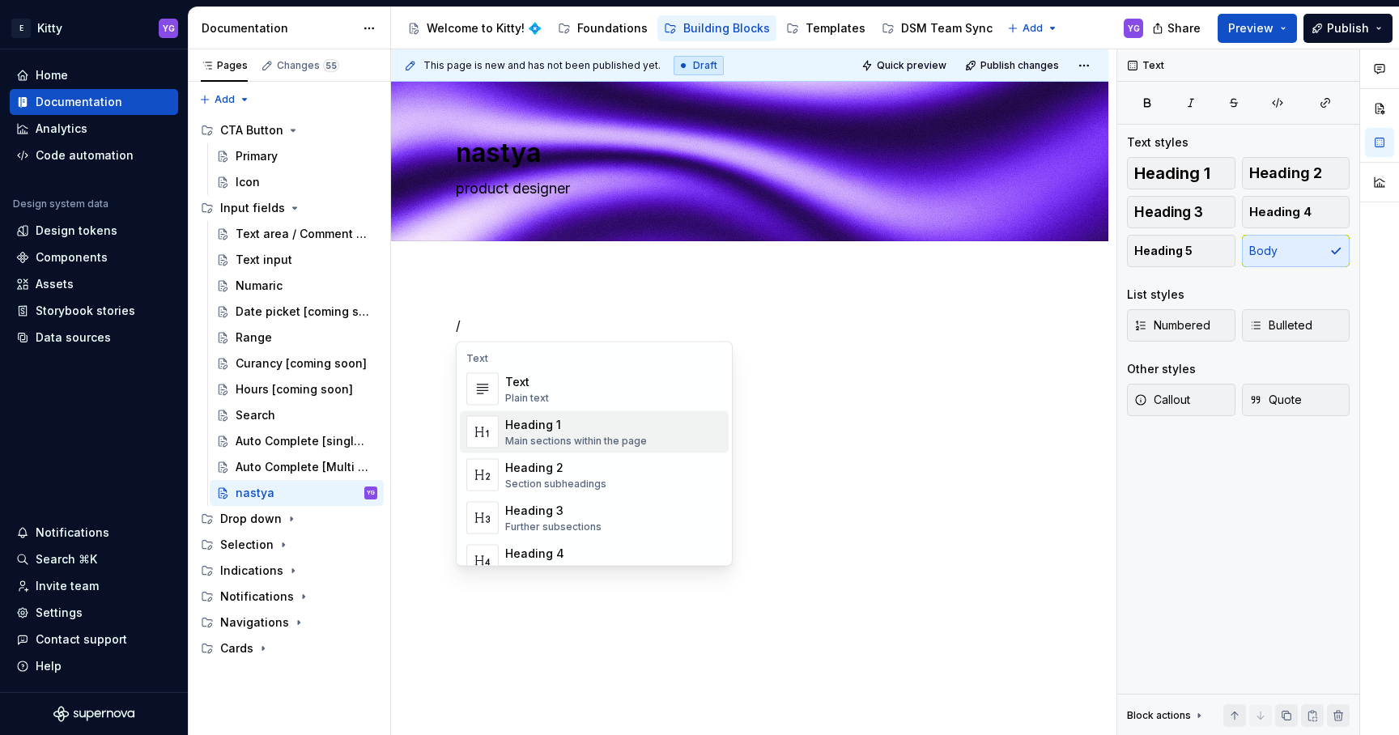
click at [576, 443] on div "Main sections within the page" at bounding box center [576, 441] width 142 height 13
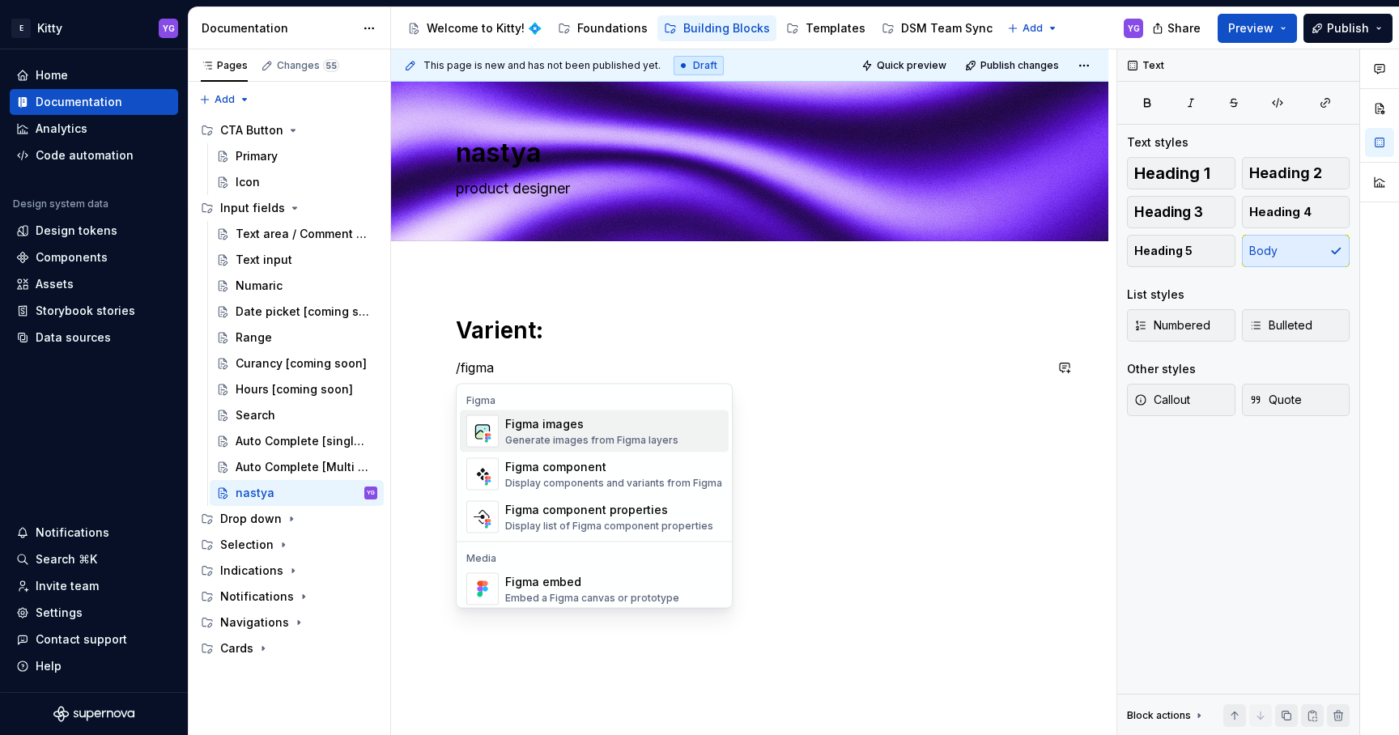
click at [589, 443] on div "Generate images from Figma layers" at bounding box center [591, 440] width 173 height 13
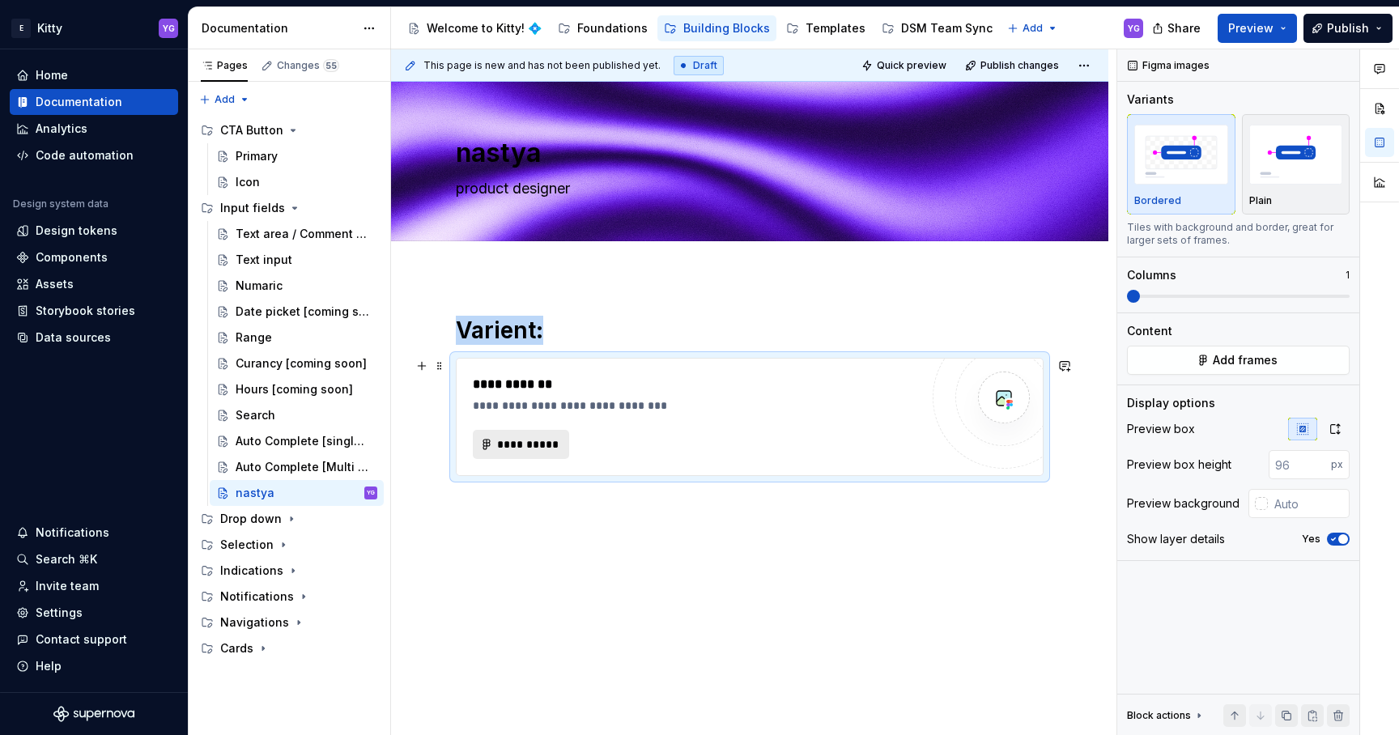
type textarea "*"
click at [510, 444] on span "**********" at bounding box center [527, 444] width 62 height 16
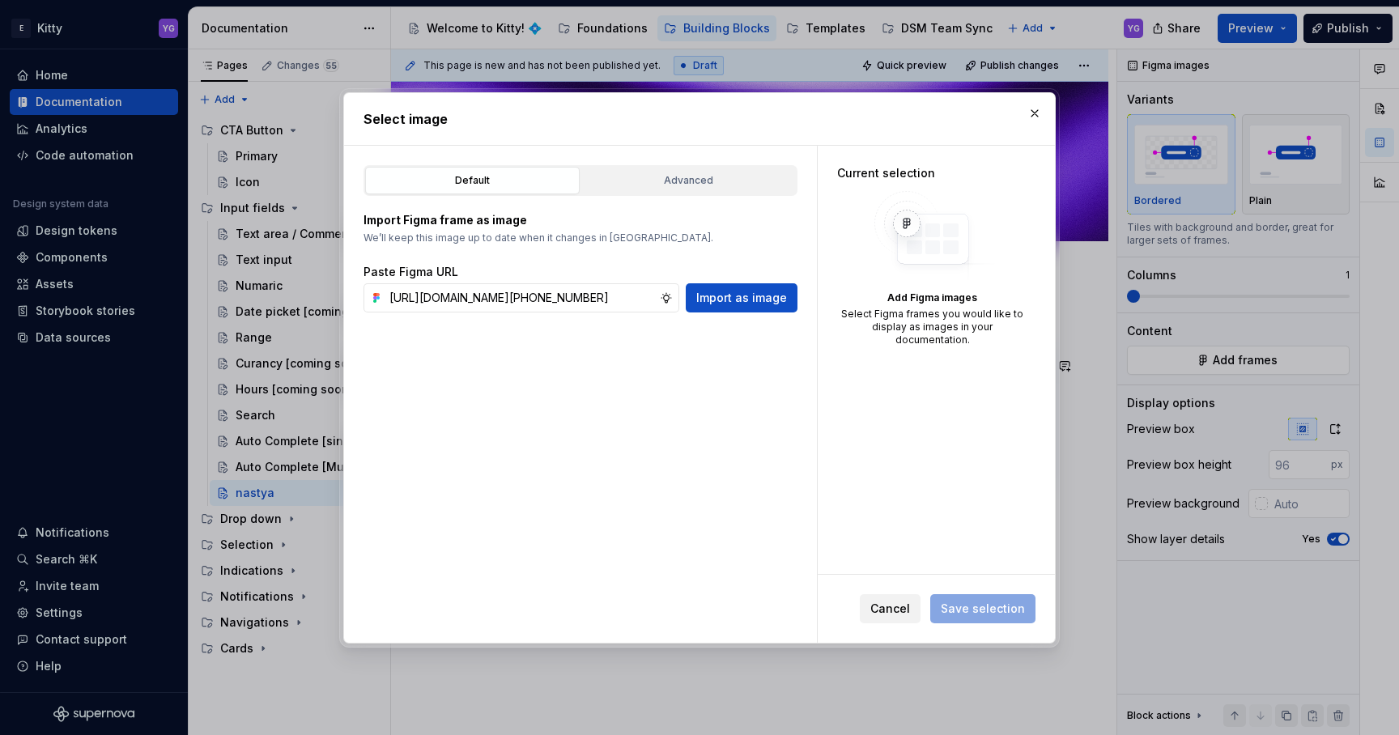
scroll to position [0, 541]
type input "[URL][DOMAIN_NAME][PHONE_NUMBER]"
click at [750, 301] on span "Import as image" at bounding box center [741, 298] width 91 height 16
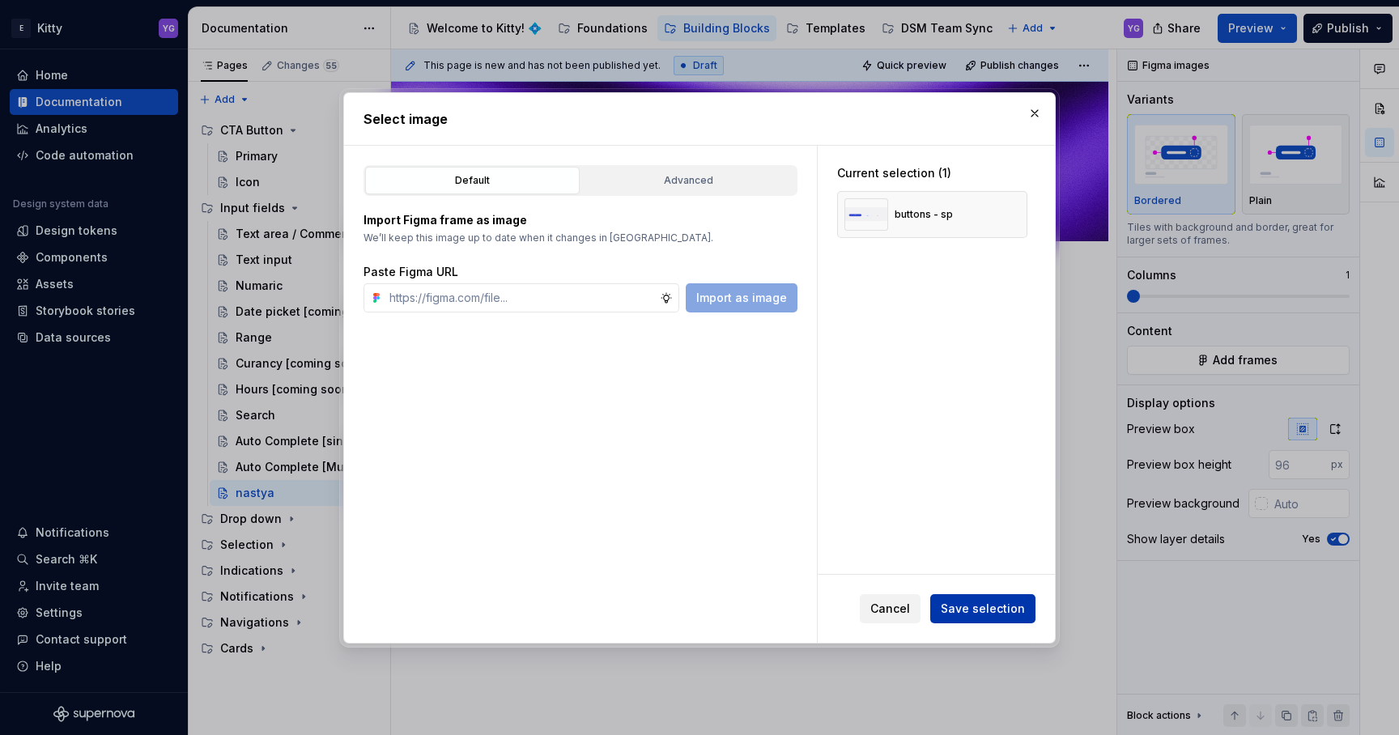
click at [976, 608] on span "Save selection" at bounding box center [983, 609] width 84 height 16
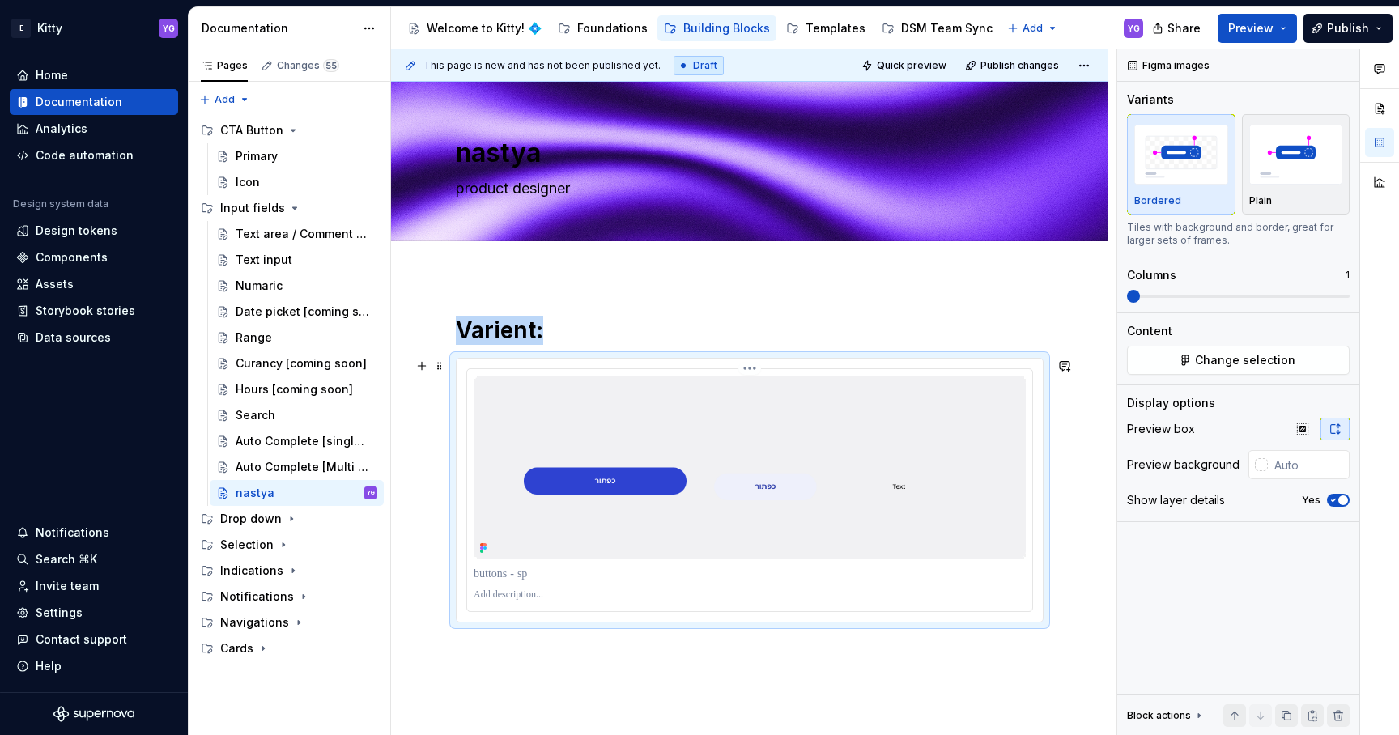
click at [800, 449] on img at bounding box center [750, 468] width 552 height 184
click at [1279, 189] on div "Plain" at bounding box center [1296, 164] width 94 height 86
click at [1176, 168] on img "button" at bounding box center [1181, 154] width 94 height 59
click at [909, 406] on img at bounding box center [750, 468] width 552 height 184
click at [1129, 297] on span at bounding box center [1133, 296] width 13 height 13
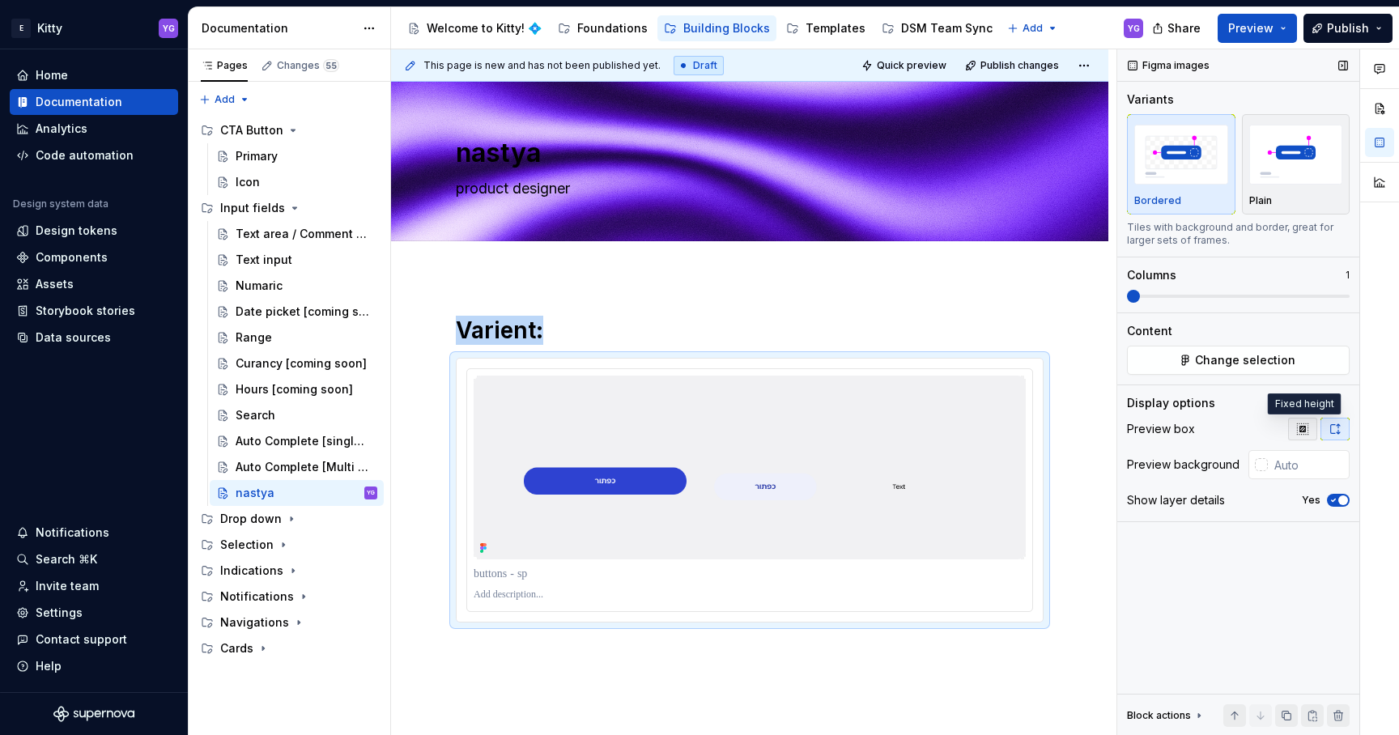
type textarea "*"
click at [1304, 429] on icon "button" at bounding box center [1302, 428] width 11 height 11
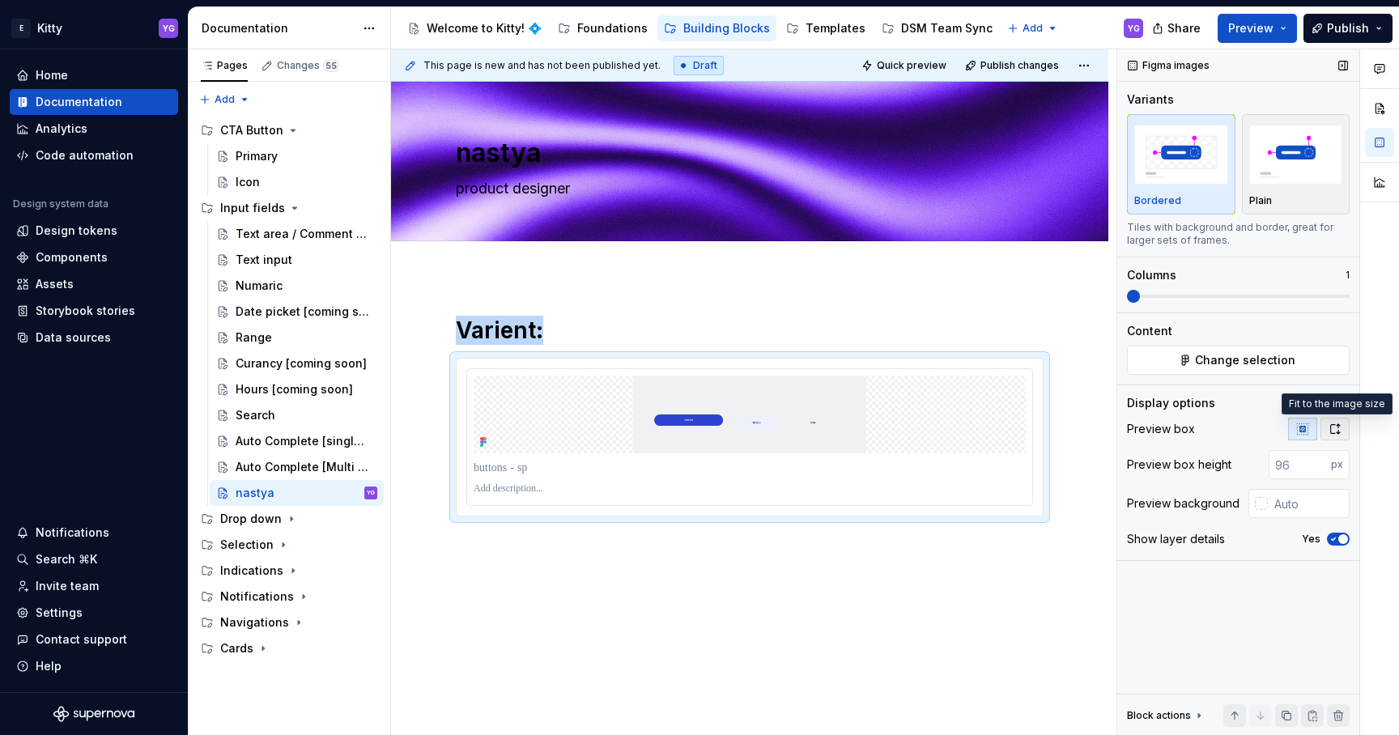
click at [1337, 432] on icon "button" at bounding box center [1335, 429] width 13 height 13
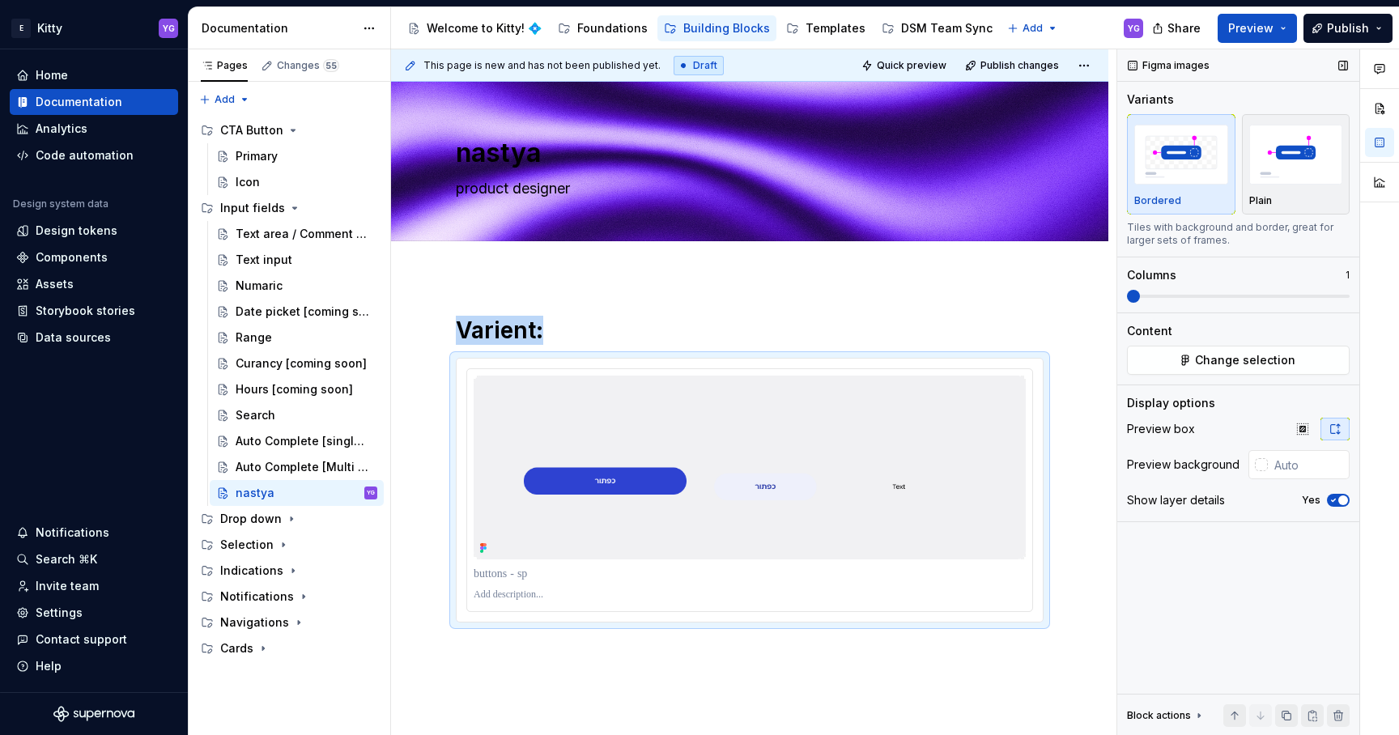
click at [1328, 503] on icon "button" at bounding box center [1333, 500] width 13 height 10
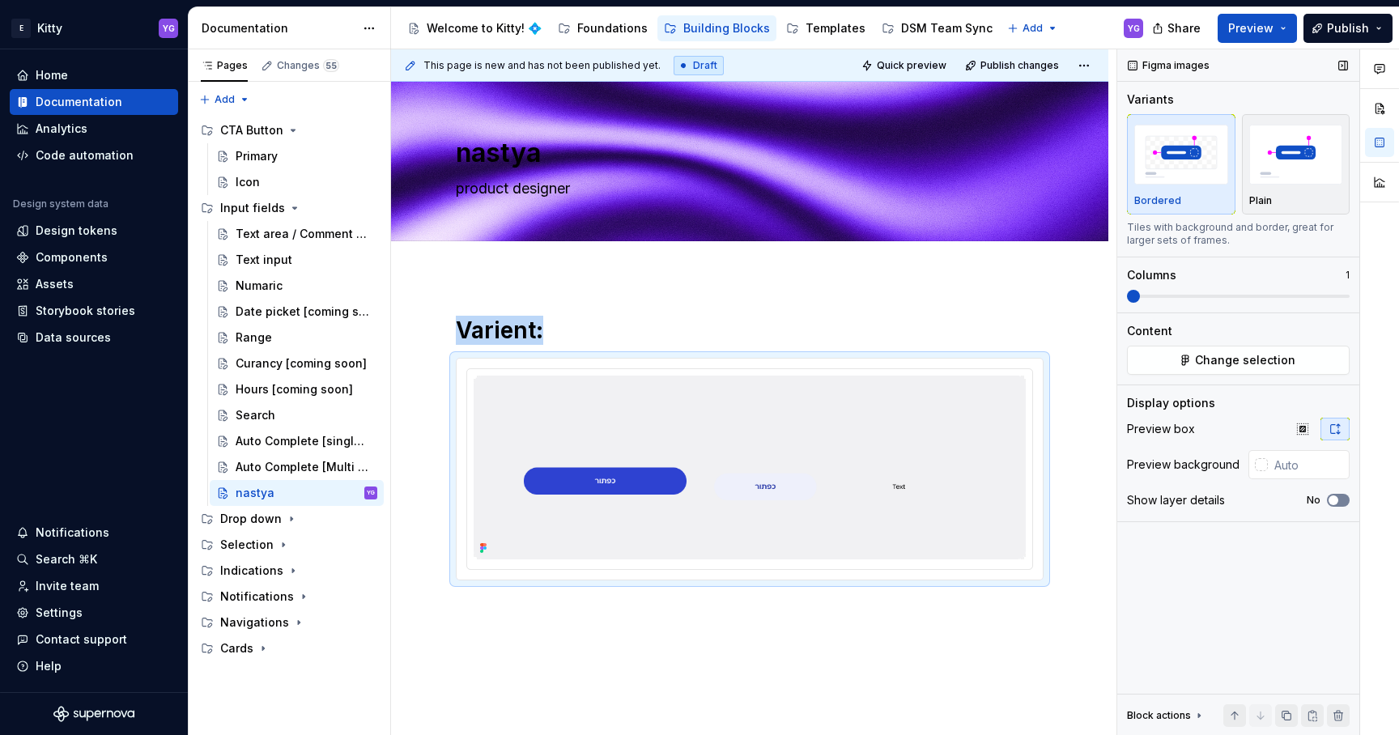
click at [1328, 503] on icon "button" at bounding box center [1333, 500] width 13 height 10
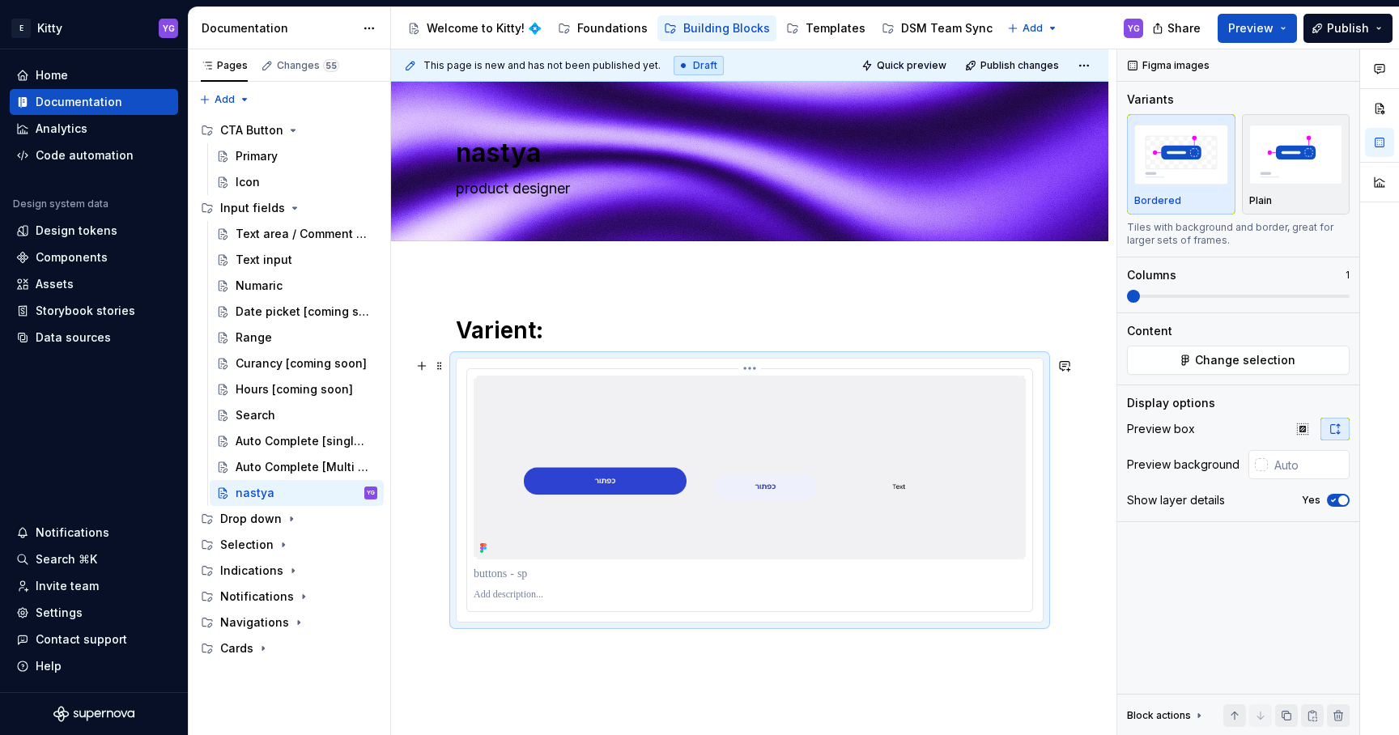
click at [497, 597] on p at bounding box center [750, 595] width 552 height 13
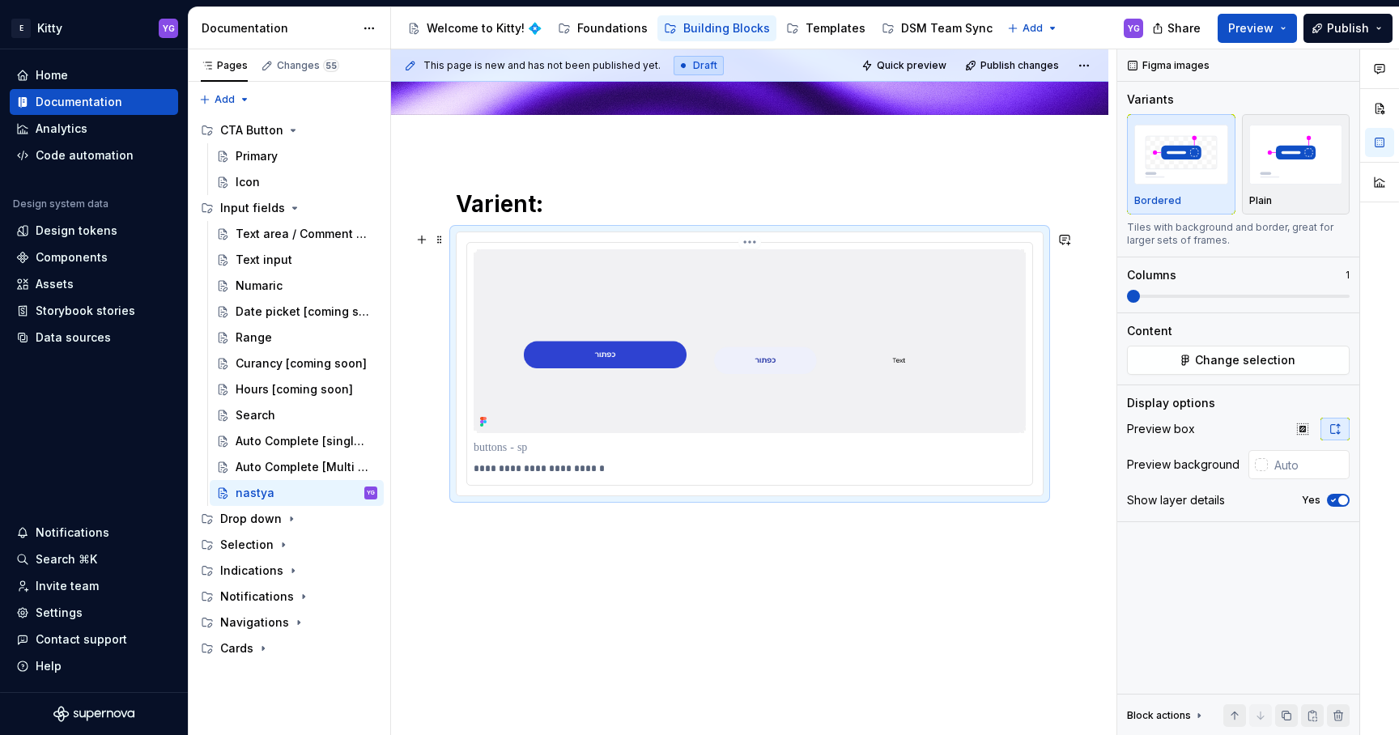
scroll to position [129, 0]
click at [619, 585] on div "**********" at bounding box center [749, 443] width 717 height 585
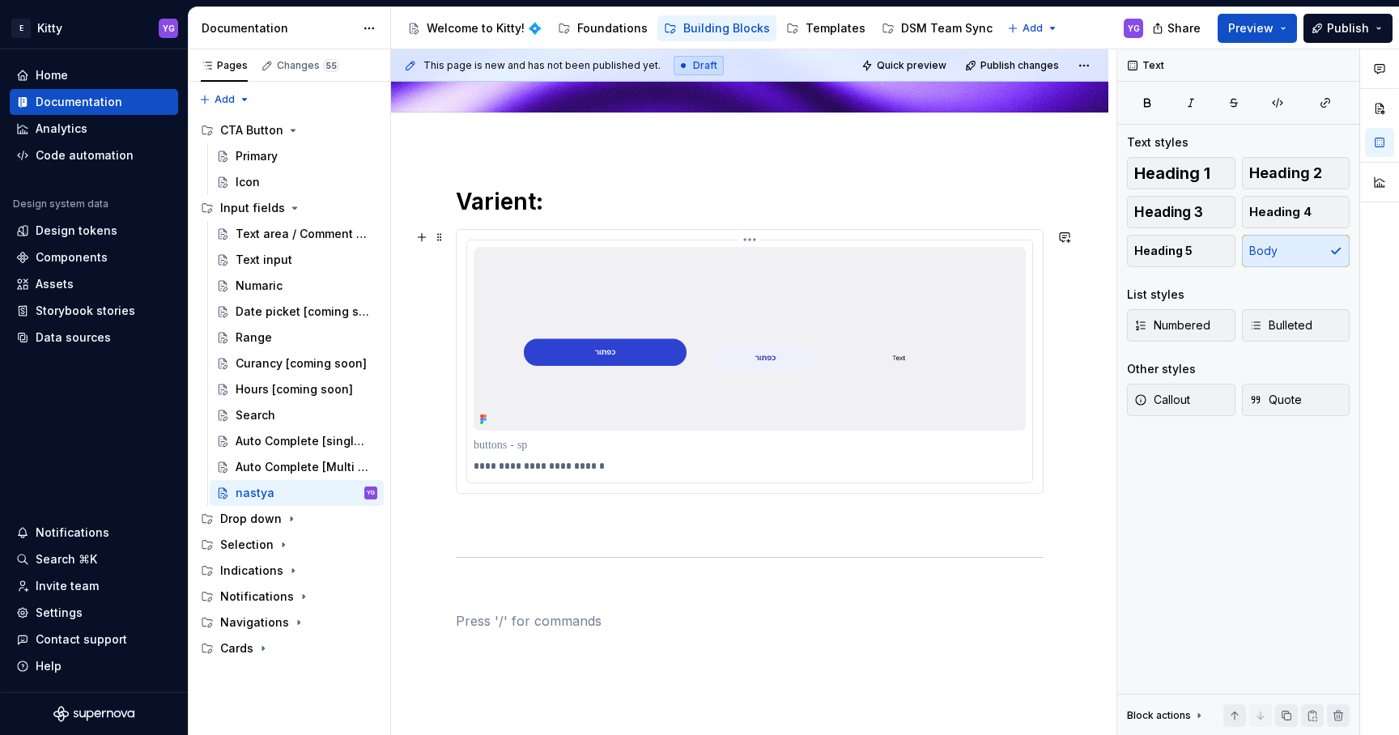
scroll to position [132, 0]
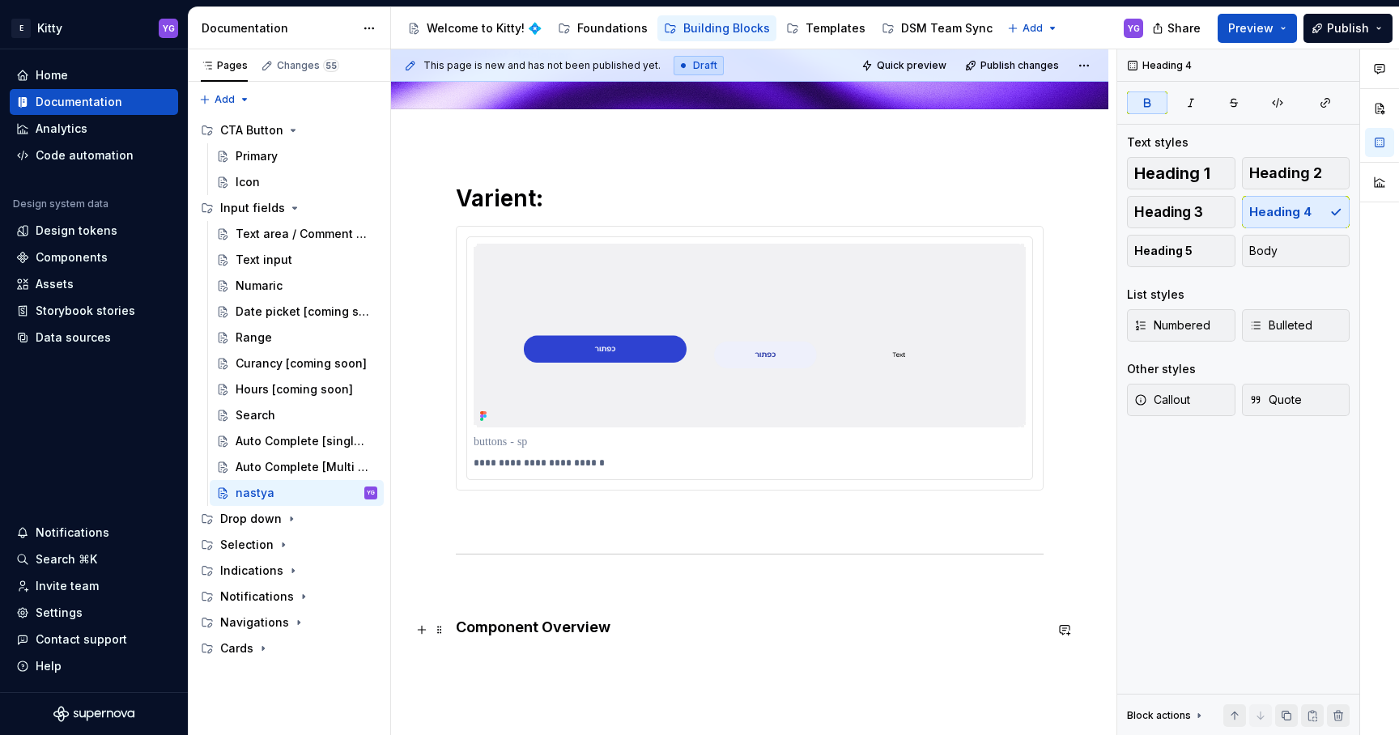
click at [504, 637] on h4 "Component Overview" at bounding box center [750, 627] width 588 height 19
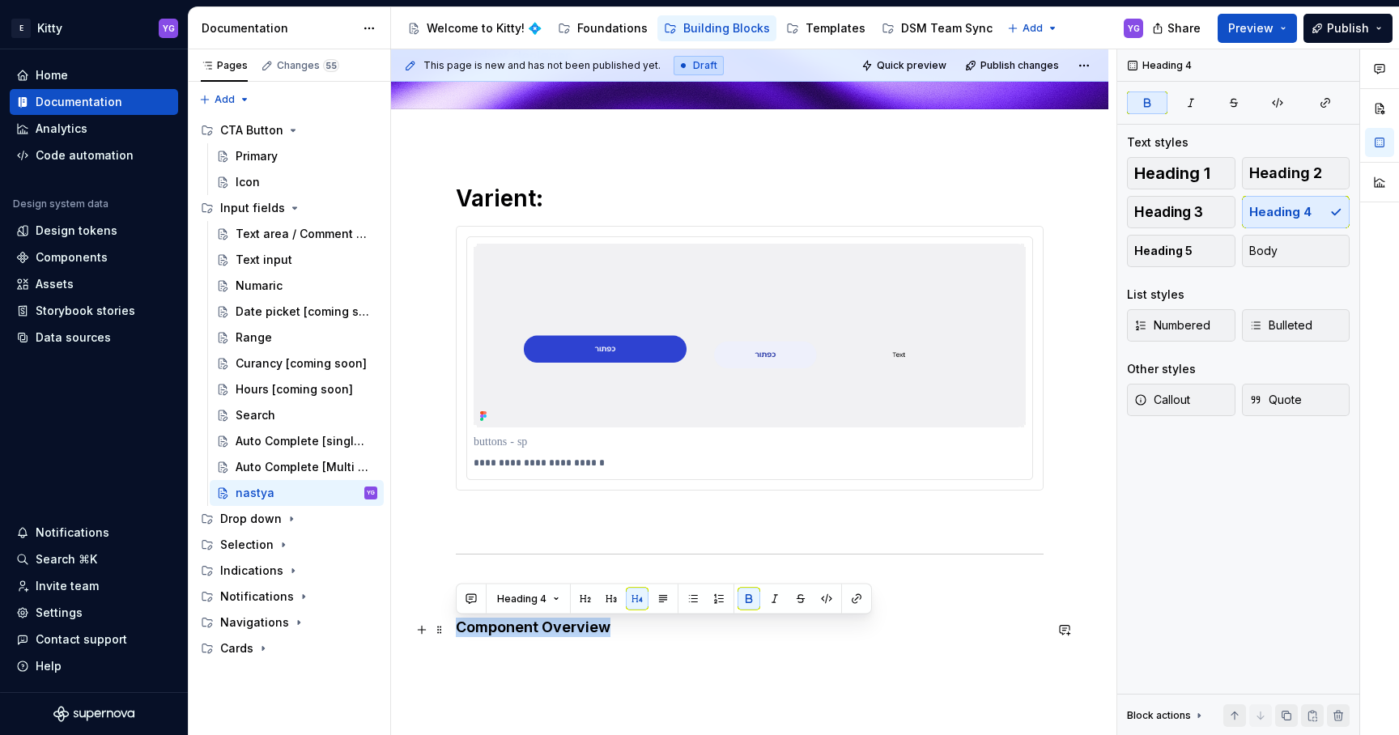
click at [504, 637] on h4 "Component Overview" at bounding box center [750, 627] width 588 height 19
click at [534, 601] on span "Heading 4" at bounding box center [521, 599] width 49 height 13
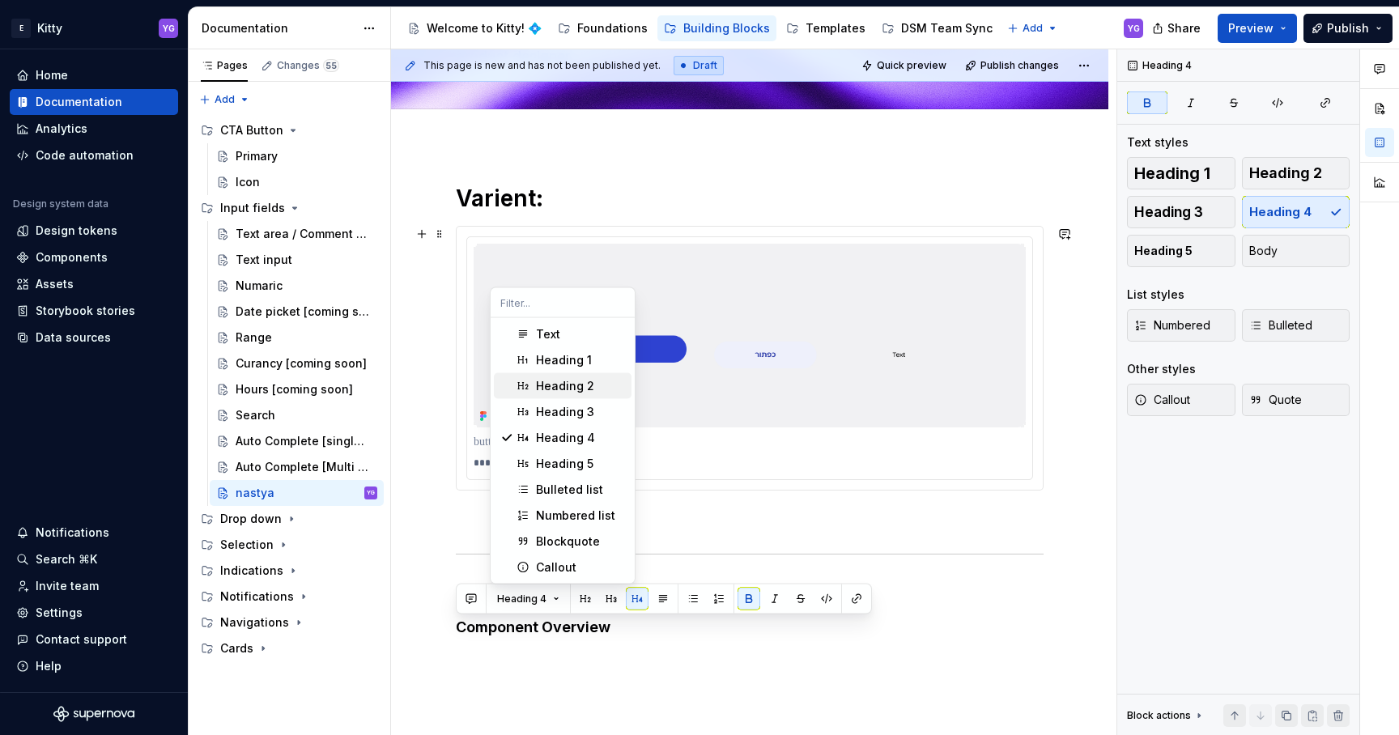
click at [555, 378] on div "Heading 2" at bounding box center [565, 386] width 58 height 16
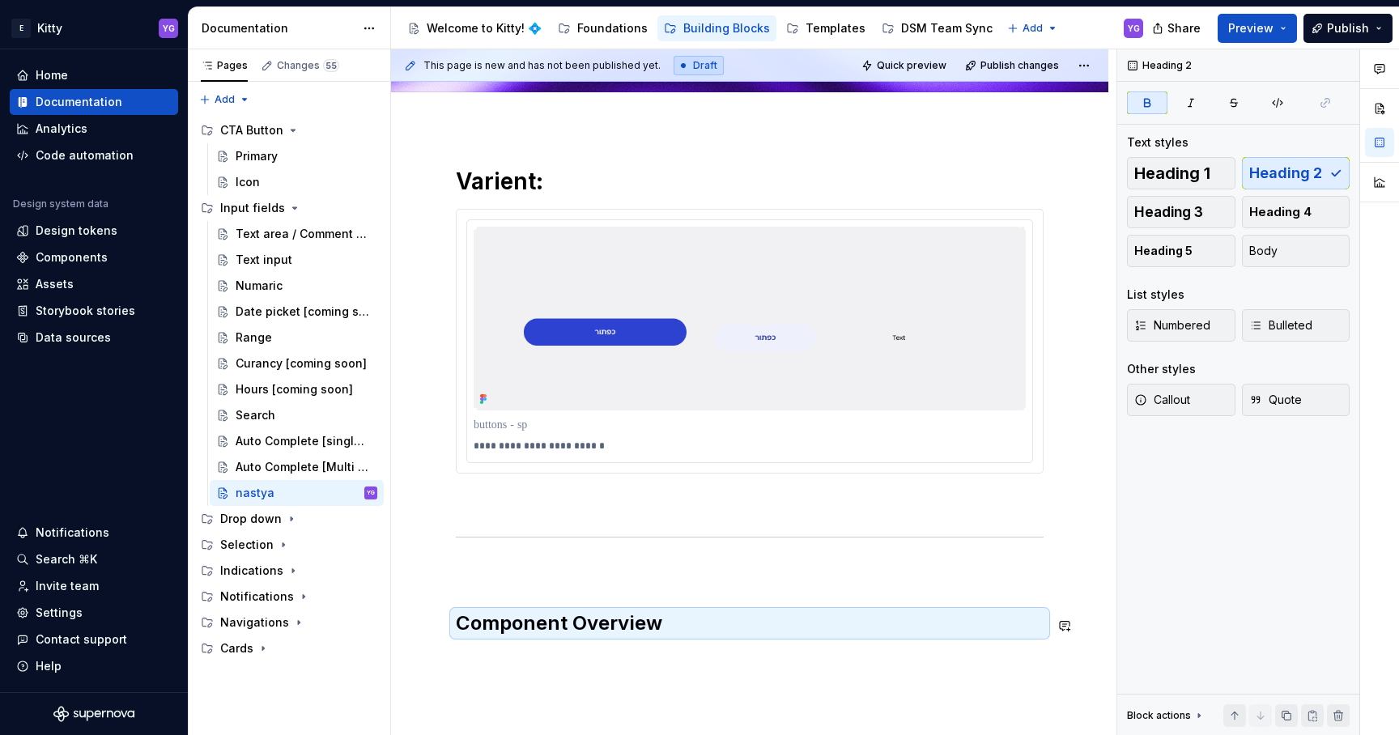
scroll to position [155, 0]
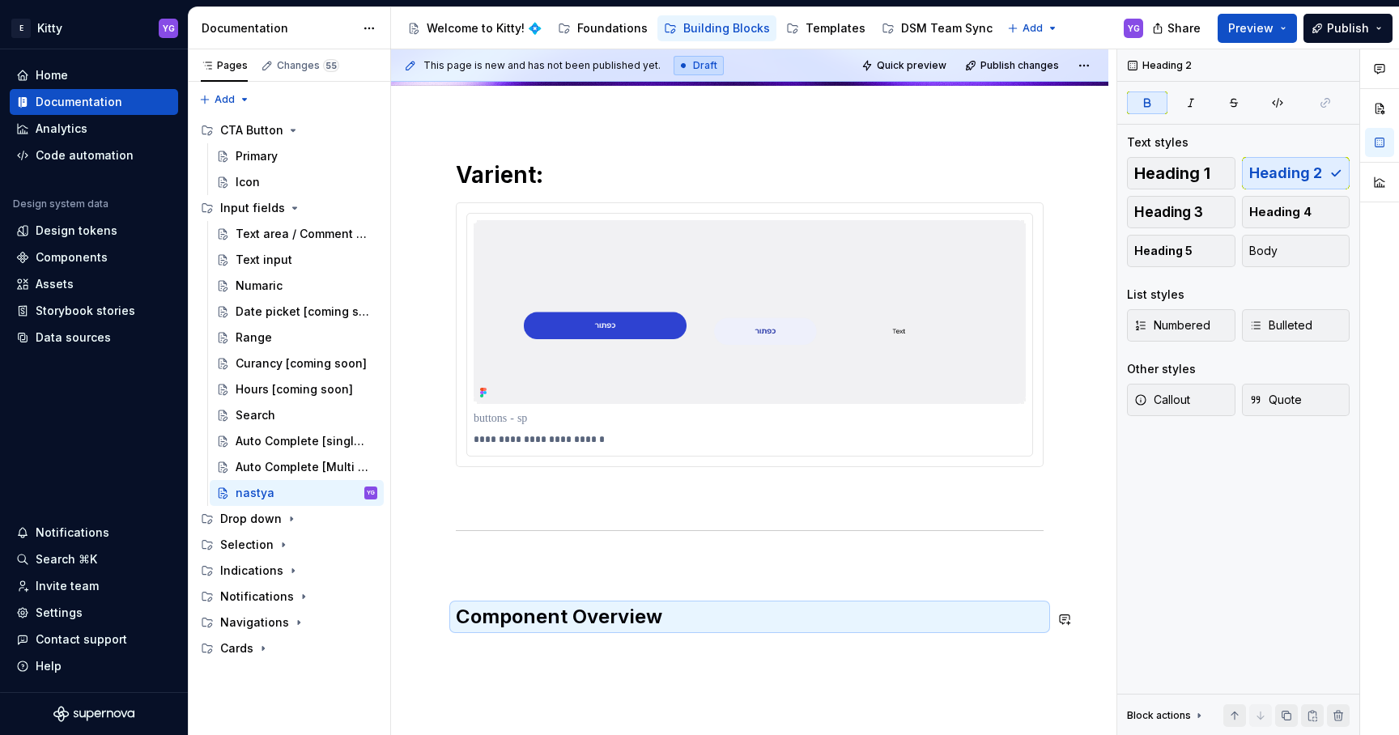
click at [578, 649] on div "**********" at bounding box center [750, 404] width 588 height 489
click at [534, 672] on div "**********" at bounding box center [749, 495] width 717 height 748
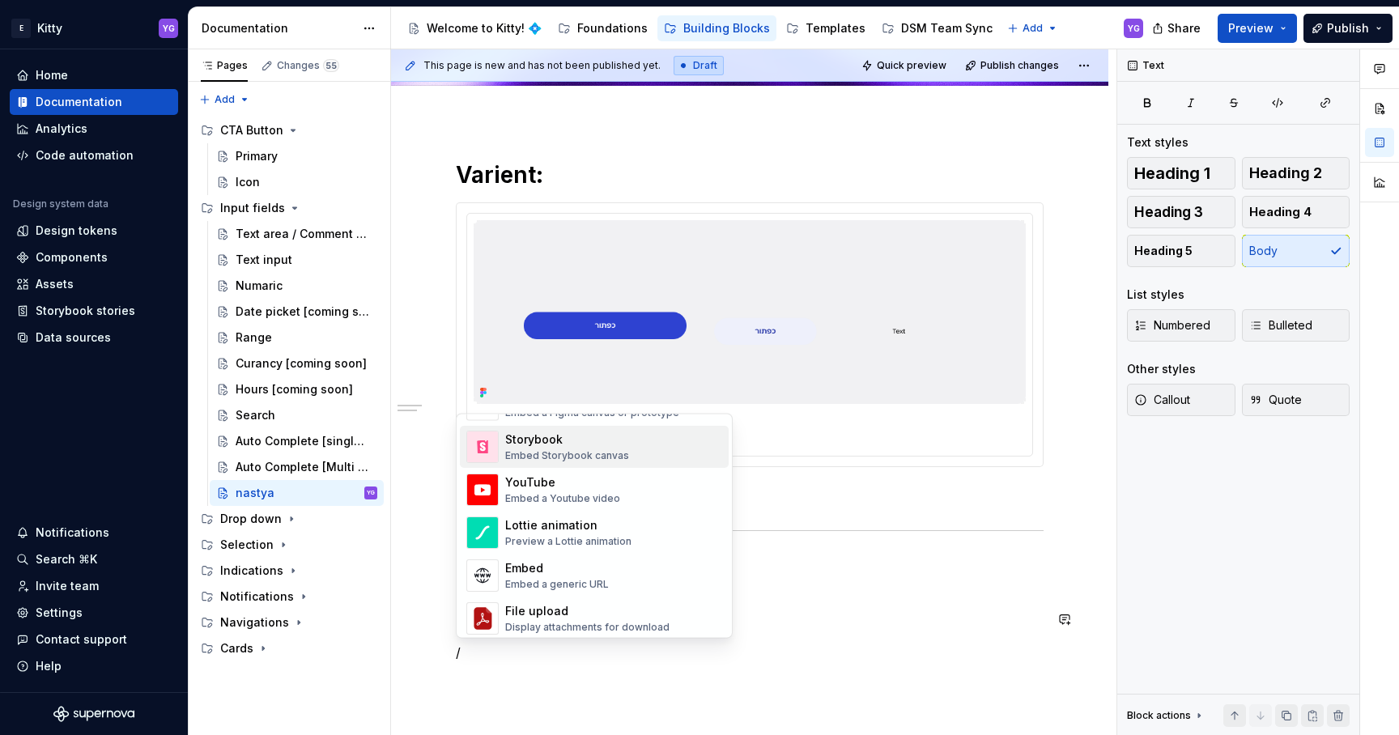
scroll to position [834, 0]
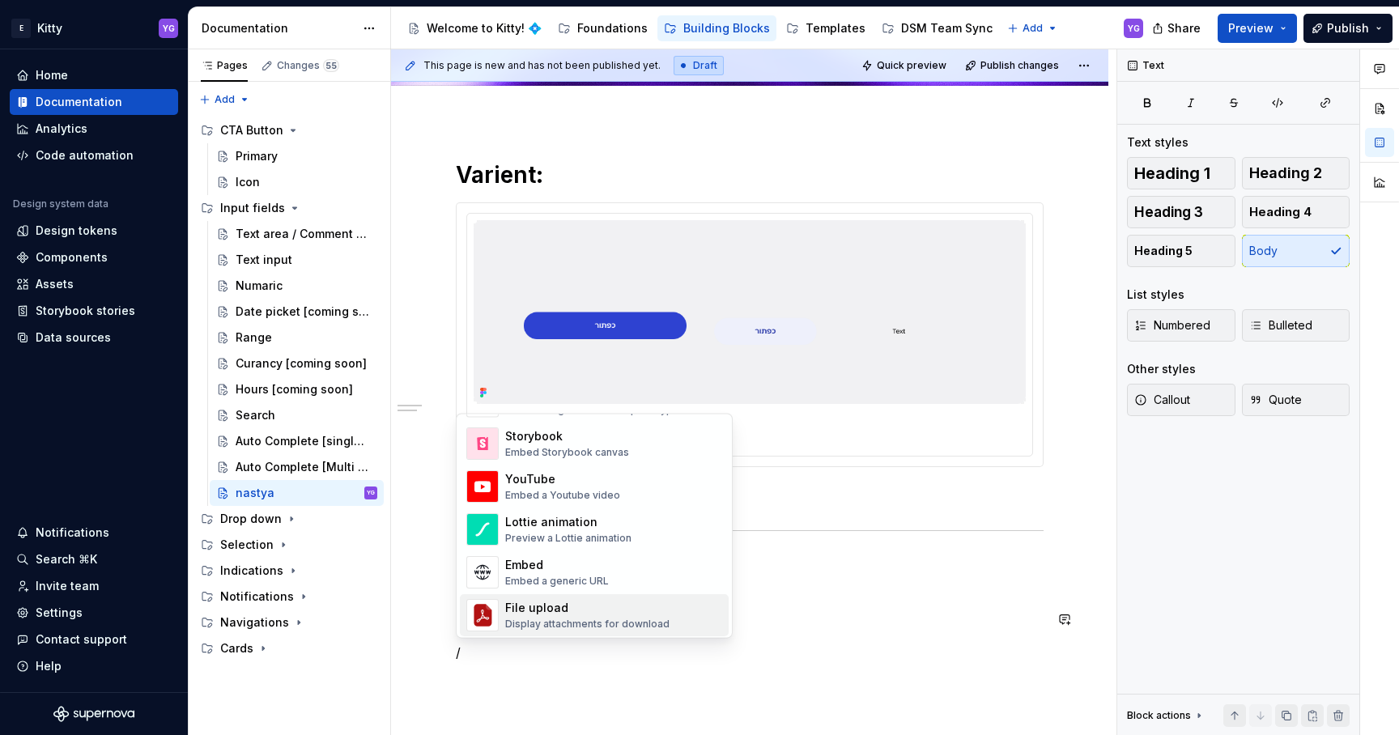
click at [519, 650] on p "/" at bounding box center [750, 652] width 588 height 19
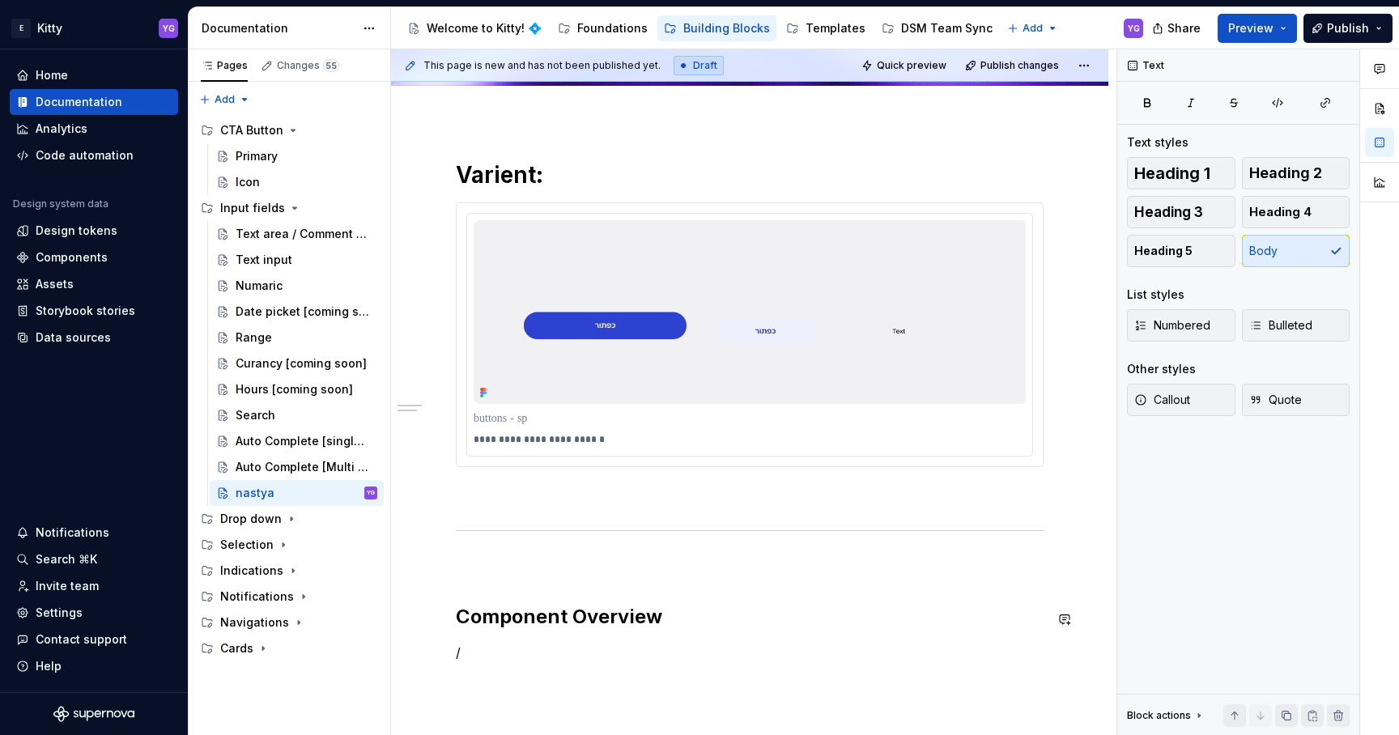
scroll to position [164, 0]
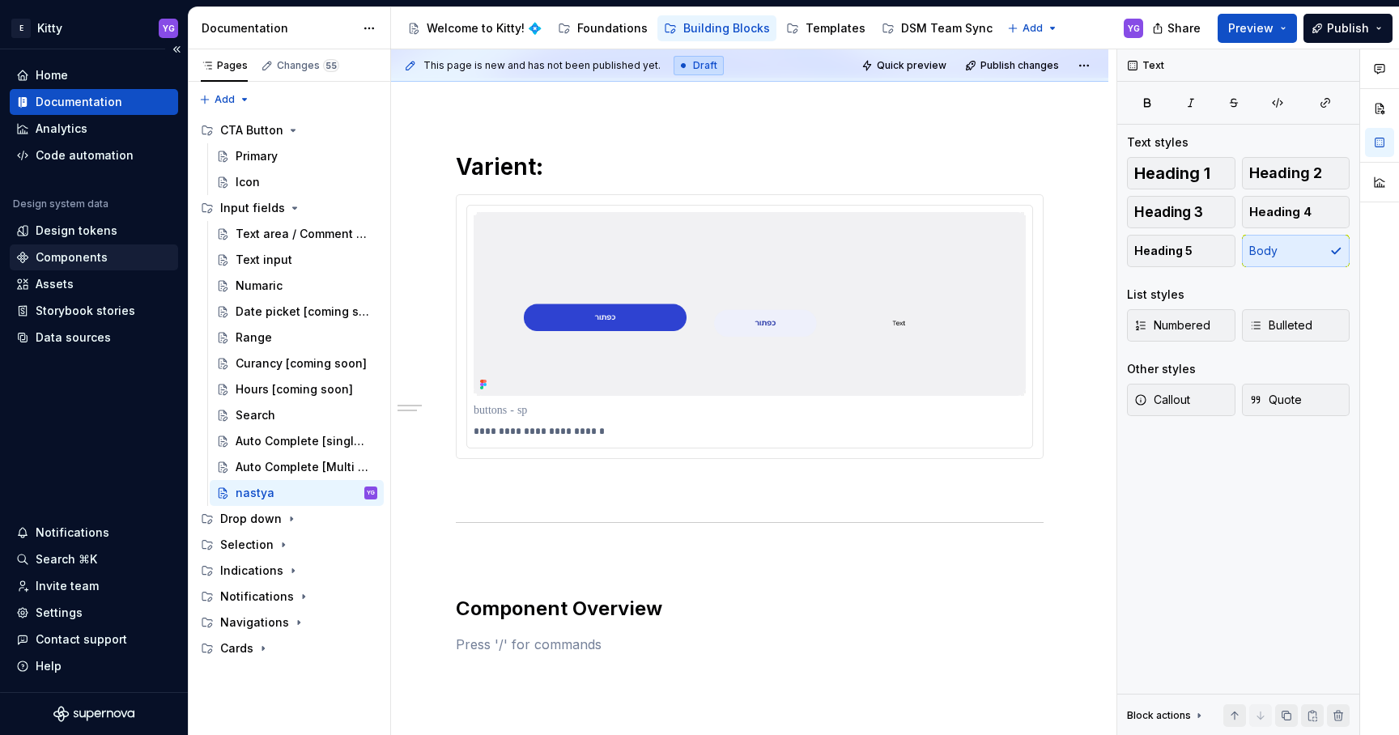
click at [83, 253] on div "Components" at bounding box center [72, 257] width 72 height 16
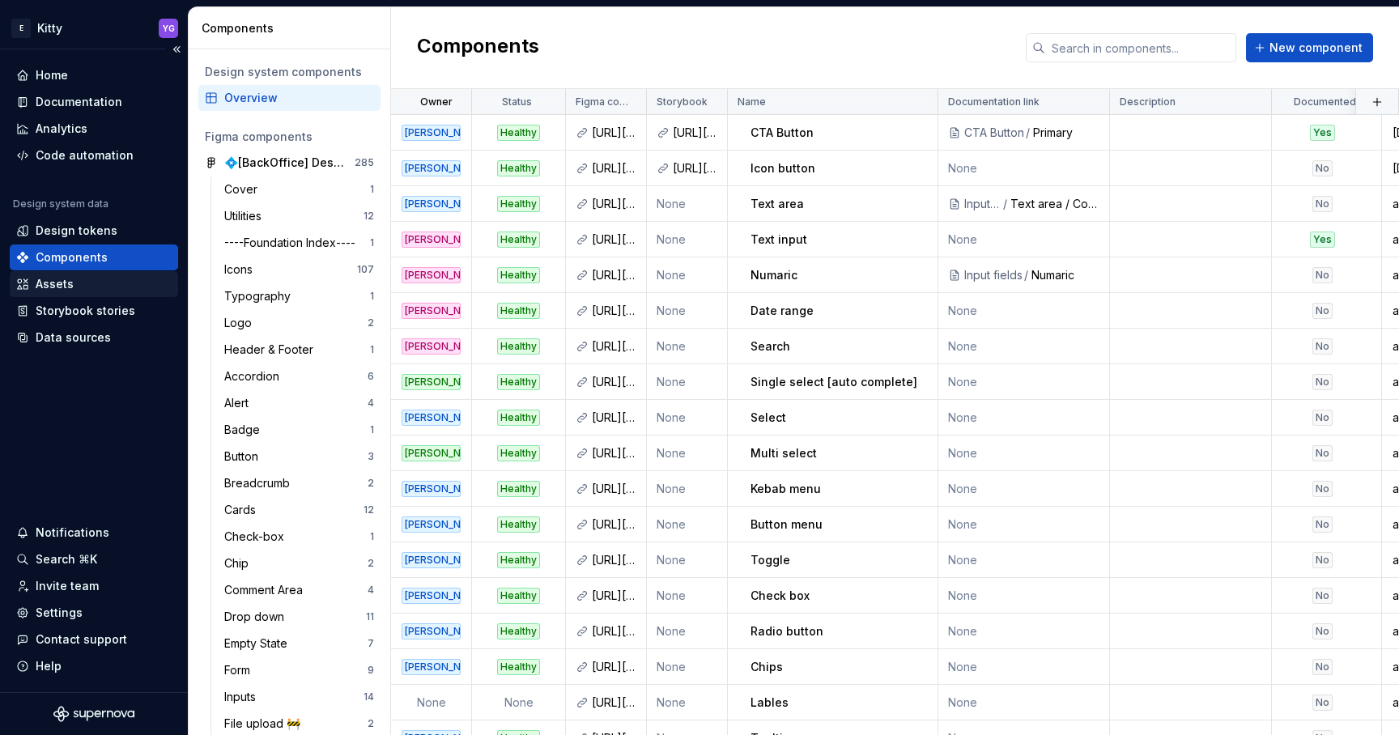
click at [54, 287] on div "Assets" at bounding box center [55, 284] width 38 height 16
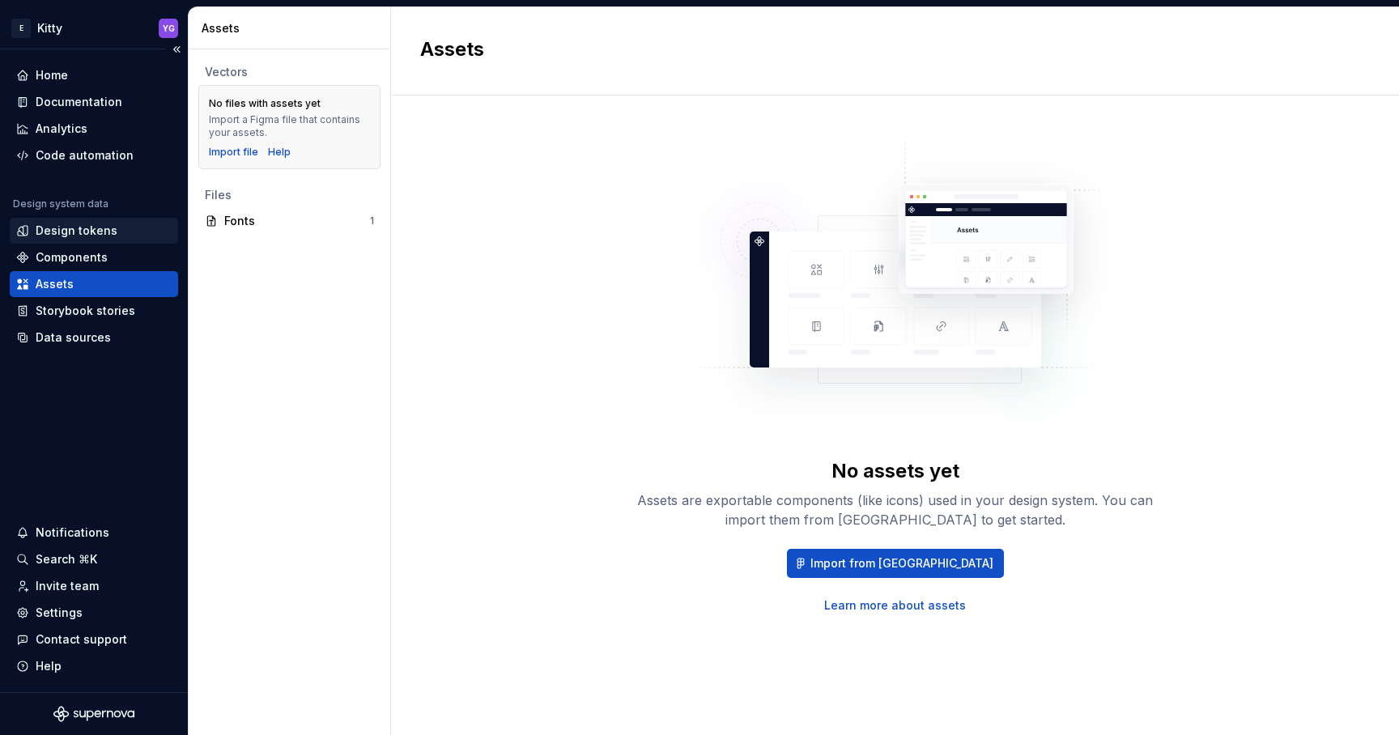
click at [72, 226] on div "Design tokens" at bounding box center [77, 231] width 82 height 16
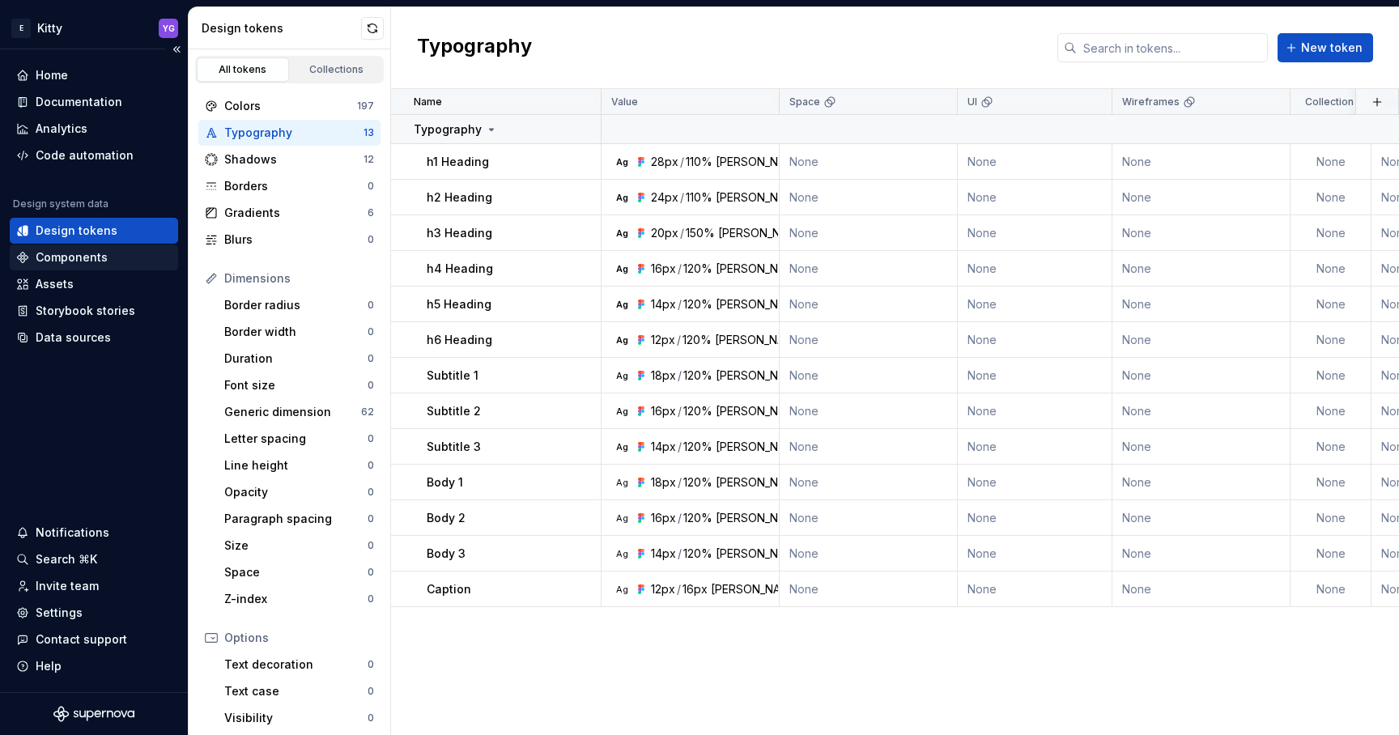
click at [56, 257] on div "Components" at bounding box center [72, 257] width 72 height 16
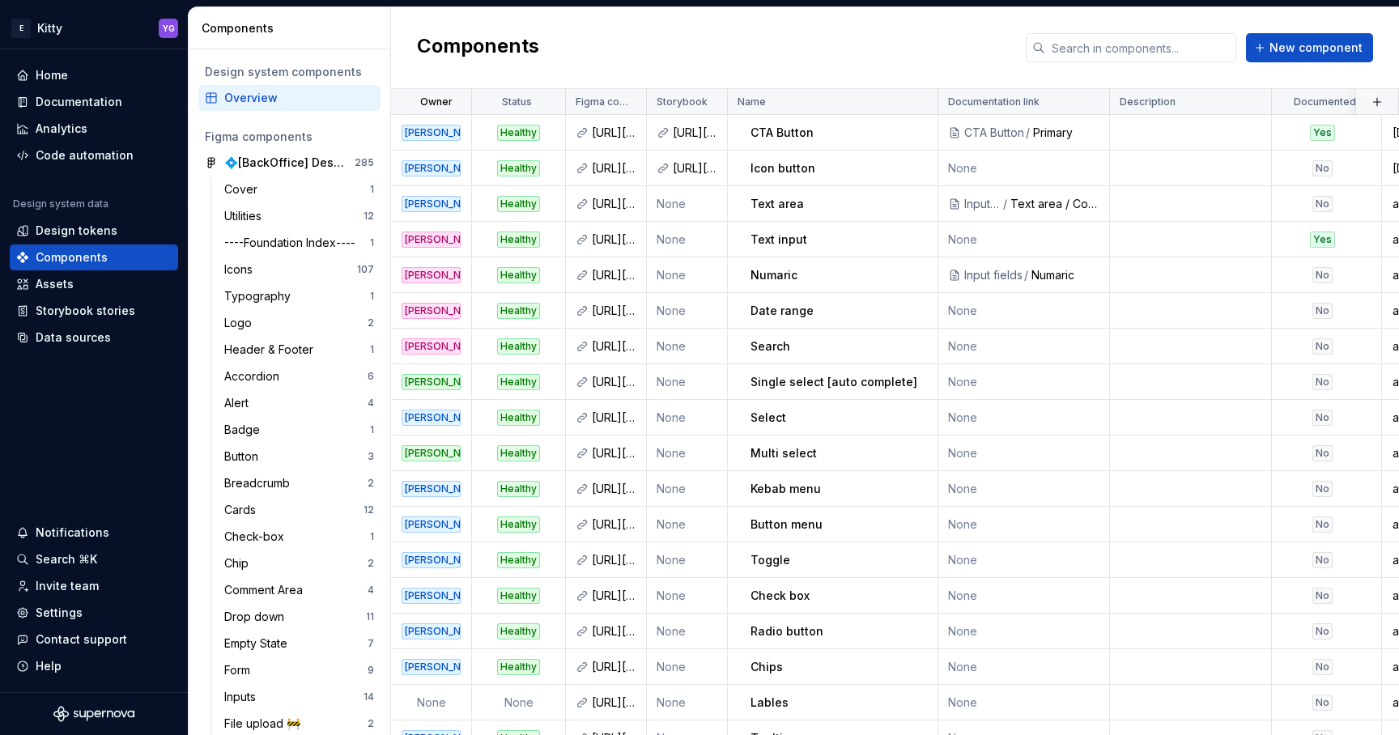
click at [219, 90] on div "Overview" at bounding box center [289, 98] width 169 height 16
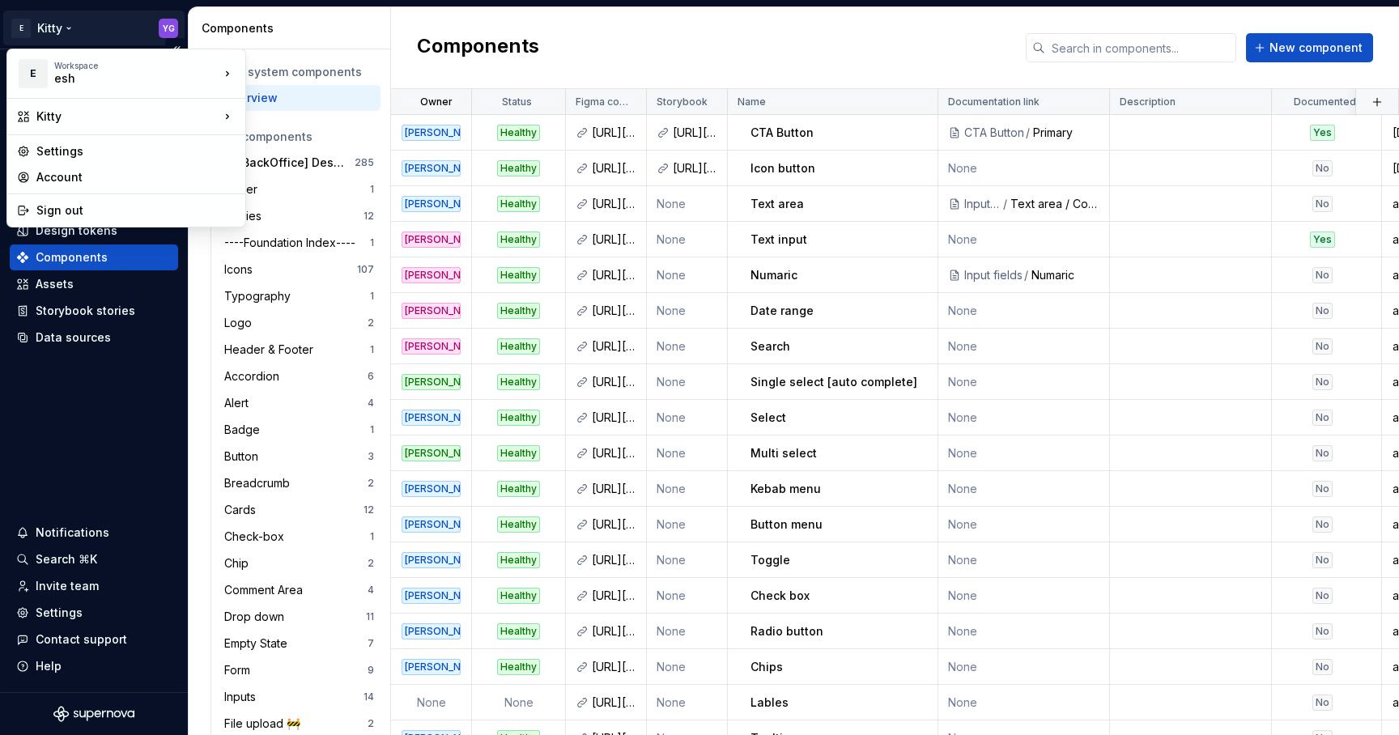
click at [36, 32] on html "E Kitty YG Home Documentation Analytics Code automation Design system data Desi…" at bounding box center [699, 367] width 1399 height 735
click at [38, 30] on html "E Kitty YG Home Documentation Analytics Code automation Design system data Desi…" at bounding box center [699, 367] width 1399 height 735
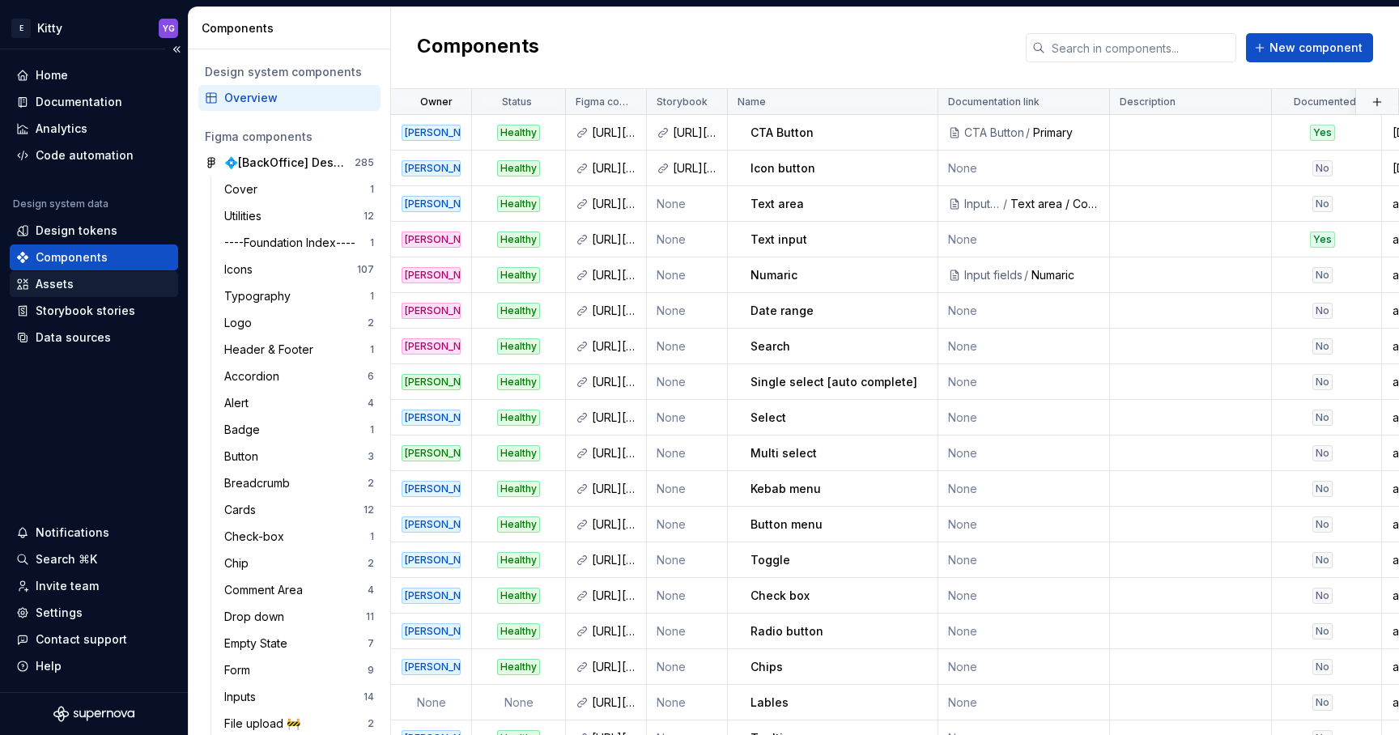
click at [56, 285] on div "Assets" at bounding box center [55, 284] width 38 height 16
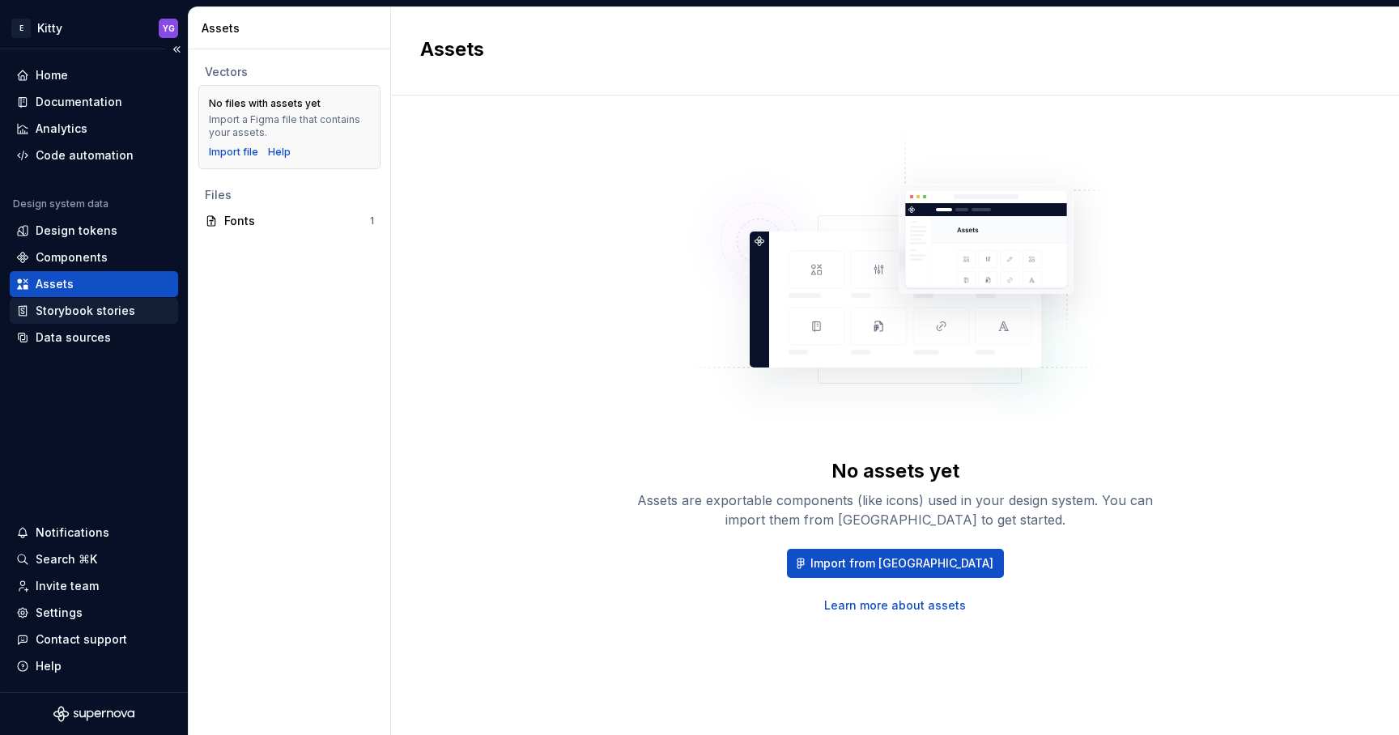
click at [90, 312] on div "Storybook stories" at bounding box center [86, 311] width 100 height 16
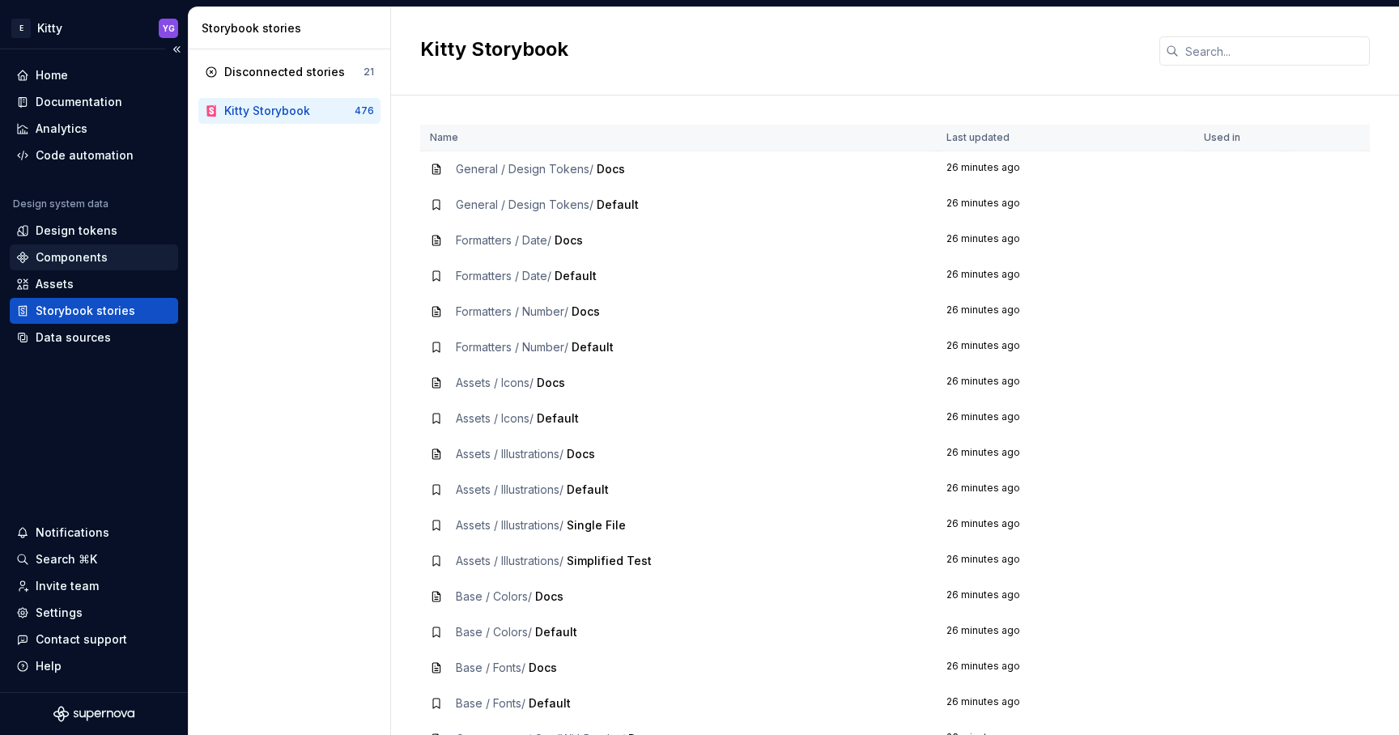
click at [59, 256] on div "Components" at bounding box center [72, 257] width 72 height 16
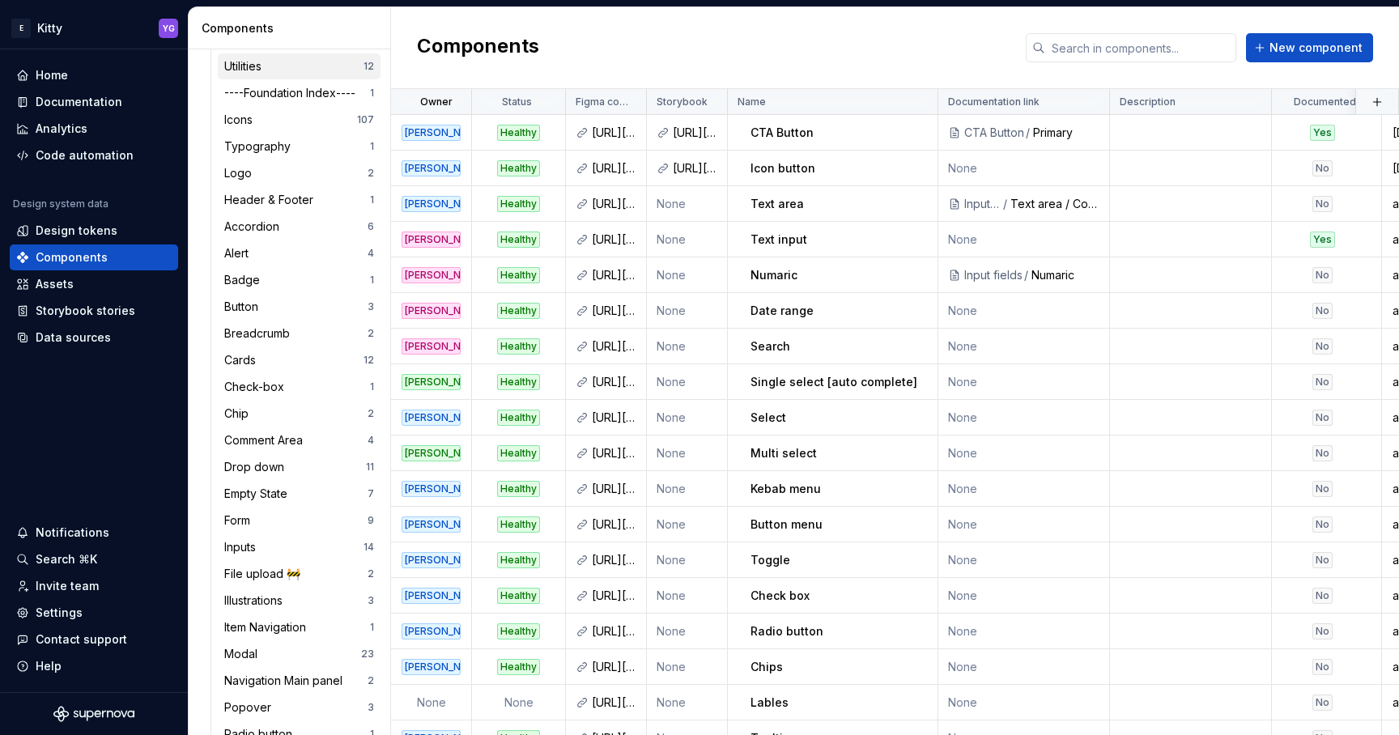
scroll to position [267, 0]
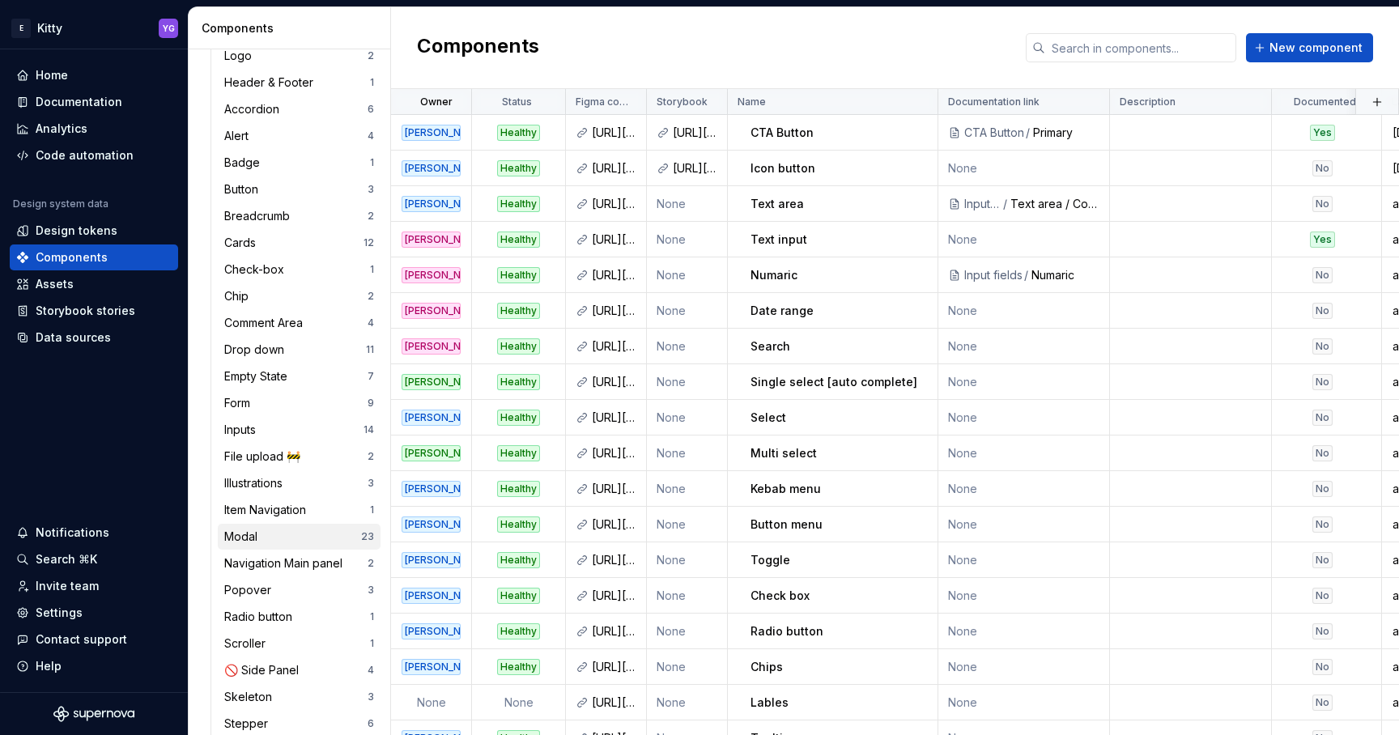
click at [286, 528] on div "Modal 23" at bounding box center [299, 537] width 163 height 26
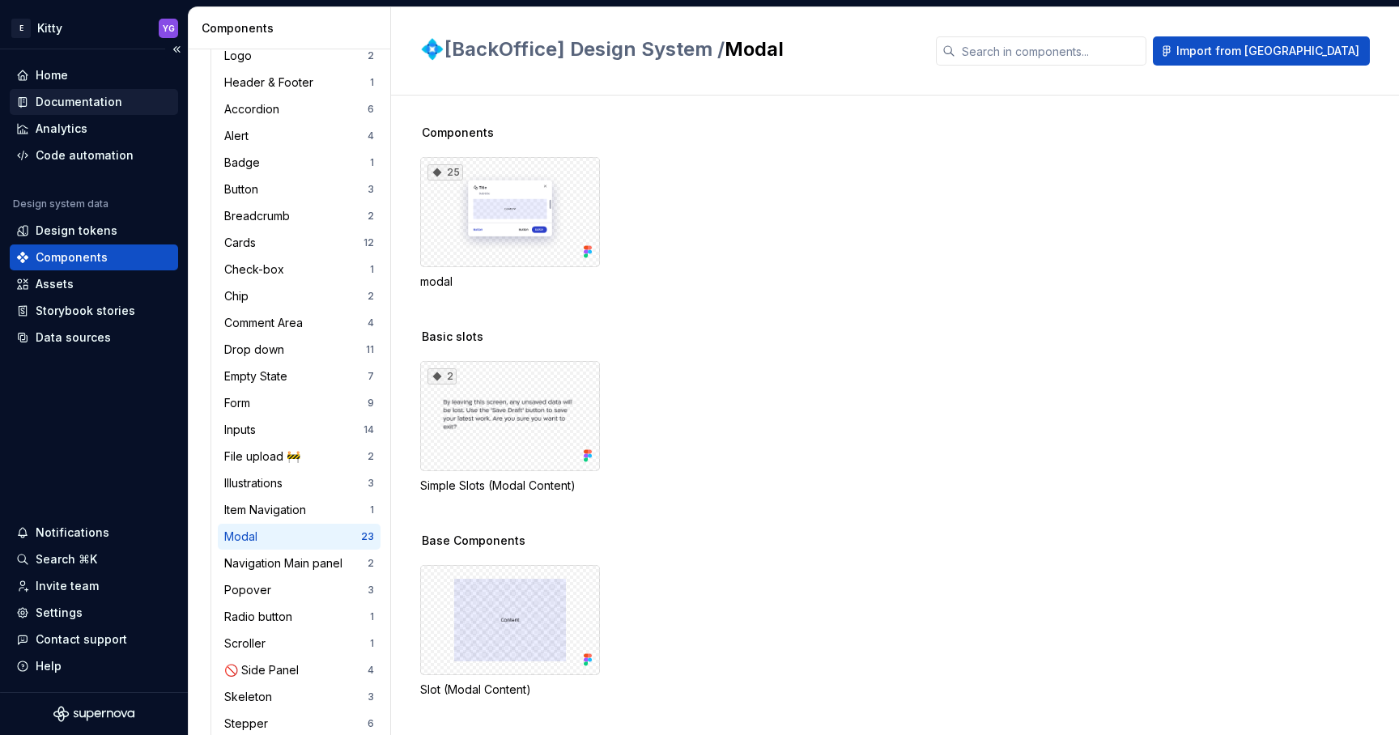
click at [61, 107] on div "Documentation" at bounding box center [79, 102] width 87 height 16
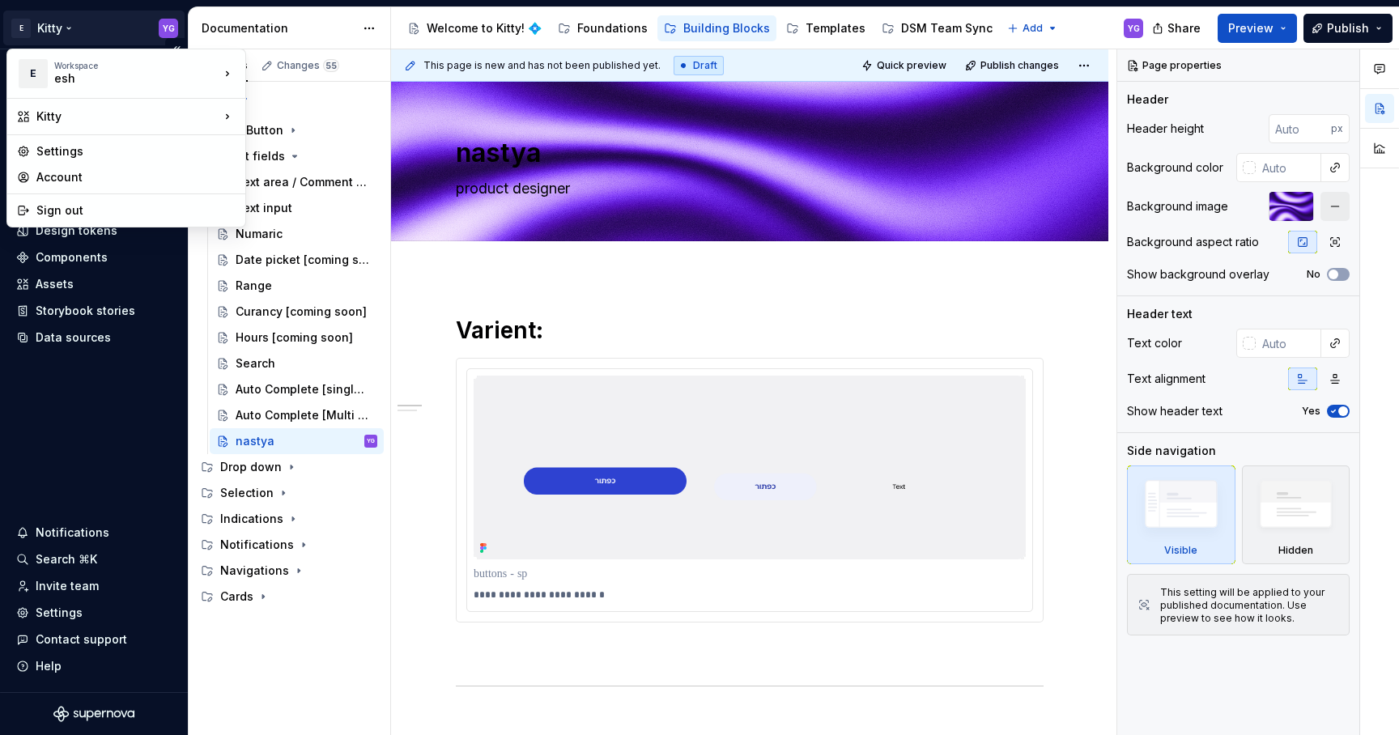
click at [47, 32] on html "E Kitty YG Home Documentation Analytics Code automation Design system data Desi…" at bounding box center [699, 367] width 1399 height 735
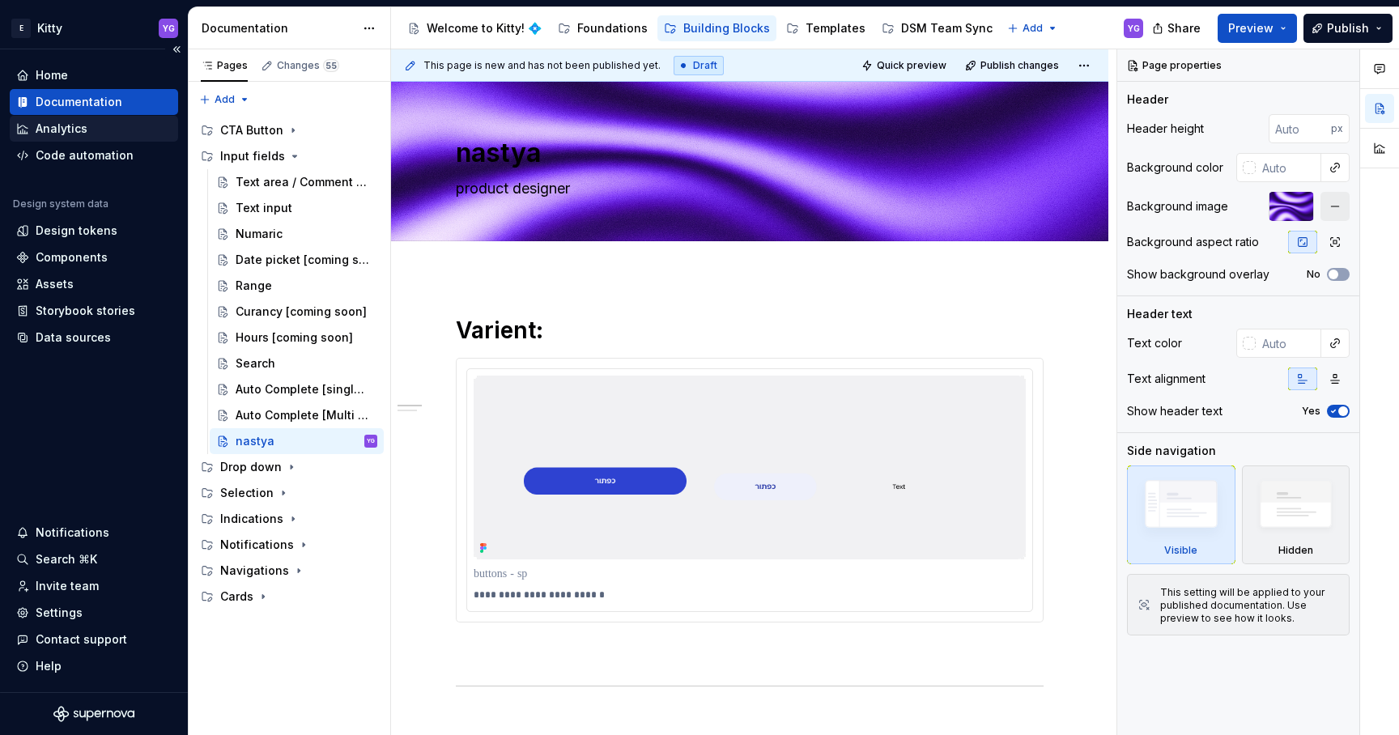
click at [82, 133] on div "Analytics" at bounding box center [62, 129] width 52 height 16
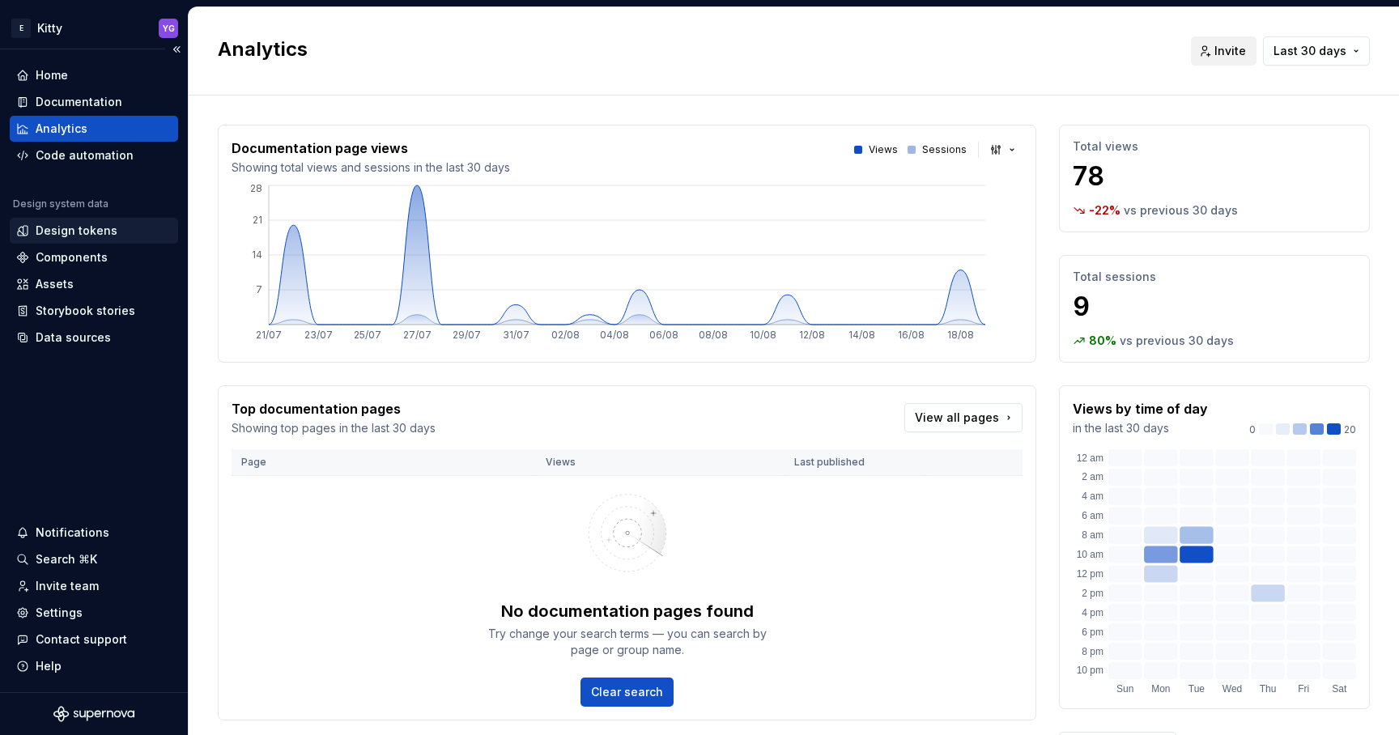
click at [47, 237] on div "Design tokens" at bounding box center [77, 231] width 82 height 16
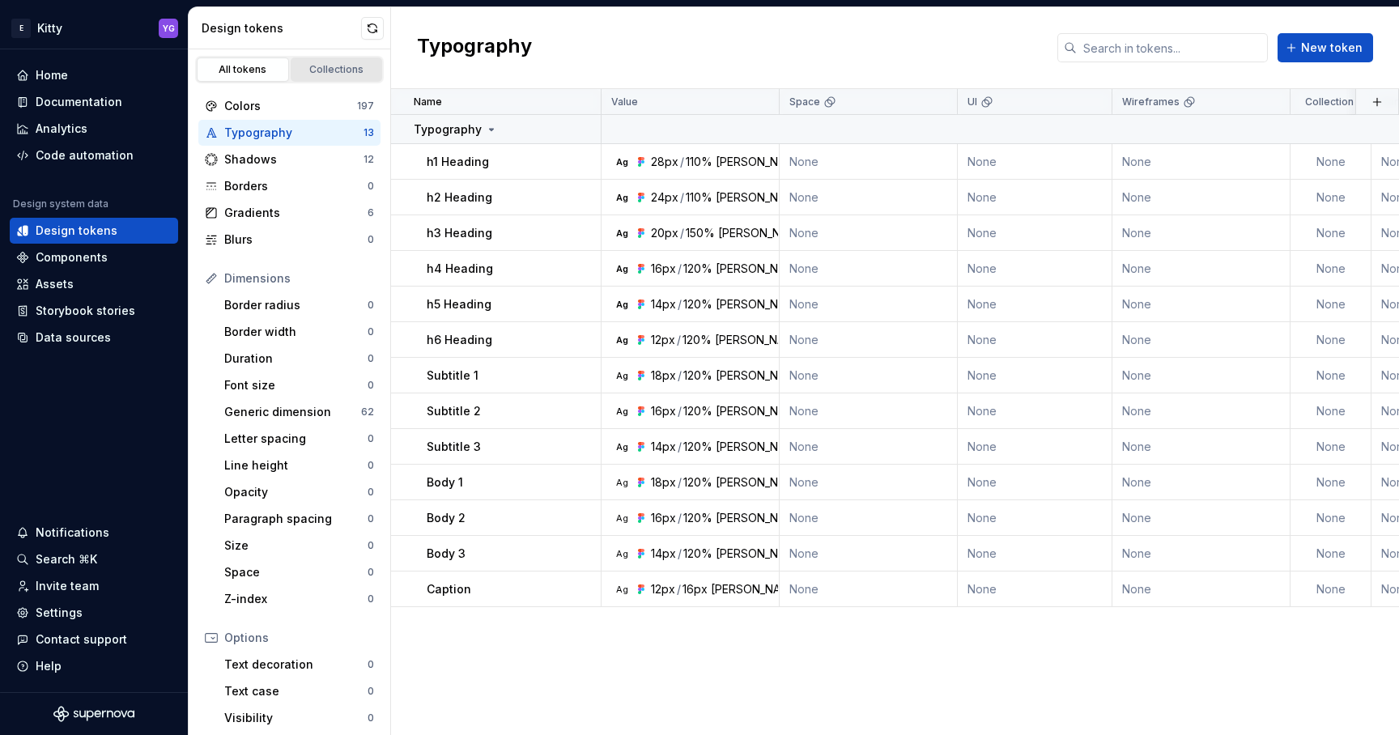
click at [328, 75] on div "Collections" at bounding box center [336, 69] width 81 height 13
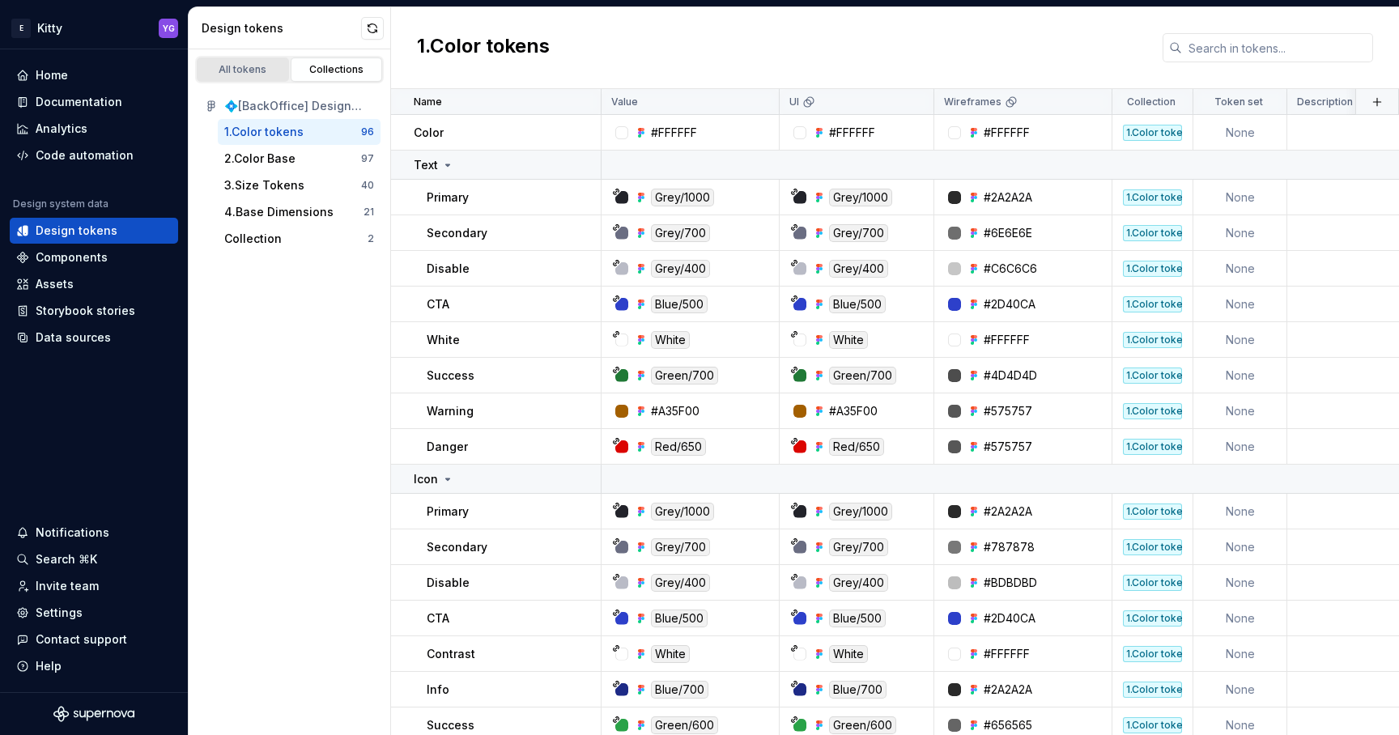
click at [246, 73] on div "All tokens" at bounding box center [242, 69] width 81 height 13
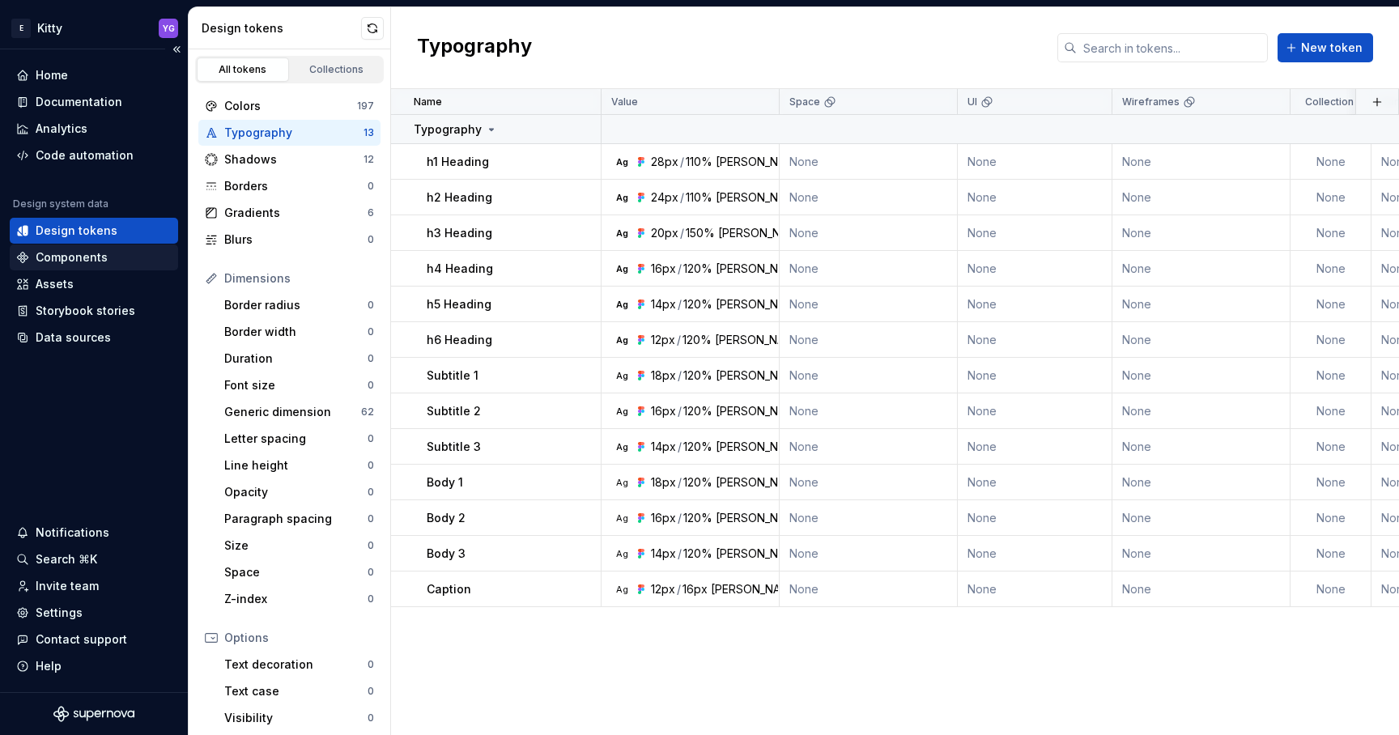
click at [85, 247] on div "Components" at bounding box center [94, 258] width 168 height 26
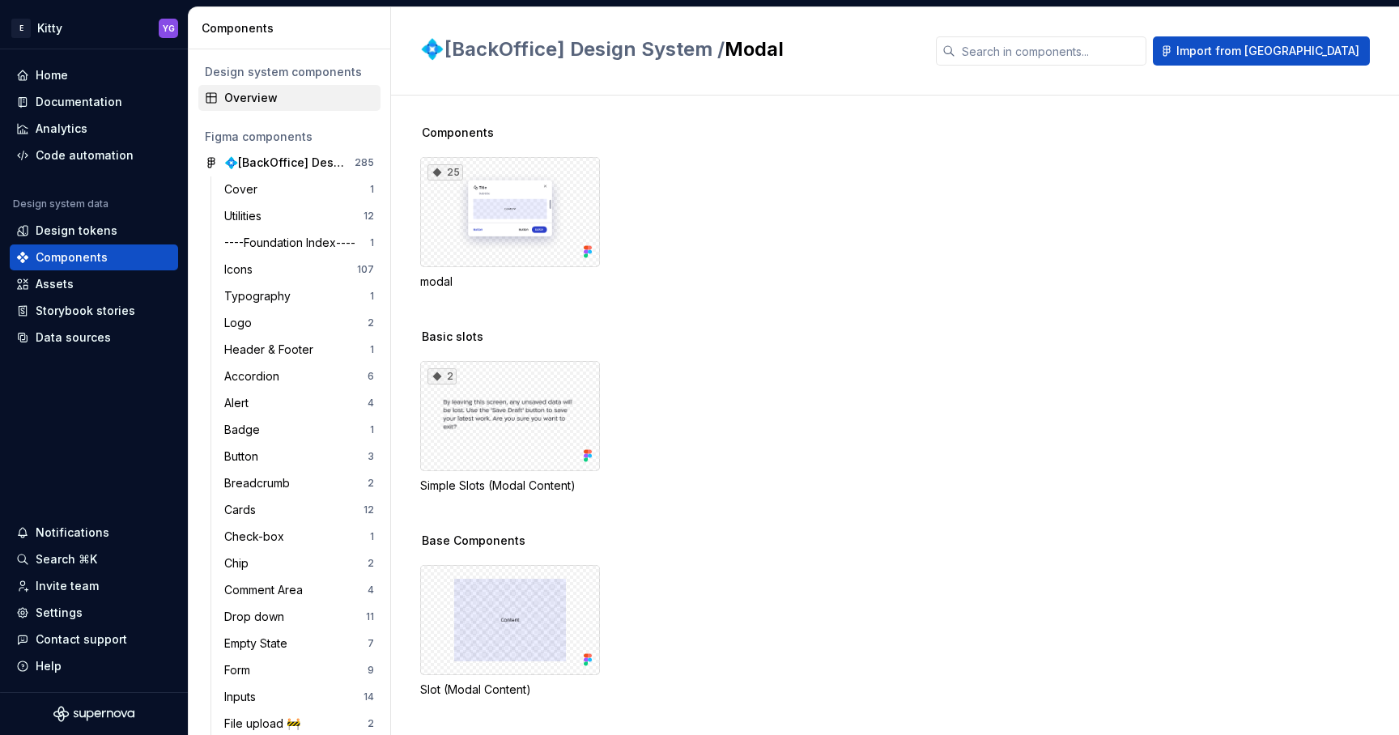
click at [223, 100] on div "Overview" at bounding box center [289, 98] width 169 height 16
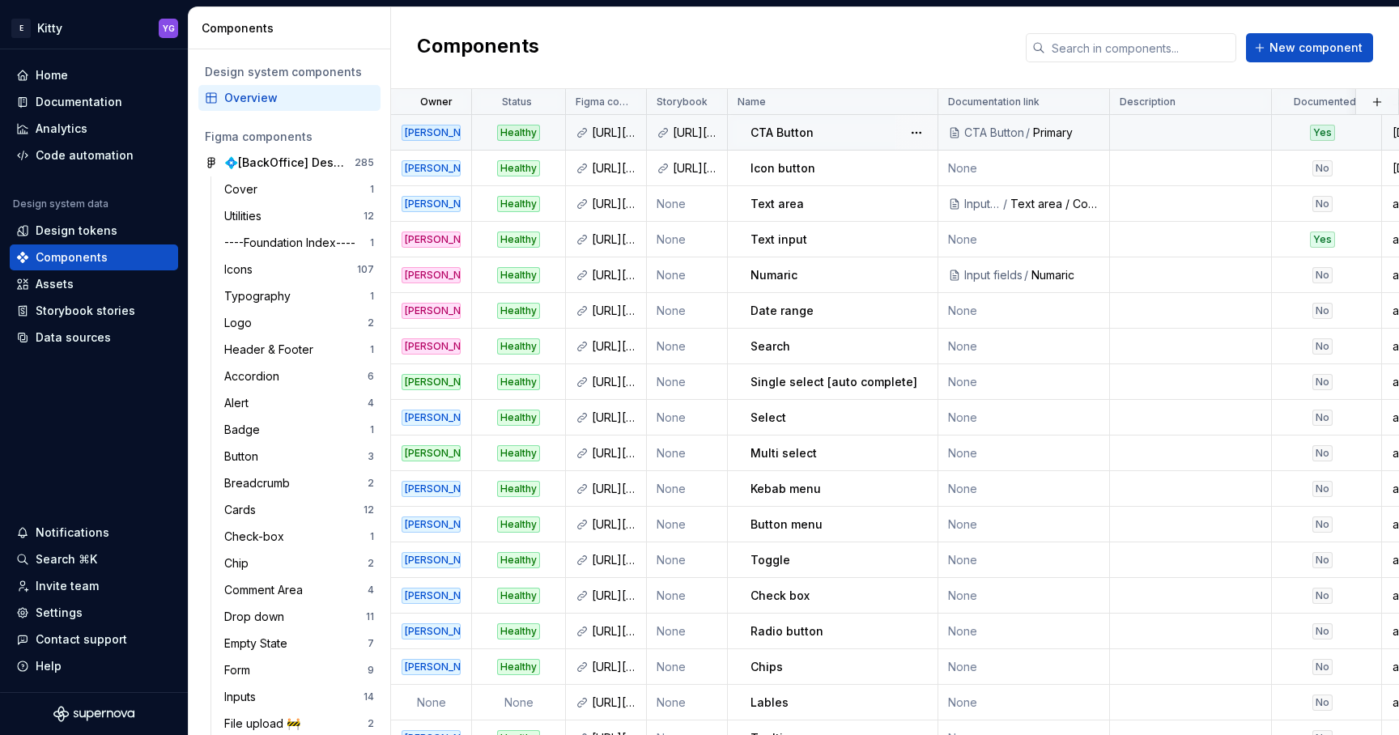
click at [884, 131] on div "CTA Button" at bounding box center [844, 133] width 186 height 16
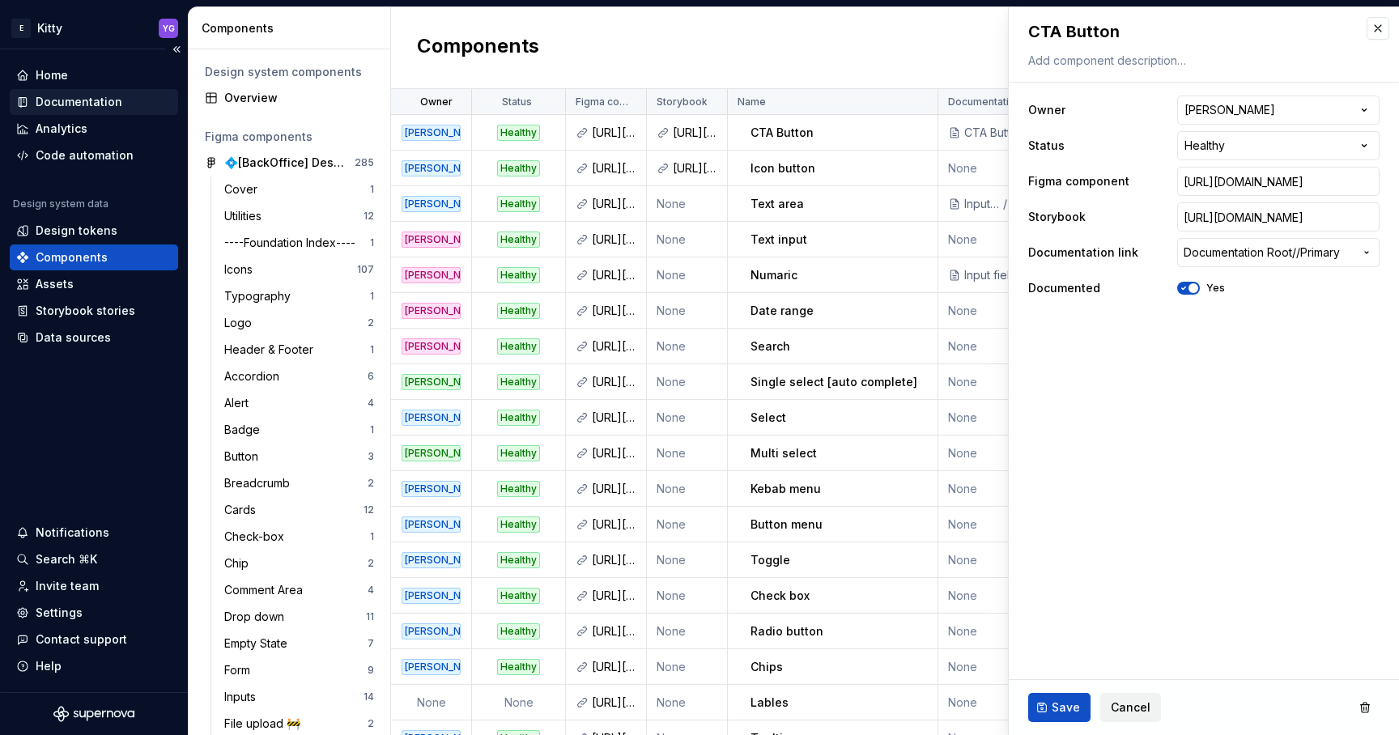
click at [73, 102] on div "Documentation" at bounding box center [79, 102] width 87 height 16
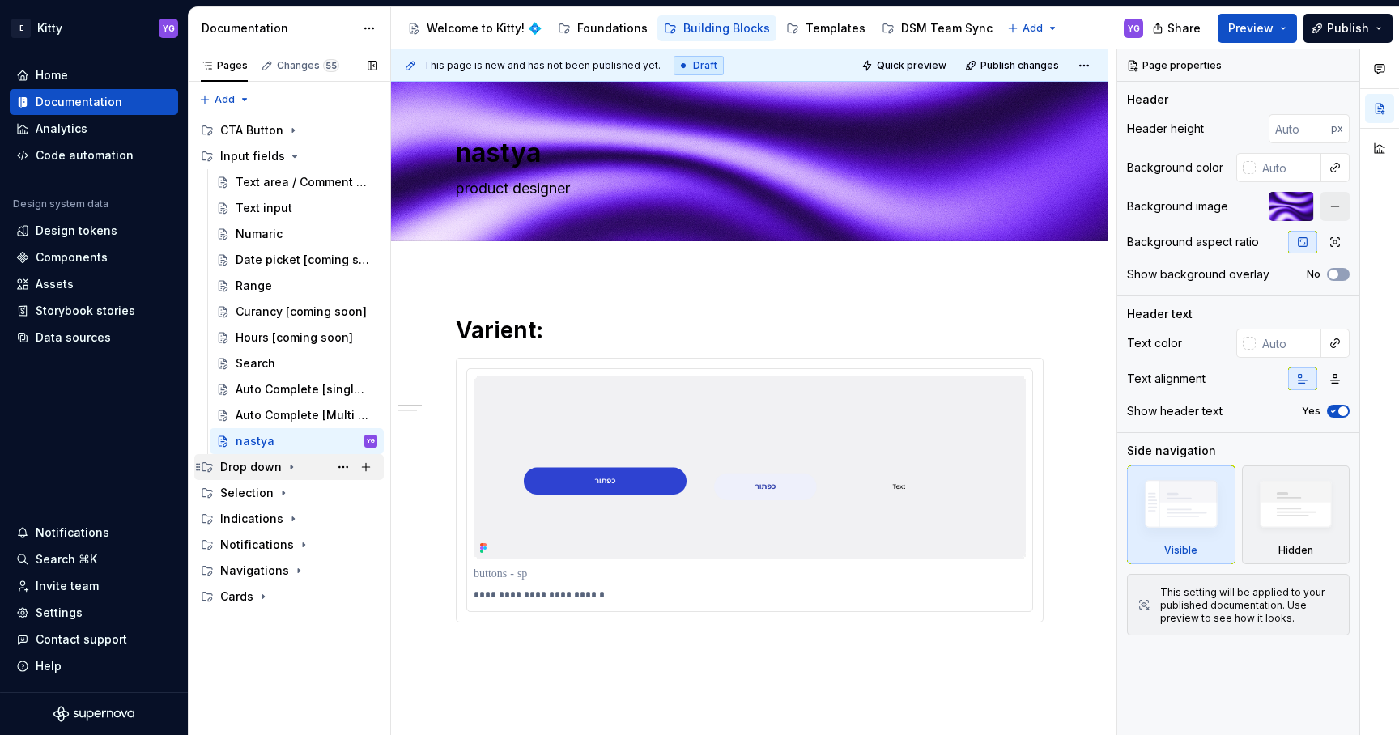
click at [247, 464] on div "Drop down" at bounding box center [251, 467] width 62 height 16
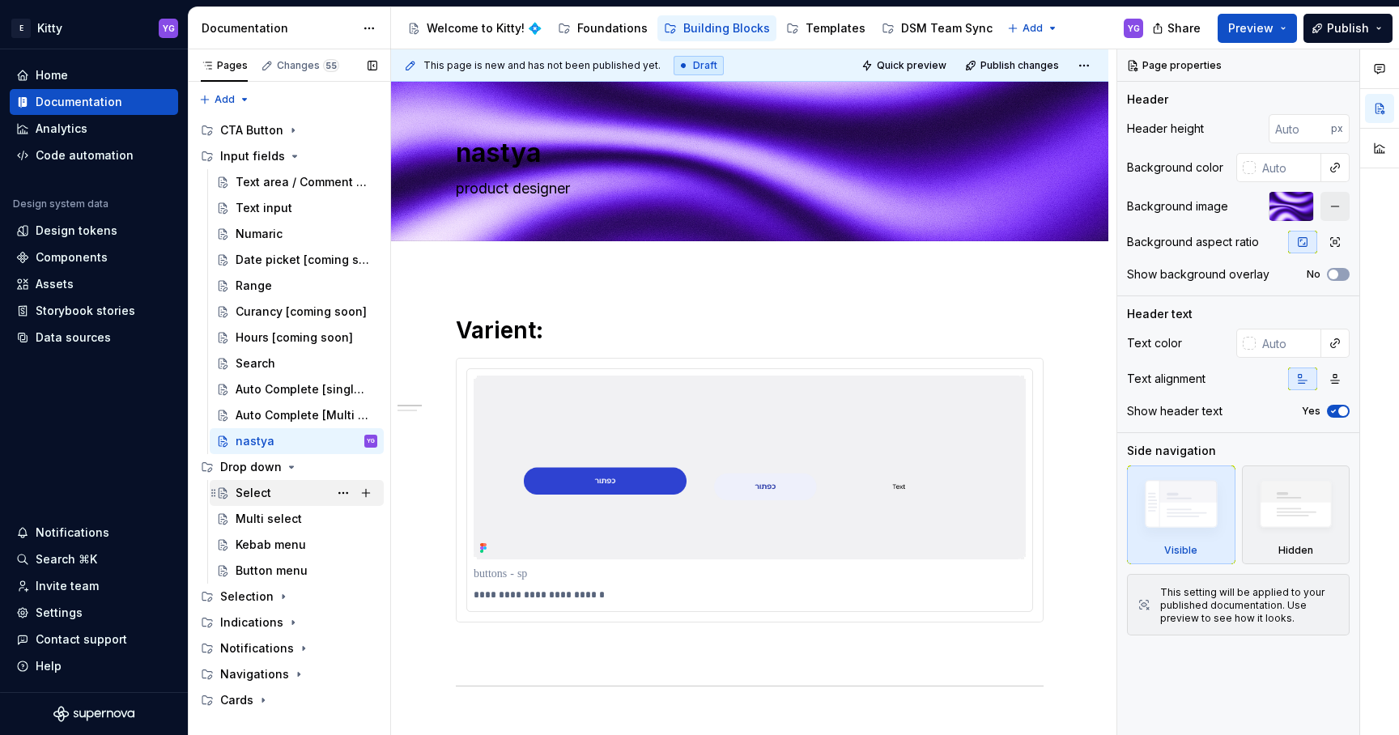
click at [251, 495] on div "Select" at bounding box center [254, 493] width 36 height 16
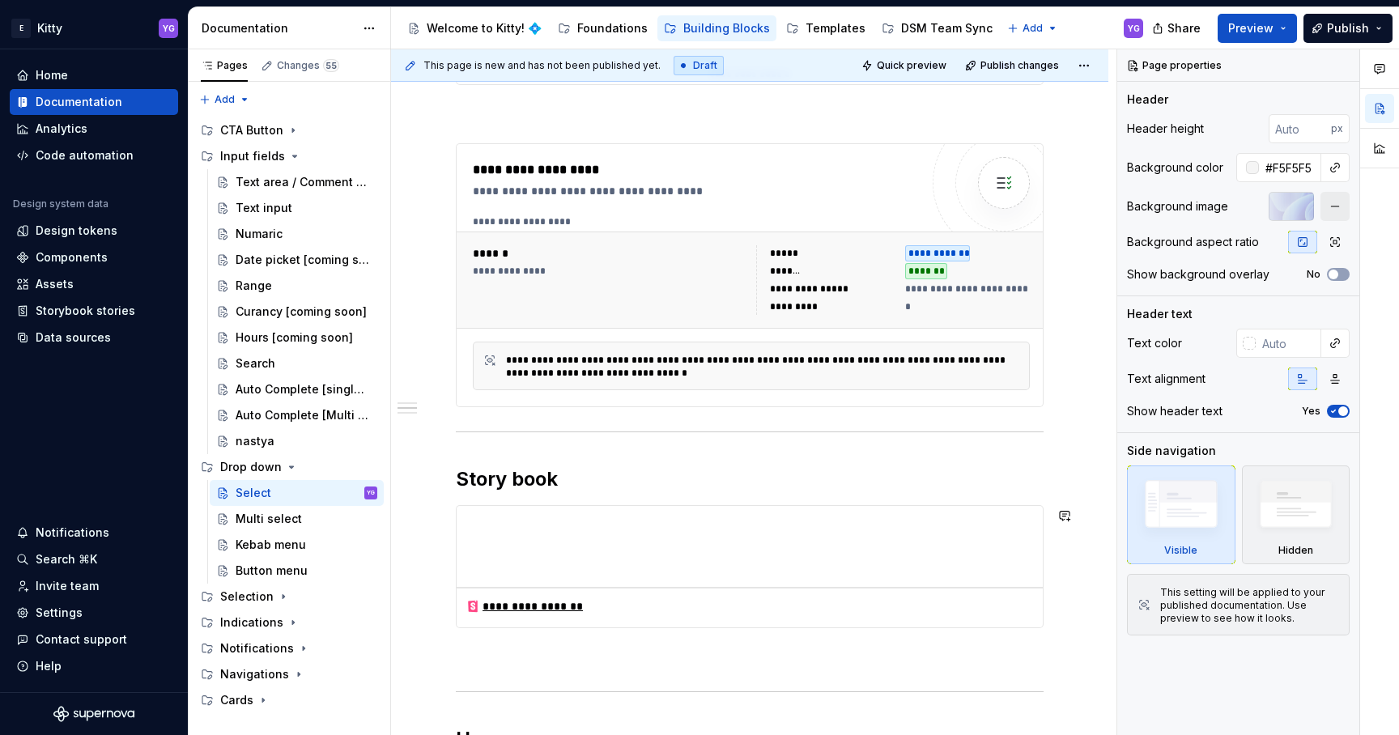
scroll to position [553, 0]
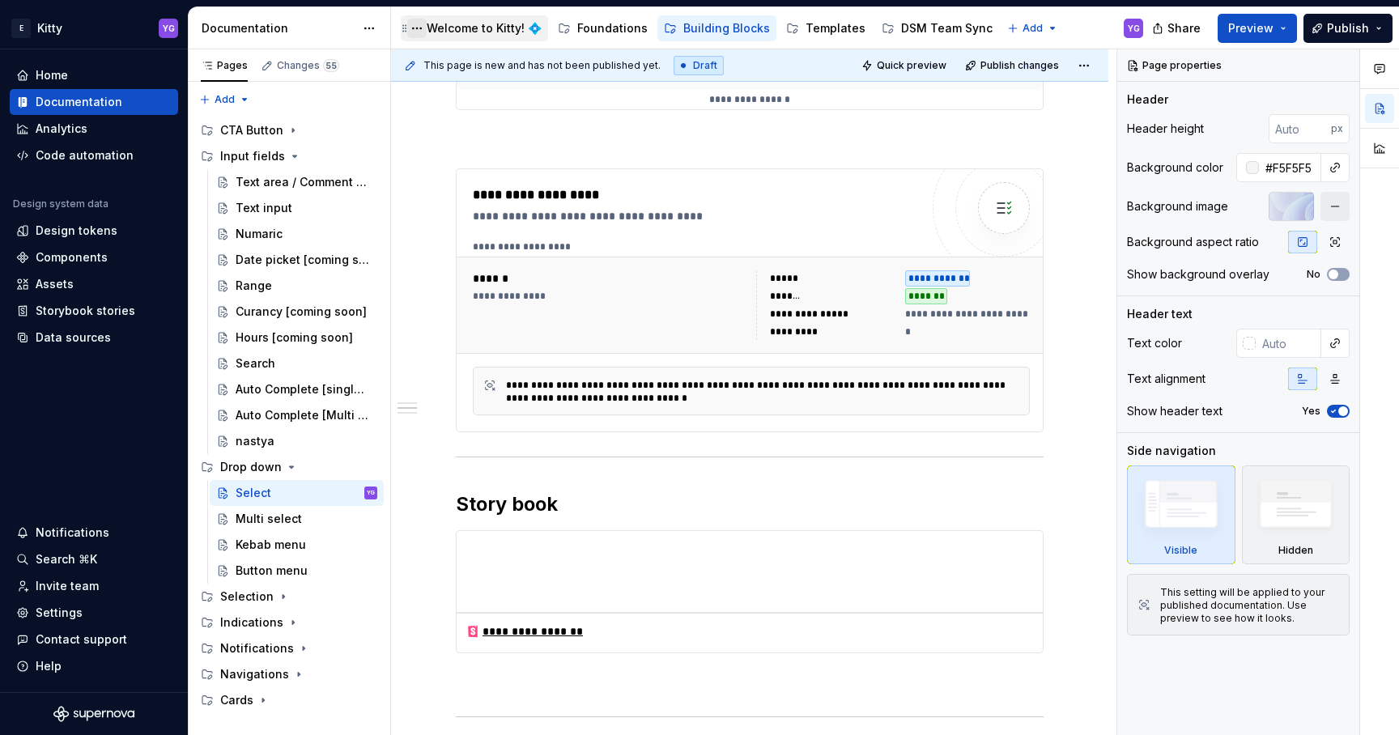
click at [417, 23] on button "Page tree" at bounding box center [416, 28] width 19 height 19
click at [391, 18] on html "E Kitty YG Home Documentation Analytics Code automation Design system data Desi…" at bounding box center [699, 367] width 1399 height 735
click at [1028, 30] on html "E Kitty YG Home Documentation Analytics Code automation Design system data Desi…" at bounding box center [699, 367] width 1399 height 735
click at [1086, 67] on html "E Kitty YG Home Documentation Analytics Code automation Design system data Desi…" at bounding box center [699, 367] width 1399 height 735
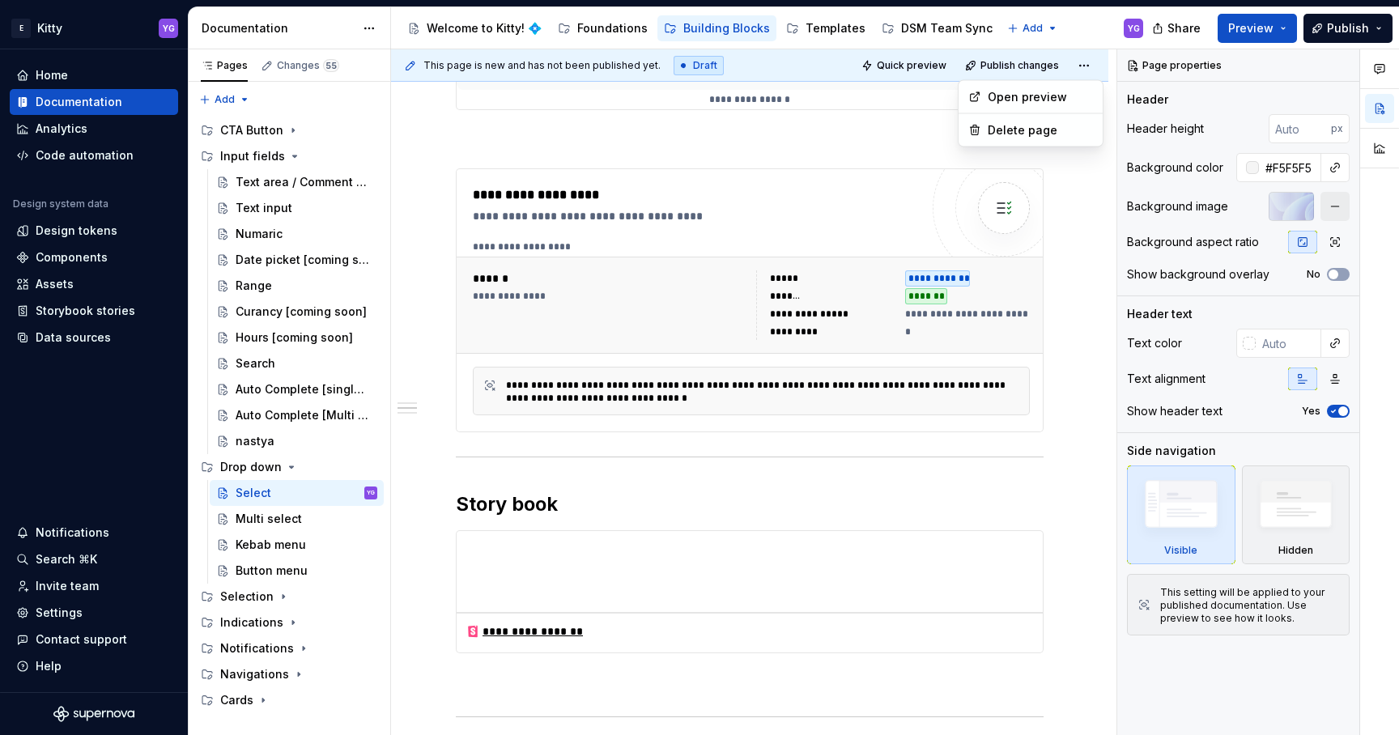
click at [1072, 35] on html "E Kitty YG Home Documentation Analytics Code automation Design system data Desi…" at bounding box center [699, 367] width 1399 height 735
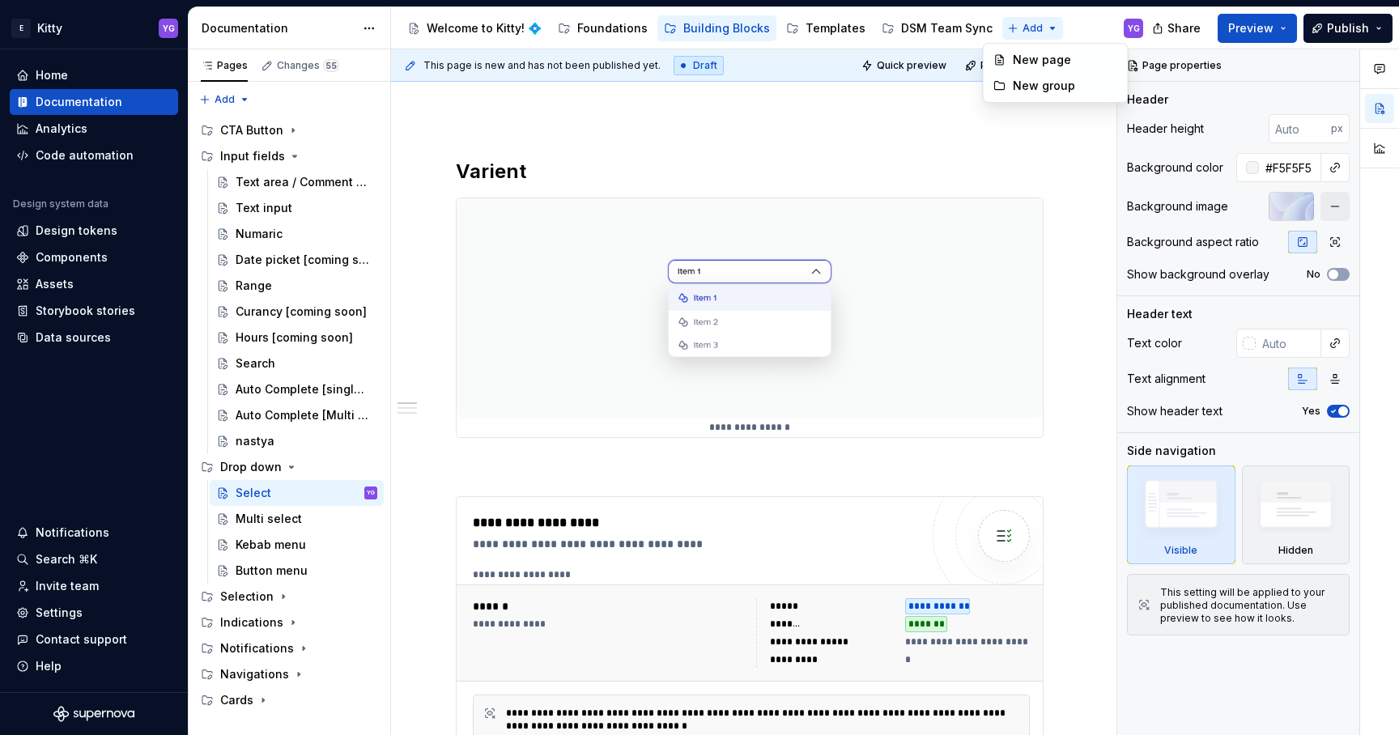
click at [1033, 25] on html "E Kitty YG Home Documentation Analytics Code automation Design system data Desi…" at bounding box center [699, 367] width 1399 height 735
click at [1072, 23] on html "E Kitty YG Home Documentation Analytics Code automation Design system data Desi…" at bounding box center [699, 367] width 1399 height 735
click at [1028, 23] on html "E Kitty YG Home Documentation Analytics Code automation Design system data Desi…" at bounding box center [699, 367] width 1399 height 735
click at [1060, 23] on html "E Kitty YG Home Documentation Analytics Code automation Design system data Desi…" at bounding box center [699, 367] width 1399 height 735
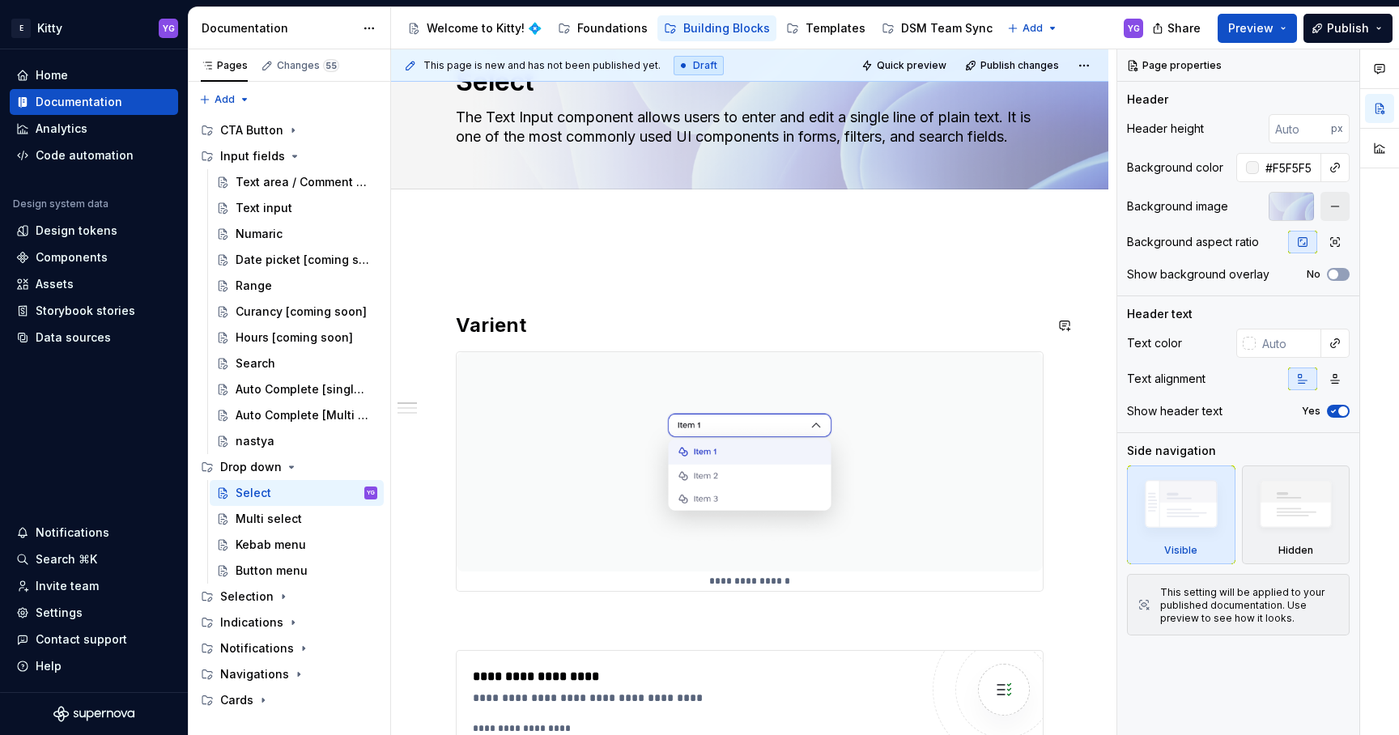
scroll to position [0, 0]
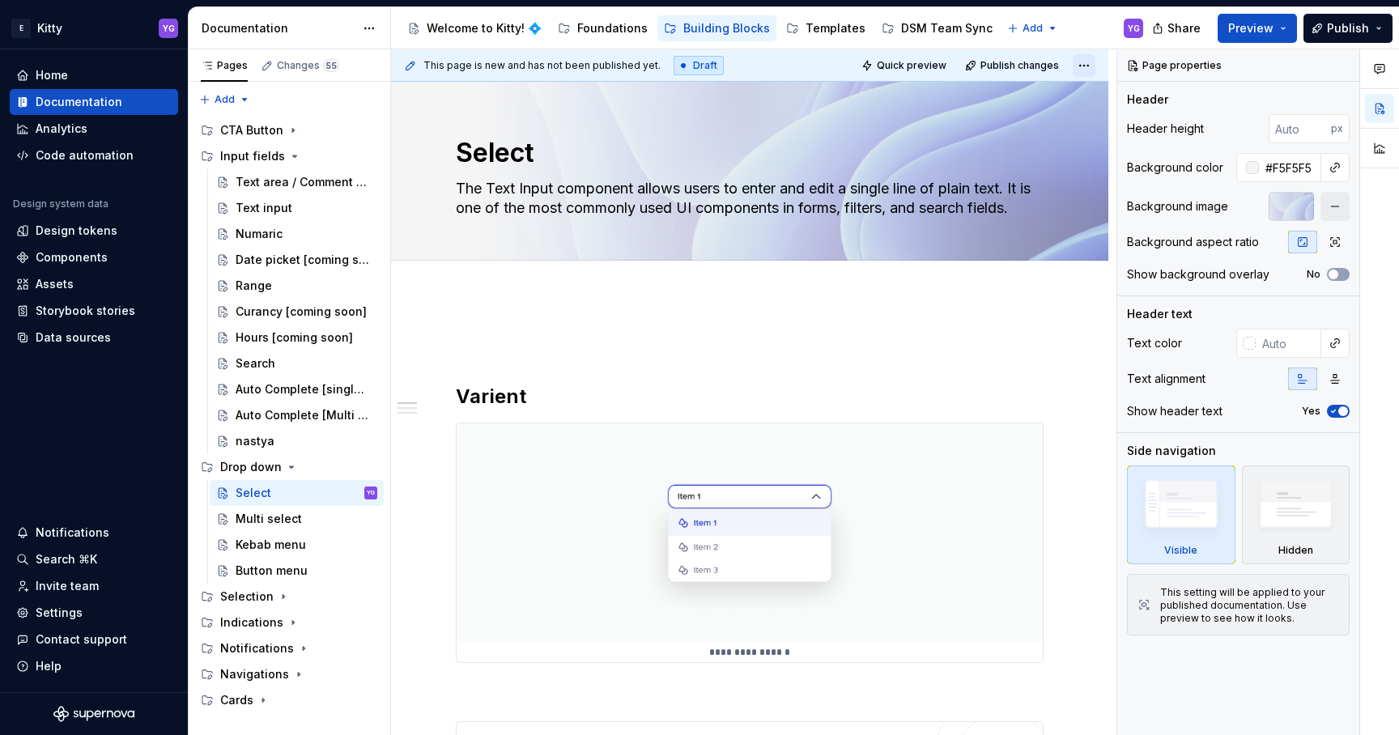
click at [1096, 61] on html "E Kitty YG Home Documentation Analytics Code automation Design system data Desi…" at bounding box center [699, 367] width 1399 height 735
click at [1071, 24] on html "E Kitty YG Home Documentation Analytics Code automation Design system data Desi…" at bounding box center [699, 367] width 1399 height 735
click at [351, 18] on div "Documentation" at bounding box center [290, 28] width 202 height 42
click at [372, 18] on html "E Kitty YG Home Documentation Analytics Code automation Design system data Desi…" at bounding box center [699, 367] width 1399 height 735
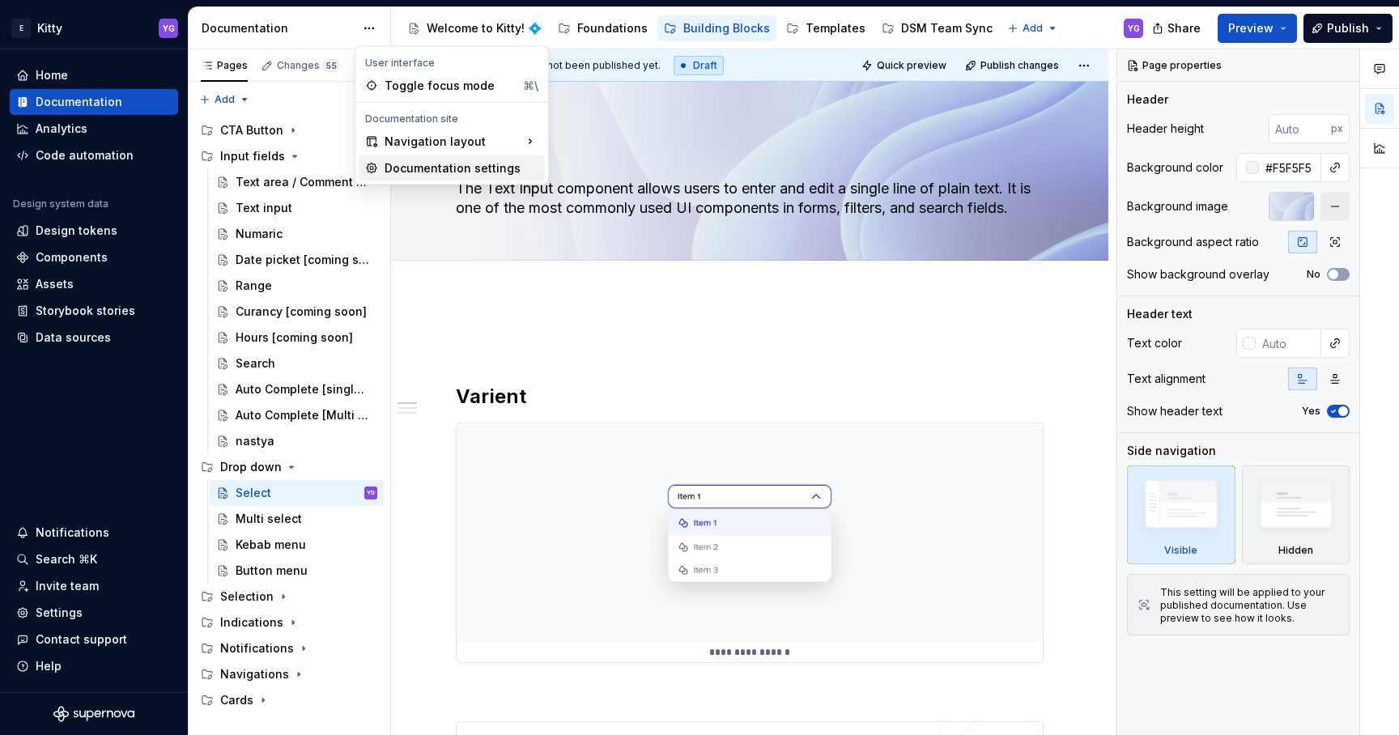
click at [415, 171] on div "Documentation settings" at bounding box center [462, 168] width 154 height 16
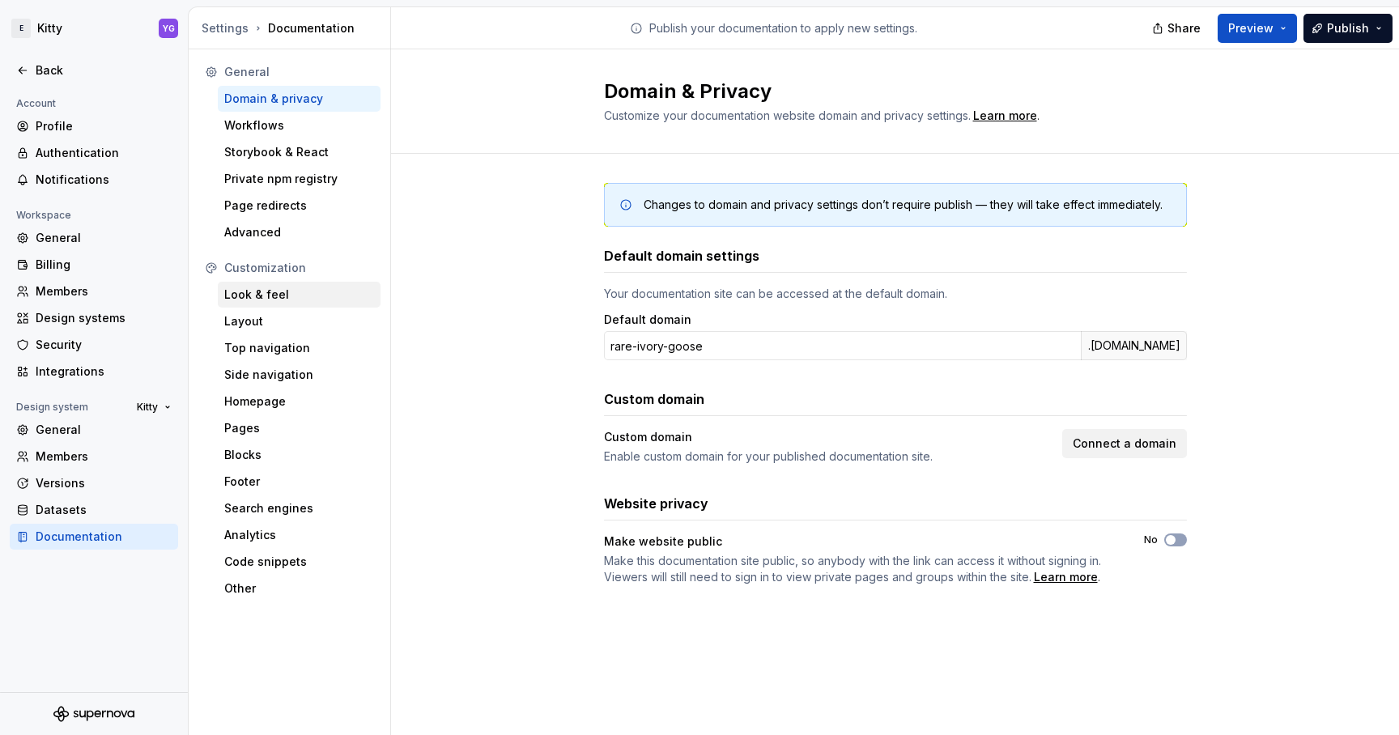
click at [276, 304] on div "Look & feel" at bounding box center [299, 295] width 163 height 26
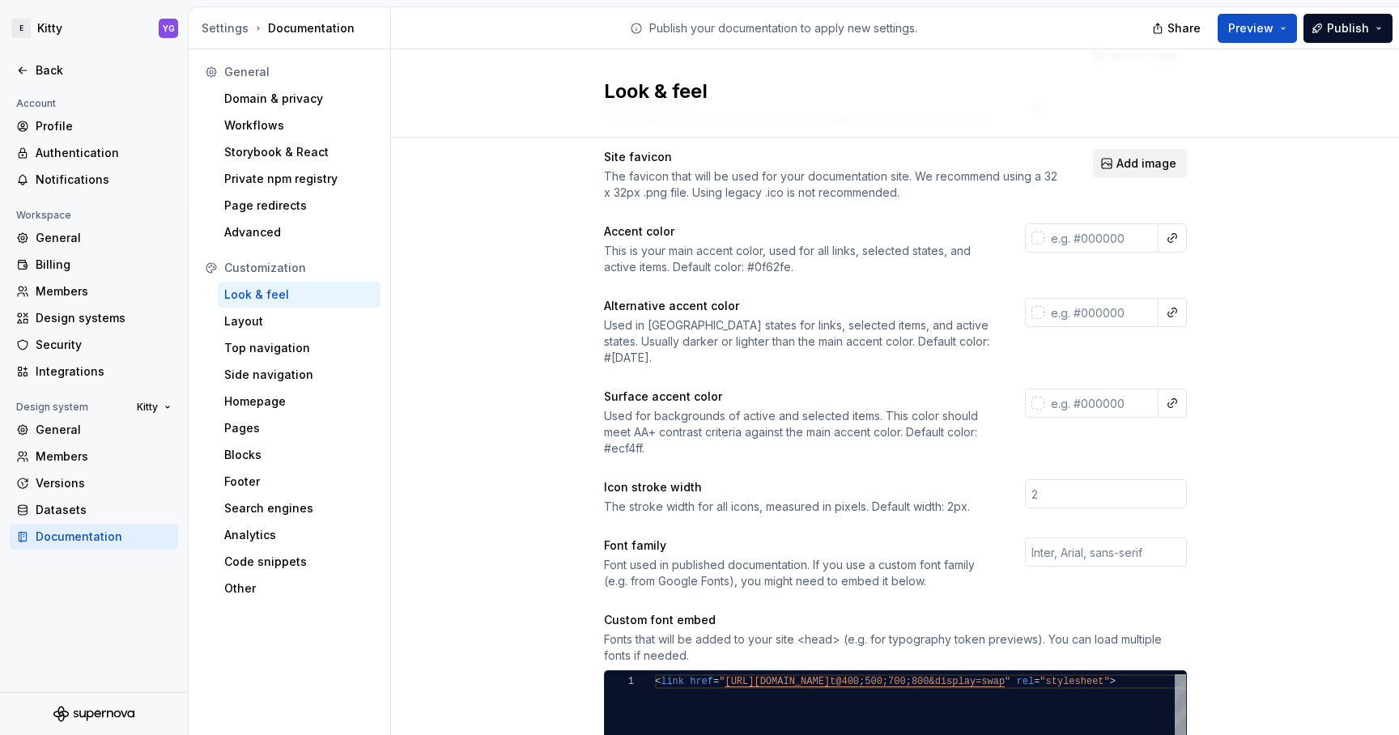
scroll to position [182, 0]
click at [254, 312] on div "Layout" at bounding box center [299, 321] width 163 height 26
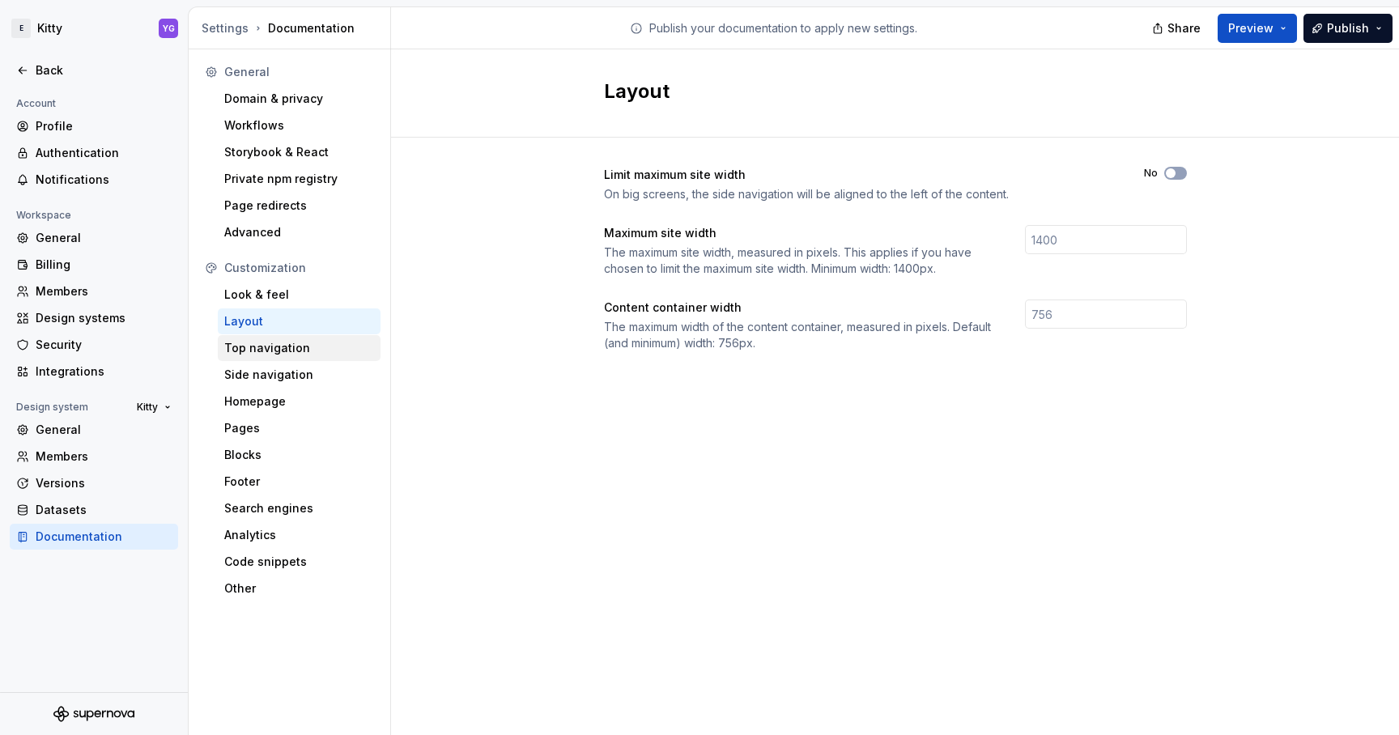
click at [256, 342] on div "Top navigation" at bounding box center [299, 348] width 150 height 16
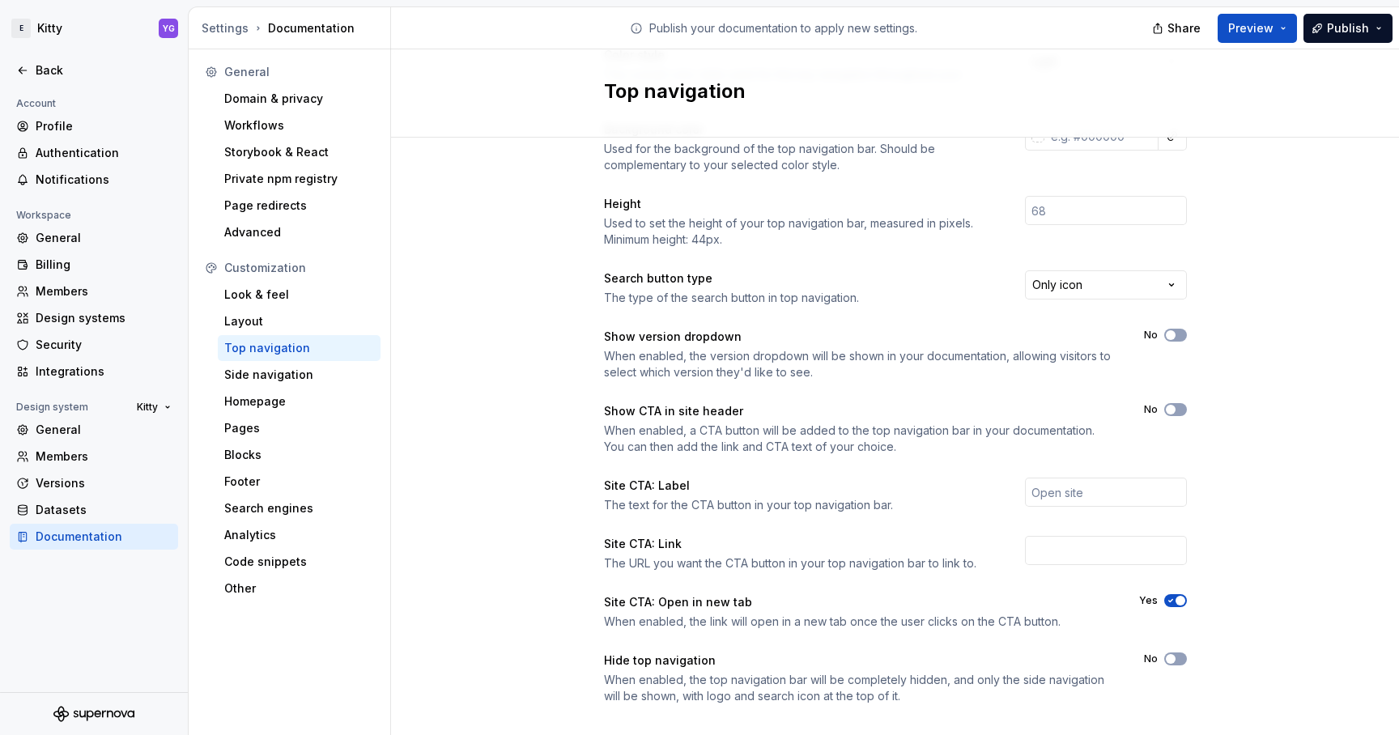
scroll to position [143, 0]
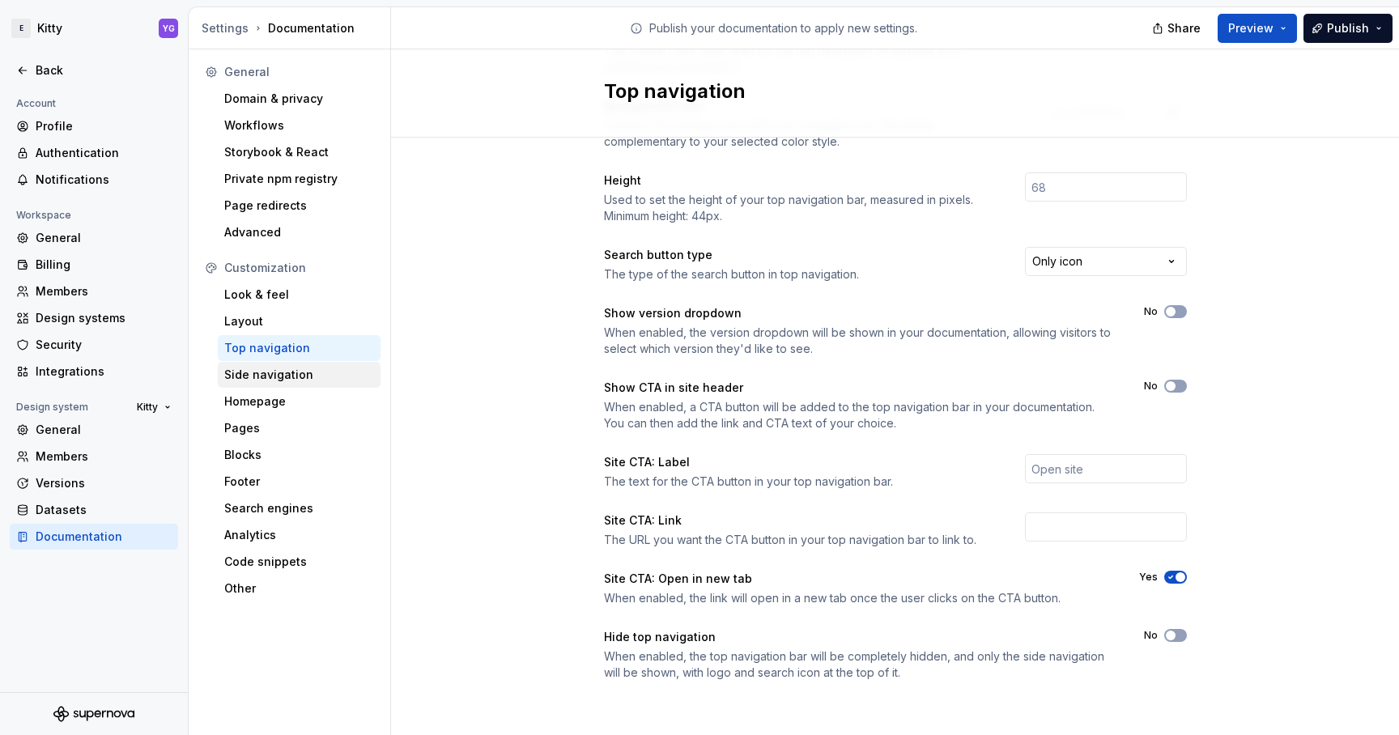
click at [253, 381] on div "Side navigation" at bounding box center [299, 375] width 150 height 16
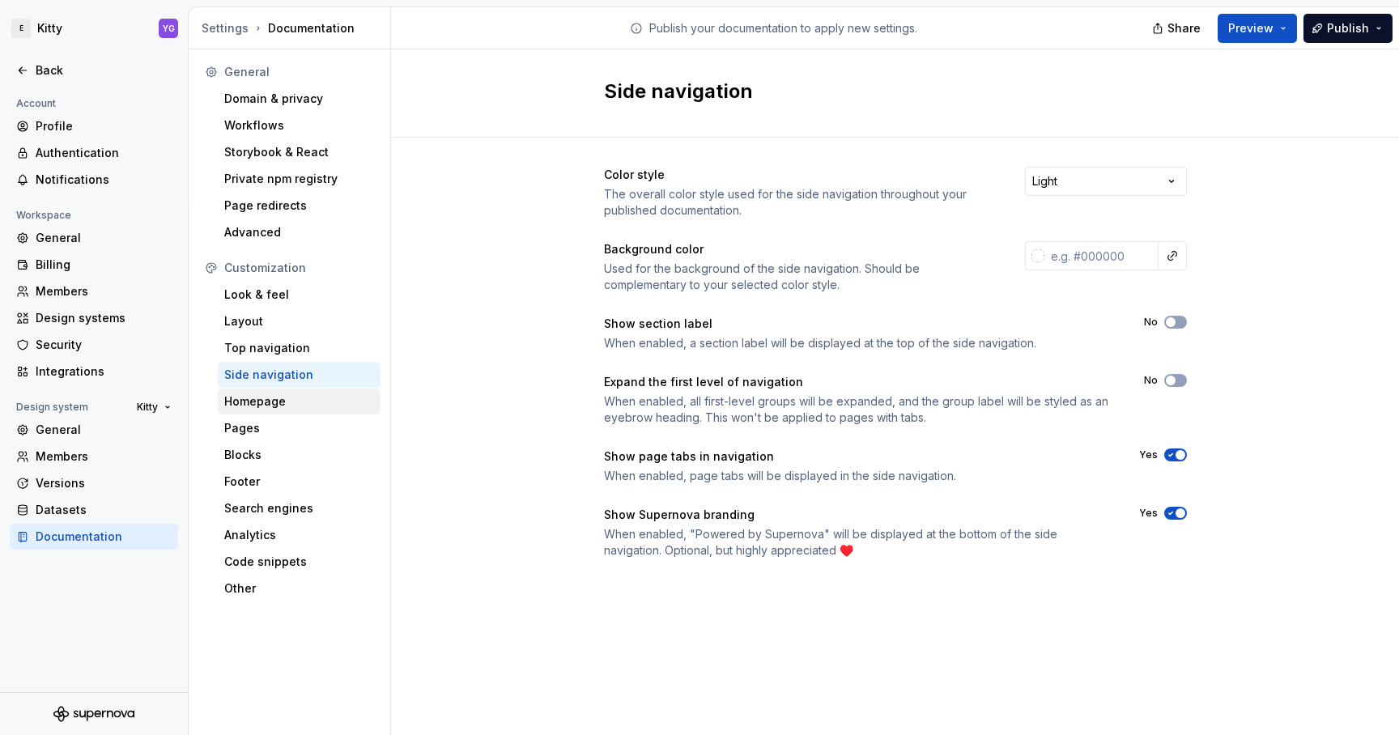
click at [267, 404] on div "Homepage" at bounding box center [299, 401] width 150 height 16
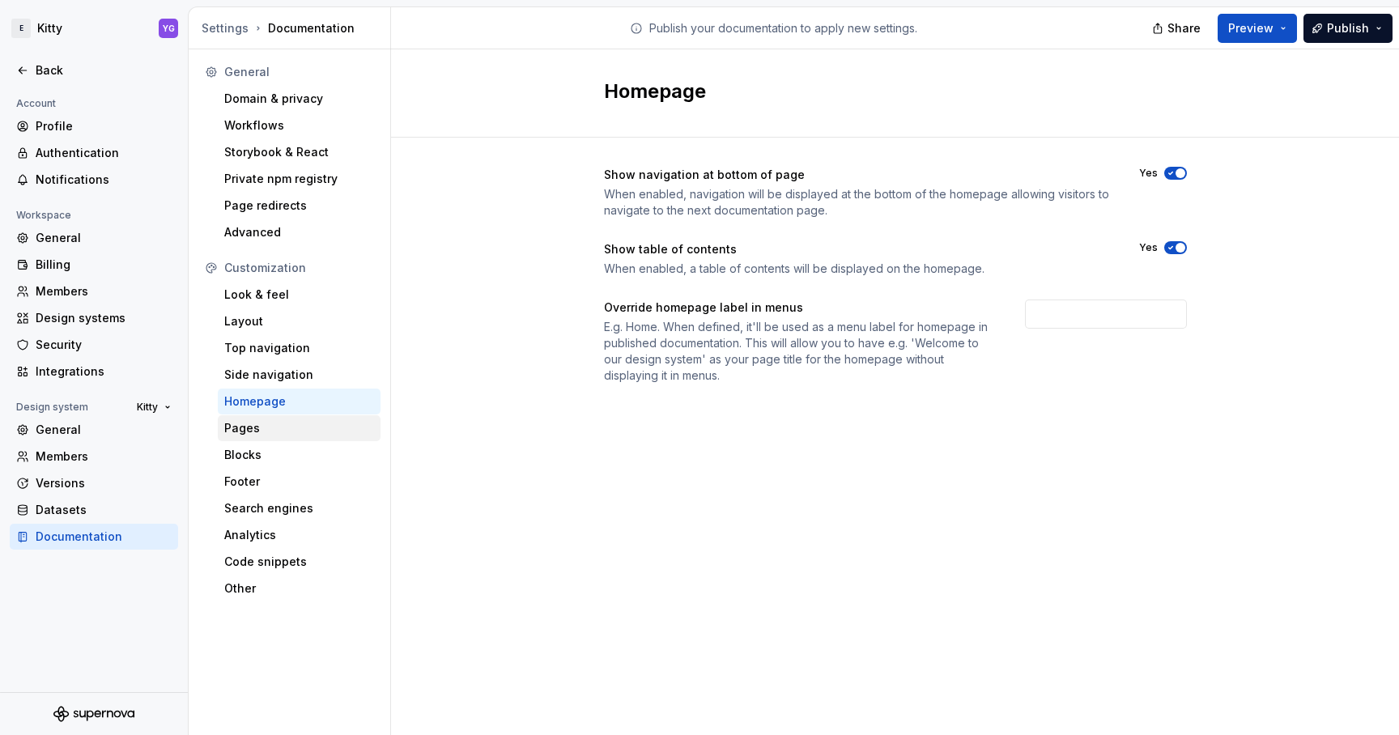
click at [261, 434] on div "Pages" at bounding box center [299, 428] width 150 height 16
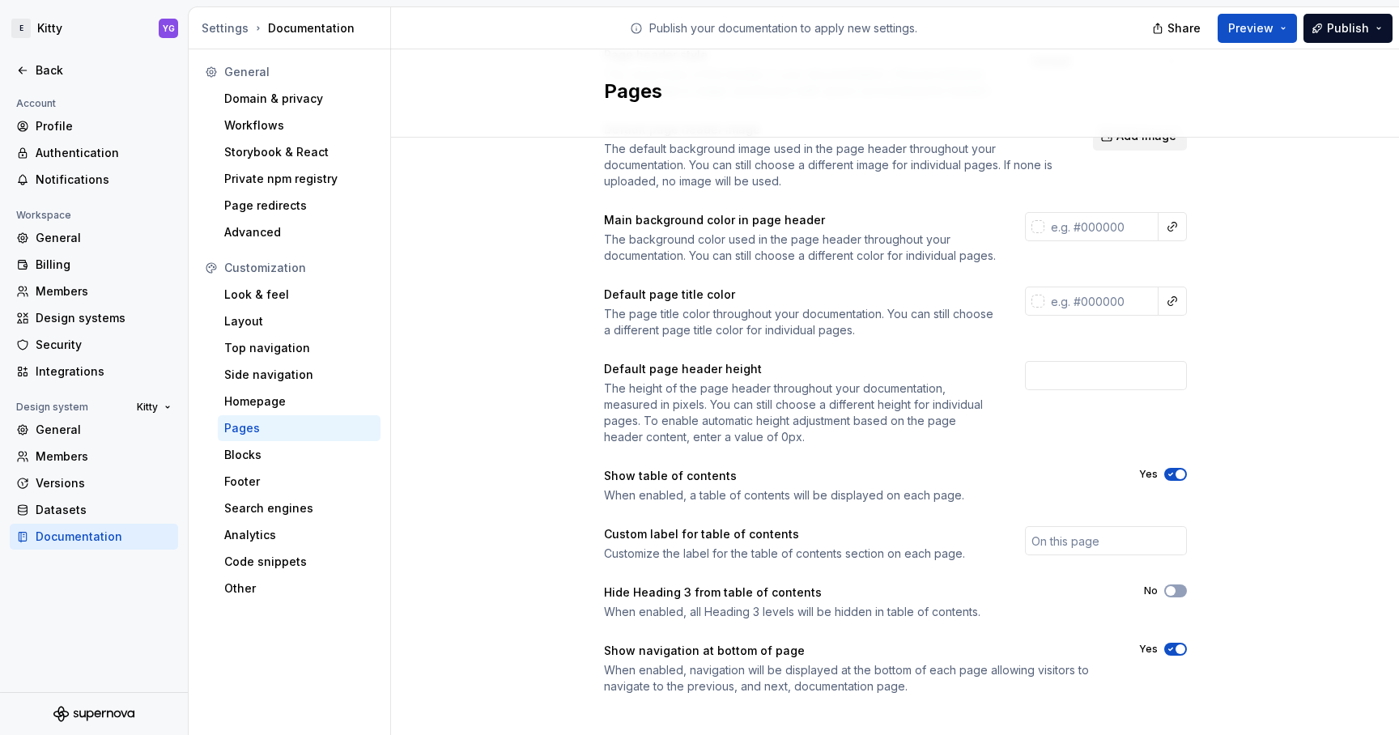
scroll to position [150, 0]
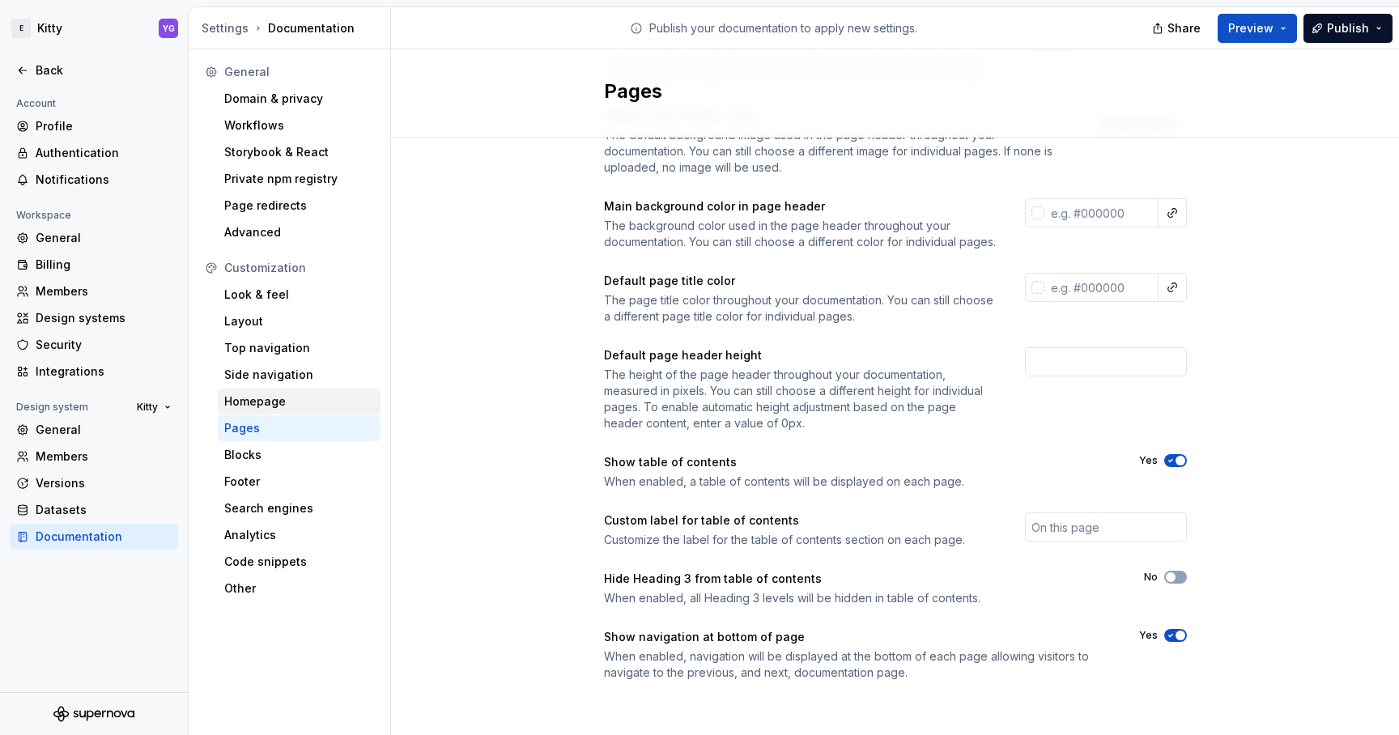
click at [277, 408] on div "Homepage" at bounding box center [299, 401] width 150 height 16
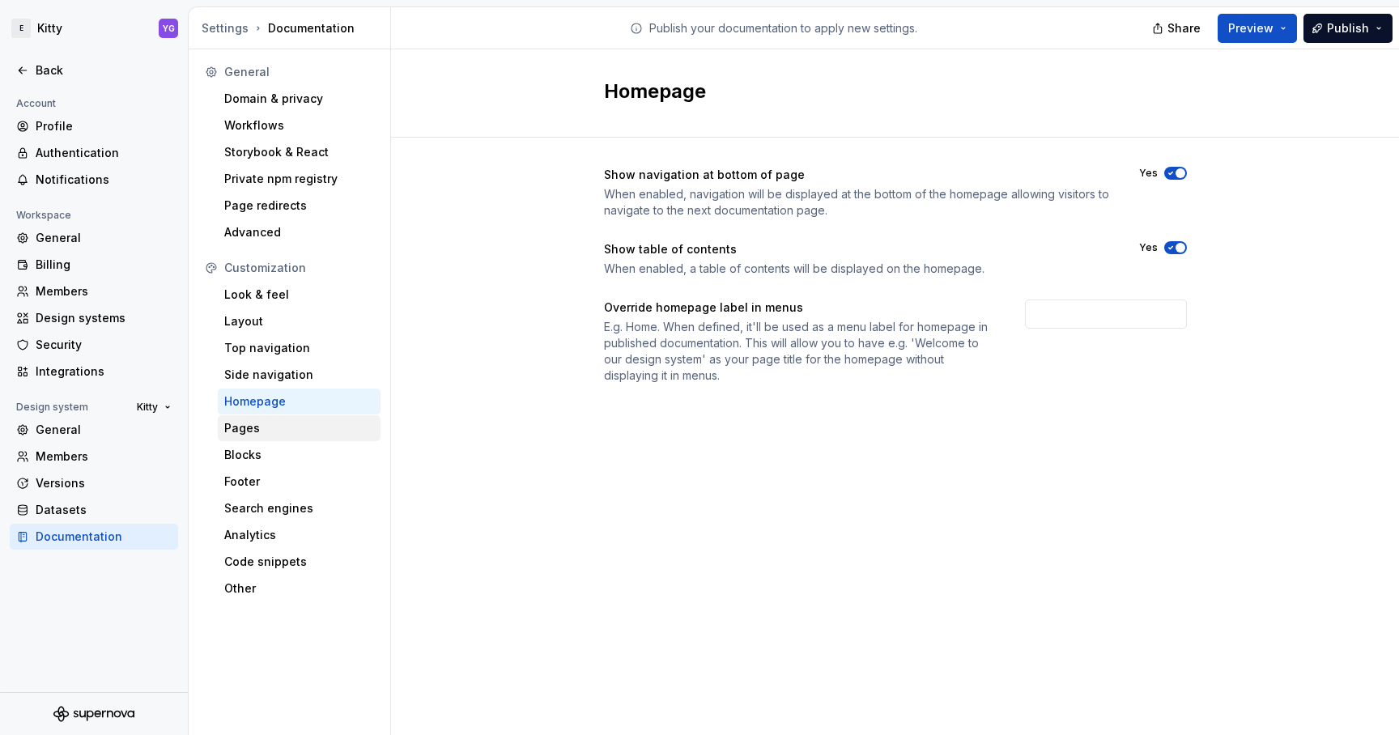
click at [250, 431] on div "Pages" at bounding box center [299, 428] width 150 height 16
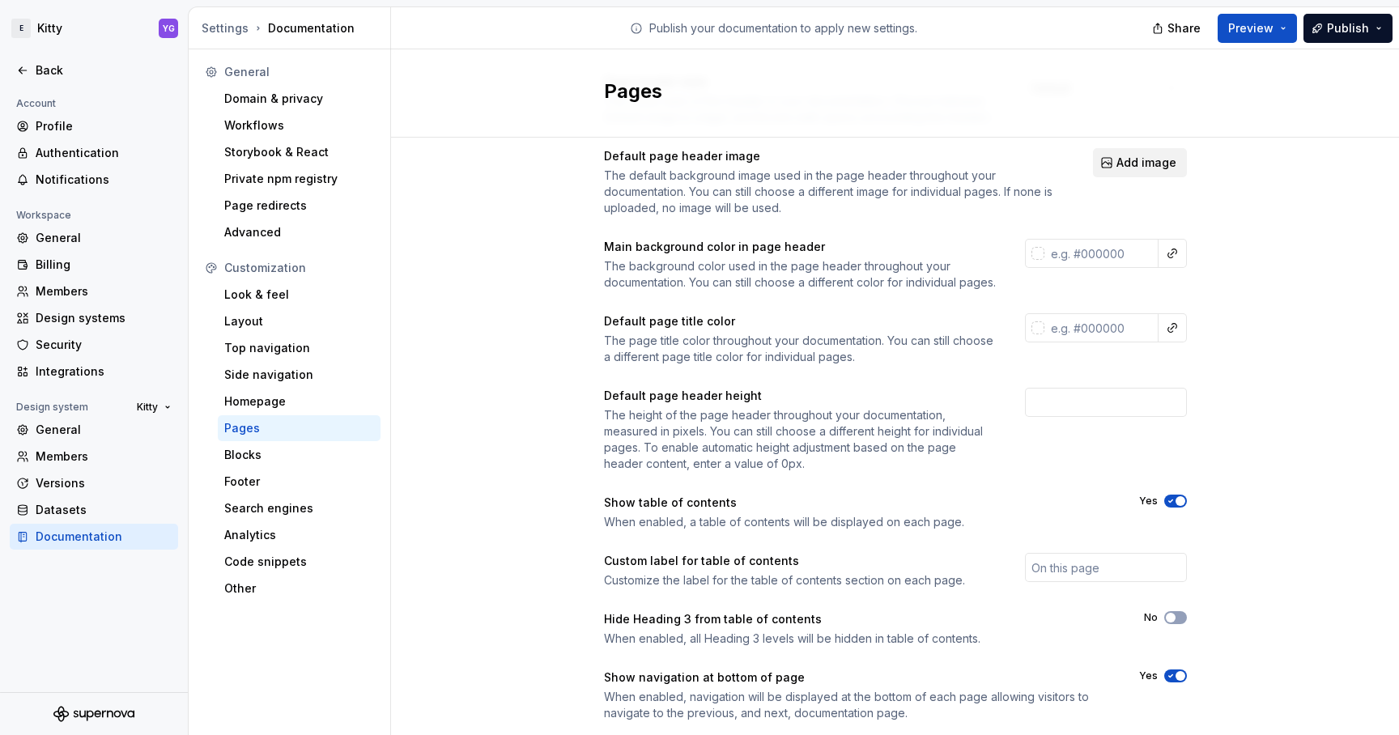
scroll to position [150, 0]
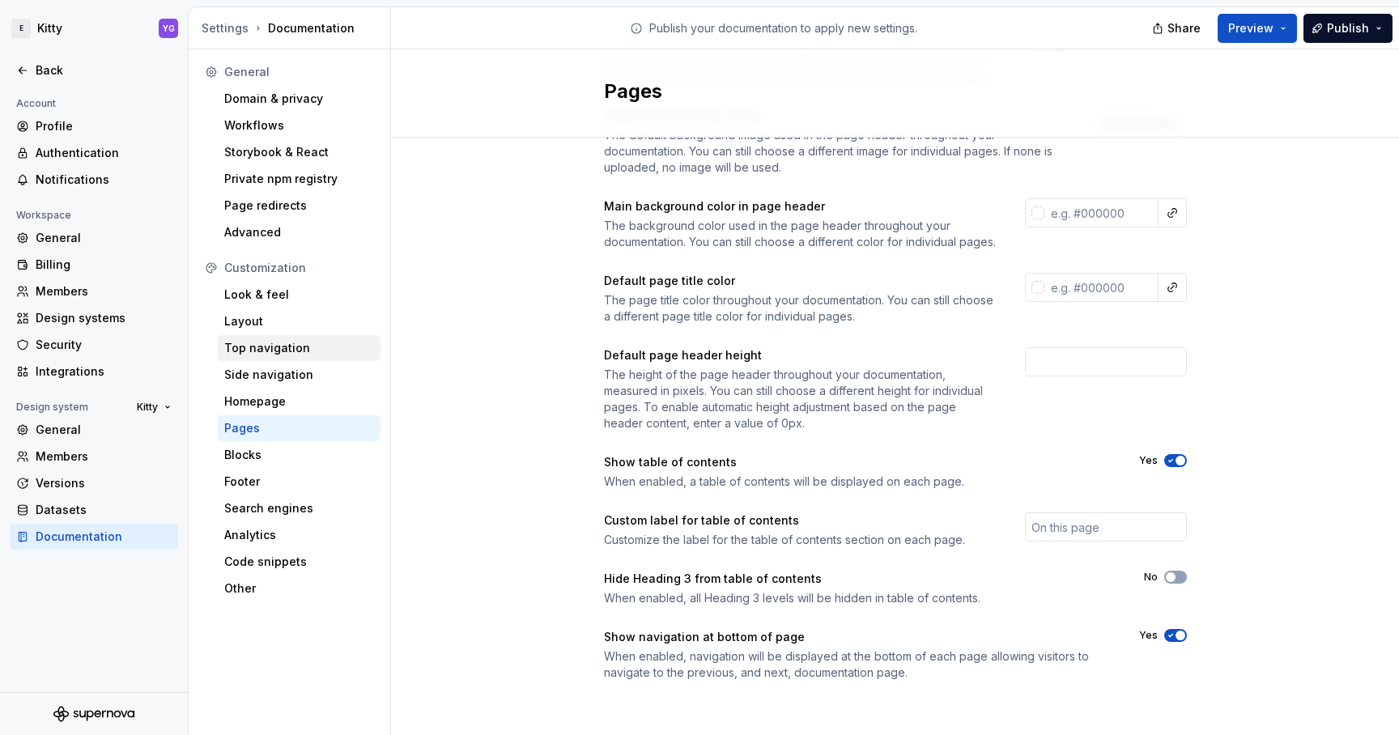
click at [274, 347] on div "Top navigation" at bounding box center [299, 348] width 150 height 16
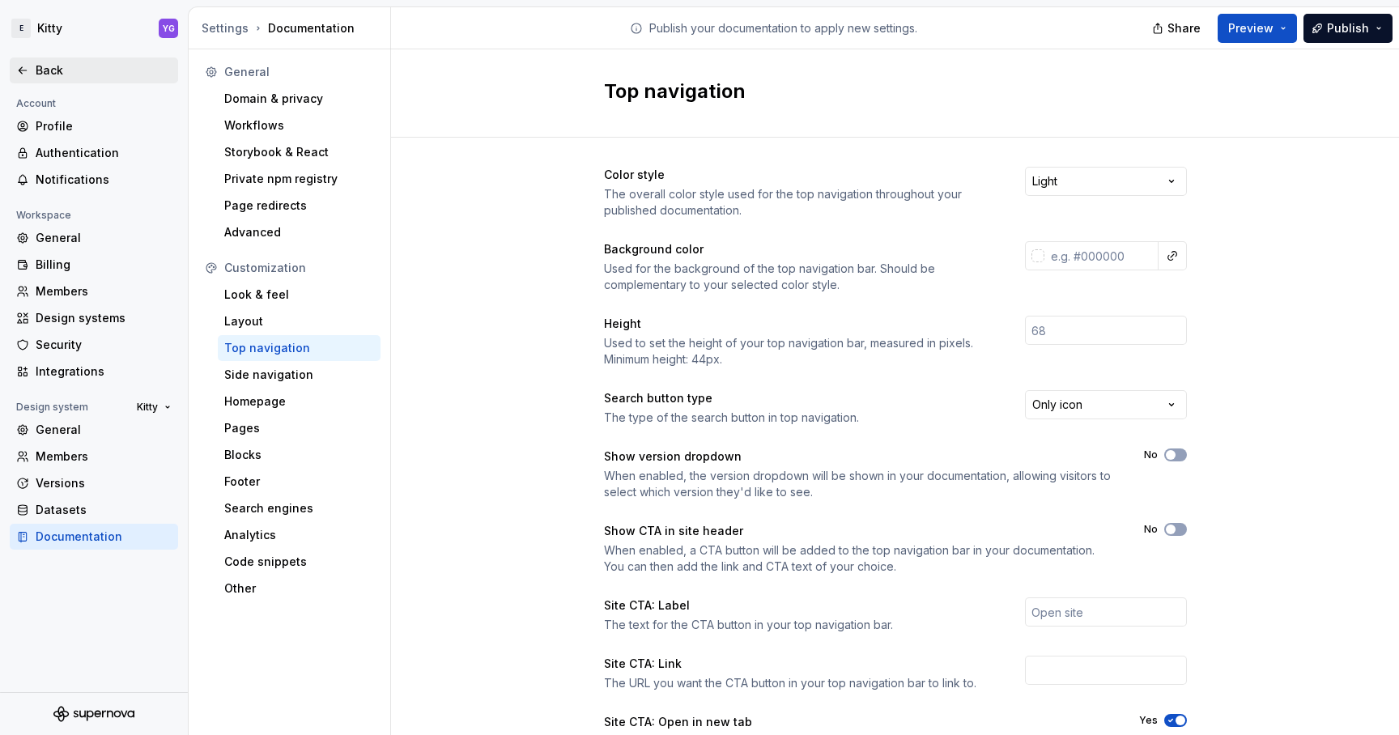
click at [29, 74] on div "Back" at bounding box center [93, 70] width 155 height 16
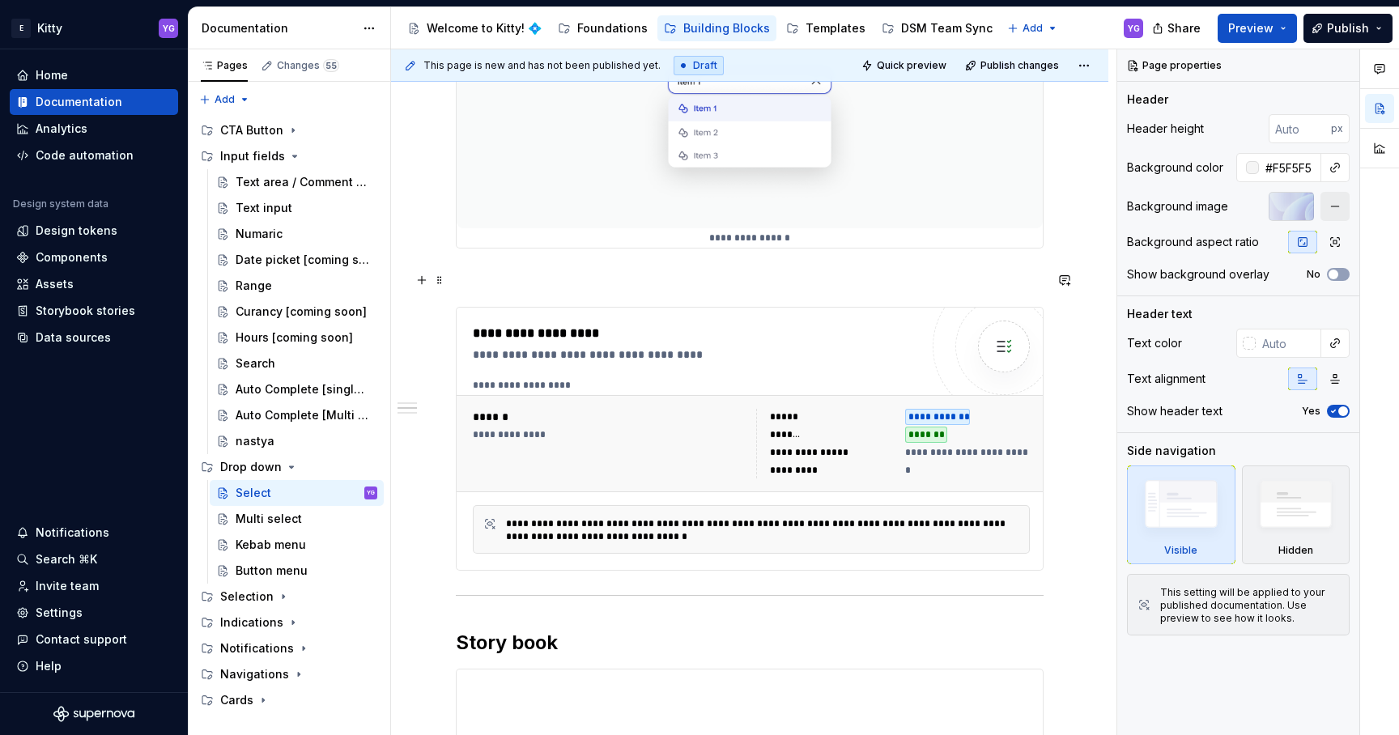
scroll to position [432, 0]
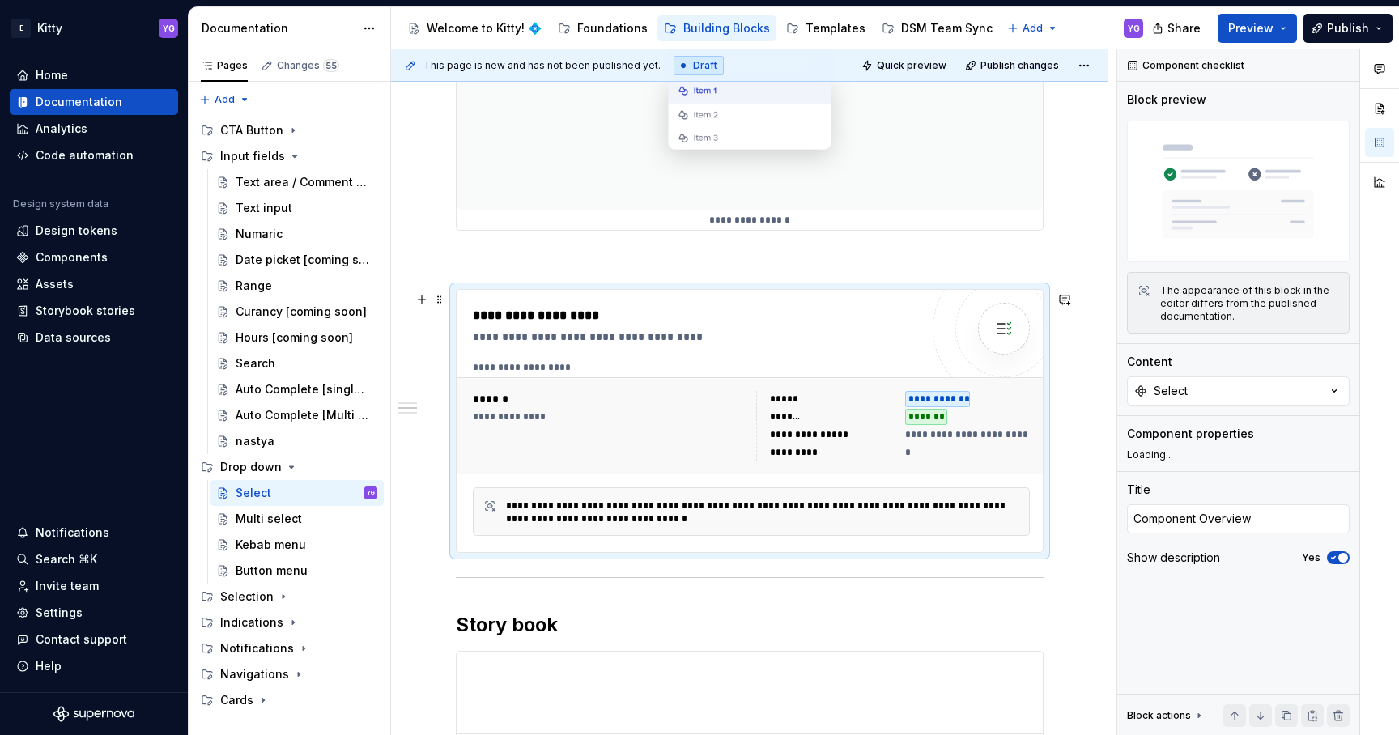
click at [672, 341] on div "**********" at bounding box center [700, 337] width 455 height 16
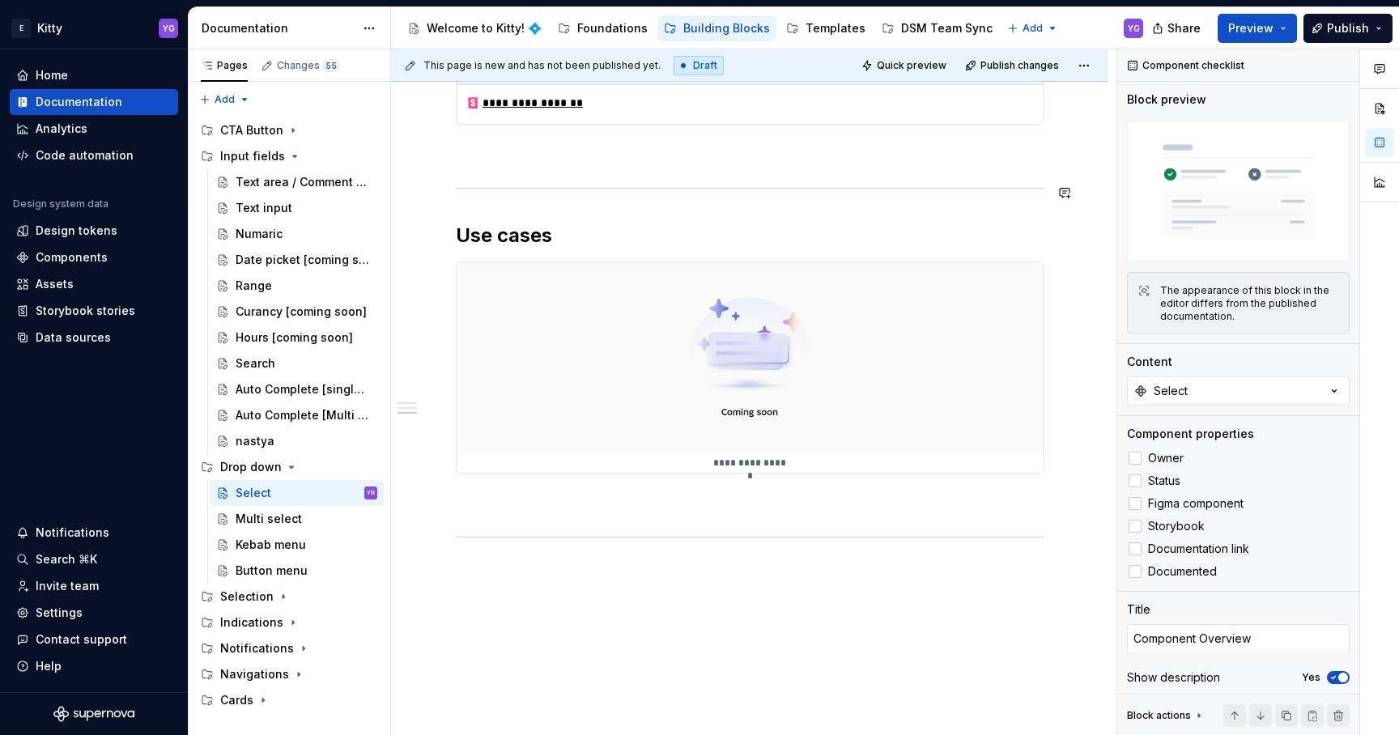
scroll to position [1051, 0]
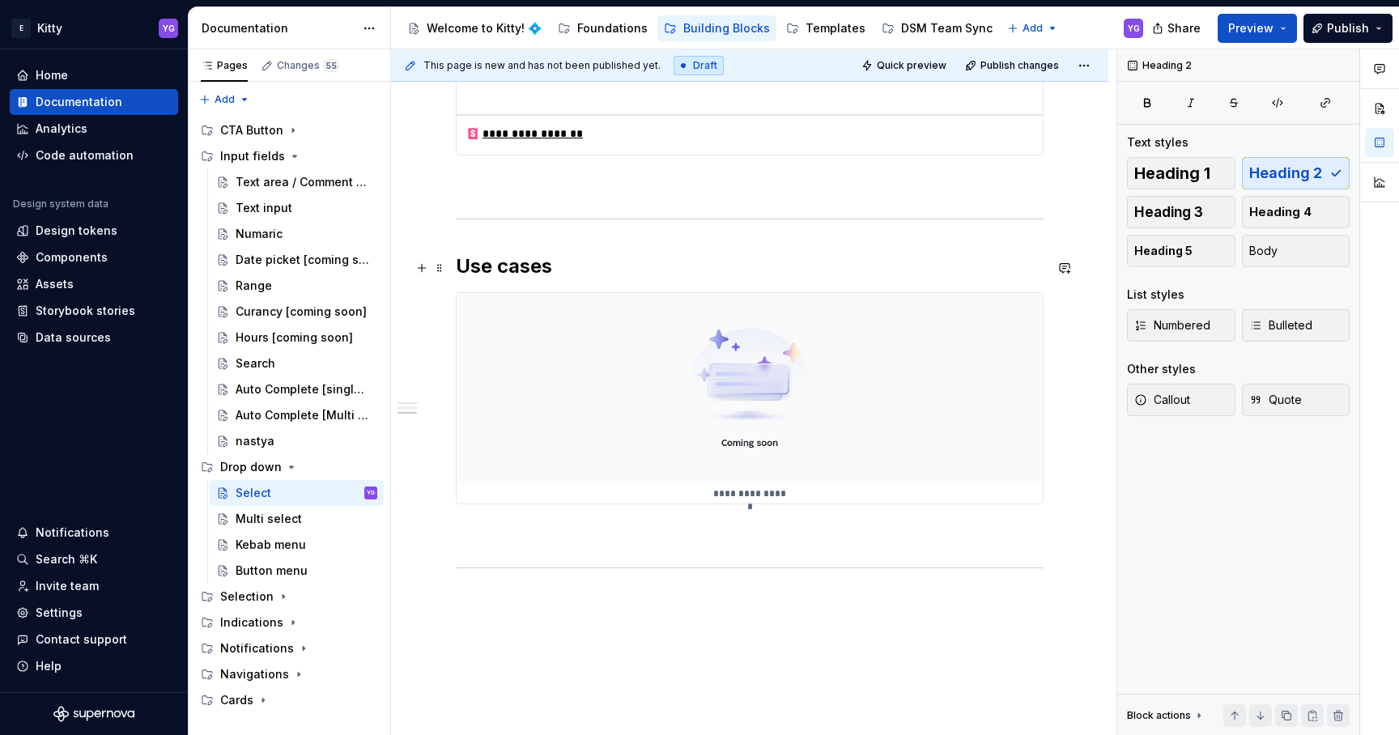
click at [492, 272] on h2 "Use cases" at bounding box center [750, 266] width 588 height 26
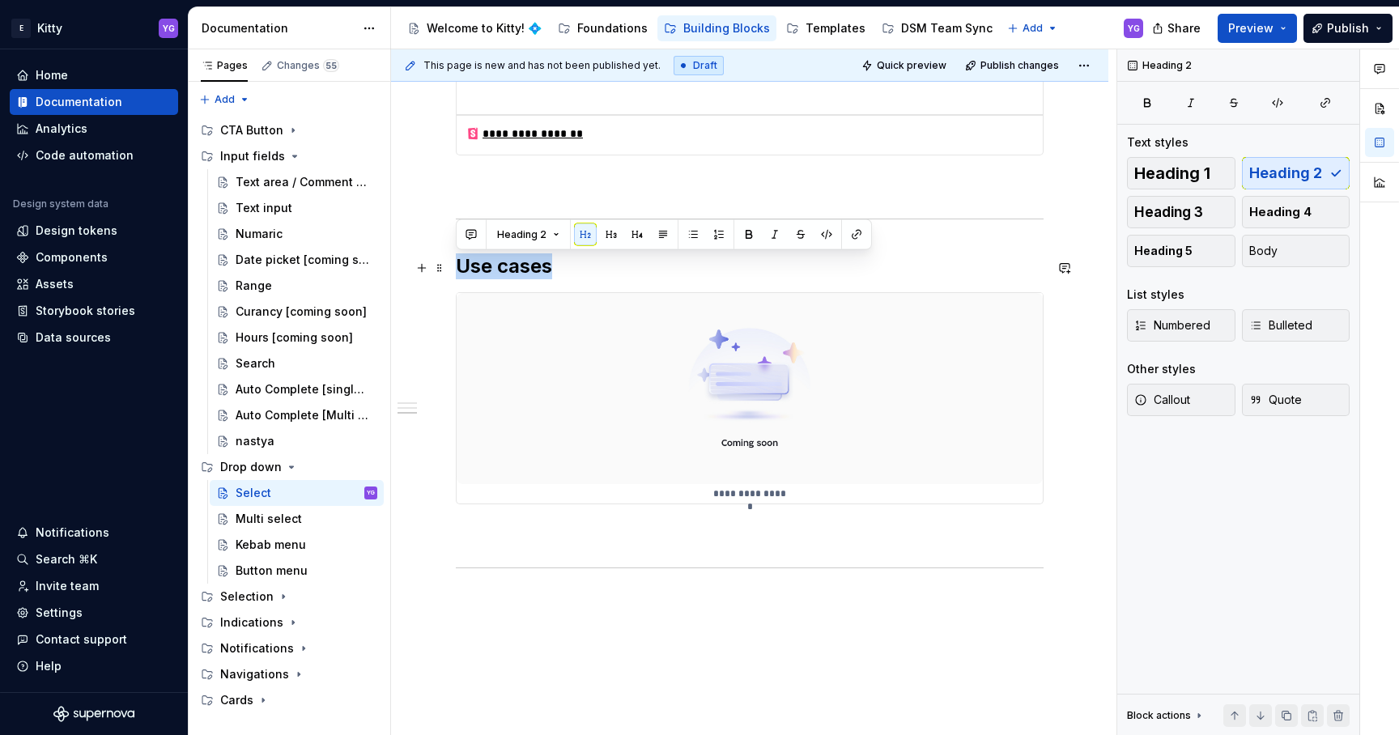
click at [492, 272] on h2 "Use cases" at bounding box center [750, 266] width 588 height 26
copy h2 "Use cases"
click at [555, 342] on img at bounding box center [750, 388] width 586 height 191
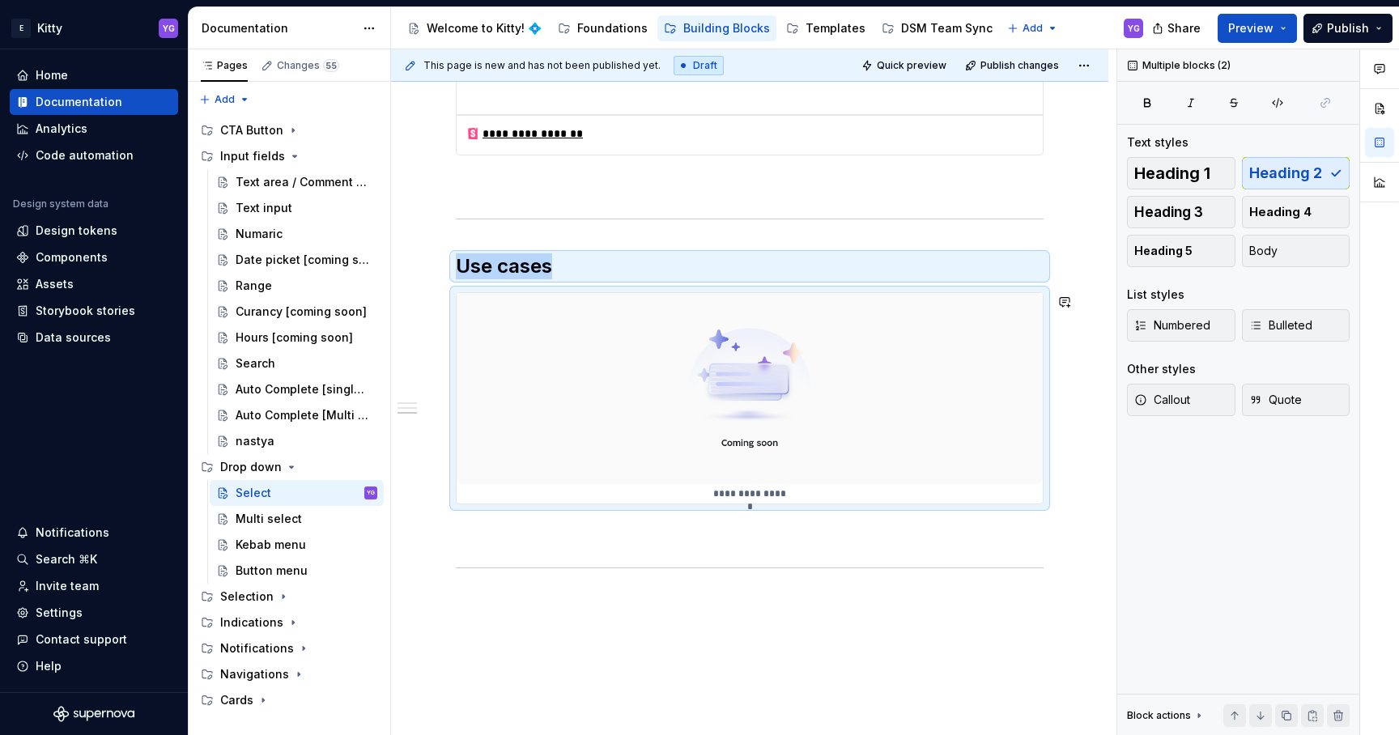
copy div "Use cases"
type textarea "*"
